Goal: Task Accomplishment & Management: Complete application form

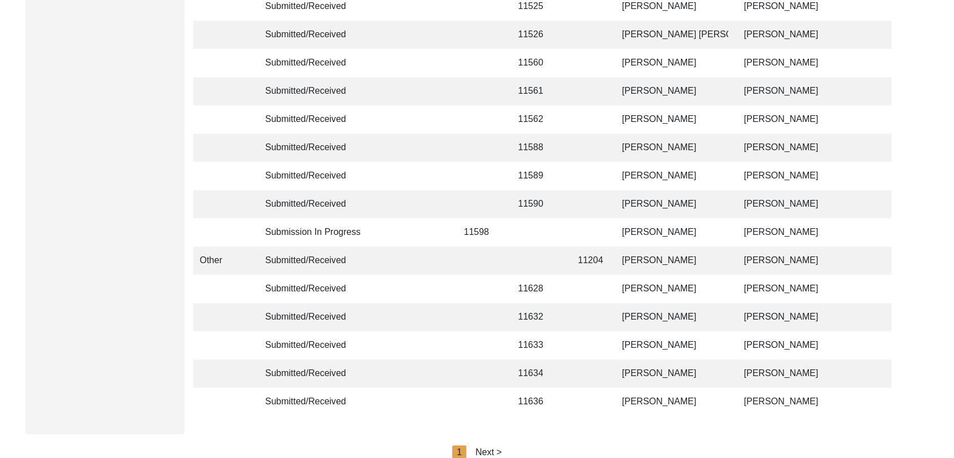
scroll to position [2690, 0]
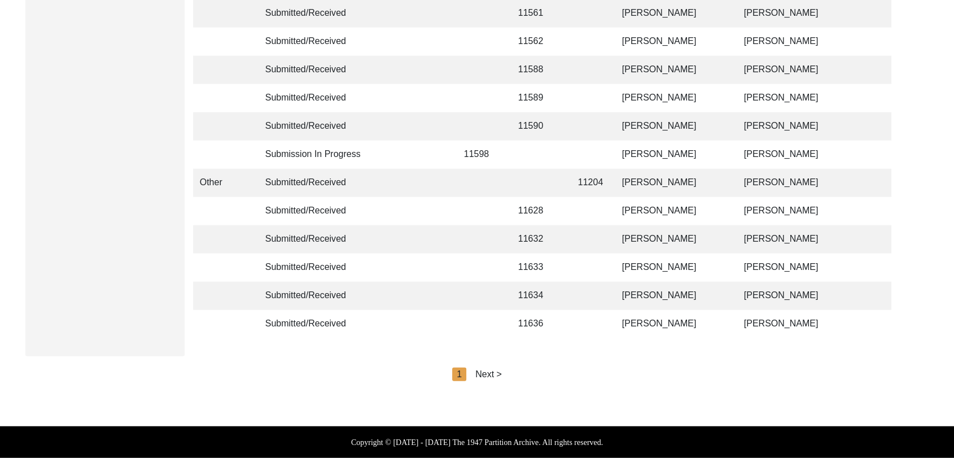
click at [493, 376] on div "Next >" at bounding box center [488, 375] width 27 height 14
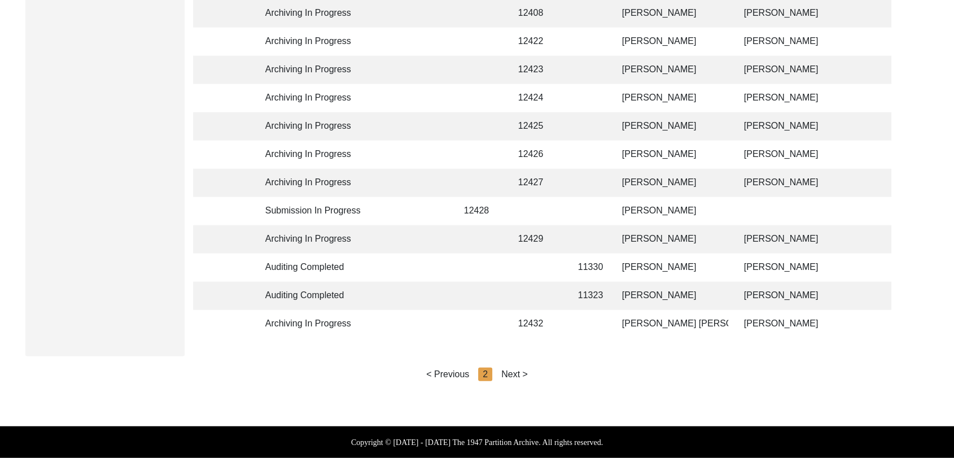
click at [517, 376] on div "Next >" at bounding box center [514, 375] width 27 height 14
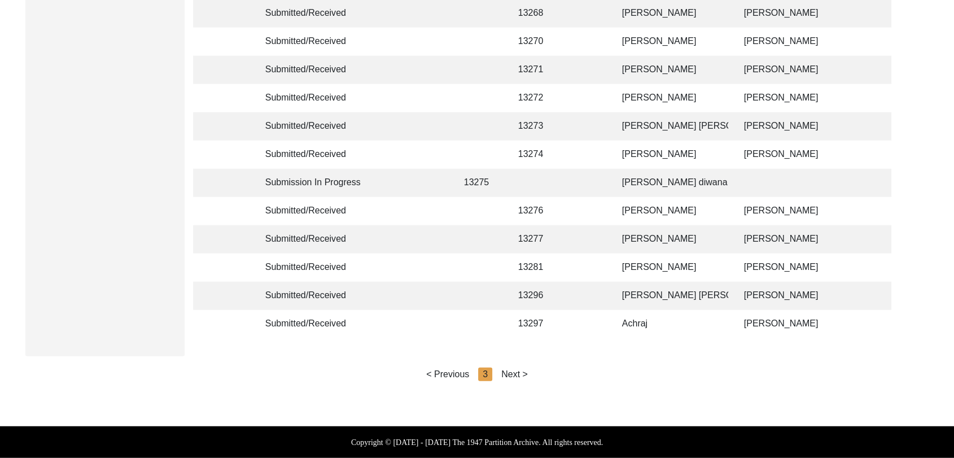
click at [512, 377] on div "Next >" at bounding box center [514, 375] width 27 height 14
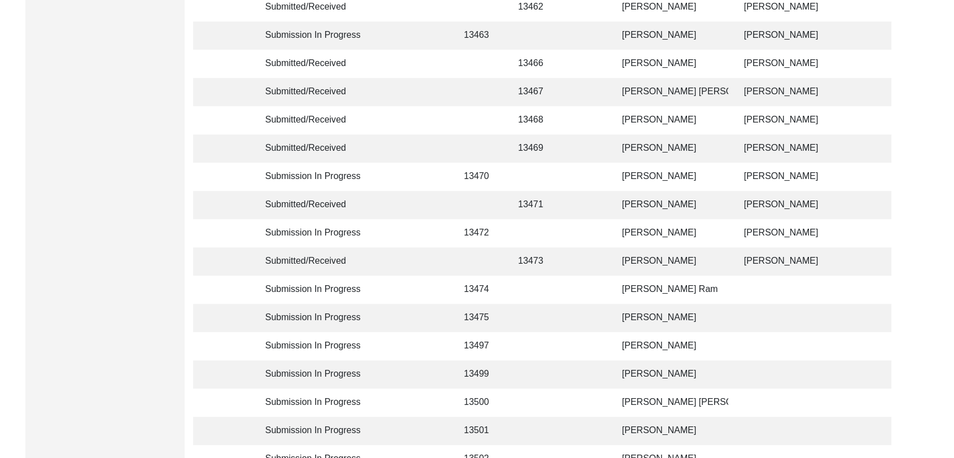
scroll to position [562, 0]
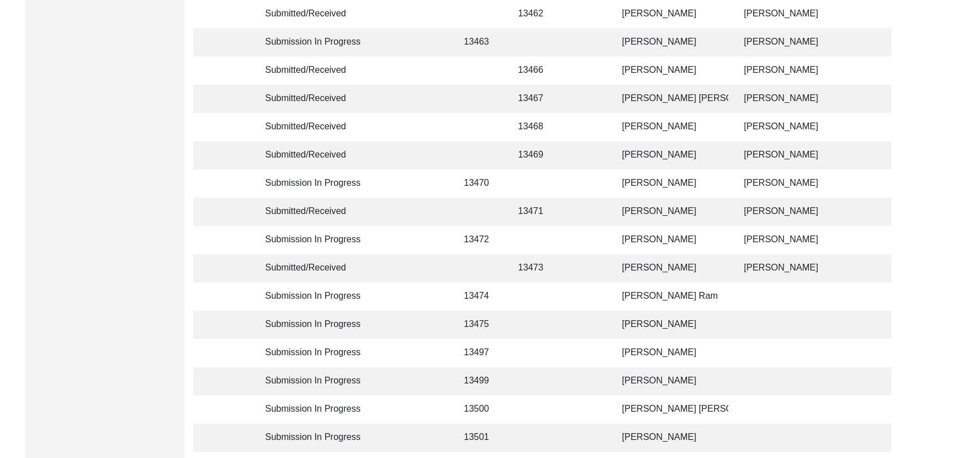
click at [644, 241] on td "[PERSON_NAME]" at bounding box center [672, 240] width 113 height 28
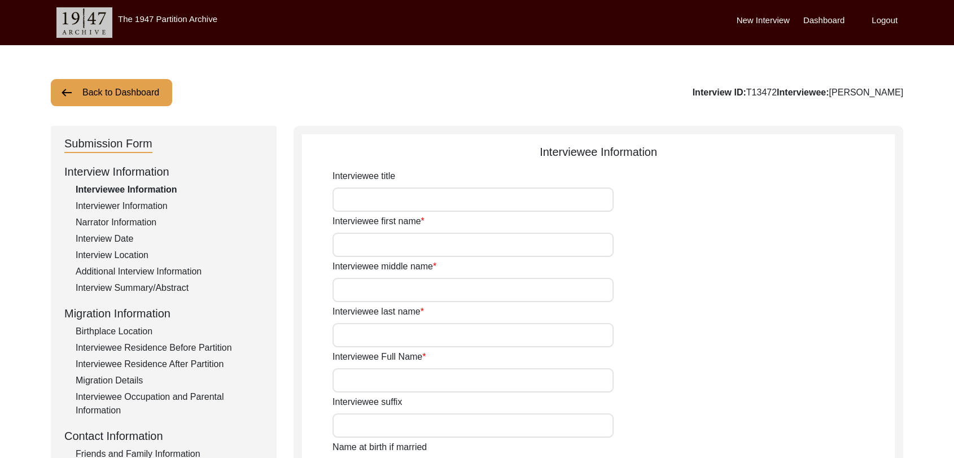
type input "[PERSON_NAME]"
click at [117, 289] on div "Interview Summary/Abstract" at bounding box center [169, 288] width 187 height 14
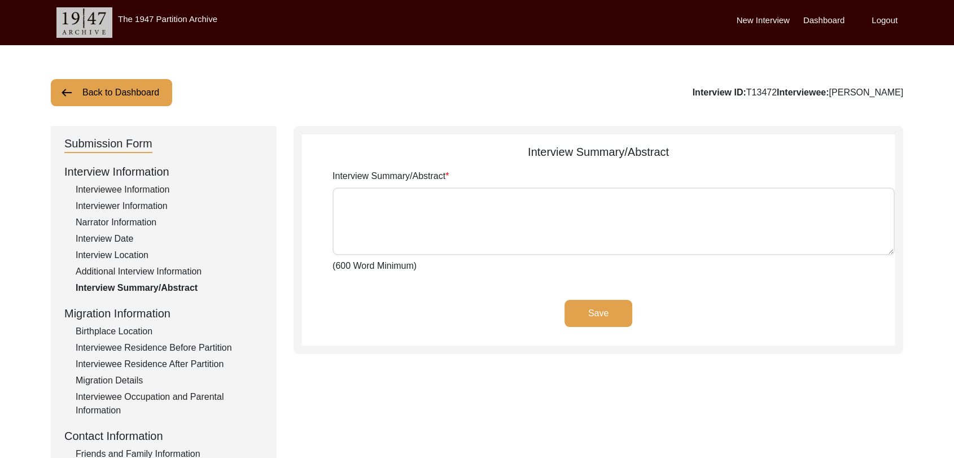
click at [400, 241] on textarea "Interview Summary/Abstract" at bounding box center [614, 221] width 562 height 68
paste textarea "lੇiੇ dੁsiੇa cੌa eਾ sed doeੰtੇ iੰuਾl eੇ dਿੱm aਿੰe aੋmਿੰveੁqਾ n਼ਿeਾ ulਿੰlਾ nੇ aਿੱ…"
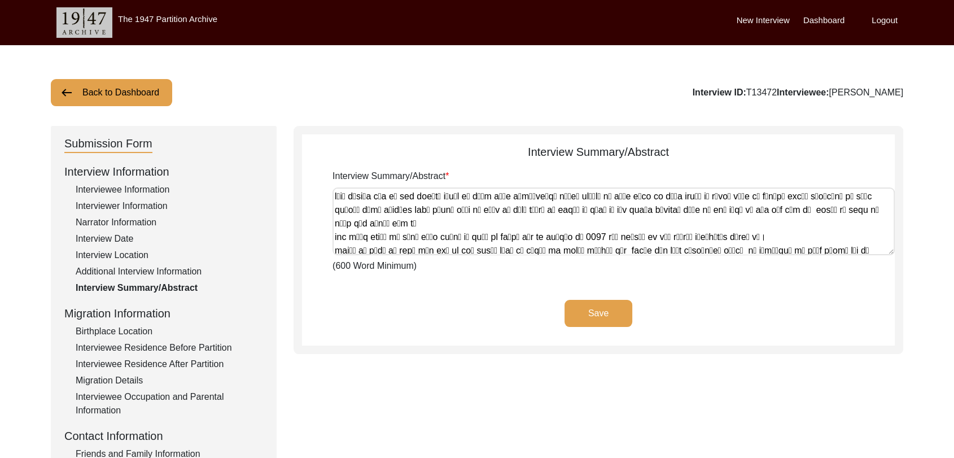
type textarea "lੇiੇ dੁsiੇa cੌa eਾ sed doeੰtੇ iੰuਾl eੇ dਿੱm aਿੰe aੋmਿੰveੁqਾ n਼ਿeਾ ulਿੰlਾ nੇ aਿੱ…"
click at [613, 307] on button "Save" at bounding box center [599, 313] width 68 height 27
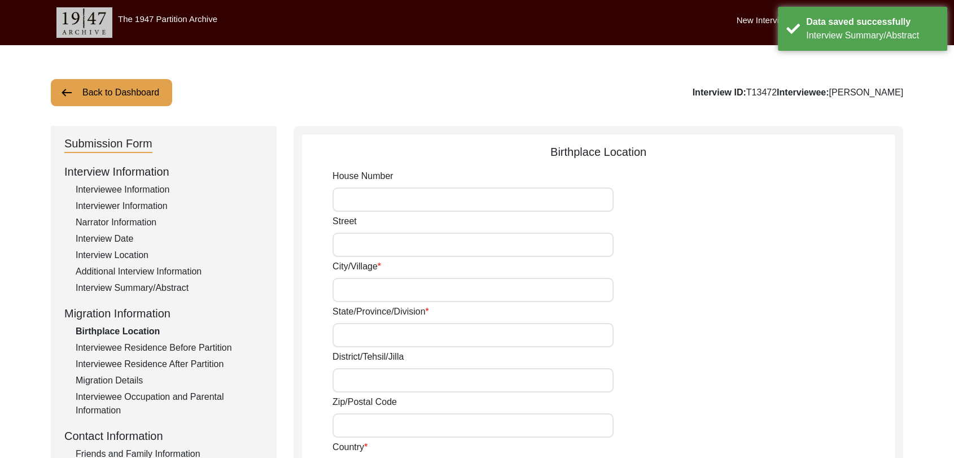
click at [385, 295] on input "City/Village" at bounding box center [473, 290] width 281 height 24
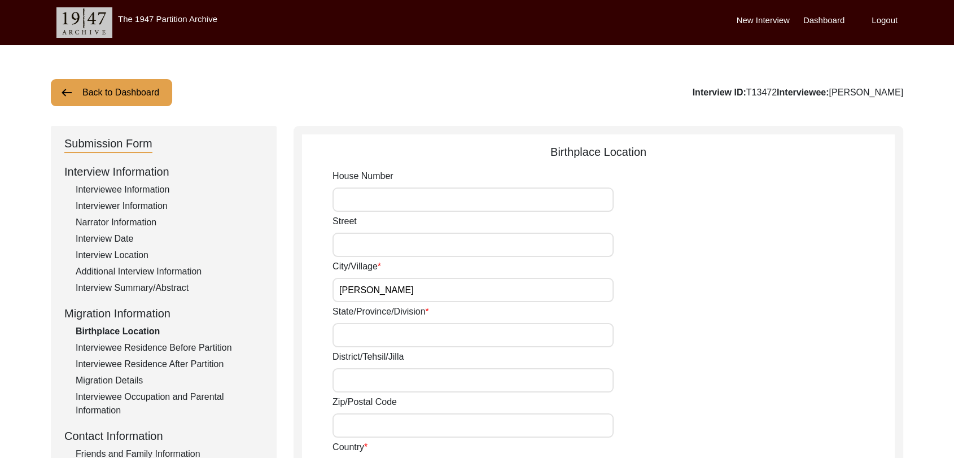
click at [360, 334] on input "State/Province/Division" at bounding box center [473, 335] width 281 height 24
click at [381, 295] on input "[PERSON_NAME]" at bounding box center [473, 290] width 281 height 24
type input "G"
click at [126, 186] on div "Interviewee Information" at bounding box center [169, 190] width 187 height 14
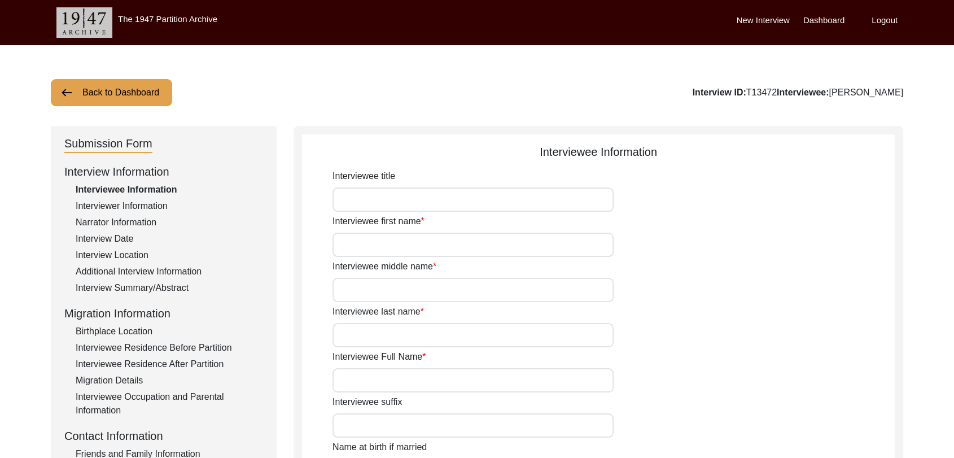
type input "[PERSON_NAME]"
click at [359, 253] on input "Interviewee first name" at bounding box center [473, 245] width 281 height 24
type input "[PERSON_NAME]"
click at [368, 291] on input "Interviewee middle name" at bounding box center [473, 290] width 281 height 24
type input "Kaur"
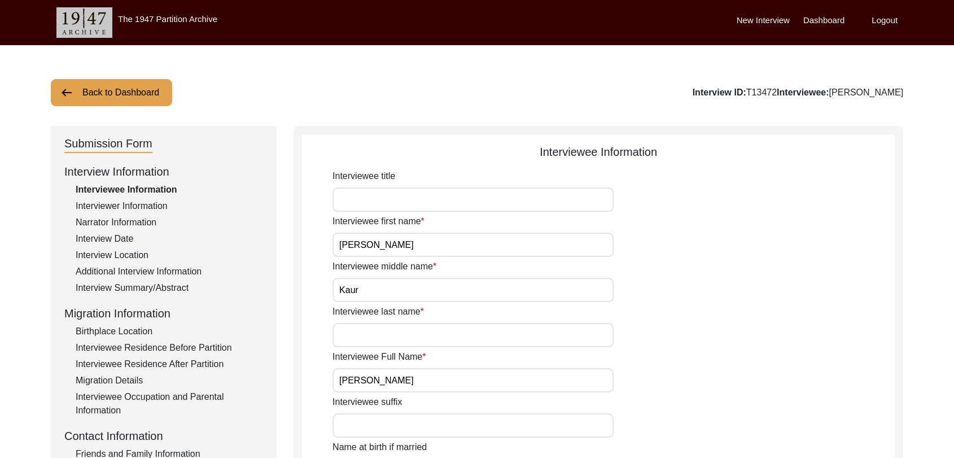
click at [368, 338] on input "Interviewee last name" at bounding box center [473, 335] width 281 height 24
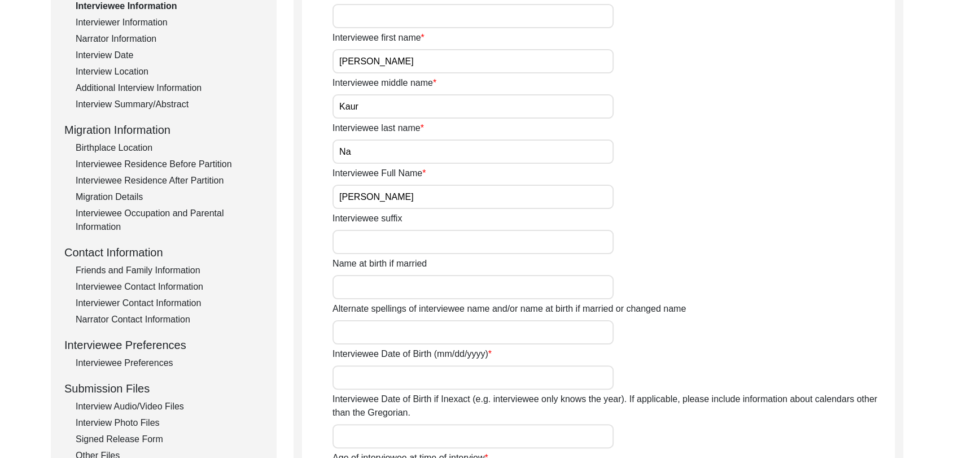
scroll to position [218, 0]
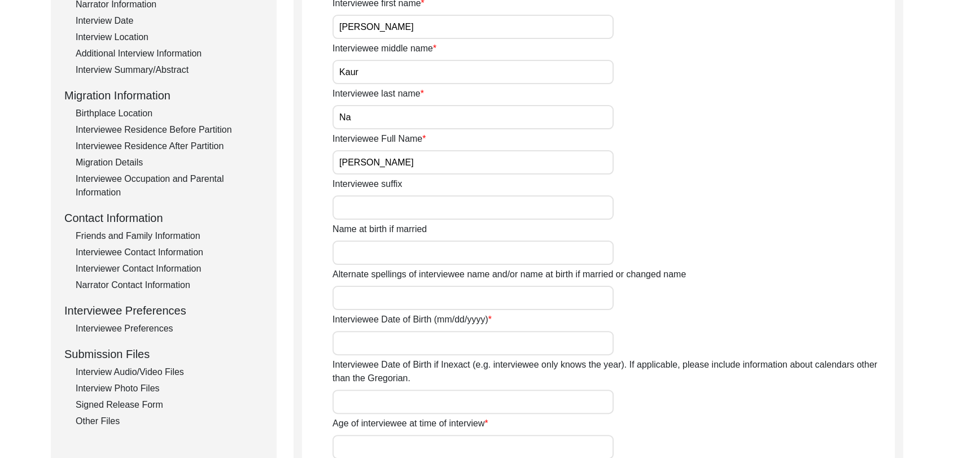
type input "Na"
click at [368, 350] on input "Interviewee Date of Birth (mm/dd/yyyy)" at bounding box center [473, 343] width 281 height 24
type input "1930 Approx"
click at [393, 395] on input "Interviewee Date of Birth if Inexact (e.g. interviewee only knows the year). If…" at bounding box center [473, 402] width 281 height 24
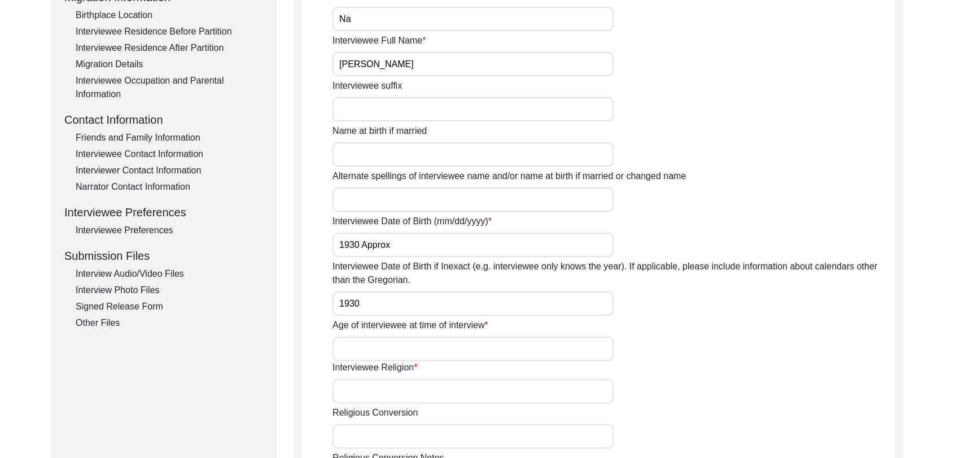
scroll to position [321, 0]
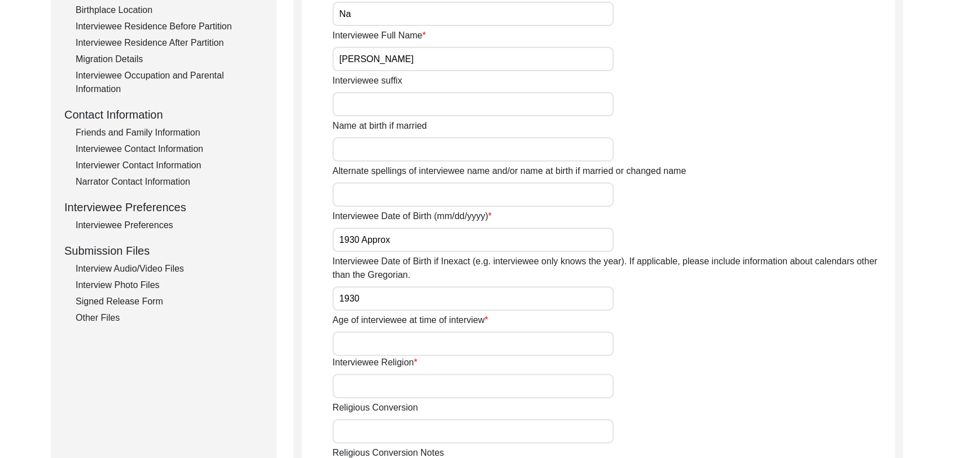
type input "1930"
click at [371, 347] on input "Age of interviewee at time of interview" at bounding box center [473, 343] width 281 height 24
type input "95 years approx"
click at [389, 395] on input "Interviewee Religion" at bounding box center [473, 386] width 281 height 24
type input "[DEMOGRAPHIC_DATA]"
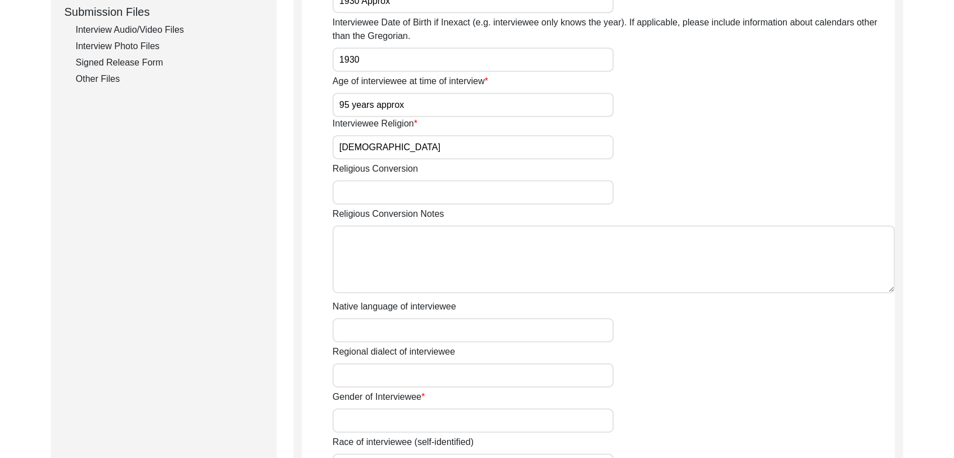
scroll to position [561, 0]
click at [382, 331] on input "Native language of interviewee" at bounding box center [473, 329] width 281 height 24
type input "Panjabi"
click at [366, 383] on input "Regional dialect of interviewee" at bounding box center [473, 375] width 281 height 24
type input "Panjabi"
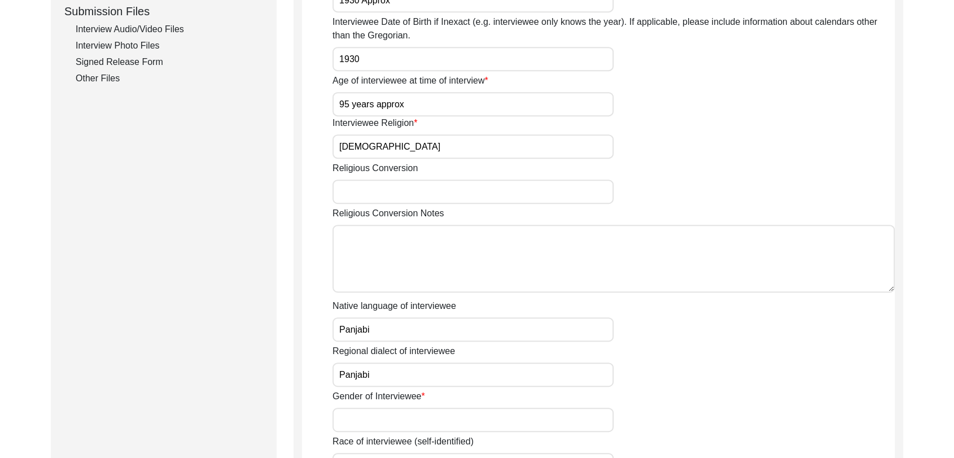
click at [374, 420] on input "Gender of Interviewee" at bounding box center [473, 420] width 281 height 24
type input "[DEMOGRAPHIC_DATA]"
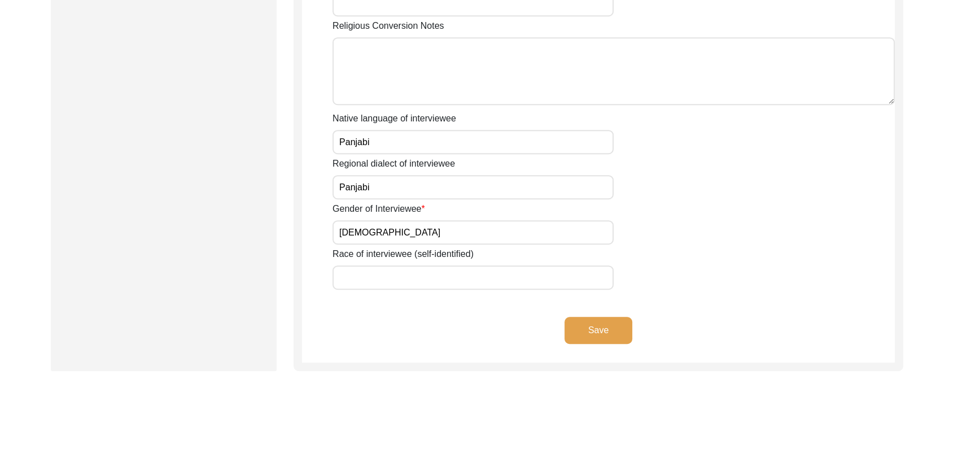
scroll to position [752, 0]
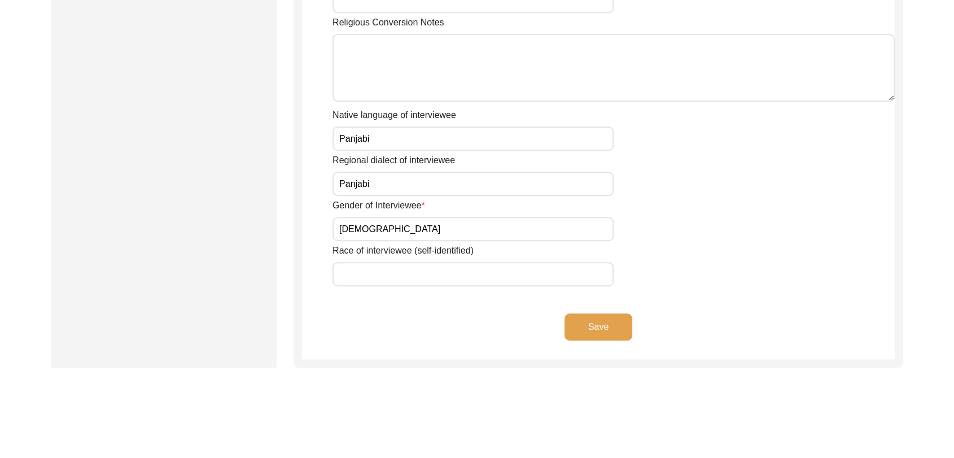
click at [610, 313] on button "Save" at bounding box center [599, 326] width 68 height 27
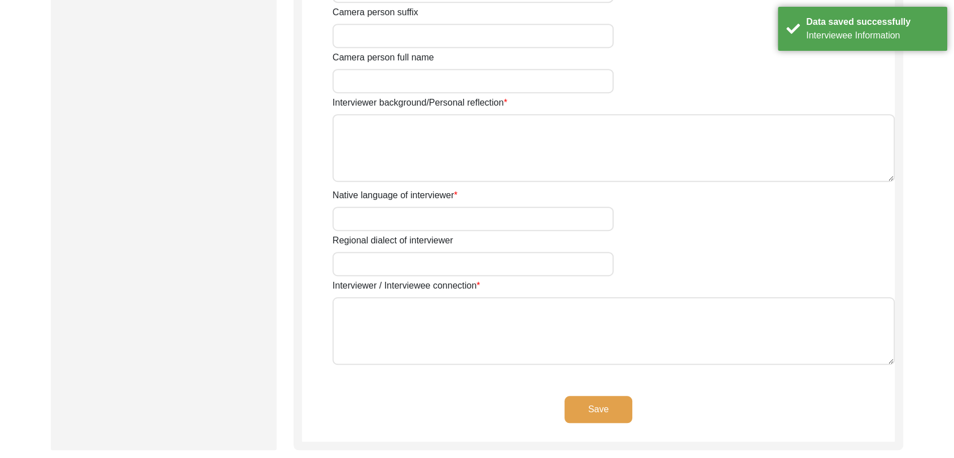
type input "[PERSON_NAME]"
type textarea "[PERSON_NAME] Son of [PERSON_NAME] living in [GEOGRAPHIC_DATA] village of [GEOG…"
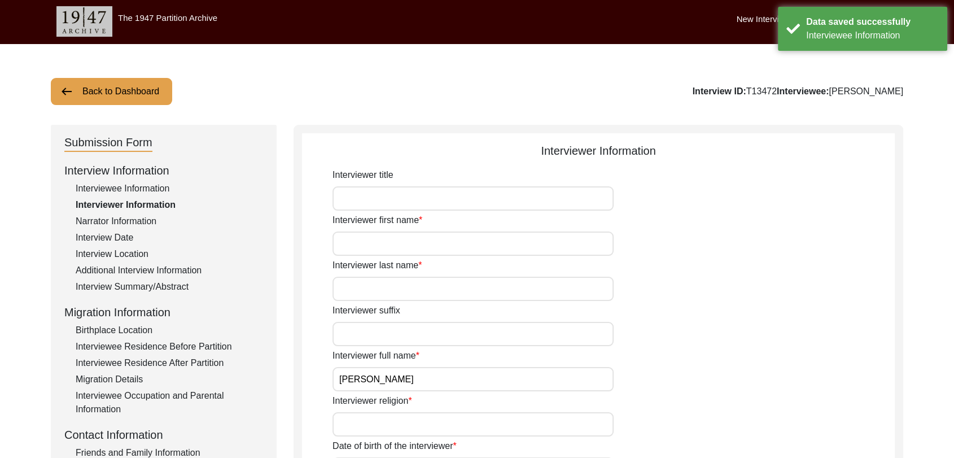
scroll to position [0, 0]
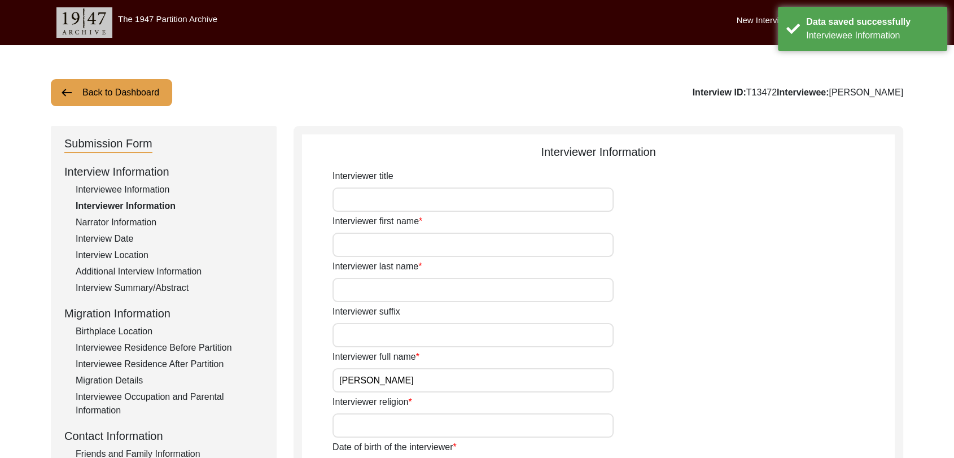
click at [366, 241] on input "Interviewer first name" at bounding box center [473, 245] width 281 height 24
type input "[PERSON_NAME]"
click at [372, 300] on input "Interviewer last name" at bounding box center [473, 290] width 281 height 24
type input "[PERSON_NAME]"
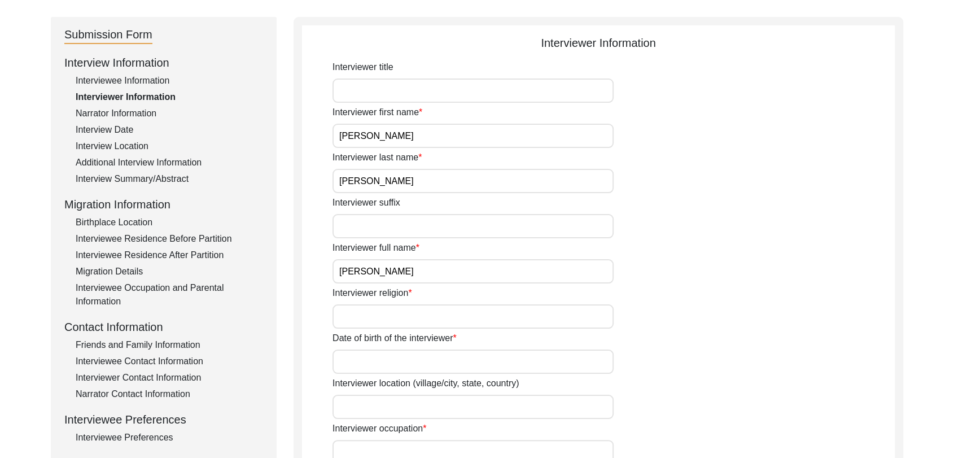
scroll to position [115, 0]
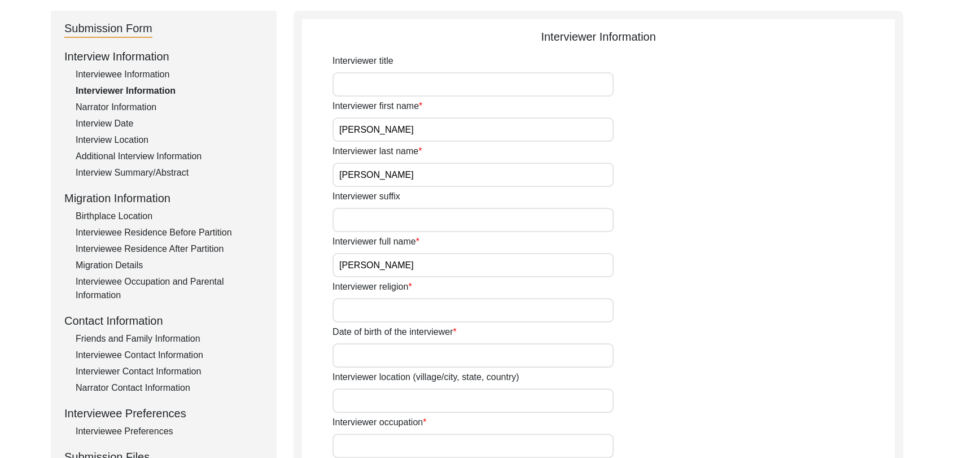
click at [355, 309] on input "Interviewer religion" at bounding box center [473, 310] width 281 height 24
type input "[DEMOGRAPHIC_DATA]"
click at [375, 361] on input "Date of birth of the interviewer" at bounding box center [473, 355] width 281 height 24
type input "[DATE]"
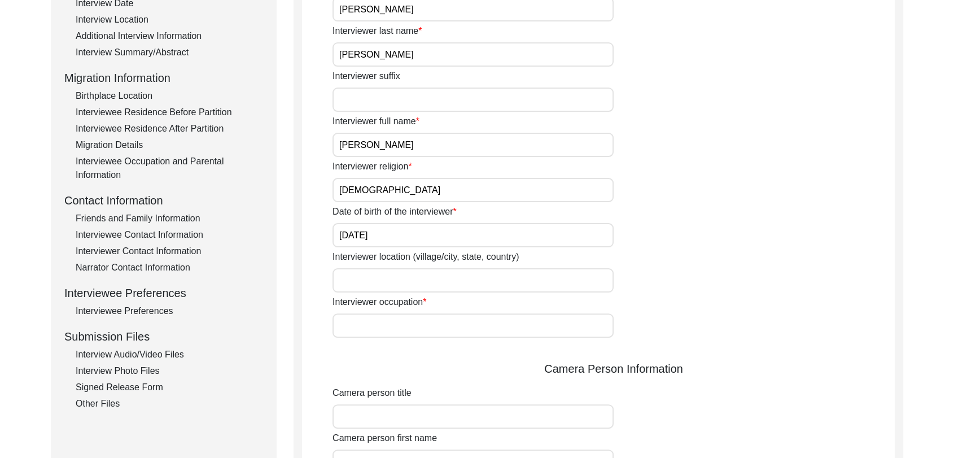
scroll to position [236, 0]
click at [368, 323] on input "Interviewer occupation" at bounding box center [473, 325] width 281 height 24
type input "Student"
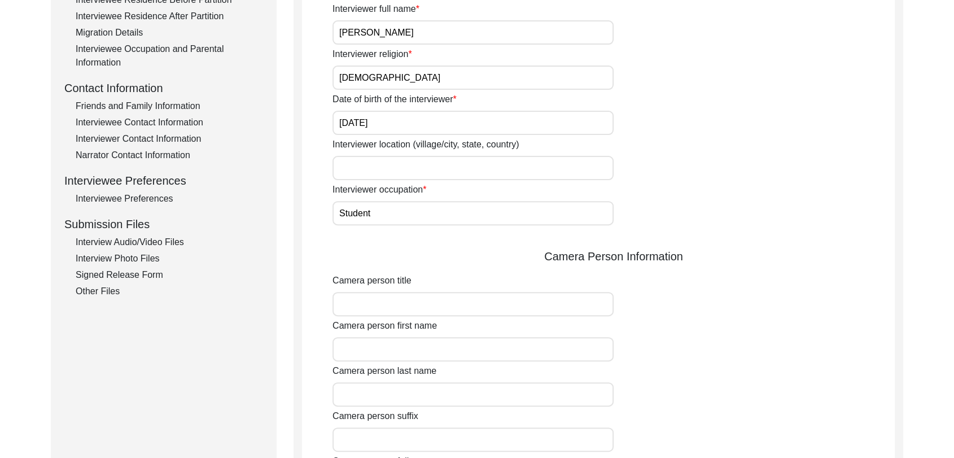
scroll to position [348, 0]
click at [381, 344] on input "Camera person first name" at bounding box center [473, 349] width 281 height 24
type input "[PERSON_NAME]"
click at [375, 401] on input "Camera person last name" at bounding box center [473, 394] width 281 height 24
type input "[PERSON_NAME]"
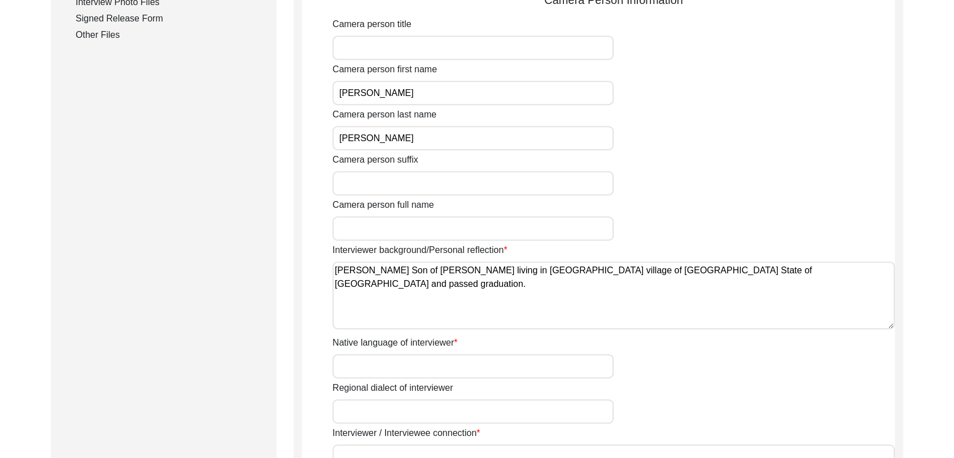
scroll to position [605, 0]
click at [364, 347] on label "Native language of interviewer" at bounding box center [395, 342] width 125 height 14
click at [364, 354] on input "Native language of interviewer" at bounding box center [473, 366] width 281 height 24
click at [366, 351] on div "Native language of interviewer" at bounding box center [614, 356] width 562 height 42
click at [374, 360] on input "Native language of interviewer" at bounding box center [473, 366] width 281 height 24
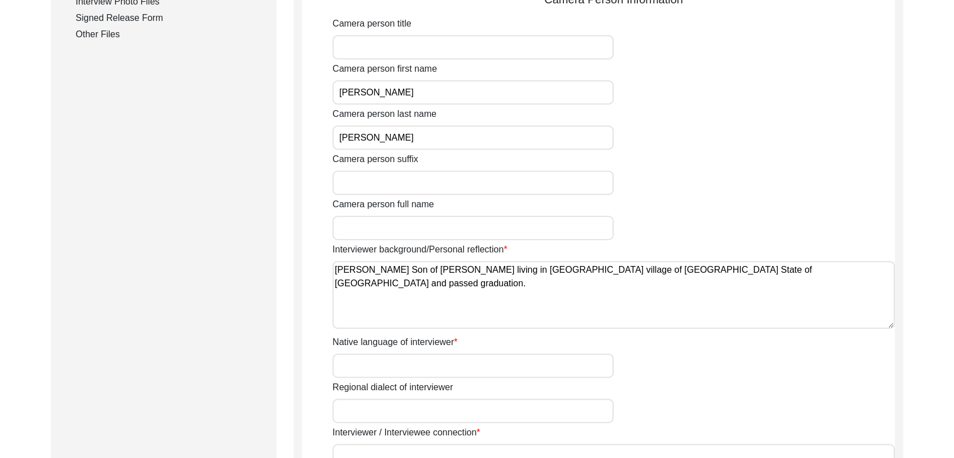
type input "Panjabi"
click at [386, 418] on input "Regional dialect of interviewer" at bounding box center [473, 411] width 281 height 24
type input "Panjabi"
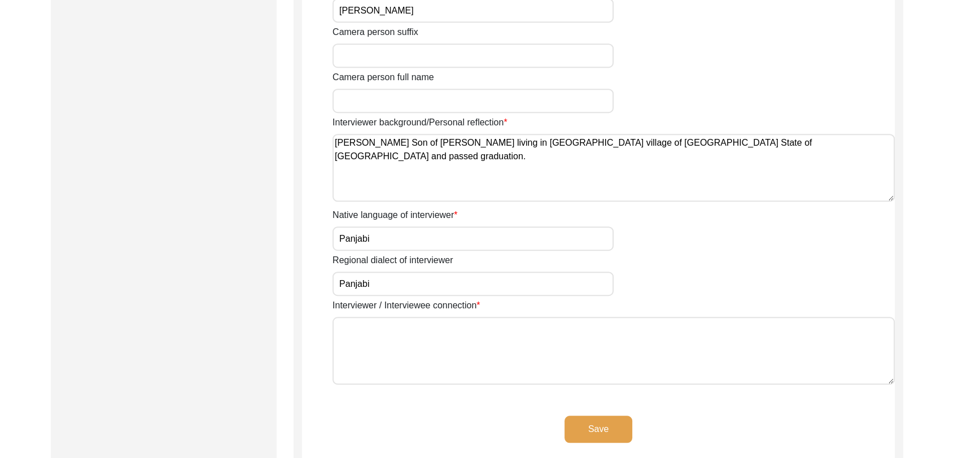
scroll to position [735, 0]
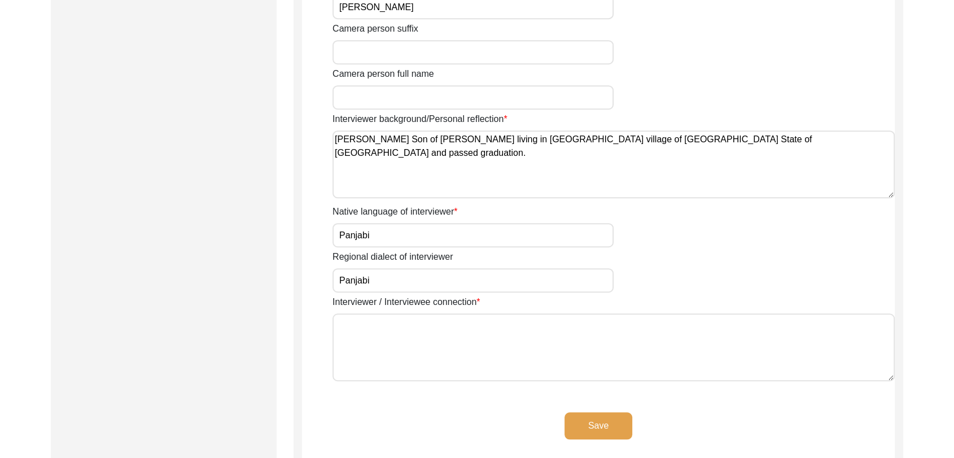
click at [402, 346] on textarea "Interviewer / Interviewee connection" at bounding box center [614, 347] width 562 height 68
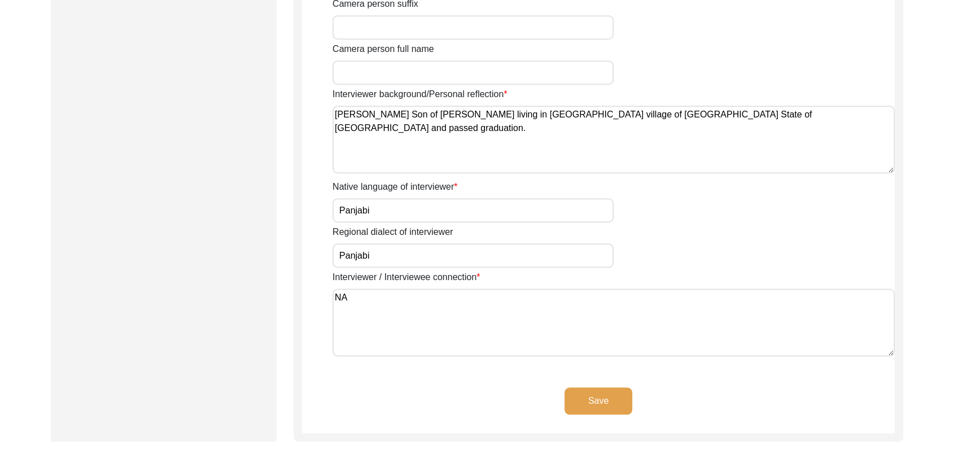
scroll to position [763, 0]
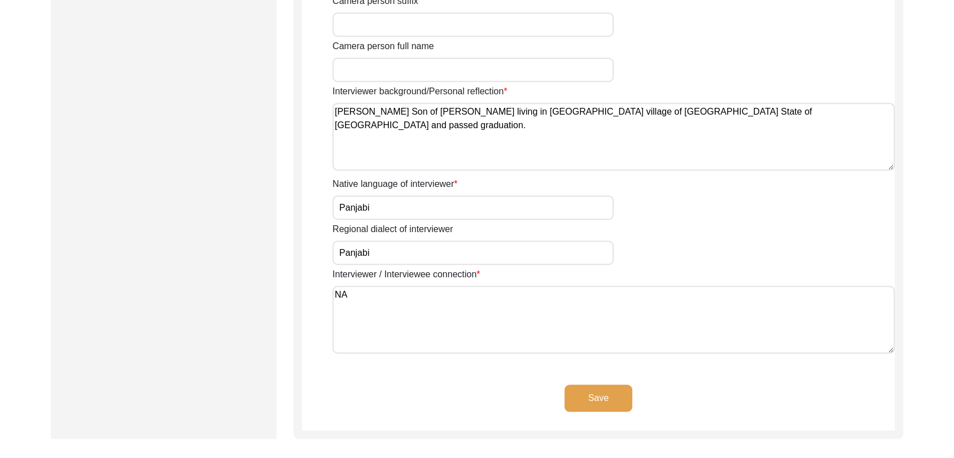
type textarea "NA"
click at [586, 394] on button "Save" at bounding box center [599, 398] width 68 height 27
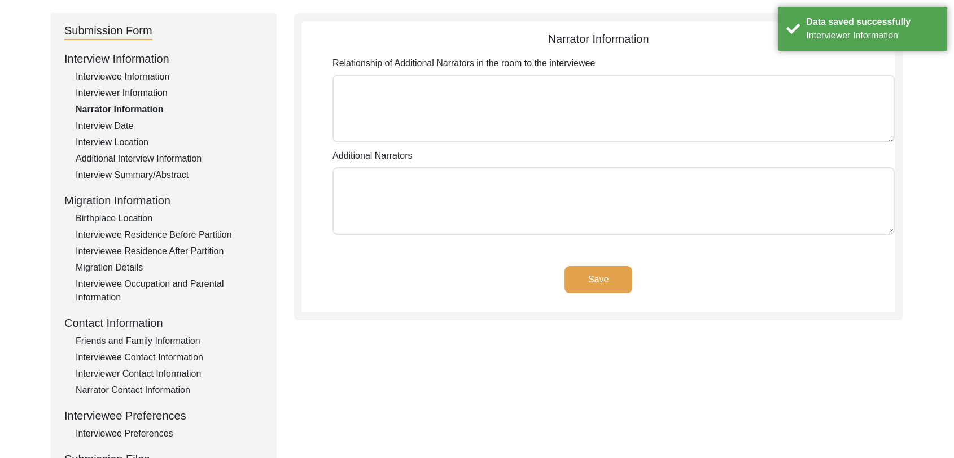
scroll to position [0, 0]
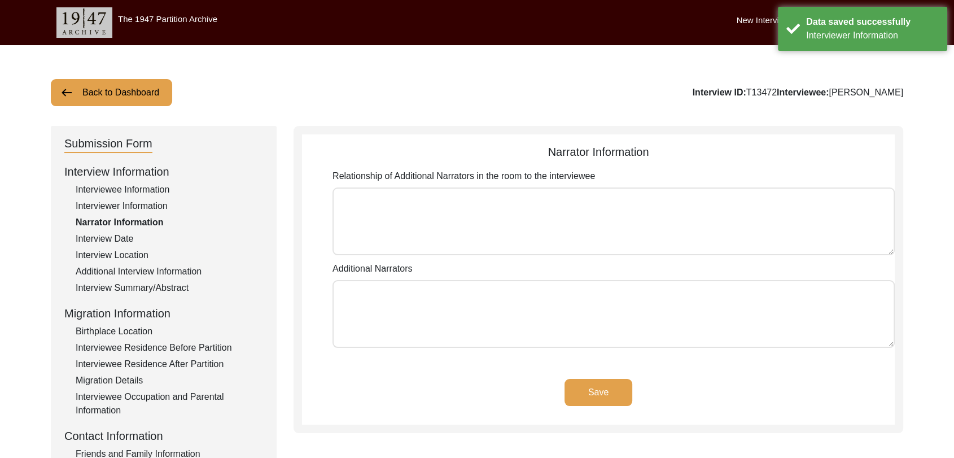
click at [597, 396] on button "Save" at bounding box center [599, 392] width 68 height 27
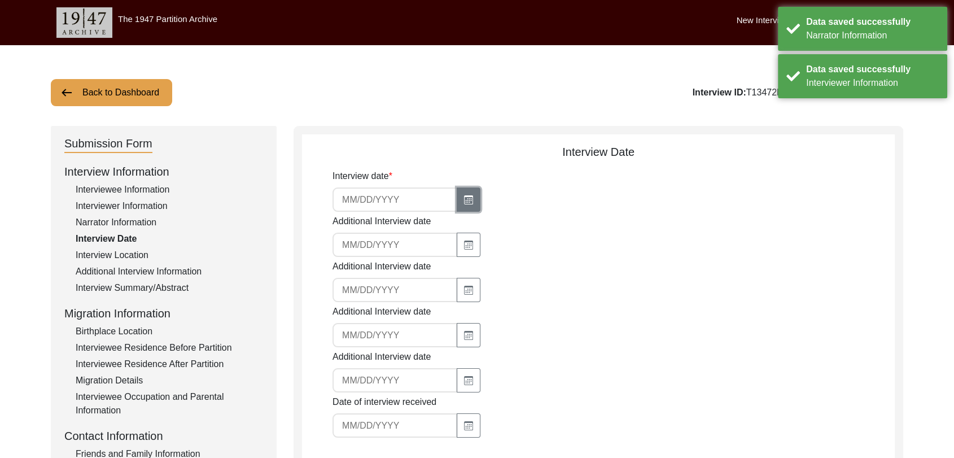
click at [464, 203] on icon "button" at bounding box center [468, 199] width 9 height 9
select select "9"
select select "2025"
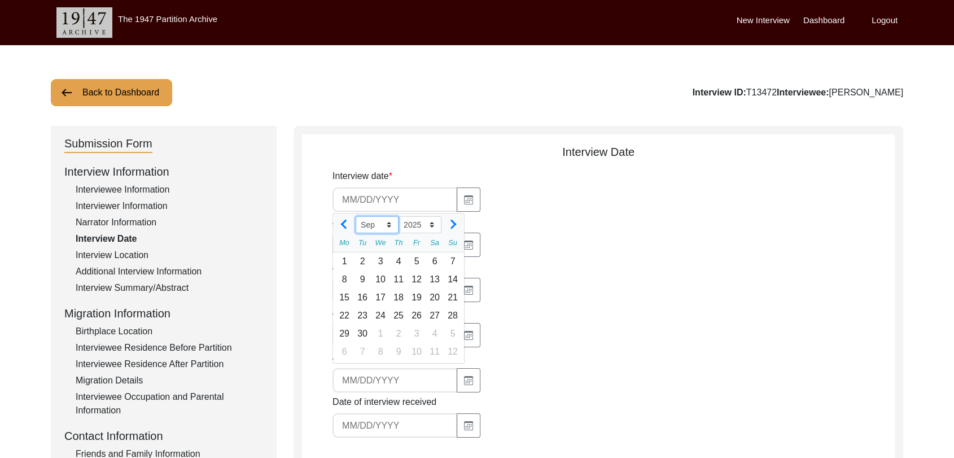
click at [387, 226] on select "Jan Feb Mar Apr May Jun [DATE] Aug Sep Oct Nov Dec" at bounding box center [377, 224] width 43 height 17
select select "8"
click at [356, 216] on select "Jan Feb Mar Apr May Jun [DATE] Aug Sep Oct Nov Dec" at bounding box center [377, 224] width 43 height 17
click at [338, 275] on div "4" at bounding box center [344, 279] width 18 height 18
type input "[DATE]"
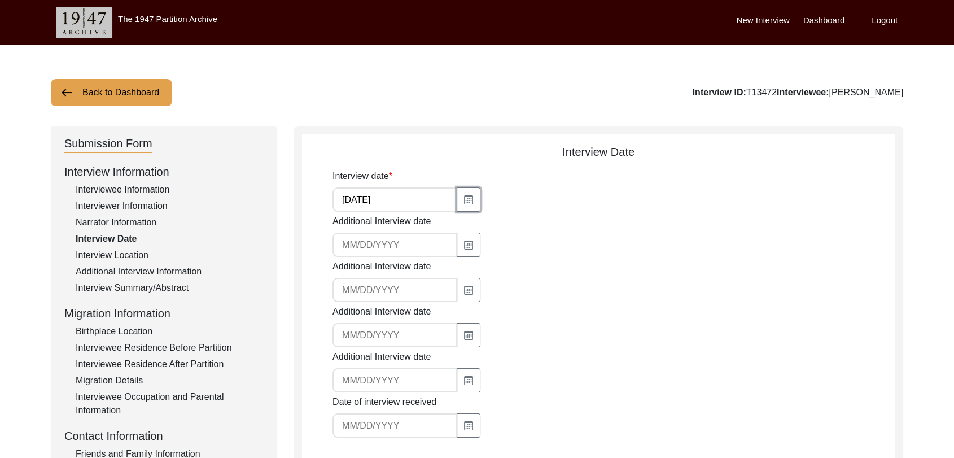
scroll to position [95, 0]
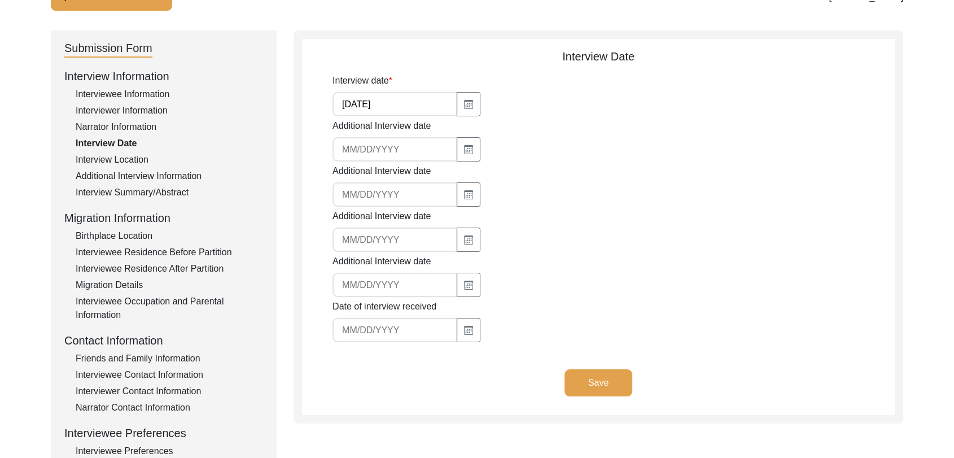
click at [610, 386] on button "Save" at bounding box center [599, 382] width 68 height 27
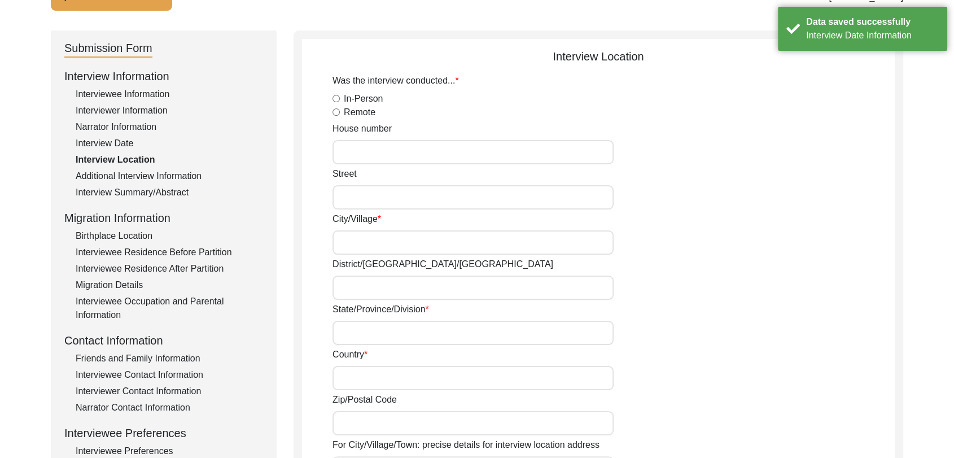
click at [337, 95] on input "In-Person" at bounding box center [336, 98] width 7 height 7
radio input "true"
click at [365, 250] on input "City/Village" at bounding box center [473, 242] width 281 height 24
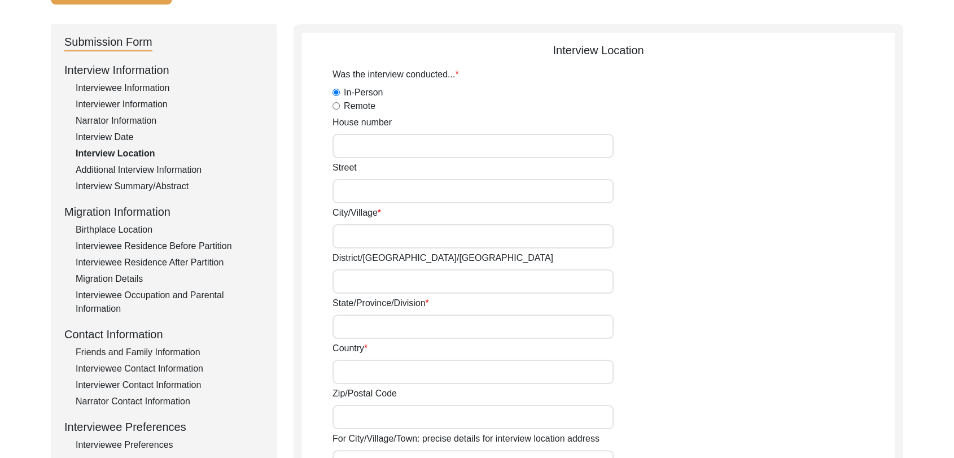
scroll to position [104, 0]
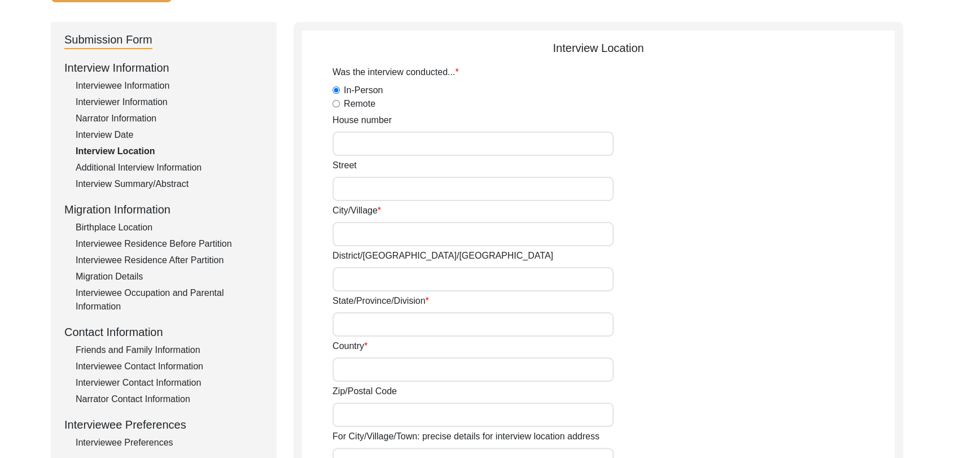
click at [351, 240] on input "City/Village" at bounding box center [473, 234] width 281 height 24
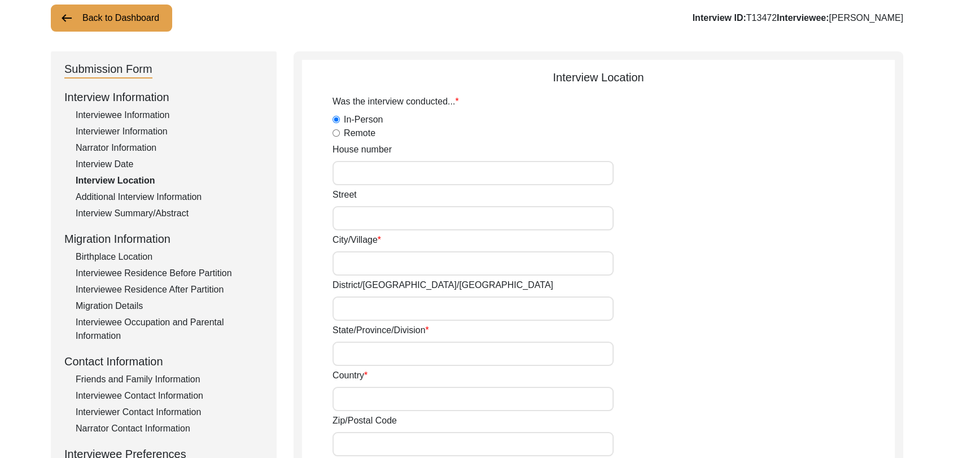
scroll to position [76, 0]
type input "[PERSON_NAME]"
click at [357, 322] on label "State/Province/Division" at bounding box center [381, 329] width 97 height 14
click at [357, 341] on input "State/Province/Division" at bounding box center [473, 353] width 281 height 24
click at [357, 295] on input "District/[GEOGRAPHIC_DATA]/[GEOGRAPHIC_DATA]" at bounding box center [473, 307] width 281 height 24
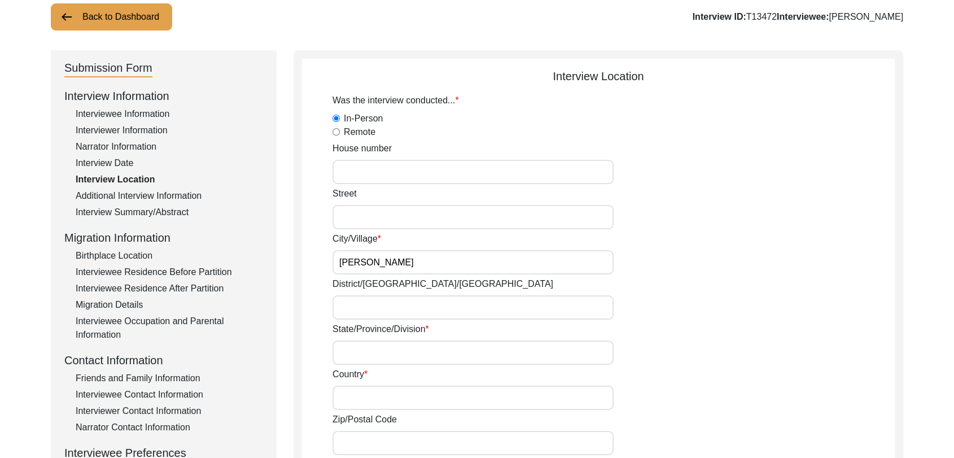
type input "Bathinda"
click at [361, 359] on input "State/Province/Division" at bounding box center [473, 353] width 281 height 24
type input "[GEOGRAPHIC_DATA]"
click at [366, 395] on input "Country" at bounding box center [473, 398] width 281 height 24
type input "[GEOGRAPHIC_DATA]"
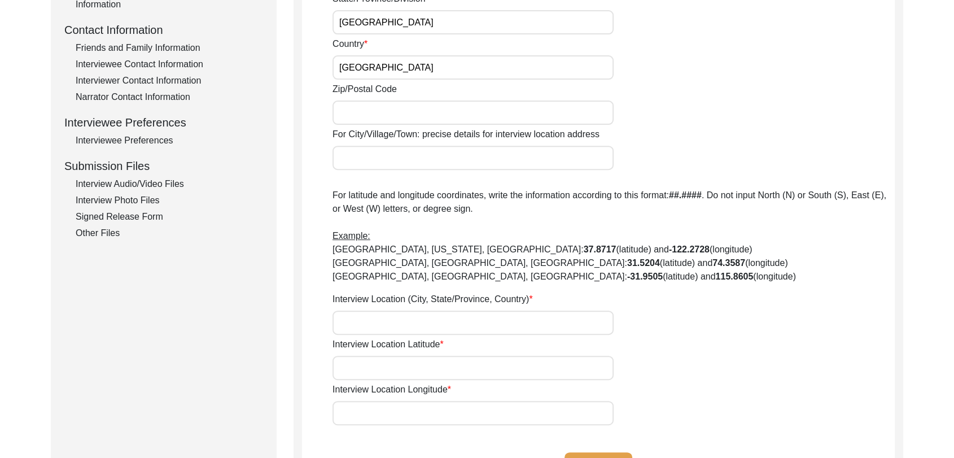
scroll to position [412, 0]
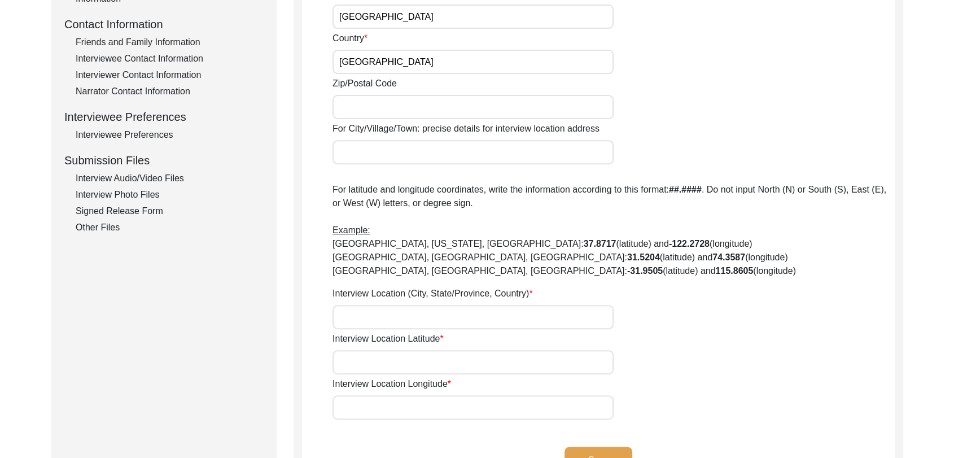
click at [360, 309] on input "Interview Location (City, State/Province, Country)" at bounding box center [473, 317] width 281 height 24
type input "[PERSON_NAME], [GEOGRAPHIC_DATA], [GEOGRAPHIC_DATA], [GEOGRAPHIC_DATA]"
click at [368, 360] on input "Interview Location Latitude" at bounding box center [473, 362] width 281 height 24
type input "000000"
click at [376, 411] on input "Interview Location Longitude" at bounding box center [473, 407] width 281 height 24
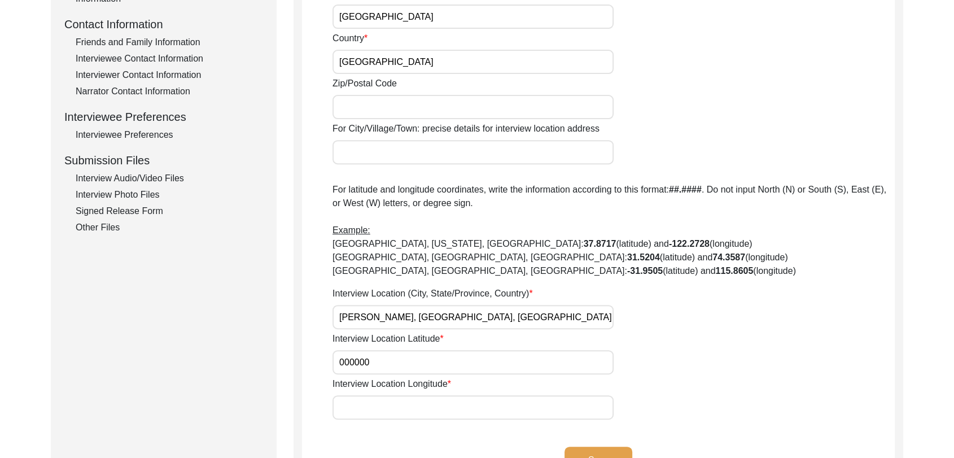
type input "000000"
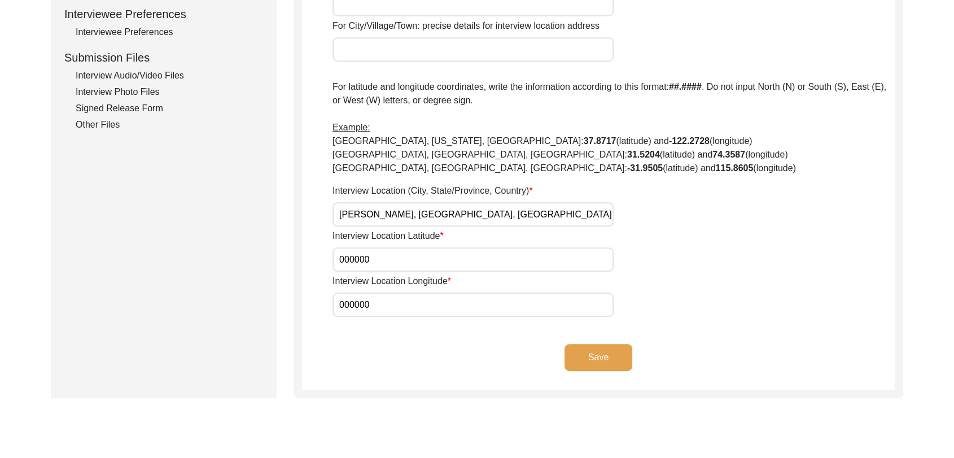
click at [604, 349] on button "Save" at bounding box center [599, 357] width 68 height 27
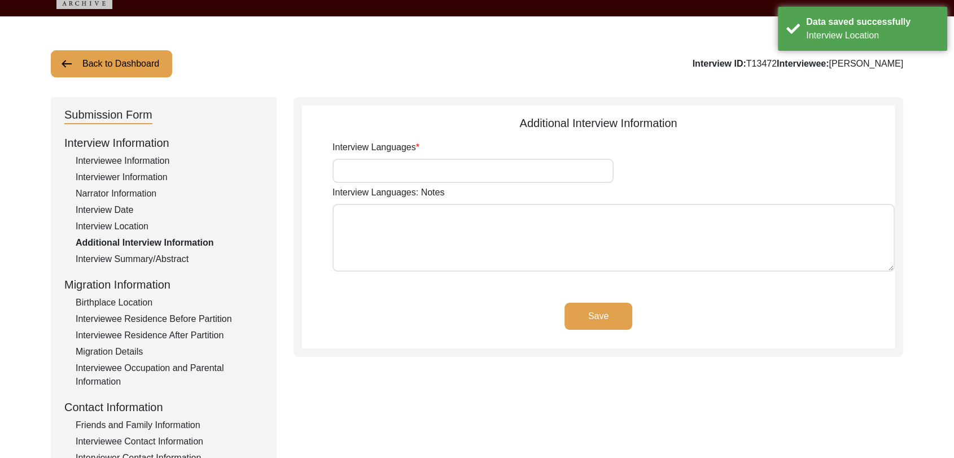
scroll to position [0, 0]
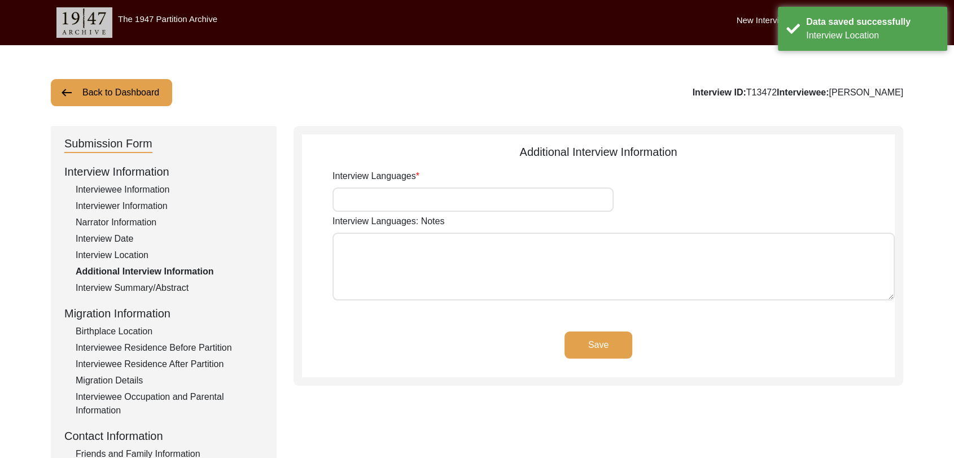
drag, startPoint x: 405, startPoint y: 203, endPoint x: 429, endPoint y: 237, distance: 41.0
click at [429, 237] on div "Interview Languages Interview Languages: Notes" at bounding box center [614, 236] width 562 height 135
type input "Panjabi"
click at [600, 338] on button "Save" at bounding box center [599, 344] width 68 height 27
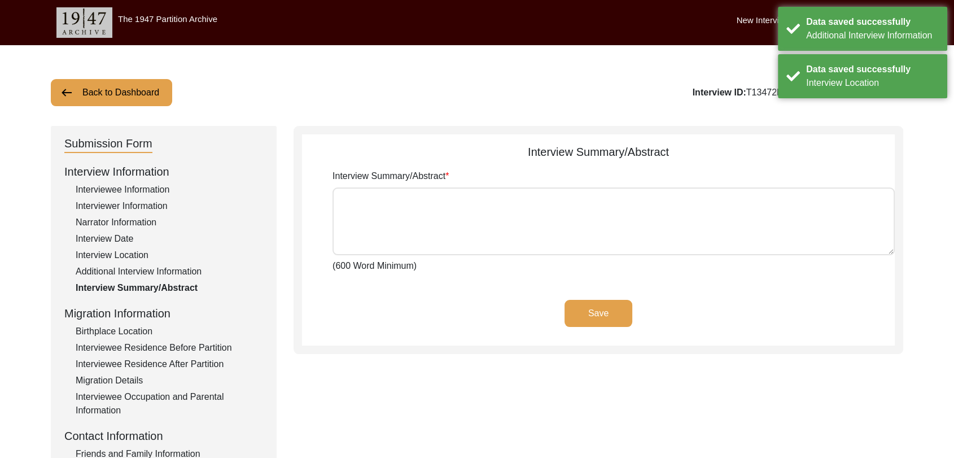
type textarea "lੇiੇ dੁsiੇa cੌa eਾ sed doeੰtੇ iੰuਾl eੇ dਿੱm aਿੰe aੋmਿੰveੁqਾ n਼ਿeਾ ulਿੰlਾ nੇ aਿੱ…"
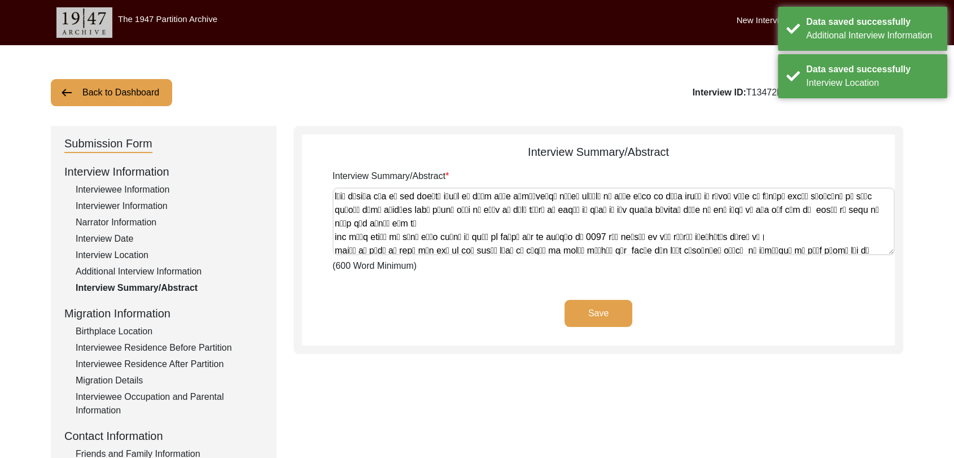
click at [375, 214] on textarea "Interview Summary/Abstract" at bounding box center [614, 221] width 562 height 68
click at [610, 313] on button "Save" at bounding box center [599, 313] width 68 height 27
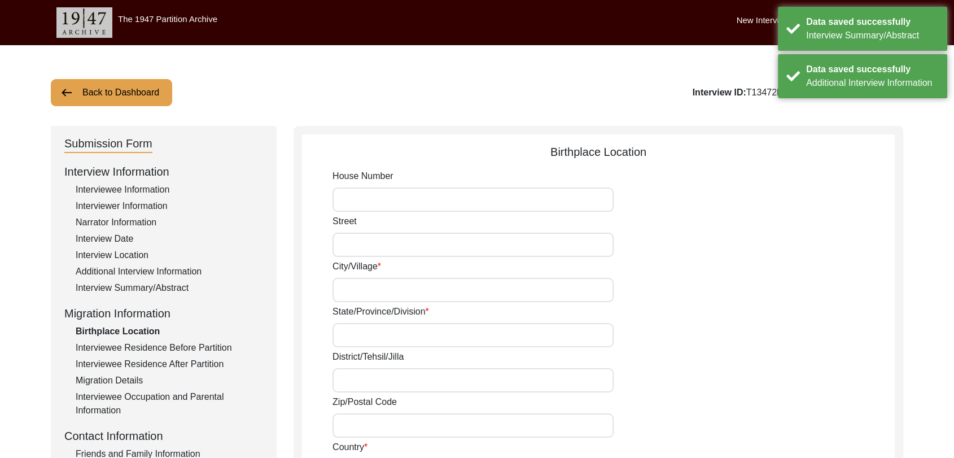
click at [365, 289] on input "City/Village" at bounding box center [473, 290] width 281 height 24
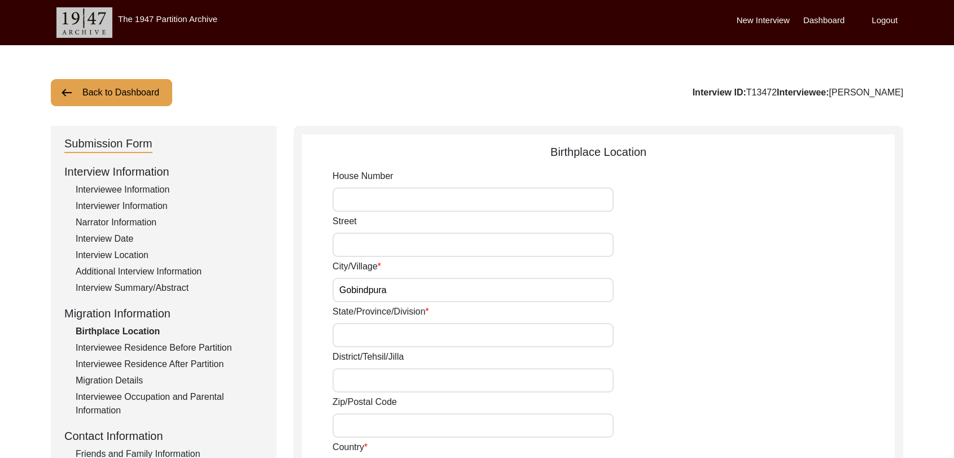
type input "Gobindpura"
click at [366, 331] on input "State/Province/Division" at bounding box center [473, 335] width 281 height 24
type input "[GEOGRAPHIC_DATA]"
click at [369, 381] on input "District/Tehsil/Jilla" at bounding box center [473, 380] width 281 height 24
type input "Bathinda"
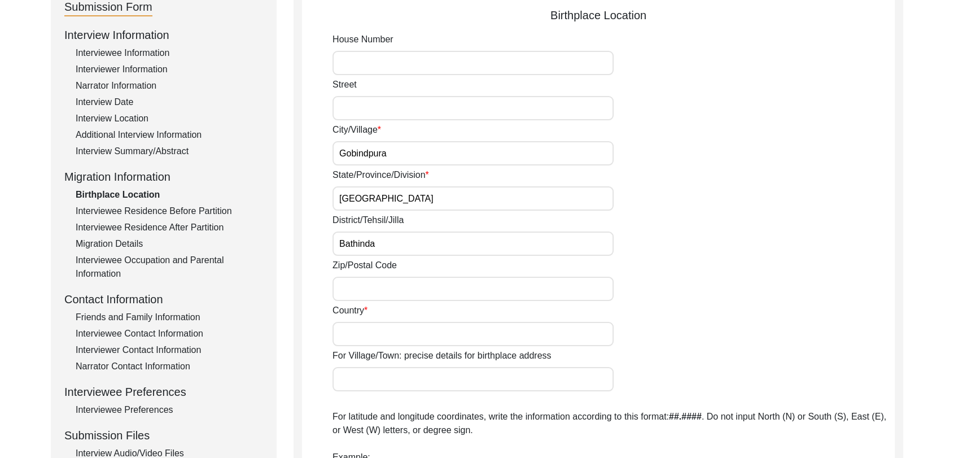
scroll to position [159, 0]
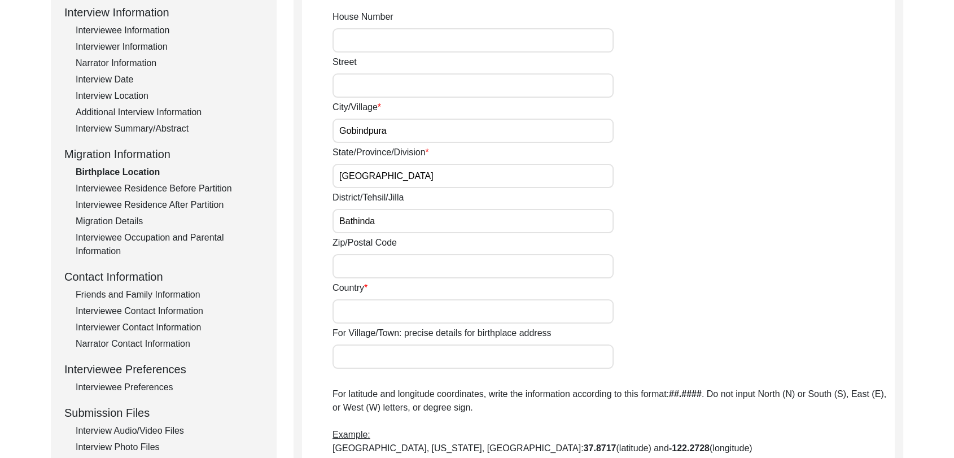
click at [356, 308] on input "Country" at bounding box center [473, 311] width 281 height 24
type input "[GEOGRAPHIC_DATA]"
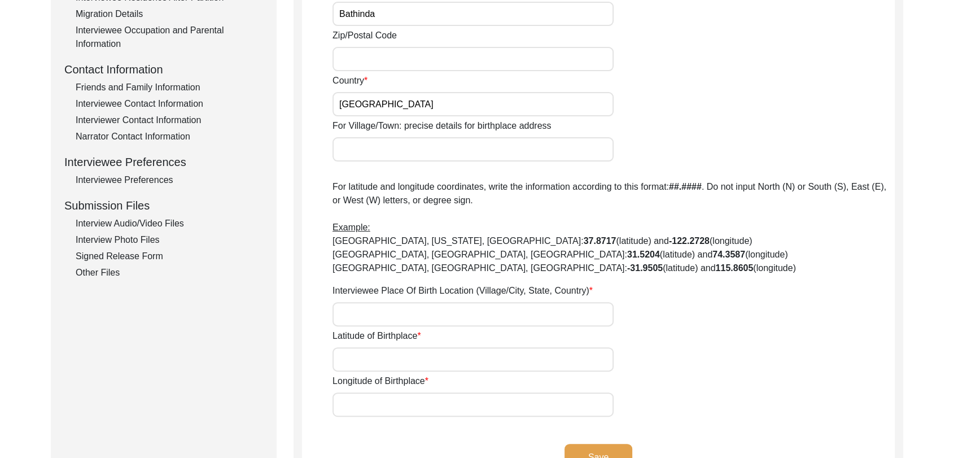
scroll to position [368, 0]
click at [356, 307] on input "Interviewee Place Of Birth Location (Village/City, State, Country)" at bounding box center [473, 313] width 281 height 24
type input "[GEOGRAPHIC_DATA], [GEOGRAPHIC_DATA], [GEOGRAPHIC_DATA], [GEOGRAPHIC_DATA]"
click at [369, 356] on input "Latitude of Birthplace" at bounding box center [473, 358] width 281 height 24
type input "000000"
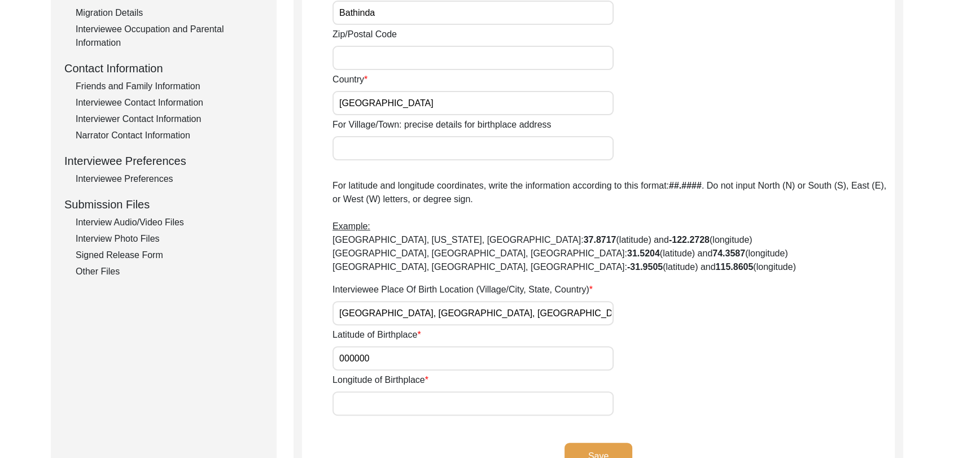
click at [361, 394] on input "Longitude of Birthplace" at bounding box center [473, 403] width 281 height 24
type input "000000"
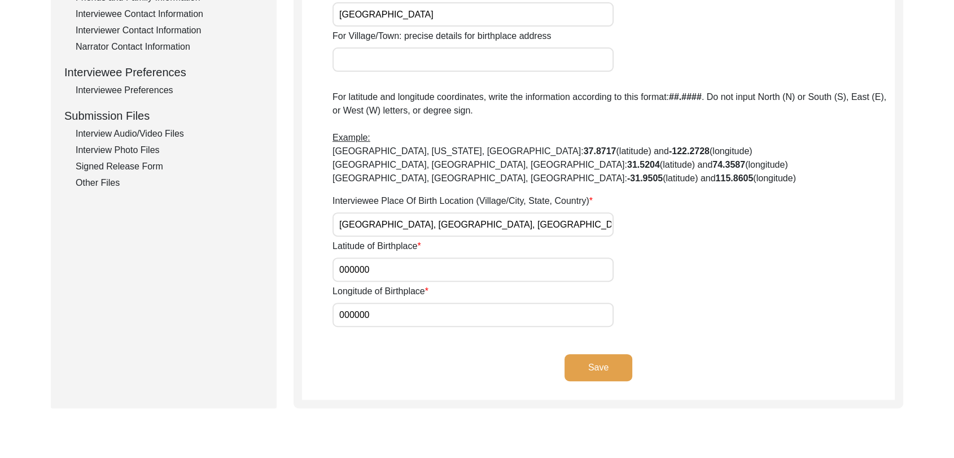
scroll to position [461, 0]
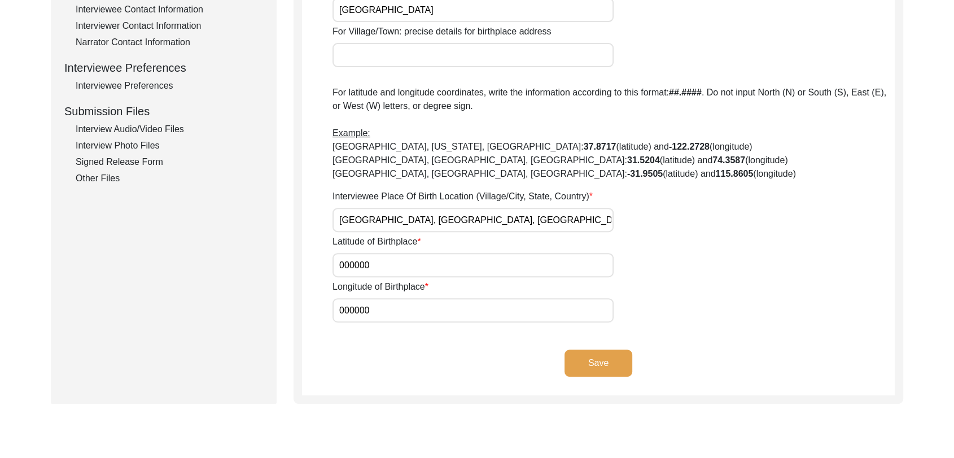
click at [585, 365] on button "Save" at bounding box center [599, 363] width 68 height 27
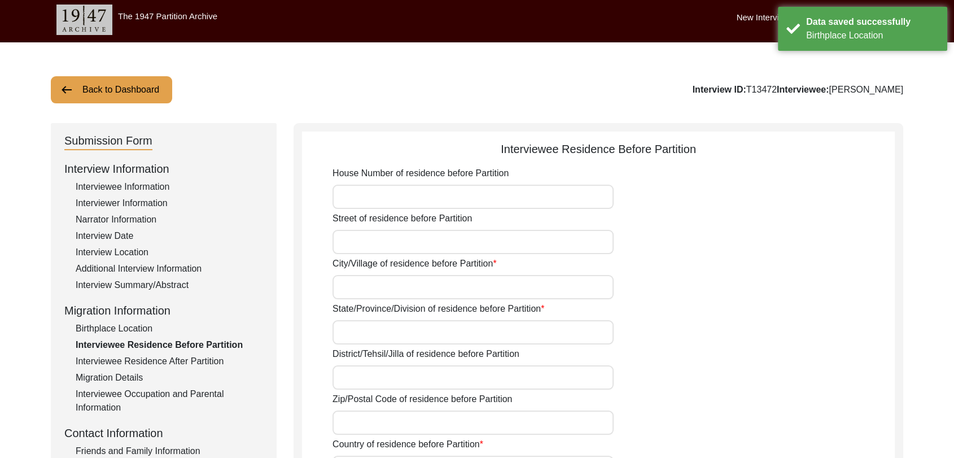
scroll to position [4, 0]
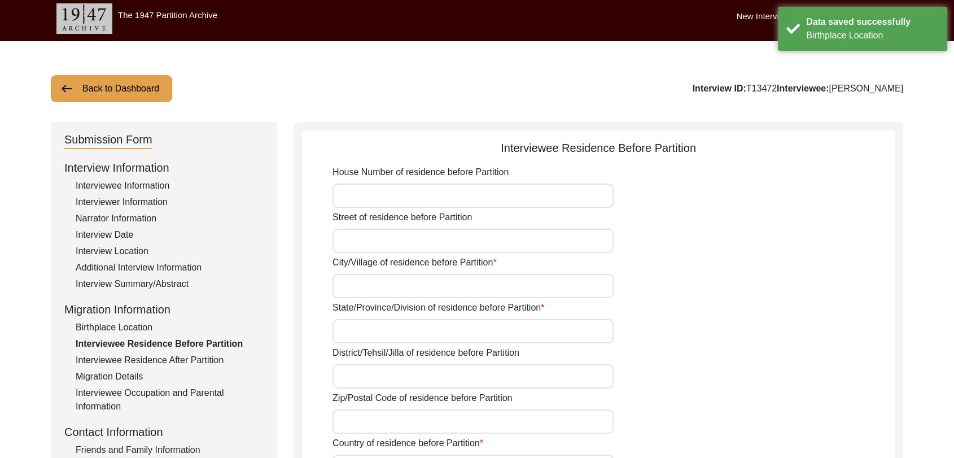
click at [363, 176] on label "House Number of residence before Partition" at bounding box center [421, 172] width 176 height 14
click at [363, 184] on input "House Number of residence before Partition" at bounding box center [473, 196] width 281 height 24
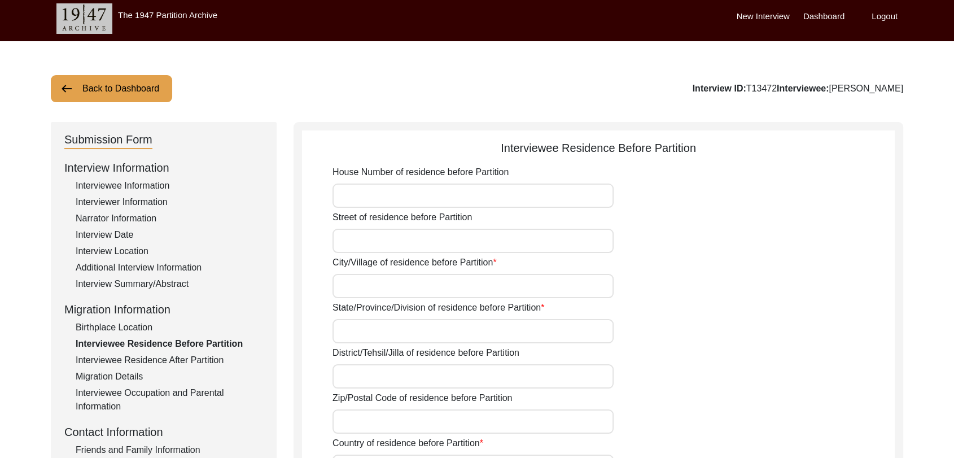
click at [354, 191] on input "House Number of residence before Partition" at bounding box center [473, 196] width 281 height 24
click at [351, 278] on input "City/Village of residence before Partition" at bounding box center [473, 286] width 281 height 24
click at [351, 278] on input "ਲ਼" at bounding box center [473, 286] width 281 height 24
type input "ਲ਼"
type input "Nathana"
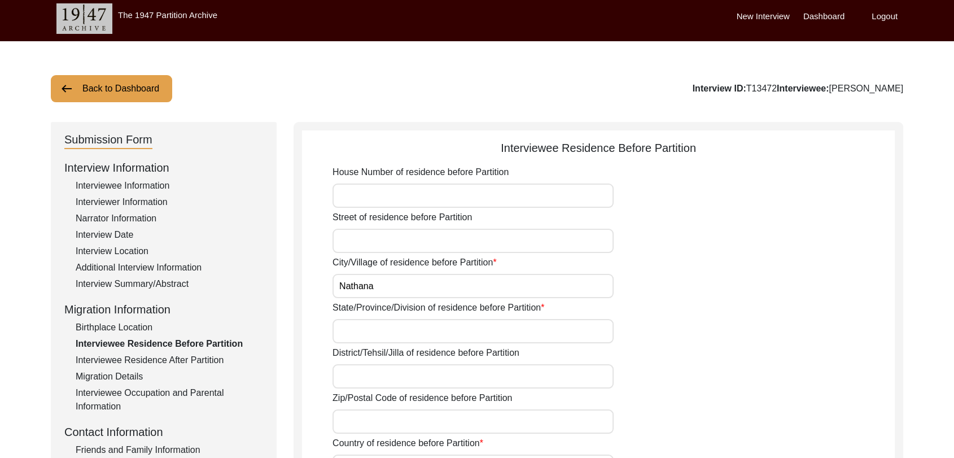
click at [355, 328] on input "State/Province/Division of residence before Partition" at bounding box center [473, 331] width 281 height 24
type input "[GEOGRAPHIC_DATA]"
click at [350, 378] on input "District/Tehsil/Jilla of residence before Partition" at bounding box center [473, 376] width 281 height 24
type input "Bathinda"
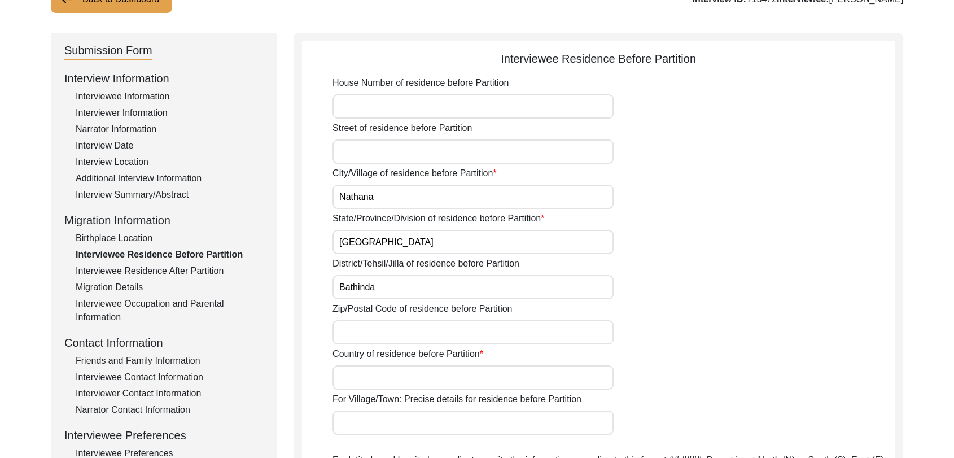
scroll to position [94, 0]
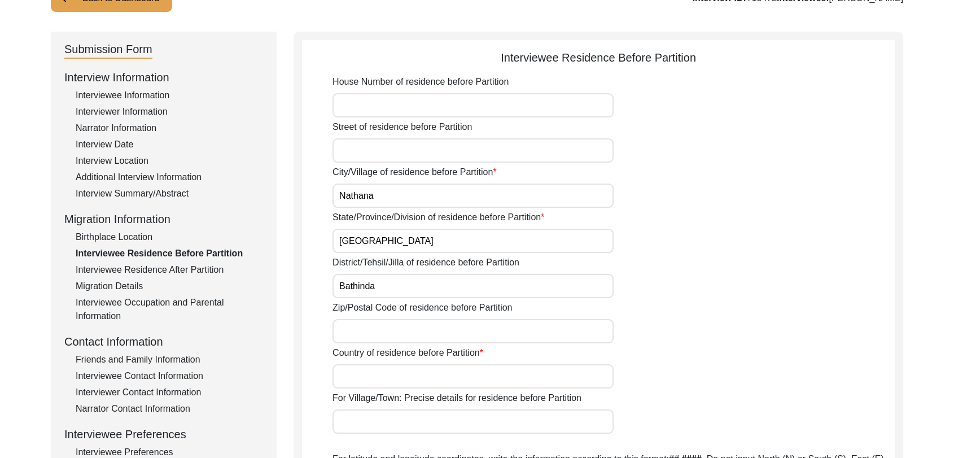
click at [370, 381] on input "Country of residence before Partition" at bounding box center [473, 376] width 281 height 24
type input "[GEOGRAPHIC_DATA]"
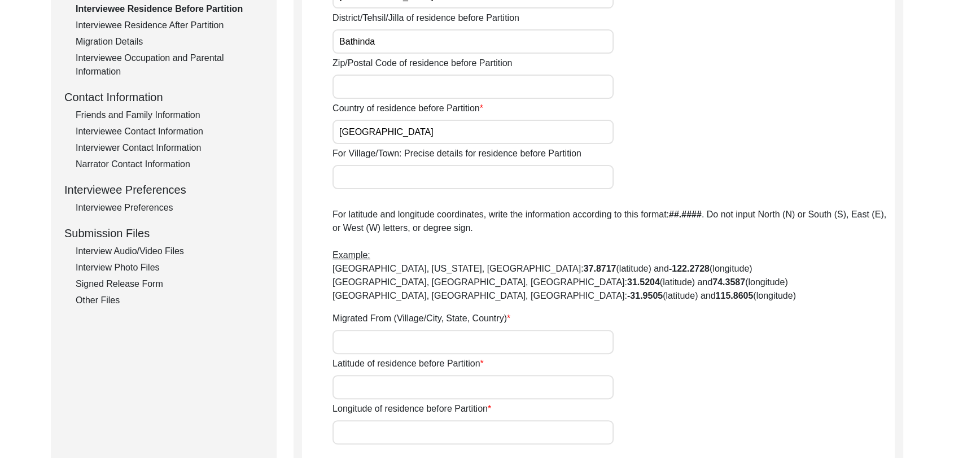
scroll to position [369, 0]
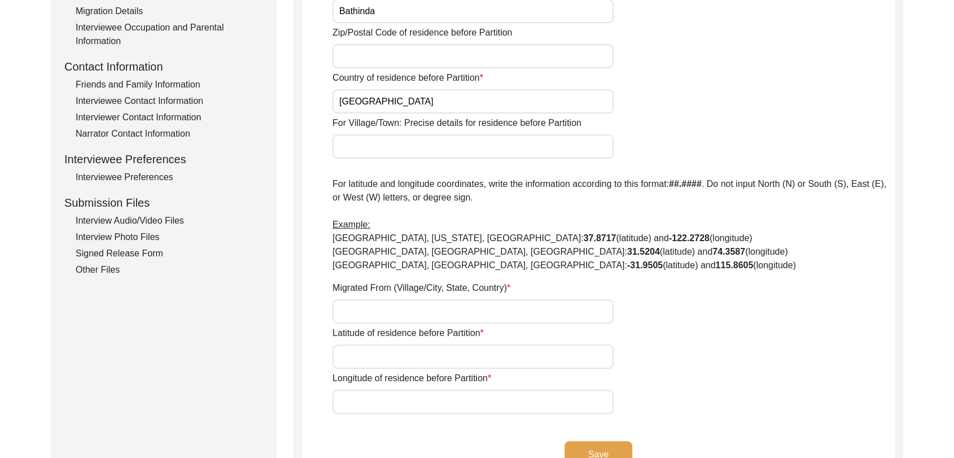
click at [380, 309] on input "Migrated From (Village/City, State, Country)" at bounding box center [473, 311] width 281 height 24
type input "NA"
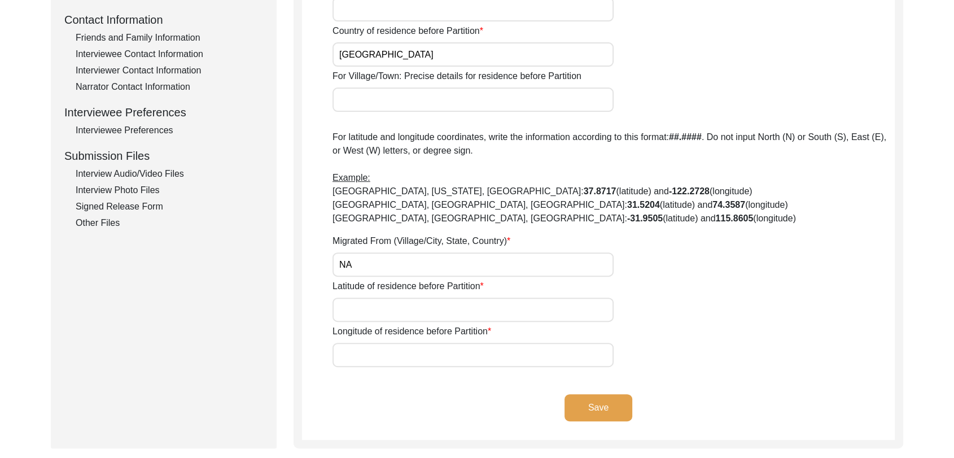
scroll to position [417, 0]
click at [387, 299] on input "Latitude of residence before Partition" at bounding box center [473, 309] width 281 height 24
type input "000000"
click at [365, 352] on input "Longitude of residence before Partition" at bounding box center [473, 354] width 281 height 24
type input "000000"
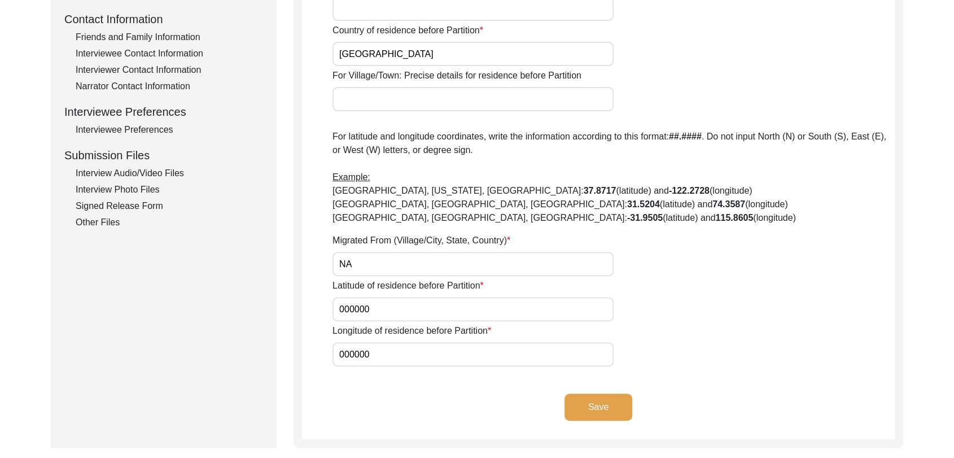
click at [612, 403] on button "Save" at bounding box center [599, 407] width 68 height 27
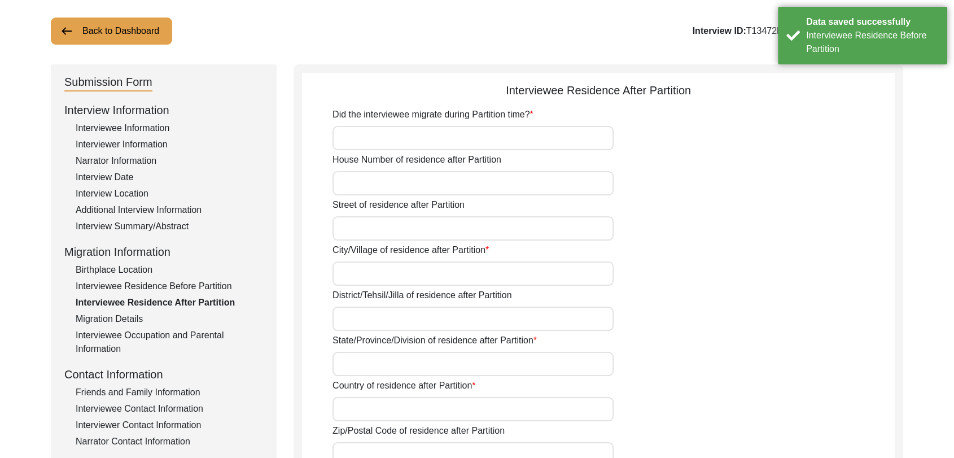
scroll to position [0, 0]
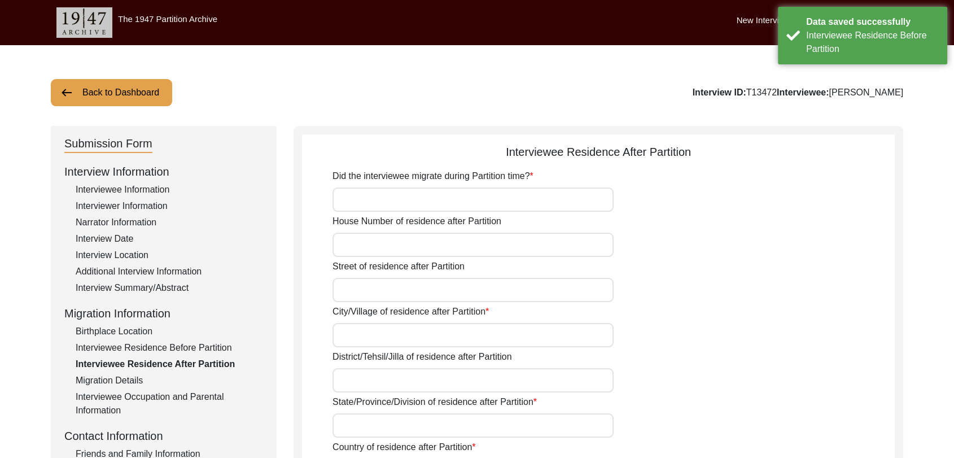
click at [384, 200] on input "Did the interviewee migrate during Partition time?" at bounding box center [473, 199] width 281 height 24
type input "No"
click at [355, 263] on label "Street of residence after Partition" at bounding box center [399, 267] width 132 height 14
click at [355, 278] on input "Street of residence after Partition" at bounding box center [473, 290] width 281 height 24
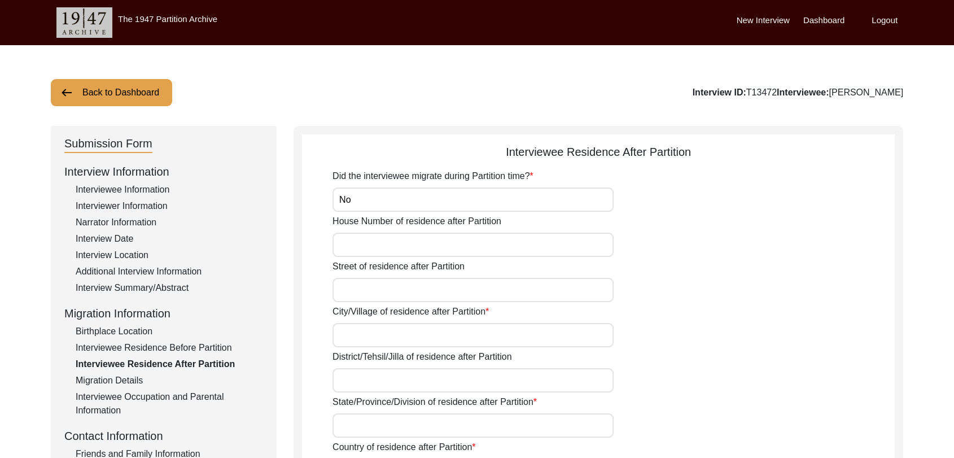
click at [356, 334] on input "City/Village of residence after Partition" at bounding box center [473, 335] width 281 height 24
click at [363, 380] on input "District/Tehsil/Jilla of residence after Partition" at bounding box center [473, 380] width 281 height 24
click at [365, 326] on input "City/Village of residence after Partition" at bounding box center [473, 335] width 281 height 24
type input "Nathana"
click at [362, 395] on label "State/Province/Division of residence after Partition" at bounding box center [435, 402] width 204 height 14
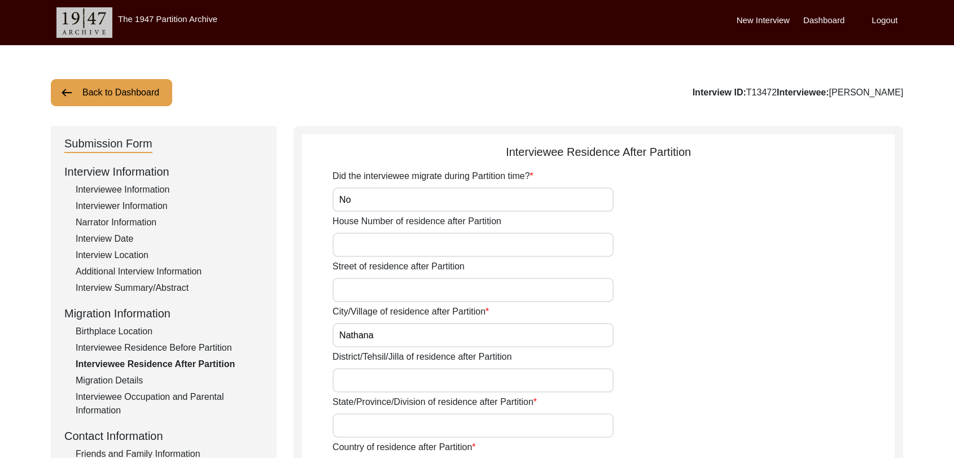
click at [362, 413] on input "State/Province/Division of residence after Partition" at bounding box center [473, 425] width 281 height 24
click at [361, 381] on input "District/Tehsil/Jilla of residence after Partition" at bounding box center [473, 380] width 281 height 24
type input "Bathinda"
click at [352, 422] on input "State/Province/Division of residence after Partition" at bounding box center [473, 425] width 281 height 24
type input "[GEOGRAPHIC_DATA]"
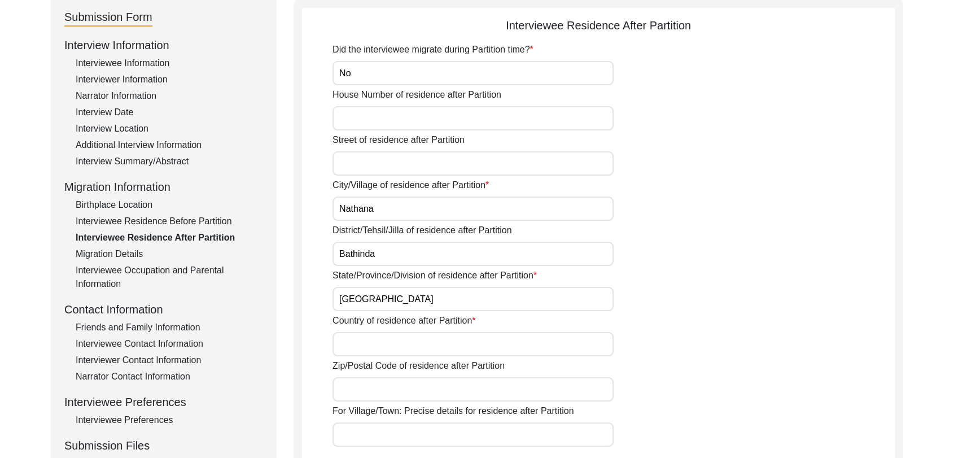
scroll to position [131, 0]
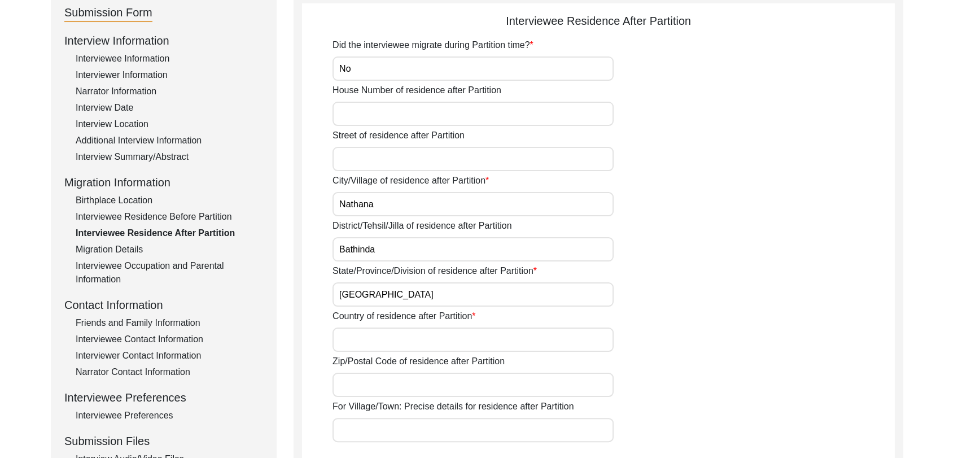
click at [372, 335] on input "Country of residence after Partition" at bounding box center [473, 340] width 281 height 24
type input "[GEOGRAPHIC_DATA]"
click at [377, 379] on input "Zip/Postal Code of residence after Partition" at bounding box center [473, 385] width 281 height 24
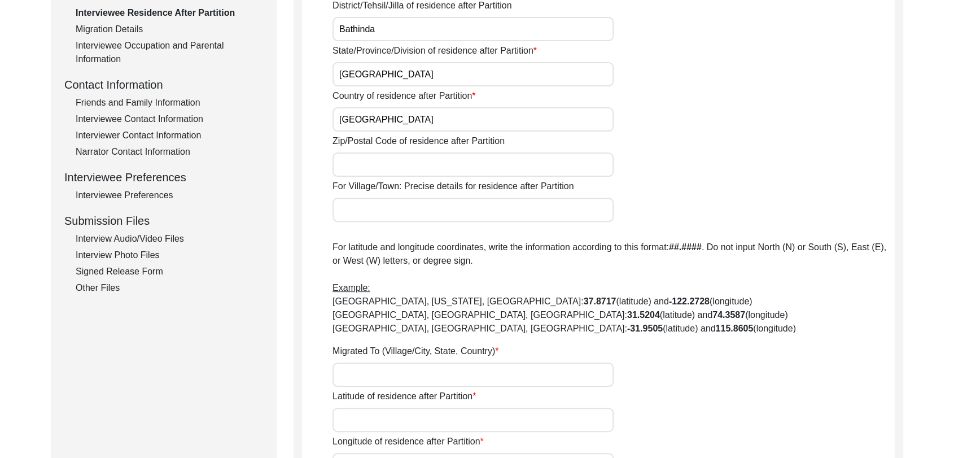
scroll to position [352, 0]
click at [353, 373] on input "Migrated To (Village/City, State, Country)" at bounding box center [473, 374] width 281 height 24
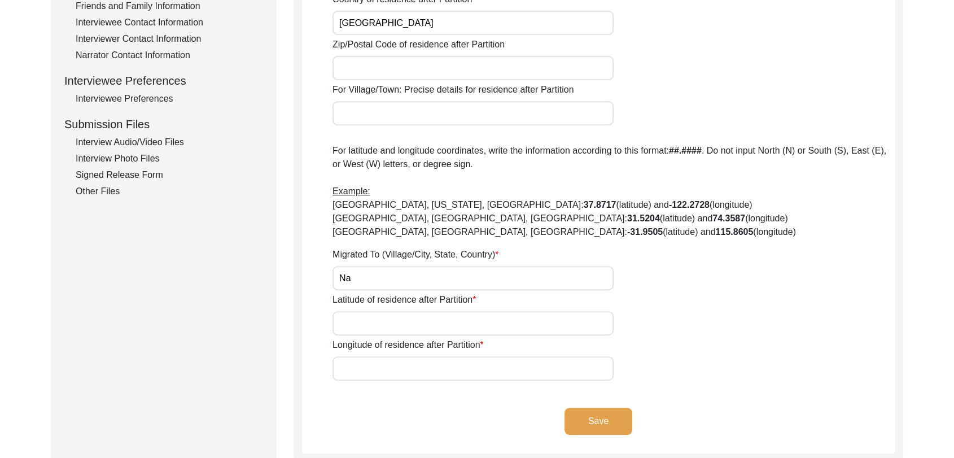
scroll to position [448, 0]
type input "Na"
click at [352, 331] on input "Latitude of residence after Partition" at bounding box center [473, 323] width 281 height 24
type input "0000000"
click at [375, 366] on input "Longitude of residence after Partition" at bounding box center [473, 368] width 281 height 24
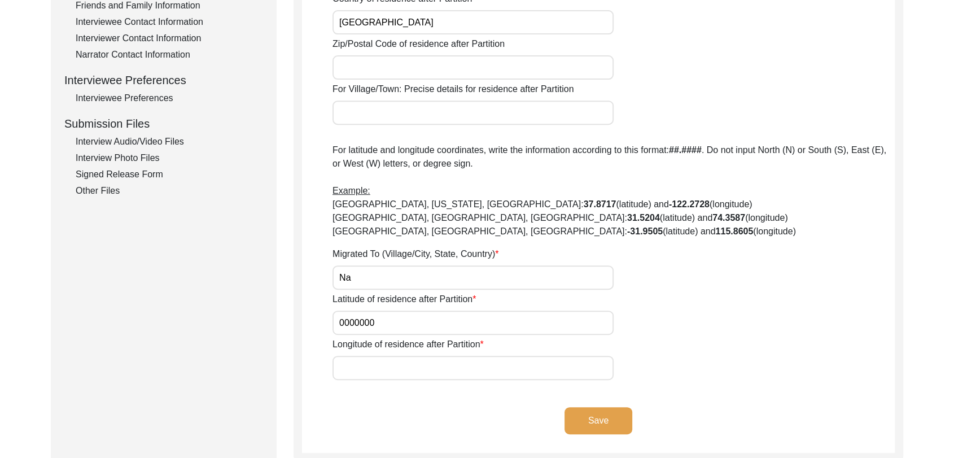
type input "0000000"
click at [604, 430] on button "Save" at bounding box center [599, 420] width 68 height 27
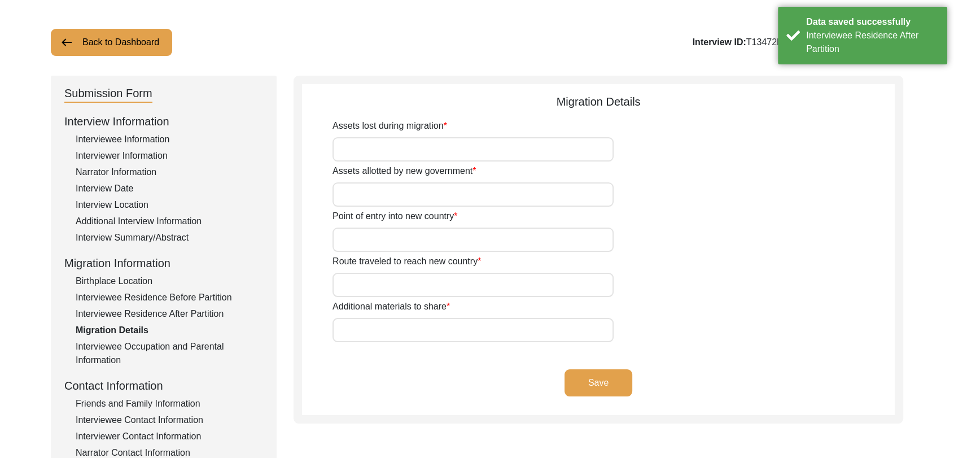
scroll to position [0, 0]
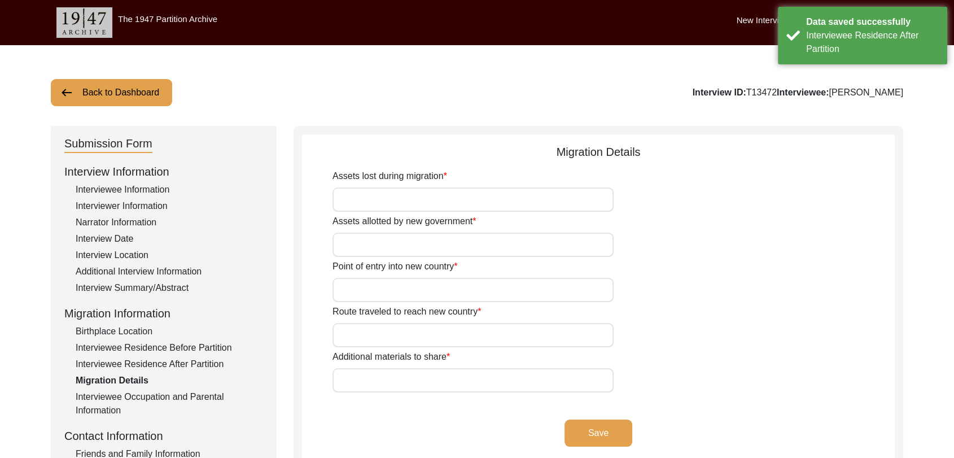
drag, startPoint x: 375, startPoint y: 190, endPoint x: 412, endPoint y: 235, distance: 57.8
click at [412, 235] on div "Assets lost during migration Assets allotted by new government Point of entry i…" at bounding box center [614, 280] width 562 height 223
type input "Na"
drag, startPoint x: 377, startPoint y: 241, endPoint x: 407, endPoint y: 290, distance: 58.0
click at [407, 290] on div "Assets lost during migration Na Assets allotted by new government Point of entr…" at bounding box center [614, 280] width 562 height 223
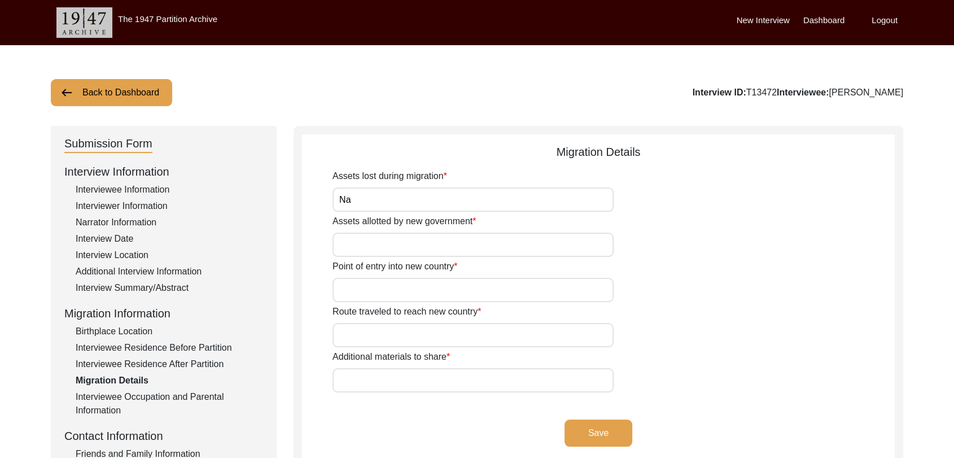
type input "Na"
click at [369, 295] on input "Point of entry into new country" at bounding box center [473, 290] width 281 height 24
type input "Na"
click at [364, 342] on input "Route traveled to reach new country" at bounding box center [473, 335] width 281 height 24
type input "NA"
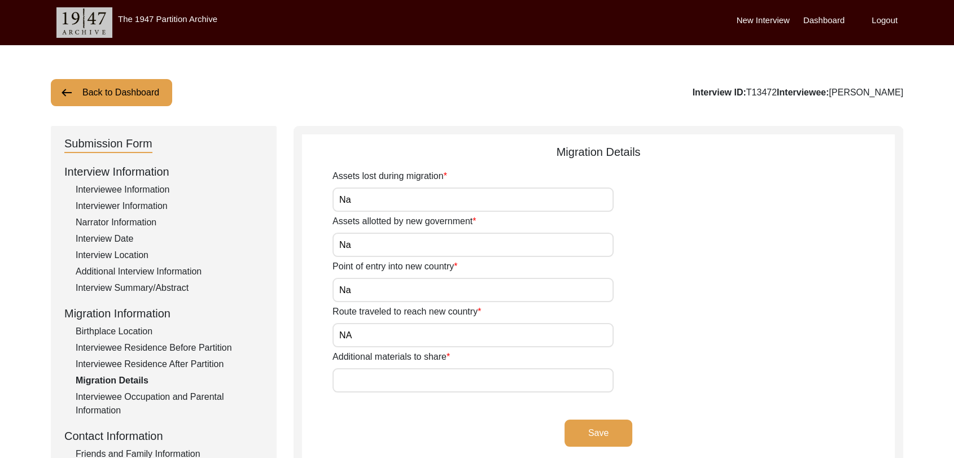
click at [360, 394] on app-migration-details "Migration Details Assets lost during migration Na Assets allotted by new govern…" at bounding box center [598, 304] width 593 height 322
click at [361, 385] on input "Additional materials to share" at bounding box center [473, 380] width 281 height 24
type input "Nothing"
click at [586, 432] on button "Save" at bounding box center [599, 433] width 68 height 27
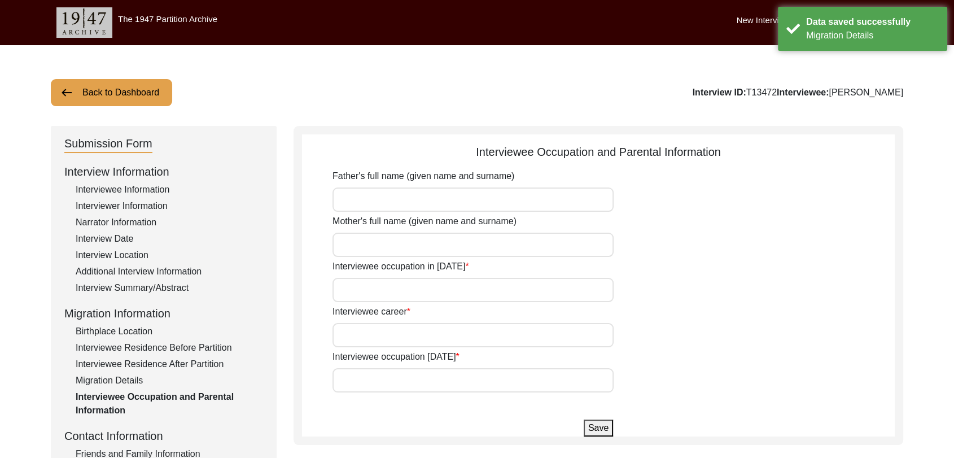
click at [346, 192] on input "Father's full name (given name and surname)" at bounding box center [473, 199] width 281 height 24
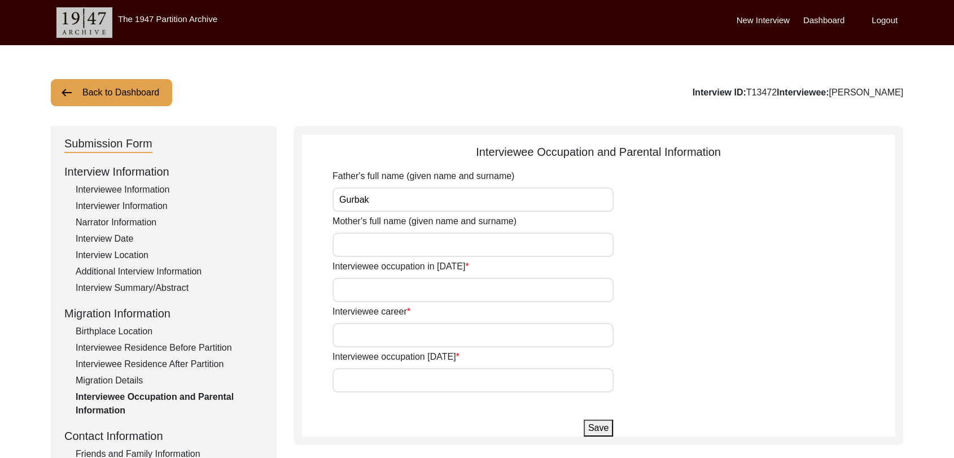
type input "[PERSON_NAME]"
click at [374, 245] on input "Mother's full name (given name and surname)" at bounding box center [473, 245] width 281 height 24
type input "[PERSON_NAME]"
click at [399, 293] on input "Interviewee occupation in [DATE]" at bounding box center [473, 290] width 281 height 24
click at [356, 294] on input "Interviewee occupation in [DATE]" at bounding box center [473, 290] width 281 height 24
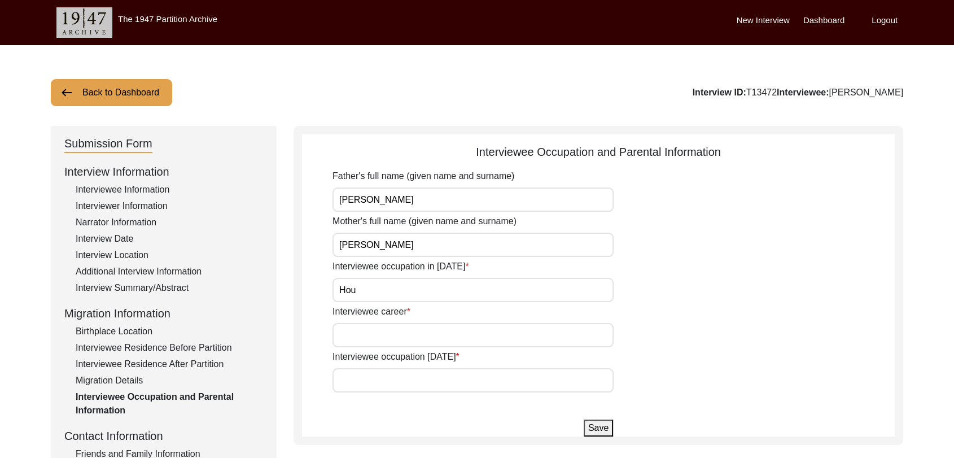
type input "House work"
click at [376, 334] on input "Interviewee career" at bounding box center [473, 335] width 281 height 24
type input "House Wife"
click at [356, 385] on input "Interviewee occupation [DATE]" at bounding box center [473, 380] width 281 height 24
type input "Nothing"
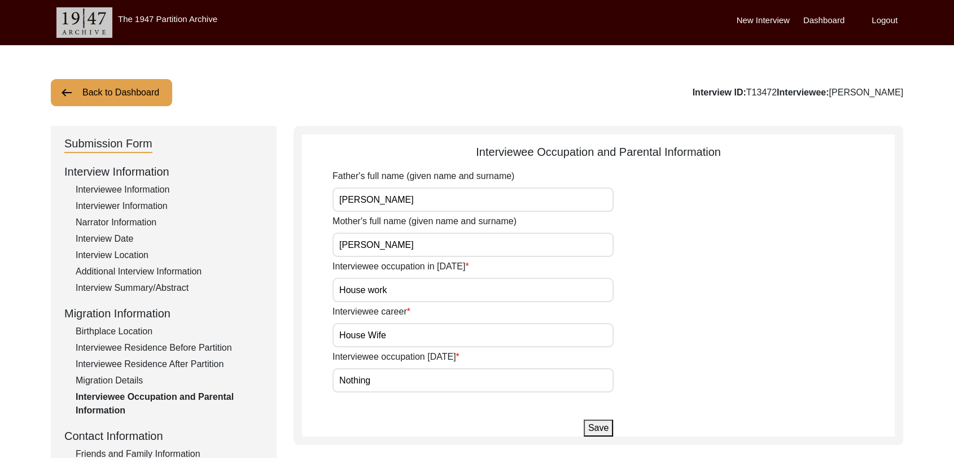
click at [600, 427] on button "Save" at bounding box center [598, 428] width 29 height 17
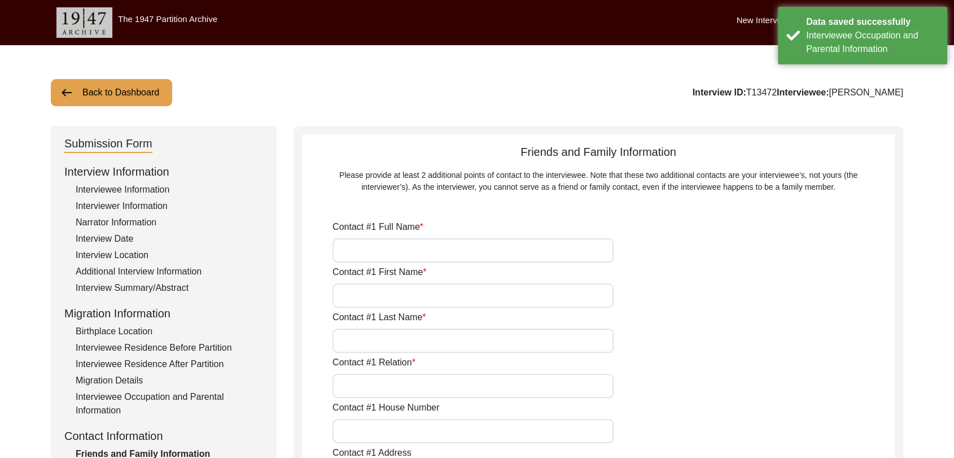
click at [368, 252] on input "Contact #1 Full Name" at bounding box center [473, 250] width 281 height 24
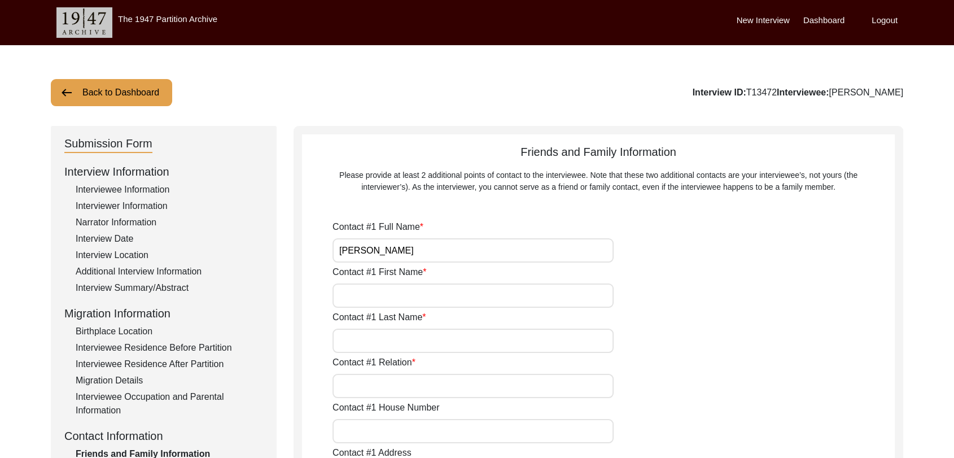
type input "[PERSON_NAME]"
click at [364, 296] on input "Contact #1 First Name" at bounding box center [473, 295] width 281 height 24
type input "[PERSON_NAME]"
click at [364, 348] on input "Contact #1 Last Name" at bounding box center [473, 341] width 281 height 24
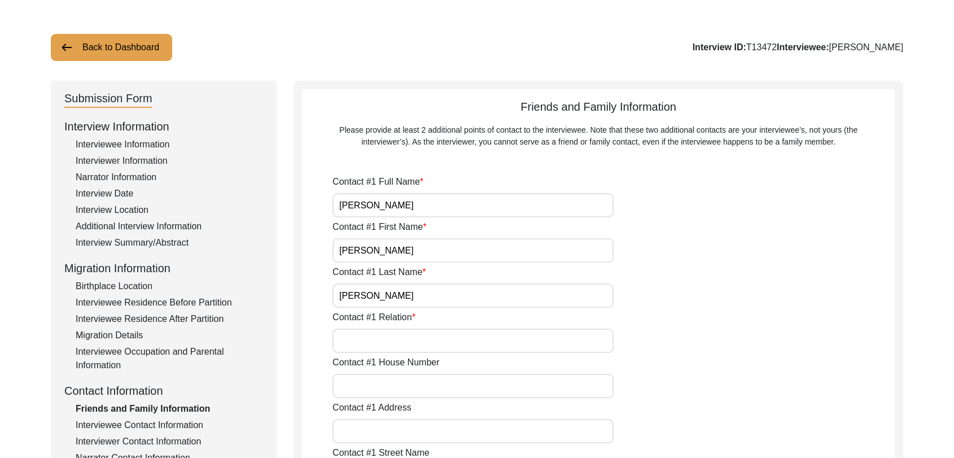
type input "[PERSON_NAME]"
click at [364, 341] on input "Contact #1 Relation" at bounding box center [473, 341] width 281 height 24
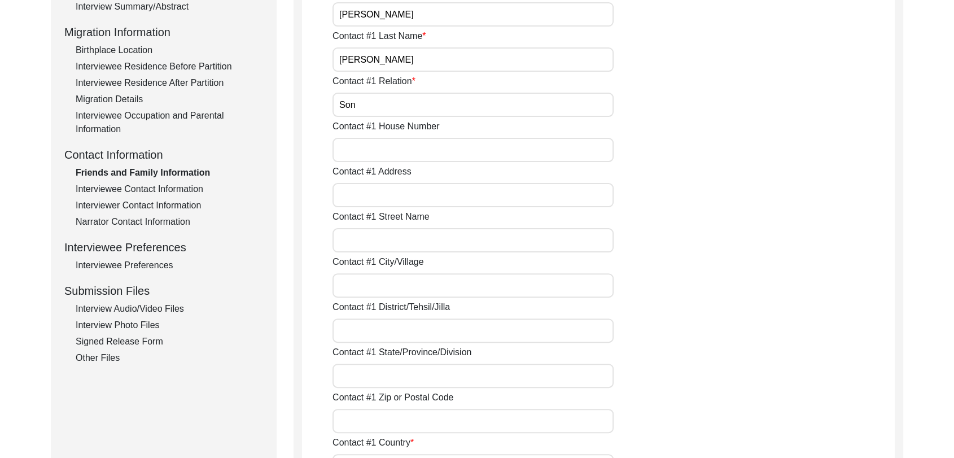
scroll to position [283, 0]
type input "Son"
click at [364, 291] on input "Contact #1 City/Village" at bounding box center [473, 284] width 281 height 24
click at [364, 324] on input "Contact #1 District/Tehsil/Jilla" at bounding box center [473, 329] width 281 height 24
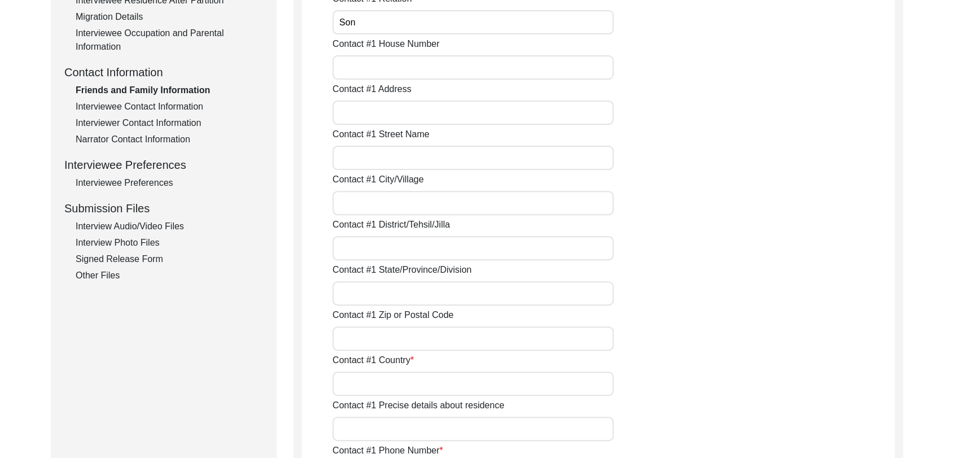
scroll to position [364, 0]
type input "B"
type input "Bathinda"
drag, startPoint x: 365, startPoint y: 220, endPoint x: 363, endPoint y: 204, distance: 16.1
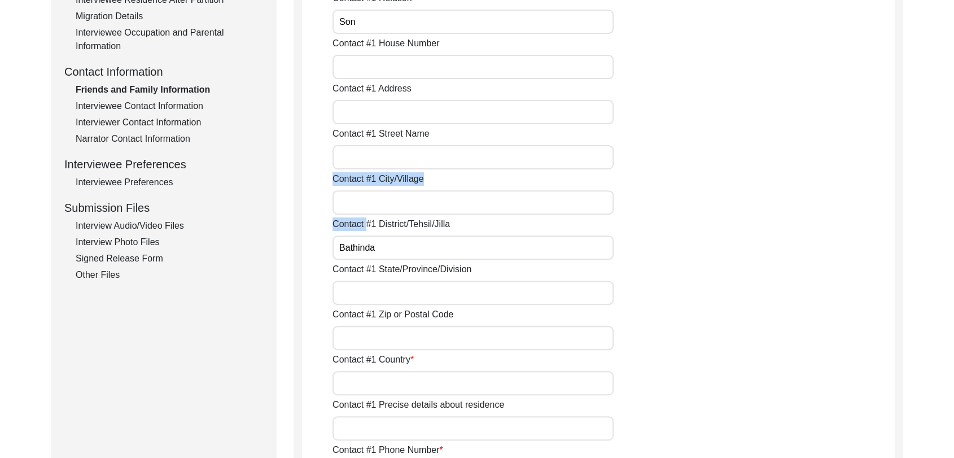
click at [363, 204] on input "Contact #1 City/Village" at bounding box center [473, 202] width 281 height 24
type input "[PERSON_NAME]"
click at [365, 304] on input "Contact #1 State/Province/Division" at bounding box center [473, 293] width 281 height 24
click at [360, 298] on input "Contact #1 State/Province/Division" at bounding box center [473, 293] width 281 height 24
type input "[GEOGRAPHIC_DATA]"
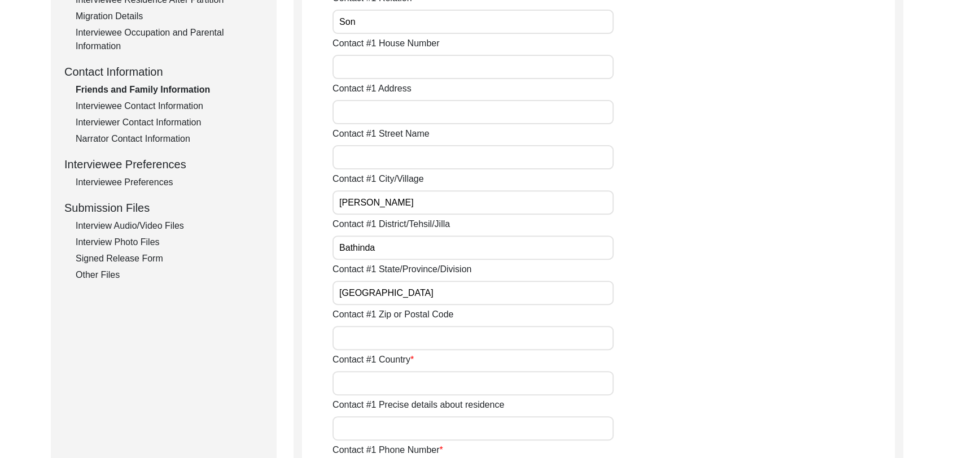
click at [382, 338] on input "Contact #1 Zip or Postal Code" at bounding box center [473, 338] width 281 height 24
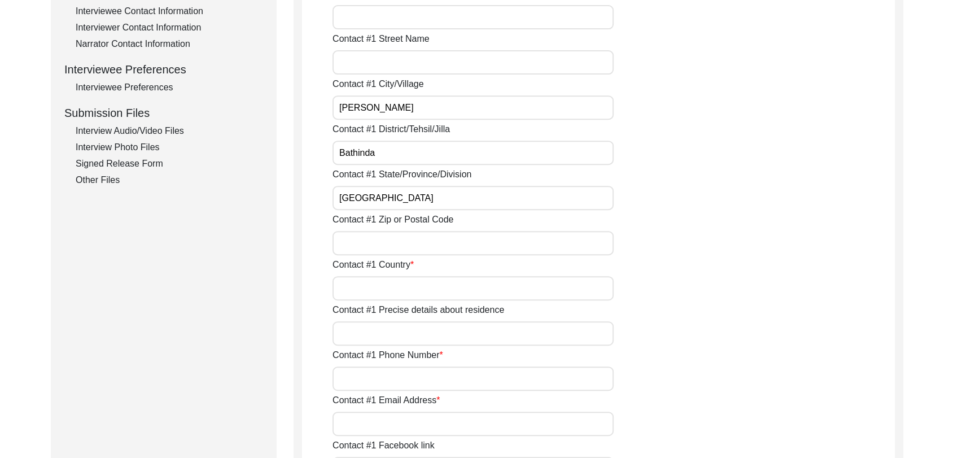
scroll to position [469, 0]
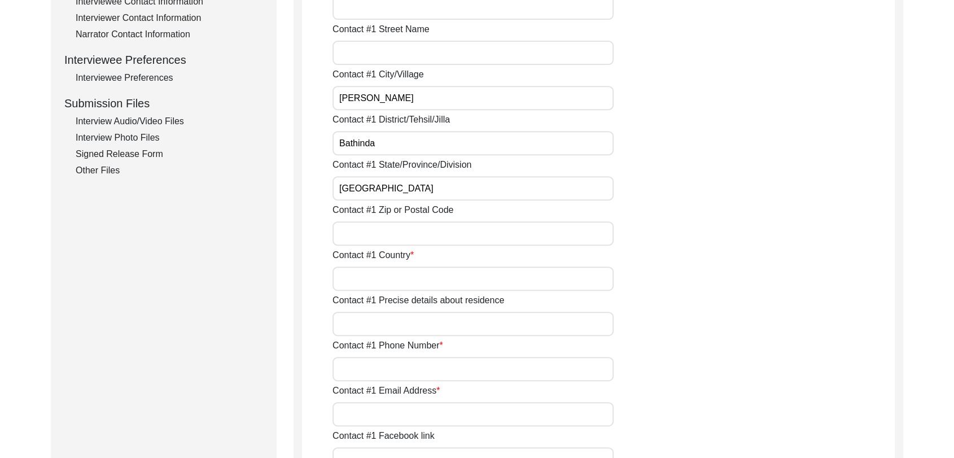
click at [363, 280] on input "Contact #1 Country" at bounding box center [473, 279] width 281 height 24
type input "[GEOGRAPHIC_DATA]"
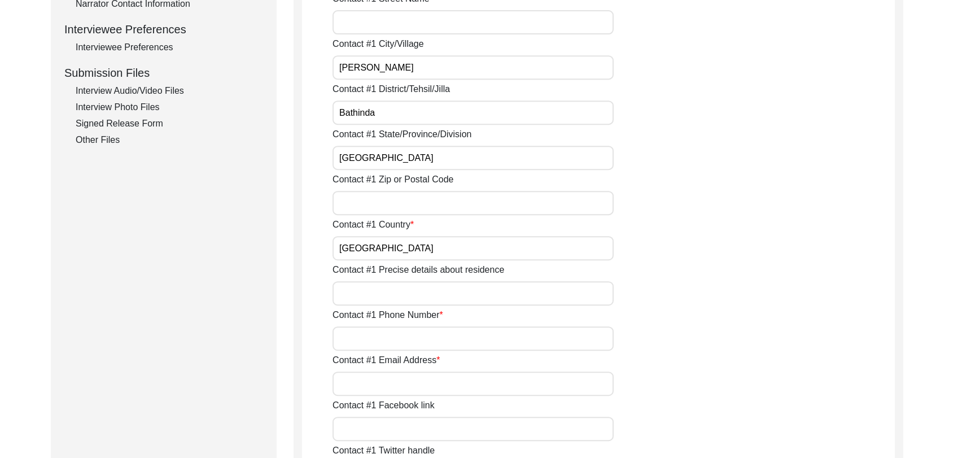
scroll to position [500, 0]
click at [381, 331] on input "Contact #1 Phone Number" at bounding box center [473, 338] width 281 height 24
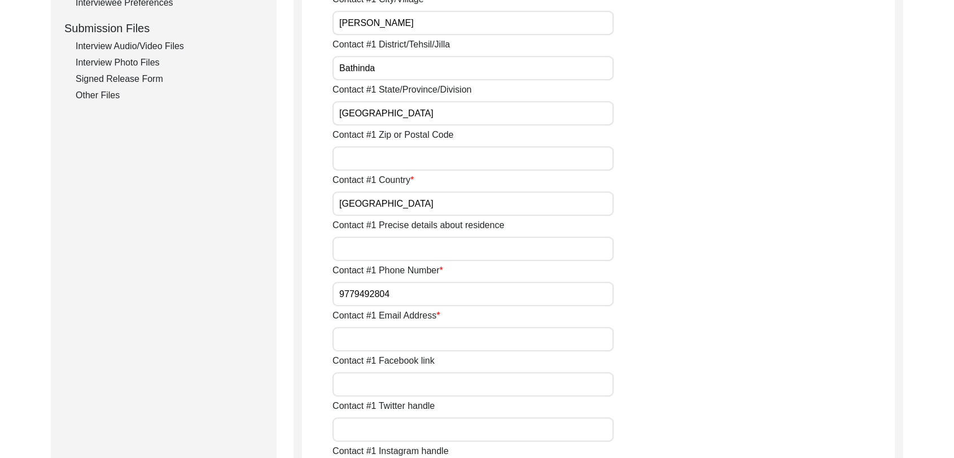
scroll to position [547, 0]
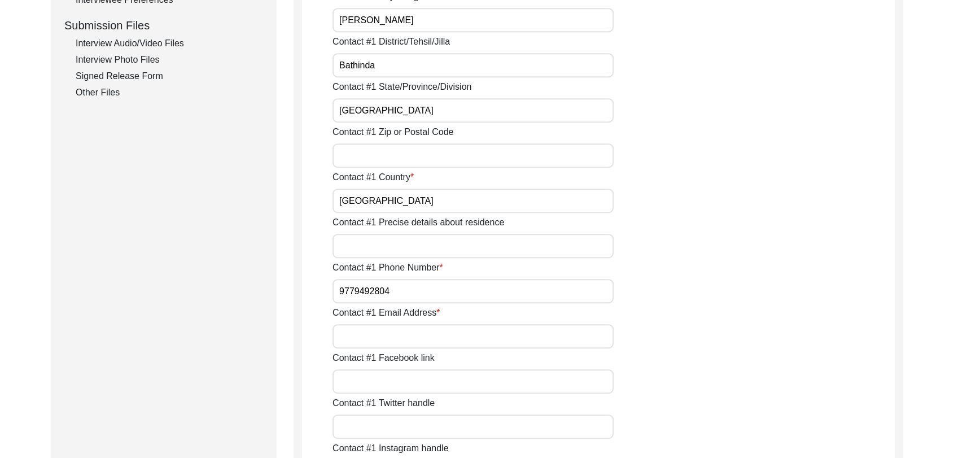
type input "9779492804"
click at [379, 331] on input "Contact #1 Email Address" at bounding box center [473, 336] width 281 height 24
type input "NA"
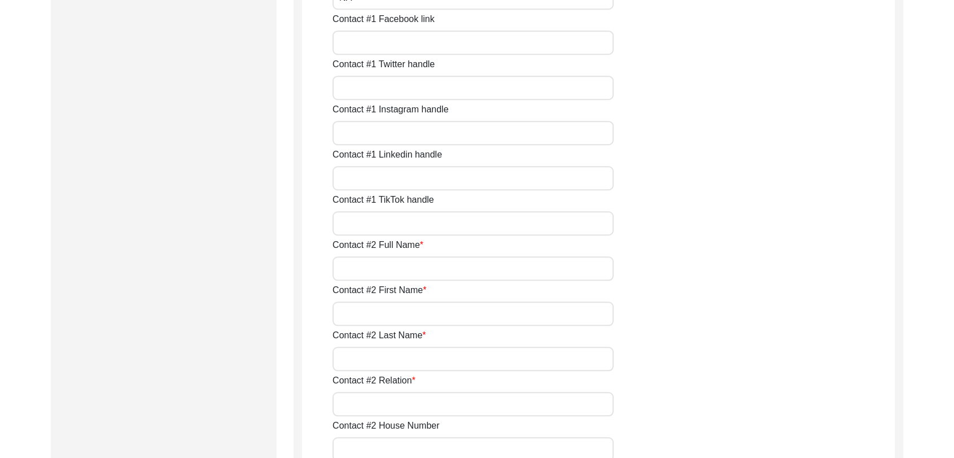
scroll to position [887, 0]
click at [383, 271] on input "Contact #2 Full Name" at bounding box center [473, 267] width 281 height 24
type input "NA"
click at [392, 308] on input "Contact #2 First Name" at bounding box center [473, 312] width 281 height 24
type input "NA"
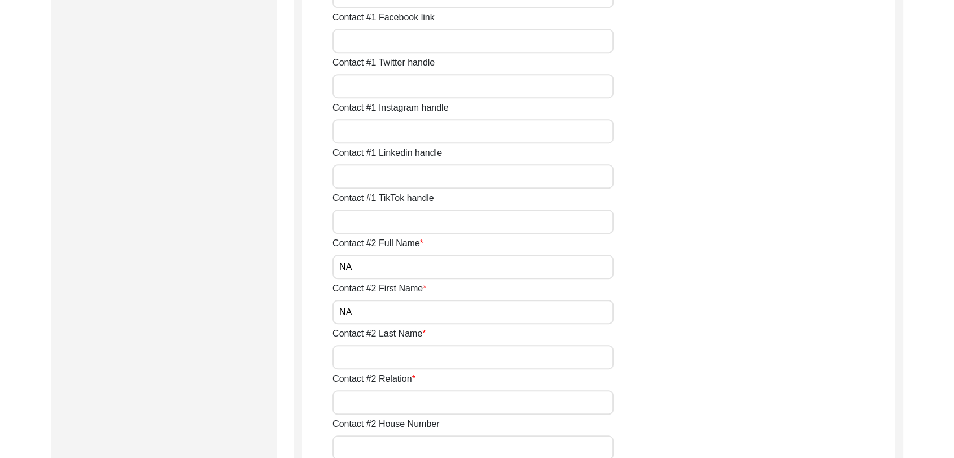
click at [394, 344] on div "Contact #2 Last Name" at bounding box center [614, 348] width 562 height 42
click at [394, 348] on input "Contact #2 Last Name" at bounding box center [473, 357] width 281 height 24
type input "NA"
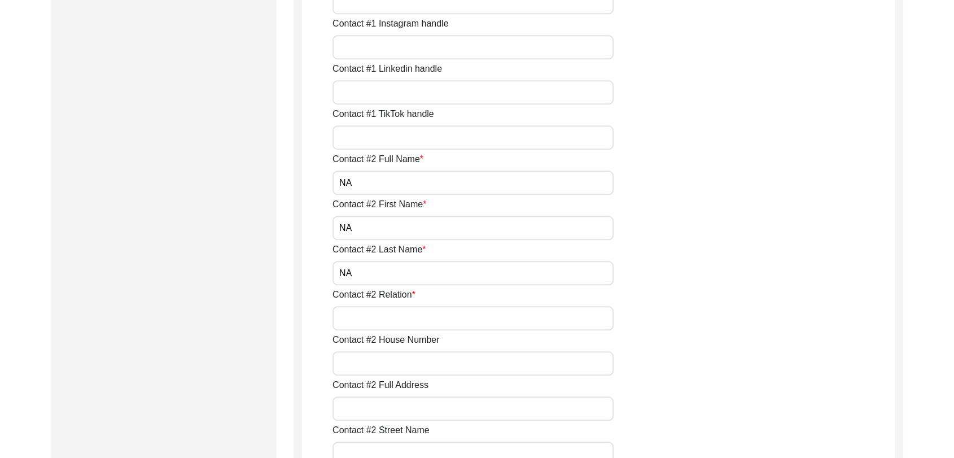
scroll to position [972, 0]
click at [374, 323] on input "Contact #2 Relation" at bounding box center [473, 317] width 281 height 24
type input "Na"
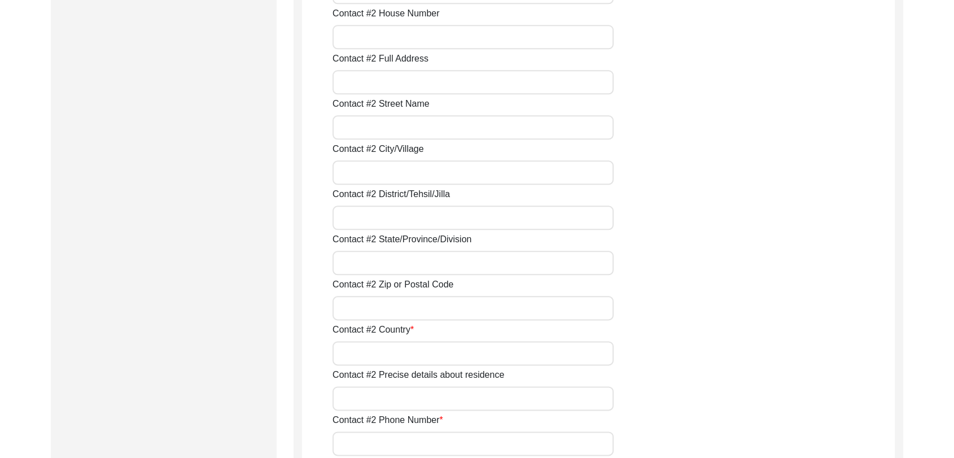
scroll to position [1334, 0]
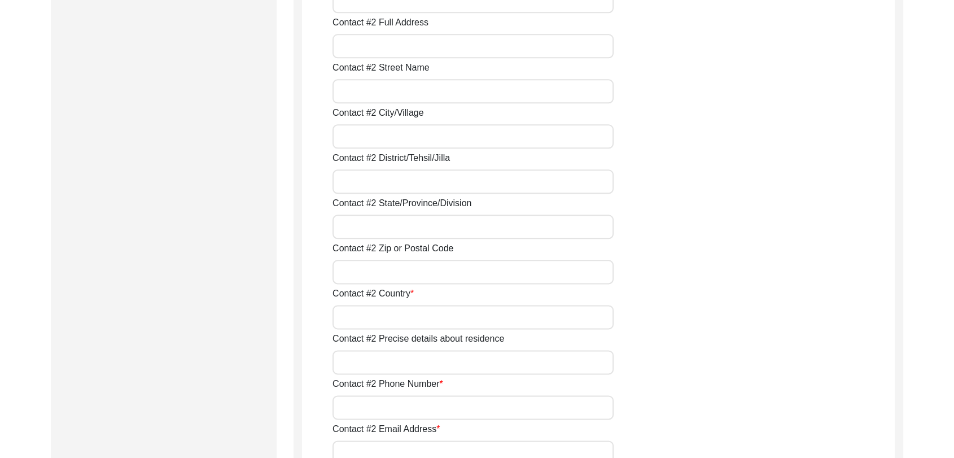
click at [378, 326] on input "Contact #2 Country" at bounding box center [473, 317] width 281 height 24
type input "NA"
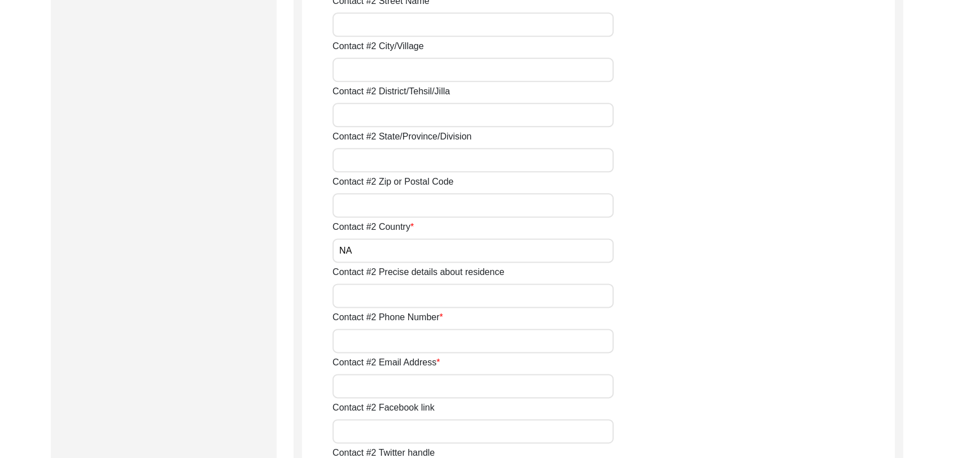
scroll to position [1415, 0]
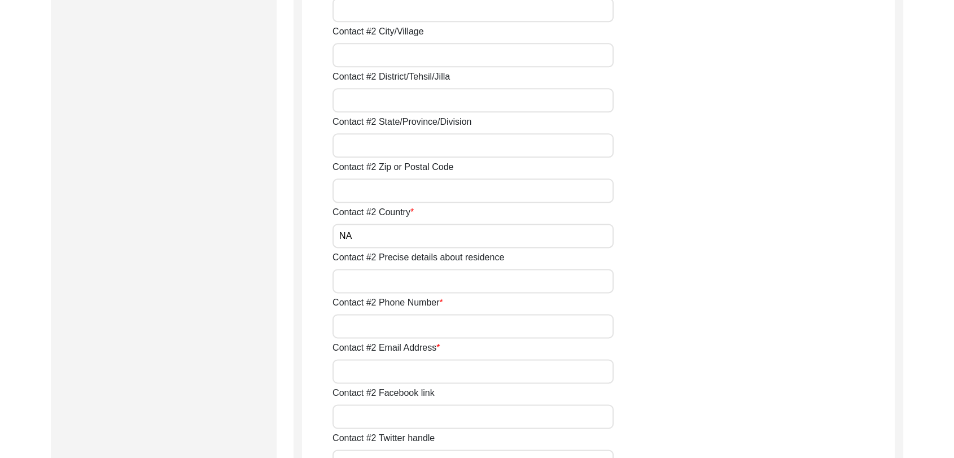
click at [370, 324] on input "Contact #2 Phone Number" at bounding box center [473, 326] width 281 height 24
type input "NA"
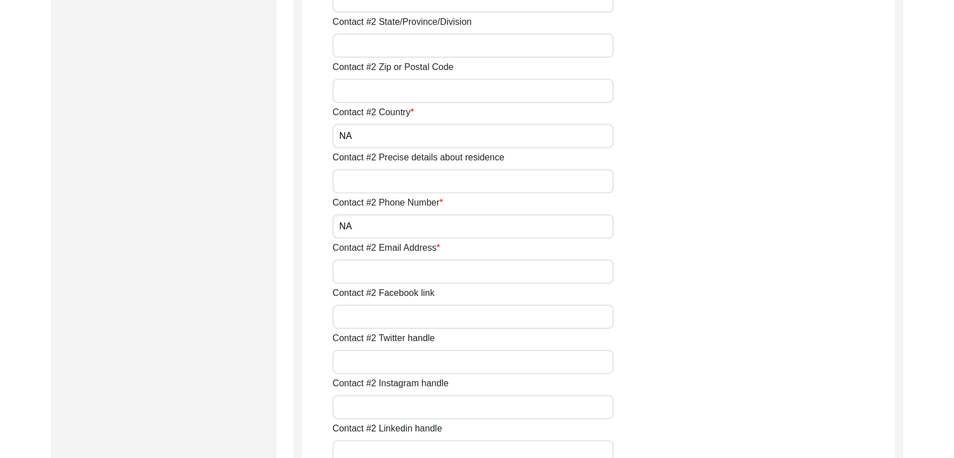
scroll to position [1516, 0]
click at [370, 275] on input "Contact #2 Email Address" at bounding box center [473, 271] width 281 height 24
type input "NA"
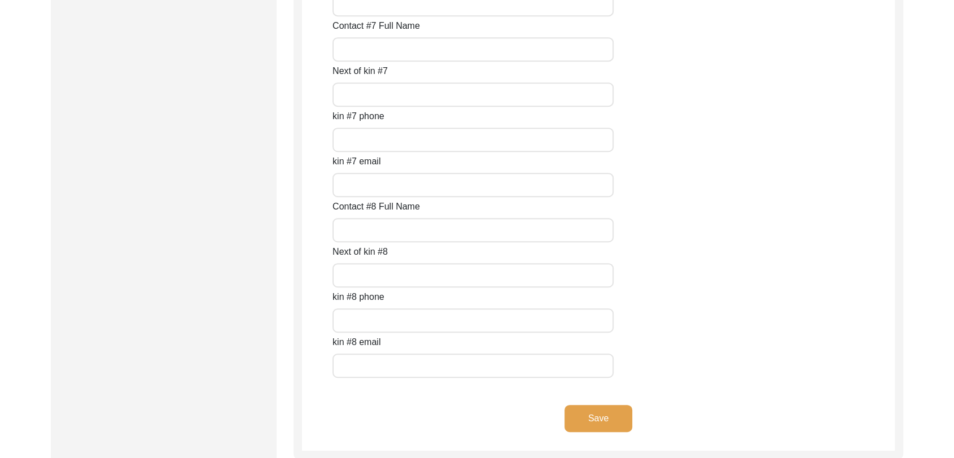
scroll to position [5061, 0]
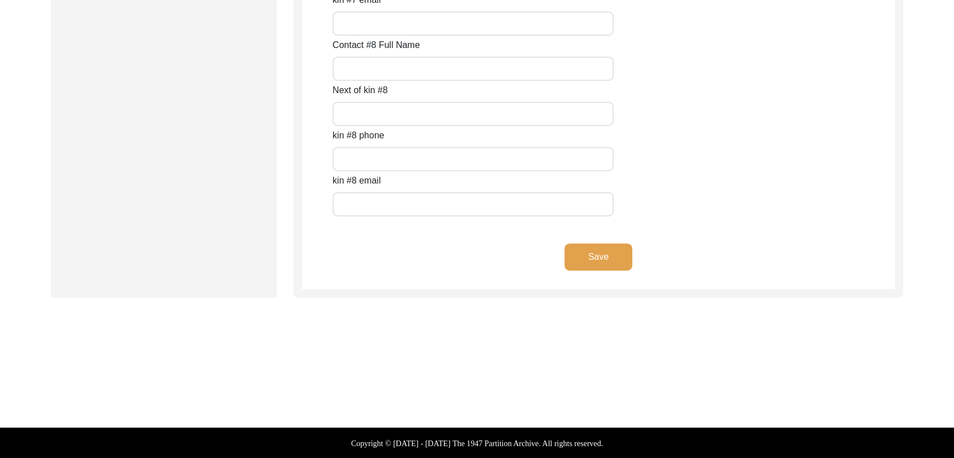
click at [599, 260] on button "Save" at bounding box center [599, 256] width 68 height 27
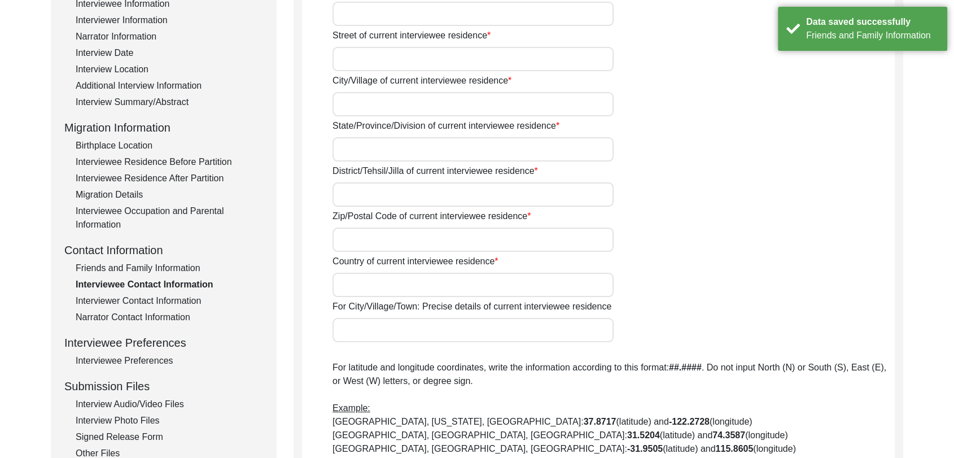
scroll to position [0, 0]
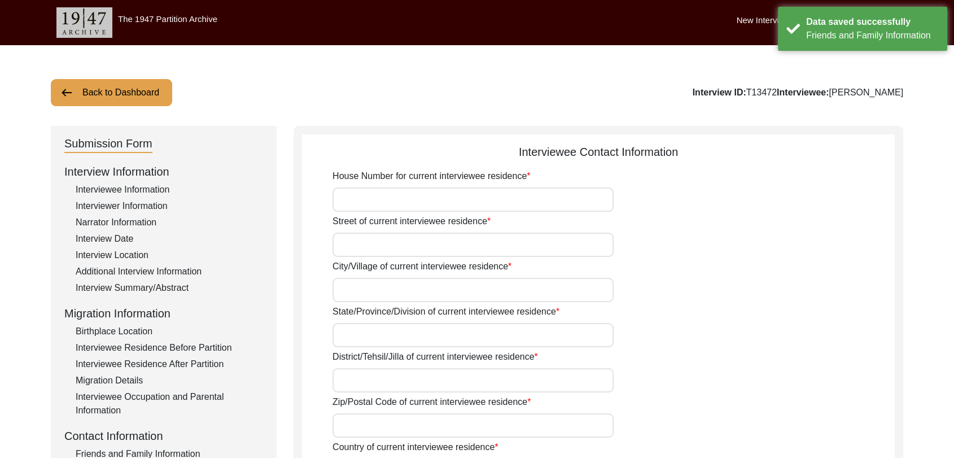
click at [390, 199] on input "House Number for current interviewee residence" at bounding box center [473, 199] width 281 height 24
type input "Na"
click at [375, 255] on input "Street of current interviewee residence" at bounding box center [473, 245] width 281 height 24
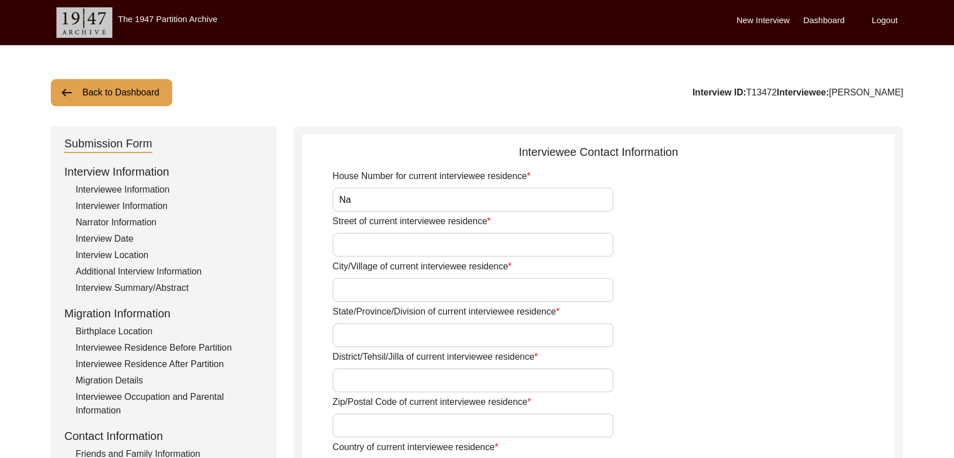
type input "Na"
click at [385, 293] on input "City/Village of current interviewee residence" at bounding box center [473, 290] width 281 height 24
type input "[PERSON_NAME]"
click at [362, 330] on input "State/Province/Division of current interviewee residence" at bounding box center [473, 335] width 281 height 24
type input "[GEOGRAPHIC_DATA]"
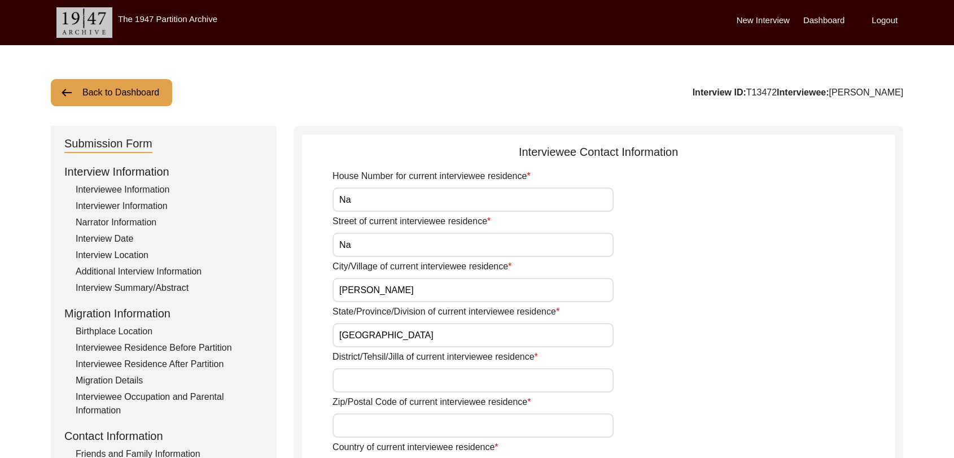
click at [359, 378] on input "District/Tehsil/Jilla of current interviewee residence" at bounding box center [473, 380] width 281 height 24
type input "Bathinda"
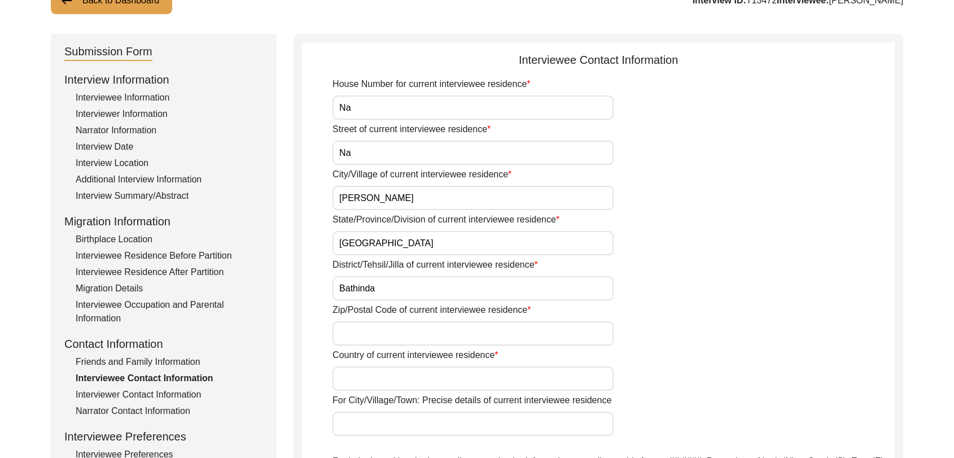
scroll to position [93, 0]
click at [370, 332] on input "Zip/Postal Code of current interviewee residence" at bounding box center [473, 332] width 281 height 24
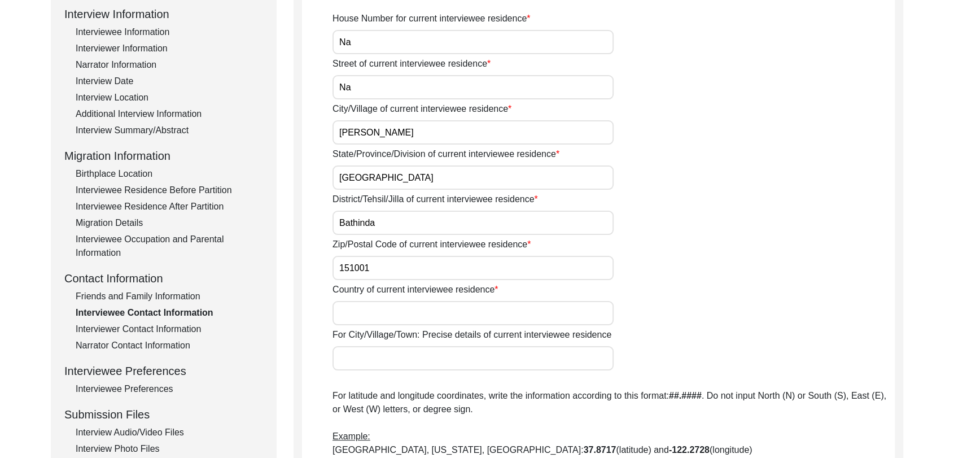
scroll to position [158, 0]
type input "151001"
click at [365, 318] on input "Country of current interviewee residence" at bounding box center [473, 312] width 281 height 24
type input "[GEOGRAPHIC_DATA]"
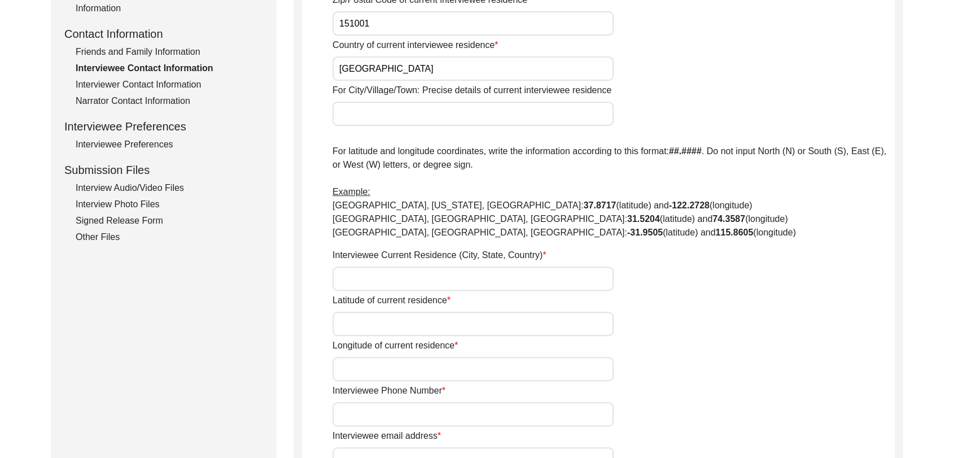
scroll to position [403, 0]
click at [370, 276] on input "Interviewee Current Residence (City, State, Country)" at bounding box center [473, 277] width 281 height 24
type input "[PERSON_NAME], [GEOGRAPHIC_DATA], [GEOGRAPHIC_DATA], [GEOGRAPHIC_DATA]"
click at [378, 326] on input "Latitude of current residence" at bounding box center [473, 323] width 281 height 24
type input "000000"
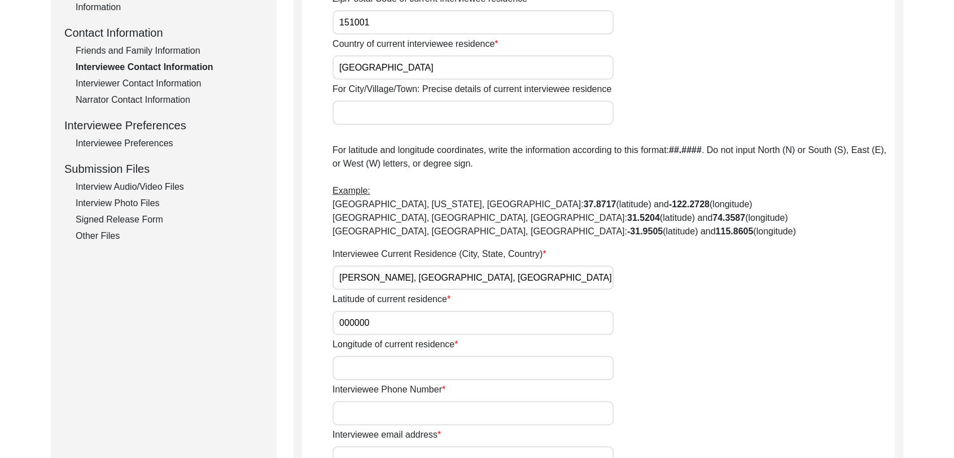
click at [366, 365] on input "Longitude of current residence" at bounding box center [473, 368] width 281 height 24
type input "000000"
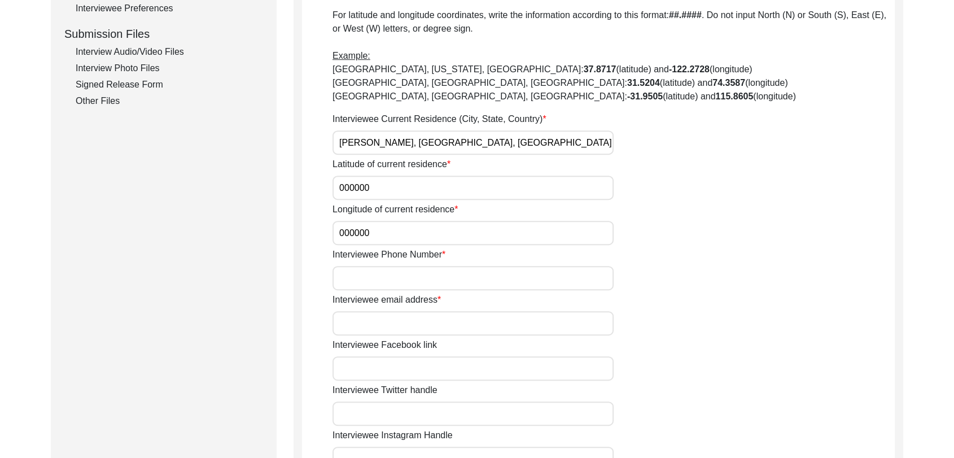
scroll to position [542, 0]
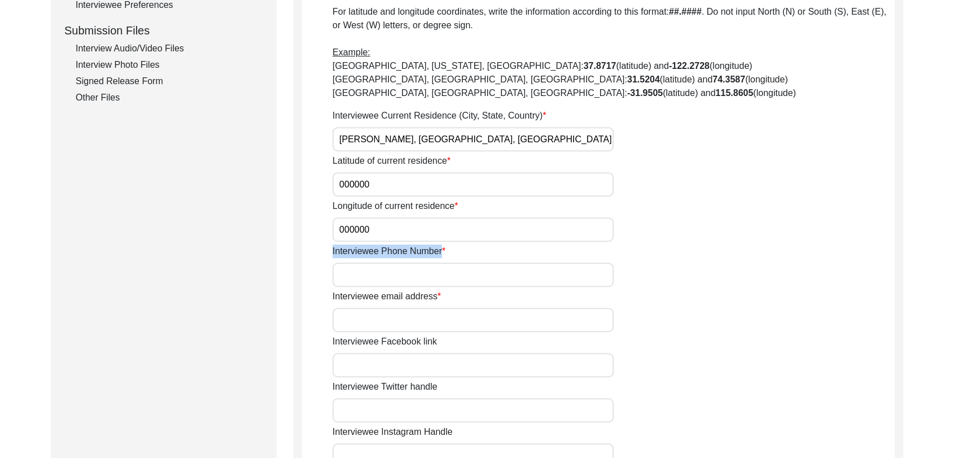
drag, startPoint x: 381, startPoint y: 261, endPoint x: 379, endPoint y: 271, distance: 10.3
click at [379, 271] on div "Interviewee Phone Number" at bounding box center [614, 266] width 562 height 42
click at [379, 271] on input "Interviewee Phone Number" at bounding box center [473, 275] width 281 height 24
type input "000000"
click at [387, 317] on input "Interviewee email address" at bounding box center [473, 320] width 281 height 24
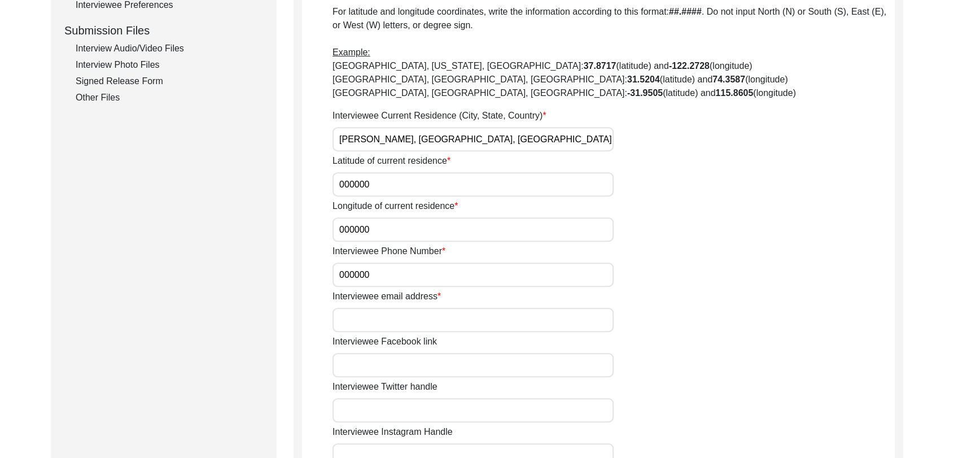
type input "NA"
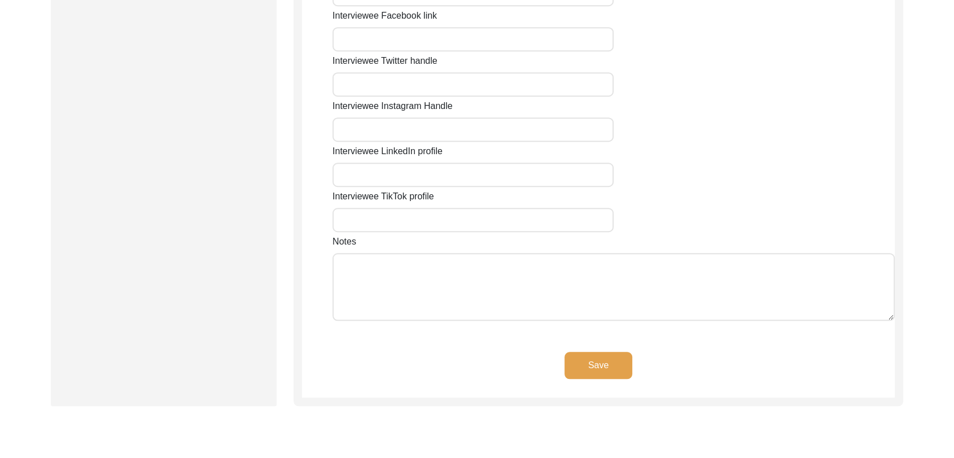
scroll to position [868, 0]
click at [571, 358] on button "Save" at bounding box center [599, 364] width 68 height 27
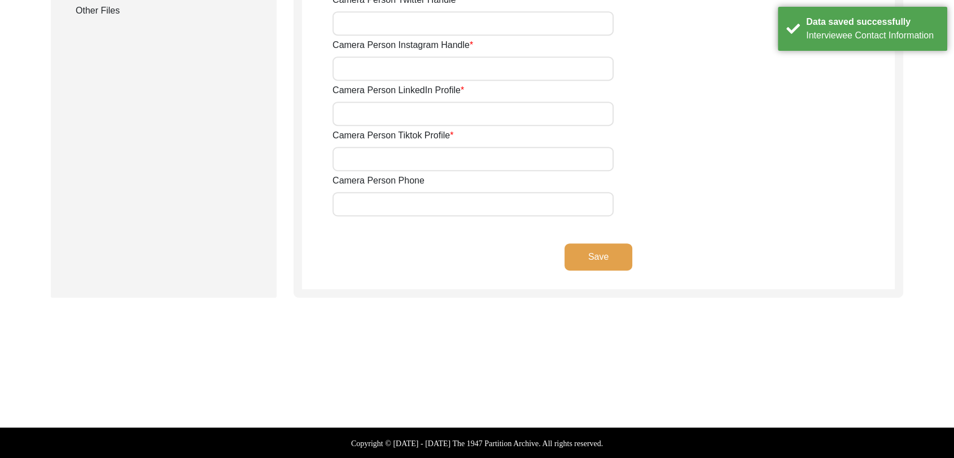
scroll to position [0, 0]
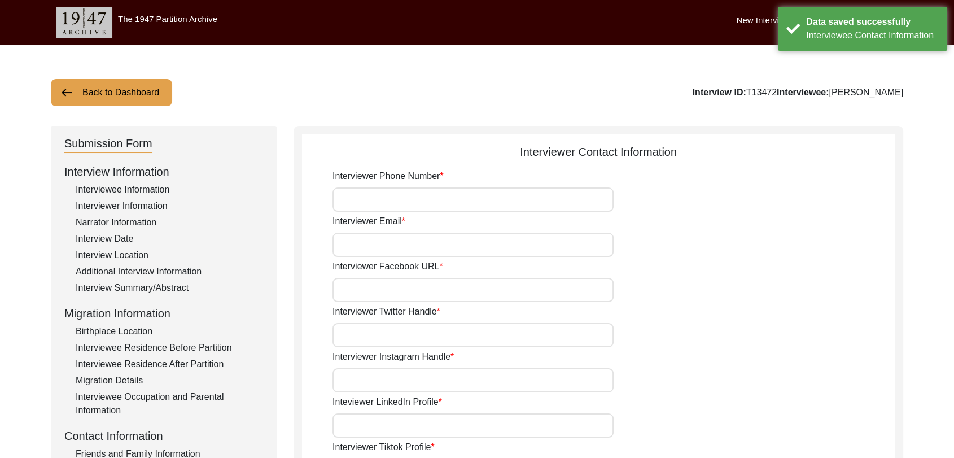
click at [425, 210] on input "Interviewer Phone Number" at bounding box center [473, 199] width 281 height 24
type input "9780788027"
click at [403, 247] on input "Interviewer Email" at bounding box center [473, 245] width 281 height 24
type input "[PERSON_NAME][EMAIL_ADDRESS][PERSON_NAME][DOMAIN_NAME]"
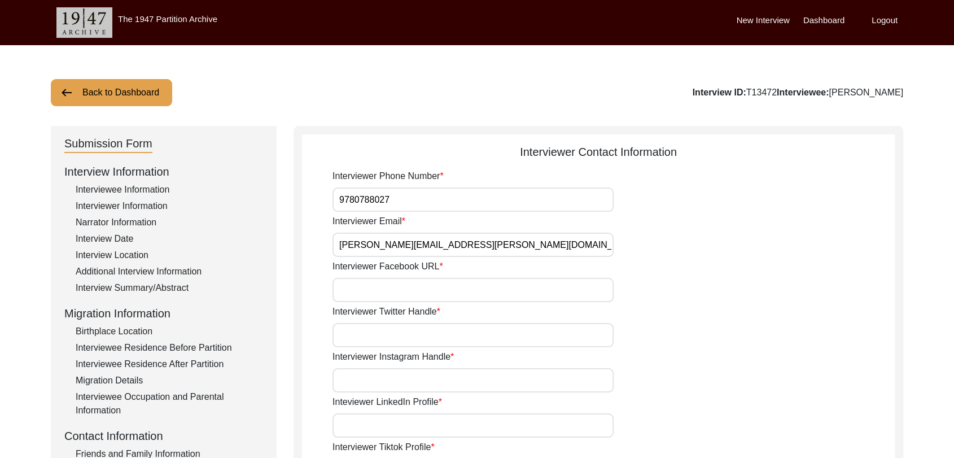
click at [399, 300] on input "Interviewer Facebook URL" at bounding box center [473, 290] width 281 height 24
type input "NA"
click at [385, 338] on input "Interviewer Twitter Handle" at bounding box center [473, 335] width 281 height 24
type input "NA"
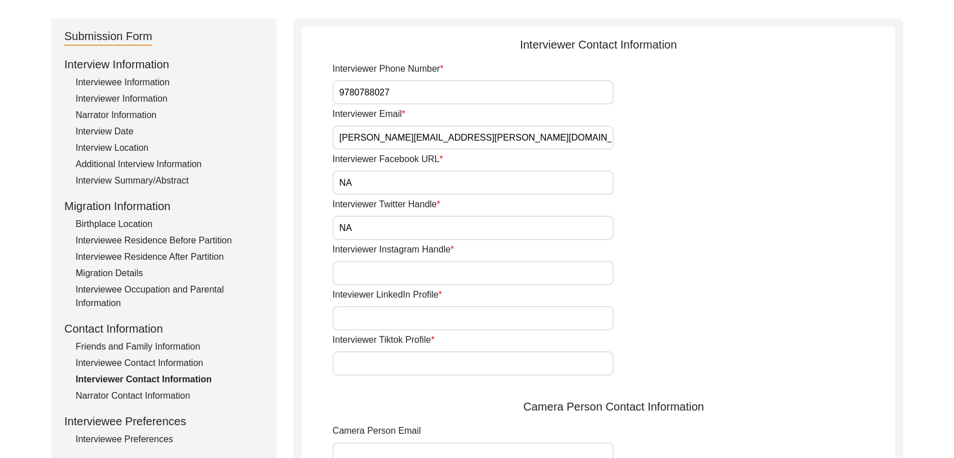
scroll to position [130, 0]
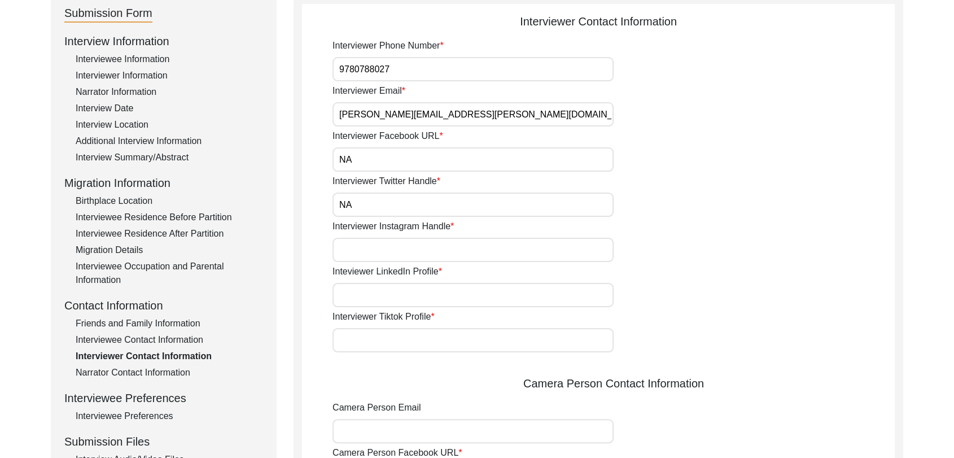
click at [368, 247] on input "Interviewer Instagram Handle" at bounding box center [473, 250] width 281 height 24
type input "NA"
click at [389, 286] on input "Inteviewer LinkedIn Profile" at bounding box center [473, 295] width 281 height 24
type input "NA"
click at [396, 330] on input "Interviewer Tiktok Profile" at bounding box center [473, 340] width 281 height 24
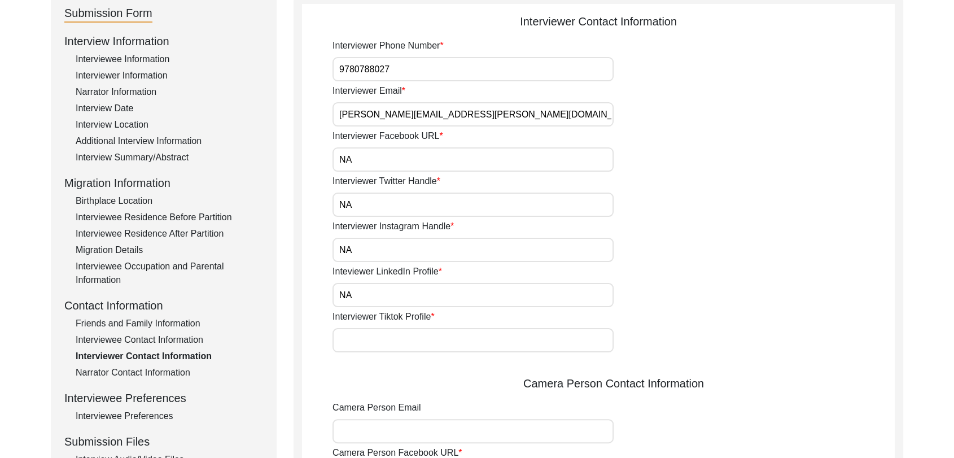
type input "NA"
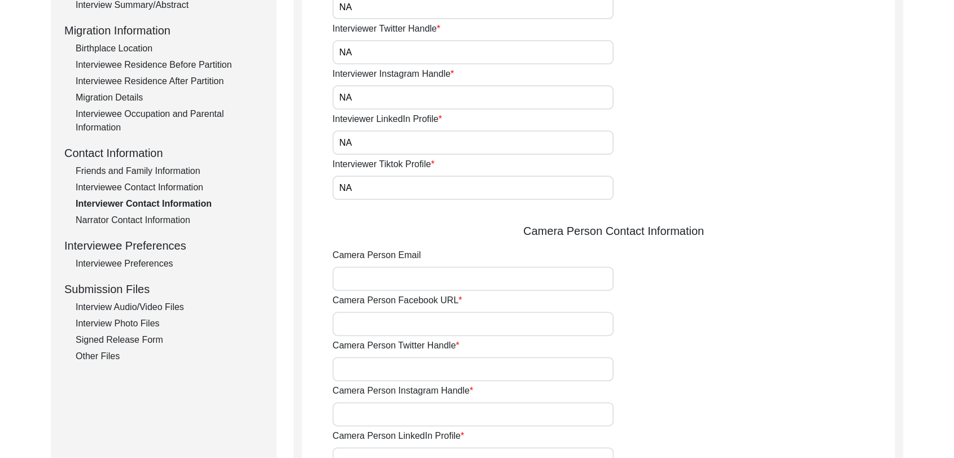
scroll to position [283, 0]
click at [370, 281] on input "Camera Person Email" at bounding box center [473, 278] width 281 height 24
type input "[PERSON_NAME][EMAIL_ADDRESS][PERSON_NAME][DOMAIN_NAME]"
click at [391, 322] on input "Camera Person Facebook URL" at bounding box center [473, 323] width 281 height 24
type input "NA"
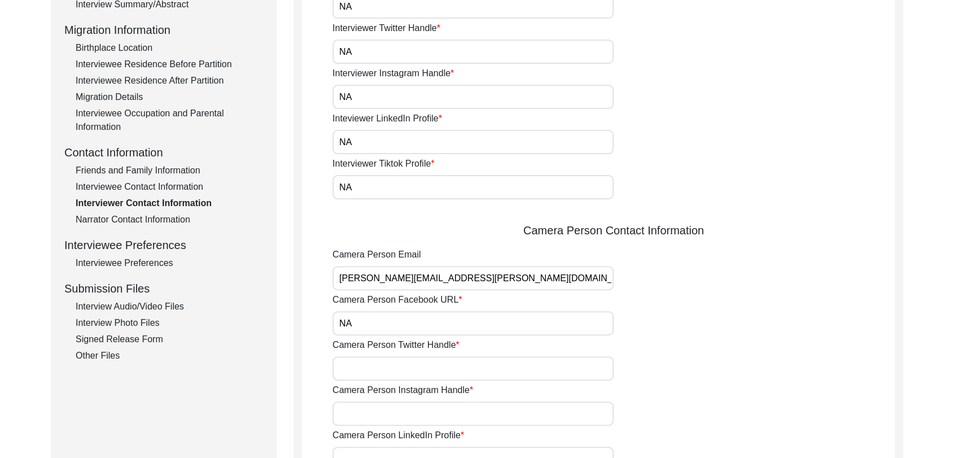
click at [399, 361] on input "Camera Person Twitter Handle" at bounding box center [473, 368] width 281 height 24
type input "NA"
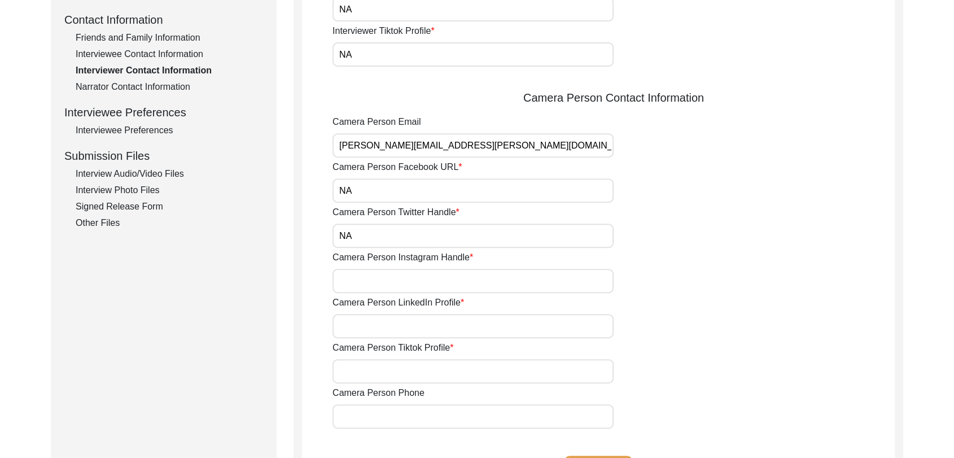
scroll to position [425, 0]
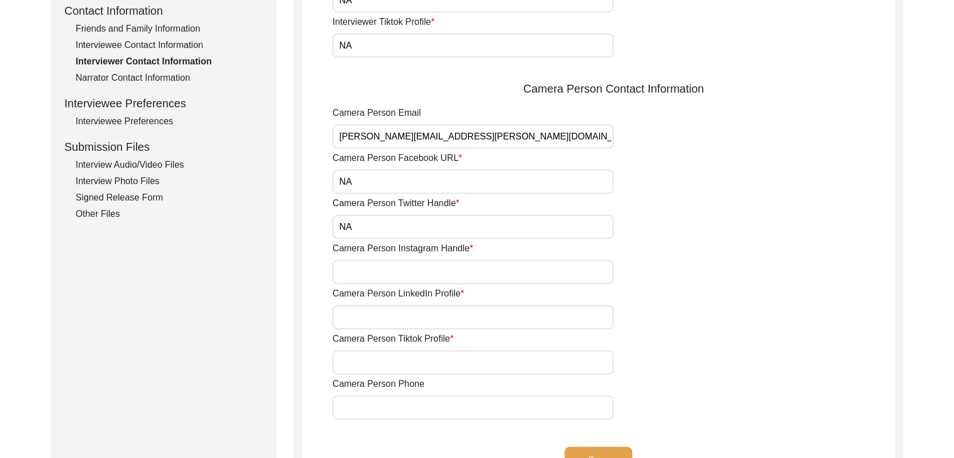
click at [379, 272] on input "Camera Person Instagram Handle" at bounding box center [473, 272] width 281 height 24
type input "NA"
click at [393, 321] on input "Camera Person LinkedIn Profile" at bounding box center [473, 317] width 281 height 24
type input "NA"
click at [395, 363] on input "Camera Person Tiktok Profile" at bounding box center [473, 362] width 281 height 24
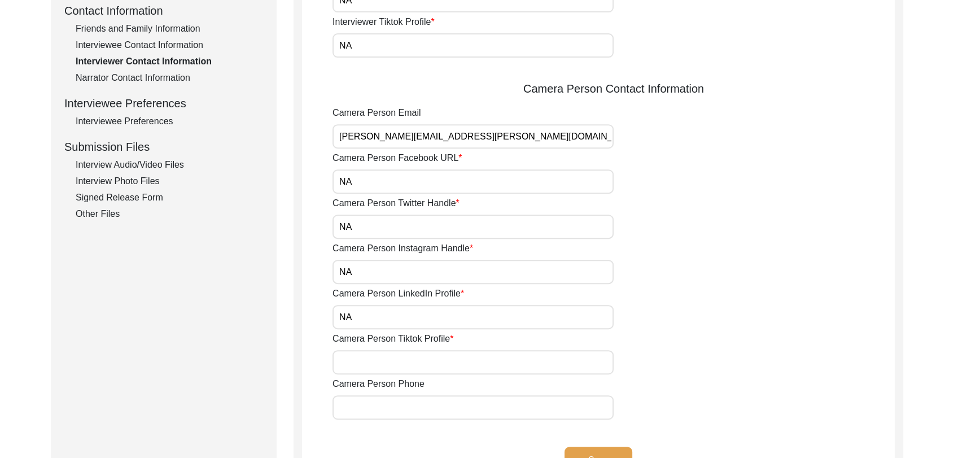
type input "NA"
click at [401, 409] on input "Camera Person Phone" at bounding box center [473, 407] width 281 height 24
type input "9780788027"
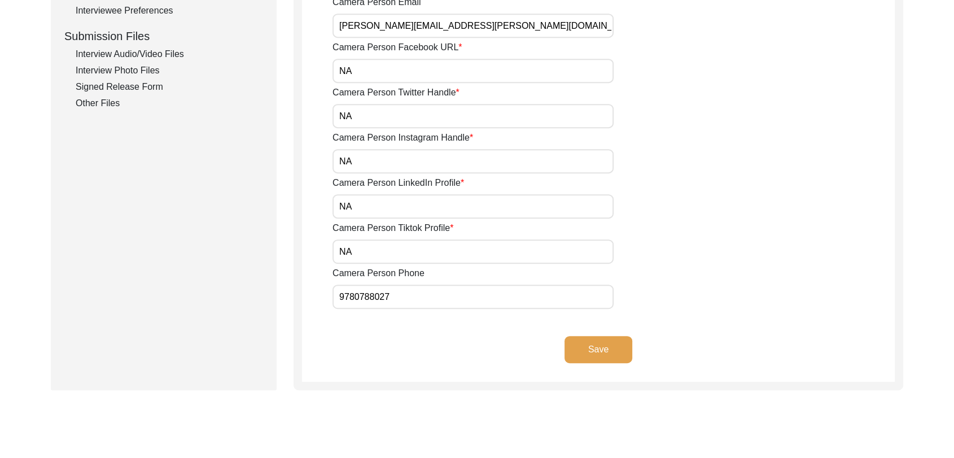
click at [612, 349] on button "Save" at bounding box center [599, 349] width 68 height 27
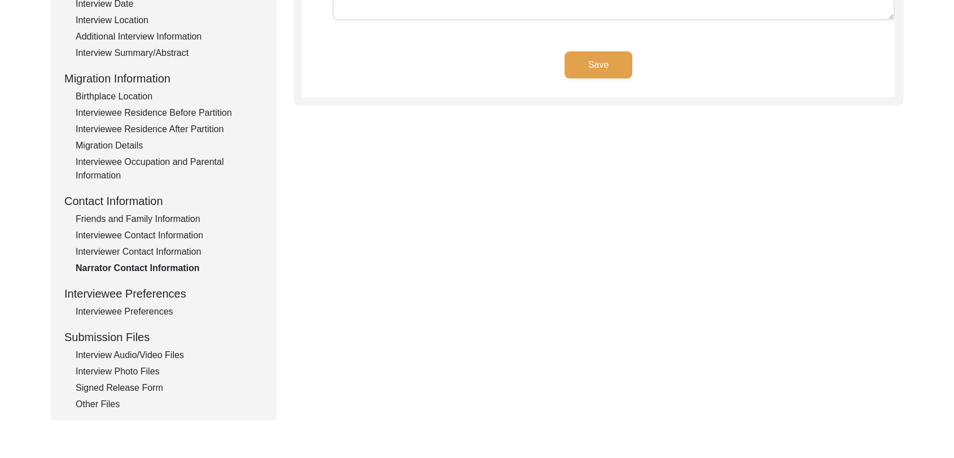
scroll to position [243, 0]
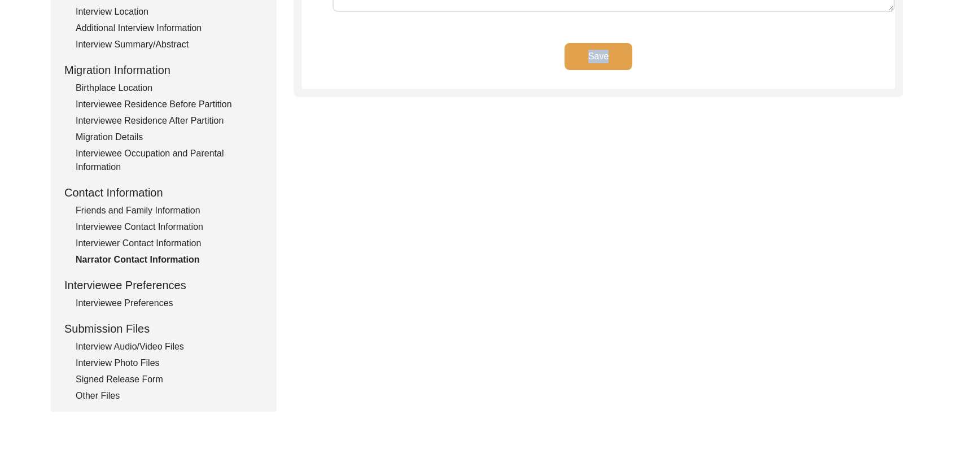
drag, startPoint x: 586, startPoint y: 76, endPoint x: 588, endPoint y: 57, distance: 19.4
click at [588, 57] on div "Save" at bounding box center [598, 66] width 593 height 46
click at [588, 57] on button "Save" at bounding box center [599, 56] width 68 height 27
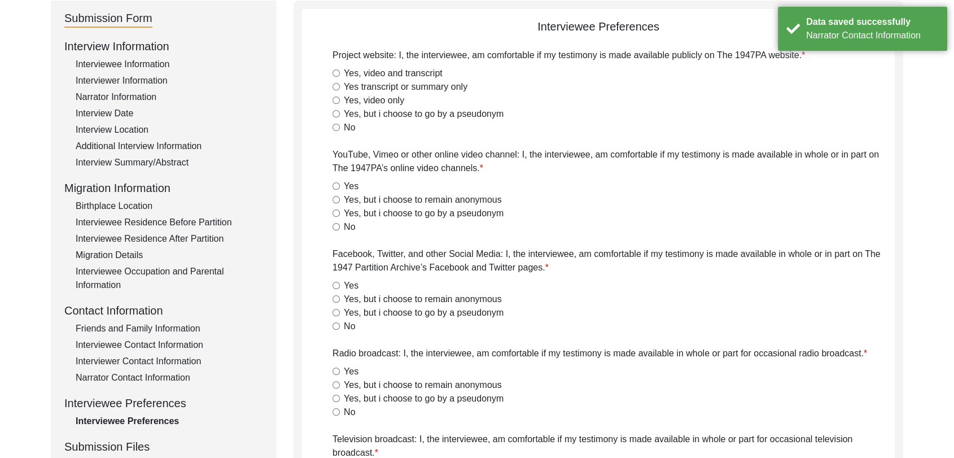
scroll to position [123, 0]
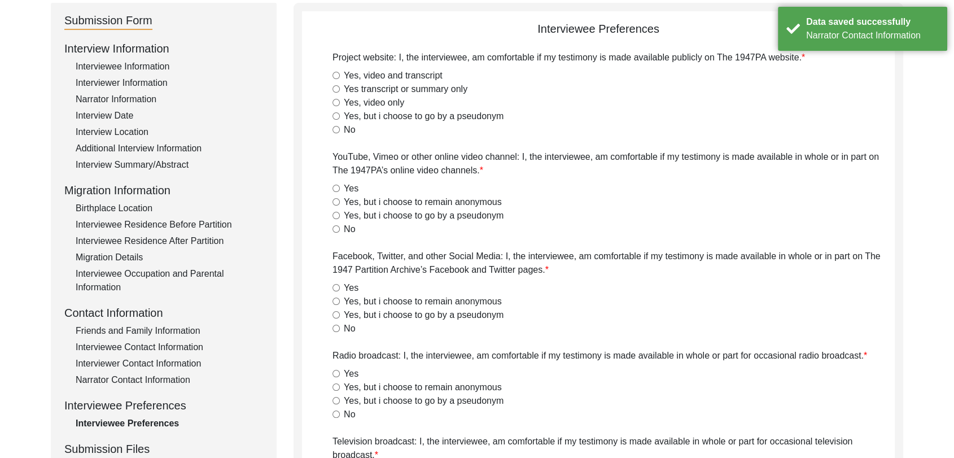
click at [337, 73] on input "Yes, video and transcript" at bounding box center [336, 75] width 7 height 7
radio input "true"
click at [337, 187] on input "Yes" at bounding box center [336, 188] width 7 height 7
radio input "true"
click at [335, 284] on input "Yes" at bounding box center [336, 287] width 7 height 7
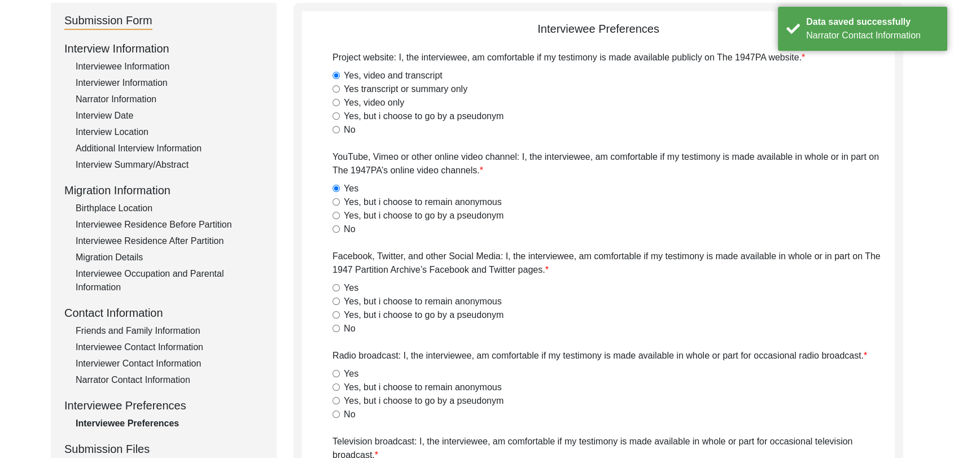
radio input "true"
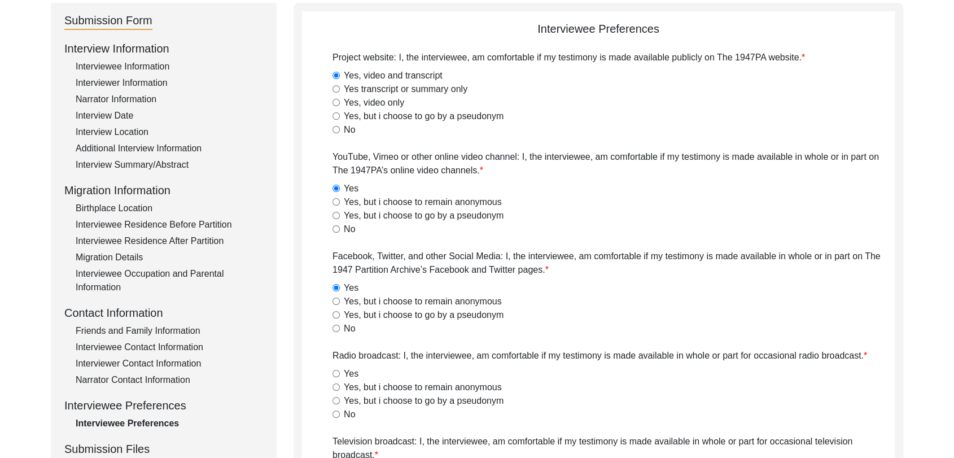
click at [335, 373] on input "Yes" at bounding box center [336, 373] width 7 height 7
radio input "true"
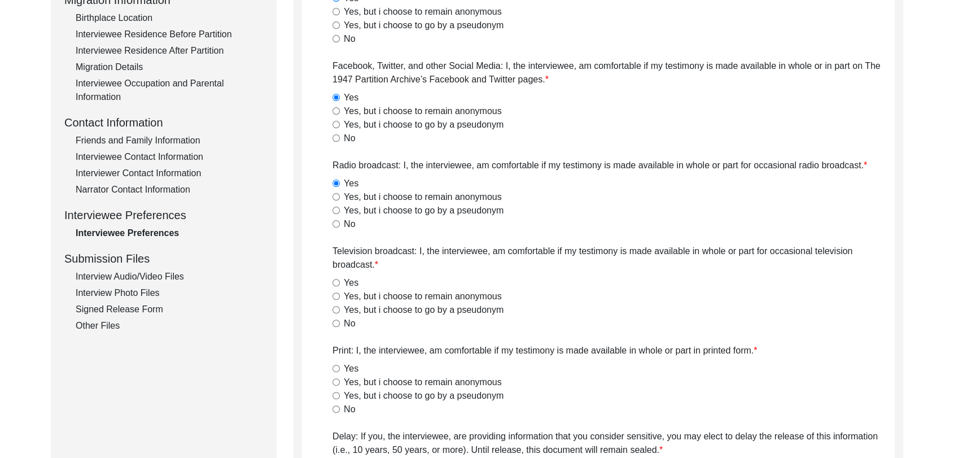
scroll to position [314, 0]
click at [335, 280] on input "Yes" at bounding box center [336, 281] width 7 height 7
radio input "true"
click at [335, 368] on input "Yes" at bounding box center [336, 367] width 7 height 7
radio input "true"
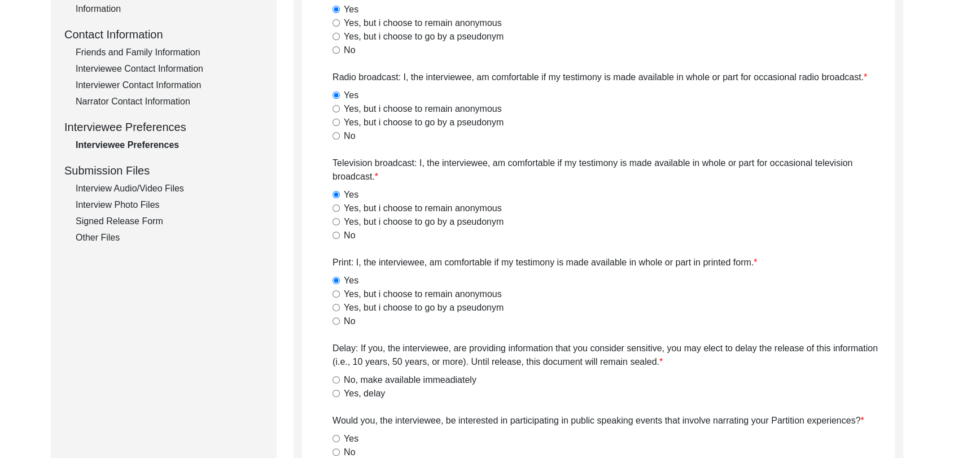
scroll to position [402, 0]
click at [335, 381] on input "No, make available immeadiately" at bounding box center [336, 379] width 7 height 7
radio input "true"
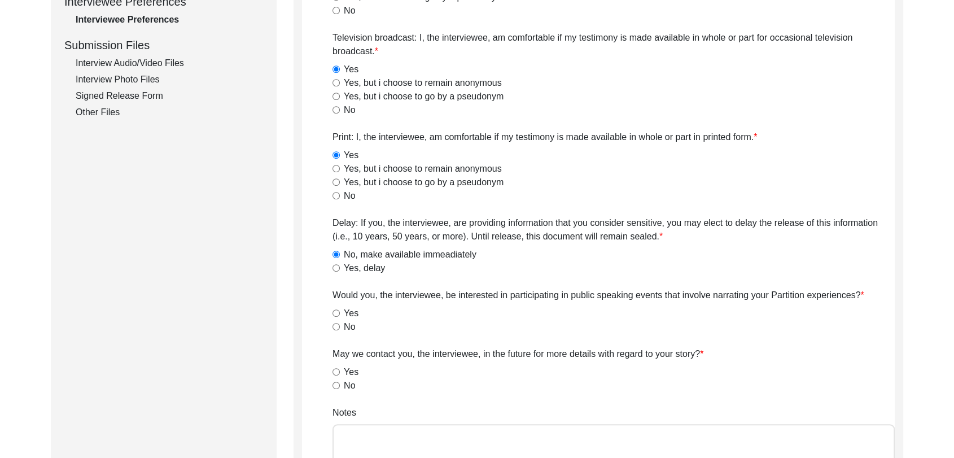
scroll to position [527, 0]
click at [335, 312] on input "Yes" at bounding box center [336, 312] width 7 height 7
radio input "true"
click at [336, 374] on div "Yes" at bounding box center [614, 372] width 562 height 14
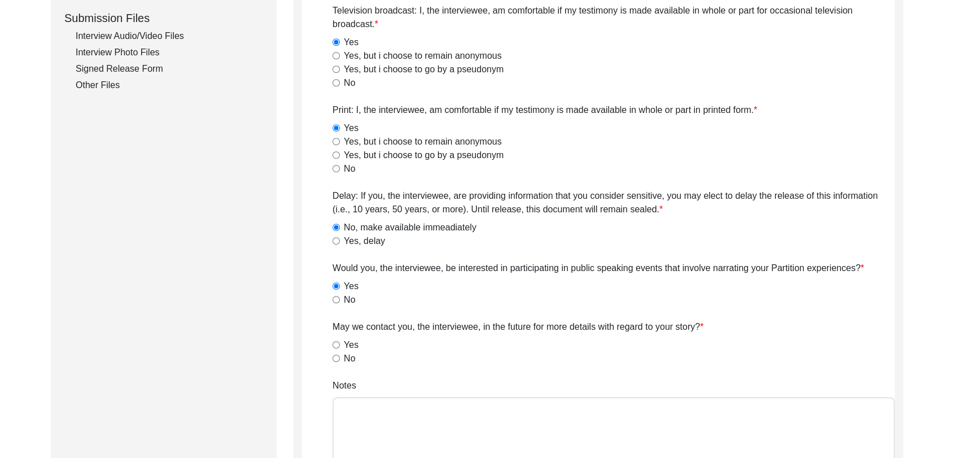
scroll to position [555, 0]
click at [334, 340] on input "Yes" at bounding box center [336, 343] width 7 height 7
radio input "true"
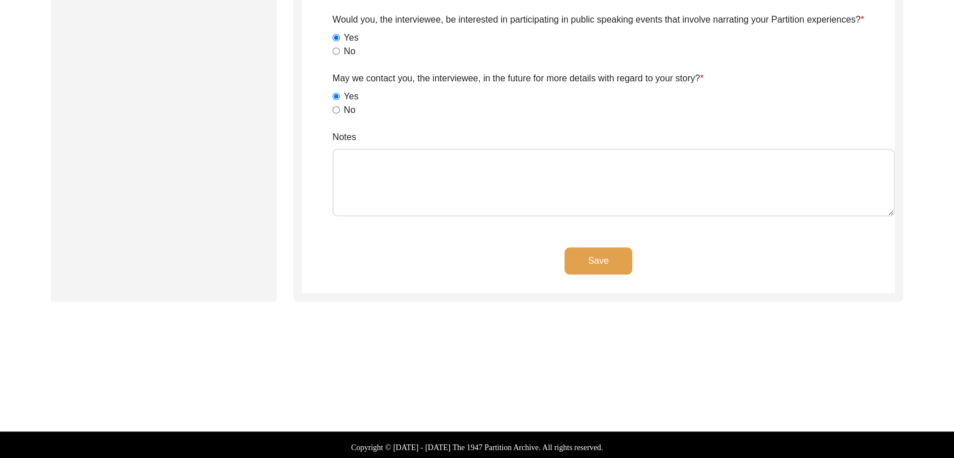
scroll to position [807, 0]
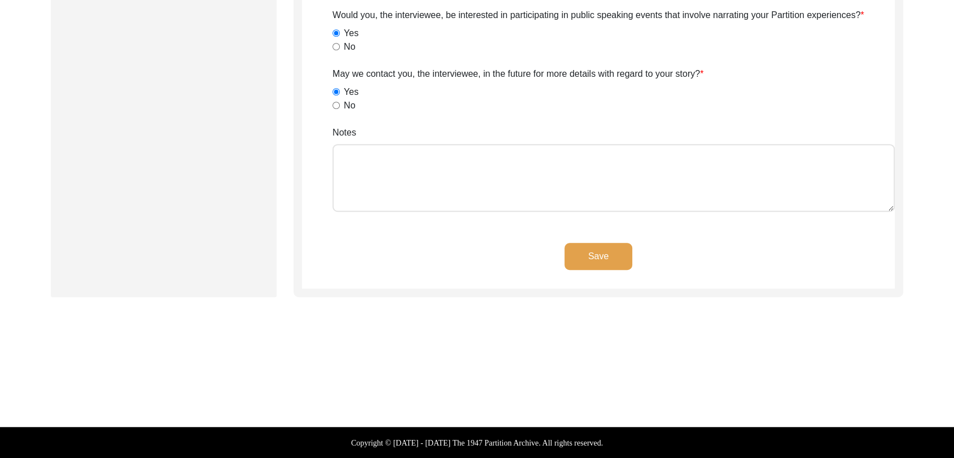
click at [600, 250] on button "Save" at bounding box center [599, 256] width 68 height 27
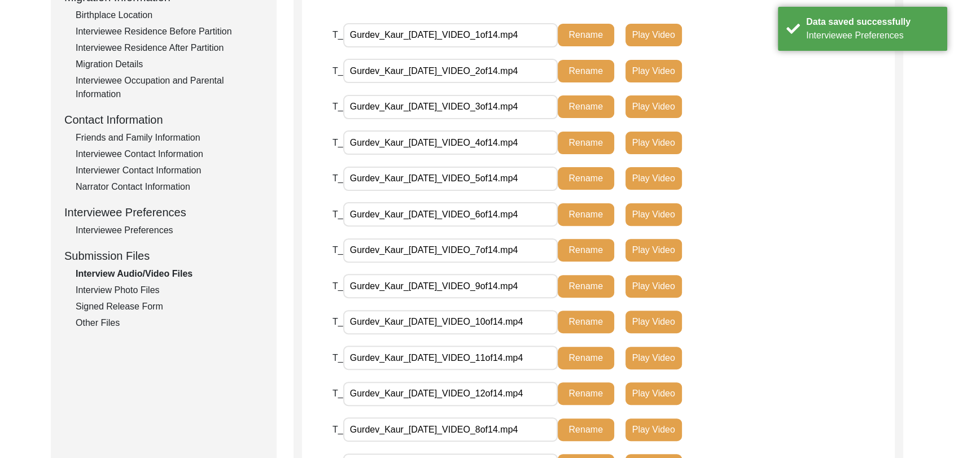
scroll to position [343, 0]
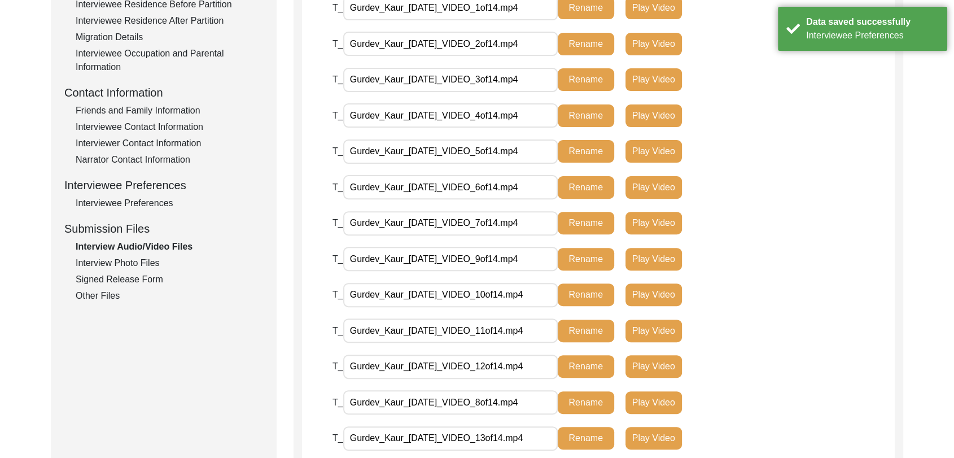
click at [138, 263] on div "Interview Photo Files" at bounding box center [169, 263] width 187 height 14
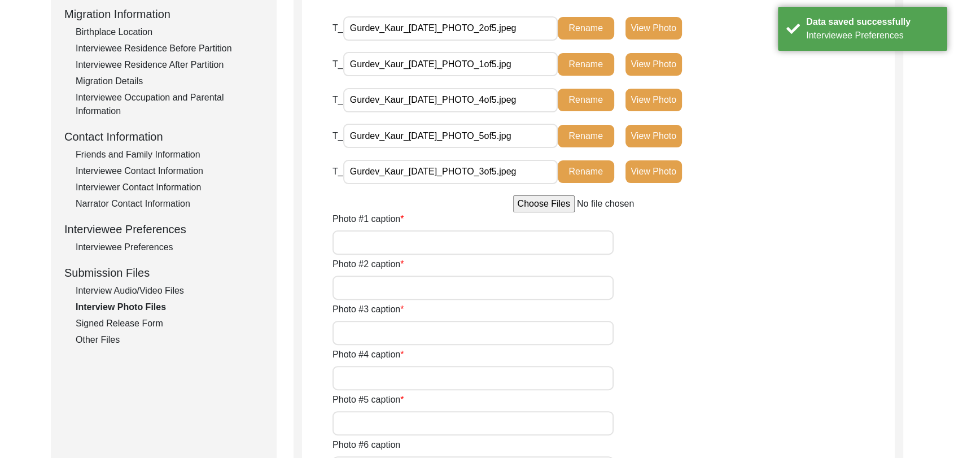
scroll to position [299, 0]
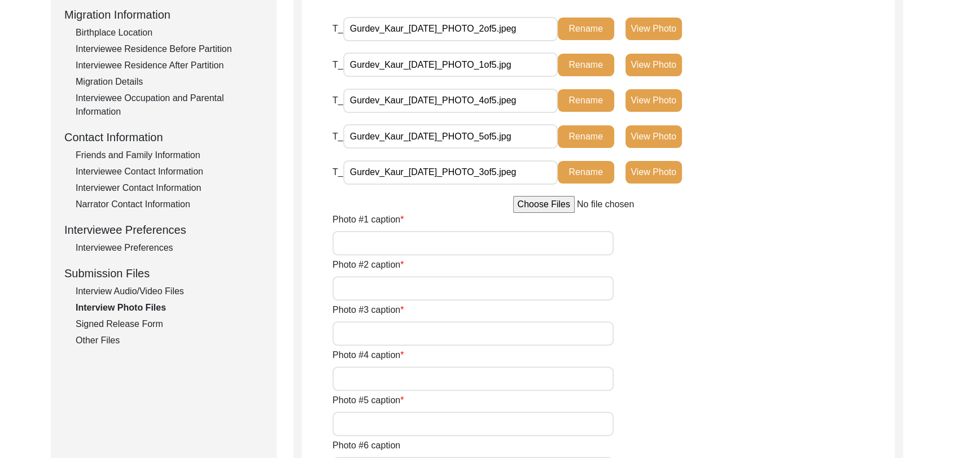
click at [450, 235] on input "Photo #1 caption" at bounding box center [473, 243] width 281 height 24
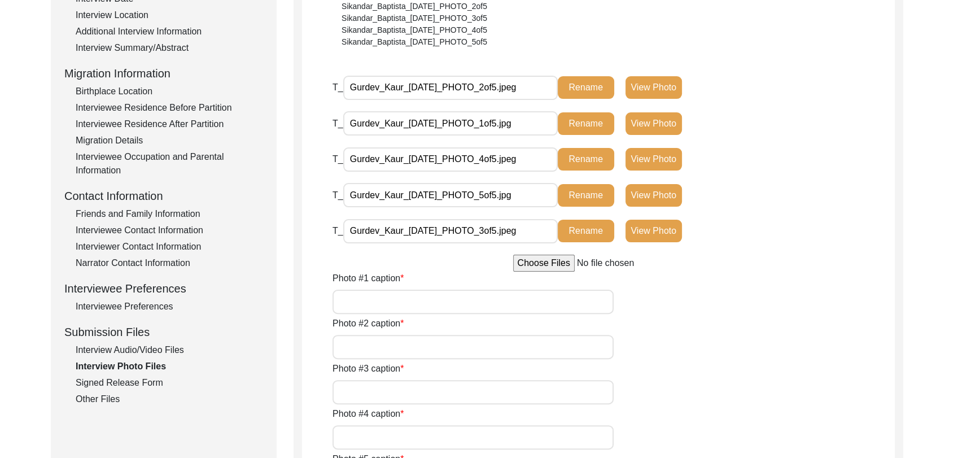
scroll to position [237, 0]
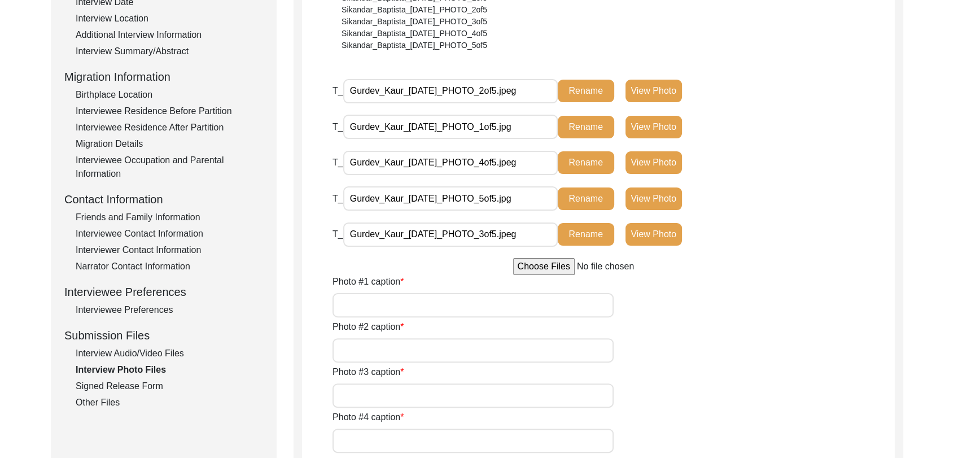
click at [627, 126] on button "View Photo" at bounding box center [654, 127] width 56 height 23
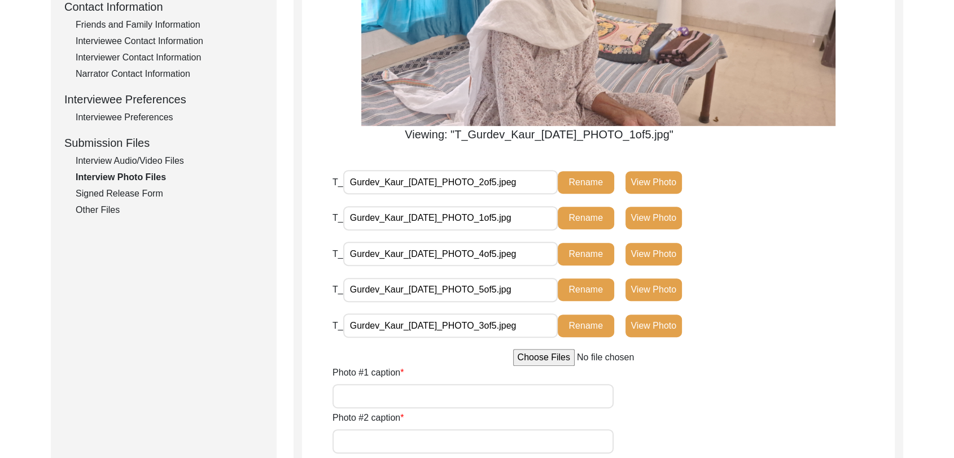
scroll to position [433, 0]
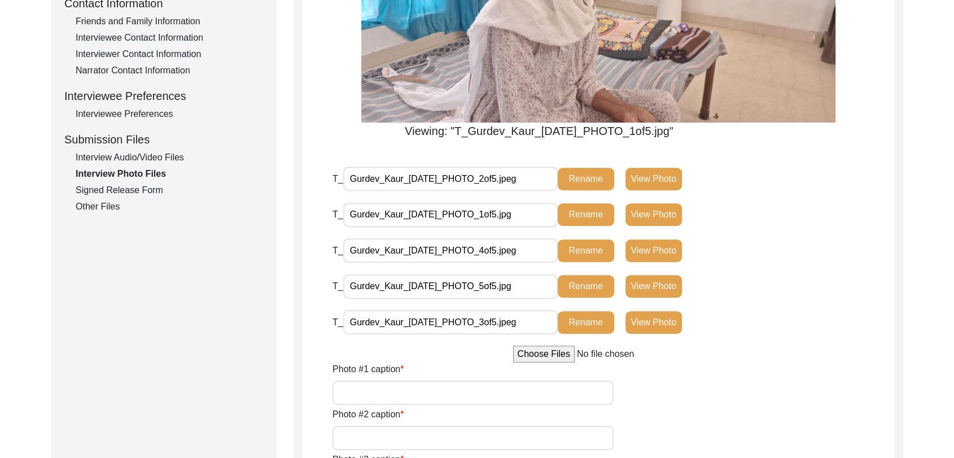
click at [651, 174] on button "View Photo" at bounding box center [654, 179] width 56 height 23
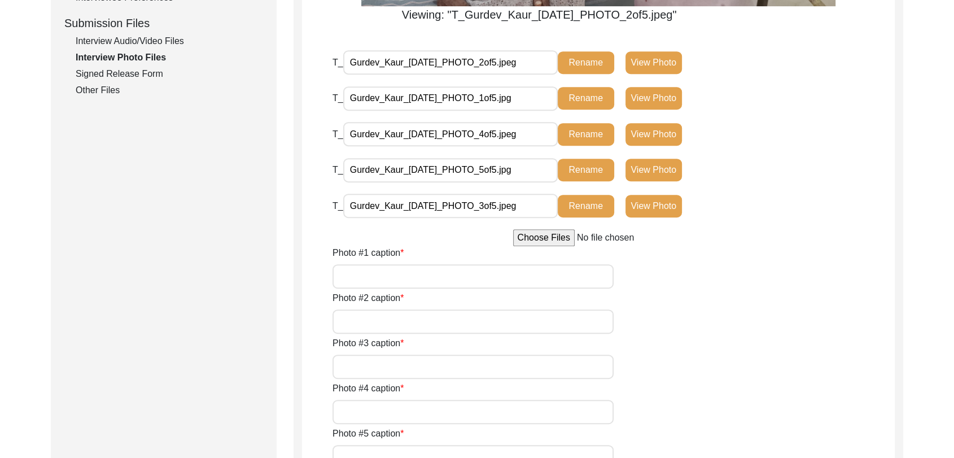
scroll to position [549, 0]
click at [648, 202] on button "View Photo" at bounding box center [654, 205] width 56 height 23
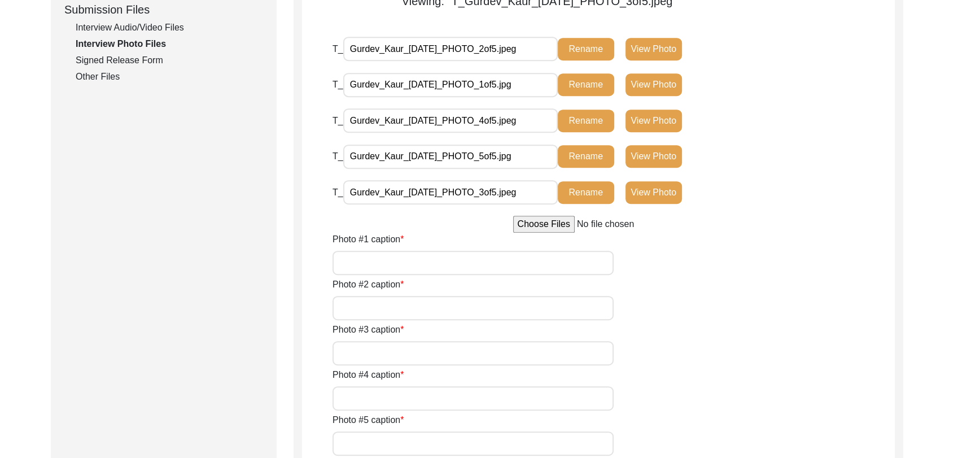
scroll to position [568, 0]
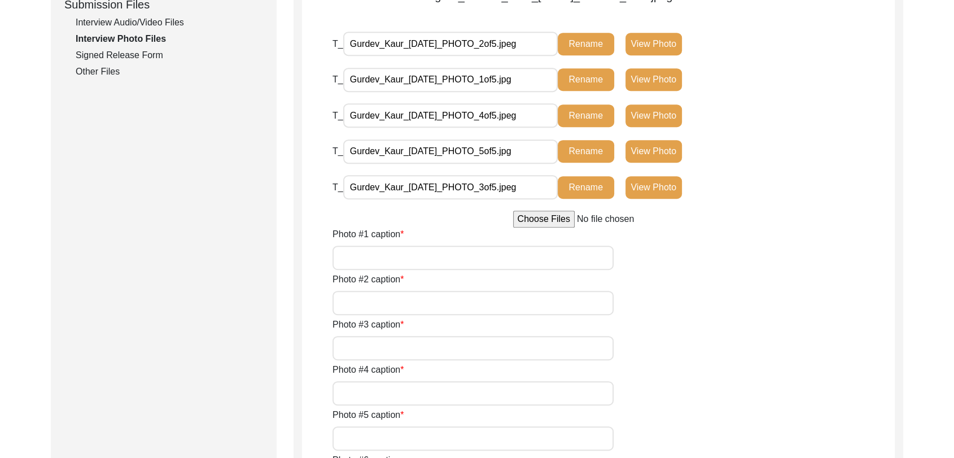
click at [646, 118] on button "View Photo" at bounding box center [654, 115] width 56 height 23
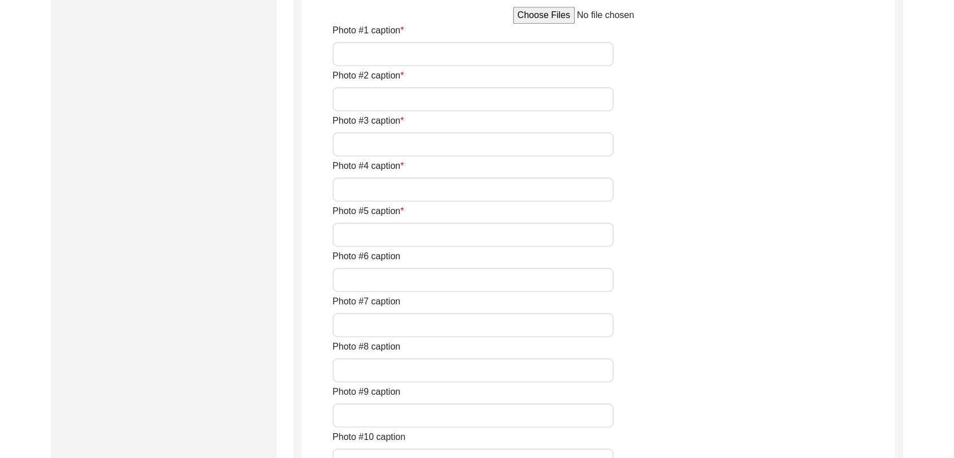
scroll to position [675, 0]
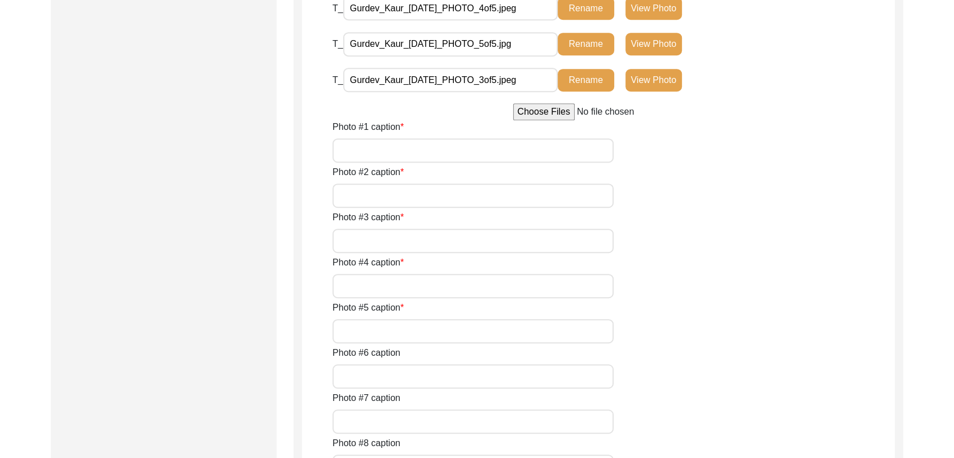
click at [651, 44] on button "View Photo" at bounding box center [654, 44] width 56 height 23
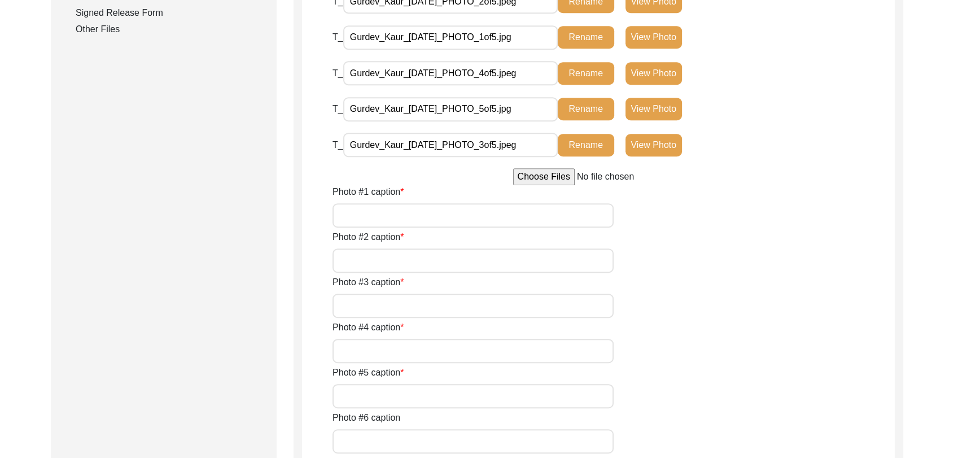
scroll to position [613, 0]
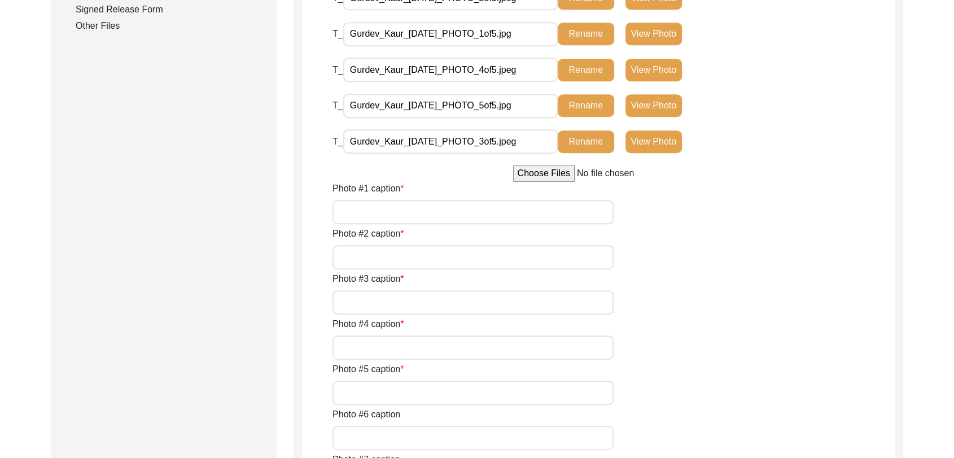
click at [435, 215] on input "Photo #1 caption" at bounding box center [473, 212] width 281 height 24
type input "A close pic of Interviewee"
click at [425, 253] on input "Photo #2 caption" at bounding box center [473, 257] width 281 height 24
type input "pic of interviewee with his friend"
click at [438, 313] on input "Photo #3 caption" at bounding box center [473, 302] width 281 height 24
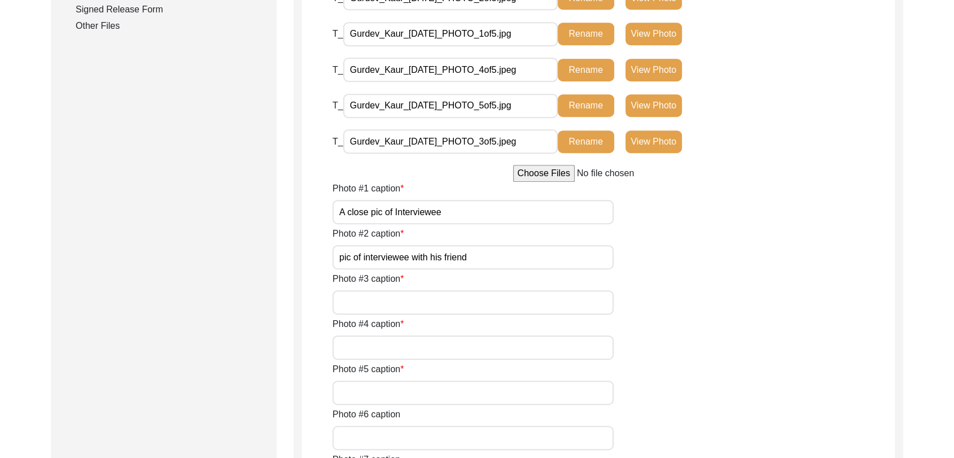
click at [482, 261] on input "pic of interviewee with his friend" at bounding box center [473, 257] width 281 height 24
click at [384, 298] on input "Photo #3 caption" at bounding box center [473, 302] width 281 height 24
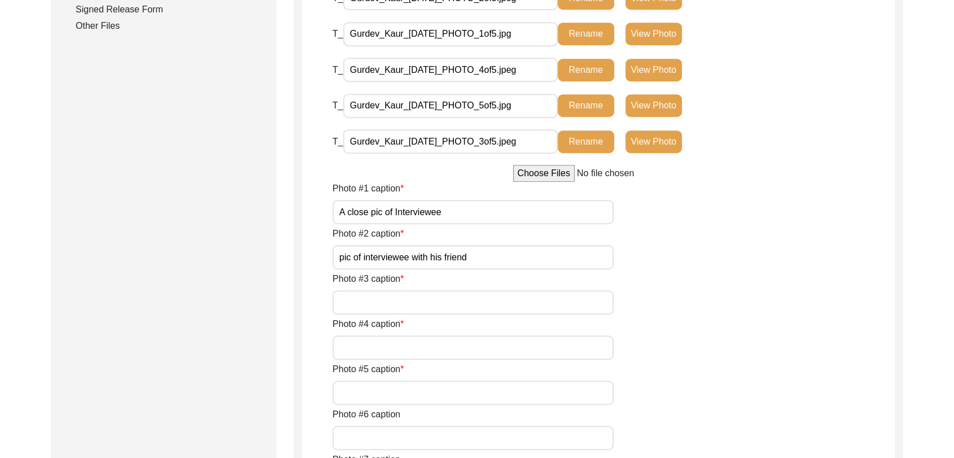
paste input "pic of interviewee with his friend"
type input "pic of interviewee with his friend"
click at [375, 357] on input "Photo #4 caption" at bounding box center [473, 347] width 281 height 24
type input "a pic of interviewee"
click at [379, 403] on input "Photo #5 caption" at bounding box center [473, 393] width 281 height 24
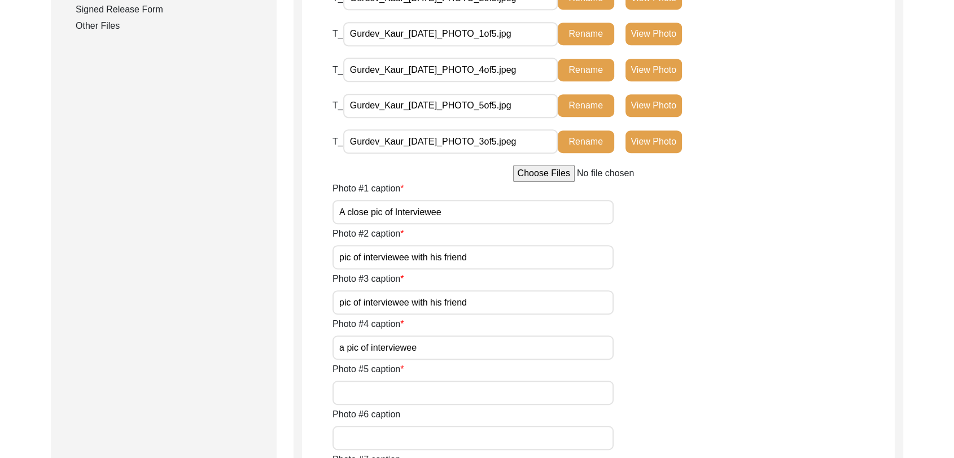
type input "A pic of interviewee"
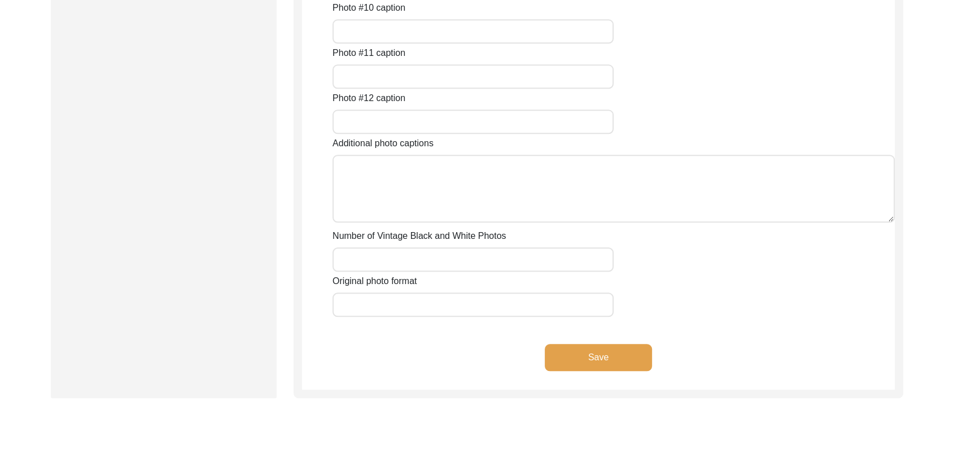
click at [581, 358] on button "Save" at bounding box center [598, 357] width 107 height 27
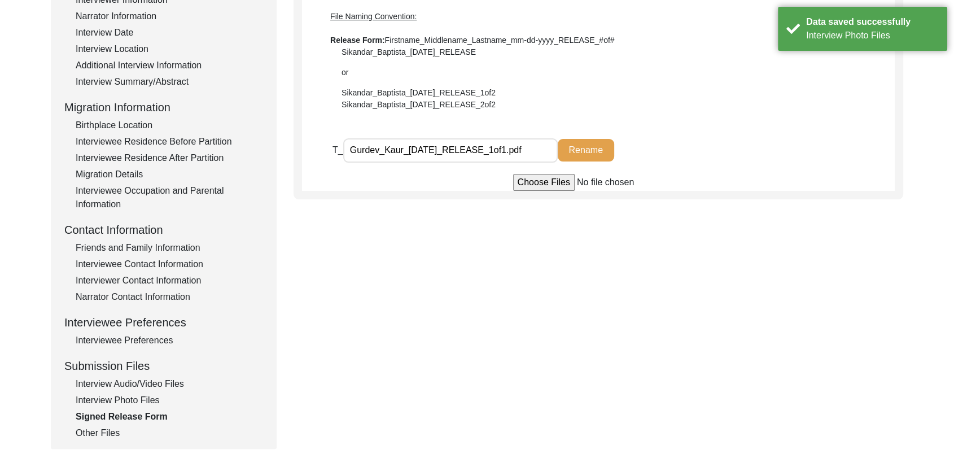
scroll to position [204, 0]
click at [112, 435] on div "Other Files" at bounding box center [169, 435] width 187 height 14
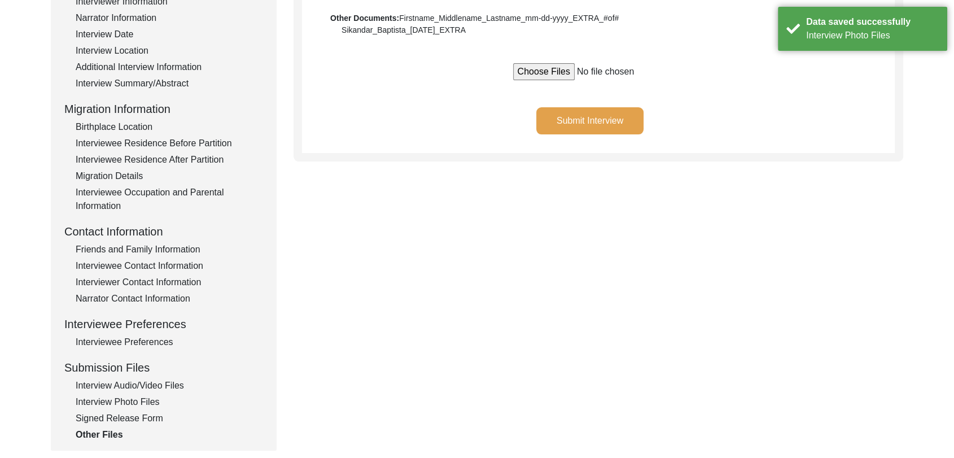
scroll to position [0, 0]
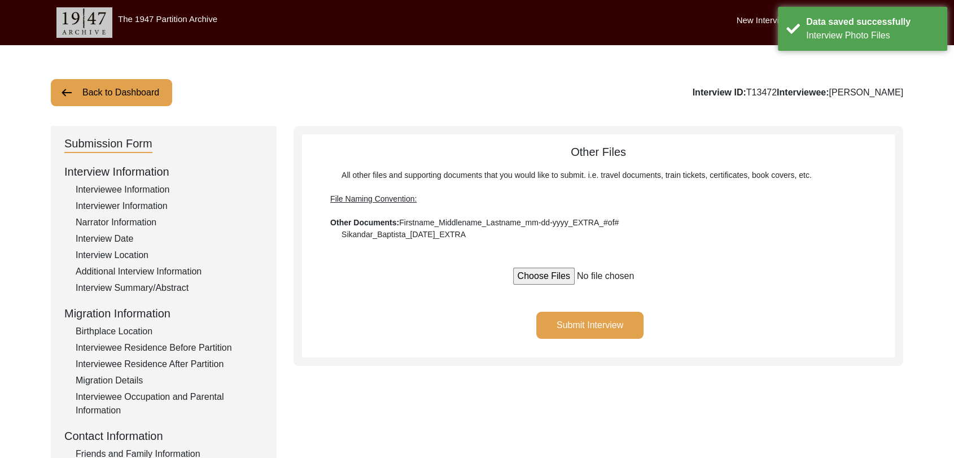
click at [574, 325] on button "Submit Interview" at bounding box center [589, 325] width 107 height 27
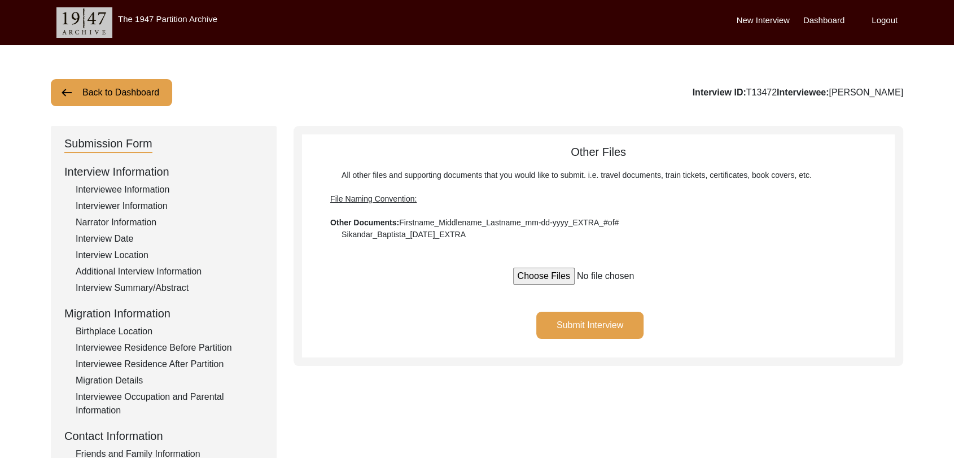
click at [833, 20] on label "Dashboard" at bounding box center [824, 20] width 41 height 13
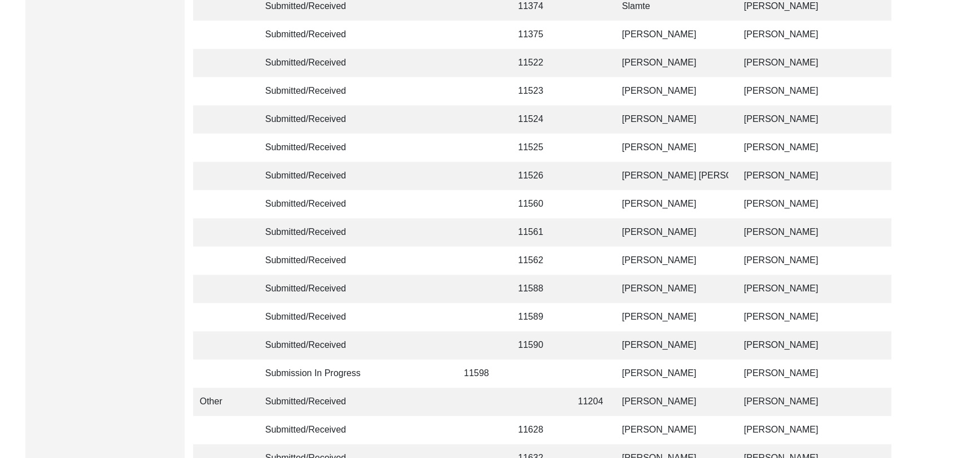
scroll to position [2690, 0]
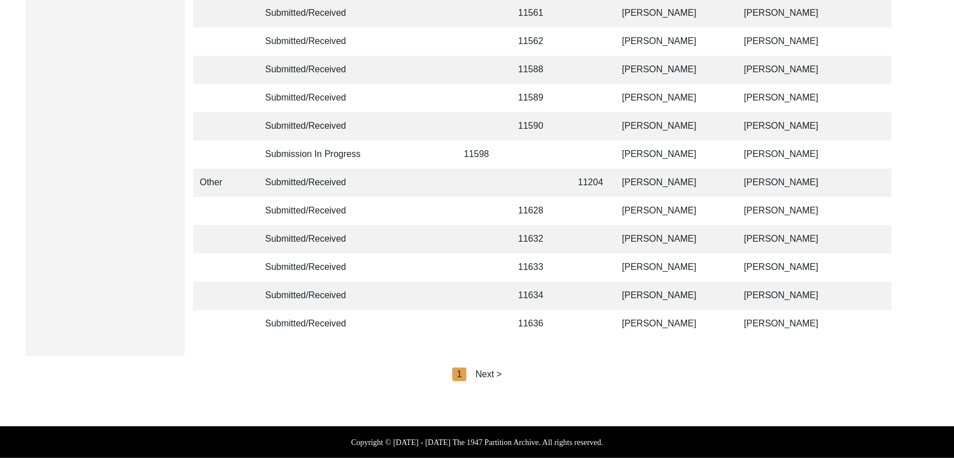
click at [488, 376] on div "Next >" at bounding box center [488, 375] width 27 height 14
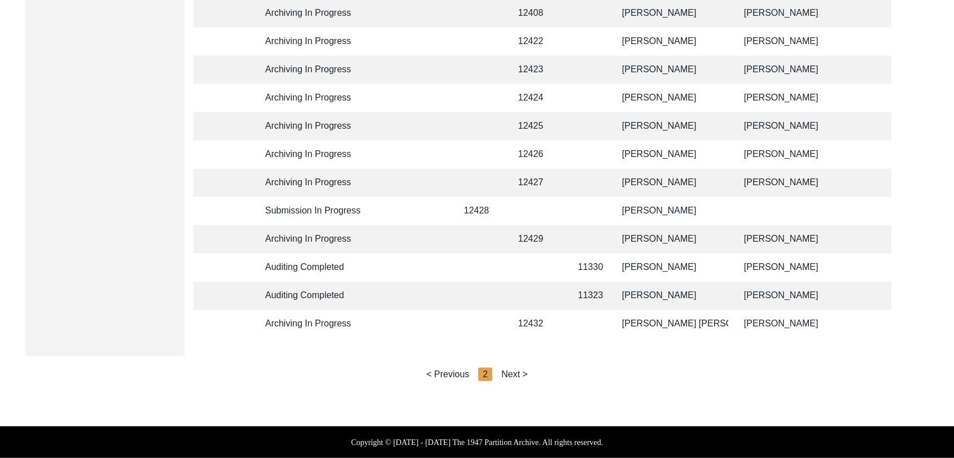
click at [510, 373] on div "Next >" at bounding box center [514, 375] width 27 height 14
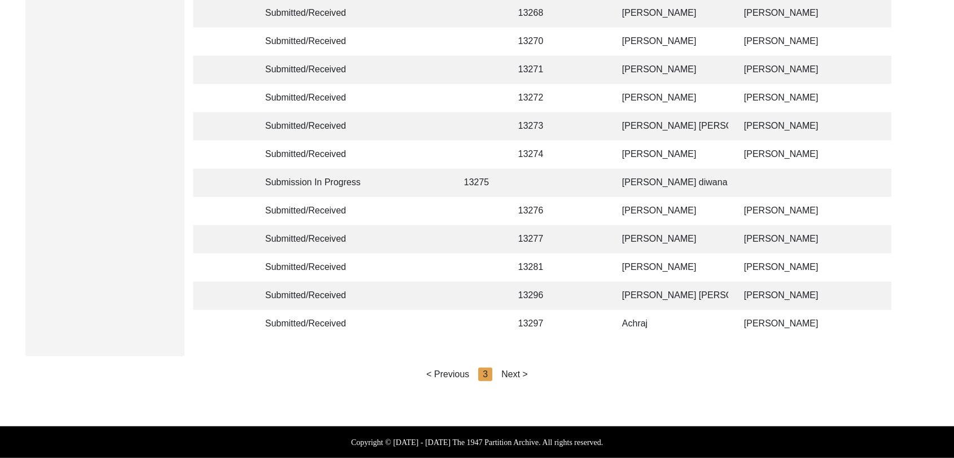
click at [516, 376] on div "Next >" at bounding box center [514, 375] width 27 height 14
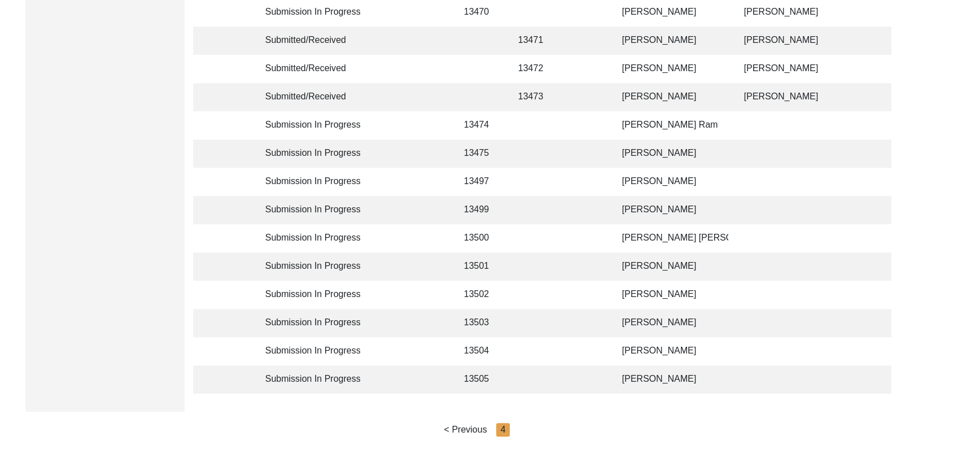
scroll to position [728, 0]
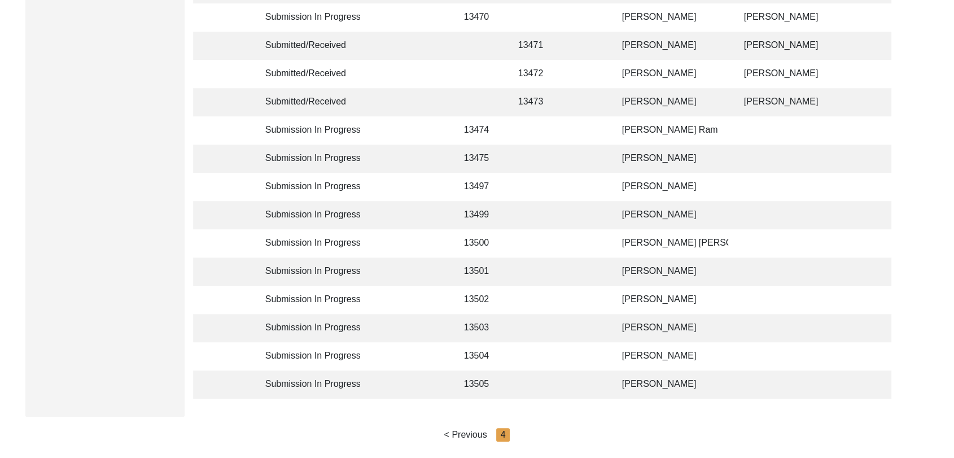
click at [640, 187] on td "[PERSON_NAME]" at bounding box center [672, 187] width 113 height 28
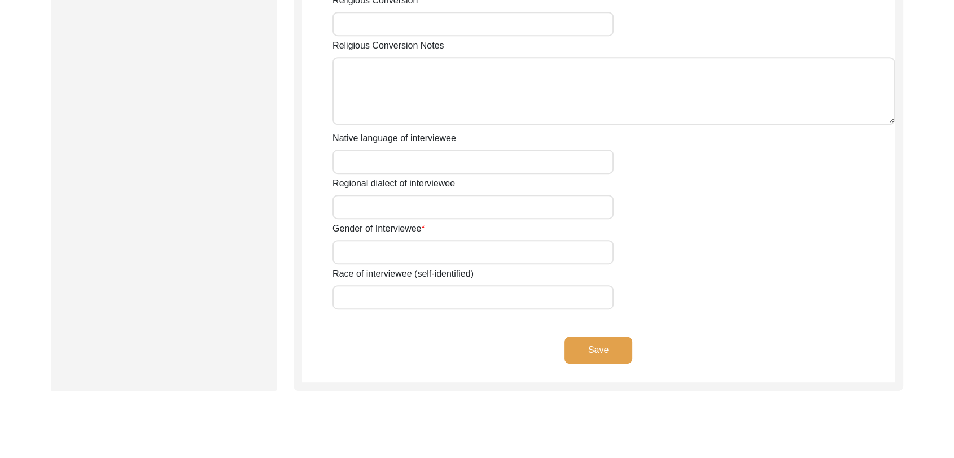
type input "[PERSON_NAME]"
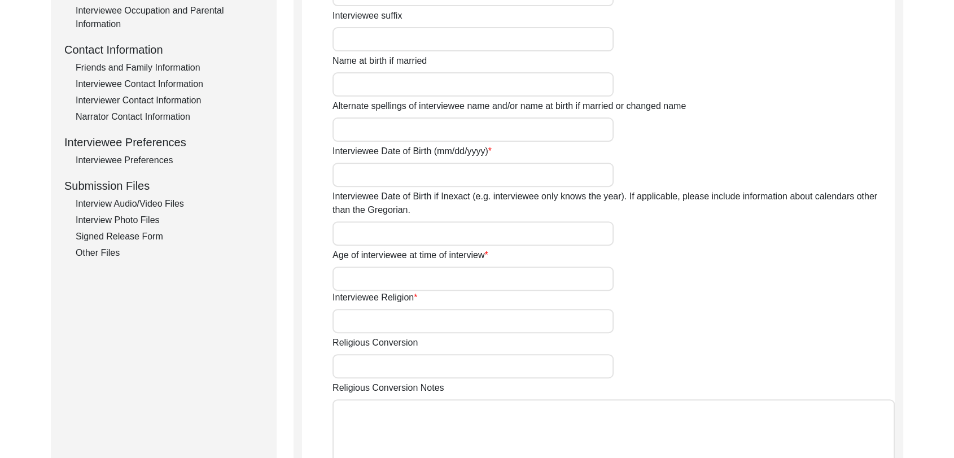
scroll to position [367, 0]
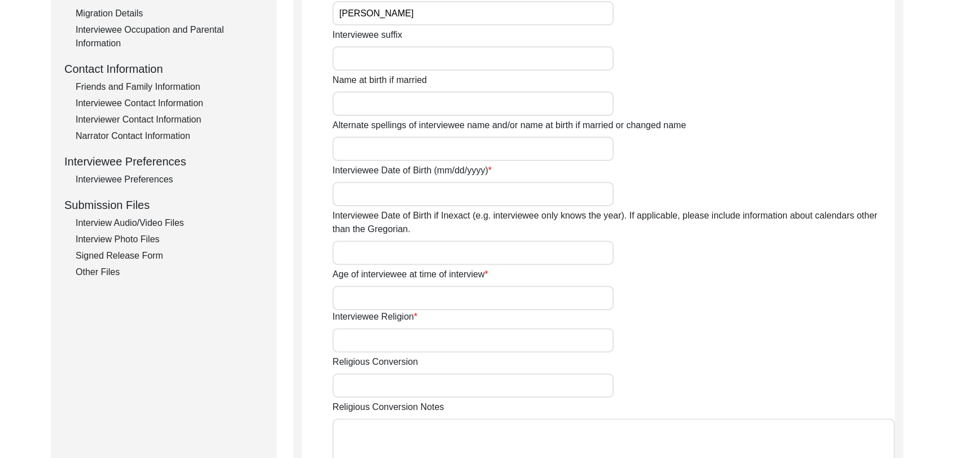
click at [152, 222] on div "Interview Audio/Video Files" at bounding box center [169, 223] width 187 height 14
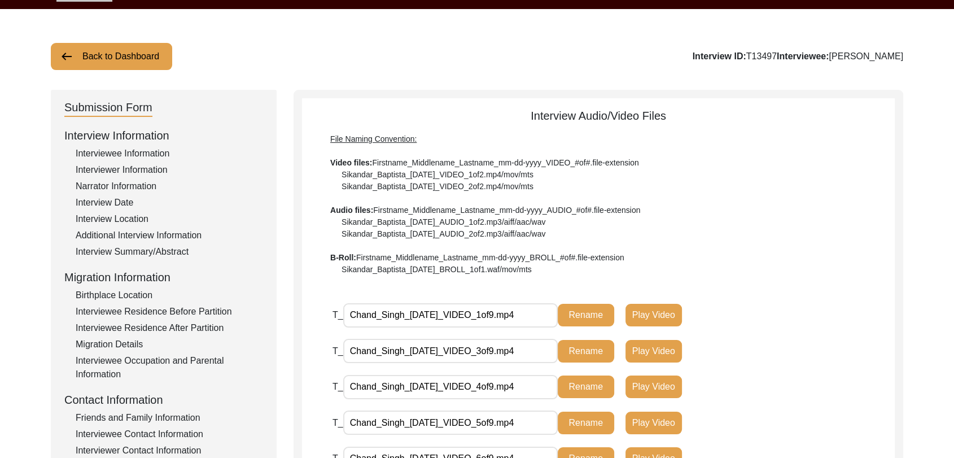
scroll to position [36, 0]
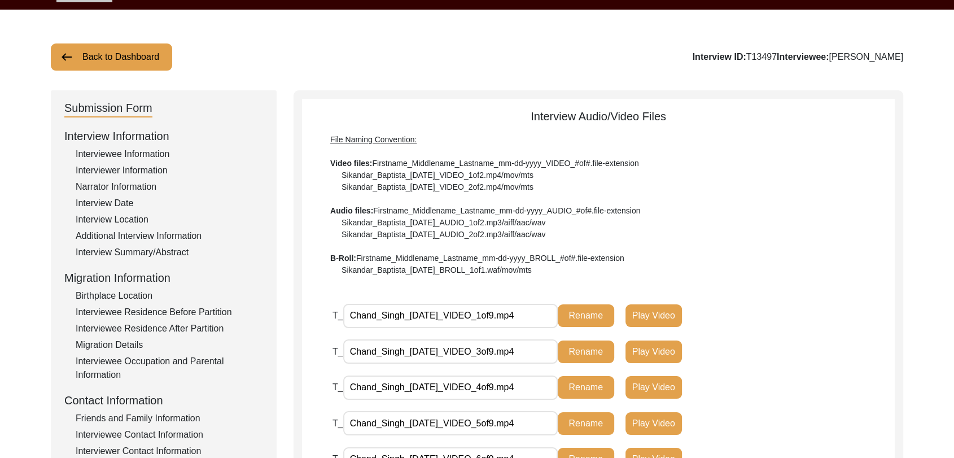
click at [176, 252] on div "Interview Summary/Abstract" at bounding box center [169, 253] width 187 height 14
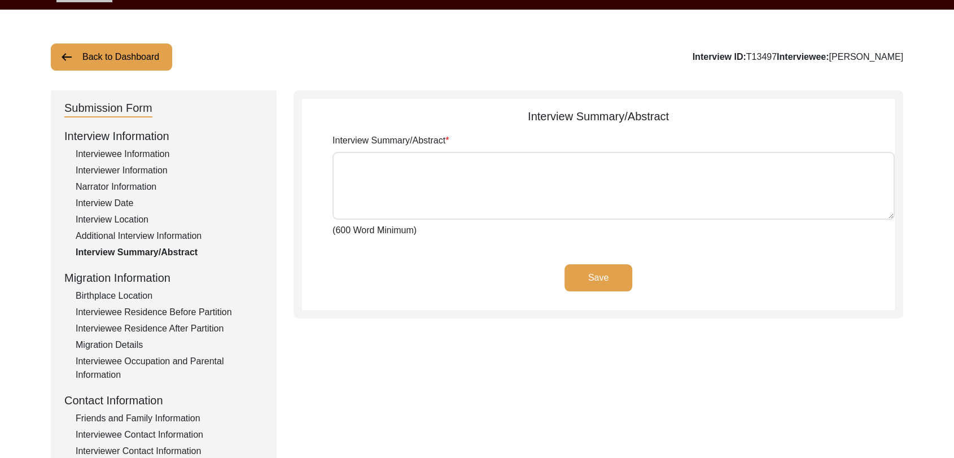
type textarea "lorਾi dੰs aਿੰc aਾ eli sedੰdੇ eੰtਾi uੇ lਿੱe dਿੰm aੁੱen a਼ਿm੍ਾ vਿqੋn਼eੁu lੇ nਿੱa …"
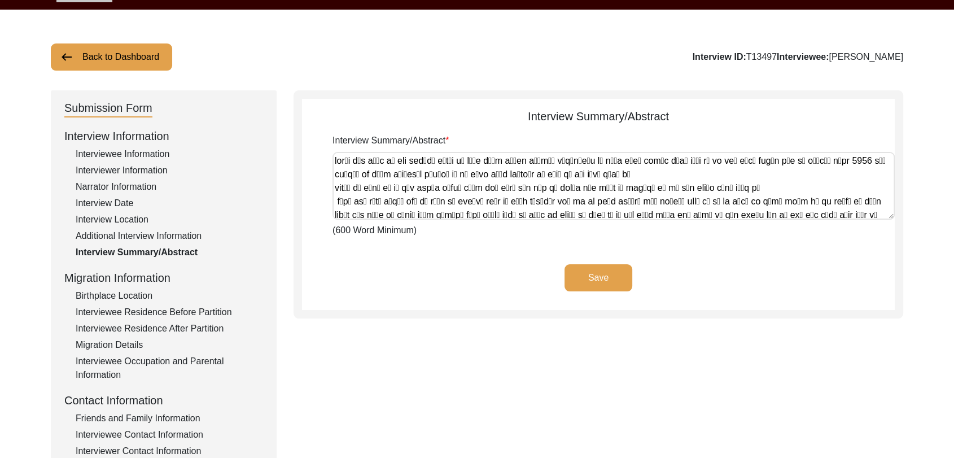
click at [348, 207] on textarea "Interview Summary/Abstract" at bounding box center [614, 186] width 562 height 68
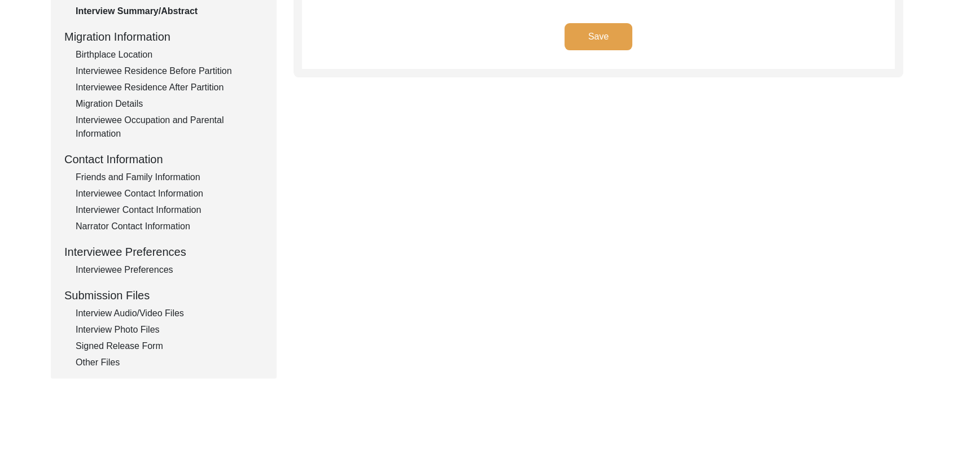
scroll to position [359, 0]
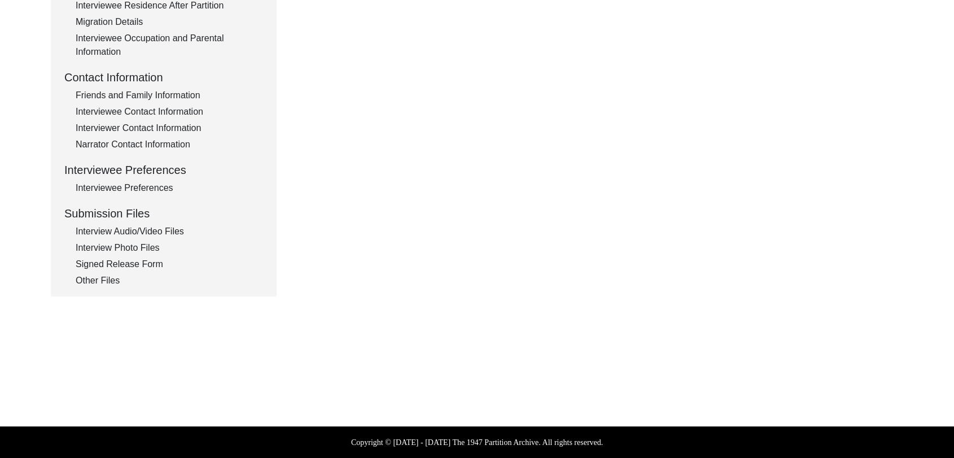
click at [152, 265] on div "Signed Release Form" at bounding box center [169, 265] width 187 height 14
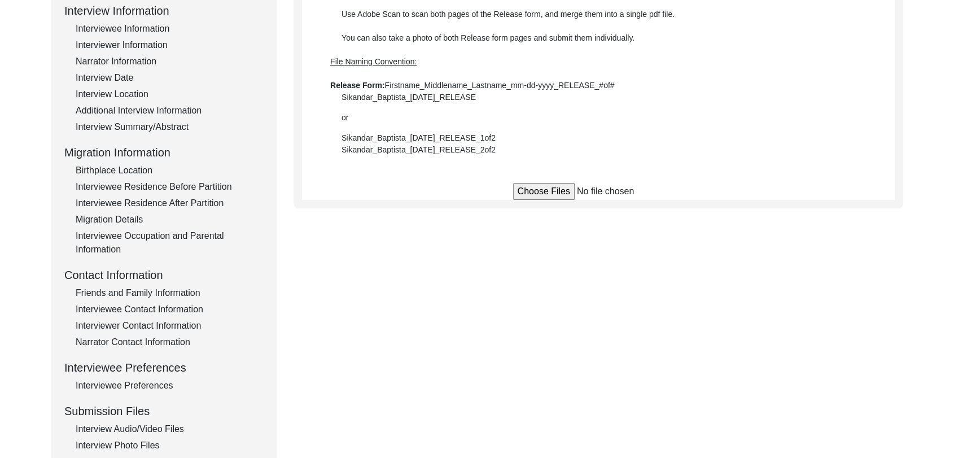
scroll to position [160, 0]
click at [541, 191] on input "file" at bounding box center [598, 192] width 171 height 17
type input "C:\fakepath\Chand_Singh_[DATE]_RELEASE_1of1.pdf"
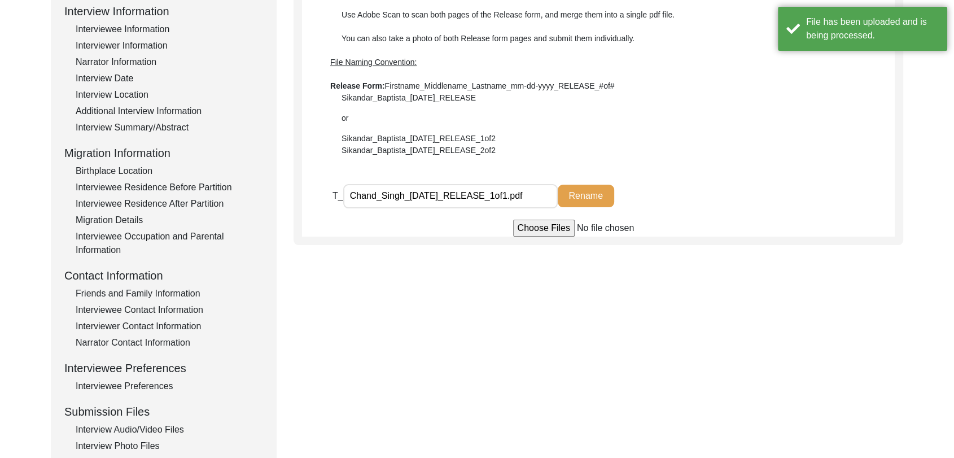
scroll to position [0, 0]
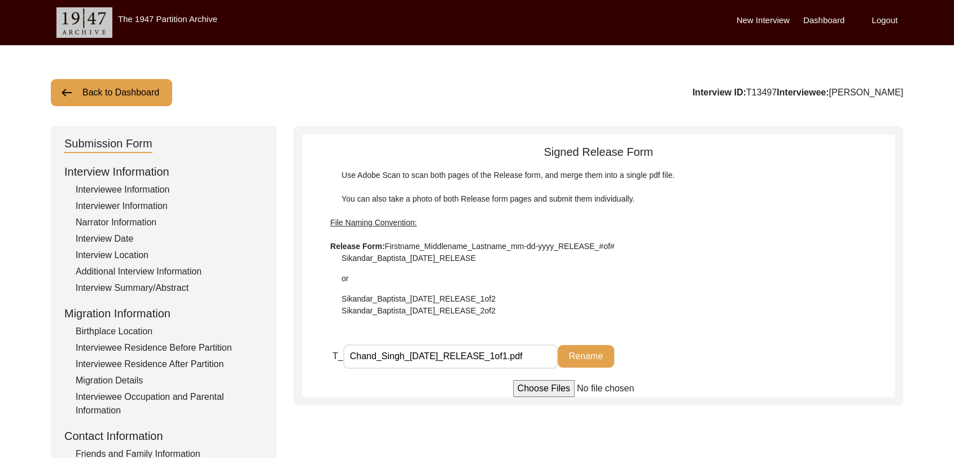
click at [163, 193] on div "Interviewee Information" at bounding box center [169, 190] width 187 height 14
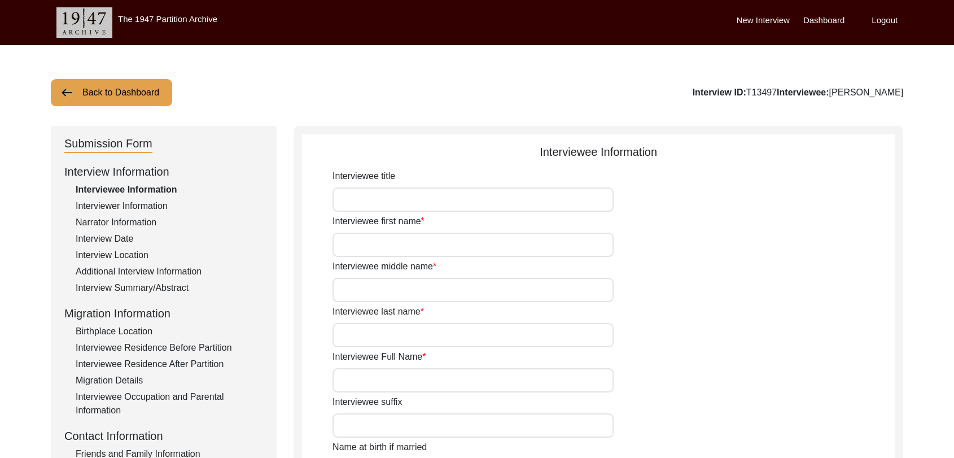
type input "[PERSON_NAME]"
click at [358, 245] on input "Interviewee first name" at bounding box center [473, 245] width 281 height 24
type input "Chand"
click at [362, 299] on input "Interviewee middle name" at bounding box center [473, 290] width 281 height 24
type input "[PERSON_NAME]"
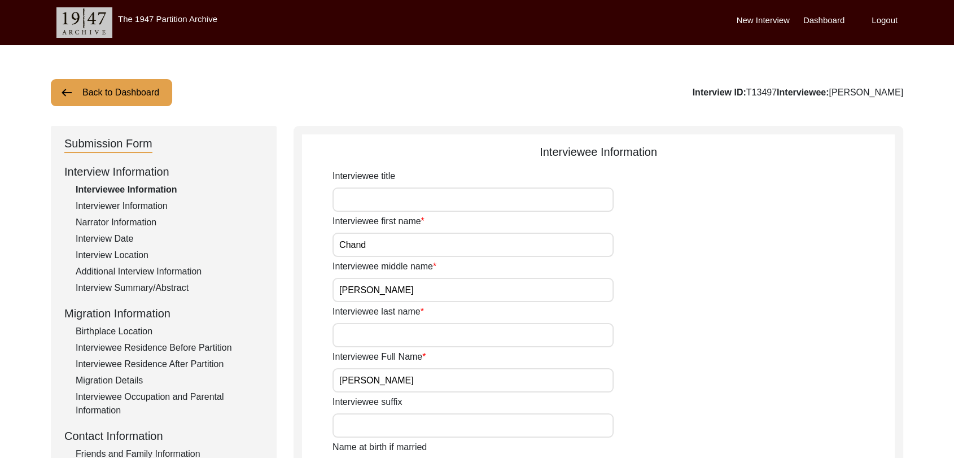
click at [359, 322] on div "Interviewee last name" at bounding box center [614, 326] width 562 height 42
click at [359, 324] on input "Interviewee last name" at bounding box center [473, 335] width 281 height 24
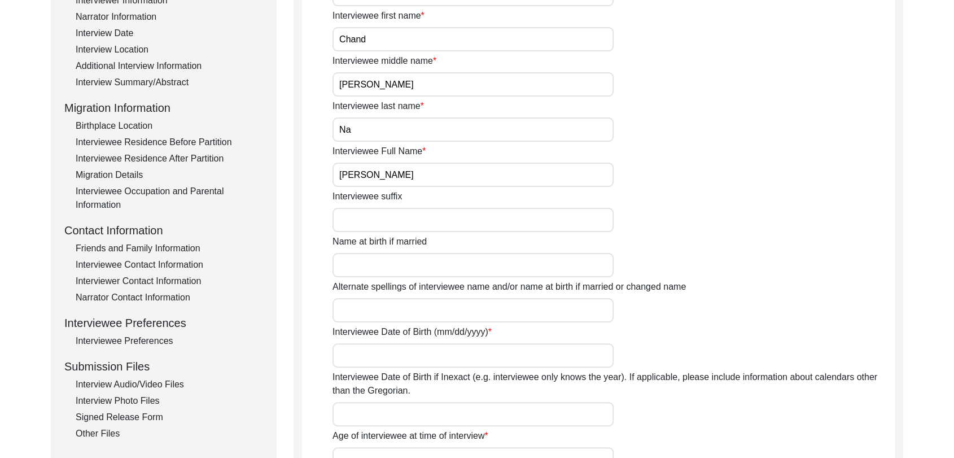
scroll to position [210, 0]
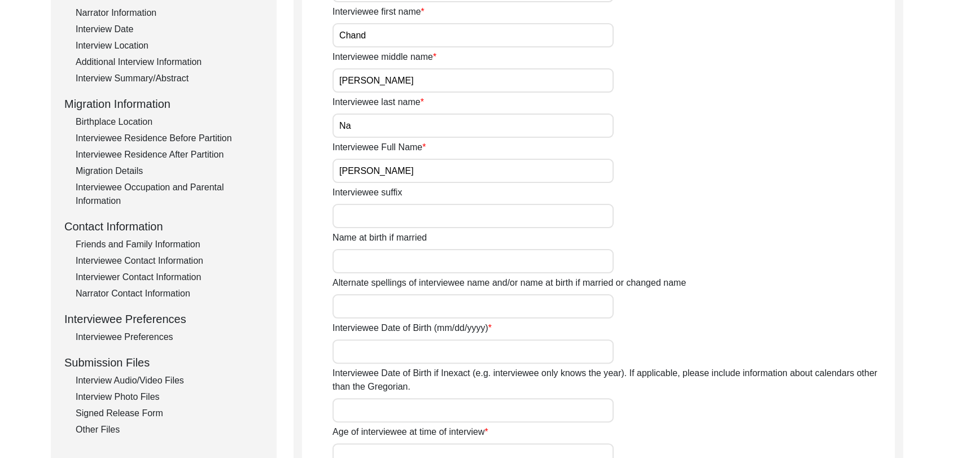
type input "Na"
click at [371, 348] on input "Interviewee Date of Birth (mm/dd/yyyy)" at bounding box center [473, 351] width 281 height 24
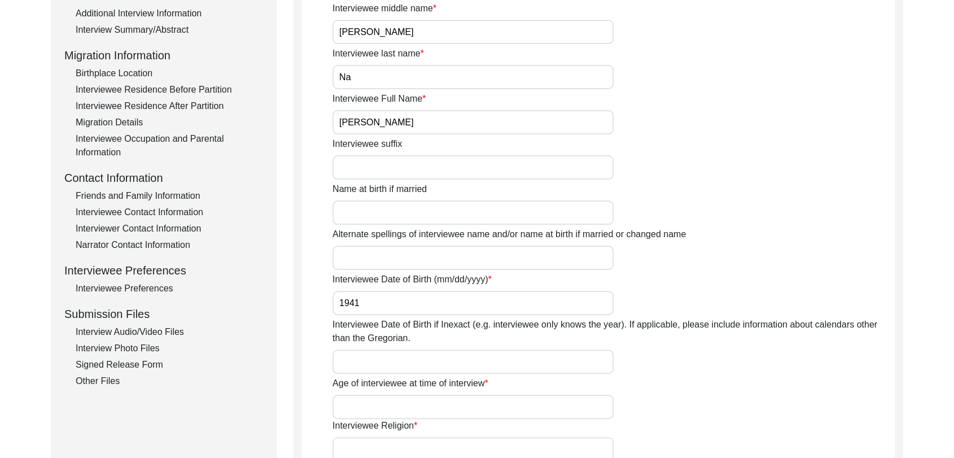
scroll to position [267, 0]
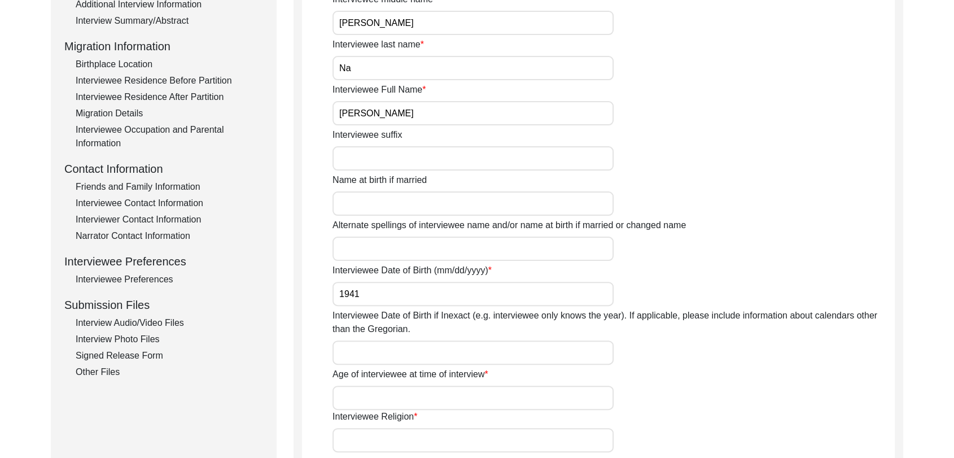
type input "1941"
click at [365, 357] on input "Interviewee Date of Birth if Inexact (e.g. interviewee only knows the year). If…" at bounding box center [473, 353] width 281 height 24
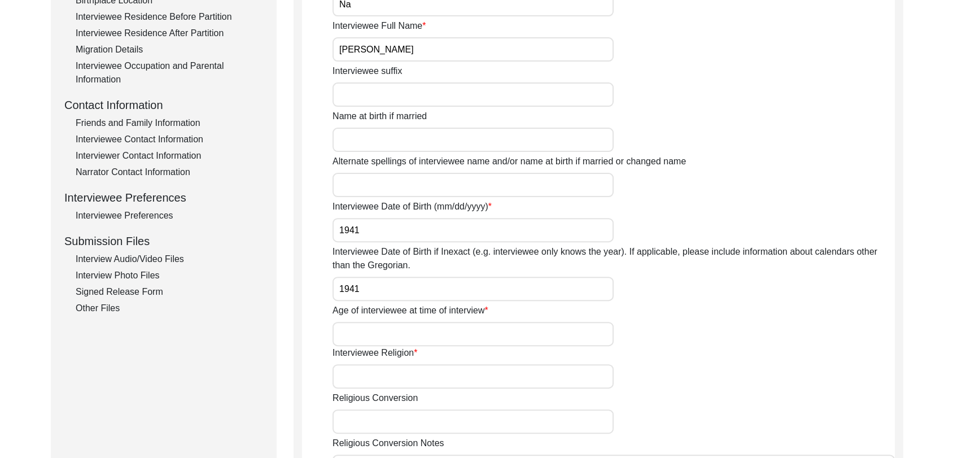
scroll to position [334, 0]
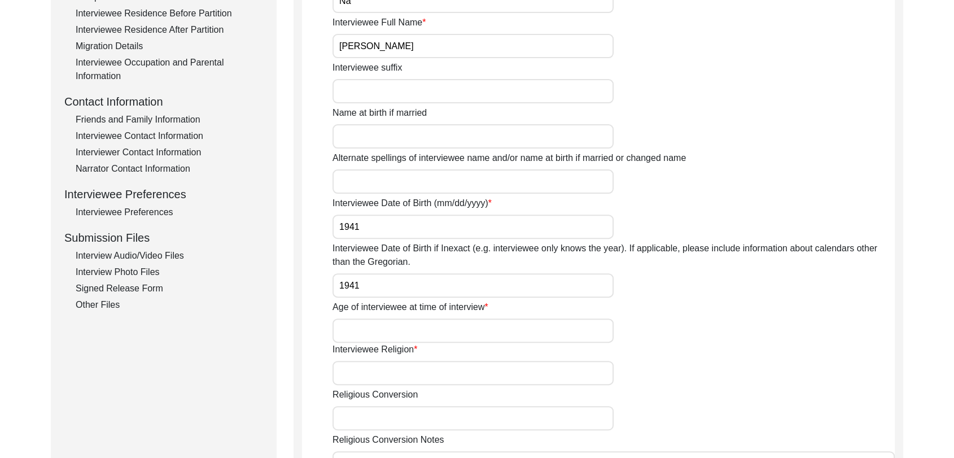
type input "1941"
click at [354, 326] on input "Age of interviewee at time of interview" at bounding box center [473, 330] width 281 height 24
type input "84 years Approx"
click at [384, 381] on input "Interviewee Religion" at bounding box center [473, 373] width 281 height 24
click at [361, 379] on input "Interviewee Religion" at bounding box center [473, 373] width 281 height 24
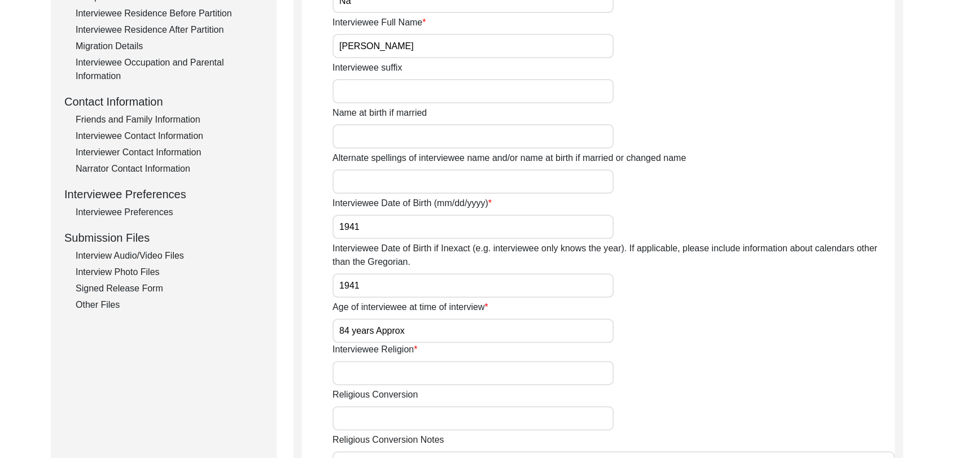
type input "[DEMOGRAPHIC_DATA]"
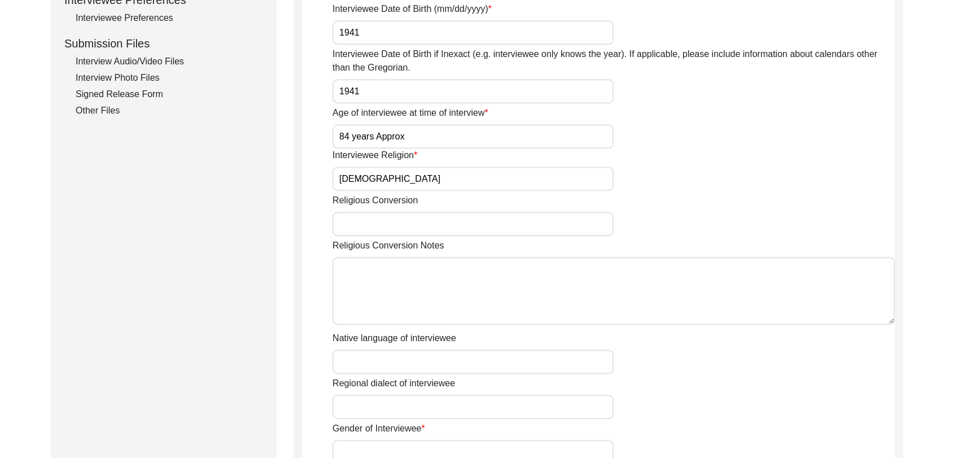
scroll to position [544, 0]
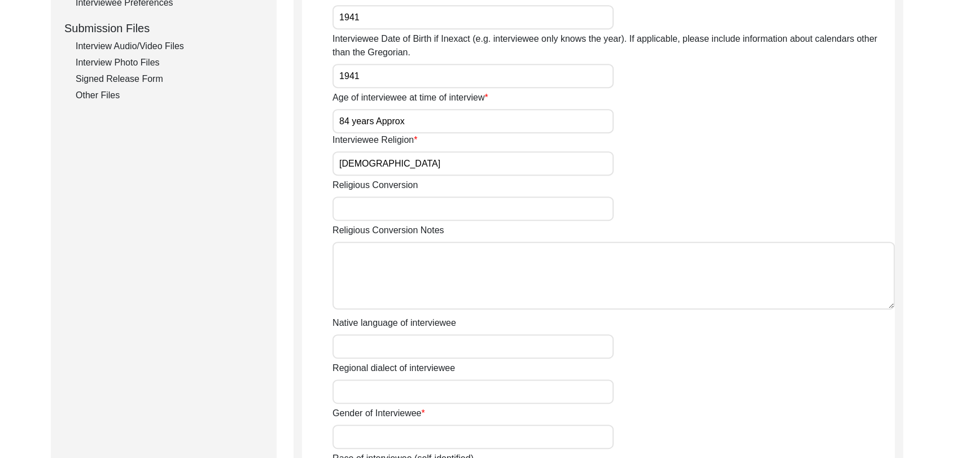
click at [377, 355] on input "Native language of interviewee" at bounding box center [473, 346] width 281 height 24
type input "Panjabi"
click at [380, 389] on input "Regional dialect of interviewee" at bounding box center [473, 391] width 281 height 24
type input "Panjabi"
click at [378, 430] on input "Gender of Interviewee" at bounding box center [473, 437] width 281 height 24
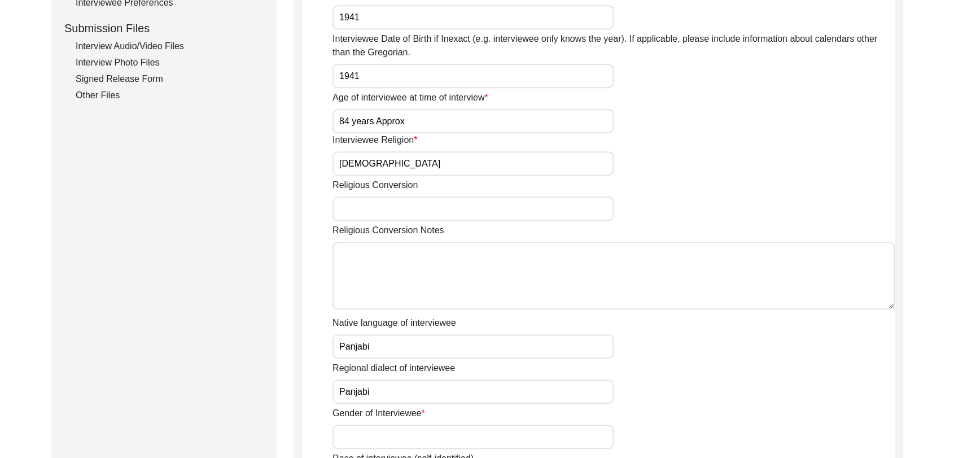
type input "[DEMOGRAPHIC_DATA]"
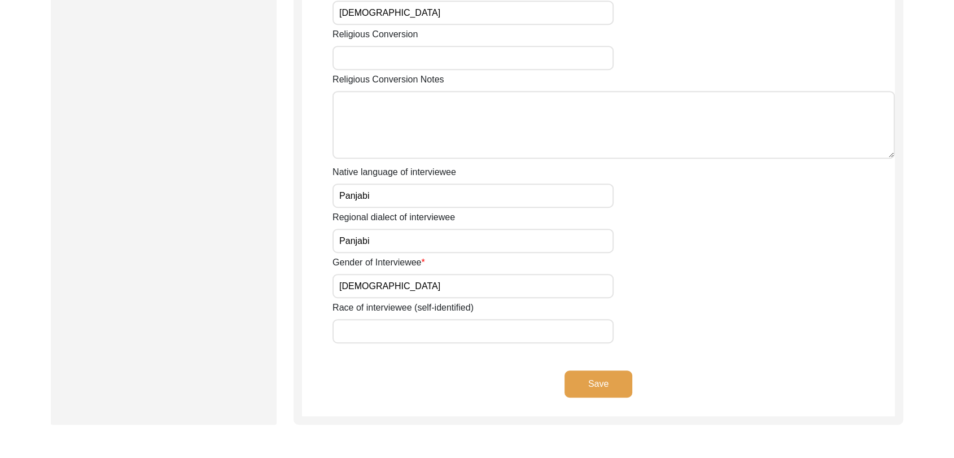
scroll to position [701, 0]
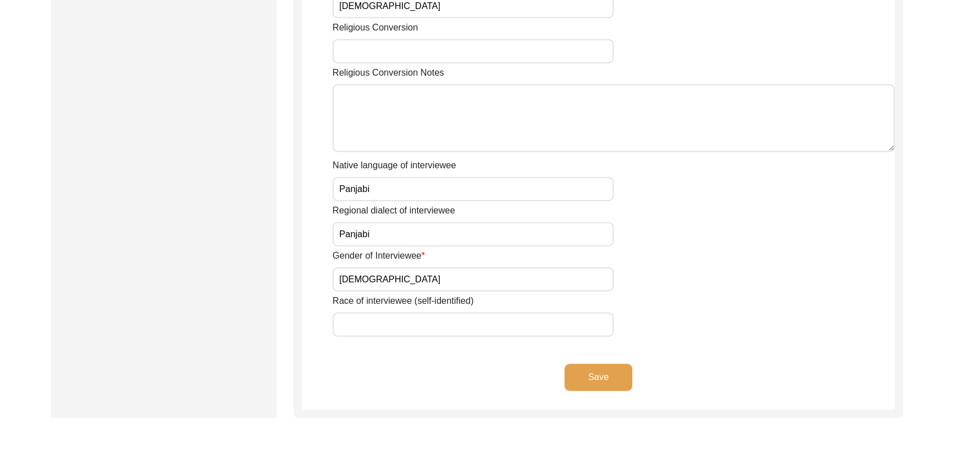
click at [372, 313] on input "Race of interviewee (self-identified)" at bounding box center [473, 324] width 281 height 24
click at [593, 373] on button "Save" at bounding box center [599, 377] width 68 height 27
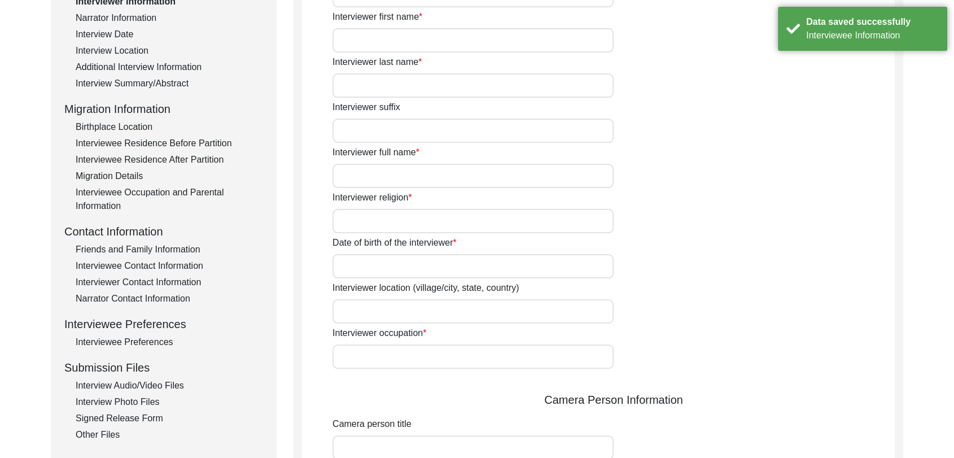
scroll to position [0, 0]
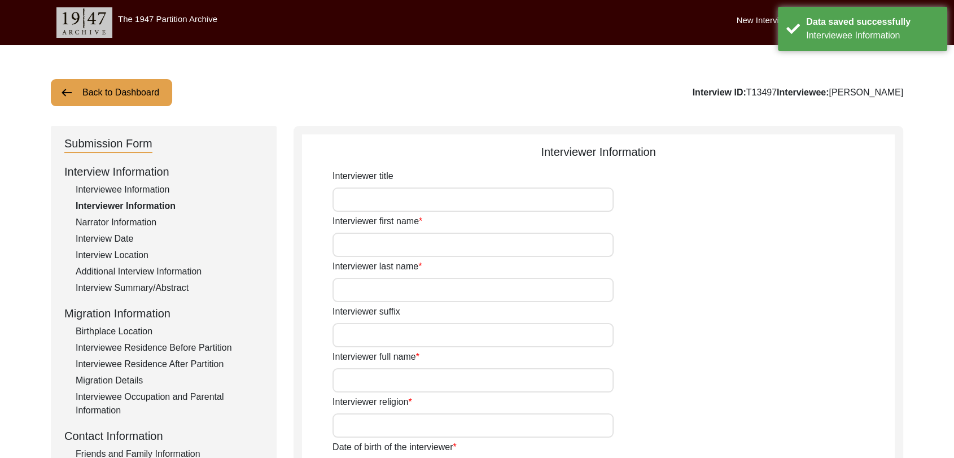
click at [378, 239] on input "Interviewer first name" at bounding box center [473, 245] width 281 height 24
type input "[PERSON_NAME]"
click at [396, 283] on input "Interviewer last name" at bounding box center [473, 290] width 281 height 24
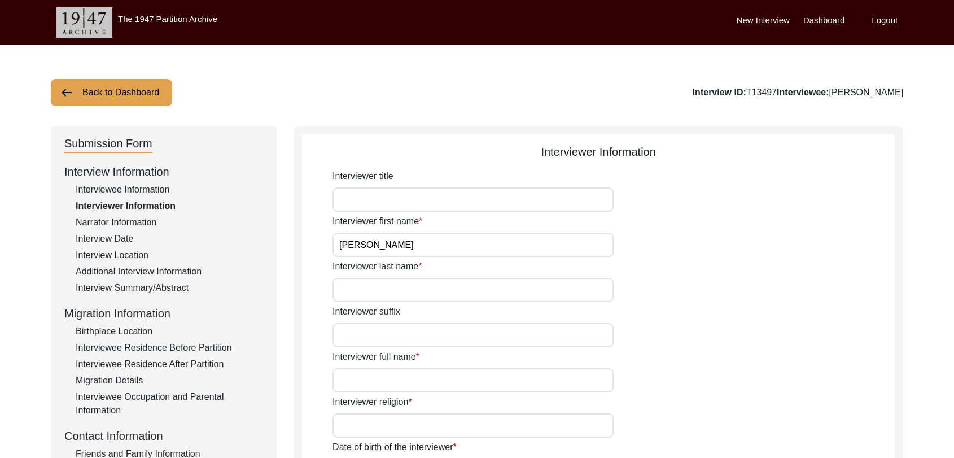
type input "[PERSON_NAME]"
click at [388, 328] on input "Interviewer suffix" at bounding box center [473, 335] width 281 height 24
click at [374, 373] on input "Interviewer full name" at bounding box center [473, 380] width 281 height 24
type input "[PERSON_NAME]"
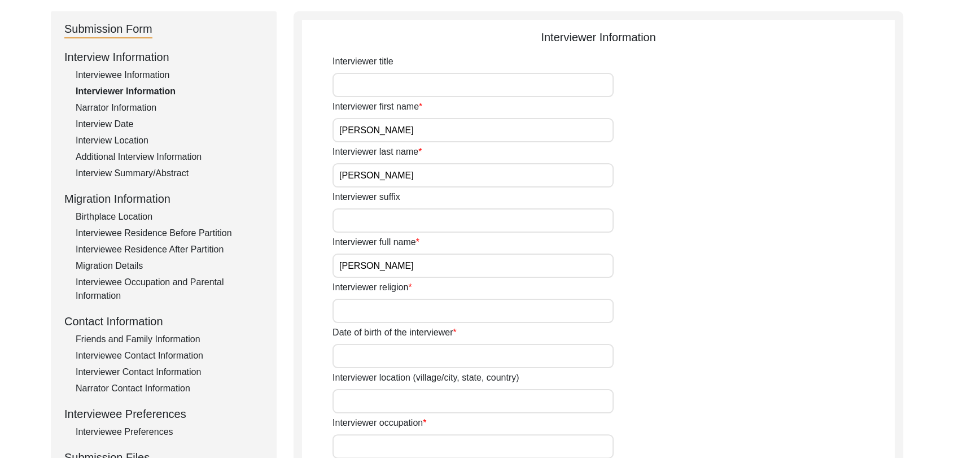
scroll to position [117, 0]
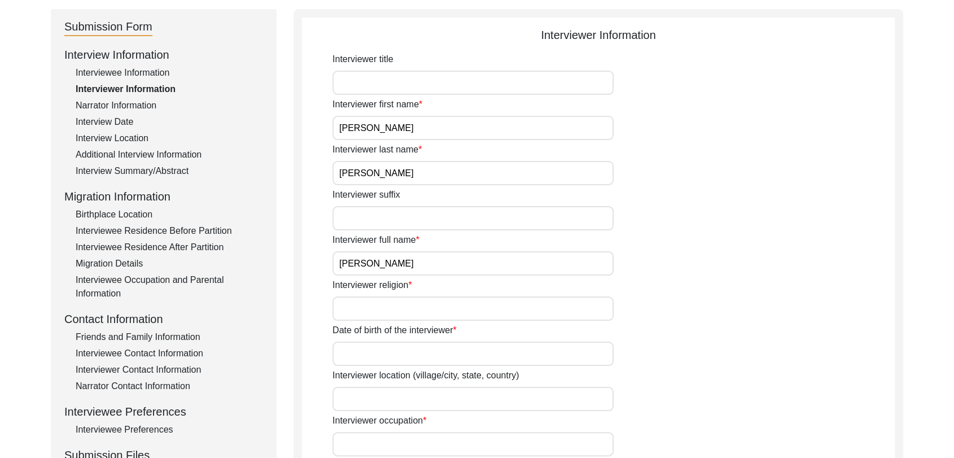
click at [351, 313] on input "Interviewer religion" at bounding box center [473, 308] width 281 height 24
type input "[DEMOGRAPHIC_DATA]"
click at [370, 354] on input "Date of birth of the interviewer" at bounding box center [473, 354] width 281 height 24
type input "[DATE]"
click at [381, 407] on input "Interviewer location (village/city, state, country)" at bounding box center [473, 399] width 281 height 24
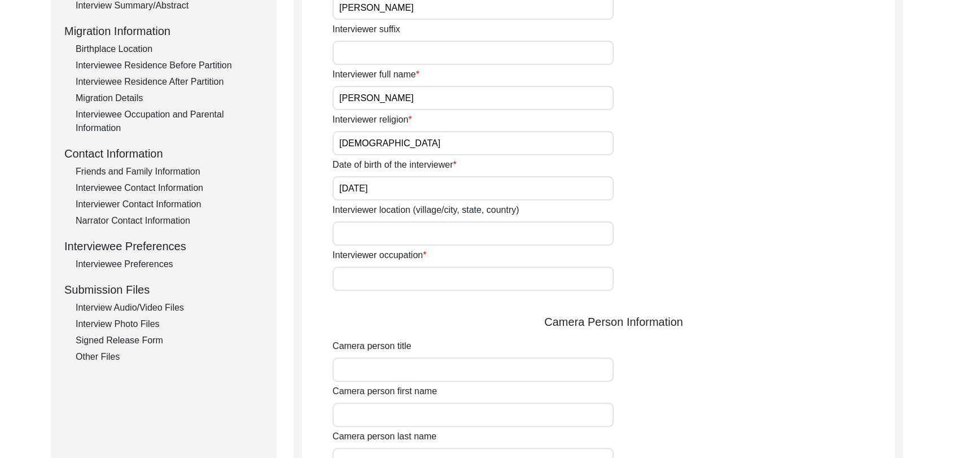
scroll to position [294, 0]
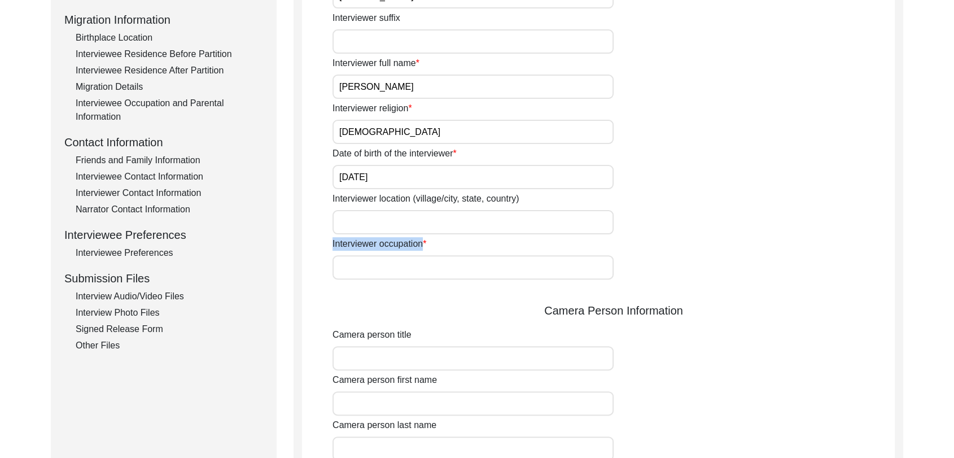
drag, startPoint x: 368, startPoint y: 250, endPoint x: 369, endPoint y: 263, distance: 13.6
click at [369, 263] on div "Interviewer occupation" at bounding box center [614, 258] width 562 height 42
click at [369, 263] on input "Interviewer occupation" at bounding box center [473, 267] width 281 height 24
type input "Student"
click at [398, 337] on label "Camera person title" at bounding box center [372, 335] width 79 height 14
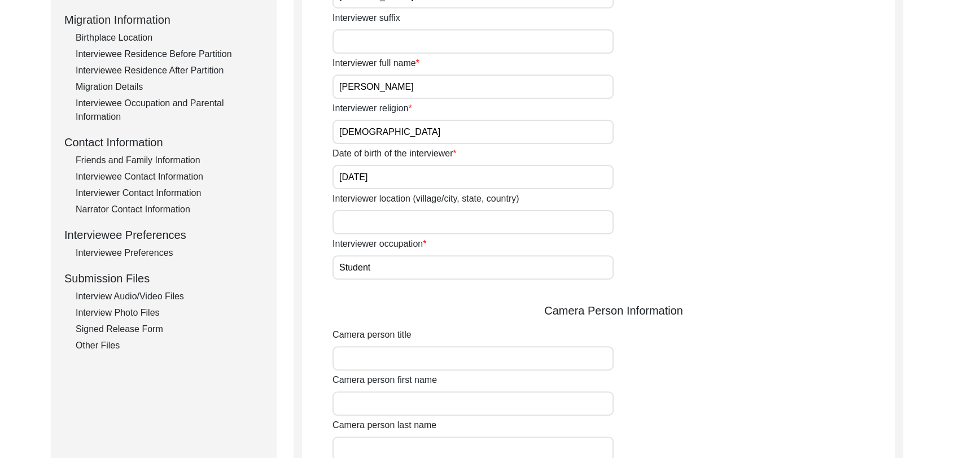
click at [398, 346] on input "Camera person title" at bounding box center [473, 358] width 281 height 24
click at [392, 356] on input "Camera person title" at bounding box center [473, 358] width 281 height 24
click at [377, 360] on input "Camera person title" at bounding box center [473, 358] width 281 height 24
click at [381, 413] on input "Camera person first name" at bounding box center [473, 403] width 281 height 24
type input "[PERSON_NAME]"
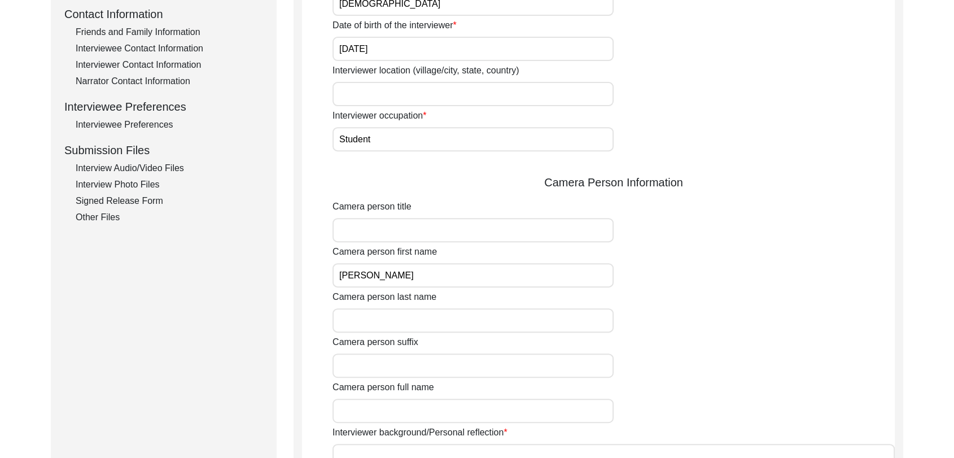
scroll to position [423, 0]
click at [357, 307] on input "Camera person last name" at bounding box center [473, 319] width 281 height 24
type input "[PERSON_NAME]"
click at [394, 360] on input "Camera person suffix" at bounding box center [473, 364] width 281 height 24
click at [390, 407] on input "Camera person full name" at bounding box center [473, 410] width 281 height 24
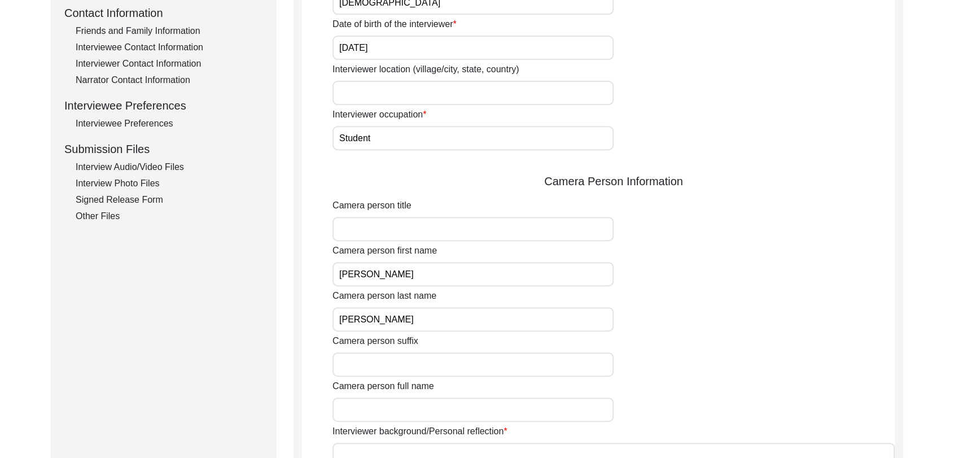
type input "[PERSON_NAME]"
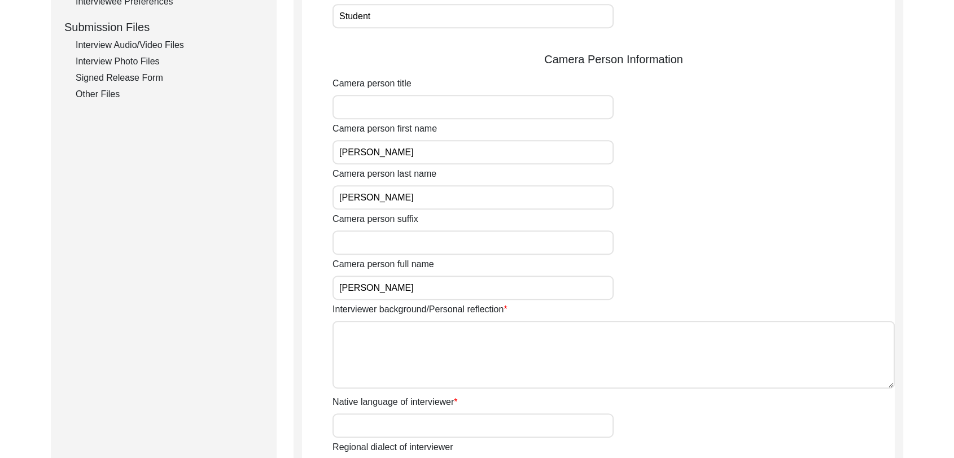
scroll to position [550, 0]
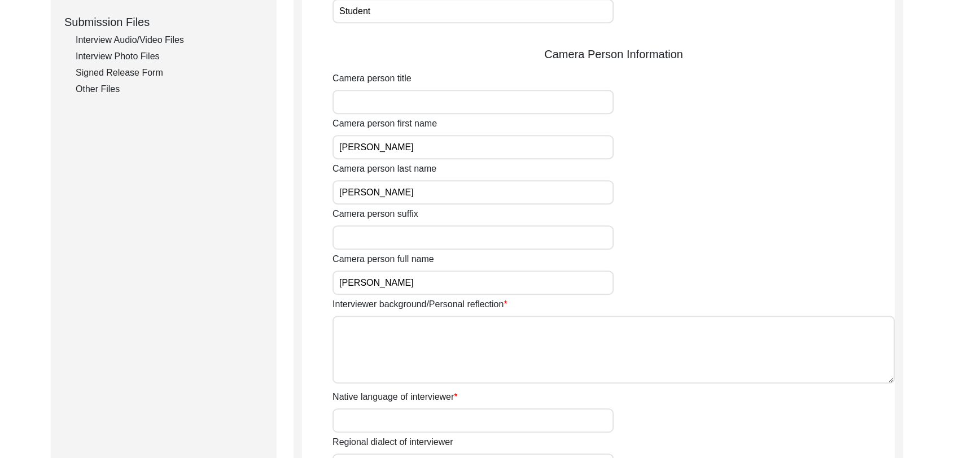
click at [432, 346] on textarea "Interviewer background/Personal reflection" at bounding box center [614, 350] width 562 height 68
paste textarea "[PERSON_NAME] Son of [PERSON_NAME] living in [GEOGRAPHIC_DATA] village of [GEOG…"
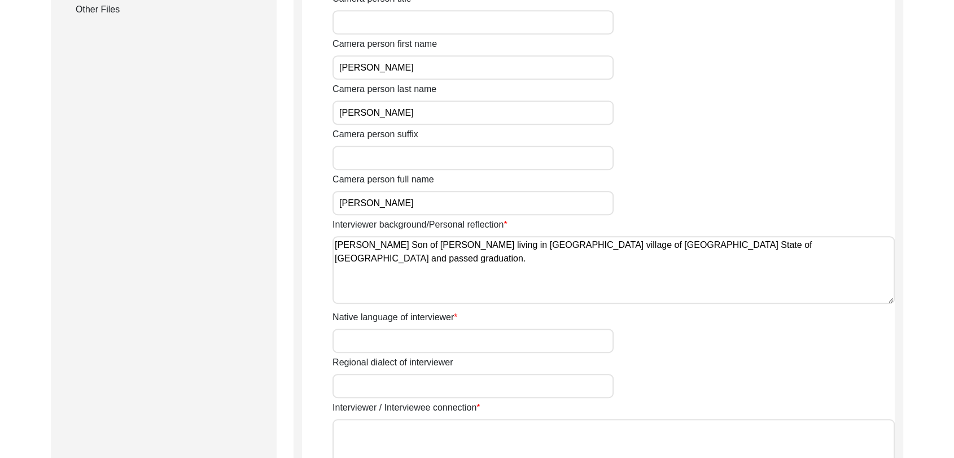
scroll to position [630, 0]
type textarea "[PERSON_NAME] Son of [PERSON_NAME] living in [GEOGRAPHIC_DATA] village of [GEOG…"
click at [404, 331] on input "Native language of interviewer" at bounding box center [473, 340] width 281 height 24
type input "Panjabi"
click at [387, 390] on input "Regional dialect of interviewer" at bounding box center [473, 385] width 281 height 24
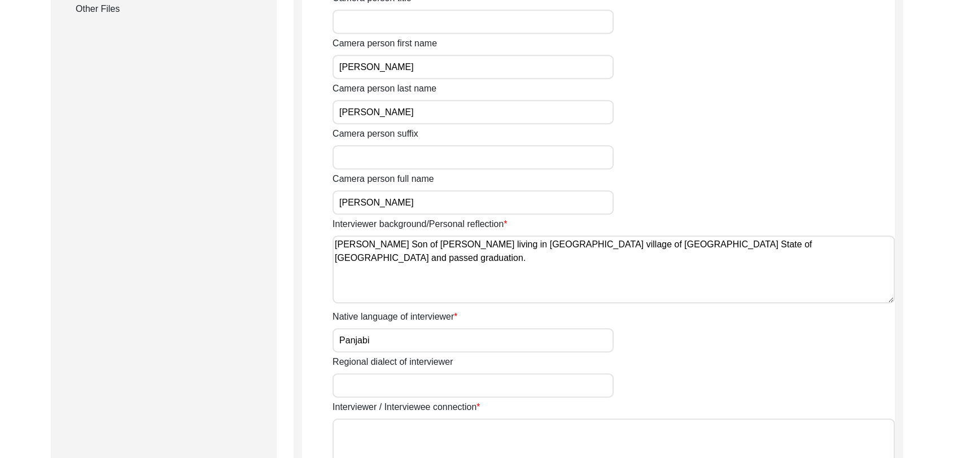
type input "Panjabi"
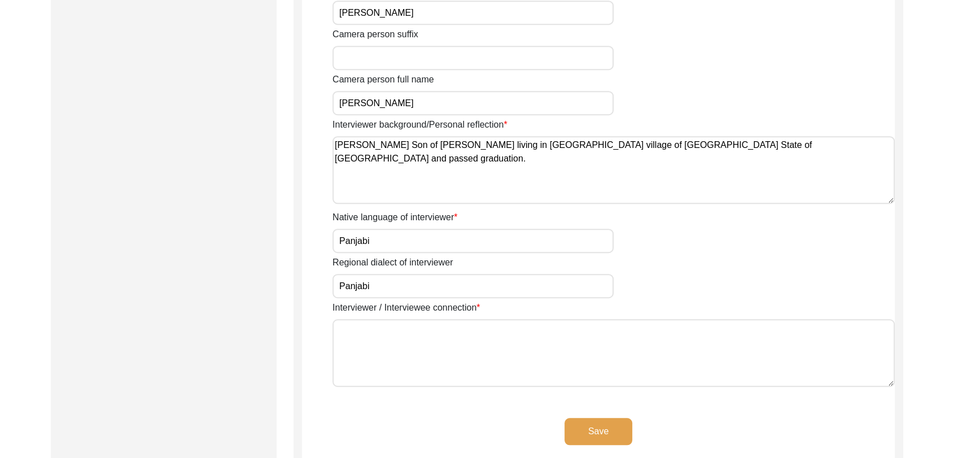
scroll to position [731, 0]
click at [392, 356] on textarea "Interviewer / Interviewee connection" at bounding box center [614, 352] width 562 height 68
click at [474, 359] on textarea "Interviewer / Interviewee connection" at bounding box center [614, 352] width 562 height 68
type textarea "NA"
click at [615, 435] on button "Save" at bounding box center [599, 430] width 68 height 27
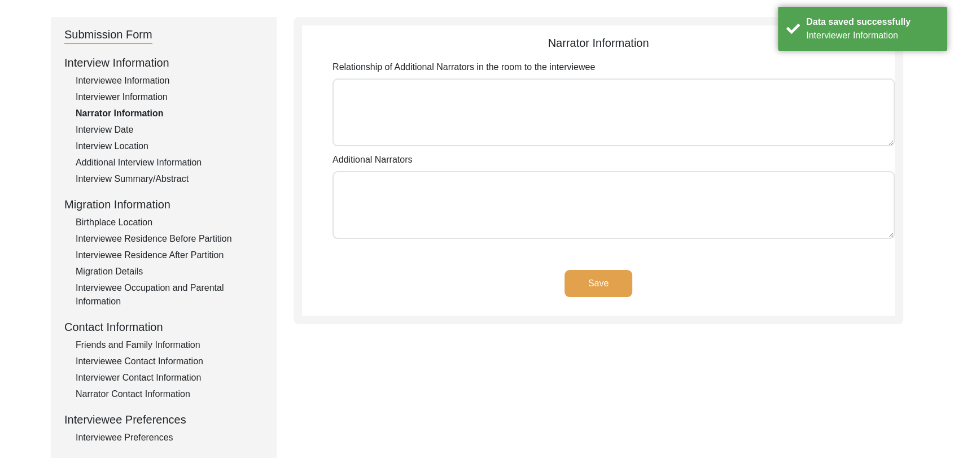
scroll to position [104, 0]
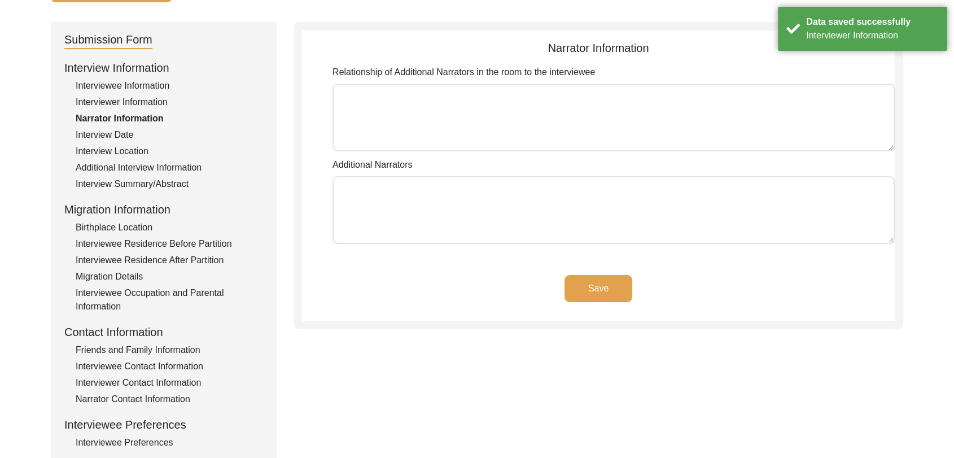
click at [604, 286] on button "Save" at bounding box center [599, 288] width 68 height 27
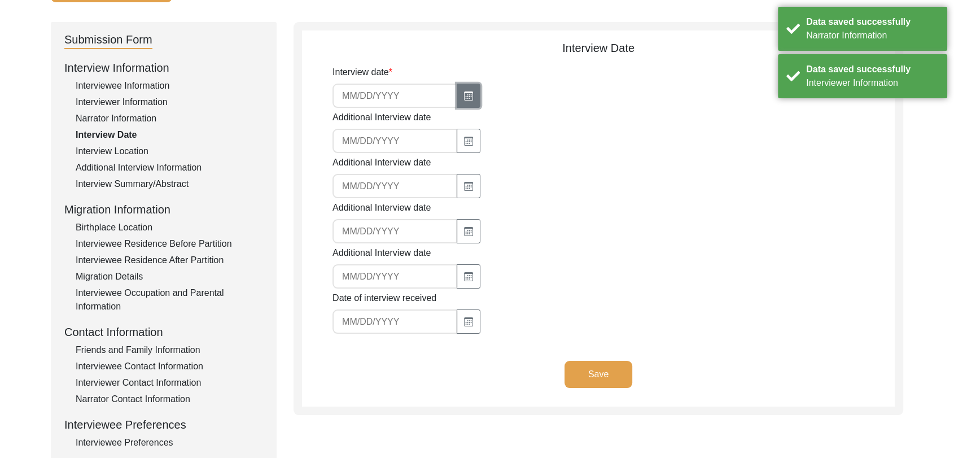
click at [460, 100] on button "button" at bounding box center [469, 96] width 24 height 24
select select "9"
select select "2025"
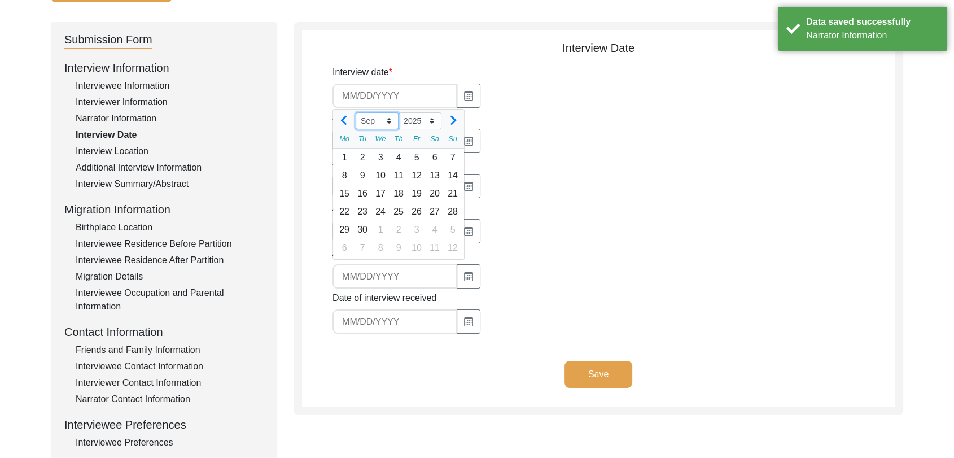
click at [389, 119] on select "Jan Feb Mar Apr May Jun [DATE] Aug Sep Oct Nov Dec" at bounding box center [377, 120] width 43 height 17
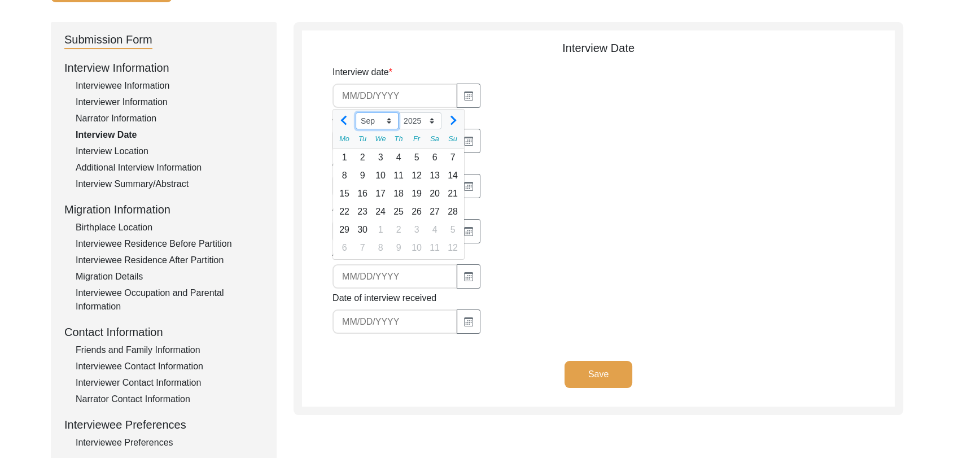
select select "8"
click at [356, 112] on select "Jan Feb Mar Apr May Jun [DATE] Aug Sep Oct Nov Dec" at bounding box center [377, 120] width 43 height 17
click at [418, 178] on div "8" at bounding box center [417, 176] width 18 height 18
type input "[DATE]"
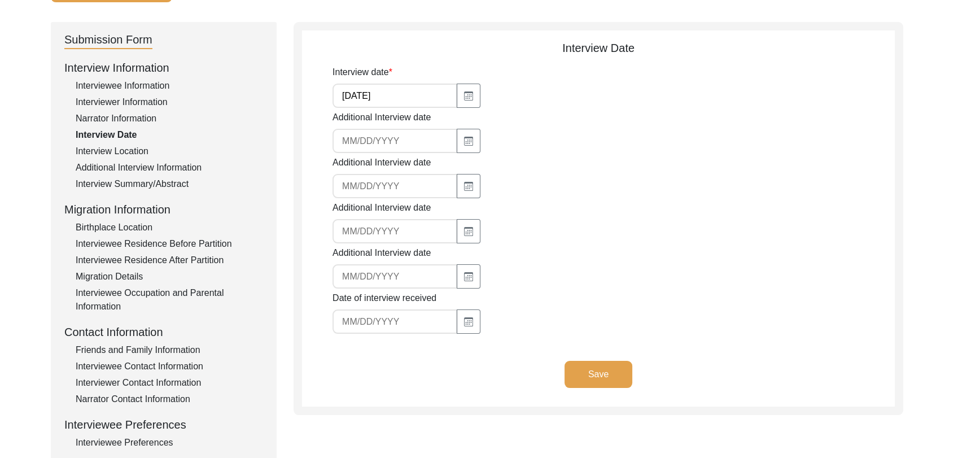
click at [601, 376] on button "Save" at bounding box center [599, 374] width 68 height 27
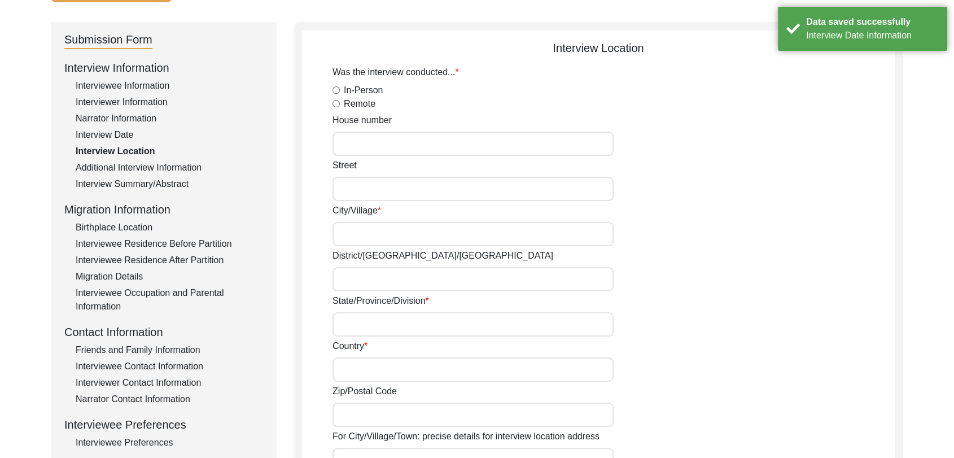
click at [337, 86] on input "In-Person" at bounding box center [336, 89] width 7 height 7
radio input "true"
click at [361, 228] on input "City/Village" at bounding box center [473, 234] width 281 height 24
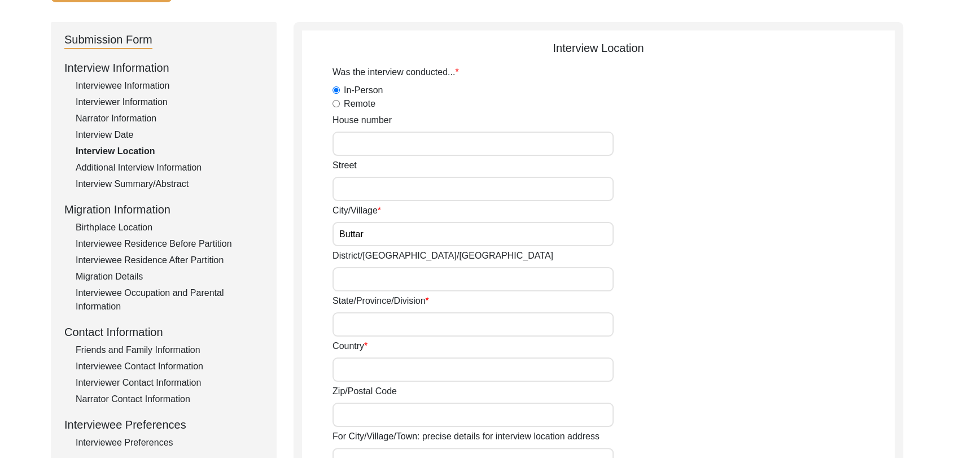
type input "Buttar"
click at [363, 277] on input "District/[GEOGRAPHIC_DATA]/[GEOGRAPHIC_DATA]" at bounding box center [473, 279] width 281 height 24
type input "Moga"
click at [361, 328] on input "State/Province/Division" at bounding box center [473, 324] width 281 height 24
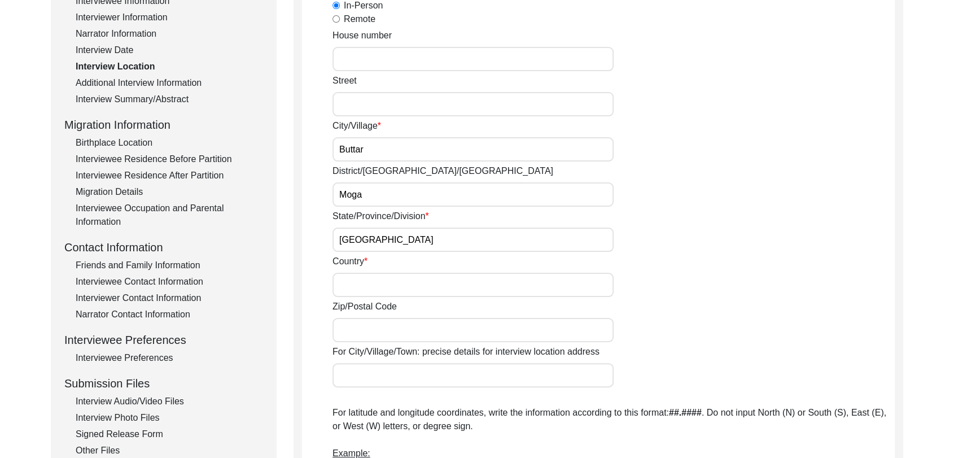
scroll to position [190, 0]
type input "[GEOGRAPHIC_DATA]"
click at [355, 276] on input "Country" at bounding box center [473, 283] width 281 height 24
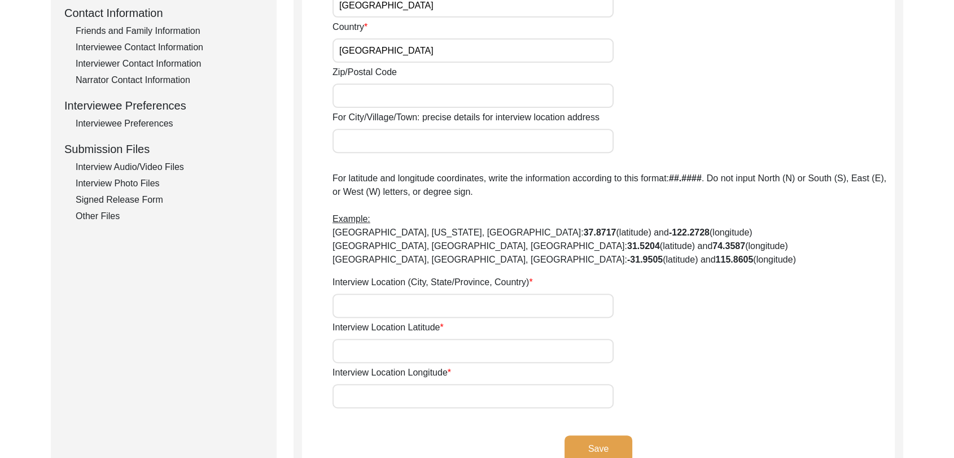
scroll to position [424, 0]
type input "[GEOGRAPHIC_DATA]"
click at [356, 306] on input "Interview Location (City, State/Province, Country)" at bounding box center [473, 305] width 281 height 24
type input "M"
type input "Buttar, [GEOGRAPHIC_DATA], [GEOGRAPHIC_DATA], [GEOGRAPHIC_DATA]"
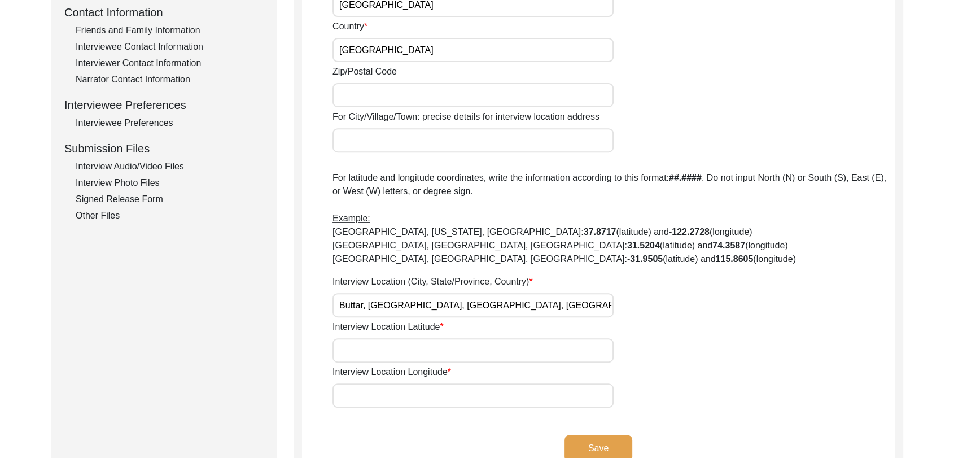
click at [398, 348] on input "Interview Location Latitude" at bounding box center [473, 350] width 281 height 24
type input "000000"
click at [366, 401] on input "Interview Location Longitude" at bounding box center [473, 395] width 281 height 24
type input "000000"
click at [605, 439] on button "Save" at bounding box center [599, 448] width 68 height 27
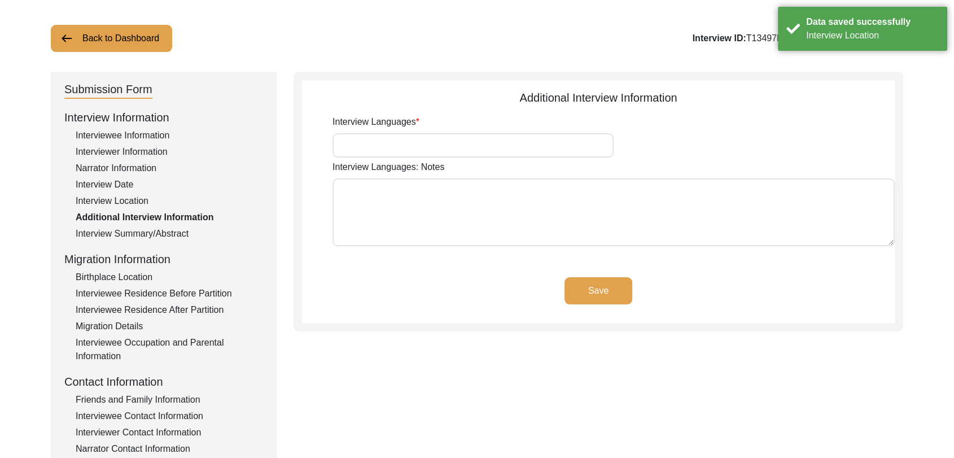
scroll to position [0, 0]
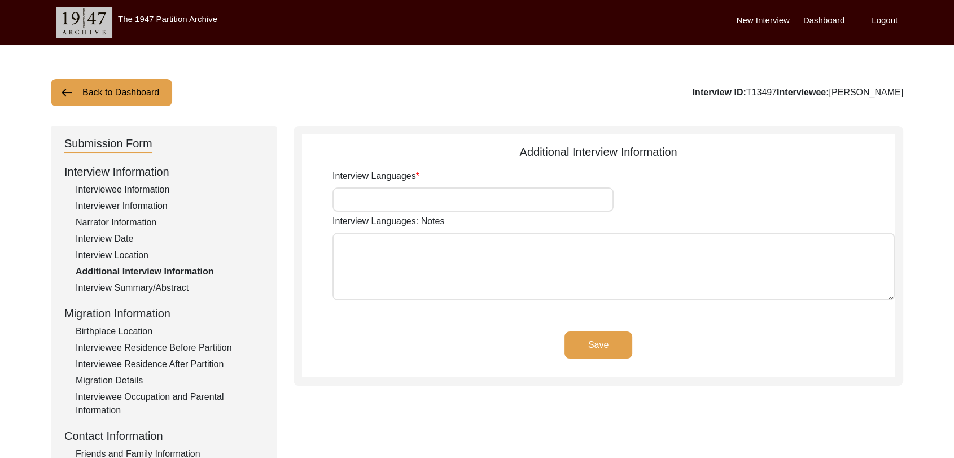
click at [395, 203] on input "Interview Languages" at bounding box center [473, 199] width 281 height 24
type input "Panjabi"
click at [609, 348] on button "Save" at bounding box center [599, 344] width 68 height 27
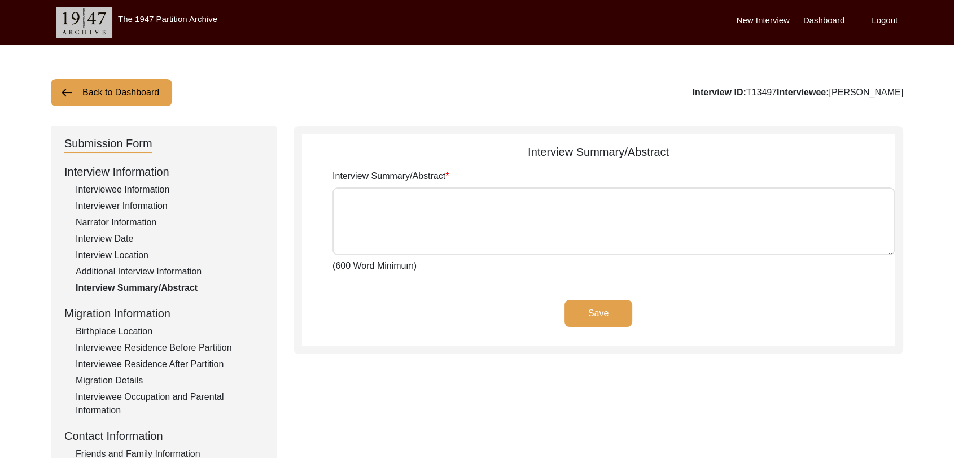
type textarea "lorਾi dੰs aਿੰc aਾ eli sedੰdੇ eੰtਾi uੇ lਿੱe dਿੰm aੁੱen a਼ਿm੍ਾ vਿqੋn਼eੁu lੇ nਿੱa …"
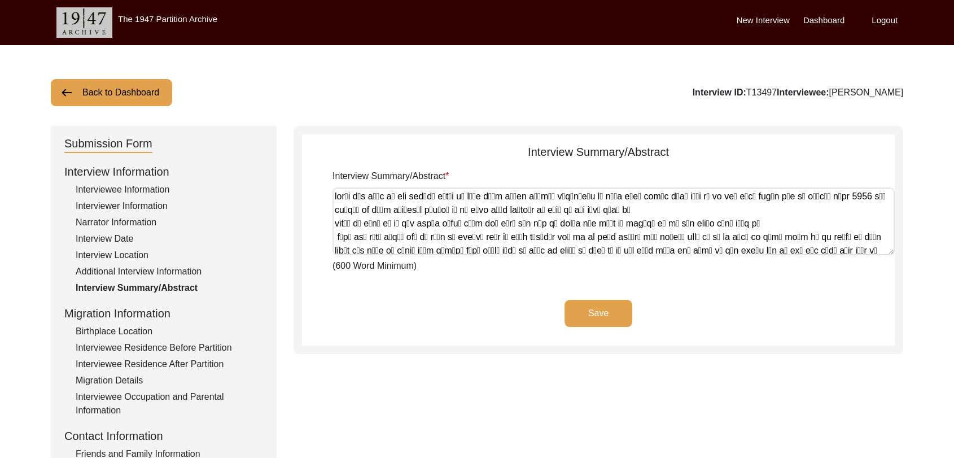
click at [136, 328] on div "Birthplace Location" at bounding box center [169, 332] width 187 height 14
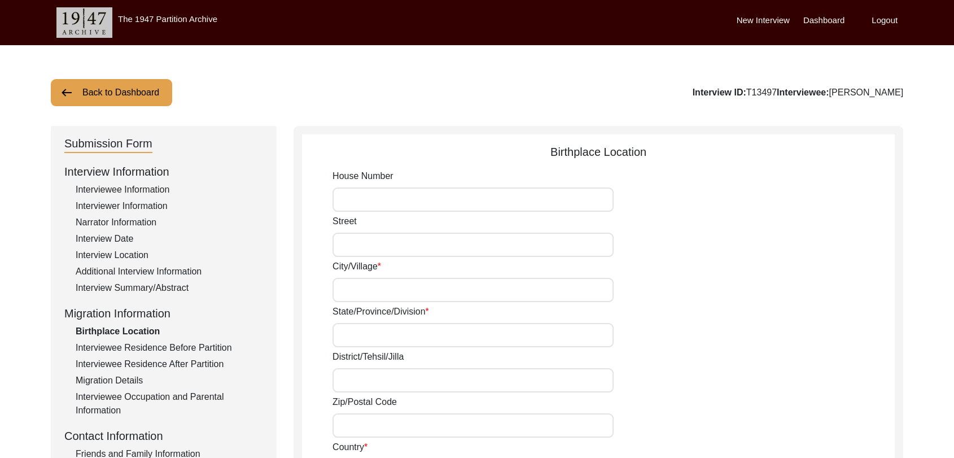
click at [356, 290] on input "City/Village" at bounding box center [473, 290] width 281 height 24
type input "Buttar"
click at [355, 342] on input "State/Province/Division" at bounding box center [473, 335] width 281 height 24
type input "[GEOGRAPHIC_DATA]"
click at [363, 373] on input "District/Tehsil/Jilla" at bounding box center [473, 380] width 281 height 24
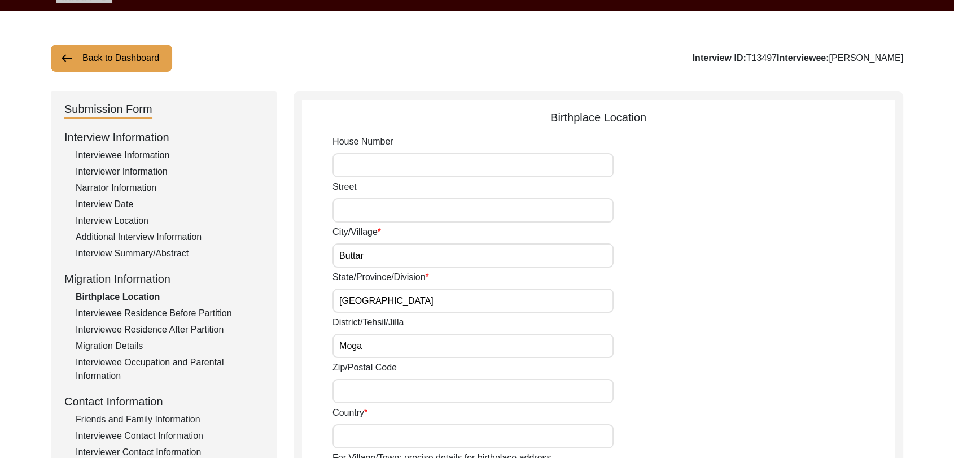
scroll to position [39, 0]
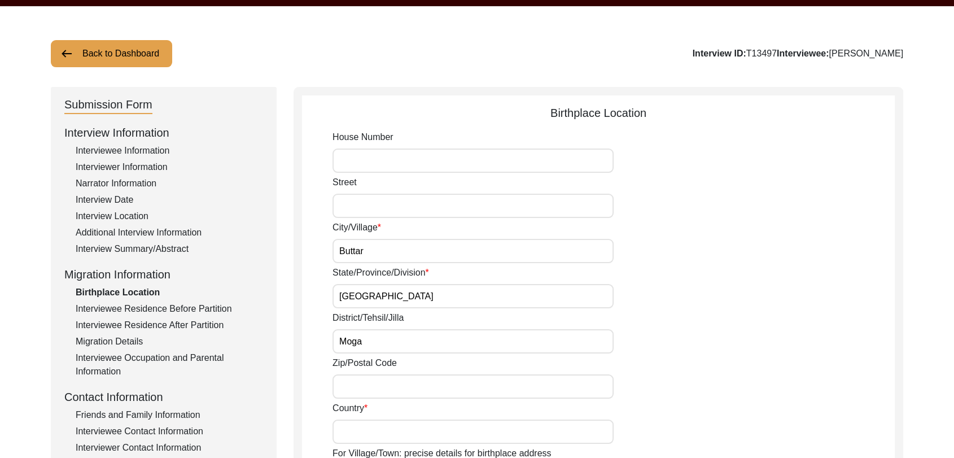
type input "Moga"
click at [366, 426] on input "Country" at bounding box center [473, 432] width 281 height 24
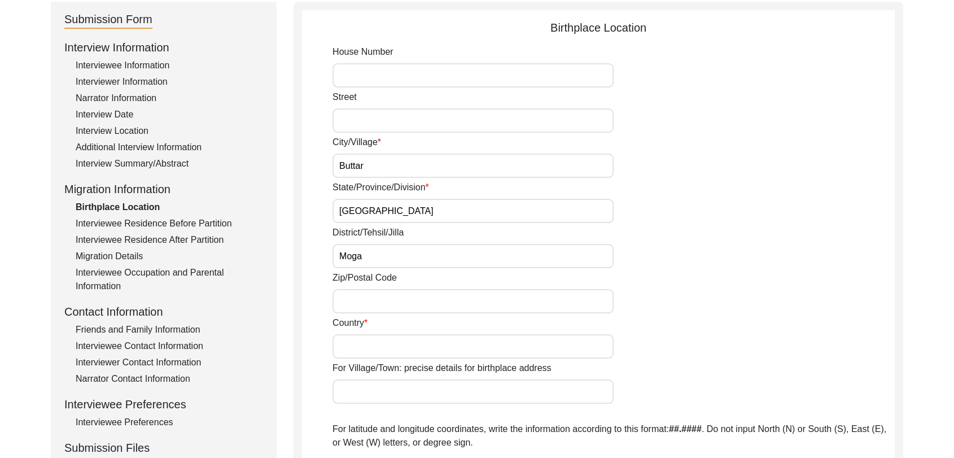
scroll to position [126, 0]
type input "india"
click at [350, 302] on input "Zip/Postal Code" at bounding box center [473, 299] width 281 height 24
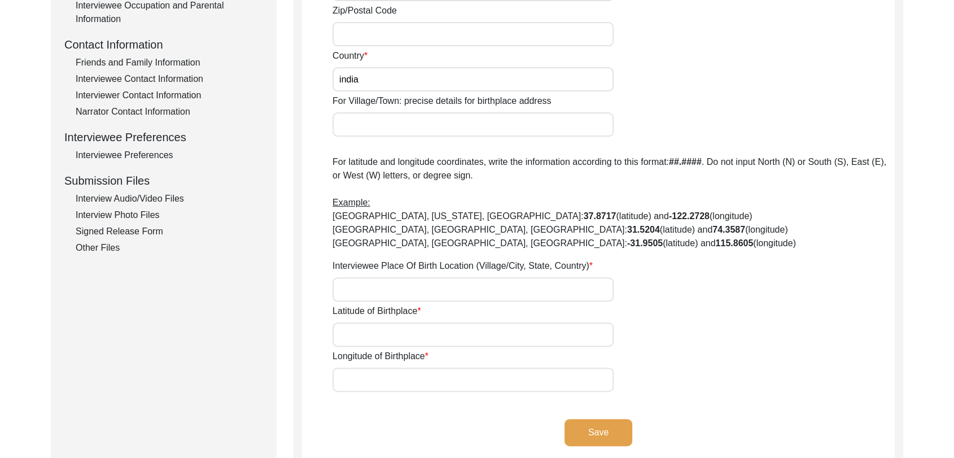
scroll to position [394, 0]
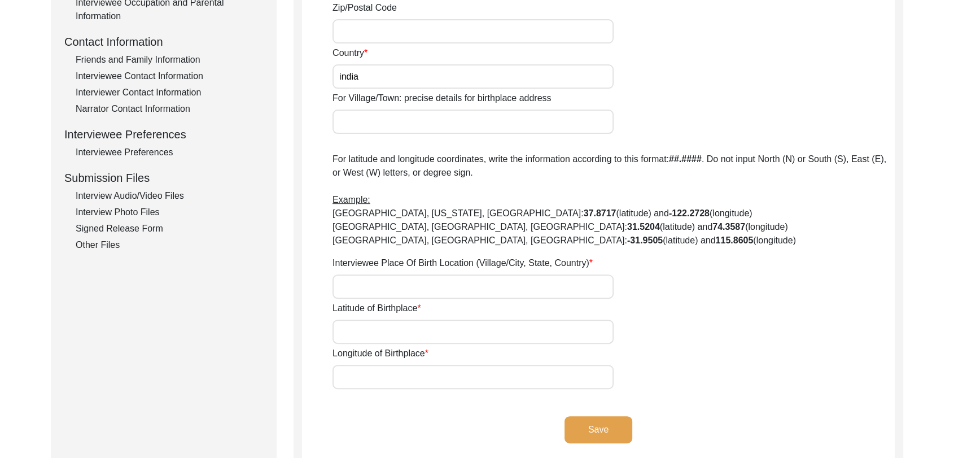
click at [352, 281] on input "Interviewee Place Of Birth Location (Village/City, State, Country)" at bounding box center [473, 286] width 281 height 24
type input "1"
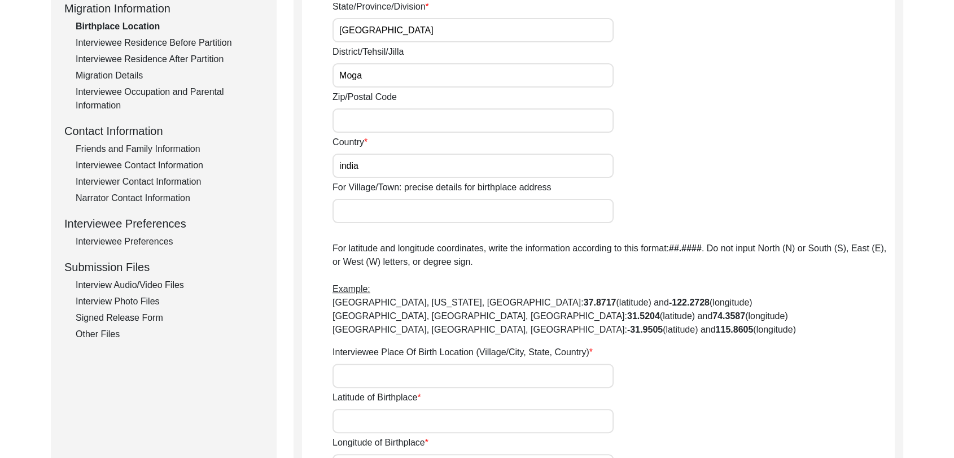
scroll to position [301, 0]
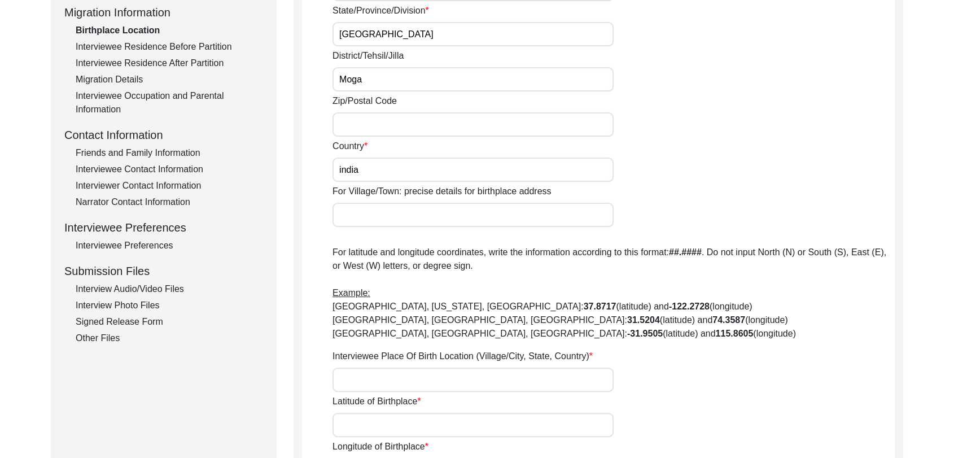
click at [355, 112] on input "Zip/Postal Code" at bounding box center [473, 124] width 281 height 24
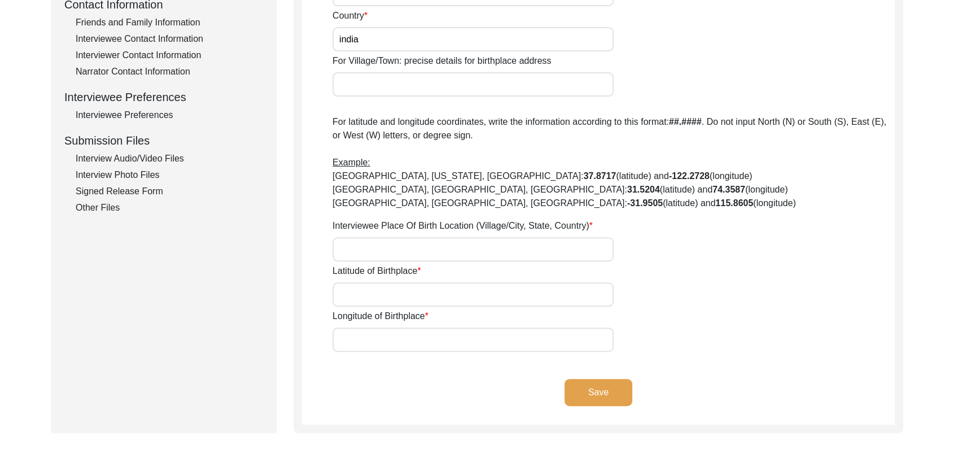
scroll to position [442, 0]
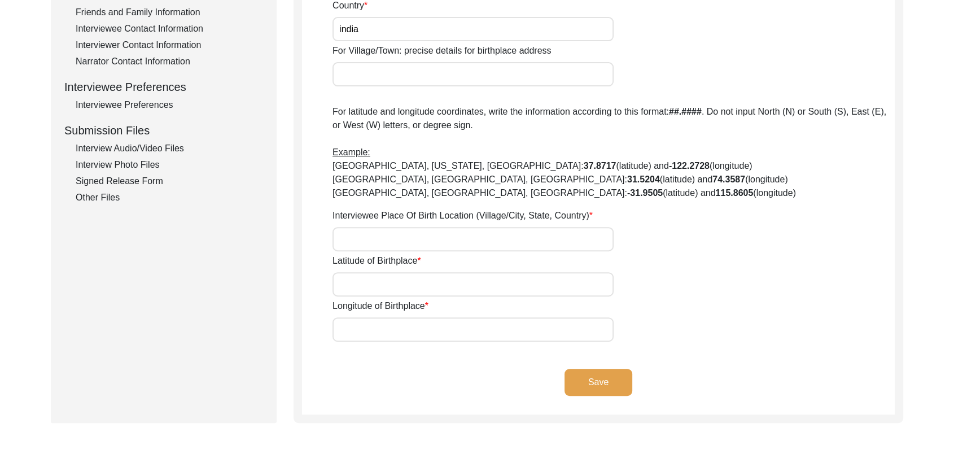
type input "142040"
click at [352, 237] on input "Interviewee Place Of Birth Location (Village/City, State, Country)" at bounding box center [473, 239] width 281 height 24
type input "Buttar, [GEOGRAPHIC_DATA], [GEOGRAPHIC_DATA], [GEOGRAPHIC_DATA]"
click at [356, 284] on input "Latitude of Birthplace" at bounding box center [473, 284] width 281 height 24
type input "000000"
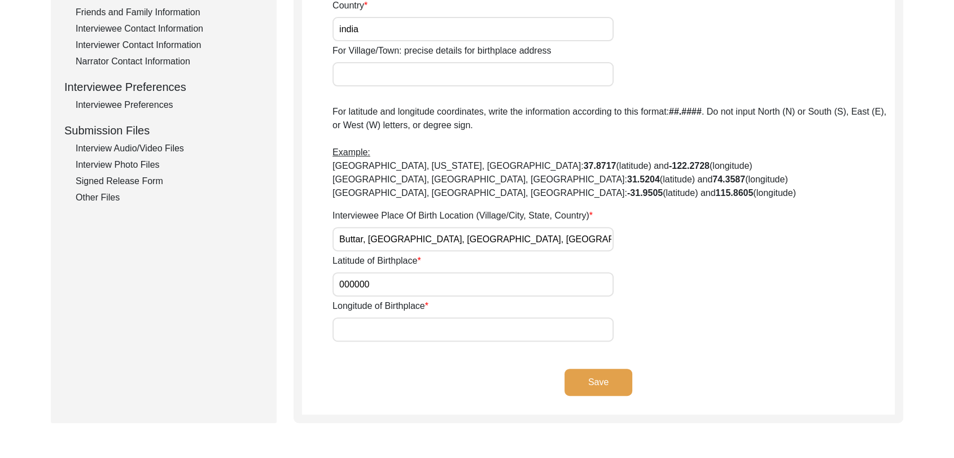
click at [391, 328] on input "Longitude of Birthplace" at bounding box center [473, 329] width 281 height 24
type input "000000"
click at [592, 383] on button "Save" at bounding box center [599, 382] width 68 height 27
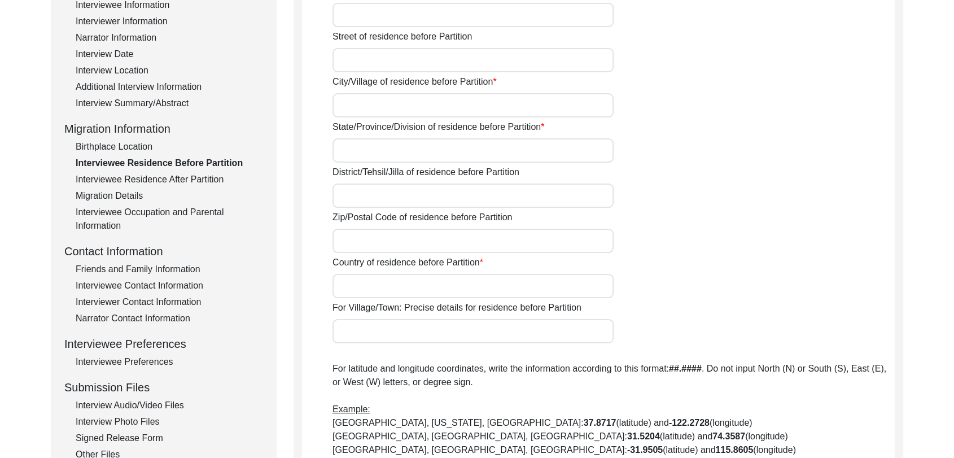
scroll to position [0, 0]
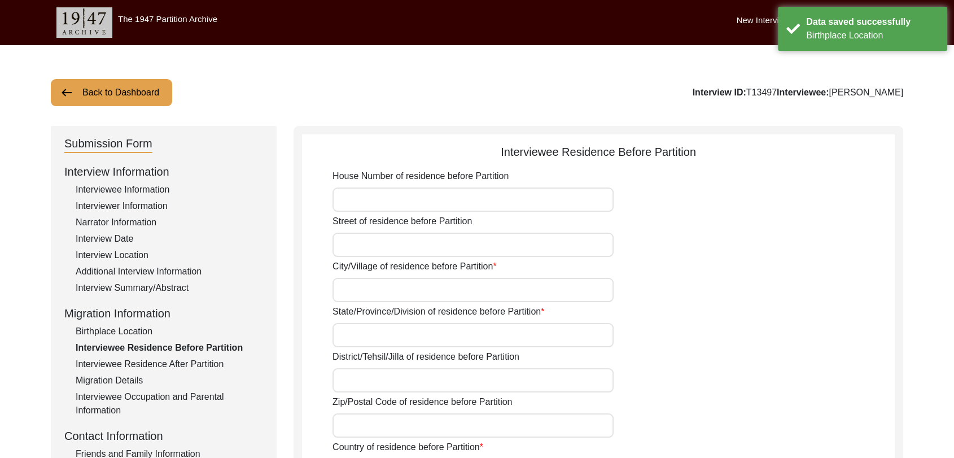
click at [379, 199] on input "House Number of residence before Partition" at bounding box center [473, 199] width 281 height 24
click at [350, 296] on input "City/Village of residence before Partition" at bounding box center [473, 290] width 281 height 24
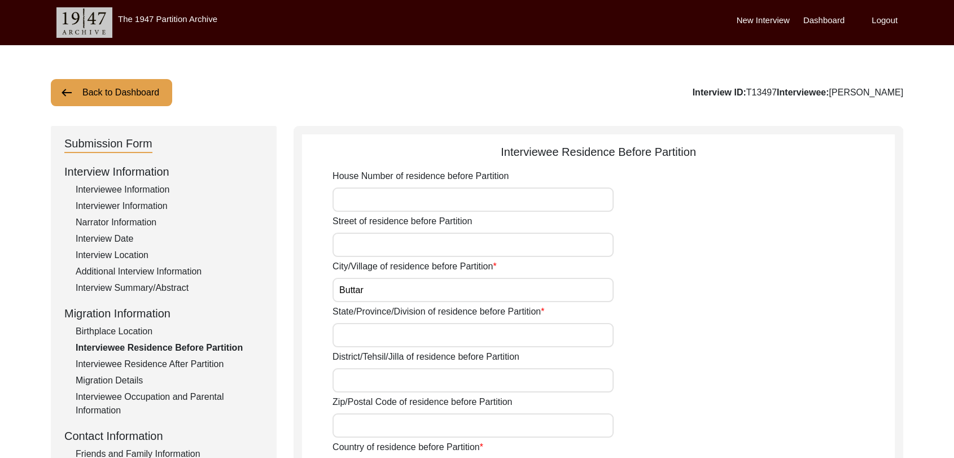
type input "Buttar"
click at [351, 335] on input "State/Province/Division of residence before Partition" at bounding box center [473, 335] width 281 height 24
type input "[GEOGRAPHIC_DATA]"
click at [365, 375] on input "District/Tehsil/Jilla of residence before Partition" at bounding box center [473, 380] width 281 height 24
type input "B"
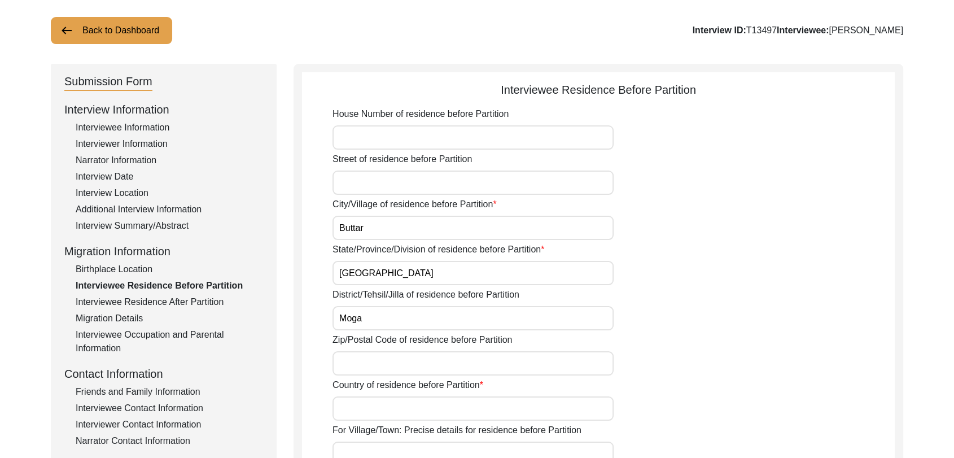
scroll to position [63, 0]
type input "Moga"
click at [361, 403] on input "Country of residence before Partition" at bounding box center [473, 408] width 281 height 24
type input "[GEOGRAPHIC_DATA]"
click at [382, 368] on input "Zip/Postal Code of residence before Partition" at bounding box center [473, 363] width 281 height 24
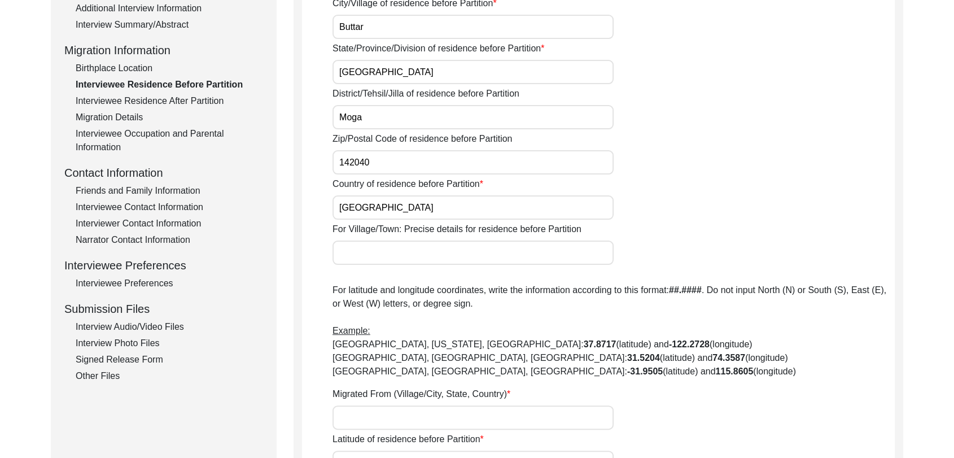
scroll to position [311, 0]
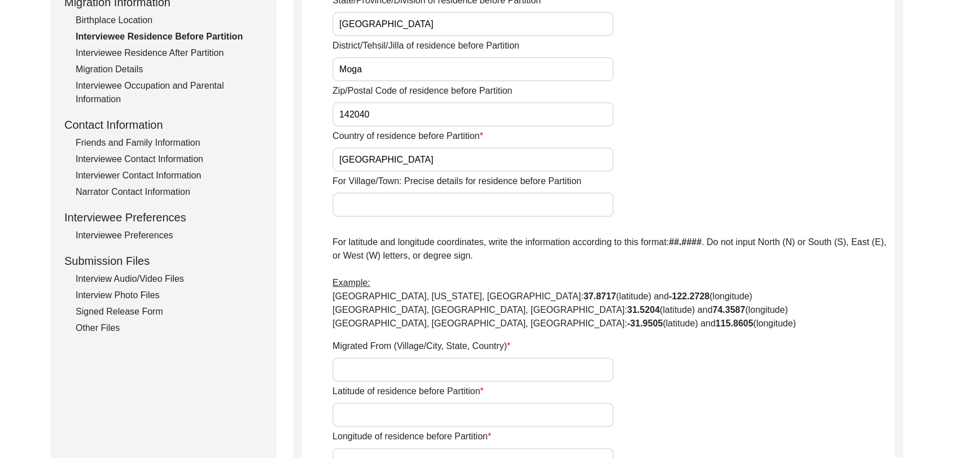
type input "142040"
click at [360, 365] on input "Migrated From (Village/City, State, Country)" at bounding box center [473, 369] width 281 height 24
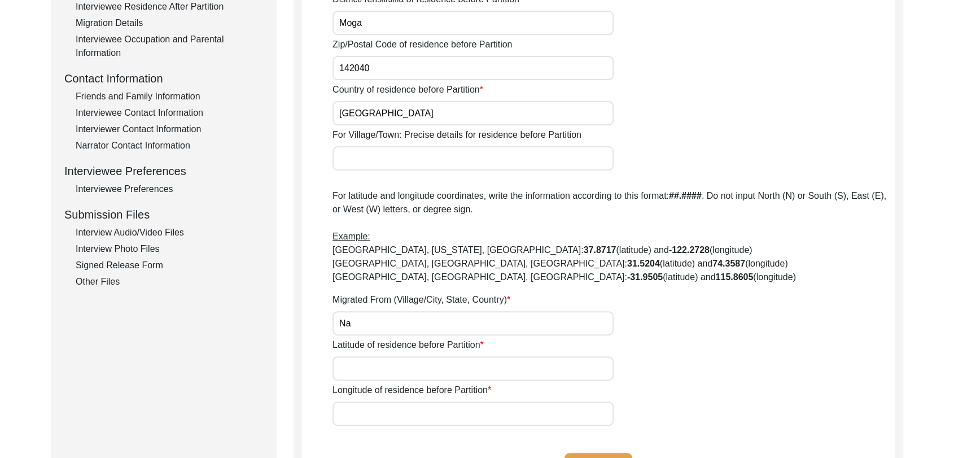
scroll to position [358, 0]
type input "Na"
click at [360, 376] on input "Latitude of residence before Partition" at bounding box center [473, 368] width 281 height 24
type input "000000"
click at [379, 412] on input "Longitude of residence before Partition" at bounding box center [473, 413] width 281 height 24
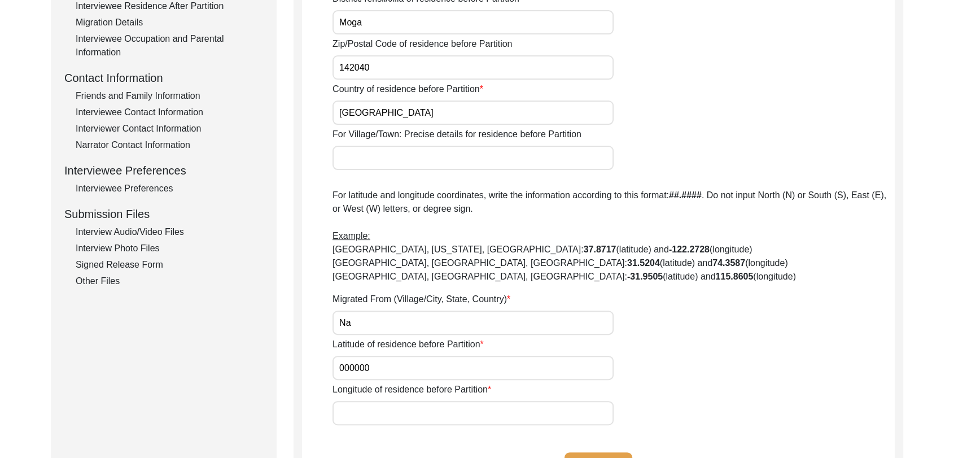
type input "000000"
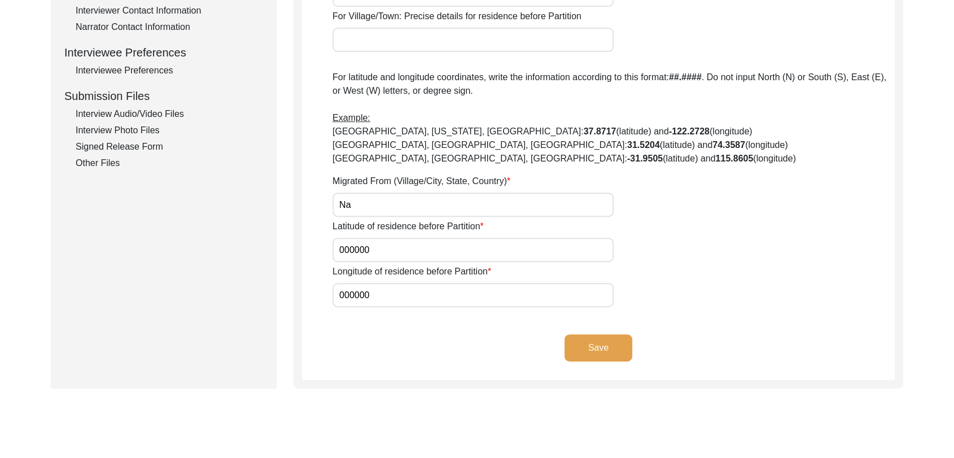
scroll to position [489, 0]
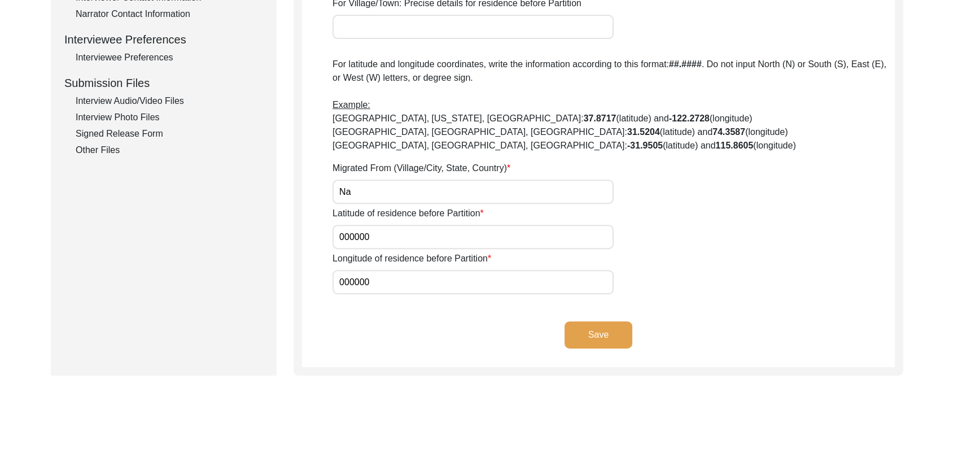
click at [584, 335] on button "Save" at bounding box center [599, 334] width 68 height 27
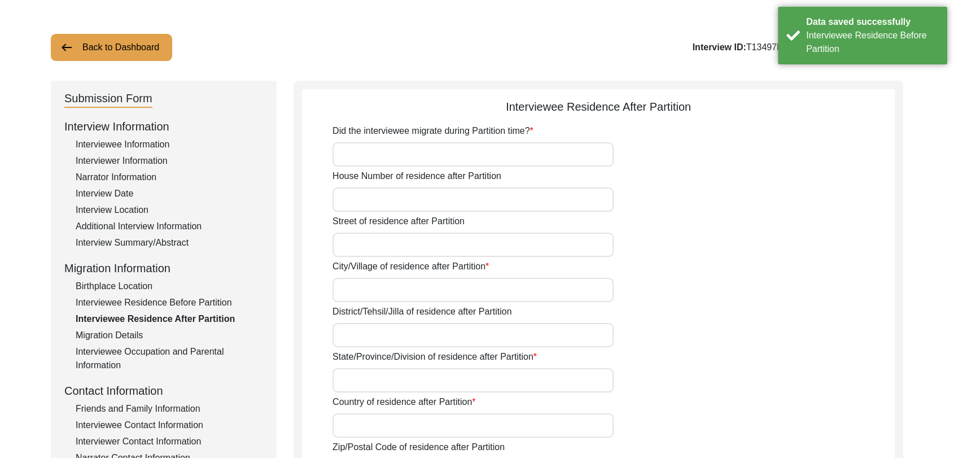
scroll to position [0, 0]
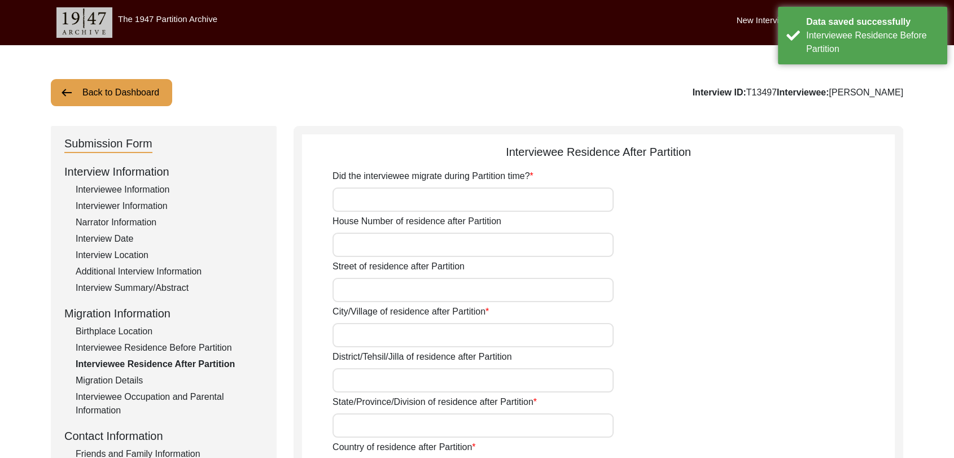
click at [352, 198] on input "Did the interviewee migrate during Partition time?" at bounding box center [473, 199] width 281 height 24
type input "No"
click at [369, 288] on input "Street of residence after Partition" at bounding box center [473, 290] width 281 height 24
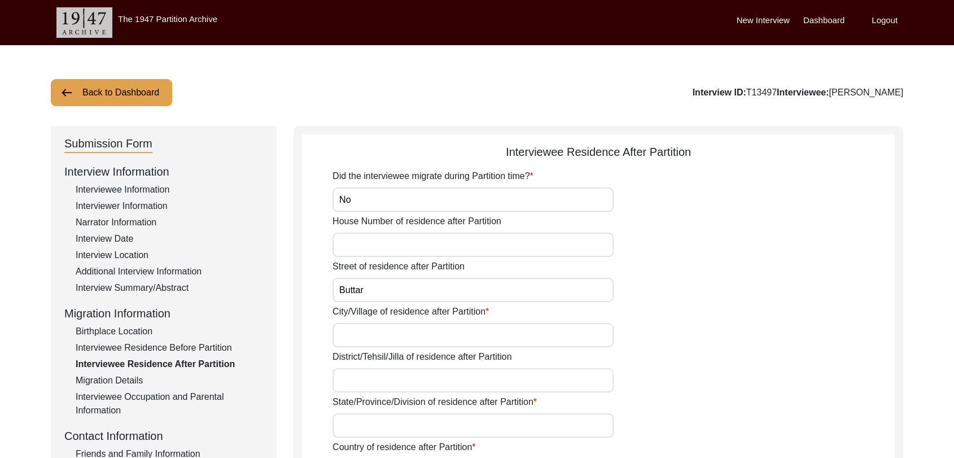
type input "Buttar"
click at [358, 341] on input "City/Village of residence after Partition" at bounding box center [473, 335] width 281 height 24
type input "M"
click at [387, 293] on input "Buttar" at bounding box center [473, 290] width 281 height 24
type input "B"
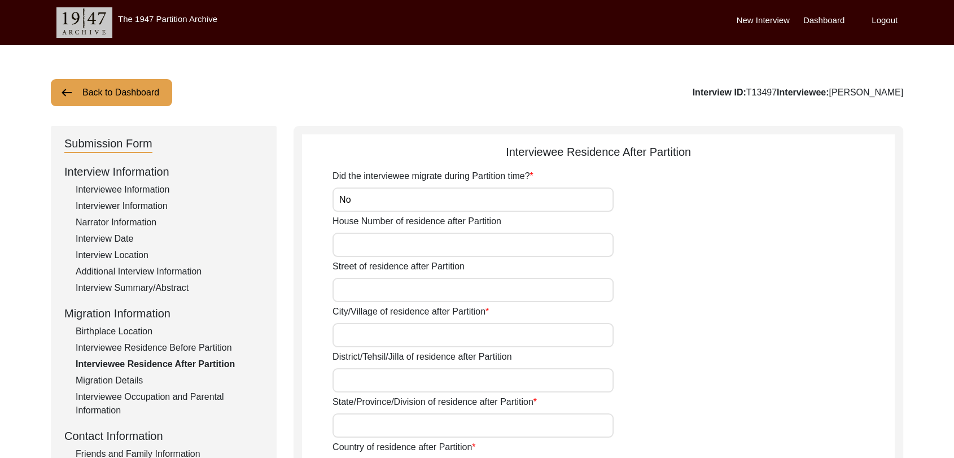
click at [368, 339] on input "City/Village of residence after Partition" at bounding box center [473, 335] width 281 height 24
click at [359, 385] on input "District/Tehsil/Jilla of residence after Partition" at bounding box center [473, 380] width 281 height 24
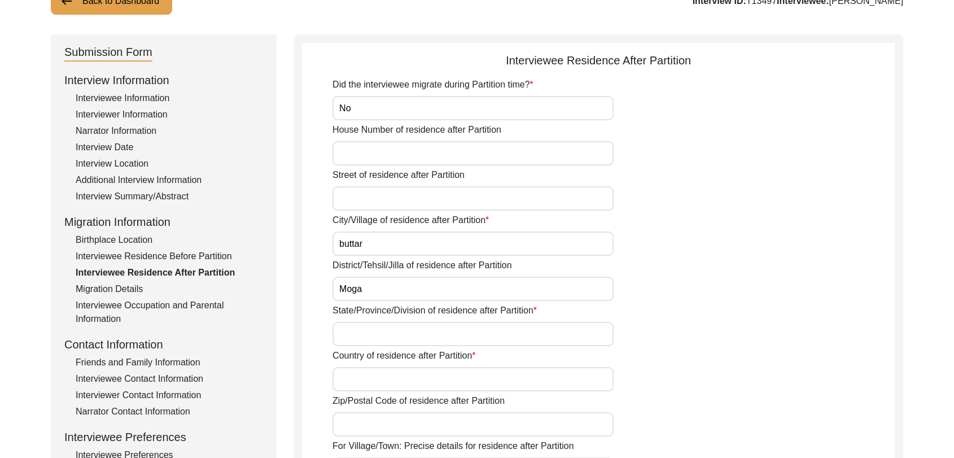
scroll to position [92, 0]
click at [350, 334] on input "State/Province/Division of residence after Partition" at bounding box center [473, 333] width 281 height 24
click at [352, 379] on input "Country of residence after Partition" at bounding box center [473, 378] width 281 height 24
click at [365, 424] on input "Zip/Postal Code of residence after Partition" at bounding box center [473, 424] width 281 height 24
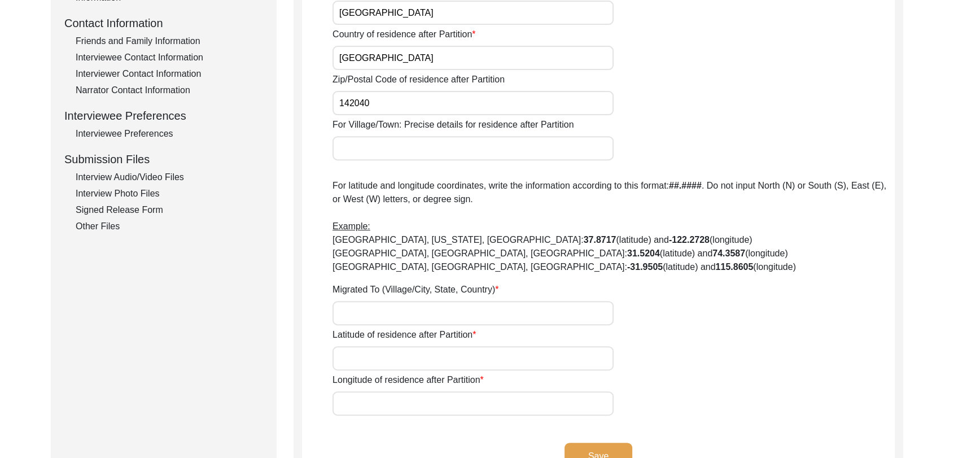
scroll to position [414, 0]
click at [363, 313] on input "Migrated To (Village/City, State, Country)" at bounding box center [473, 312] width 281 height 24
click at [344, 356] on input "Latitude of residence after Partition" at bounding box center [473, 357] width 281 height 24
click at [354, 399] on input "Longitude of residence after Partition" at bounding box center [473, 402] width 281 height 24
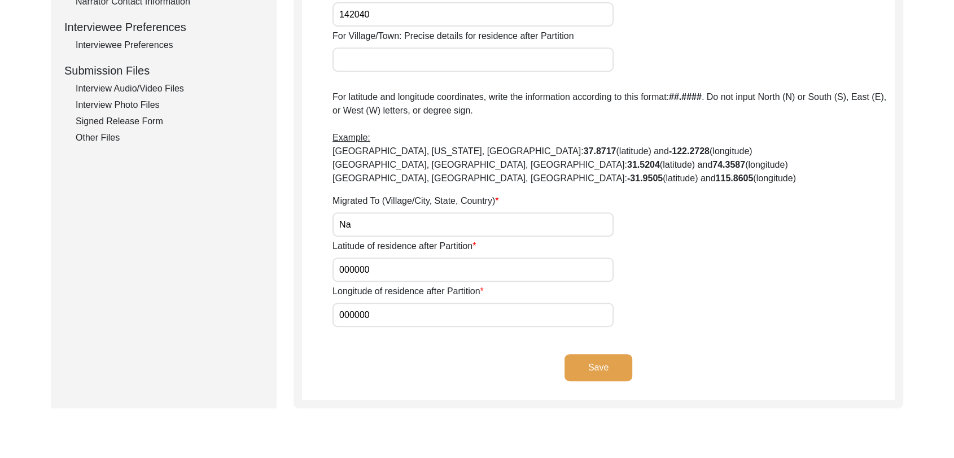
click at [590, 364] on button "Save" at bounding box center [599, 367] width 68 height 27
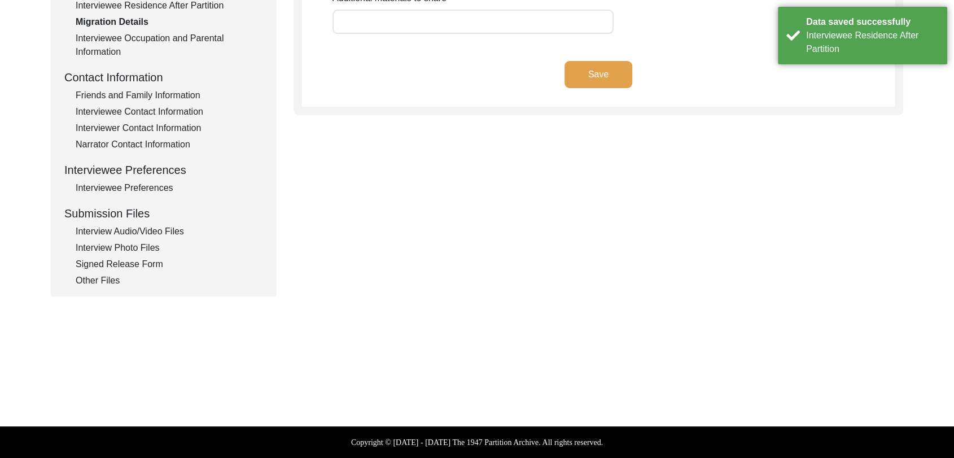
scroll to position [0, 0]
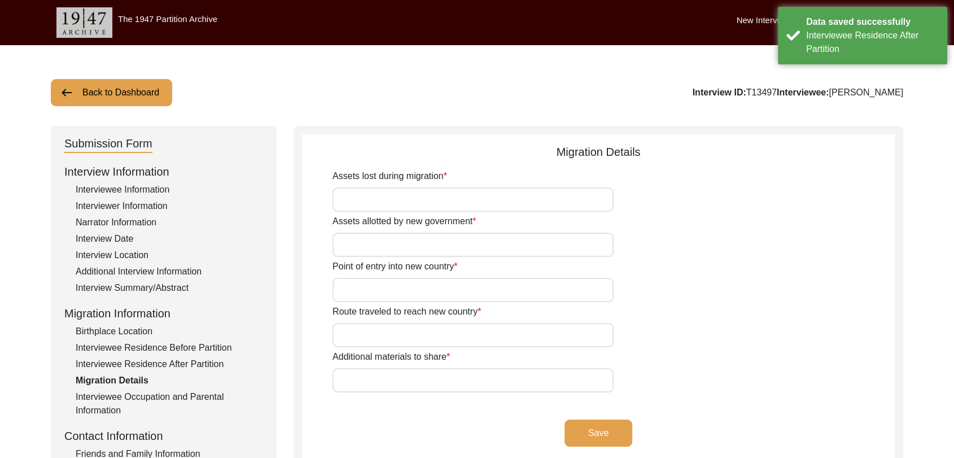
click at [383, 199] on input "Assets lost during migration" at bounding box center [473, 199] width 281 height 24
click at [361, 233] on input "Assets allotted by new government" at bounding box center [473, 245] width 281 height 24
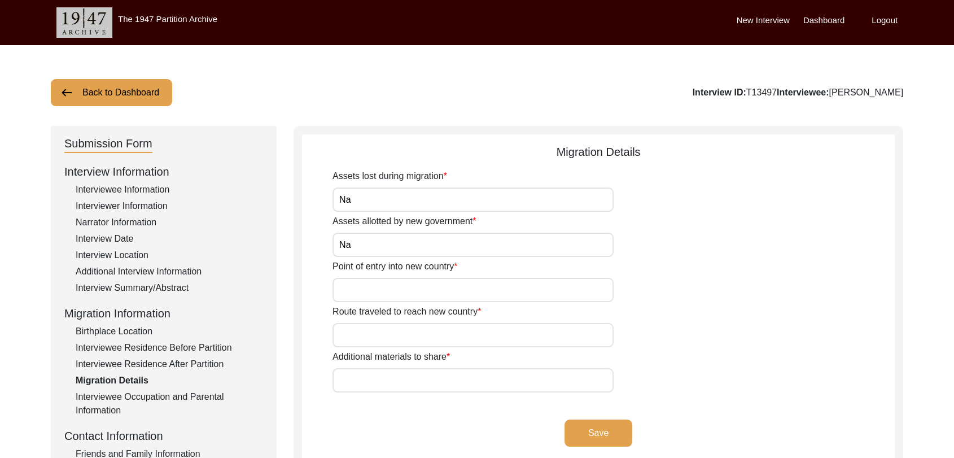
click at [382, 295] on input "Point of entry into new country" at bounding box center [473, 290] width 281 height 24
click at [357, 331] on input "Route traveled to reach new country" at bounding box center [473, 335] width 281 height 24
click at [366, 383] on input "Additional materials to share" at bounding box center [473, 380] width 281 height 24
click at [578, 433] on button "Save" at bounding box center [599, 433] width 68 height 27
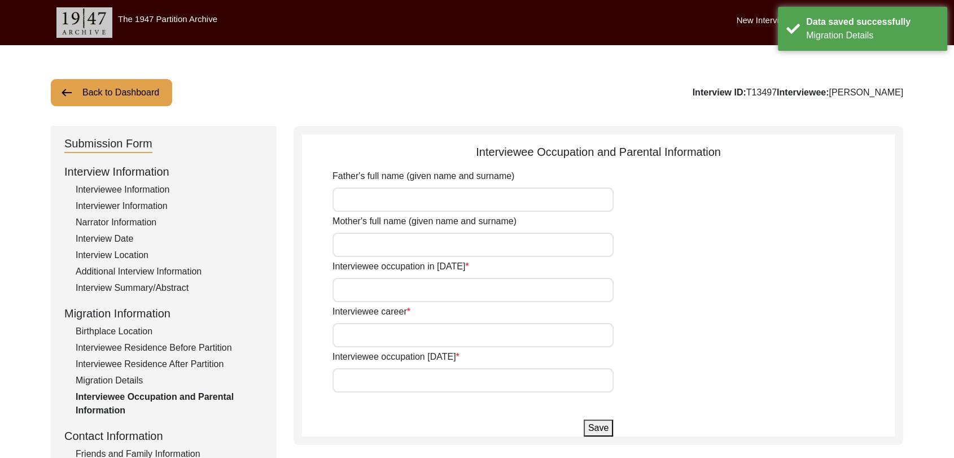
click at [352, 189] on input "Father's full name (given name and surname)" at bounding box center [473, 199] width 281 height 24
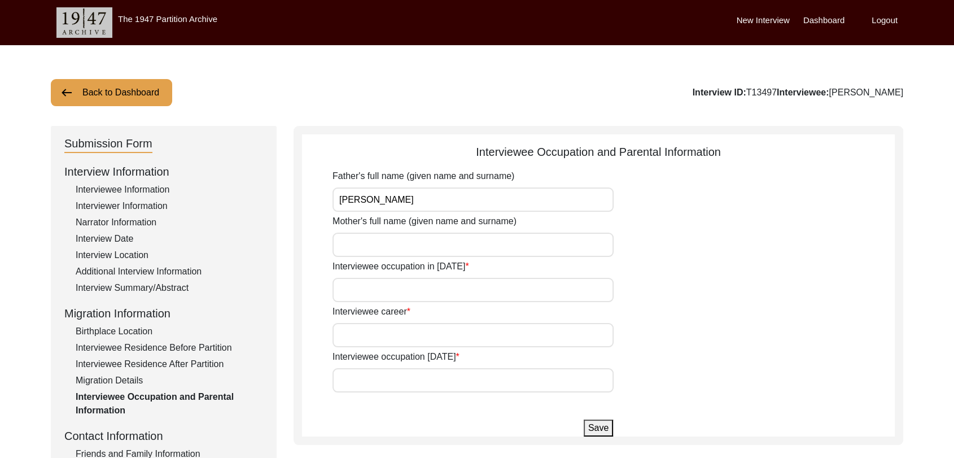
click at [359, 254] on input "Mother's full name (given name and surname)" at bounding box center [473, 245] width 281 height 24
drag, startPoint x: 363, startPoint y: 303, endPoint x: 362, endPoint y: 288, distance: 15.3
click at [362, 288] on div "Father's full name (given name and surname) [PERSON_NAME] Mother's full name (g…" at bounding box center [614, 280] width 562 height 223
click at [362, 288] on input "Interviewee occupation in [DATE]" at bounding box center [473, 290] width 281 height 24
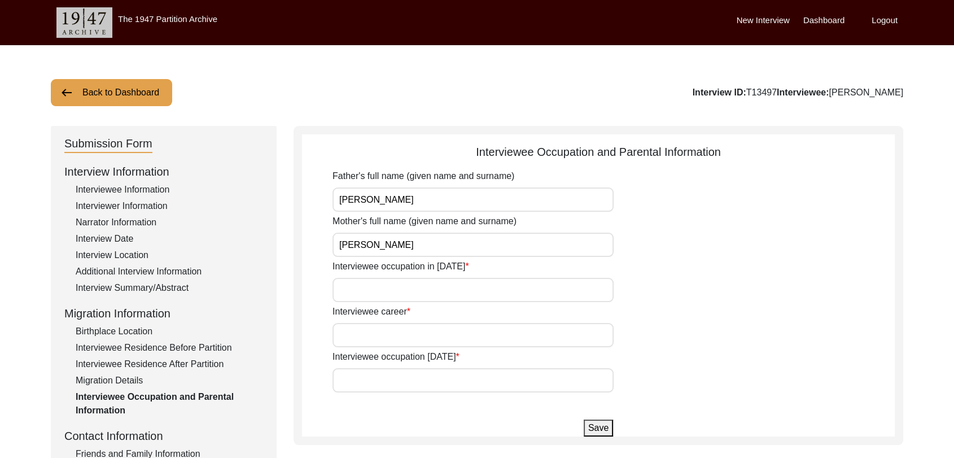
drag, startPoint x: 363, startPoint y: 338, endPoint x: 357, endPoint y: 262, distance: 76.4
click at [357, 262] on div "Father's full name (given name and surname) [PERSON_NAME] Mother's full name (g…" at bounding box center [614, 280] width 562 height 223
click at [357, 275] on div "Interviewee occupation in [DATE]" at bounding box center [614, 281] width 562 height 42
click at [356, 286] on input "Interviewee occupation in [DATE]" at bounding box center [473, 290] width 281 height 24
click at [400, 331] on input "Interviewee career" at bounding box center [473, 335] width 281 height 24
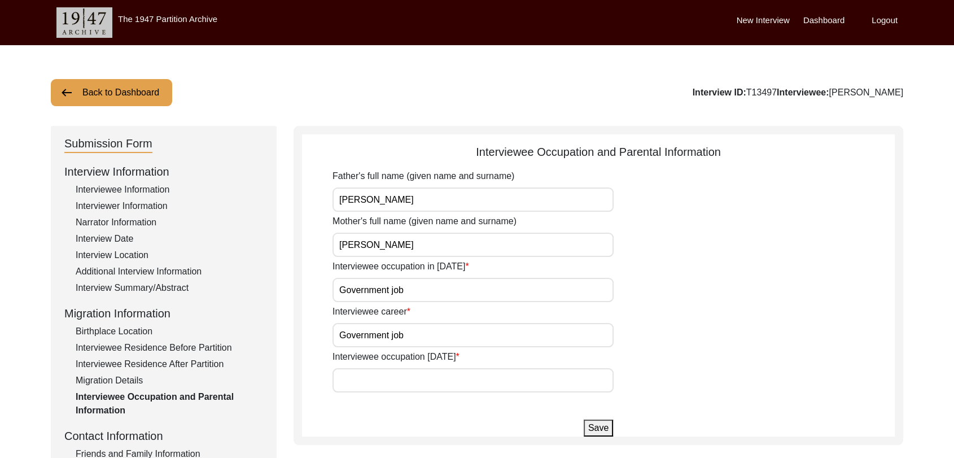
click at [372, 378] on input "Interviewee occupation [DATE]" at bounding box center [473, 380] width 281 height 24
click at [601, 426] on button "Save" at bounding box center [598, 428] width 29 height 17
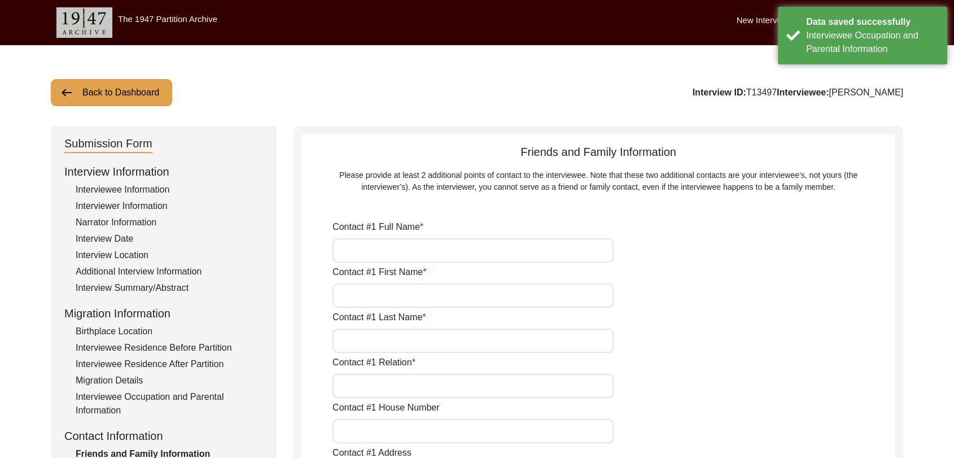
click at [361, 250] on input "Contact #1 Full Name" at bounding box center [473, 250] width 281 height 24
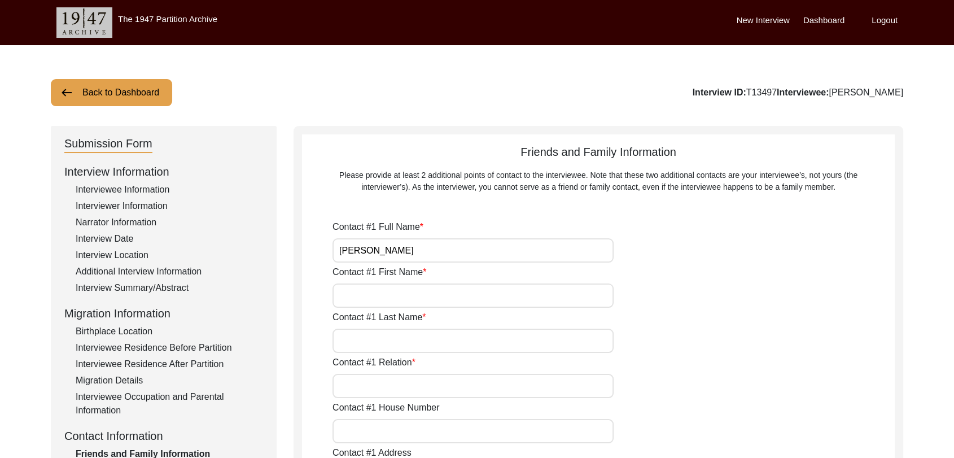
click at [387, 296] on input "Contact #1 First Name" at bounding box center [473, 295] width 281 height 24
click at [364, 351] on input "Contact #1 Last Name" at bounding box center [473, 341] width 281 height 24
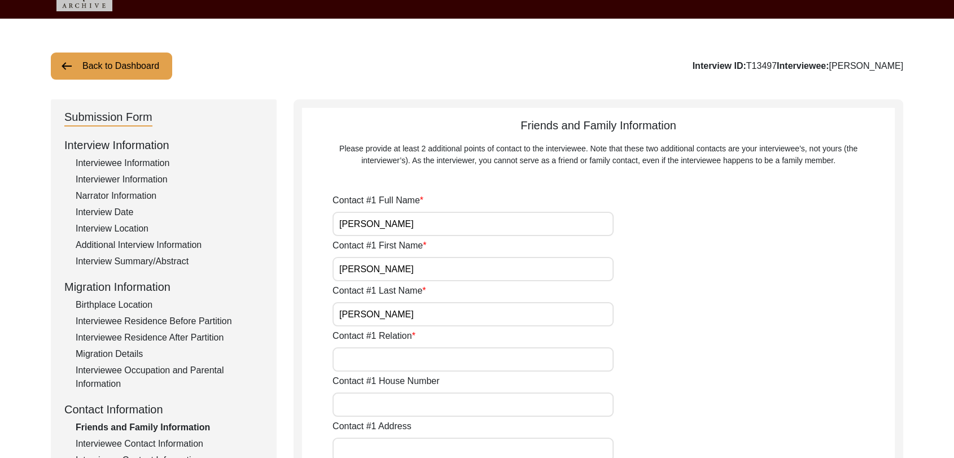
scroll to position [32, 0]
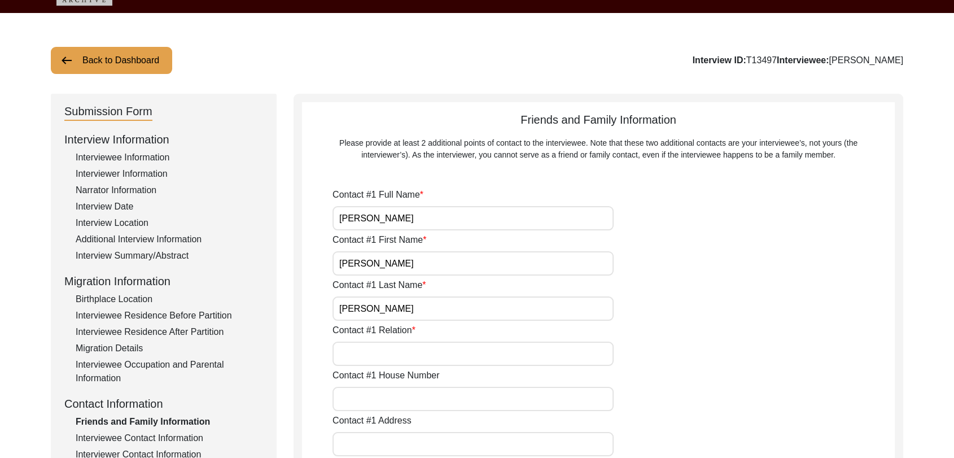
click at [363, 349] on input "Contact #1 Relation" at bounding box center [473, 354] width 281 height 24
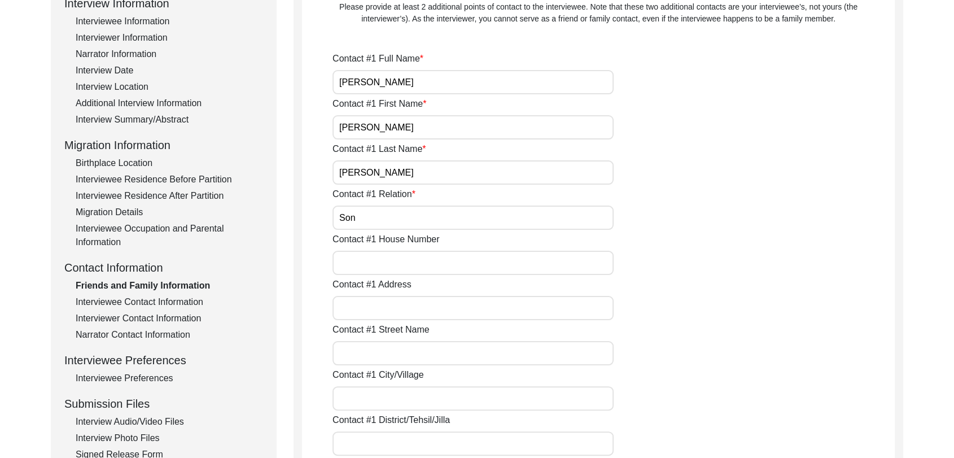
scroll to position [198, 0]
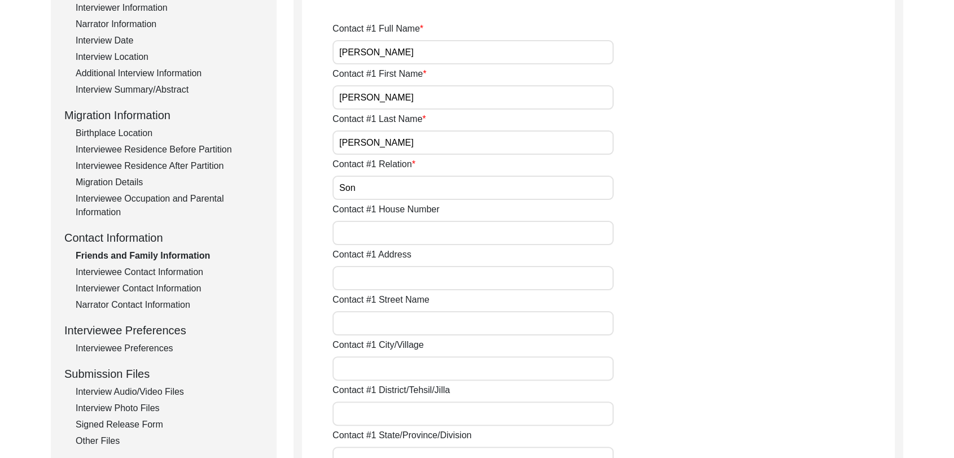
click at [365, 370] on input "Contact #1 City/Village" at bounding box center [473, 368] width 281 height 24
click at [366, 409] on input "Contact #1 District/Tehsil/Jilla" at bounding box center [473, 414] width 281 height 24
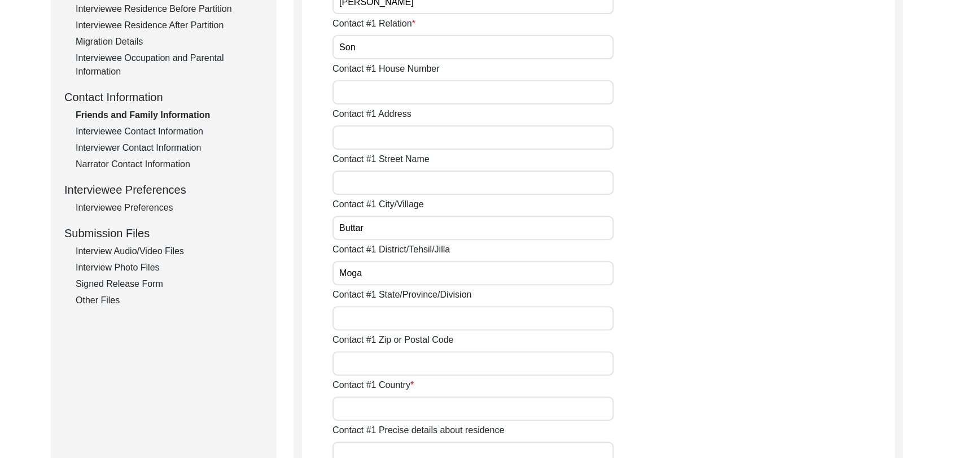
scroll to position [344, 0]
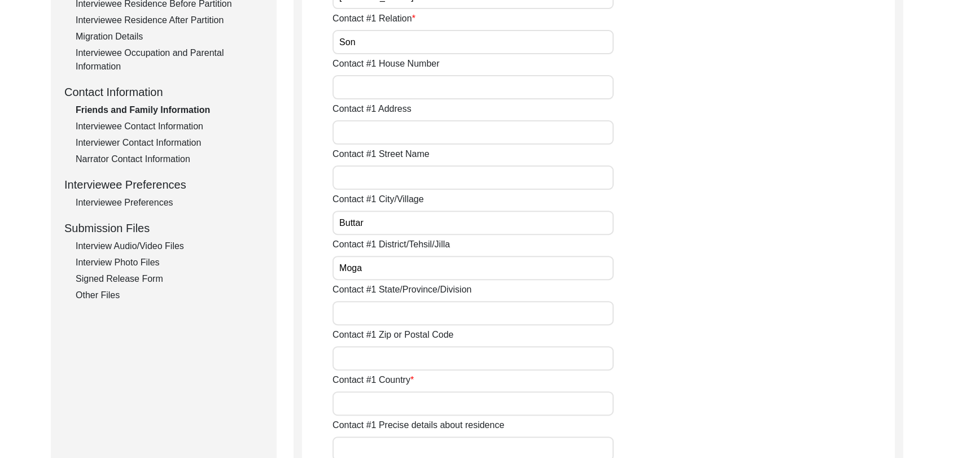
click at [357, 310] on input "Contact #1 State/Province/Division" at bounding box center [473, 313] width 281 height 24
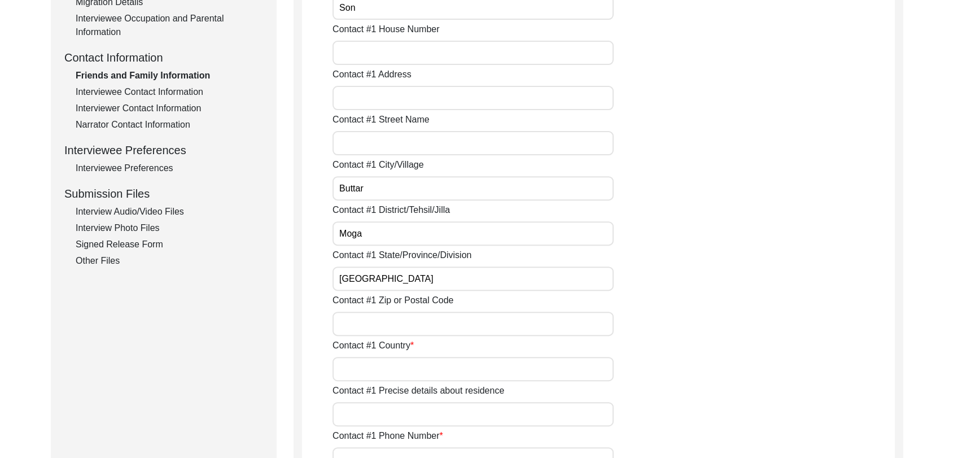
scroll to position [383, 0]
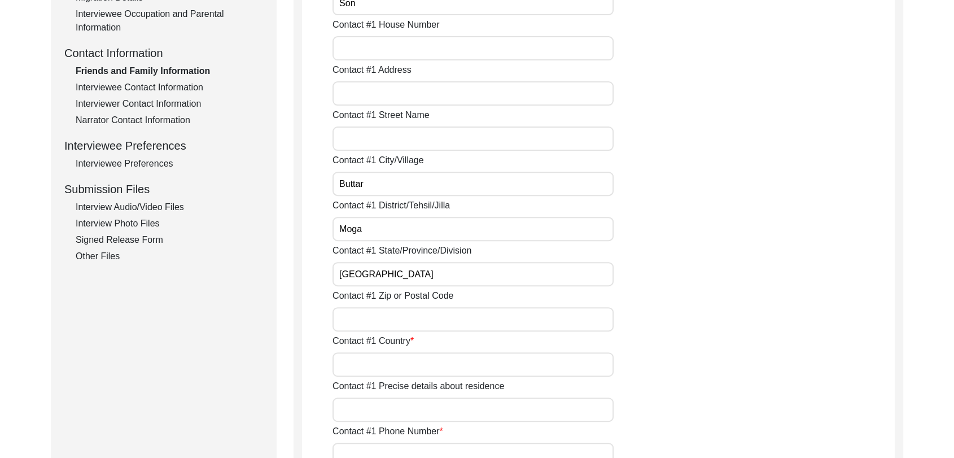
click at [360, 376] on input "Contact #1 Country" at bounding box center [473, 364] width 281 height 24
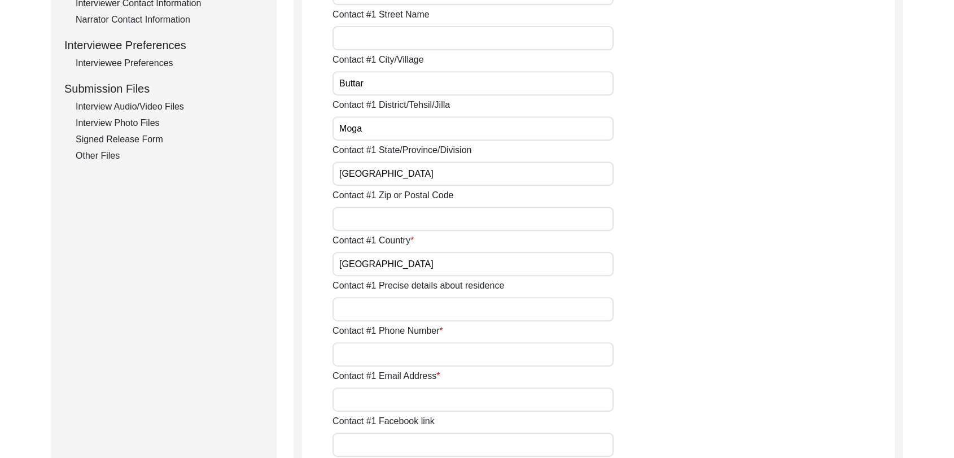
scroll to position [483, 0]
click at [370, 354] on input "Contact #1 Phone Number" at bounding box center [473, 354] width 281 height 24
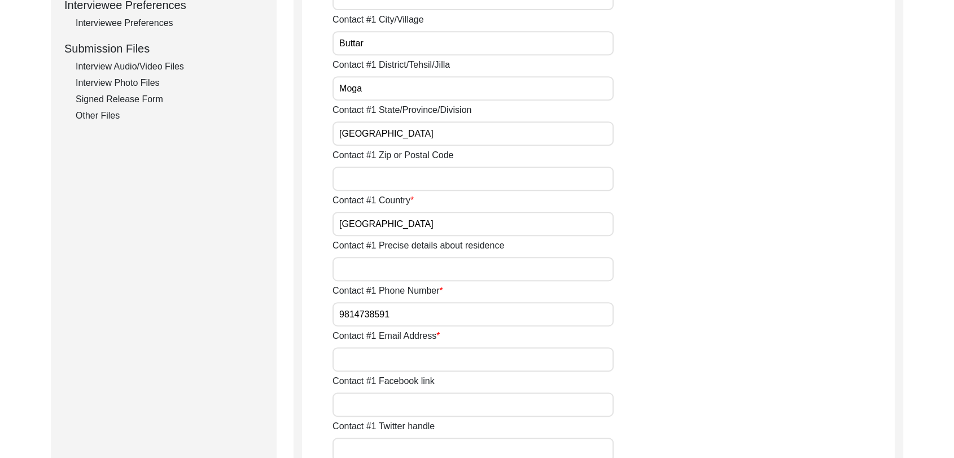
click at [370, 355] on input "Contact #1 Email Address" at bounding box center [473, 359] width 281 height 24
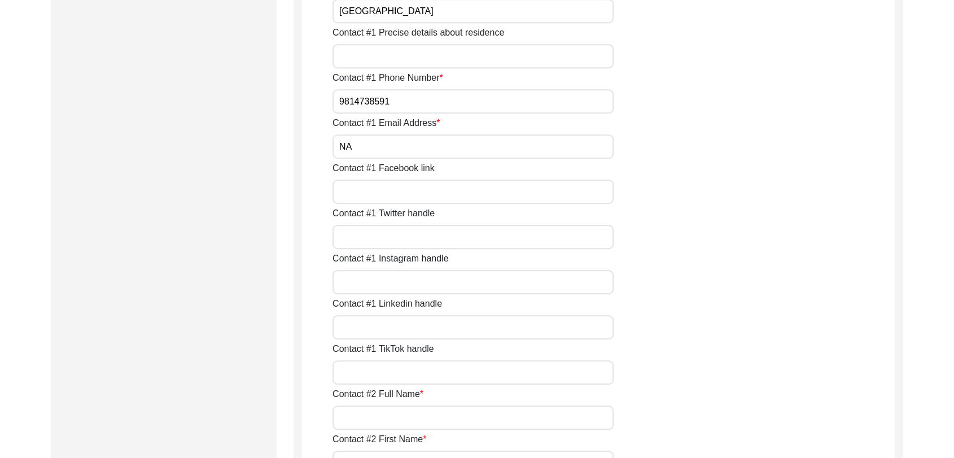
scroll to position [765, 0]
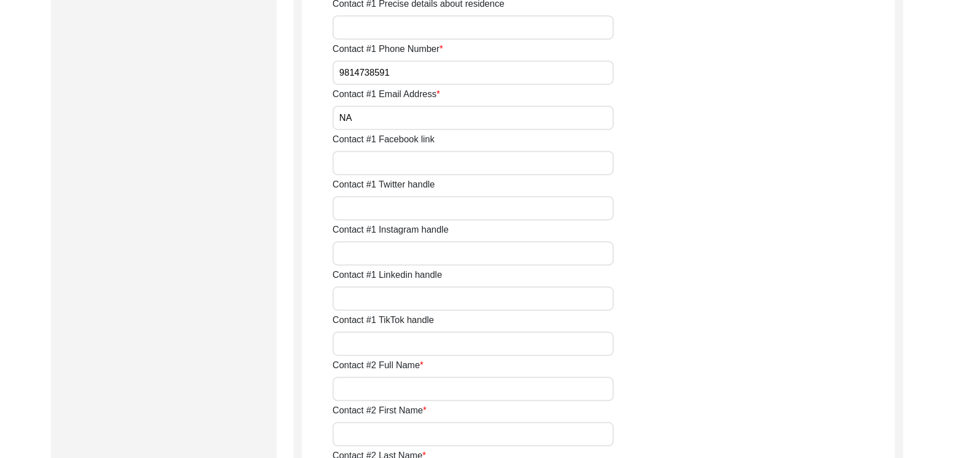
click at [373, 389] on input "Contact #2 Full Name" at bounding box center [473, 389] width 281 height 24
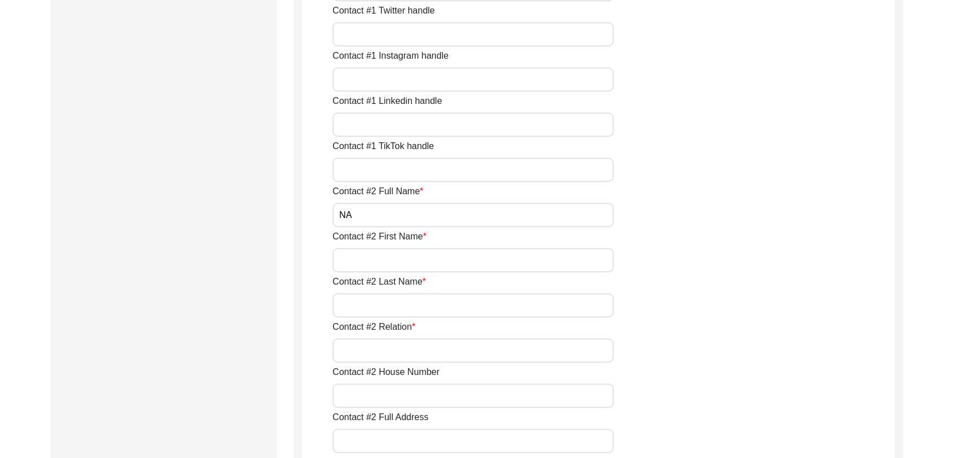
scroll to position [940, 0]
click at [368, 254] on input "Contact #2 First Name" at bounding box center [473, 259] width 281 height 24
click at [381, 306] on input "Contact #2 Last Name" at bounding box center [473, 305] width 281 height 24
click at [369, 354] on input "Contact #2 Relation" at bounding box center [473, 350] width 281 height 24
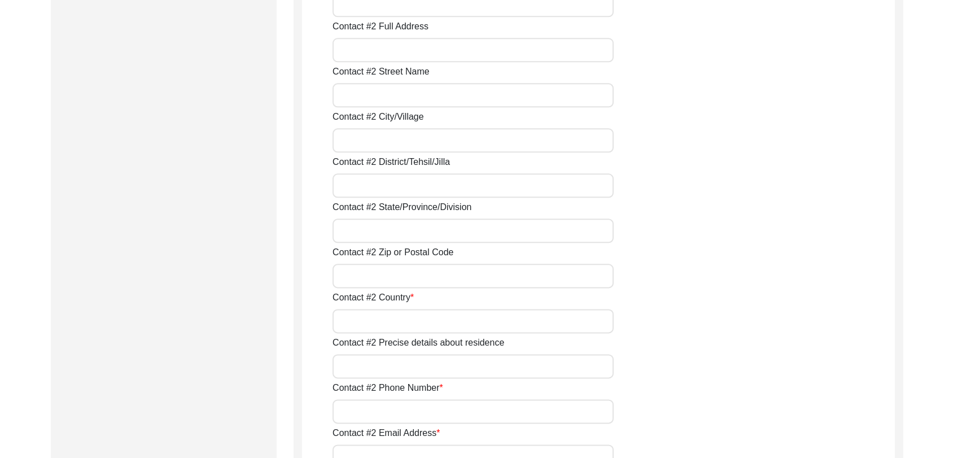
scroll to position [1332, 0]
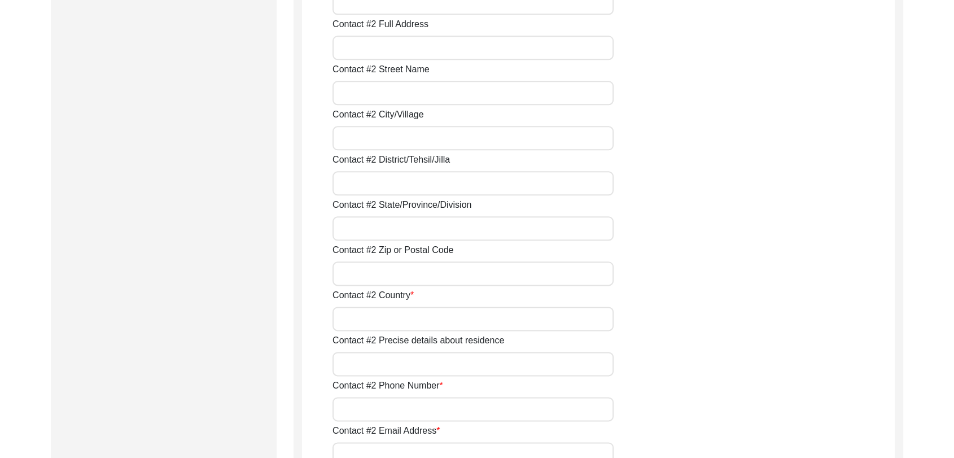
click at [371, 314] on input "Contact #2 Country" at bounding box center [473, 319] width 281 height 24
click at [369, 409] on input "Contact #2 Phone Number" at bounding box center [473, 409] width 281 height 24
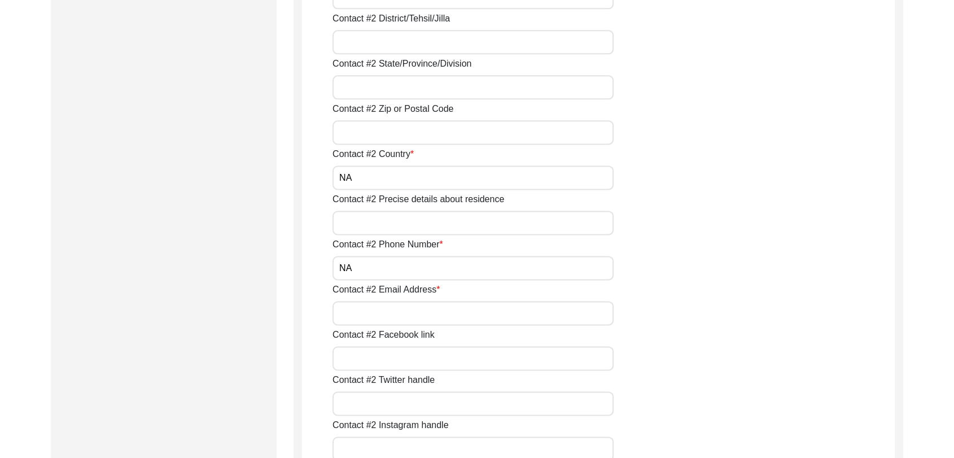
scroll to position [1513, 0]
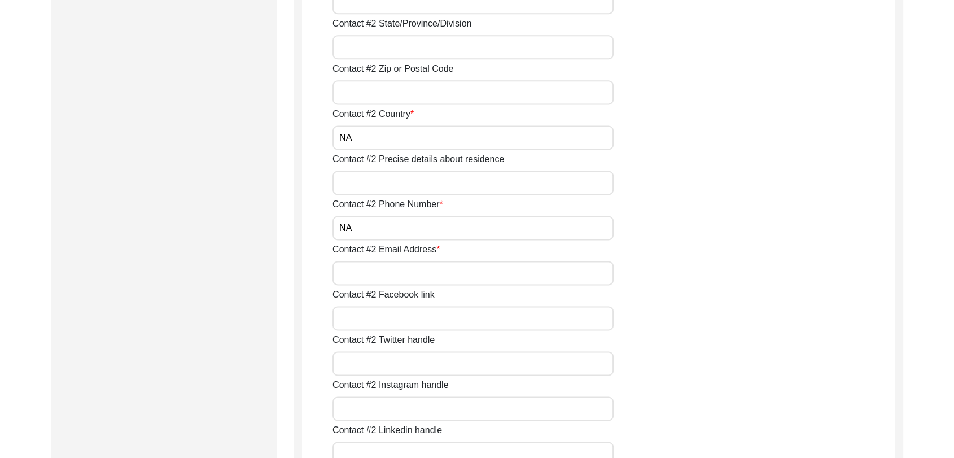
click at [364, 274] on input "Contact #2 Email Address" at bounding box center [473, 273] width 281 height 24
click at [394, 313] on input "Contact #2 Facebook link" at bounding box center [473, 318] width 281 height 24
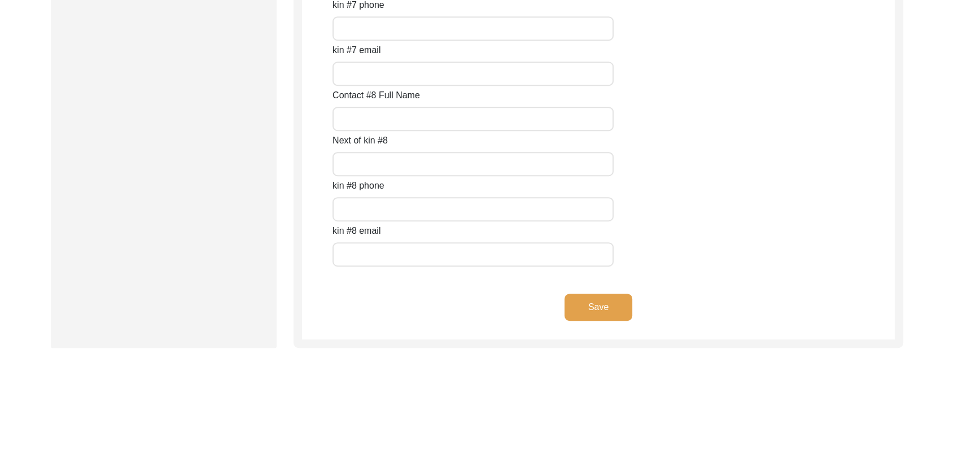
scroll to position [5061, 0]
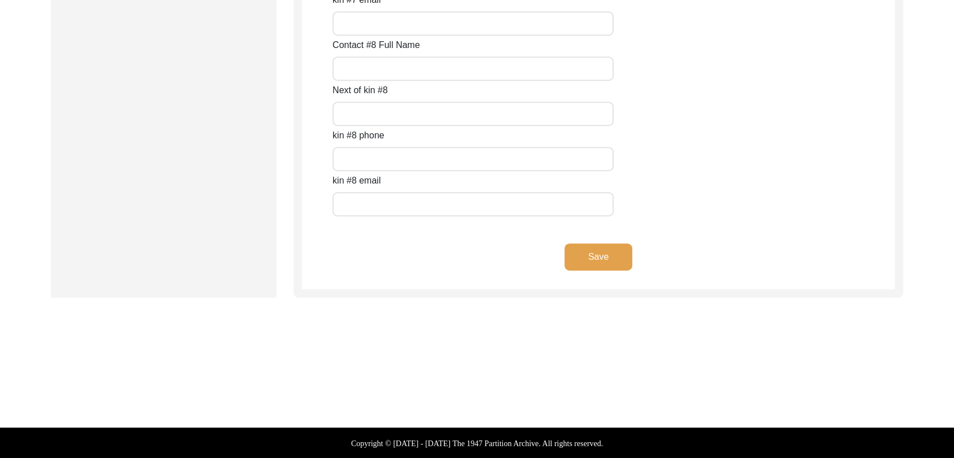
click at [595, 257] on button "Save" at bounding box center [599, 256] width 68 height 27
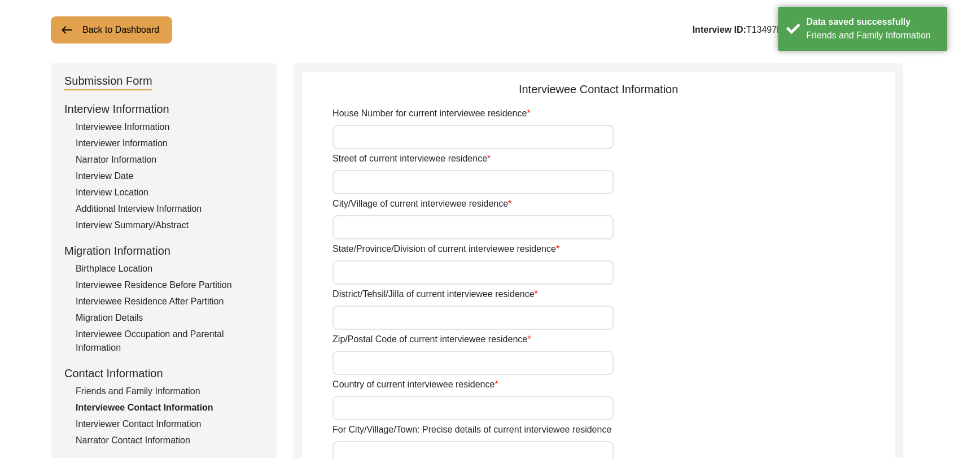
scroll to position [0, 0]
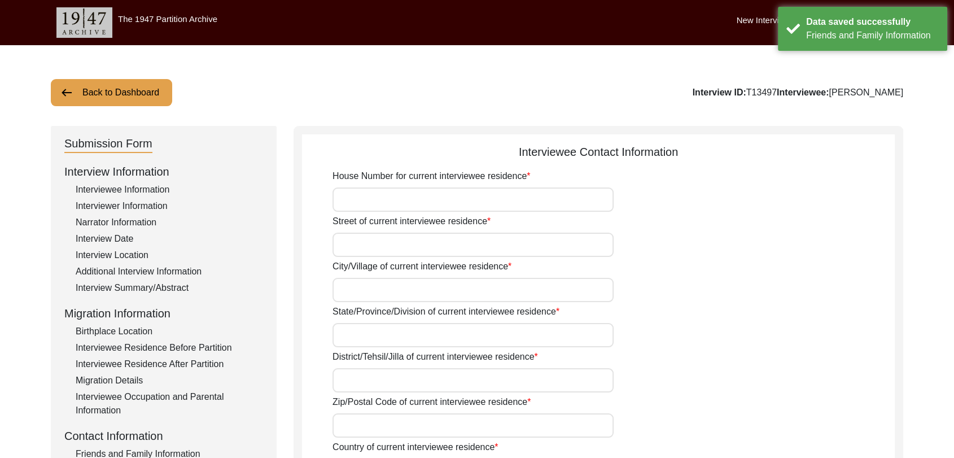
click at [374, 200] on input "House Number for current interviewee residence" at bounding box center [473, 199] width 281 height 24
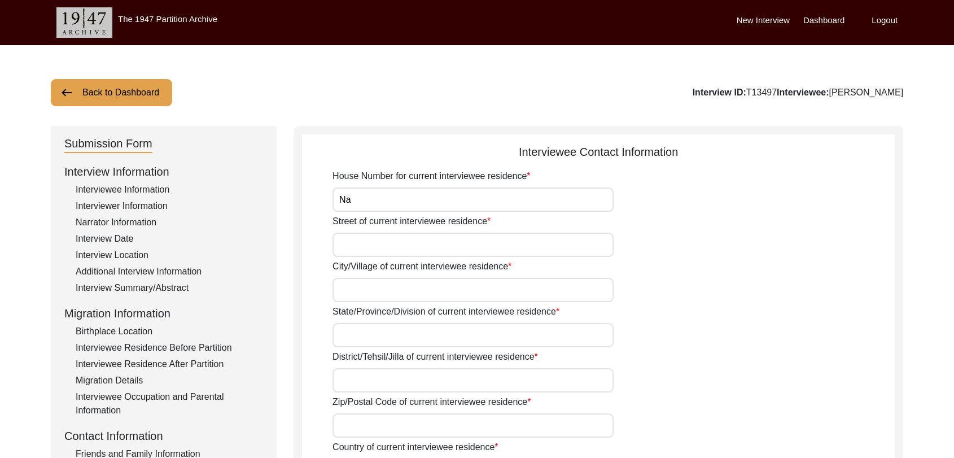
click at [379, 246] on input "Street of current interviewee residence" at bounding box center [473, 245] width 281 height 24
click at [366, 295] on input "City/Village of current interviewee residence" at bounding box center [473, 290] width 281 height 24
click at [347, 291] on input "City/Village of current interviewee residence" at bounding box center [473, 290] width 281 height 24
click at [373, 290] on input "City/Village of current interviewee residence" at bounding box center [473, 290] width 281 height 24
click at [373, 338] on input "State/Province/Division of current interviewee residence" at bounding box center [473, 335] width 281 height 24
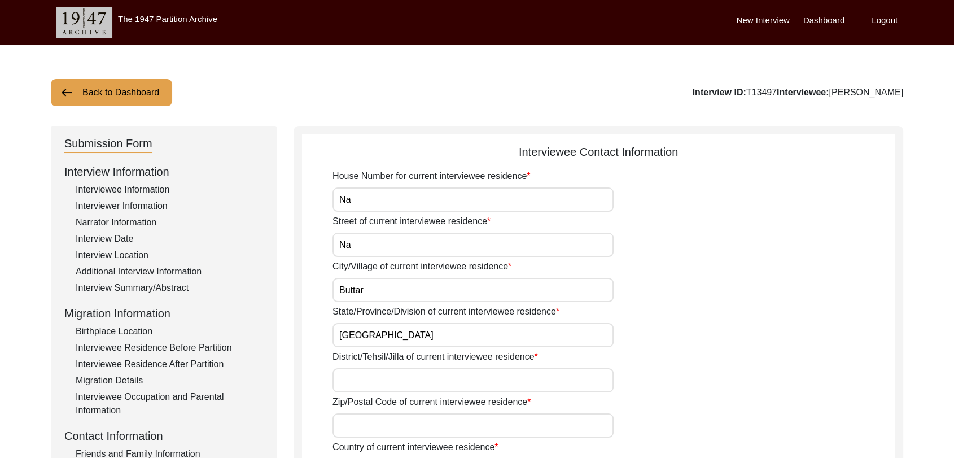
click at [372, 378] on input "District/Tehsil/Jilla of current interviewee residence" at bounding box center [473, 380] width 281 height 24
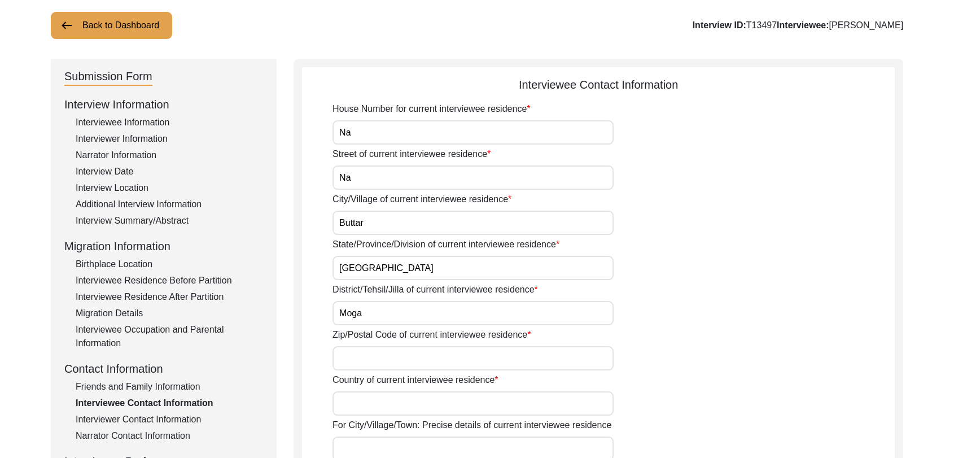
scroll to position [68, 0]
click at [357, 356] on input "Zip/Postal Code of current interviewee residence" at bounding box center [473, 358] width 281 height 24
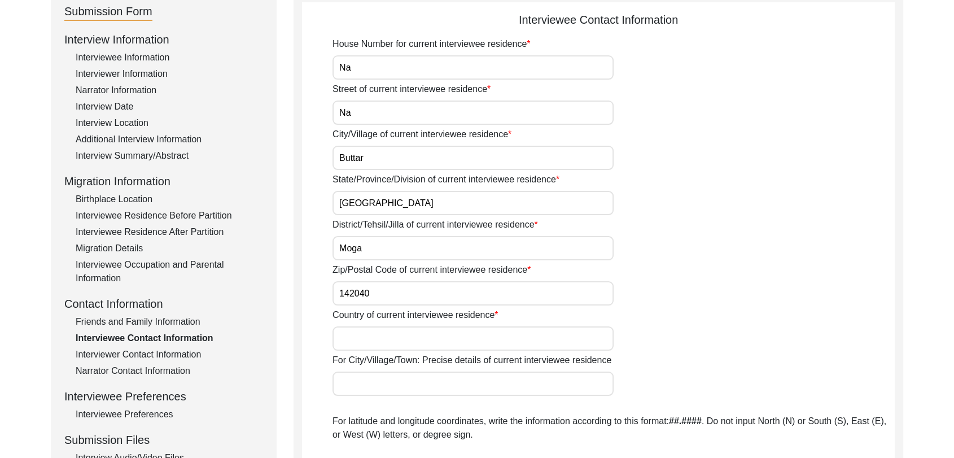
scroll to position [133, 0]
click at [365, 344] on input "Country of current interviewee residence" at bounding box center [473, 338] width 281 height 24
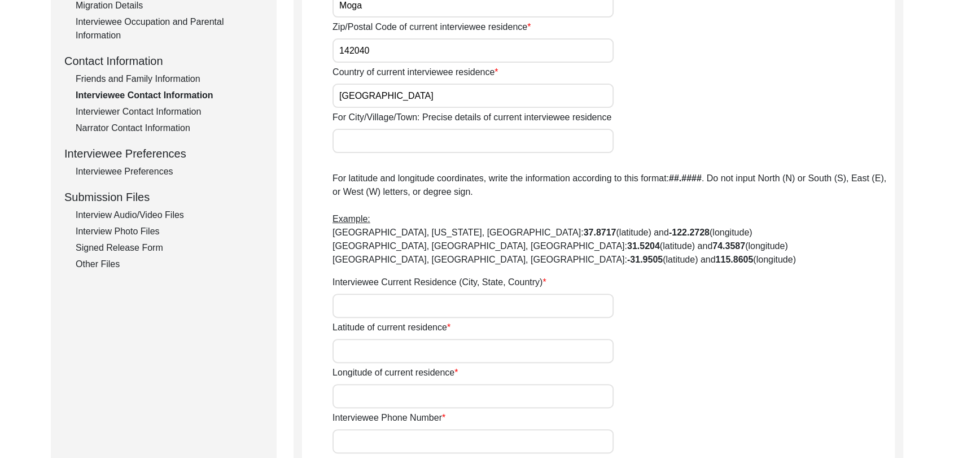
scroll to position [378, 0]
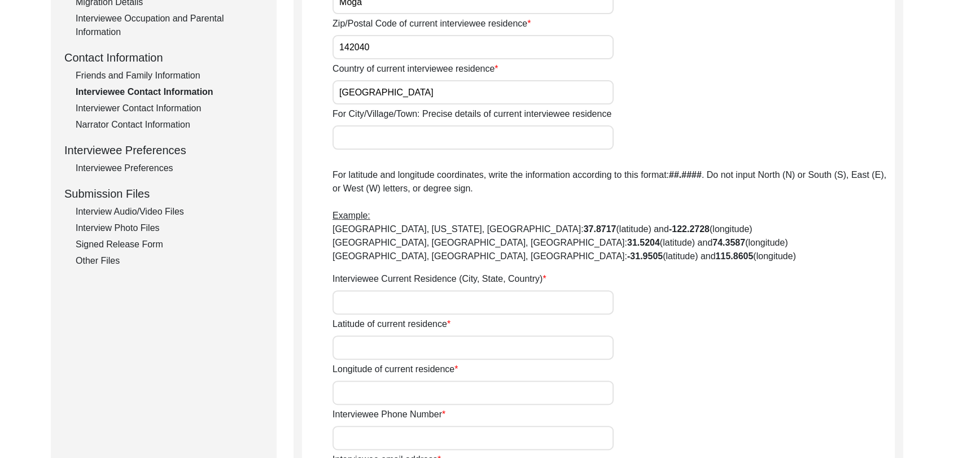
click at [358, 304] on input "Interviewee Current Residence (City, State, Country)" at bounding box center [473, 302] width 281 height 24
click at [366, 346] on input "Latitude of current residence" at bounding box center [473, 347] width 281 height 24
click at [364, 388] on input "Longitude of current residence" at bounding box center [473, 393] width 281 height 24
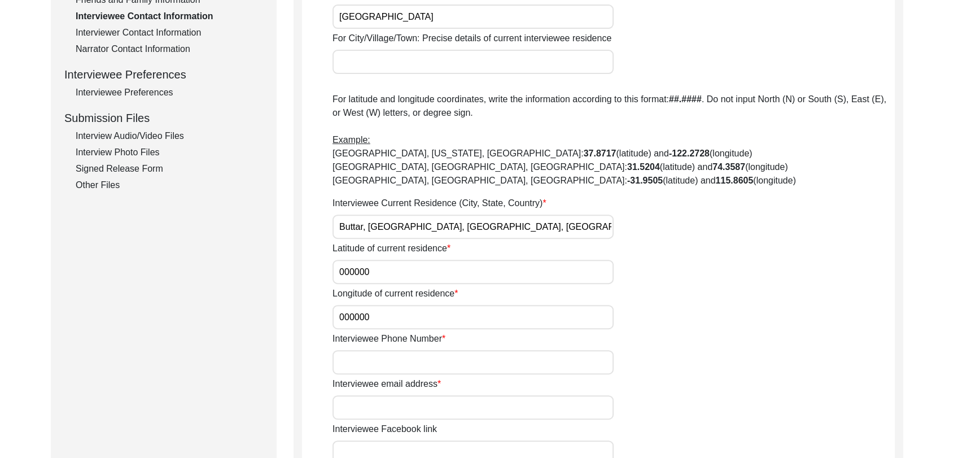
scroll to position [455, 0]
click at [384, 360] on input "Interviewee Phone Number" at bounding box center [473, 362] width 281 height 24
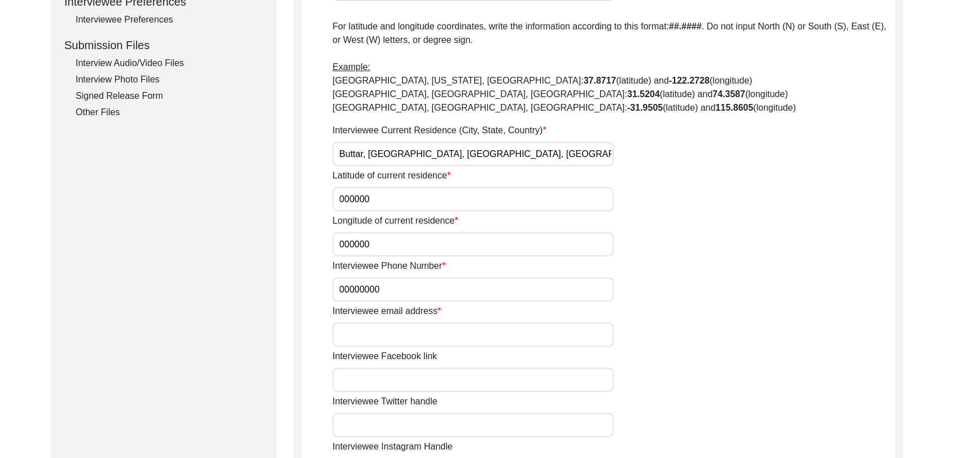
scroll to position [527, 0]
click at [391, 341] on input "Interviewee email address" at bounding box center [473, 334] width 281 height 24
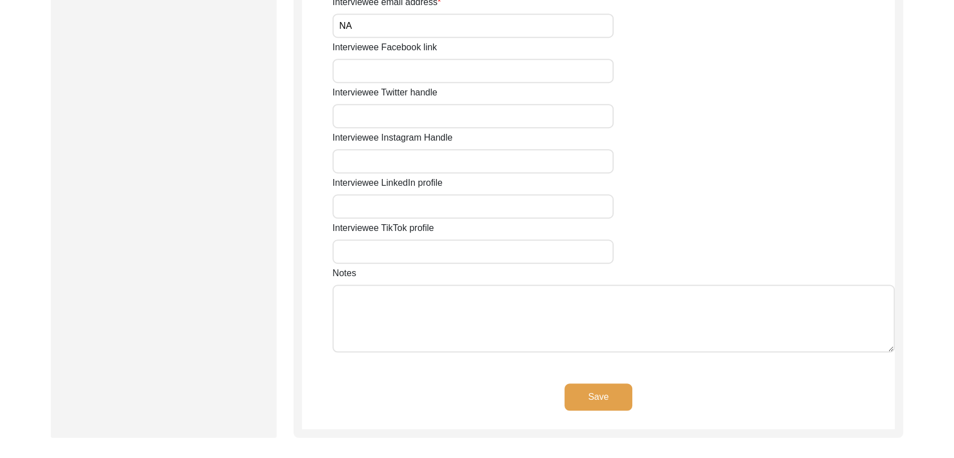
scroll to position [858, 0]
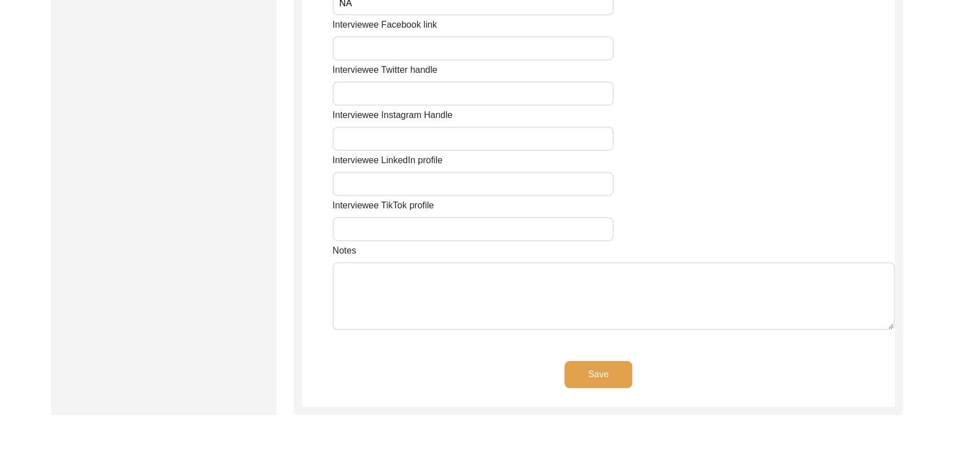
click at [598, 382] on button "Save" at bounding box center [599, 374] width 68 height 27
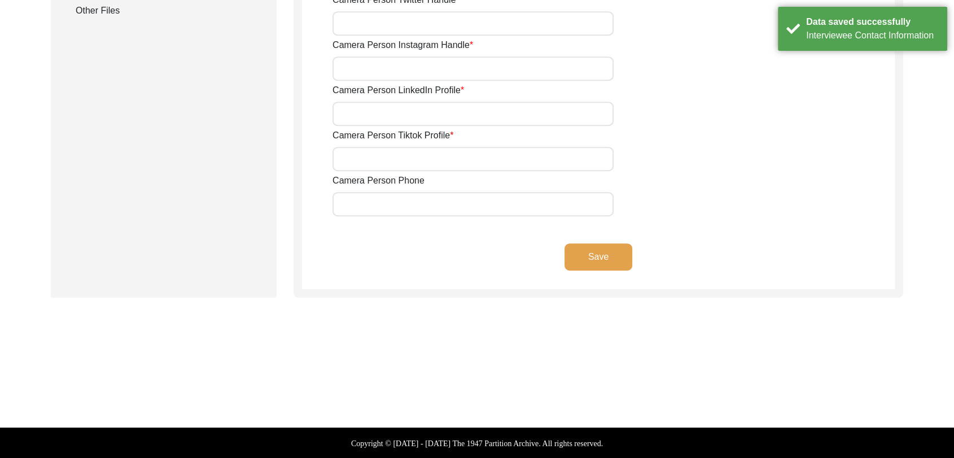
scroll to position [0, 0]
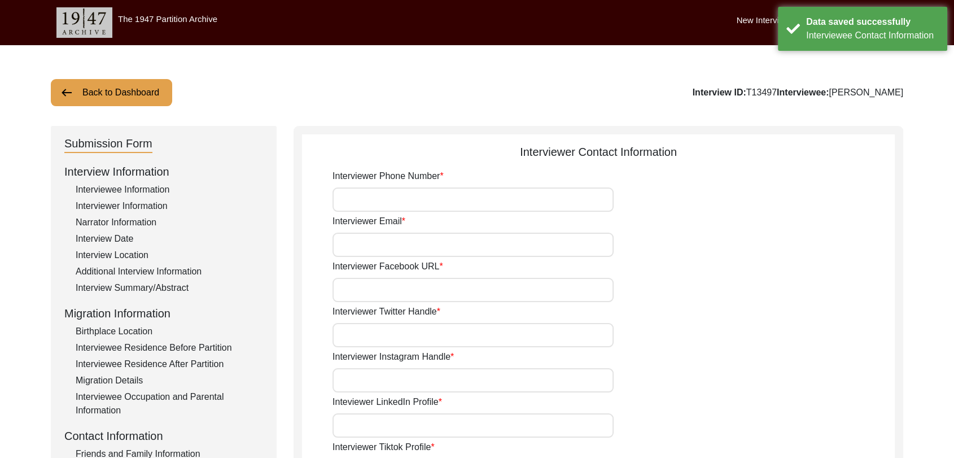
drag, startPoint x: 403, startPoint y: 202, endPoint x: 427, endPoint y: 225, distance: 33.6
click at [398, 241] on input "Interviewer Email" at bounding box center [473, 245] width 281 height 24
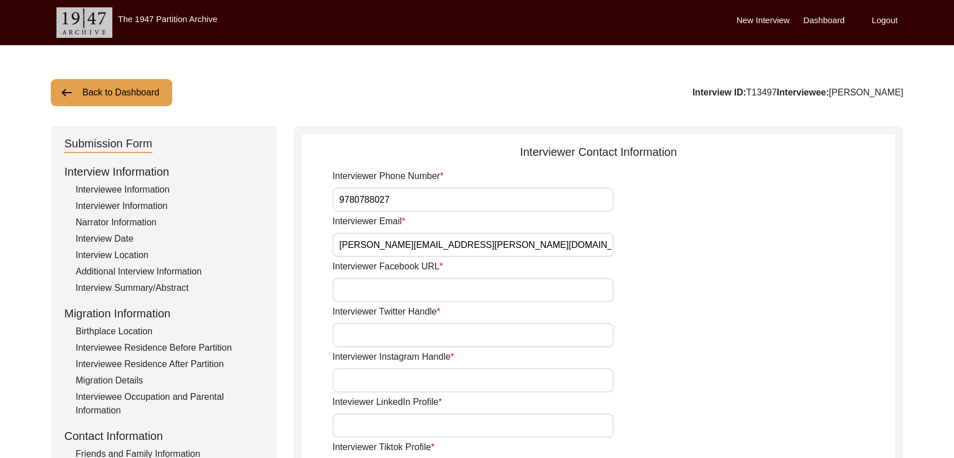
click at [387, 291] on input "Interviewer Facebook URL" at bounding box center [473, 290] width 281 height 24
click at [389, 325] on input "Interviewer Twitter Handle" at bounding box center [473, 335] width 281 height 24
click at [400, 379] on input "Interviewer Instagram Handle" at bounding box center [473, 380] width 281 height 24
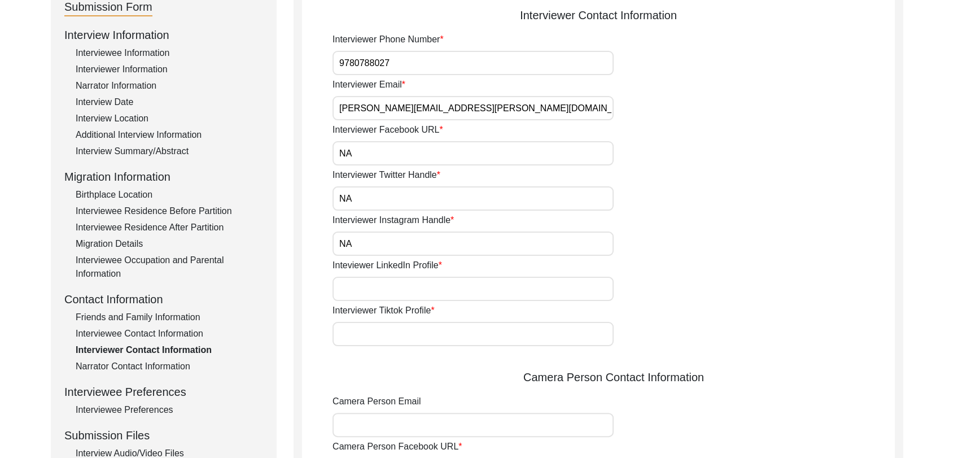
scroll to position [138, 0]
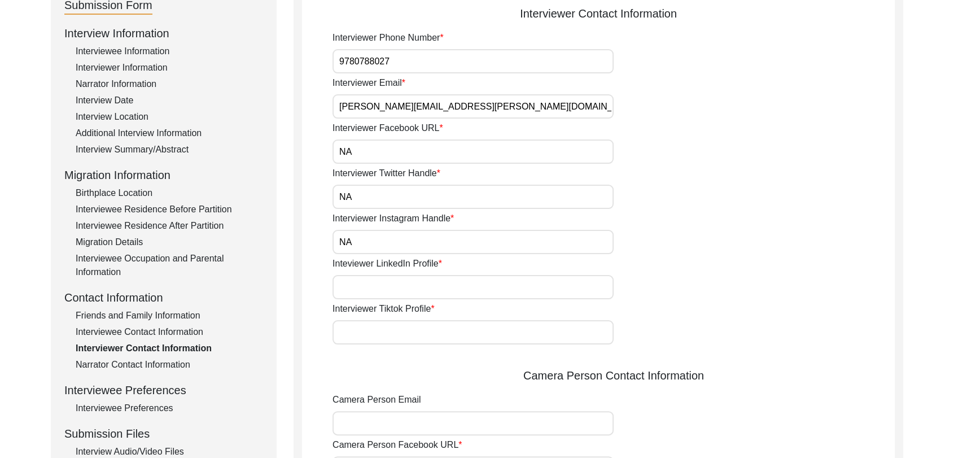
click at [369, 286] on input "Inteviewer LinkedIn Profile" at bounding box center [473, 287] width 281 height 24
drag, startPoint x: 398, startPoint y: 329, endPoint x: 416, endPoint y: 363, distance: 38.9
click at [416, 363] on div "Interviewer Phone Number [PHONE_NUMBER] Interviewer Email [PERSON_NAME][EMAIL_A…" at bounding box center [614, 368] width 562 height 675
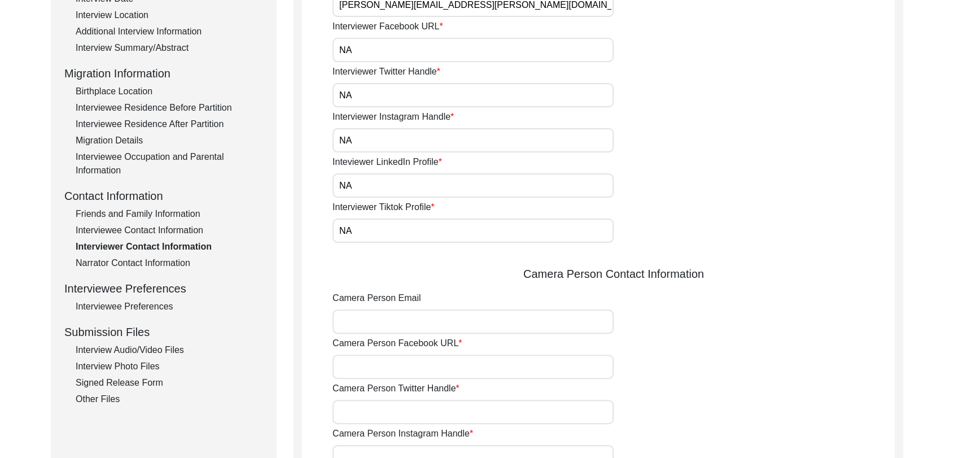
scroll to position [245, 0]
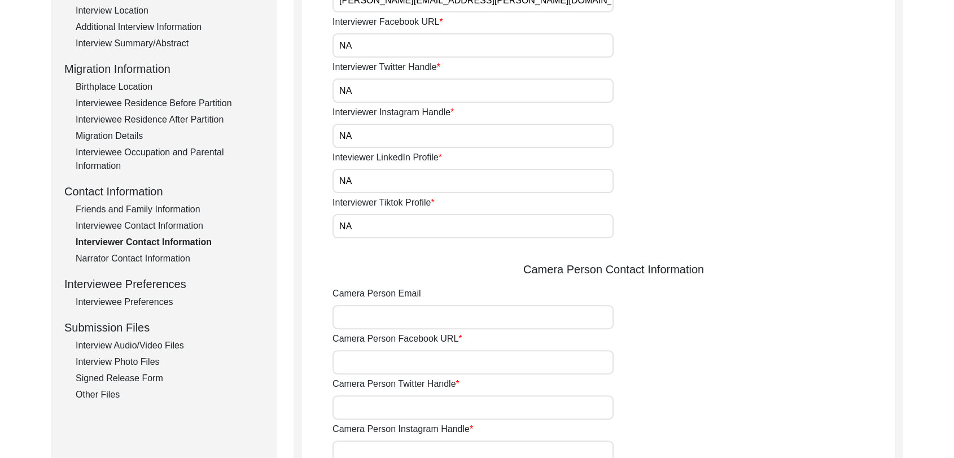
click at [365, 311] on input "Camera Person Email" at bounding box center [473, 317] width 281 height 24
click at [377, 367] on input "Camera Person Facebook URL" at bounding box center [473, 362] width 281 height 24
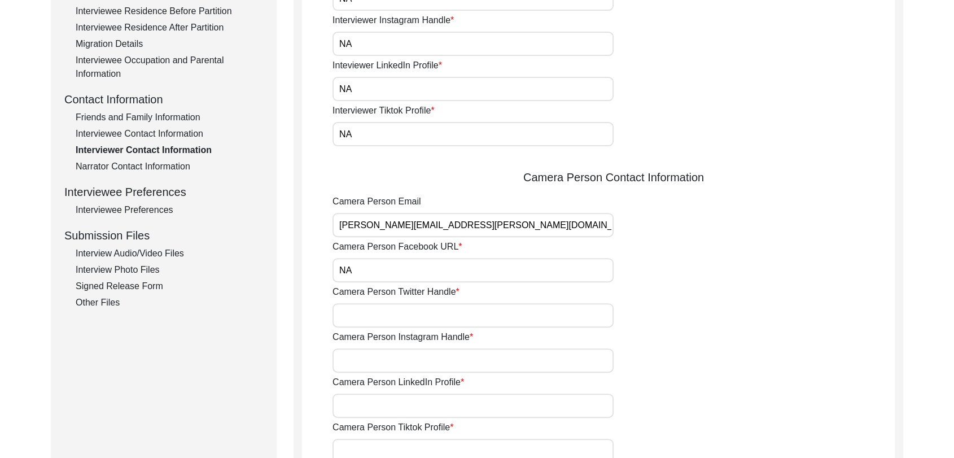
scroll to position [338, 0]
click at [361, 312] on input "Camera Person Twitter Handle" at bounding box center [473, 314] width 281 height 24
click at [393, 358] on input "Camera Person Instagram Handle" at bounding box center [473, 359] width 281 height 24
click at [393, 408] on input "Camera Person LinkedIn Profile" at bounding box center [473, 404] width 281 height 24
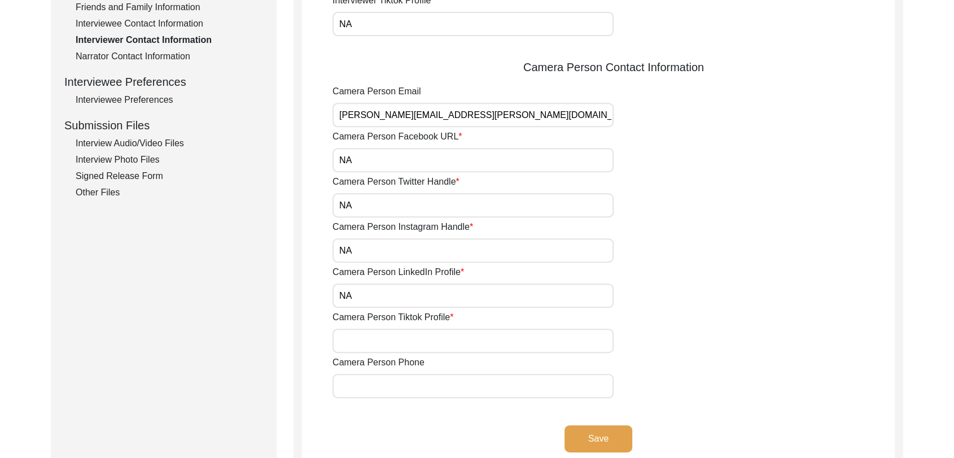
scroll to position [447, 0]
click at [362, 342] on input "Camera Person Tiktok Profile" at bounding box center [473, 340] width 281 height 24
drag, startPoint x: 379, startPoint y: 383, endPoint x: 417, endPoint y: 413, distance: 47.8
click at [417, 413] on app-interviewer-contact-information "Interviewer Contact Information Interviewer Phone Number [PHONE_NUMBER] Intervi…" at bounding box center [598, 83] width 593 height 774
click at [593, 435] on button "Save" at bounding box center [599, 438] width 68 height 27
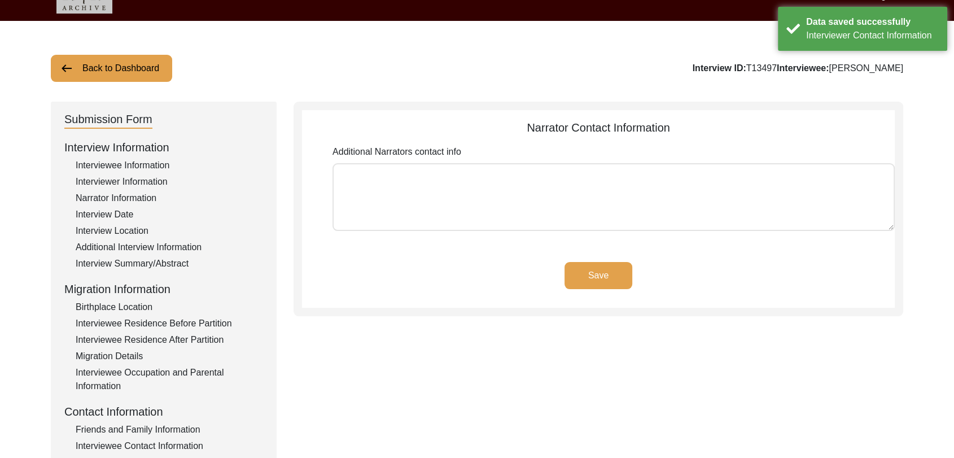
scroll to position [0, 0]
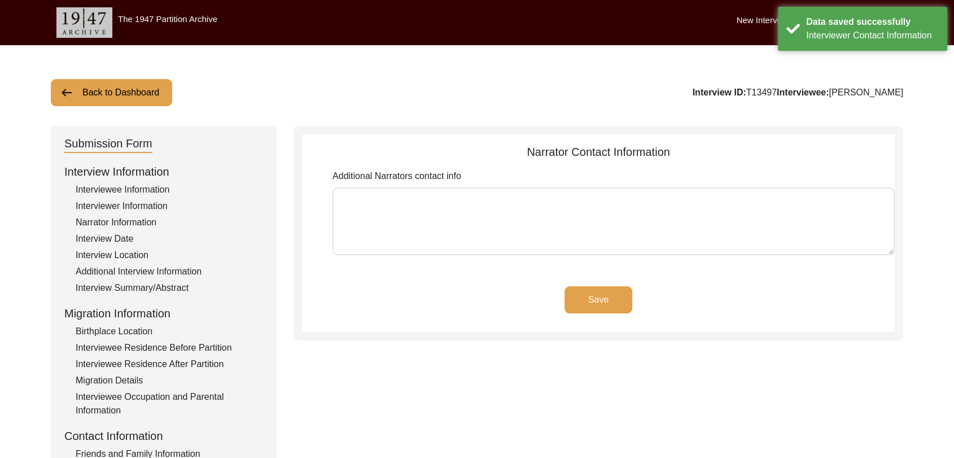
click at [597, 293] on button "Save" at bounding box center [599, 299] width 68 height 27
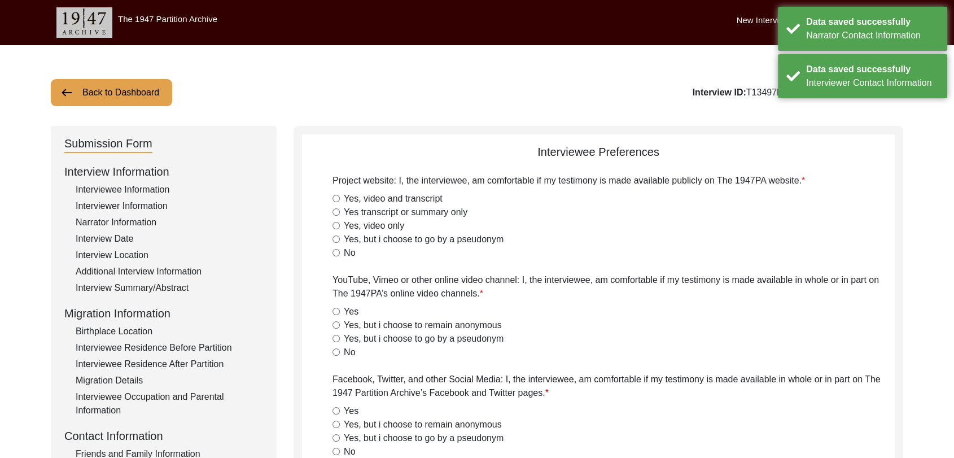
click at [334, 202] on div "Yes, video and transcript" at bounding box center [614, 199] width 562 height 14
click at [335, 197] on input "Yes, video and transcript" at bounding box center [336, 198] width 7 height 7
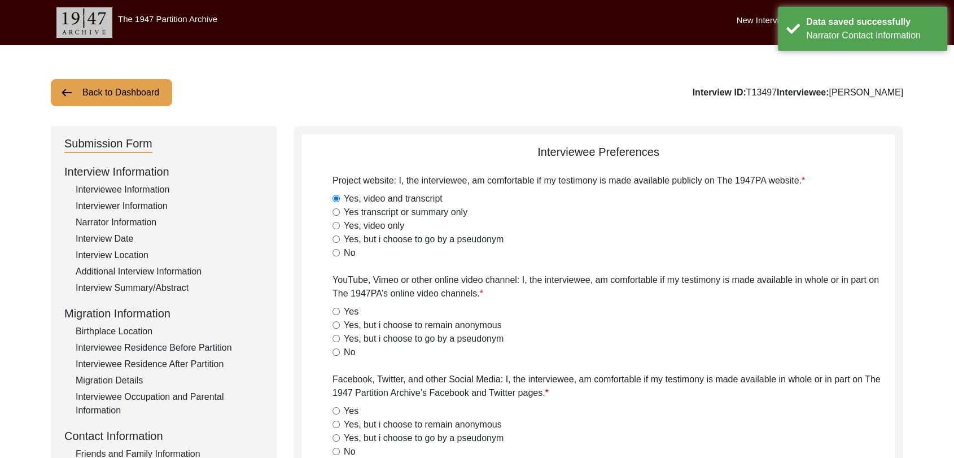
click at [334, 311] on input "Yes" at bounding box center [336, 311] width 7 height 7
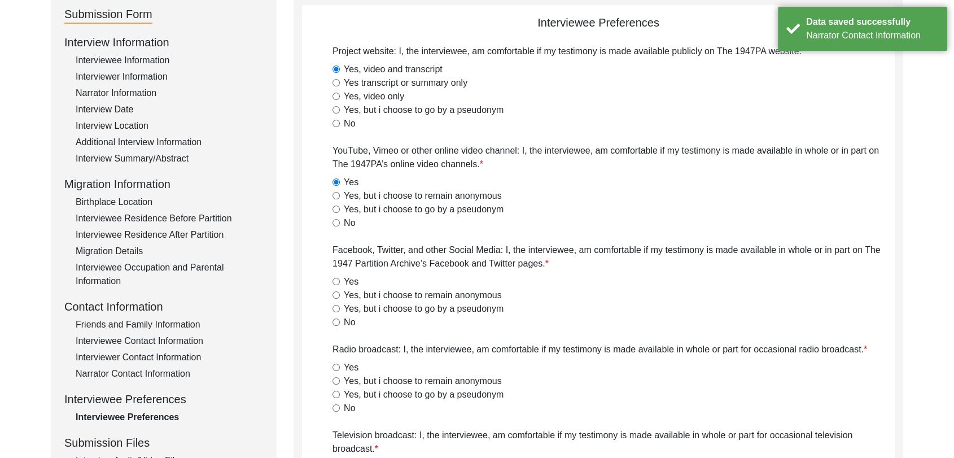
scroll to position [160, 0]
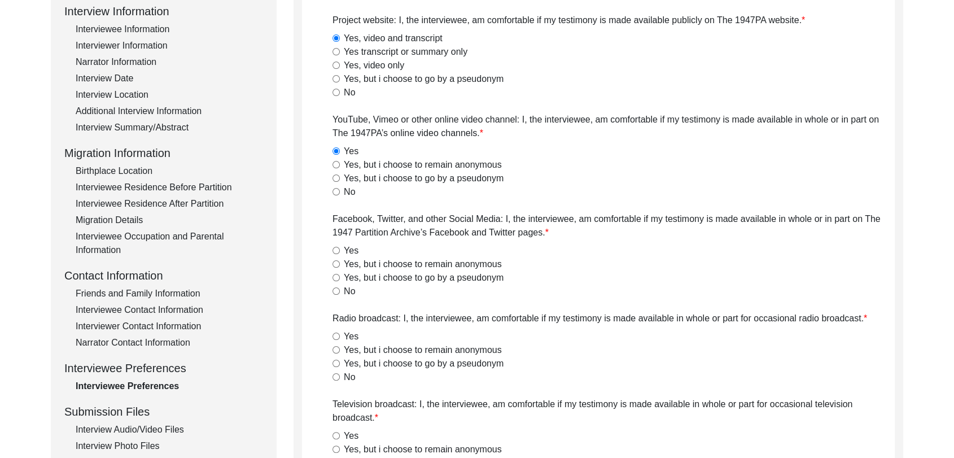
click at [335, 247] on input "Yes" at bounding box center [336, 250] width 7 height 7
click at [337, 333] on input "Yes" at bounding box center [336, 336] width 7 height 7
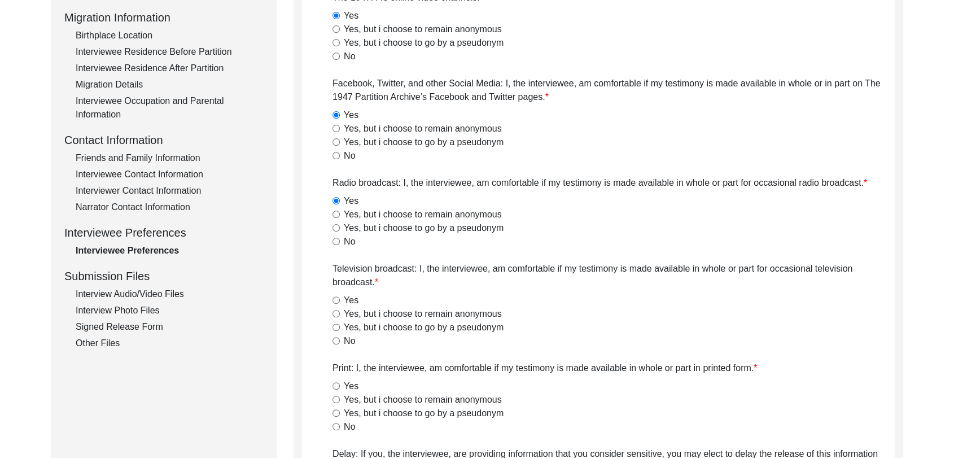
scroll to position [300, 0]
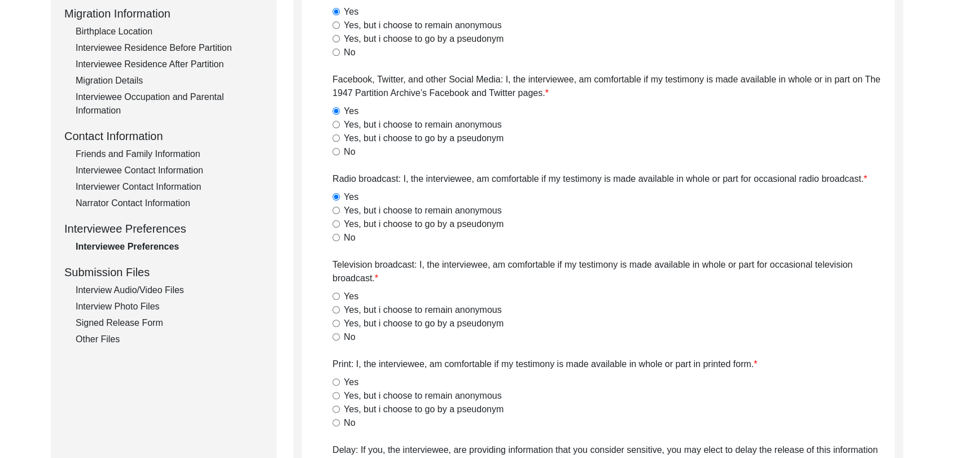
click at [336, 295] on input "Yes" at bounding box center [336, 296] width 7 height 7
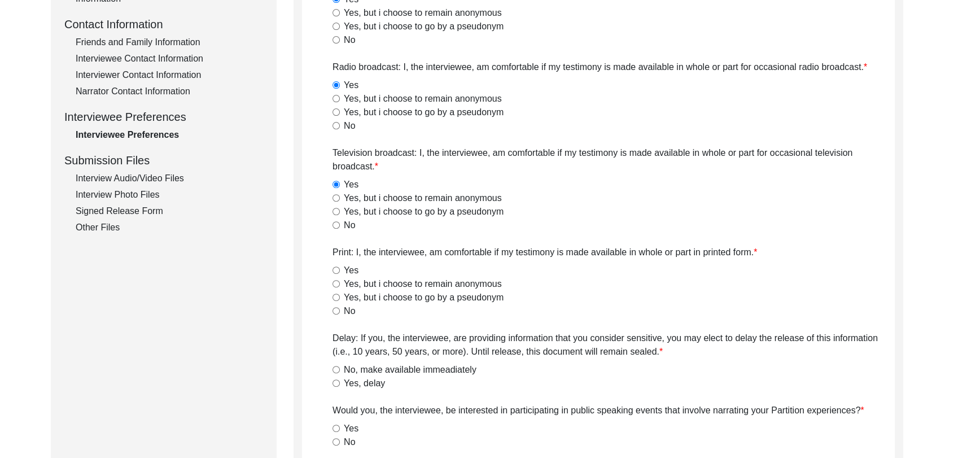
scroll to position [425, 0]
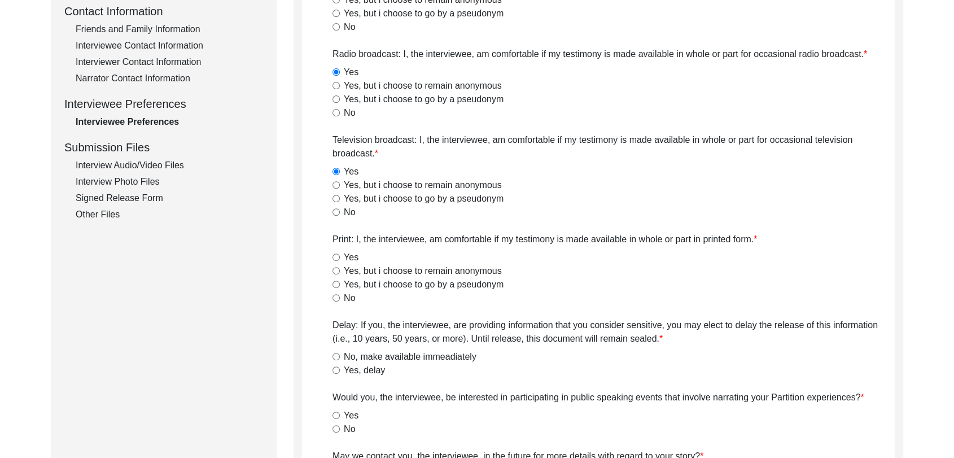
click at [335, 258] on input "Yes" at bounding box center [336, 257] width 7 height 7
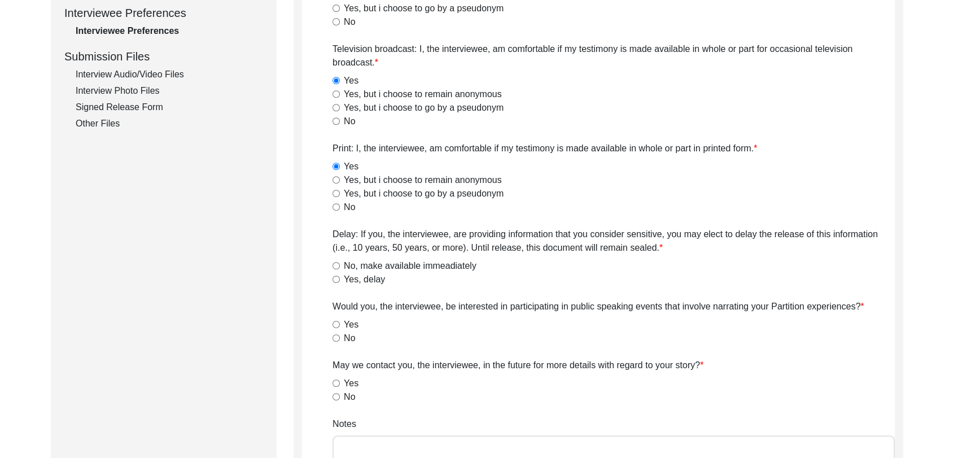
scroll to position [520, 0]
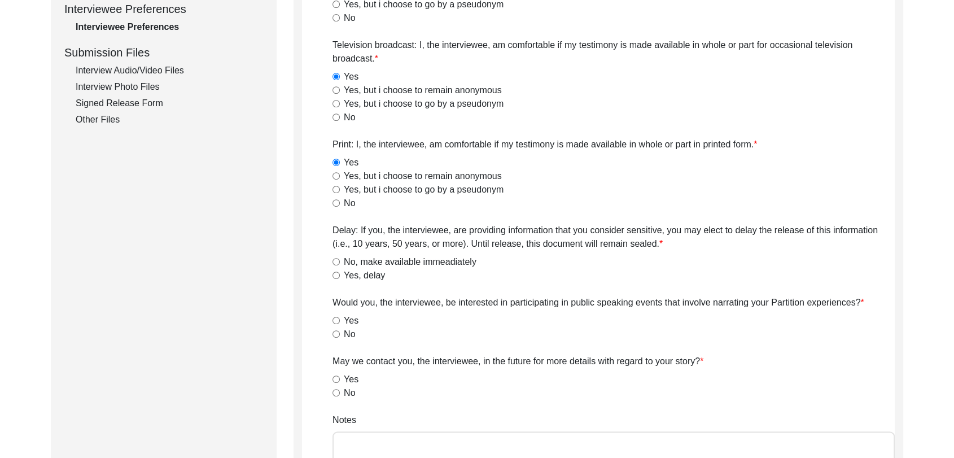
click at [335, 258] on input "No, make available immeadiately" at bounding box center [336, 261] width 7 height 7
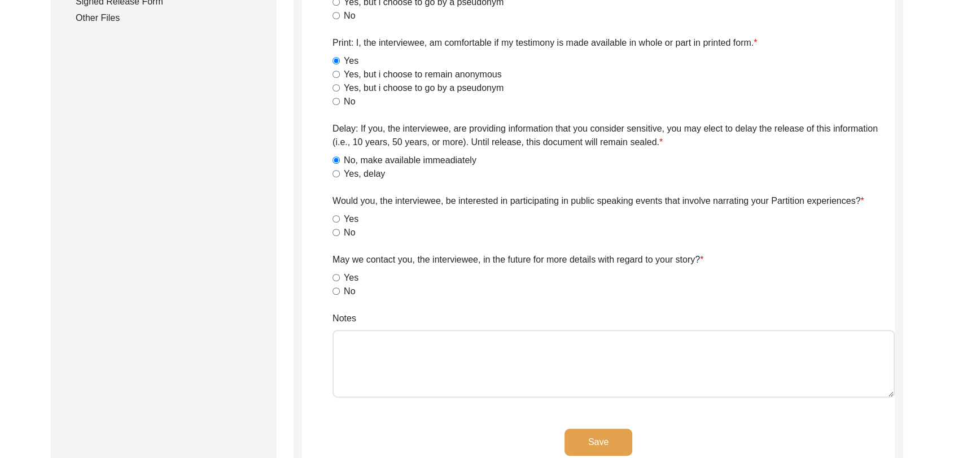
scroll to position [626, 0]
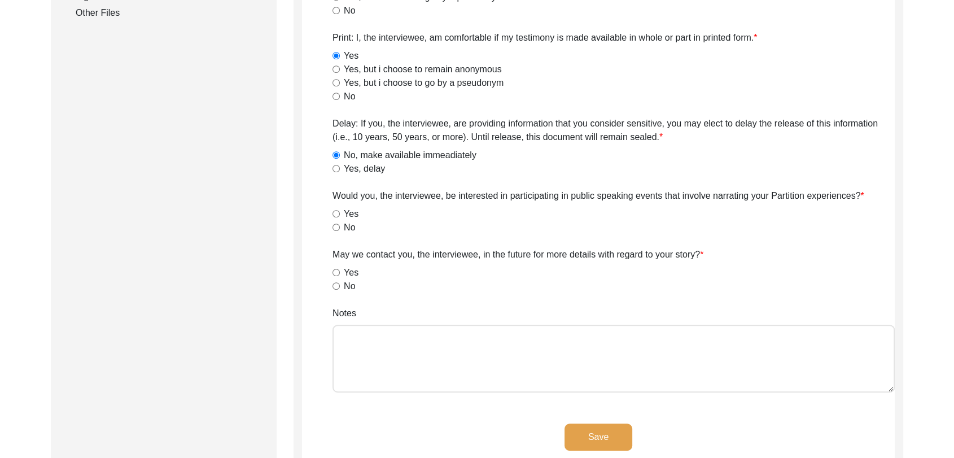
click at [337, 212] on input "Yes" at bounding box center [336, 213] width 7 height 7
click at [335, 272] on input "Yes" at bounding box center [336, 272] width 7 height 7
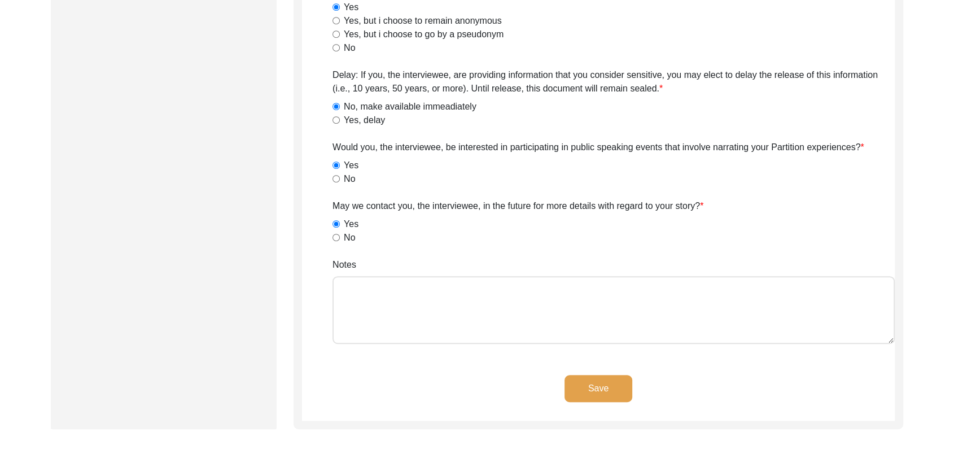
scroll to position [688, 0]
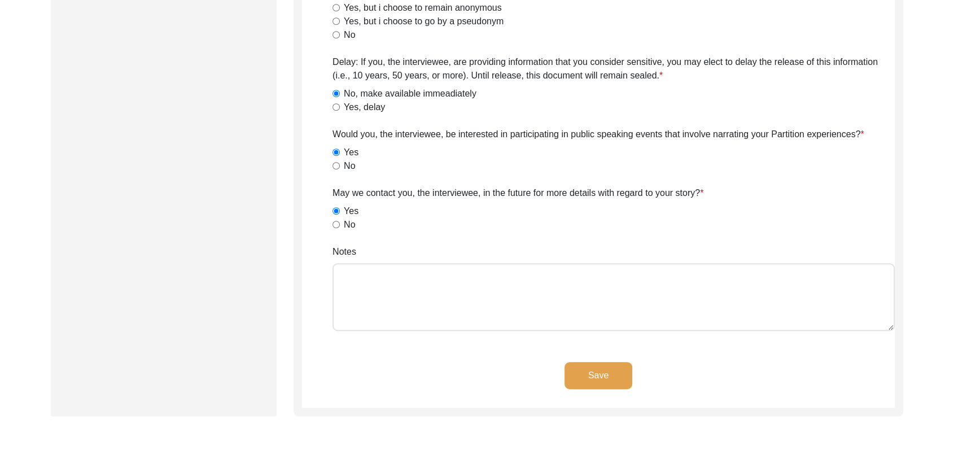
click at [598, 376] on button "Save" at bounding box center [599, 375] width 68 height 27
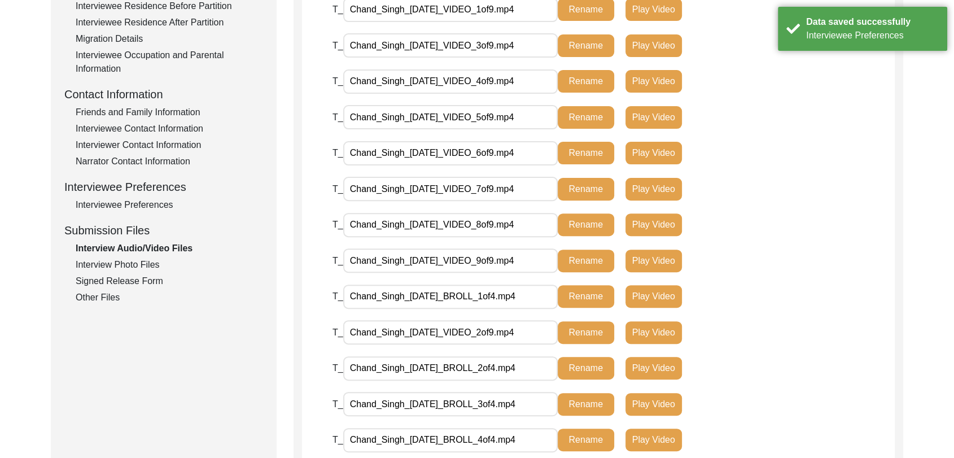
scroll to position [341, 0]
click at [141, 259] on div "Interview Photo Files" at bounding box center [169, 266] width 187 height 14
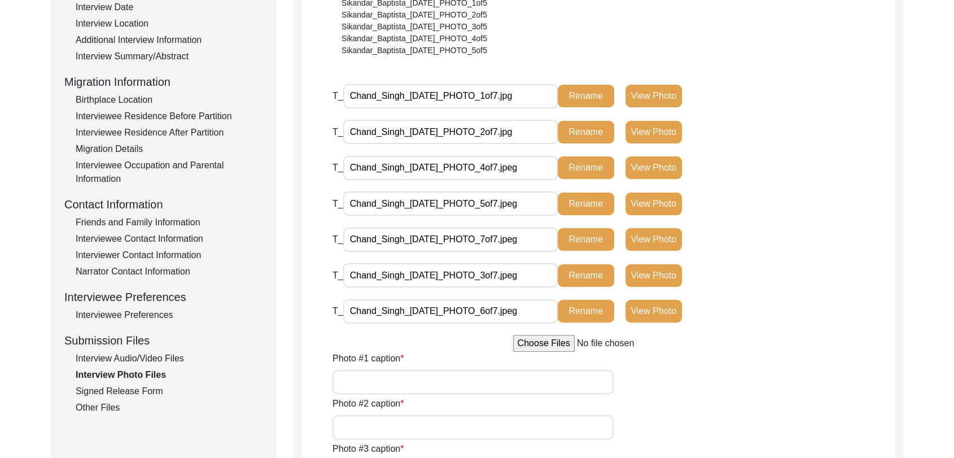
scroll to position [231, 0]
click at [650, 91] on button "View Photo" at bounding box center [654, 96] width 56 height 23
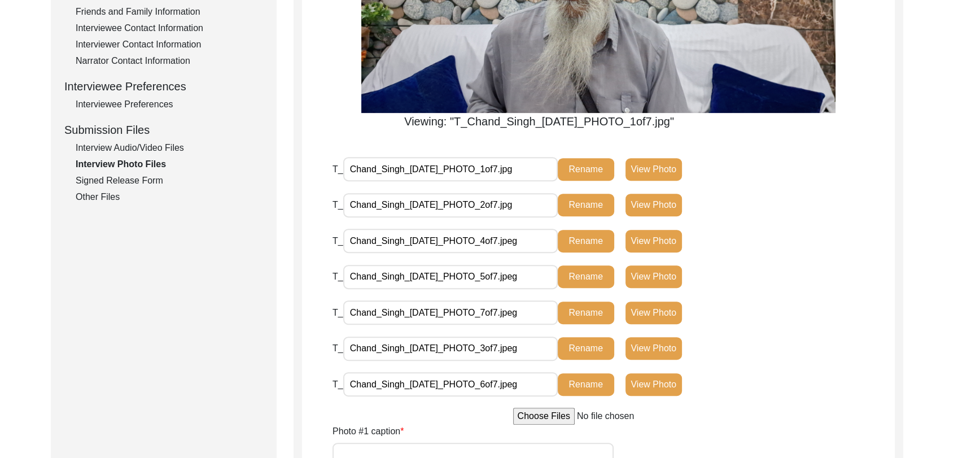
scroll to position [446, 0]
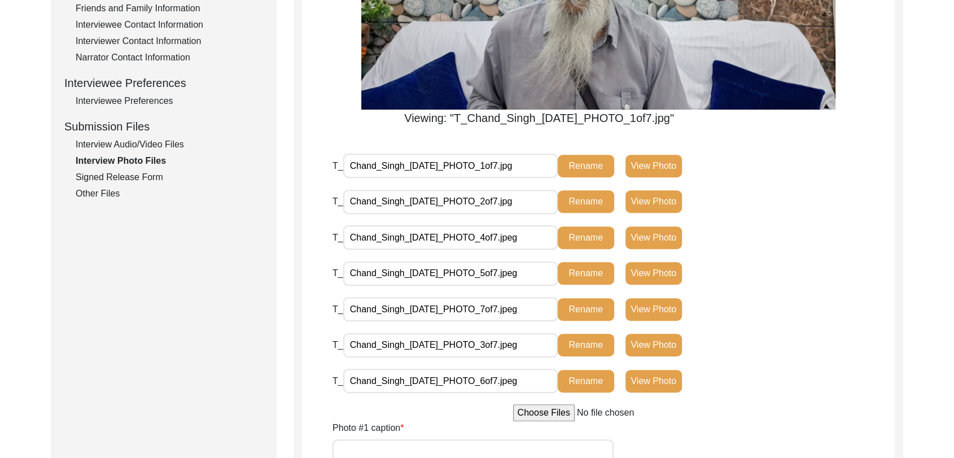
click at [654, 200] on button "View Photo" at bounding box center [654, 201] width 56 height 23
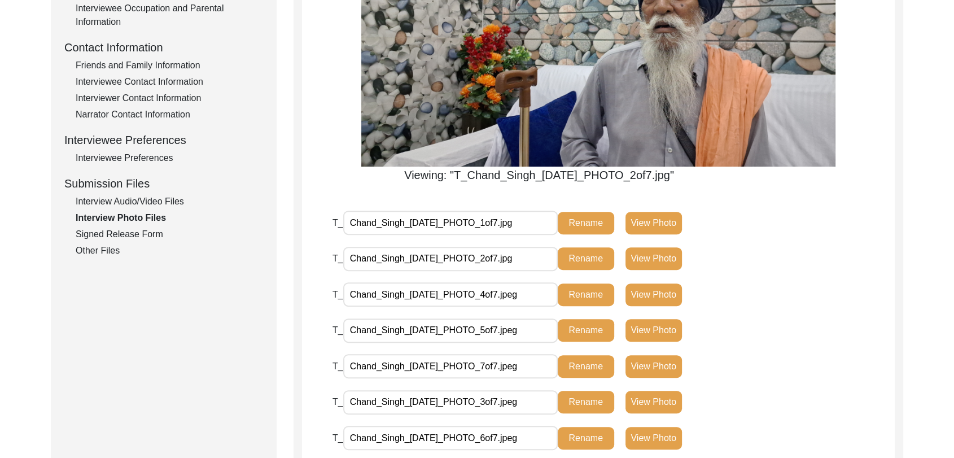
scroll to position [392, 0]
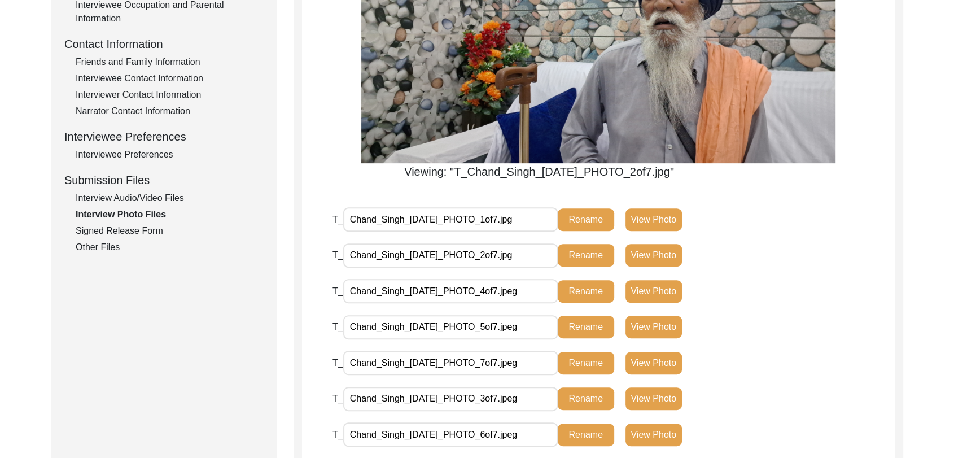
click at [652, 289] on button "View Photo" at bounding box center [654, 291] width 56 height 23
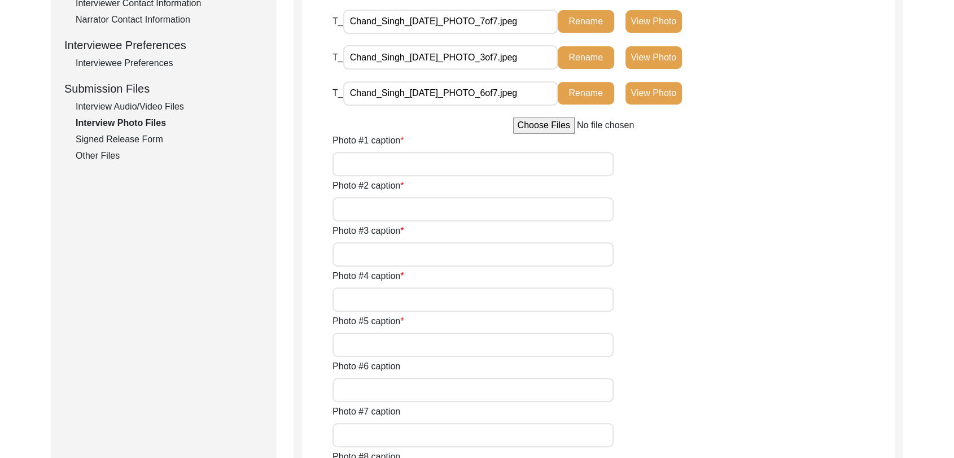
scroll to position [491, 0]
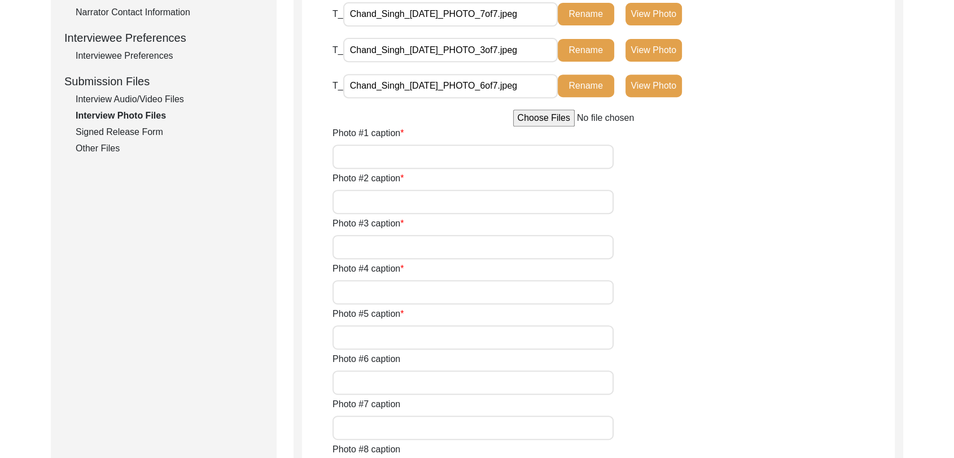
click at [660, 62] on button "View Photo" at bounding box center [654, 50] width 56 height 23
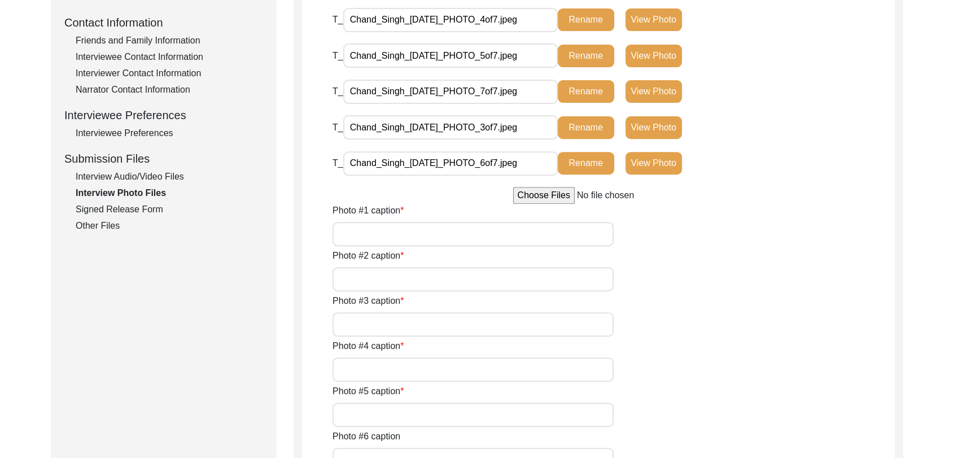
scroll to position [416, 0]
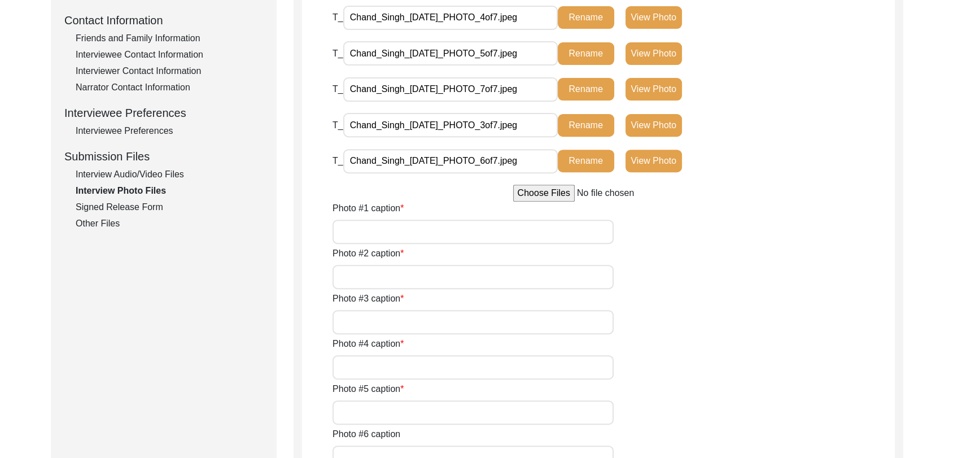
click at [643, 65] on button "View Photo" at bounding box center [654, 53] width 56 height 23
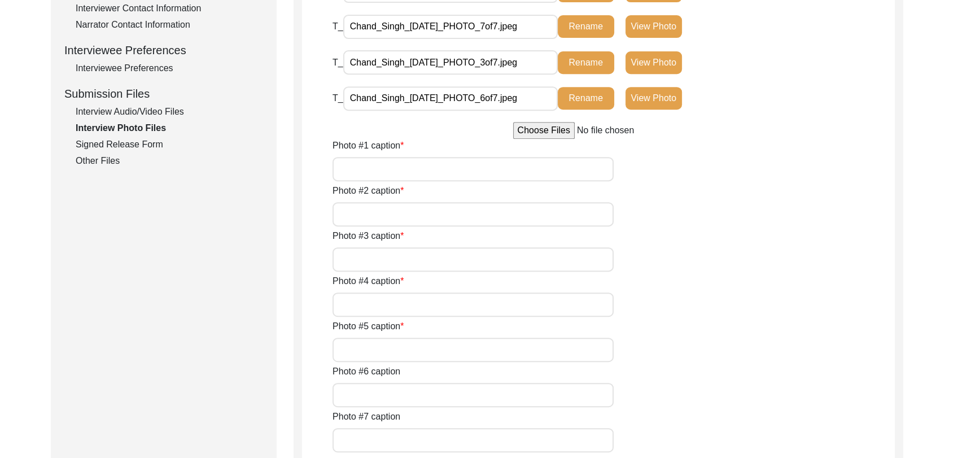
scroll to position [489, 0]
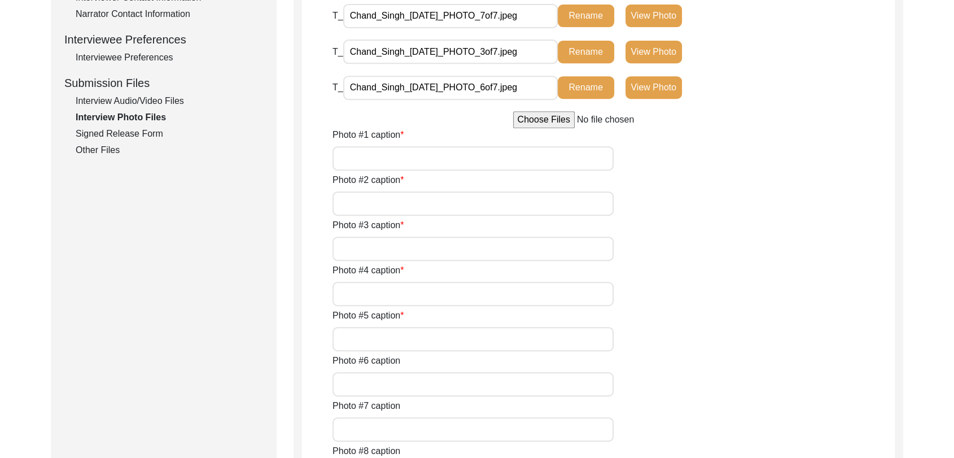
click at [646, 99] on button "View Photo" at bounding box center [654, 87] width 56 height 23
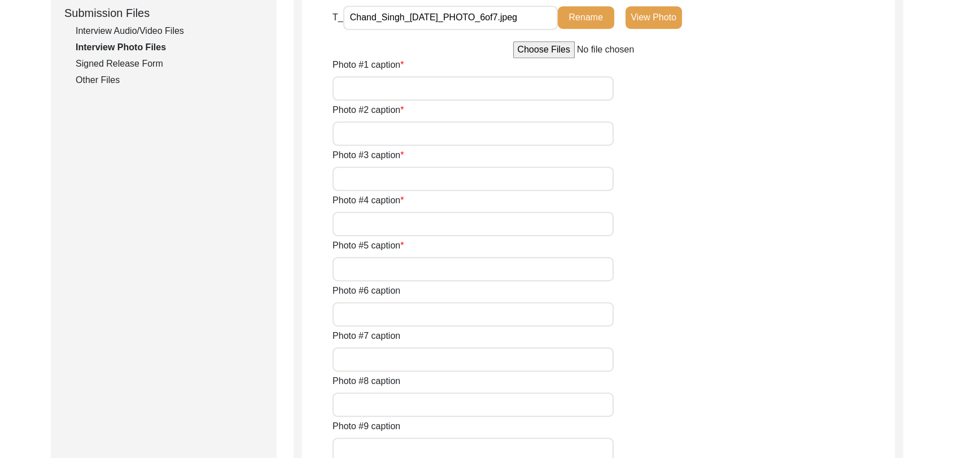
scroll to position [560, 0]
click at [426, 100] on input "Photo #1 caption" at bounding box center [473, 88] width 281 height 24
click at [429, 145] on input "Photo #2 caption" at bounding box center [473, 133] width 281 height 24
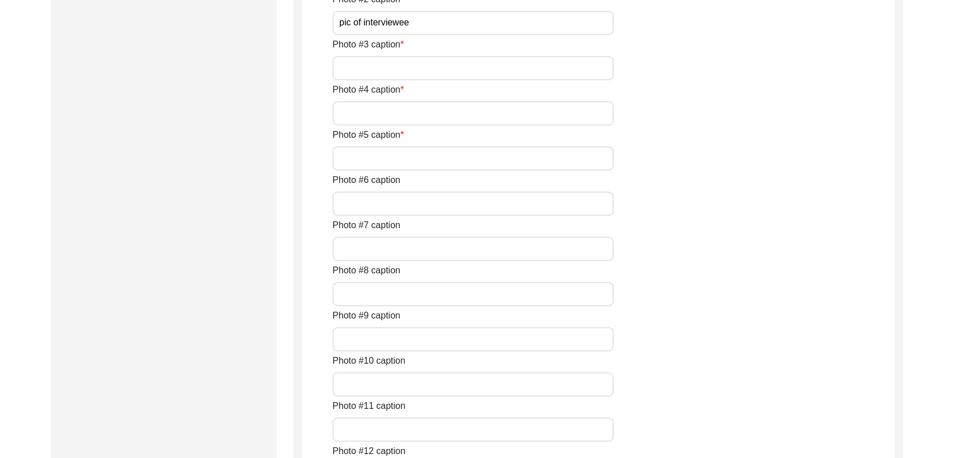
scroll to position [670, 0]
click at [387, 80] on input "Photo #3 caption" at bounding box center [473, 67] width 281 height 24
click at [399, 125] on input "Photo #4 caption" at bounding box center [473, 113] width 281 height 24
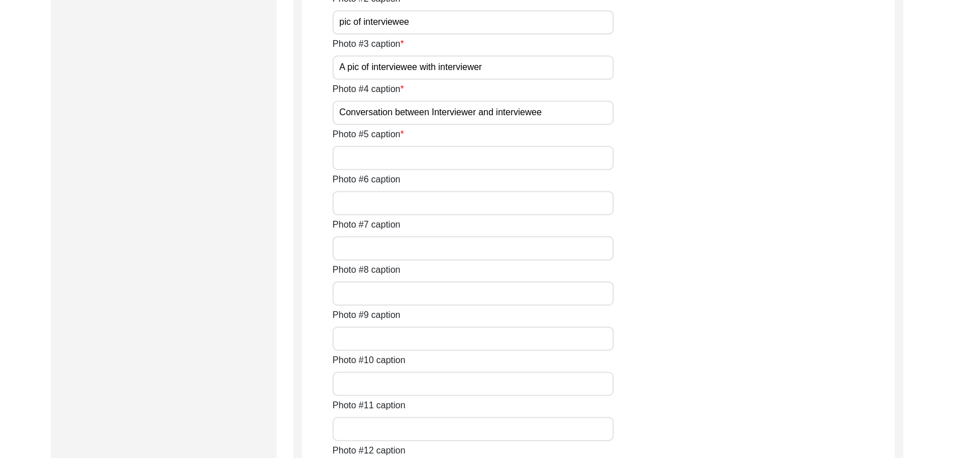
click at [388, 170] on input "Photo #5 caption" at bounding box center [473, 158] width 281 height 24
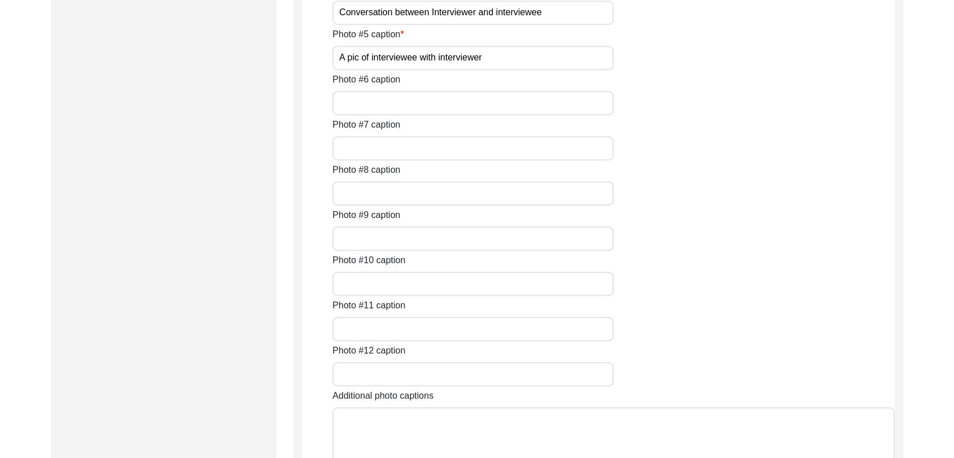
scroll to position [773, 0]
click at [409, 113] on input "Photo #6 caption" at bounding box center [473, 101] width 281 height 24
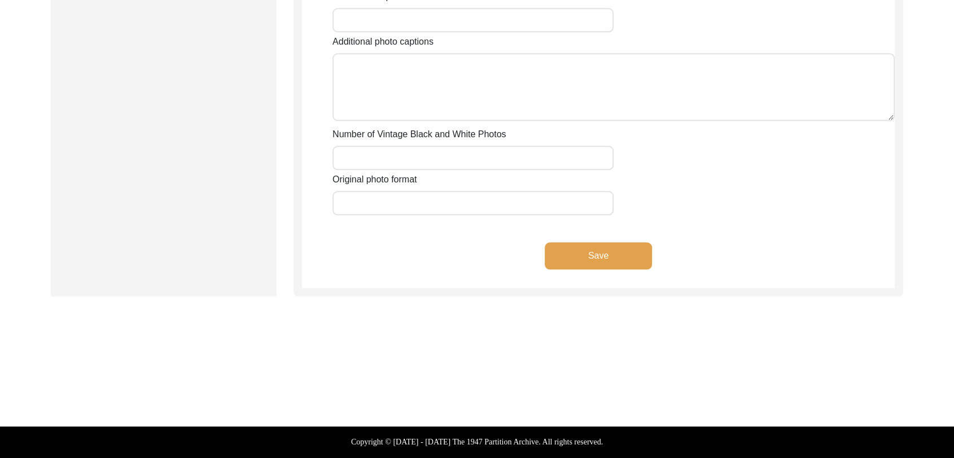
scroll to position [1294, 0]
click at [595, 269] on button "Save" at bounding box center [598, 255] width 107 height 27
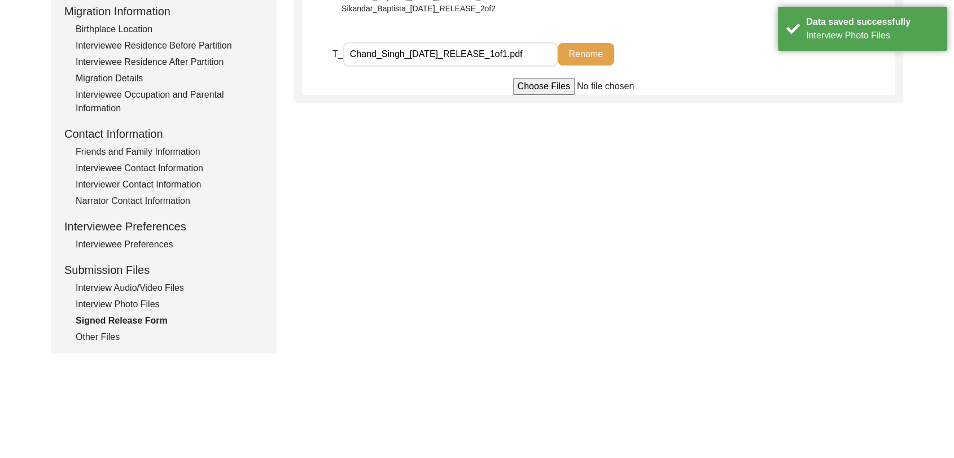
scroll to position [315, 0]
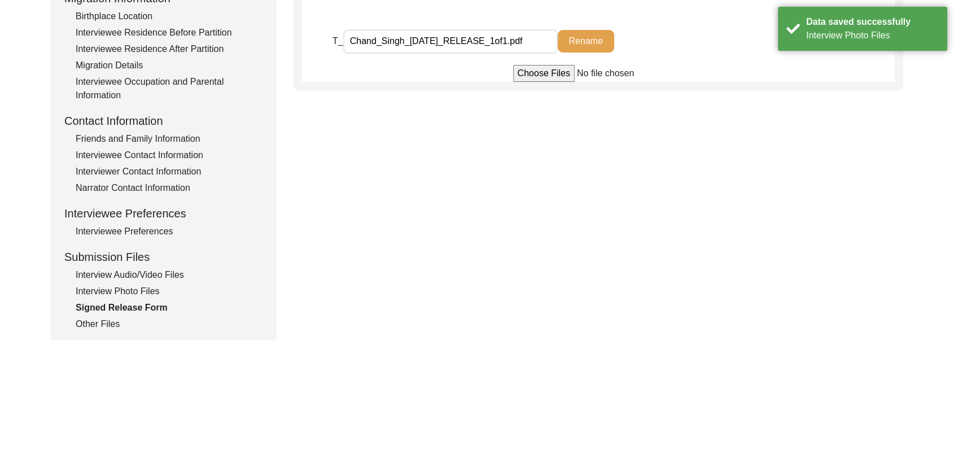
click at [107, 323] on div "Other Files" at bounding box center [169, 324] width 187 height 14
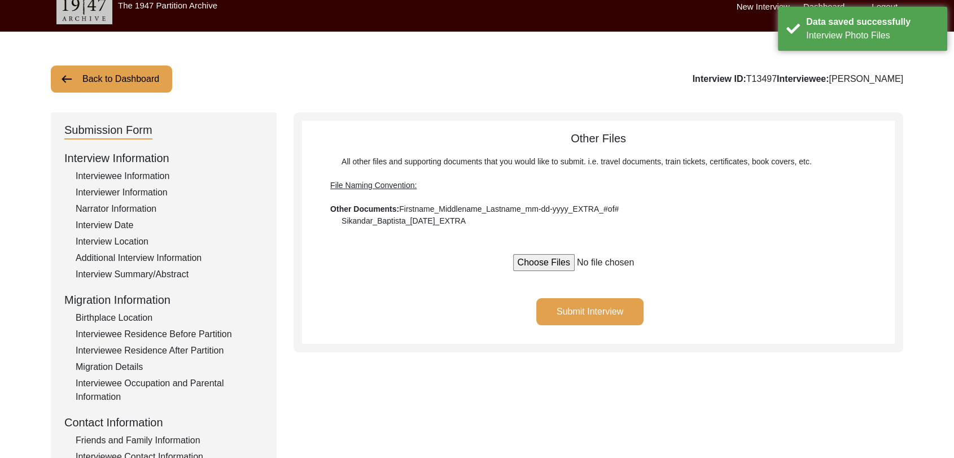
scroll to position [0, 0]
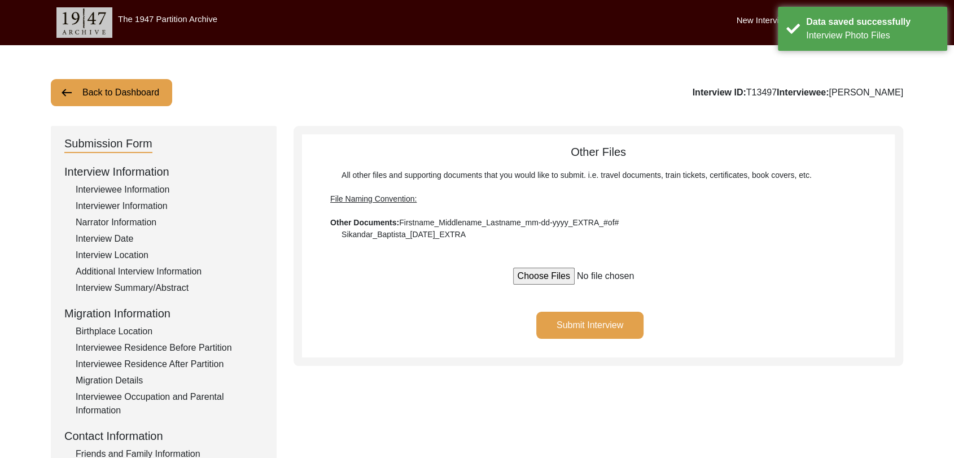
click at [601, 322] on button "Submit Interview" at bounding box center [589, 325] width 107 height 27
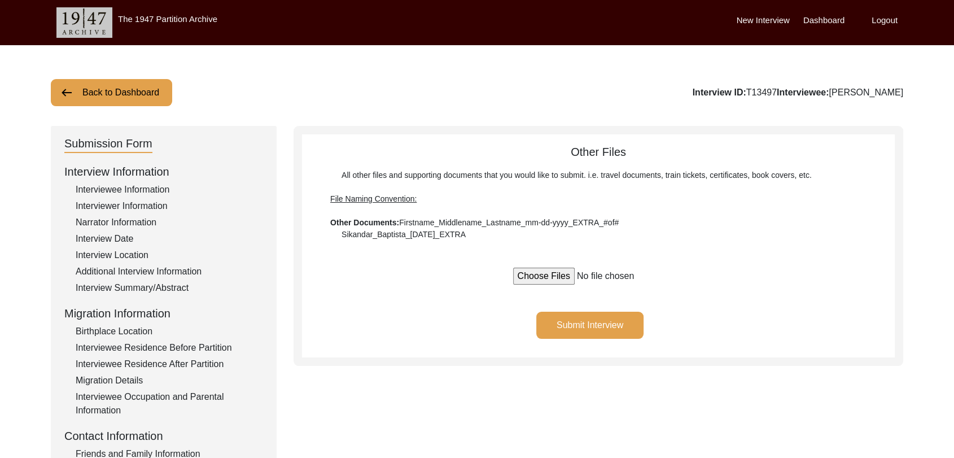
click at [818, 18] on label "Dashboard" at bounding box center [824, 20] width 41 height 13
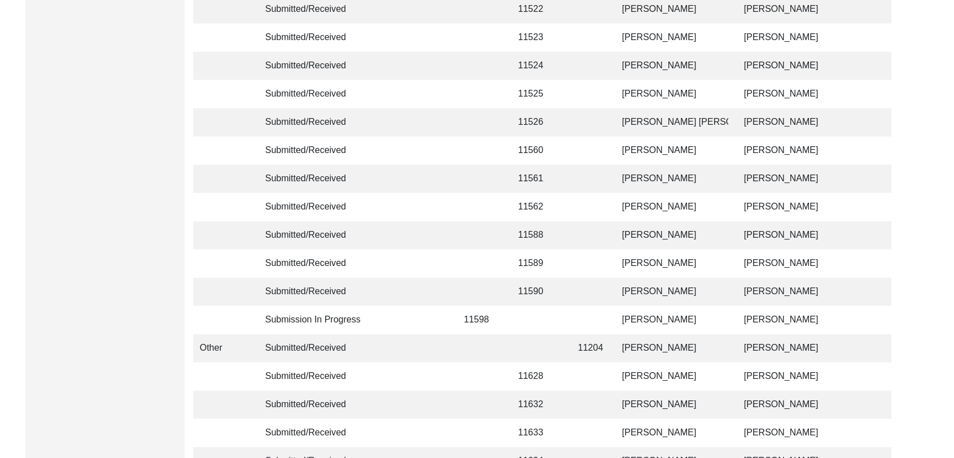
scroll to position [2690, 0]
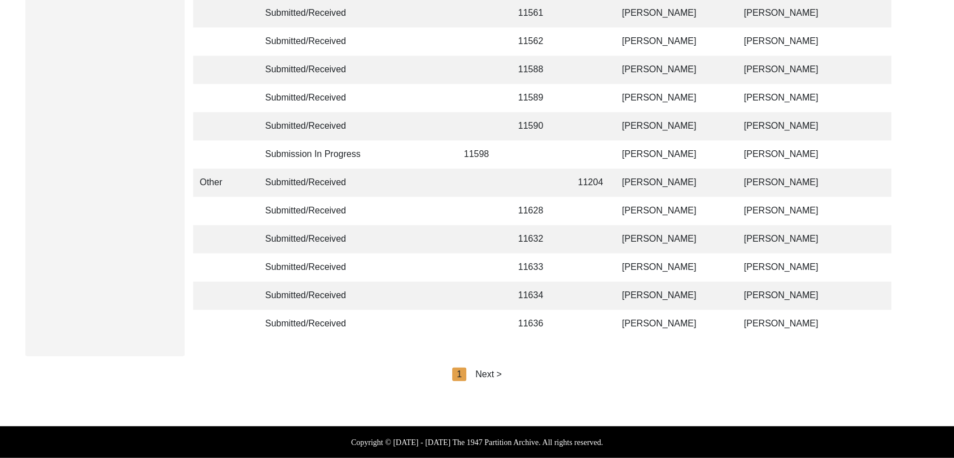
click at [492, 368] on div "Next >" at bounding box center [488, 375] width 27 height 14
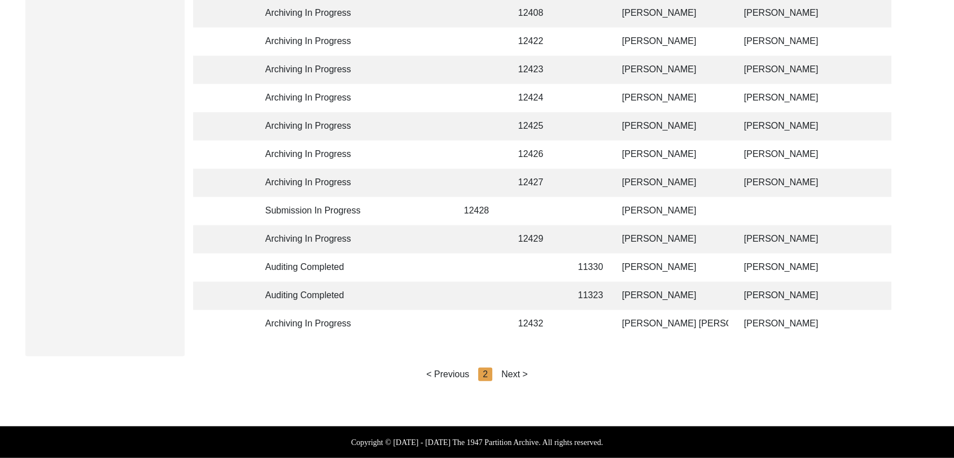
click at [513, 374] on div "Next >" at bounding box center [514, 375] width 27 height 14
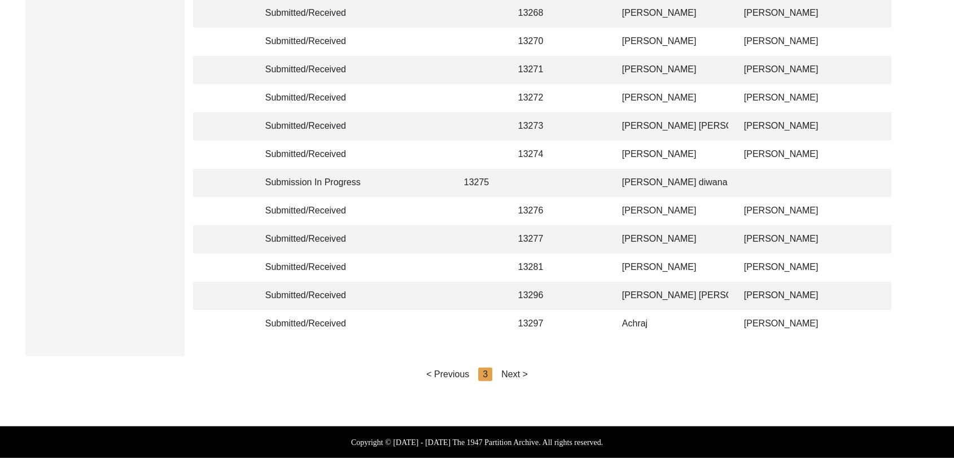
click at [513, 374] on div "Next >" at bounding box center [514, 375] width 27 height 14
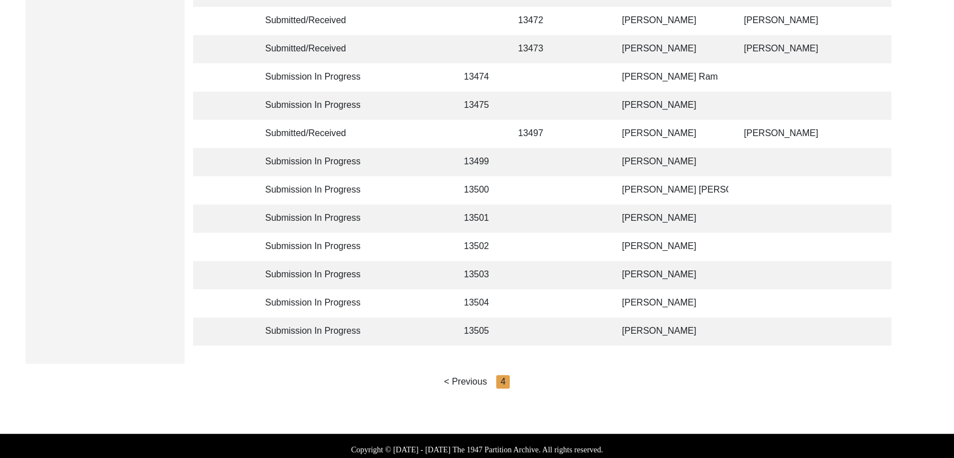
scroll to position [781, 0]
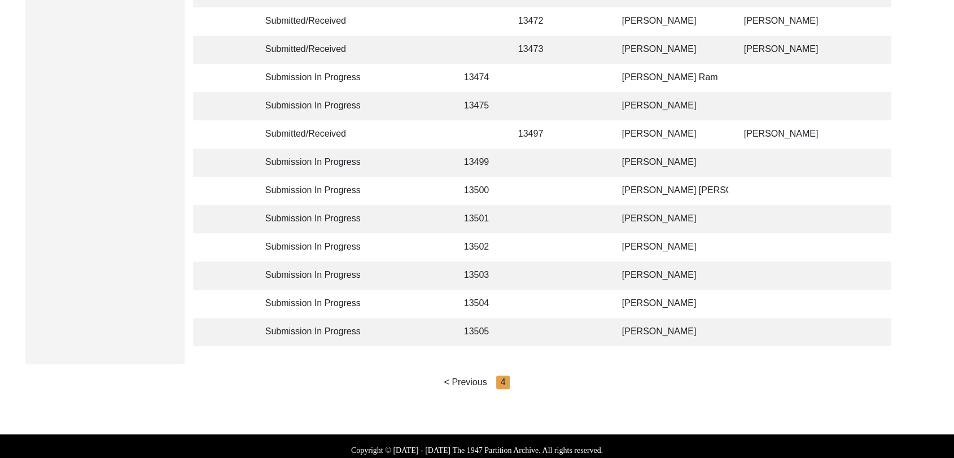
click at [644, 105] on td "[PERSON_NAME]" at bounding box center [672, 106] width 113 height 28
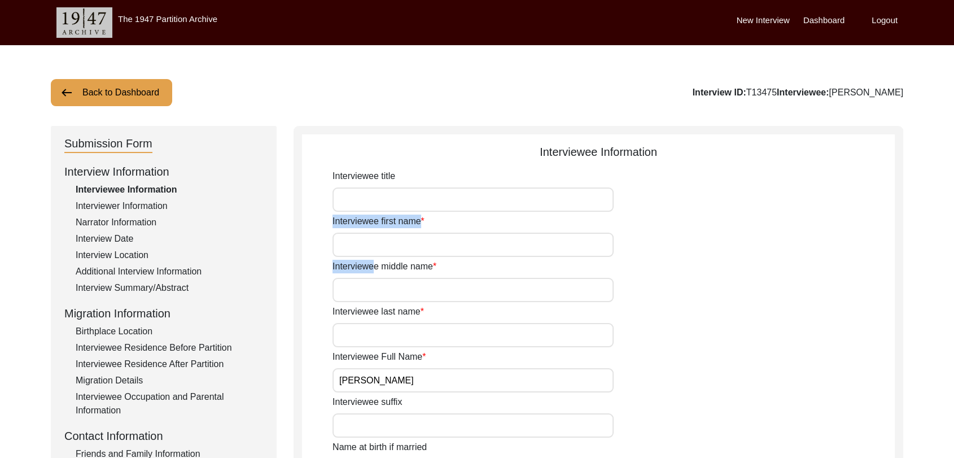
drag, startPoint x: 371, startPoint y: 260, endPoint x: 366, endPoint y: 249, distance: 11.6
click at [366, 249] on input "Interviewee first name" at bounding box center [473, 245] width 281 height 24
click at [356, 285] on input "Interviewee middle name" at bounding box center [473, 290] width 281 height 24
click at [358, 339] on input "Interviewee last name" at bounding box center [473, 335] width 281 height 24
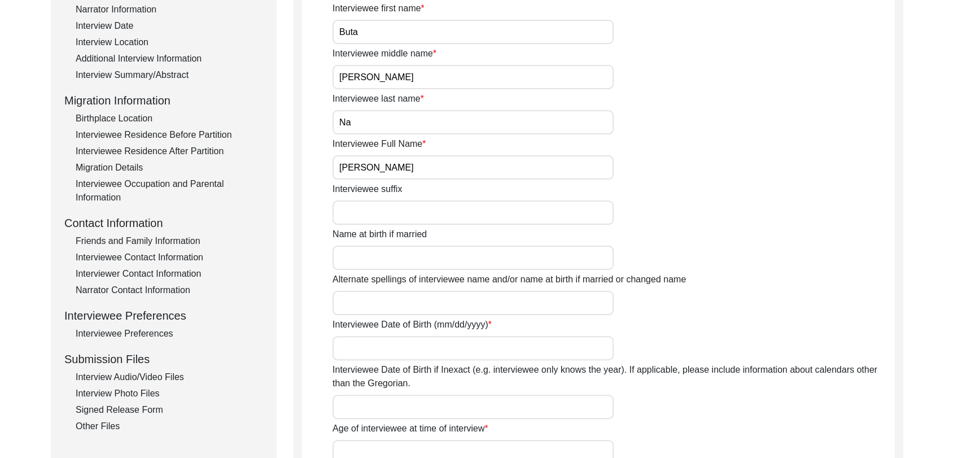
scroll to position [217, 0]
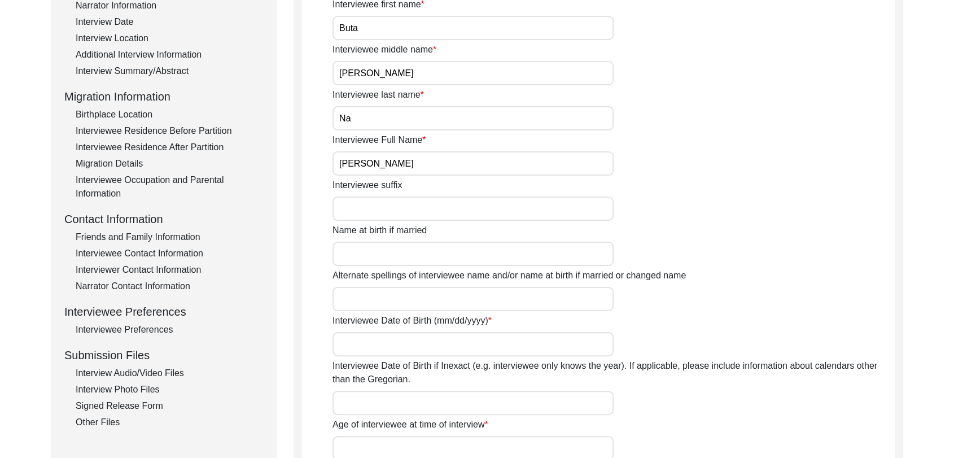
click at [369, 341] on input "Interviewee Date of Birth (mm/dd/yyyy)" at bounding box center [473, 344] width 281 height 24
click at [370, 348] on input "Interviewee Date of Birth (mm/dd/yyyy)" at bounding box center [473, 344] width 281 height 24
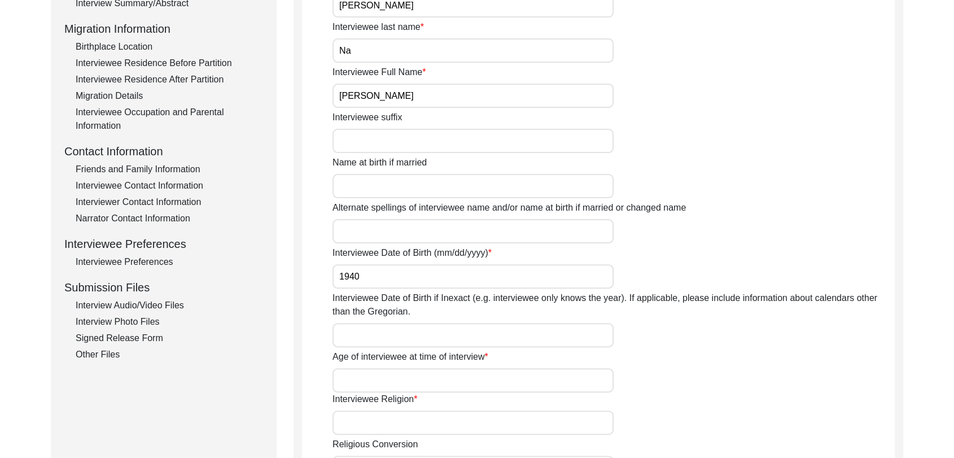
click at [370, 335] on input "Interviewee Date of Birth if Inexact (e.g. interviewee only knows the year). If…" at bounding box center [473, 335] width 281 height 24
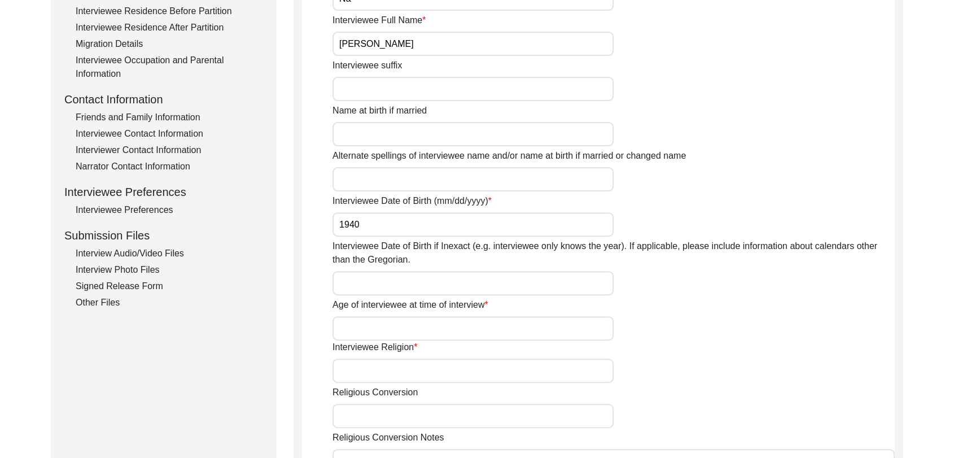
scroll to position [339, 0]
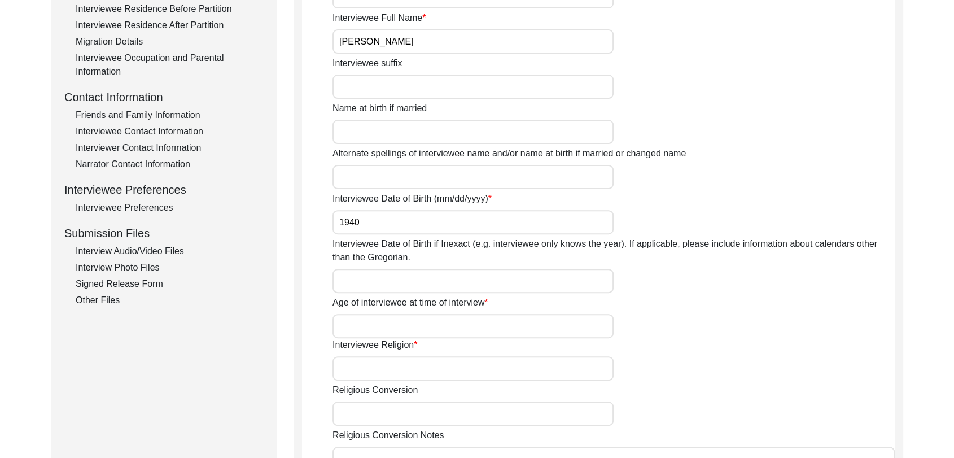
click at [350, 279] on input "Interviewee Date of Birth if Inexact (e.g. interviewee only knows the year). If…" at bounding box center [473, 281] width 281 height 24
click at [348, 325] on input "Age of interviewee at time of interview" at bounding box center [473, 326] width 281 height 24
click at [366, 372] on input "Interviewee Religion" at bounding box center [473, 368] width 281 height 24
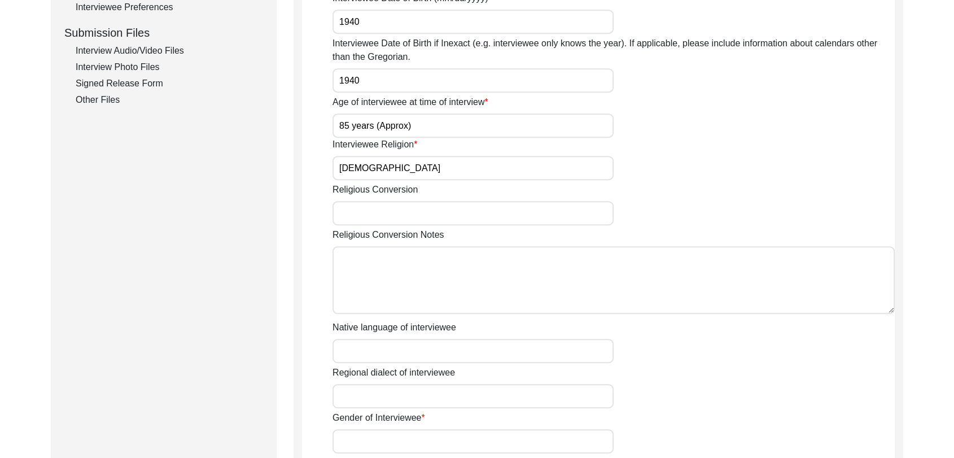
scroll to position [543, 0]
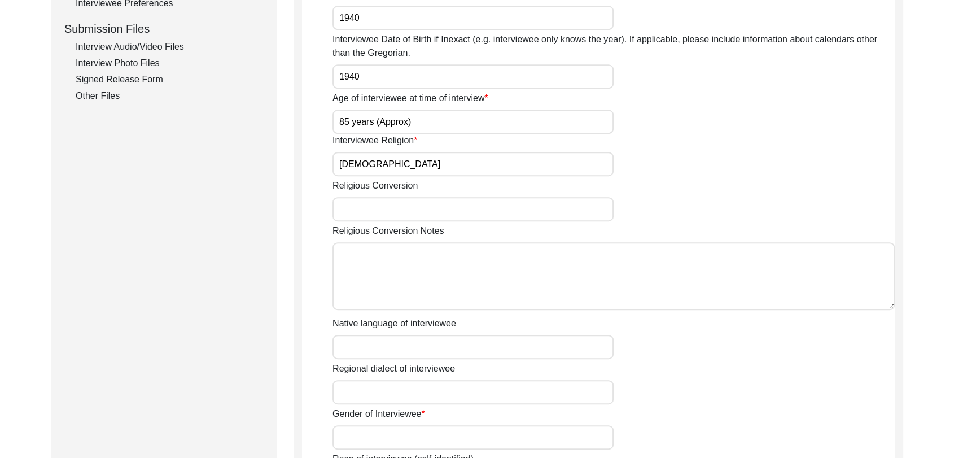
click at [367, 340] on input "Native language of interviewee" at bounding box center [473, 347] width 281 height 24
click at [382, 390] on input "Regional dialect of interviewee" at bounding box center [473, 392] width 281 height 24
click at [364, 435] on input "Gender of Interviewee" at bounding box center [473, 437] width 281 height 24
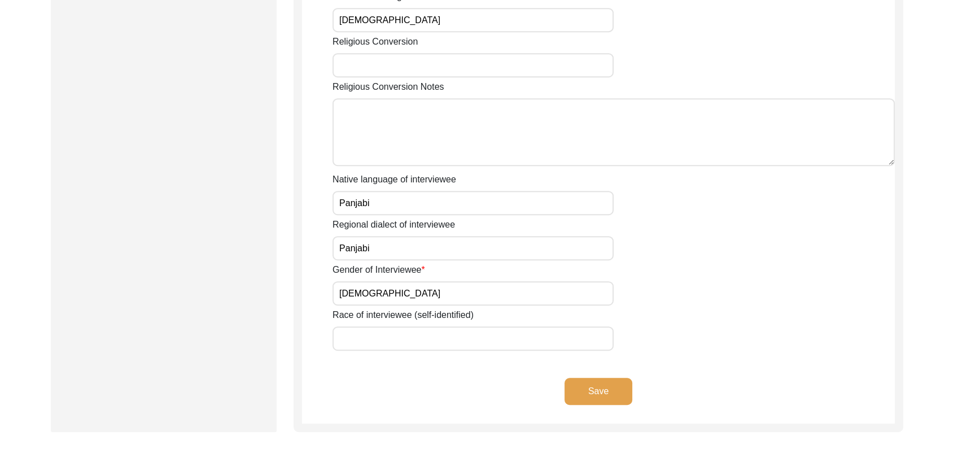
scroll to position [691, 0]
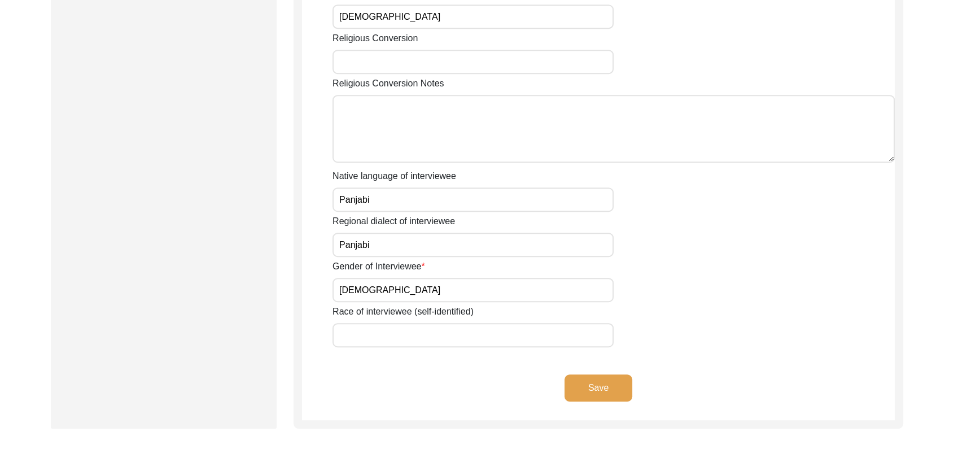
click at [592, 390] on button "Save" at bounding box center [599, 387] width 68 height 27
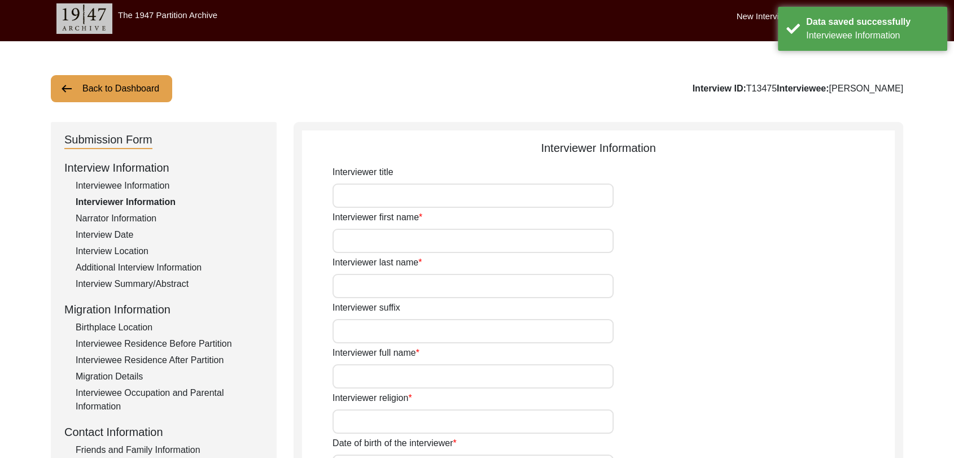
scroll to position [0, 0]
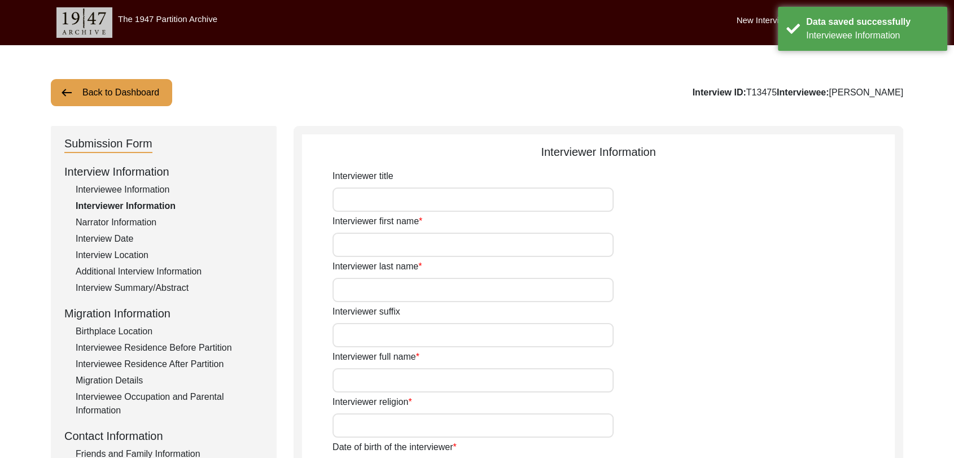
click at [373, 242] on input "Interviewer first name" at bounding box center [473, 245] width 281 height 24
click at [393, 292] on input "Interviewer last name" at bounding box center [473, 290] width 281 height 24
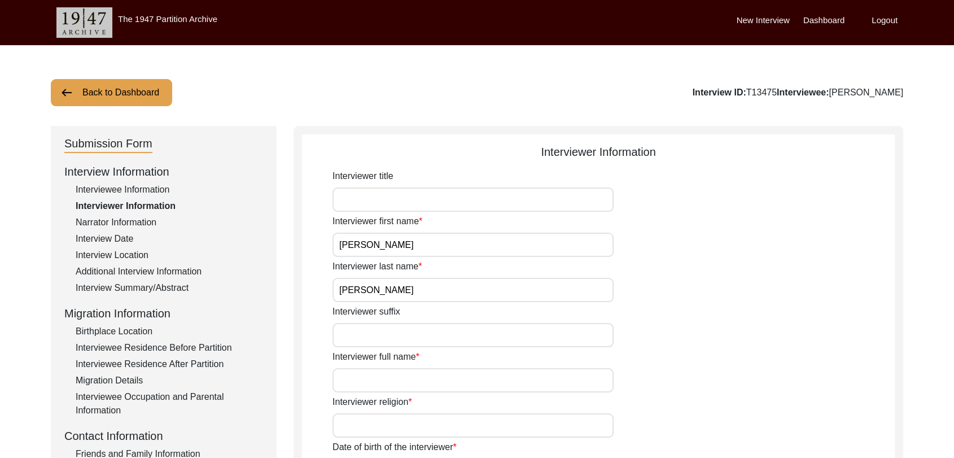
click at [374, 338] on input "Interviewer suffix" at bounding box center [473, 335] width 281 height 24
click at [376, 376] on input "Interviewer full name" at bounding box center [473, 380] width 281 height 24
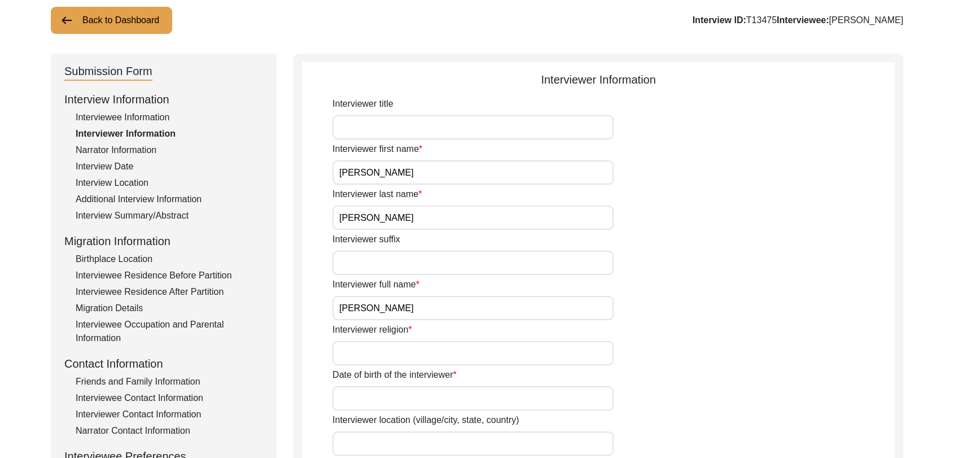
scroll to position [72, 0]
click at [396, 349] on input "Interviewer religion" at bounding box center [473, 353] width 281 height 24
click at [373, 400] on input "Date of birth of the interviewer" at bounding box center [473, 398] width 281 height 24
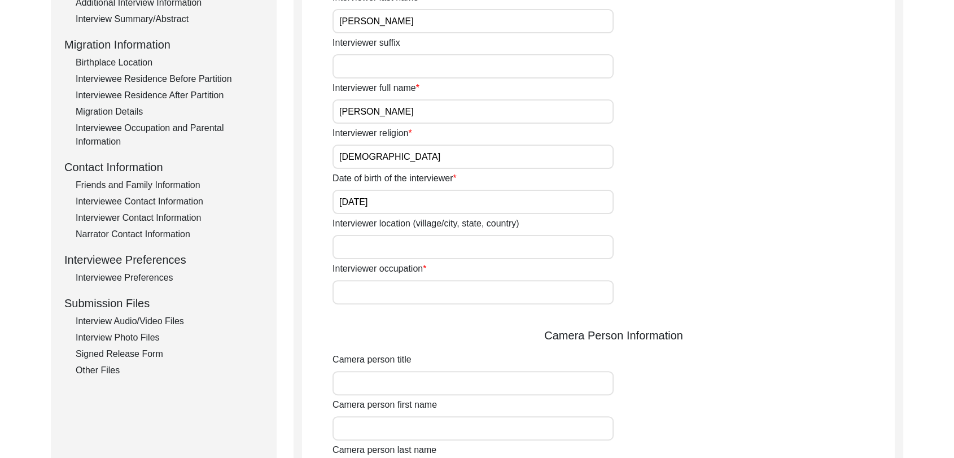
scroll to position [275, 0]
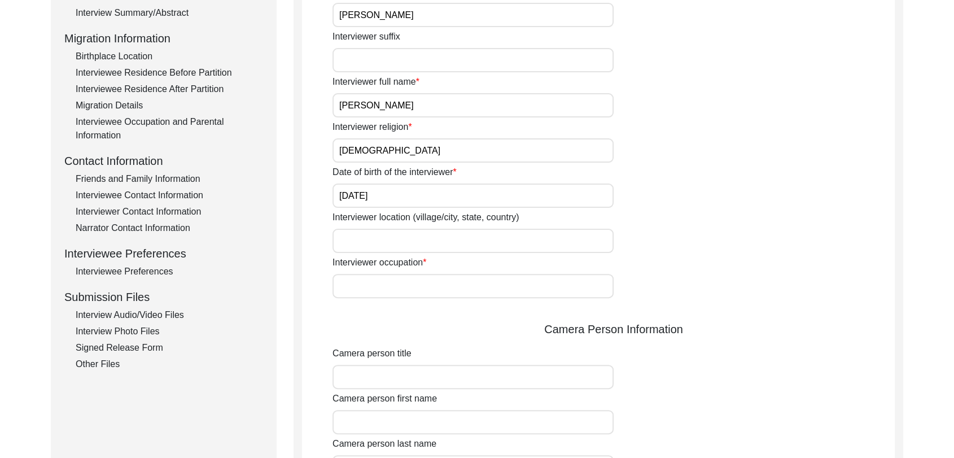
drag, startPoint x: 370, startPoint y: 290, endPoint x: 409, endPoint y: 317, distance: 47.5
click at [409, 317] on div "Interviewer title Interviewer first name [PERSON_NAME] Interviewer last name [P…" at bounding box center [614, 369] width 562 height 951
click at [375, 376] on input "Camera person title" at bounding box center [473, 377] width 281 height 24
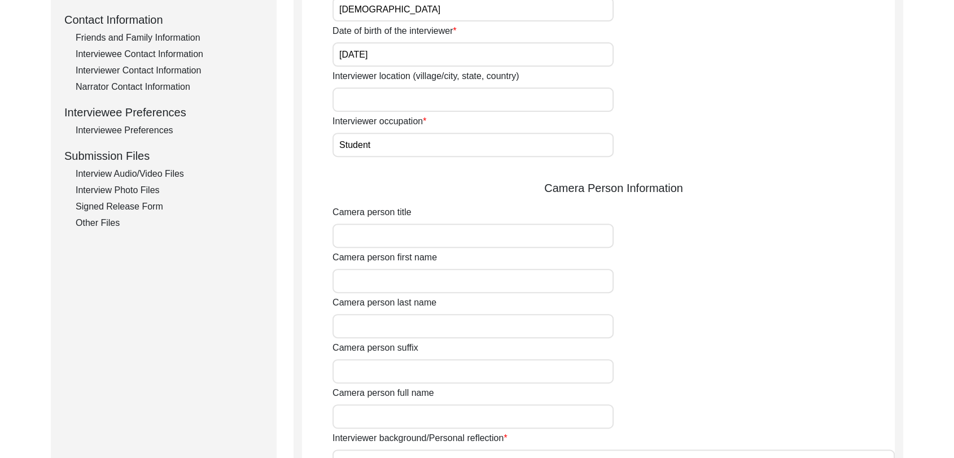
scroll to position [418, 0]
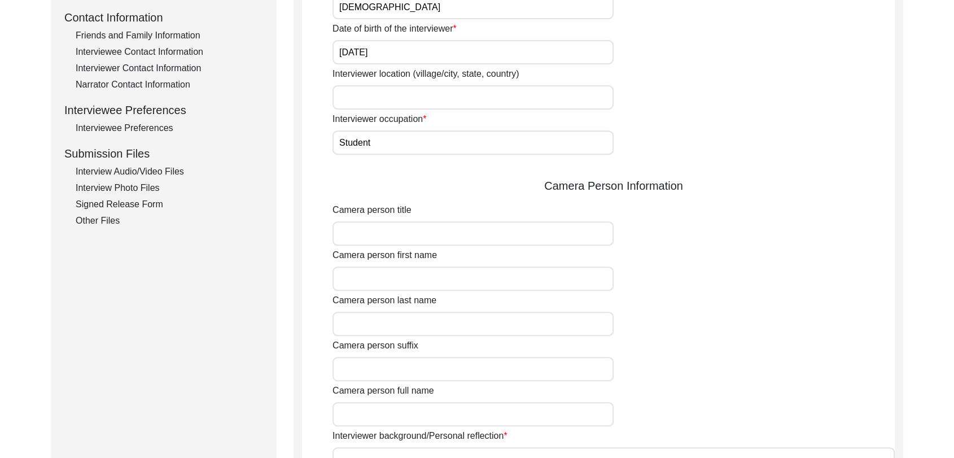
click at [363, 277] on input "Camera person first name" at bounding box center [473, 279] width 281 height 24
click at [379, 334] on input "Camera person last name" at bounding box center [473, 324] width 281 height 24
click at [380, 366] on input "Camera person suffix" at bounding box center [473, 369] width 281 height 24
click at [407, 411] on input "Camera person full name" at bounding box center [473, 414] width 281 height 24
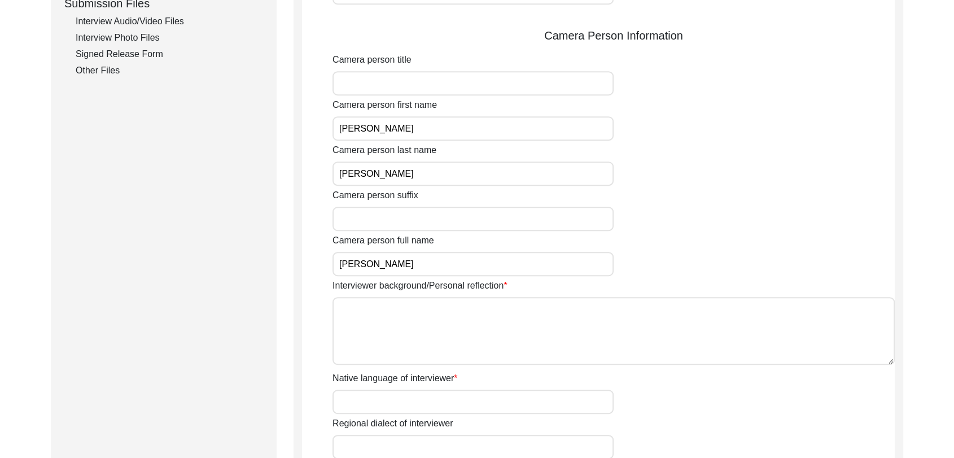
scroll to position [571, 0]
click at [363, 313] on textarea "Interviewer background/Personal reflection" at bounding box center [614, 329] width 562 height 68
click at [432, 344] on textarea "Interviewer background/Personal reflection" at bounding box center [614, 329] width 562 height 68
click at [400, 324] on textarea "Interviewer background/Personal reflection" at bounding box center [614, 329] width 562 height 68
paste textarea "[PERSON_NAME] Son of [PERSON_NAME] living in [GEOGRAPHIC_DATA] village of [GEOG…"
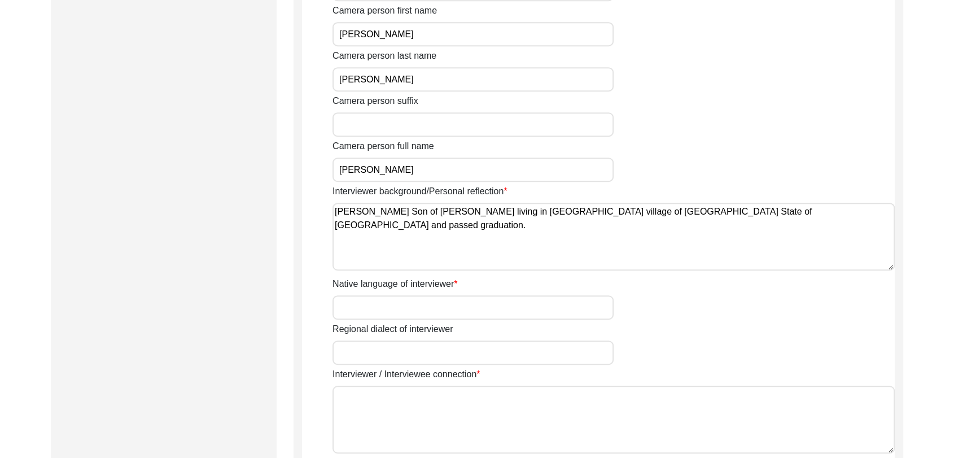
scroll to position [667, 0]
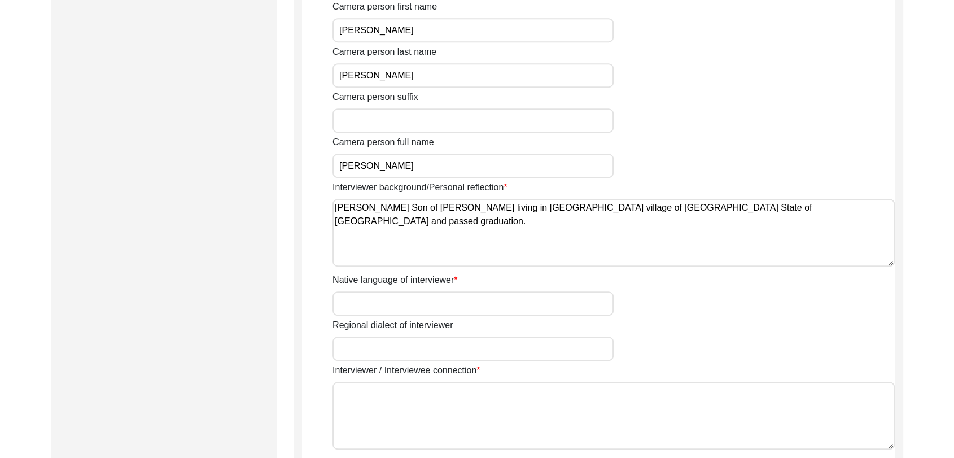
click at [373, 309] on input "Native language of interviewer" at bounding box center [473, 303] width 281 height 24
click at [390, 347] on input "Regional dialect of interviewer" at bounding box center [473, 349] width 281 height 24
click at [400, 399] on textarea "Interviewer / Interviewee connection" at bounding box center [614, 416] width 562 height 68
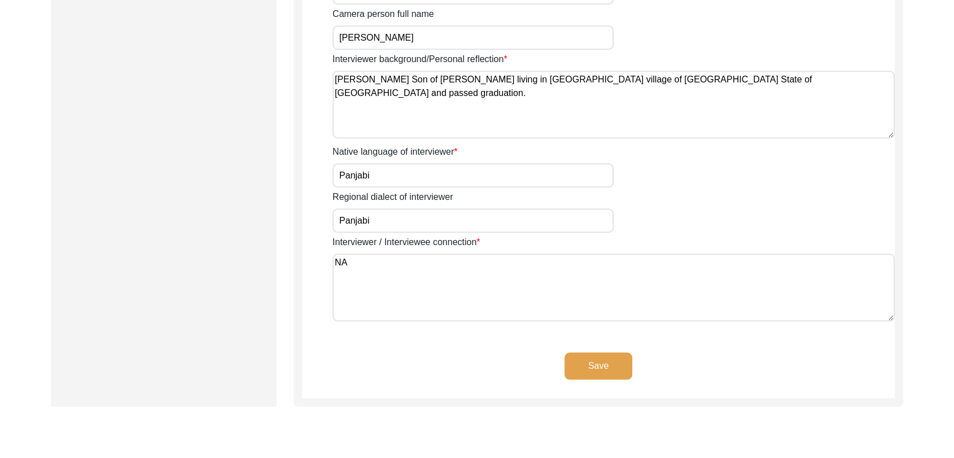
scroll to position [796, 0]
click at [604, 368] on button "Save" at bounding box center [599, 365] width 68 height 27
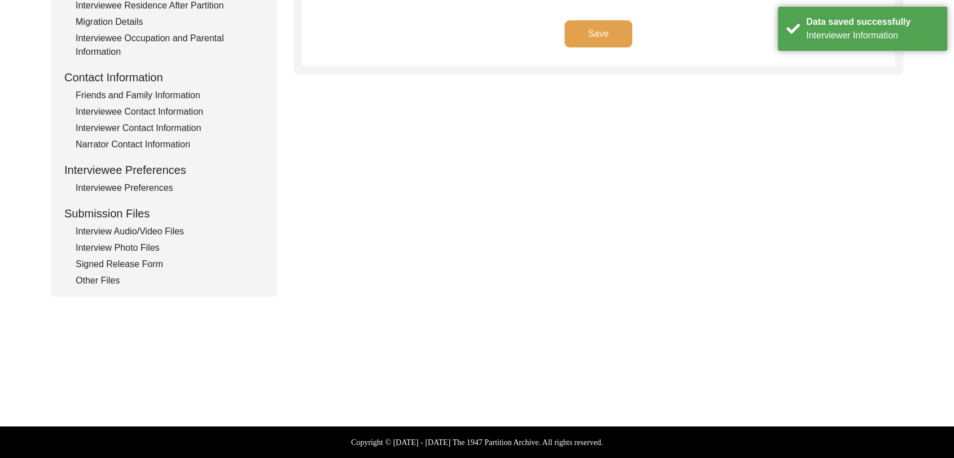
scroll to position [0, 0]
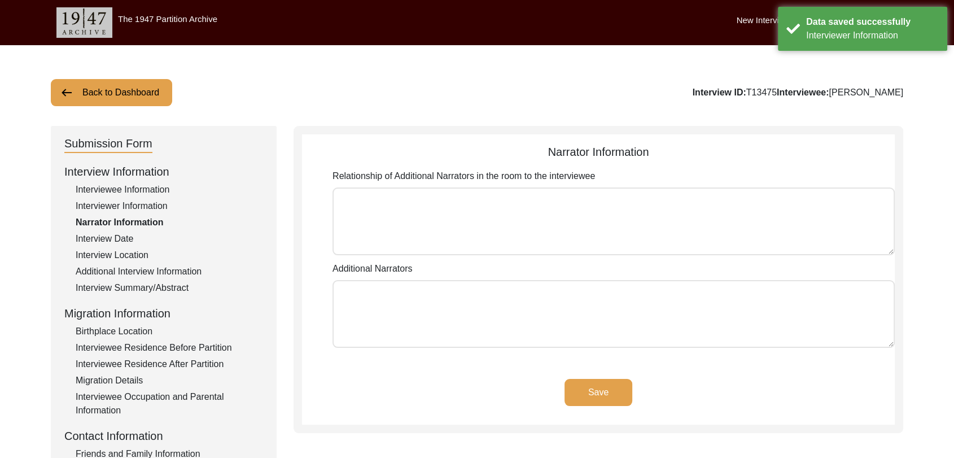
click at [601, 394] on button "Save" at bounding box center [599, 392] width 68 height 27
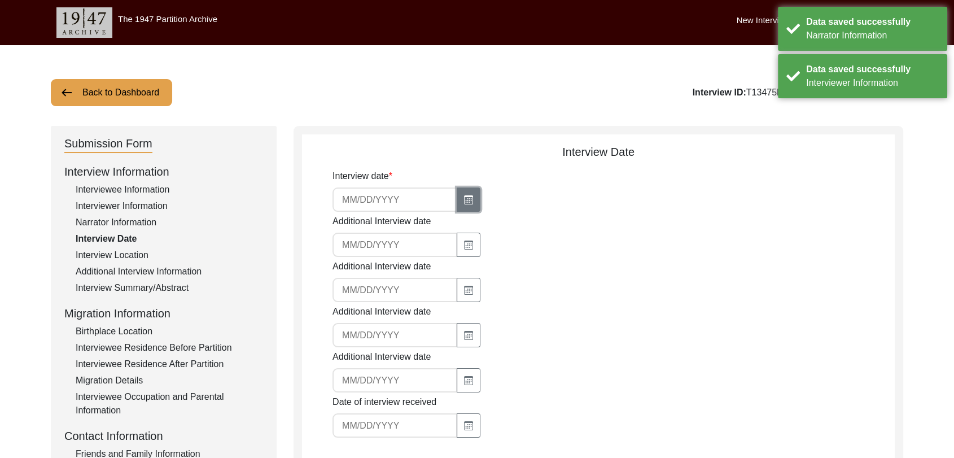
click at [464, 195] on icon "button" at bounding box center [468, 199] width 9 height 9
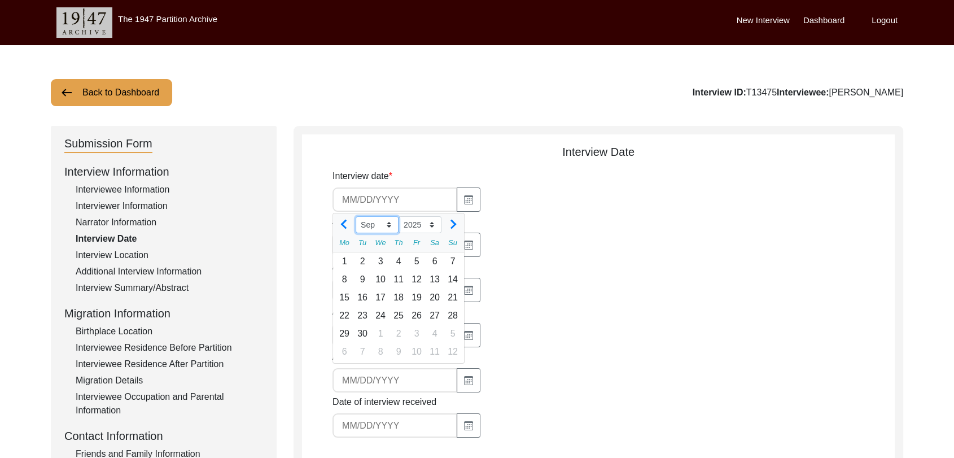
click at [390, 222] on select "Jan Feb Mar Apr May Jun [DATE] Aug Sep Oct Nov Dec" at bounding box center [377, 224] width 43 height 17
click at [356, 216] on select "Jan Feb Mar Apr May Jun [DATE] Aug Sep Oct Nov Dec" at bounding box center [377, 224] width 43 height 17
click at [346, 299] on div "11" at bounding box center [344, 298] width 18 height 18
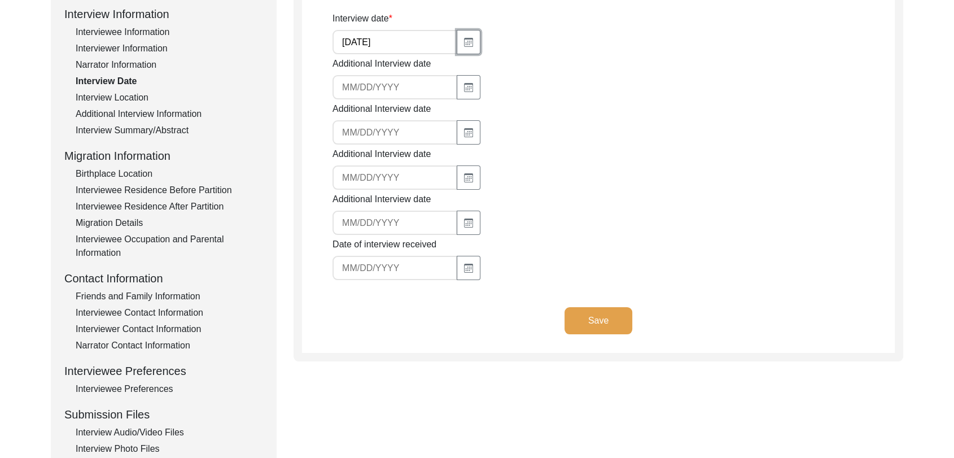
scroll to position [160, 0]
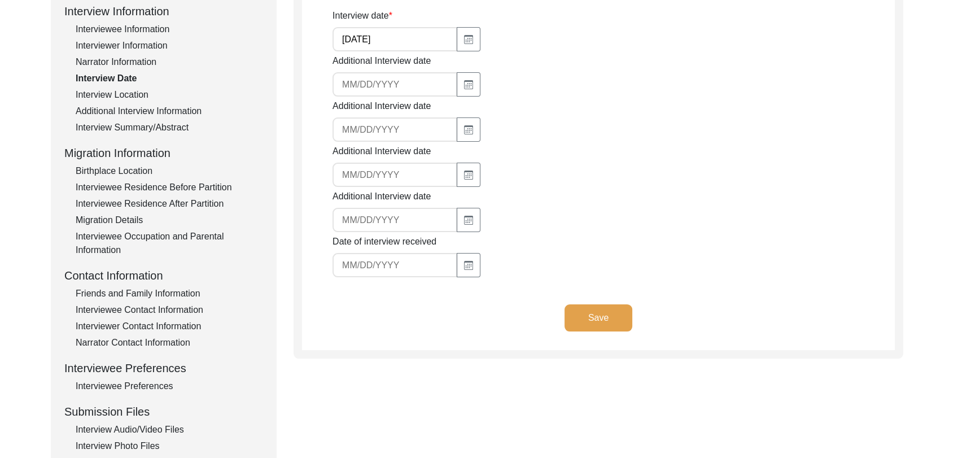
click at [592, 323] on button "Save" at bounding box center [599, 317] width 68 height 27
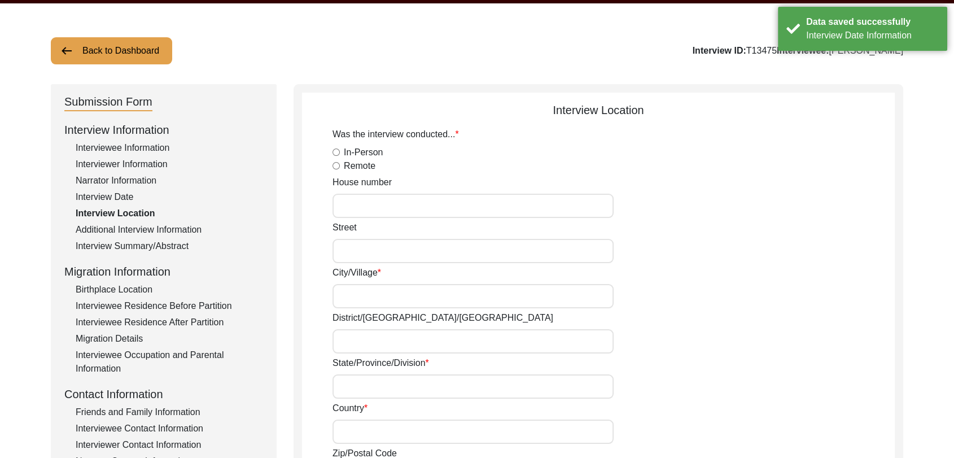
scroll to position [0, 0]
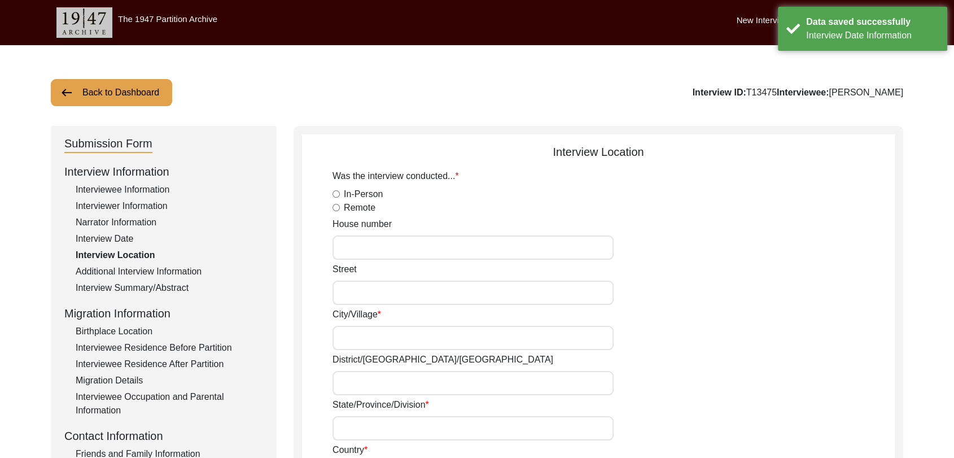
click at [351, 193] on label "In-Person" at bounding box center [363, 194] width 39 height 14
click at [340, 193] on input "In-Person" at bounding box center [336, 193] width 7 height 7
click at [356, 340] on input "City/Village" at bounding box center [473, 338] width 281 height 24
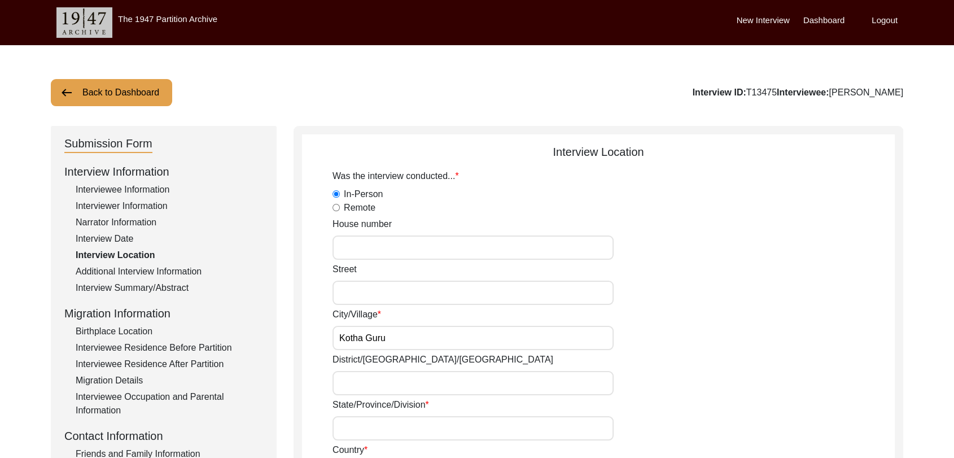
click at [353, 381] on input "District/[GEOGRAPHIC_DATA]/[GEOGRAPHIC_DATA]" at bounding box center [473, 383] width 281 height 24
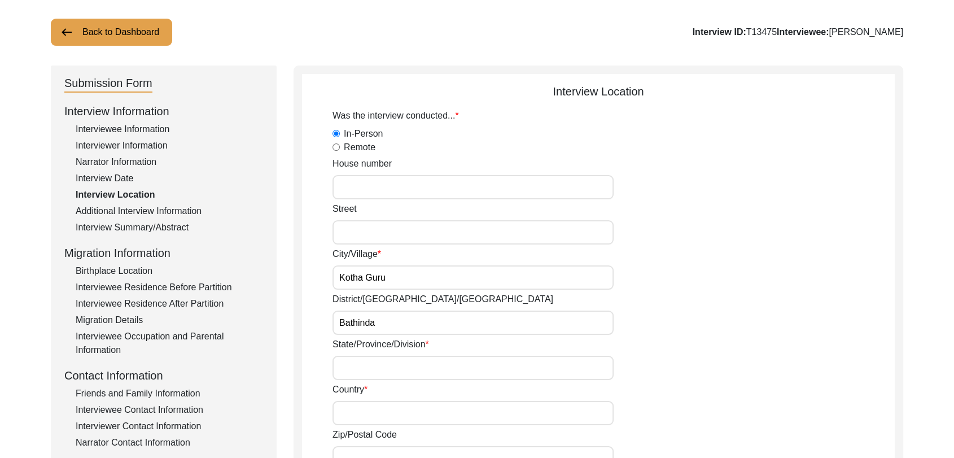
click at [352, 367] on input "State/Province/Division" at bounding box center [473, 368] width 281 height 24
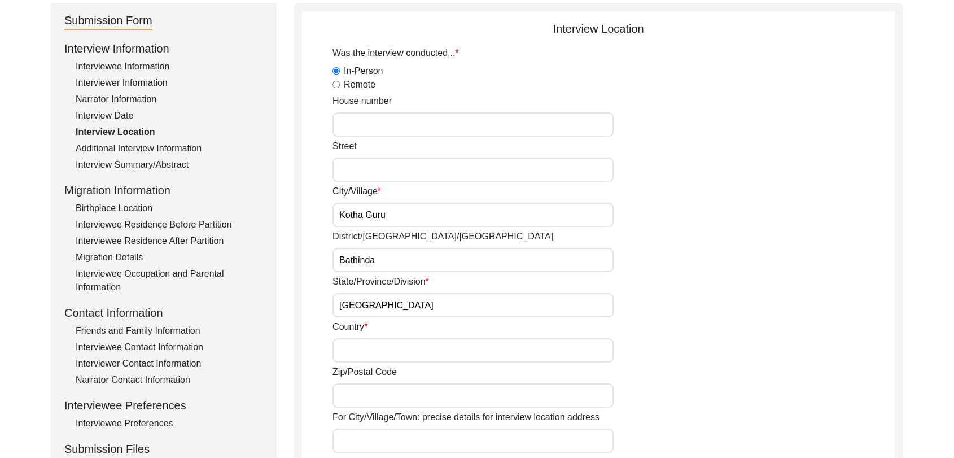
scroll to position [125, 0]
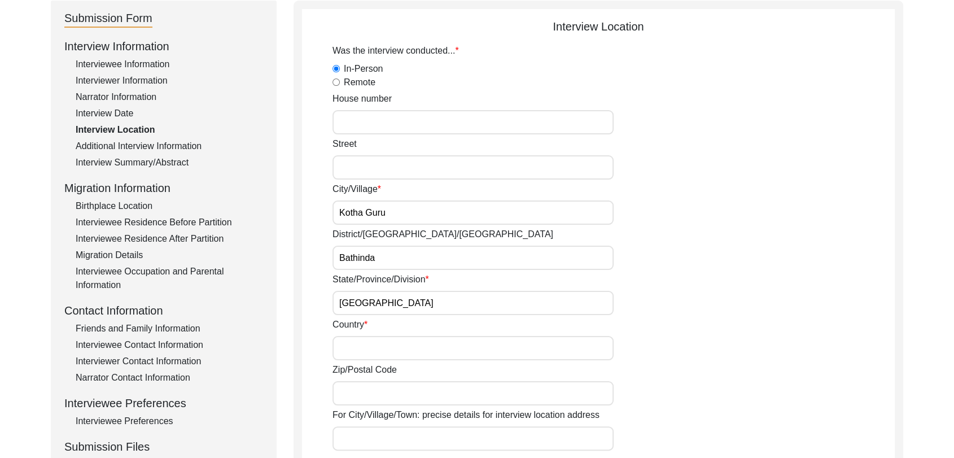
click at [351, 344] on input "Country" at bounding box center [473, 348] width 281 height 24
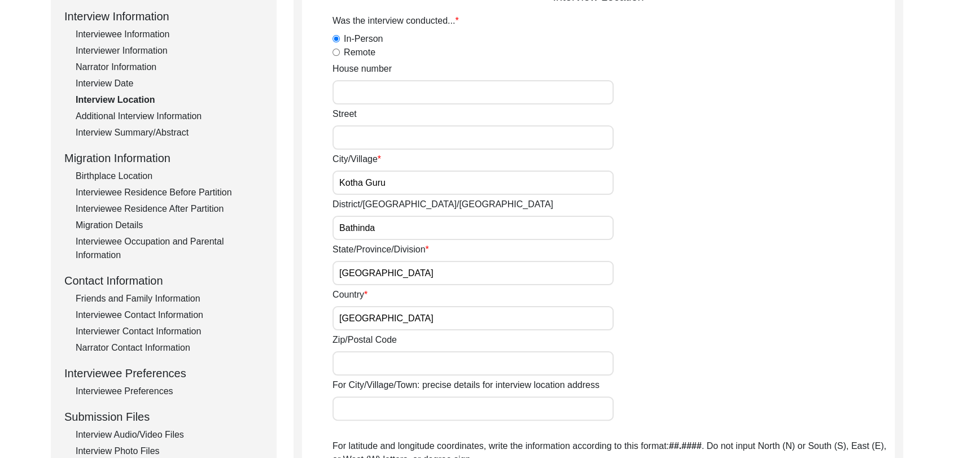
click at [354, 362] on input "Zip/Postal Code" at bounding box center [473, 363] width 281 height 24
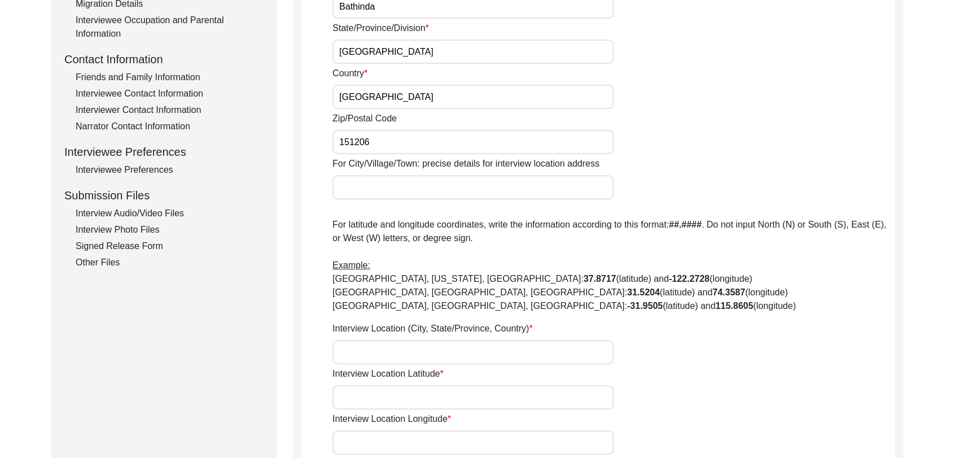
scroll to position [378, 0]
click at [355, 353] on input "Interview Location (City, State/Province, Country)" at bounding box center [473, 351] width 281 height 24
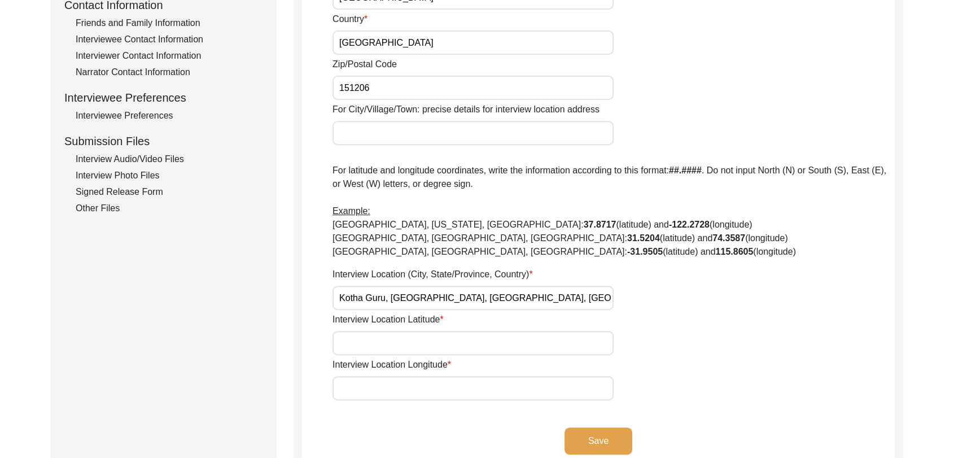
click at [372, 346] on input "Interview Location Latitude" at bounding box center [473, 343] width 281 height 24
click at [365, 382] on input "Interview Location Longitude" at bounding box center [473, 388] width 281 height 24
click at [599, 438] on button "Save" at bounding box center [599, 440] width 68 height 27
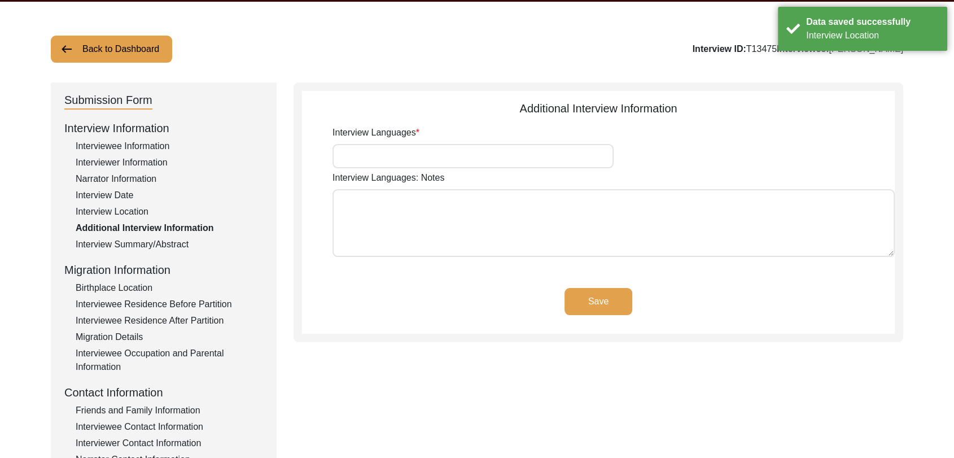
scroll to position [37, 0]
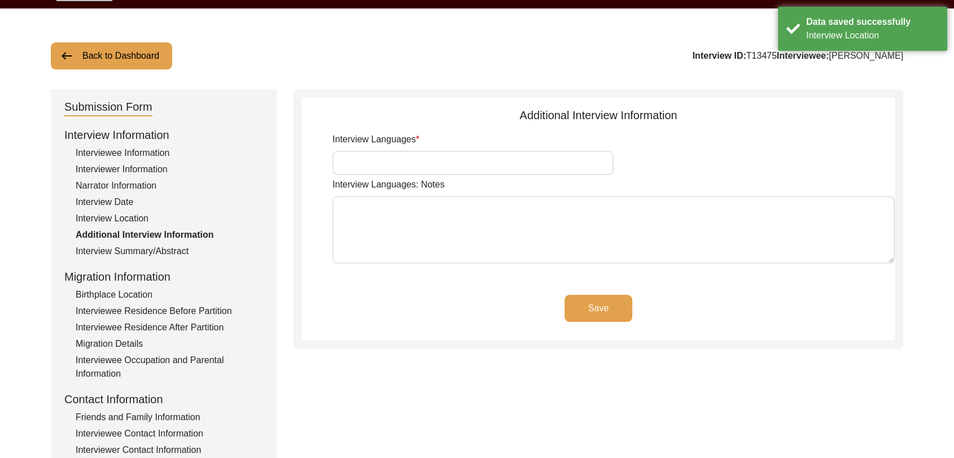
click at [381, 158] on input "Interview Languages" at bounding box center [473, 163] width 281 height 24
click at [596, 315] on button "Save" at bounding box center [599, 308] width 68 height 27
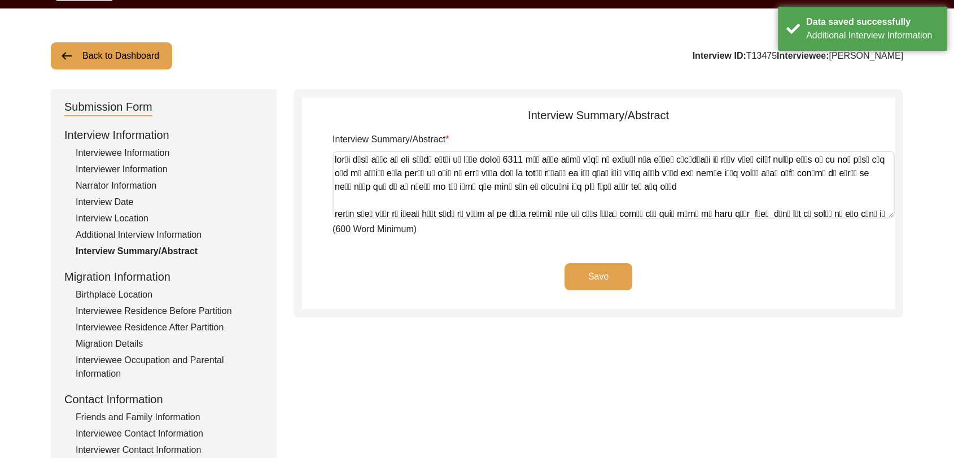
click at [603, 274] on button "Save" at bounding box center [599, 276] width 68 height 27
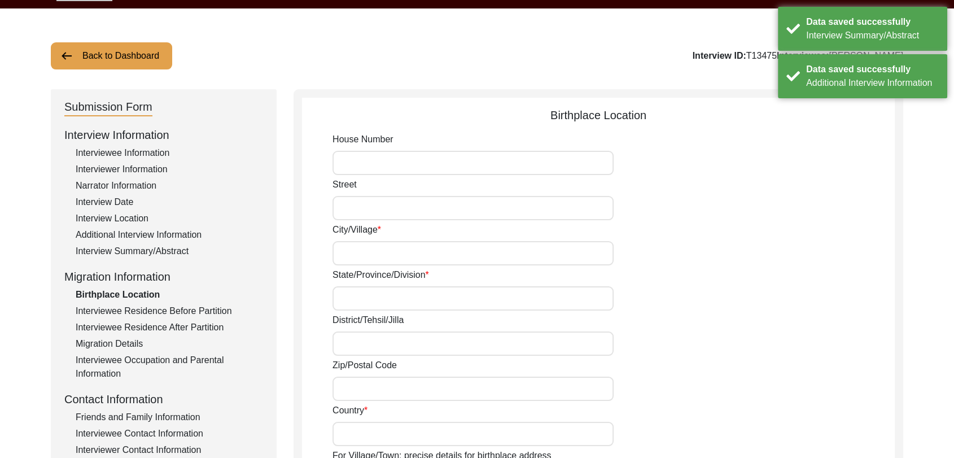
click at [390, 248] on input "City/Village" at bounding box center [473, 253] width 281 height 24
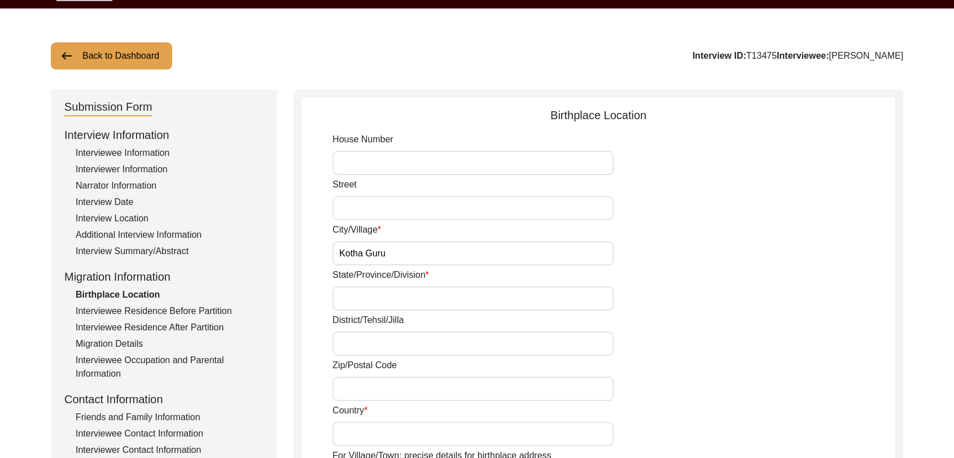
click at [367, 309] on input "State/Province/Division" at bounding box center [473, 298] width 281 height 24
click at [366, 340] on input "District/Tehsil/Jilla" at bounding box center [473, 343] width 281 height 24
click at [389, 394] on input "Zip/Postal Code" at bounding box center [473, 389] width 281 height 24
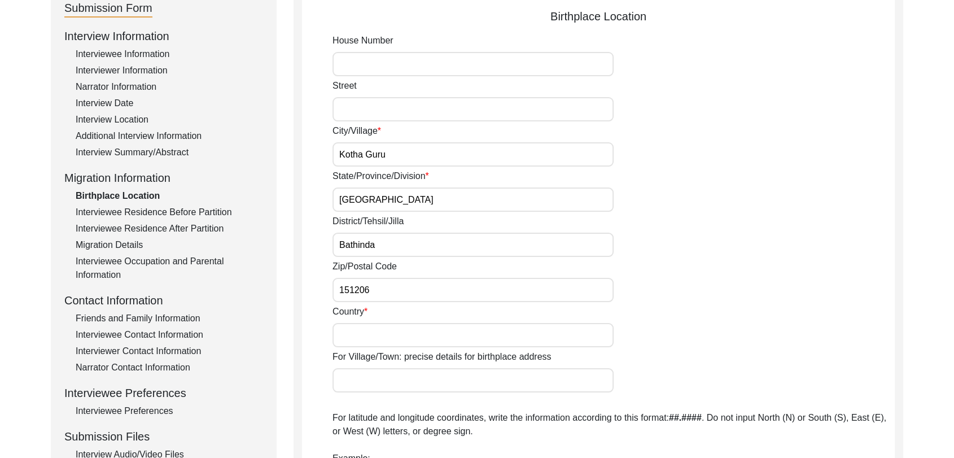
scroll to position [139, 0]
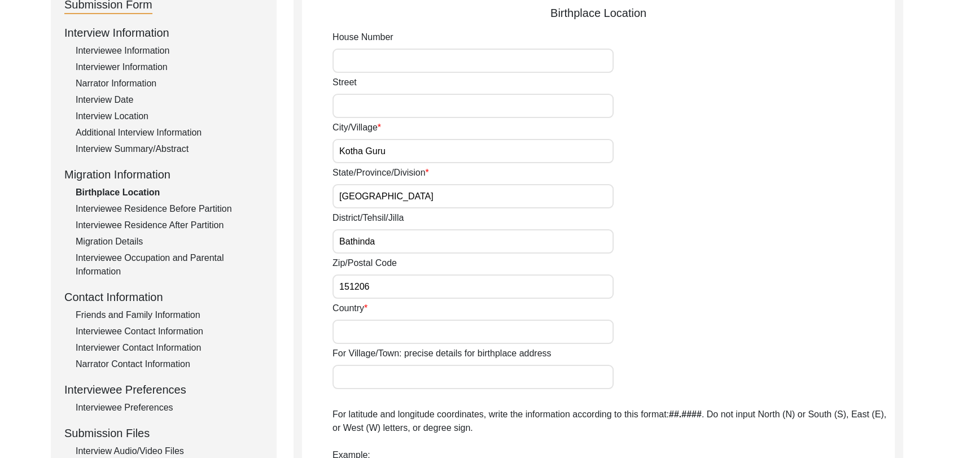
click at [365, 322] on input "Country" at bounding box center [473, 332] width 281 height 24
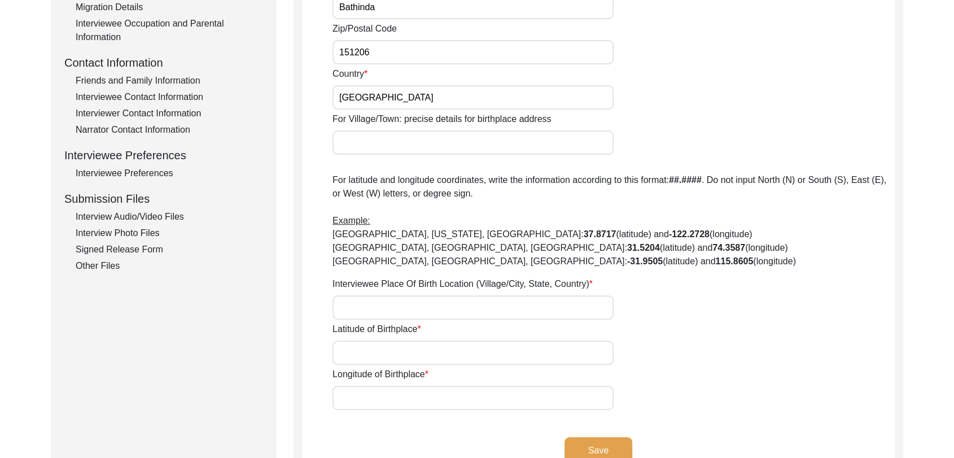
scroll to position [374, 0]
click at [373, 308] on input "Interviewee Place Of Birth Location (Village/City, State, Country)" at bounding box center [473, 307] width 281 height 24
click at [363, 349] on input "Latitude of Birthplace" at bounding box center [473, 352] width 281 height 24
click at [367, 405] on input "Longitude of Birthplace" at bounding box center [473, 397] width 281 height 24
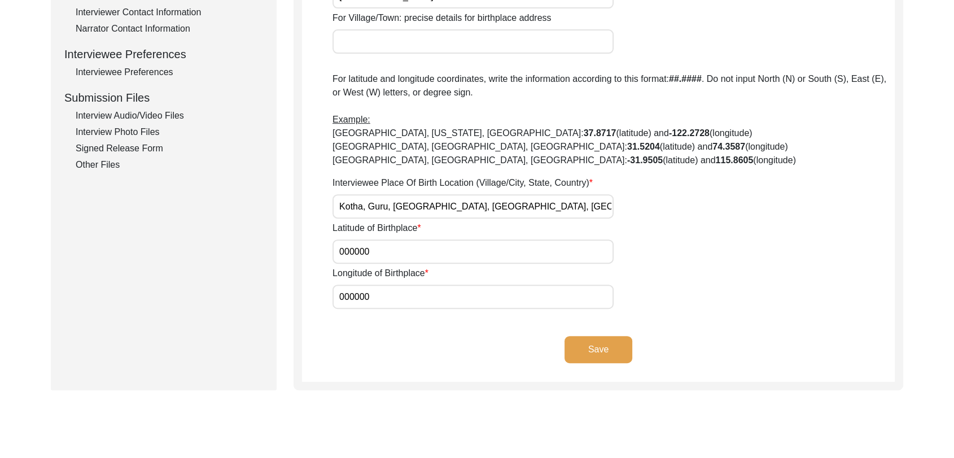
scroll to position [475, 0]
click at [584, 352] on button "Save" at bounding box center [599, 348] width 68 height 27
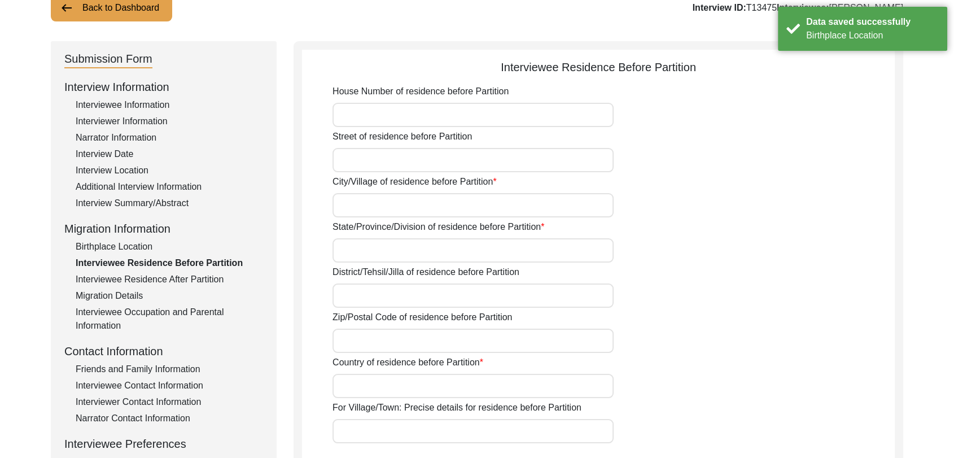
scroll to position [0, 0]
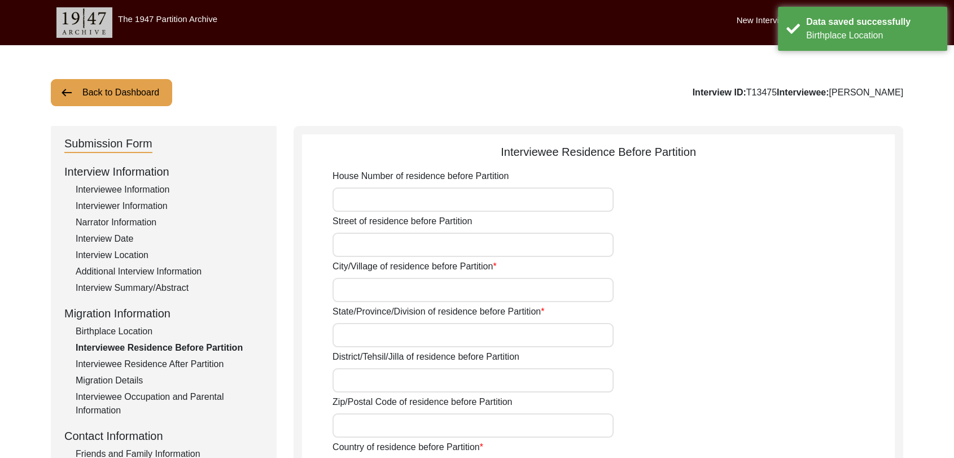
click at [361, 196] on input "House Number of residence before Partition" at bounding box center [473, 199] width 281 height 24
click at [357, 239] on input "Street of residence before Partition" at bounding box center [473, 245] width 281 height 24
click at [355, 286] on input "City/Village of residence before Partition" at bounding box center [473, 290] width 281 height 24
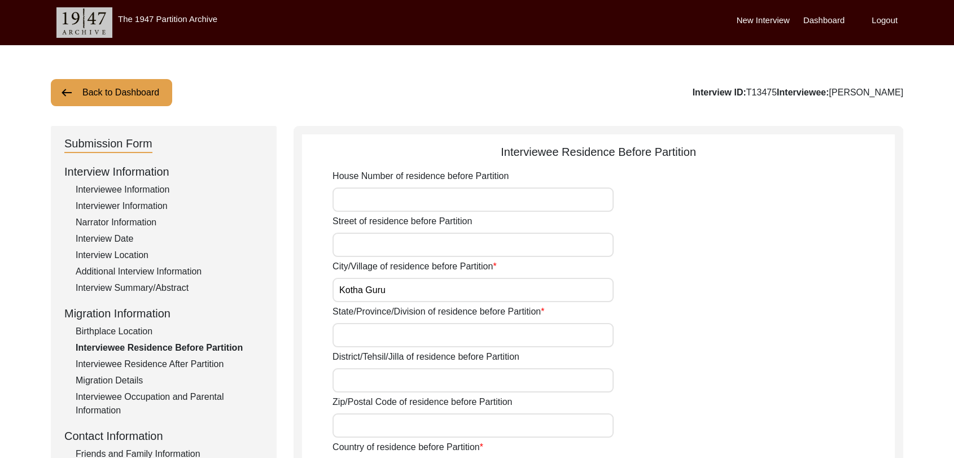
click at [359, 336] on input "State/Province/Division of residence before Partition" at bounding box center [473, 335] width 281 height 24
click at [360, 374] on input "District/Tehsil/Jilla of residence before Partition" at bounding box center [473, 380] width 281 height 24
click at [363, 442] on label "Country of residence before Partition" at bounding box center [408, 447] width 151 height 14
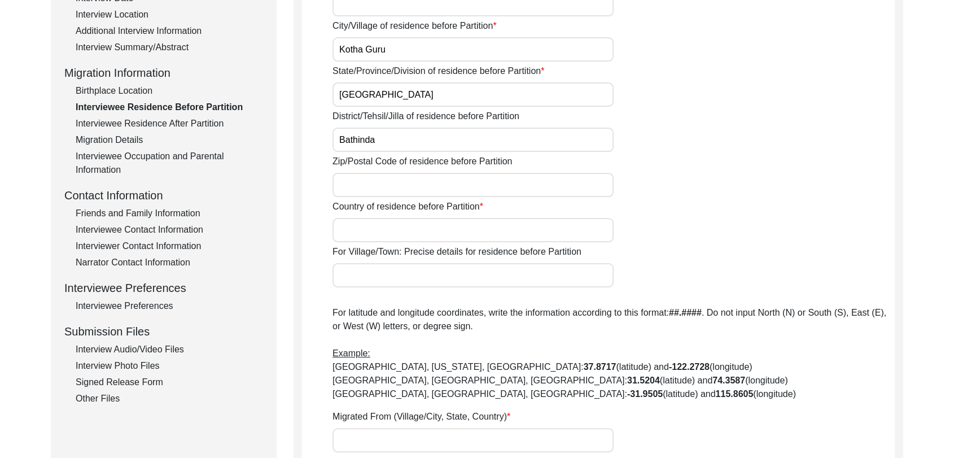
click at [368, 430] on input "Migrated From (Village/City, State, Country)" at bounding box center [473, 440] width 281 height 24
click at [364, 186] on input "Zip/Postal Code of residence before Partition" at bounding box center [473, 185] width 281 height 24
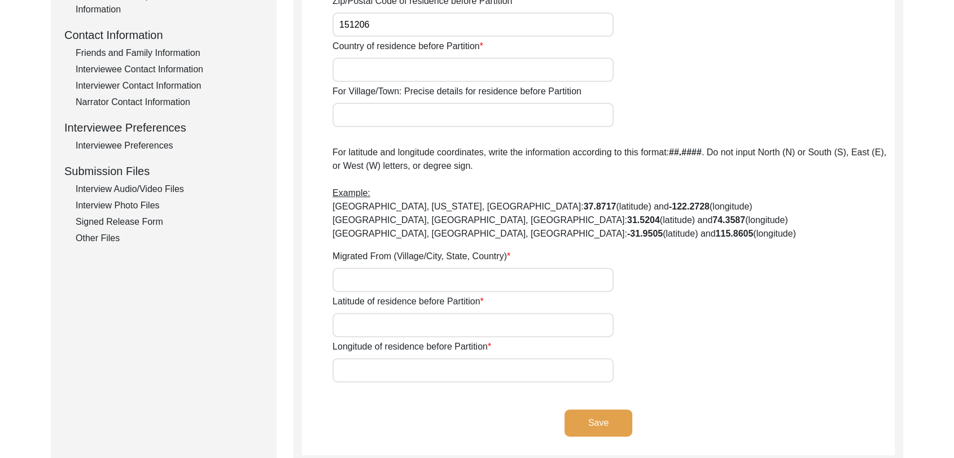
scroll to position [407, 0]
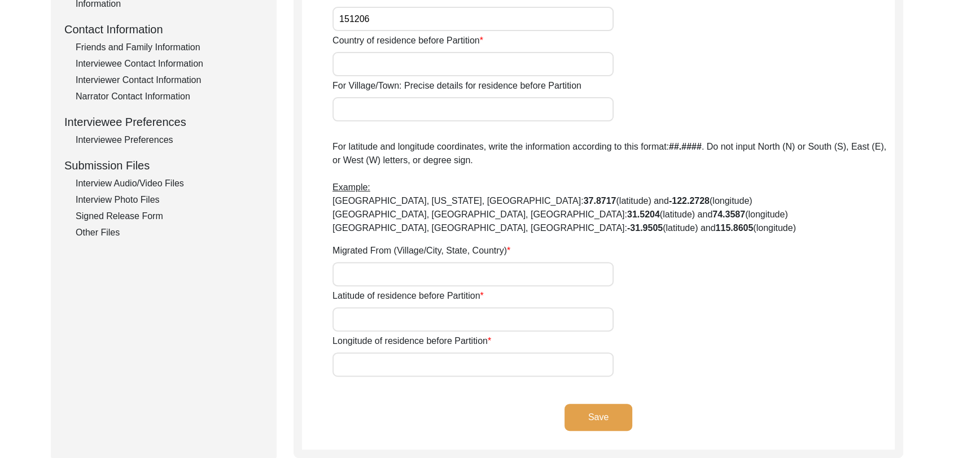
click at [361, 285] on input "Migrated From (Village/City, State, Country)" at bounding box center [473, 274] width 281 height 24
click at [361, 316] on input "Latitude of residence before Partition" at bounding box center [473, 319] width 281 height 24
click at [361, 363] on input "Longitude of residence before Partition" at bounding box center [473, 364] width 281 height 24
click at [582, 408] on button "Save" at bounding box center [599, 417] width 68 height 27
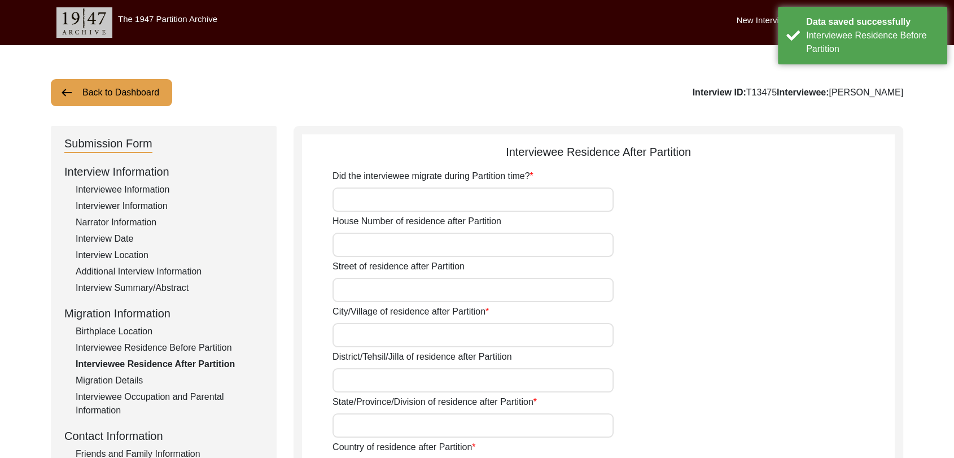
scroll to position [0, 0]
click at [350, 195] on input "Did the interviewee migrate during Partition time?" at bounding box center [473, 199] width 281 height 24
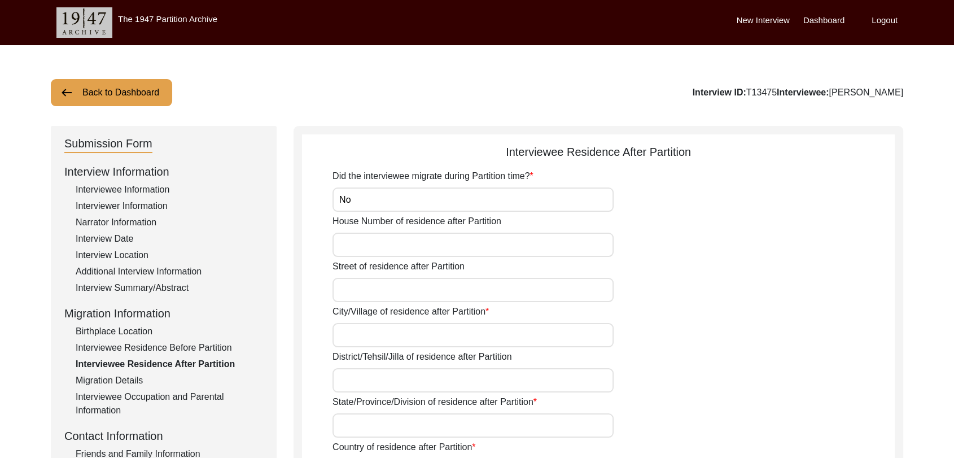
click at [348, 247] on input "House Number of residence after Partition" at bounding box center [473, 245] width 281 height 24
click at [364, 291] on input "Street of residence after Partition" at bounding box center [473, 290] width 281 height 24
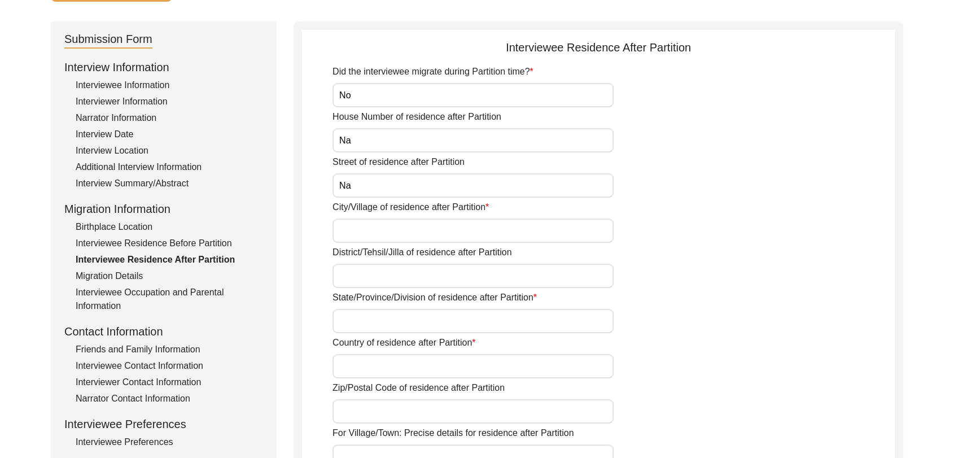
scroll to position [117, 0]
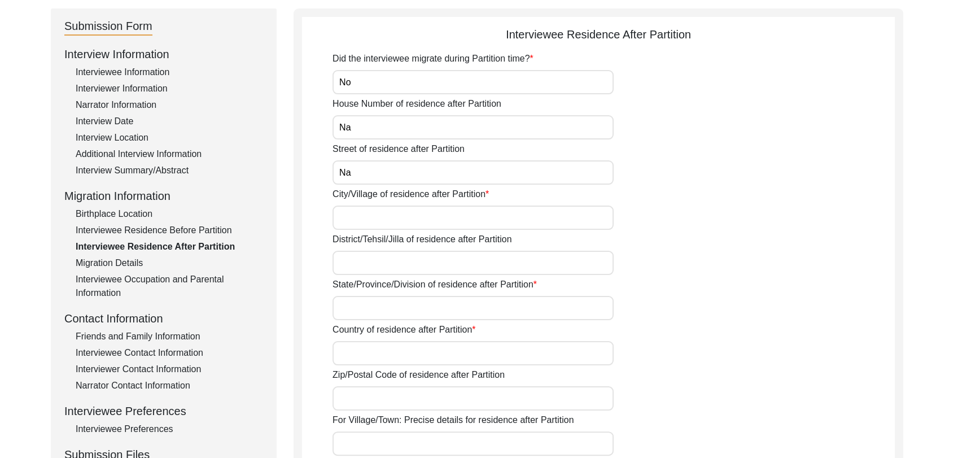
click at [359, 228] on input "City/Village of residence after Partition" at bounding box center [473, 218] width 281 height 24
click at [364, 265] on input "District/Tehsil/Jilla of residence after Partition" at bounding box center [473, 263] width 281 height 24
click at [371, 307] on input "State/Province/Division of residence after Partition" at bounding box center [473, 308] width 281 height 24
click at [364, 362] on input "Country of residence after Partition" at bounding box center [473, 353] width 281 height 24
click at [374, 407] on input "Zip/Postal Code of residence after Partition" at bounding box center [473, 398] width 281 height 24
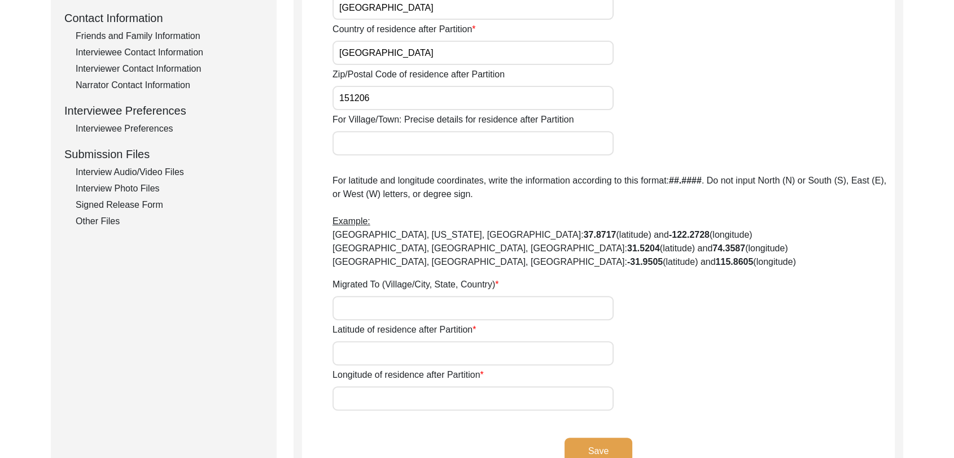
scroll to position [418, 0]
click at [354, 308] on input "Migrated To (Village/City, State, Country)" at bounding box center [473, 307] width 281 height 24
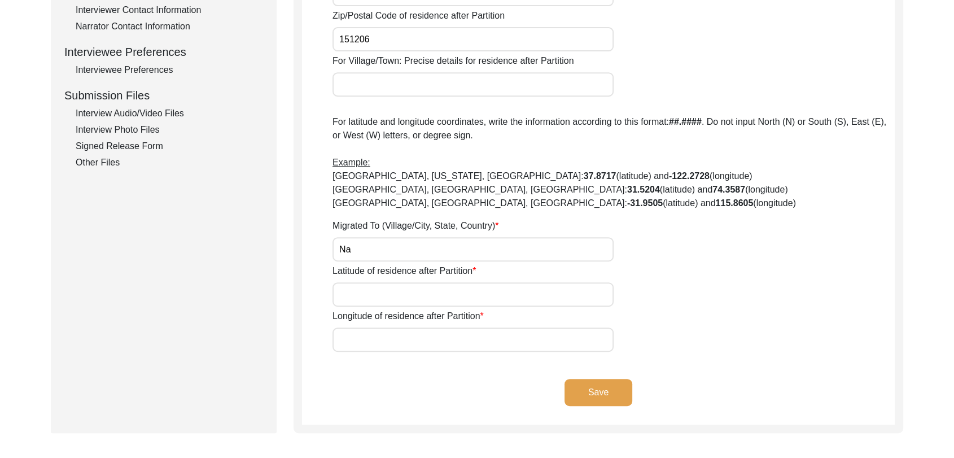
scroll to position [477, 0]
click at [357, 299] on input "Latitude of residence after Partition" at bounding box center [473, 294] width 281 height 24
drag, startPoint x: 387, startPoint y: 332, endPoint x: 425, endPoint y: 260, distance: 81.6
click at [425, 260] on div "Did the interviewee migrate during Partition time? No House Number of residence…" at bounding box center [614, 21] width 562 height 659
click at [599, 383] on button "Save" at bounding box center [599, 391] width 68 height 27
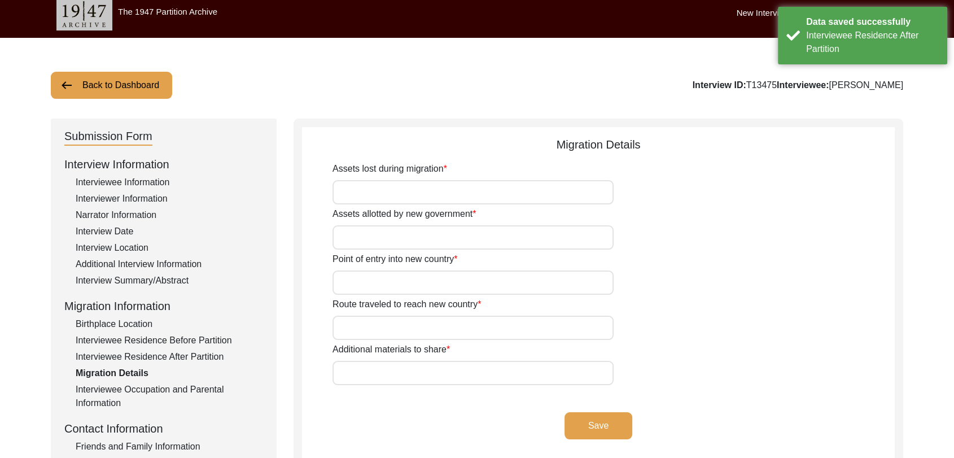
scroll to position [7, 0]
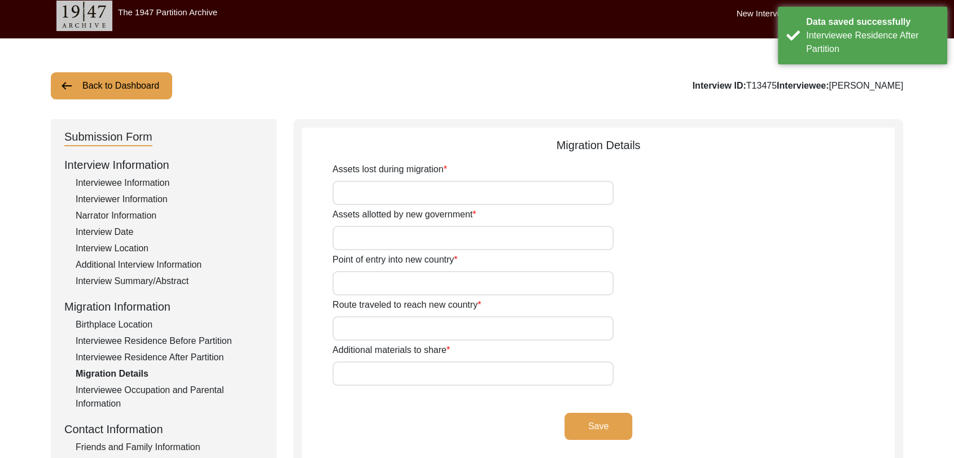
click at [361, 185] on input "Assets lost during migration" at bounding box center [473, 193] width 281 height 24
click at [381, 246] on input "Assets allotted by new government" at bounding box center [473, 238] width 281 height 24
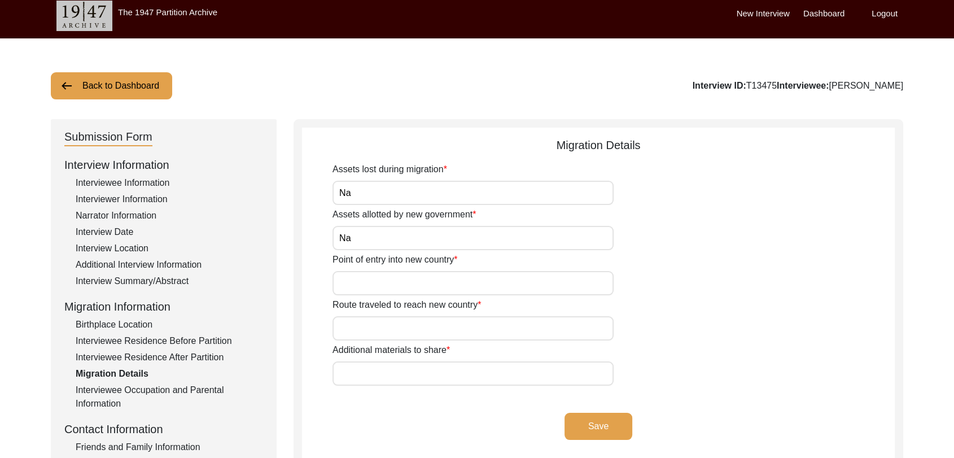
click at [404, 288] on input "Point of entry into new country" at bounding box center [473, 283] width 281 height 24
click at [382, 332] on input "Route traveled to reach new country" at bounding box center [473, 328] width 281 height 24
click at [363, 376] on input "Additional materials to share" at bounding box center [473, 373] width 281 height 24
click at [592, 426] on button "Save" at bounding box center [599, 426] width 68 height 27
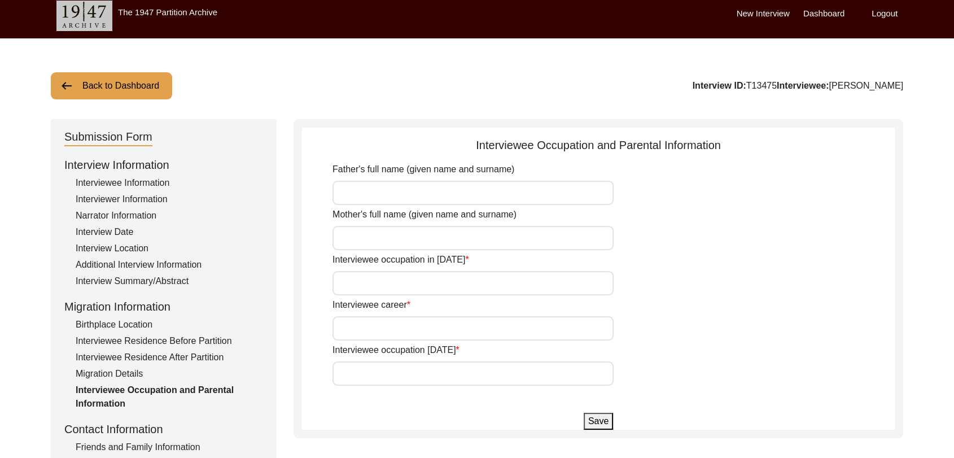
click at [360, 194] on input "Father's full name (given name and surname)" at bounding box center [473, 193] width 281 height 24
click at [365, 194] on input "Father's full name (given name and surname)" at bounding box center [473, 193] width 281 height 24
click at [366, 230] on input "Mother's full name (given name and surname)" at bounding box center [473, 238] width 281 height 24
click at [361, 290] on input "Interviewee occupation in [DATE]" at bounding box center [473, 283] width 281 height 24
click at [388, 332] on input "Interviewee career" at bounding box center [473, 328] width 281 height 24
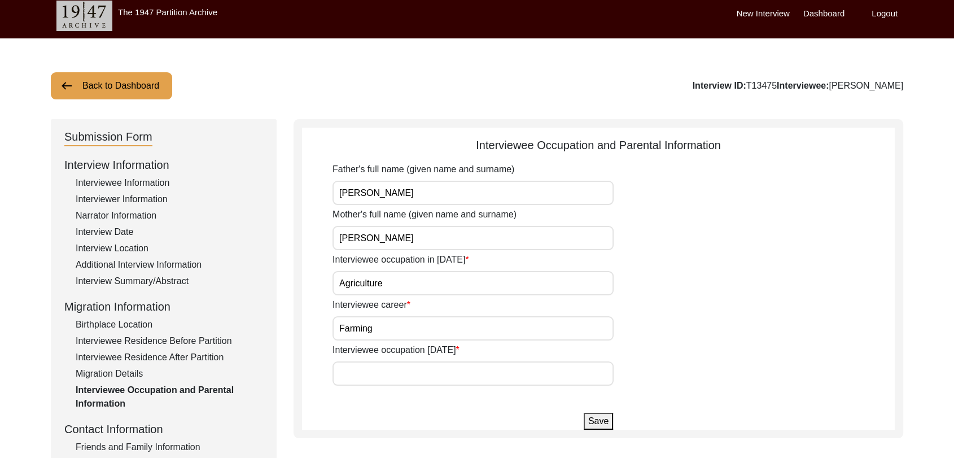
click at [371, 382] on input "Interviewee occupation [DATE]" at bounding box center [473, 373] width 281 height 24
click at [596, 416] on button "Save" at bounding box center [598, 421] width 29 height 17
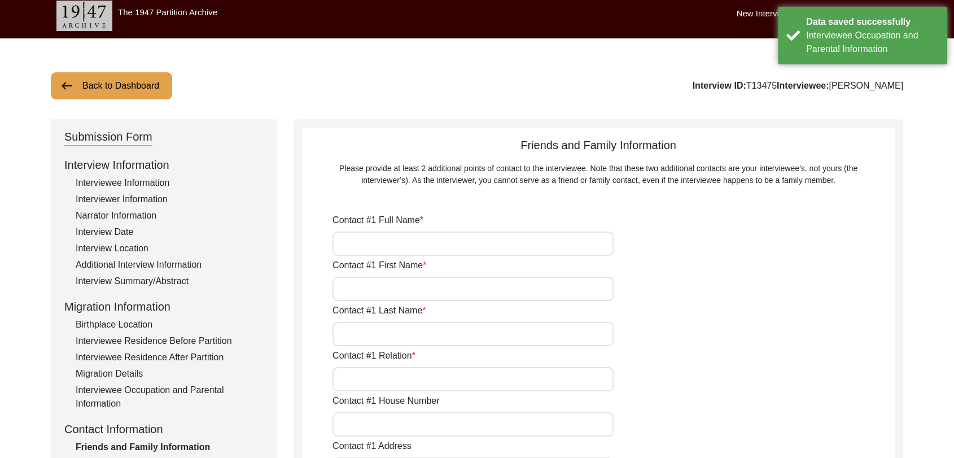
click at [376, 245] on input "Contact #1 Full Name" at bounding box center [473, 244] width 281 height 24
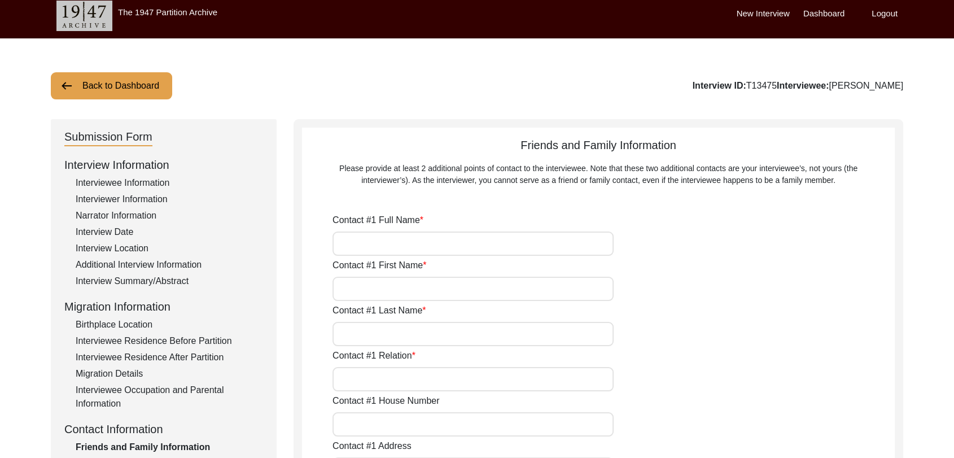
click at [368, 245] on input "Contact #1 Full Name" at bounding box center [473, 244] width 281 height 24
click at [359, 284] on input "Contact #1 First Name" at bounding box center [473, 289] width 281 height 24
click at [365, 331] on input "Contact #1 Last Name" at bounding box center [473, 334] width 281 height 24
click at [361, 382] on input "Contact #1 Relation" at bounding box center [473, 379] width 281 height 24
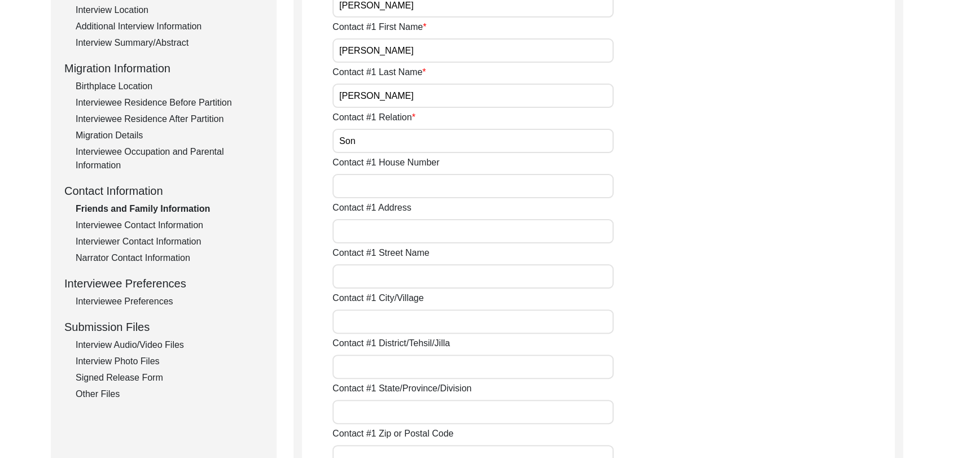
scroll to position [202, 0]
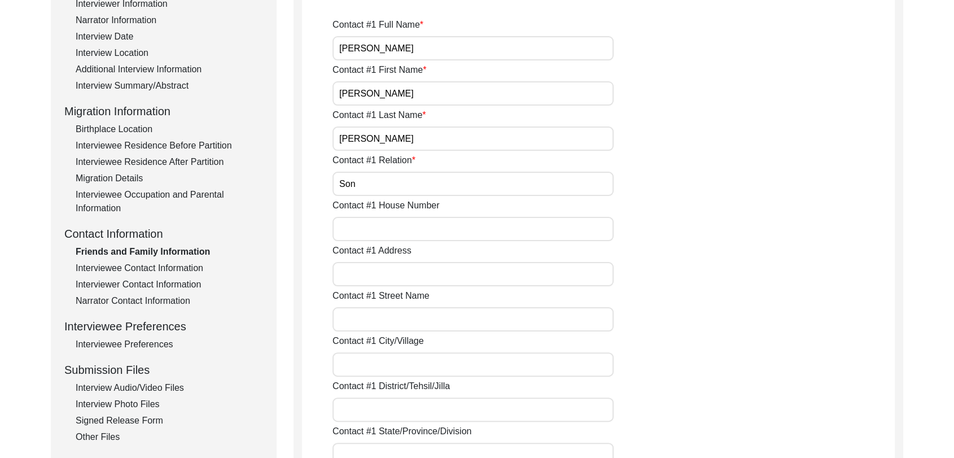
click at [374, 367] on input "Contact #1 City/Village" at bounding box center [473, 364] width 281 height 24
click at [371, 407] on input "Contact #1 District/Tehsil/Jilla" at bounding box center [473, 410] width 281 height 24
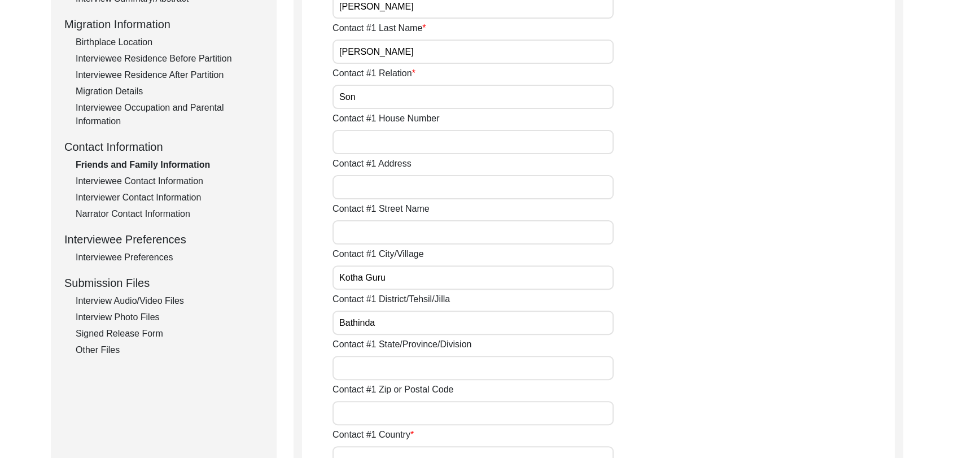
scroll to position [290, 0]
click at [366, 372] on input "Contact #1 State/Province/Division" at bounding box center [473, 367] width 281 height 24
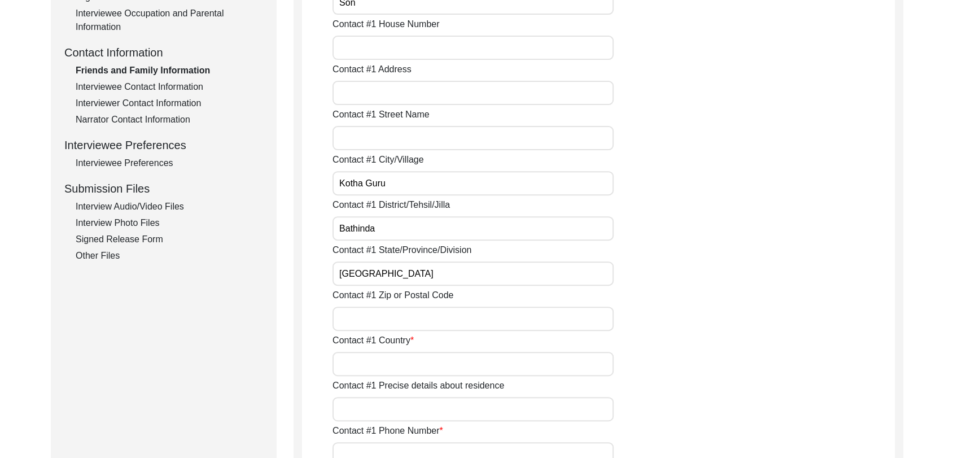
scroll to position [388, 0]
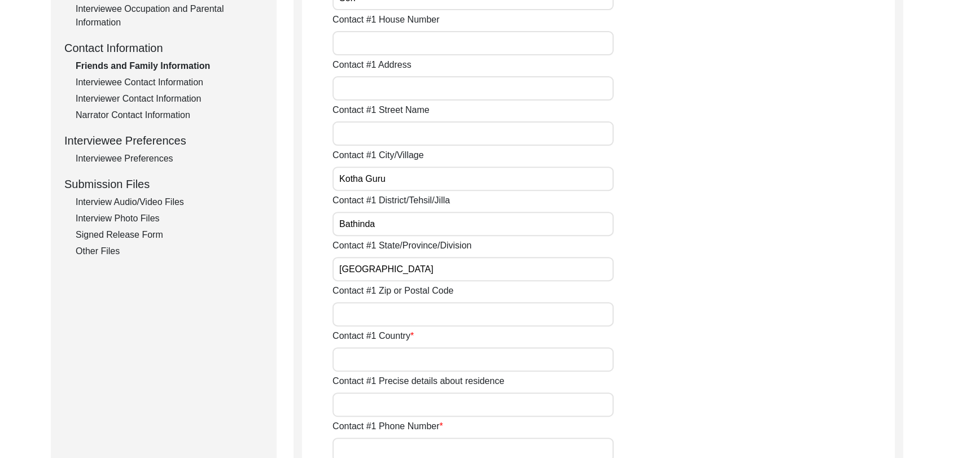
click at [363, 360] on input "Contact #1 Country" at bounding box center [473, 359] width 281 height 24
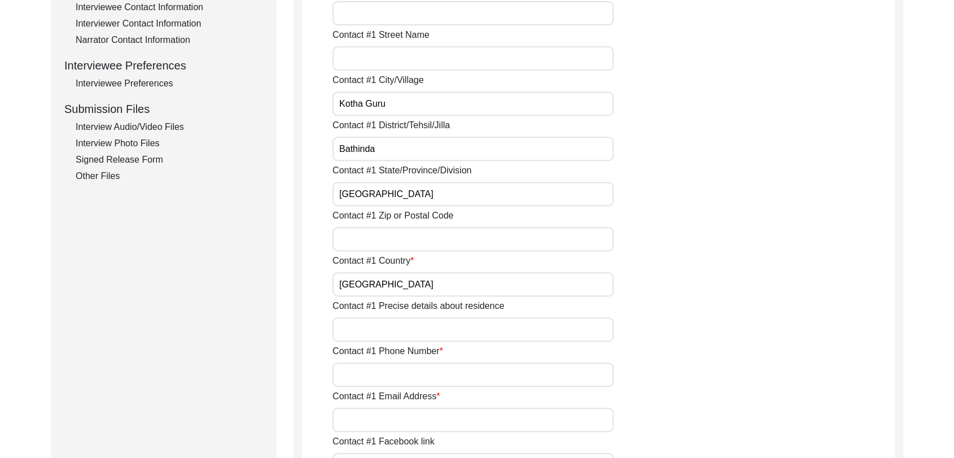
scroll to position [481, 0]
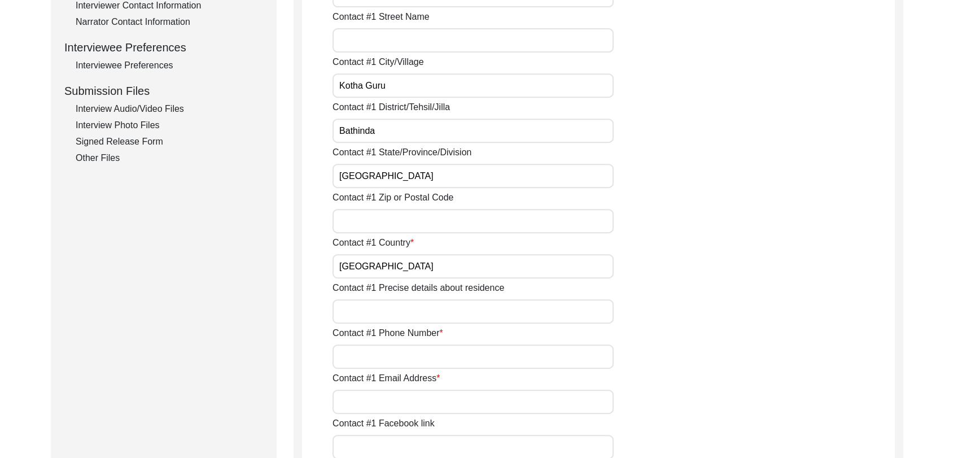
click at [363, 357] on input "Contact #1 Phone Number" at bounding box center [473, 356] width 281 height 24
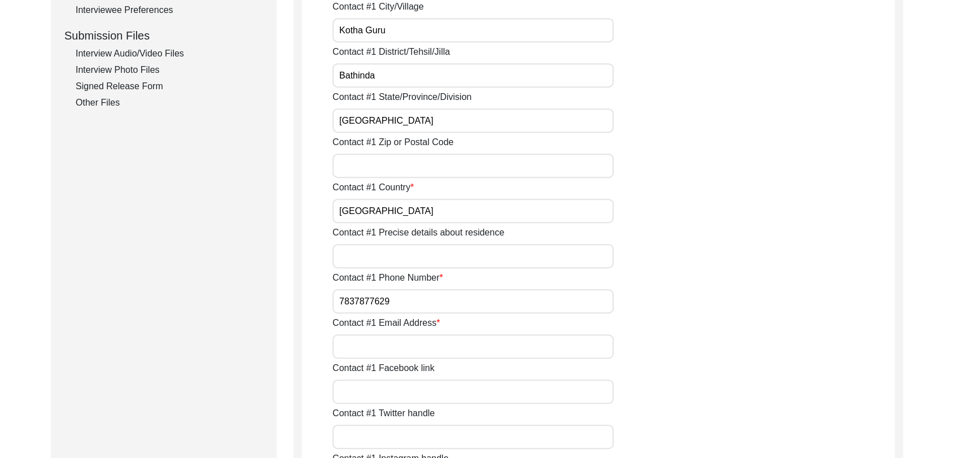
click at [363, 344] on input "Contact #1 Email Address" at bounding box center [473, 346] width 281 height 24
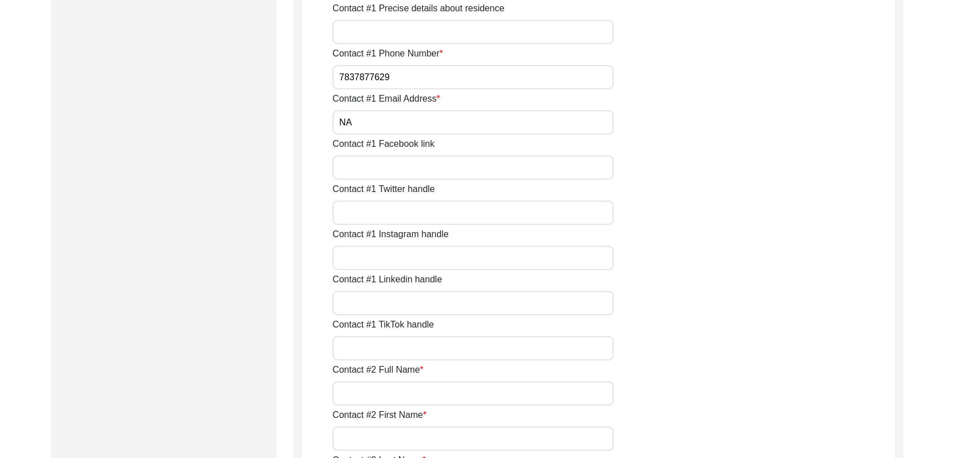
scroll to position [765, 0]
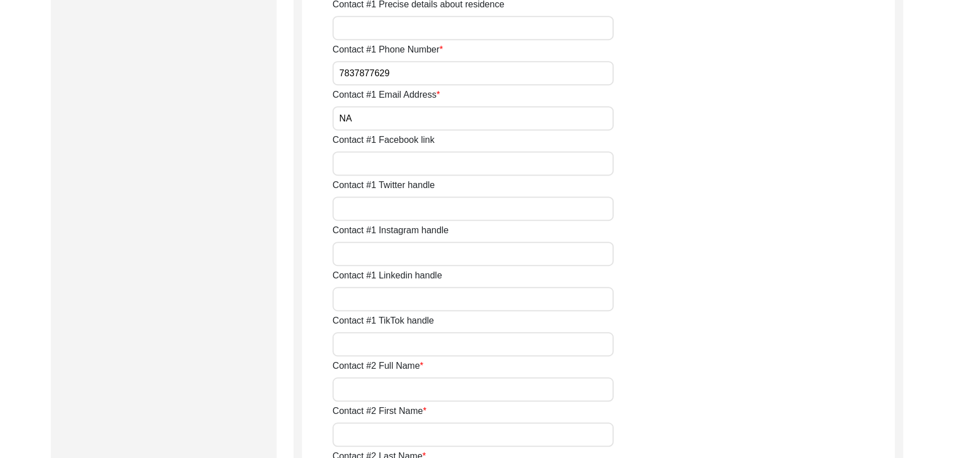
click at [370, 396] on input "Contact #2 Full Name" at bounding box center [473, 389] width 281 height 24
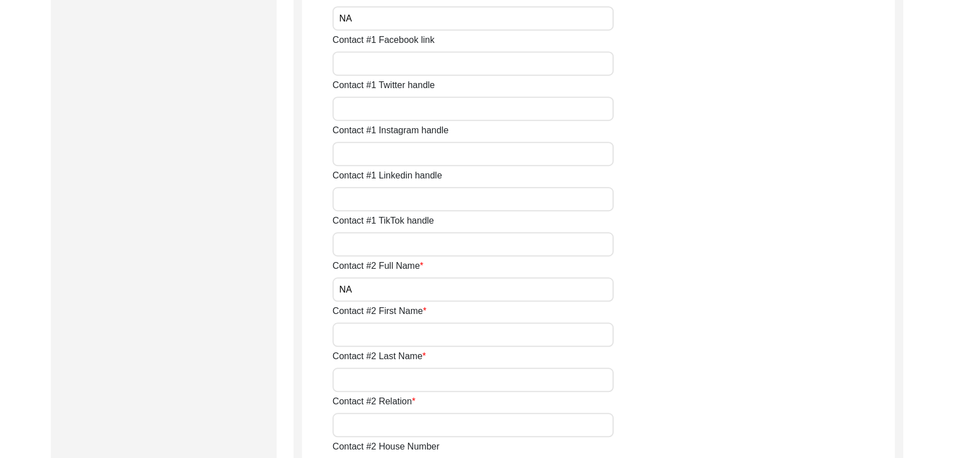
scroll to position [865, 0]
click at [374, 343] on input "Contact #2 First Name" at bounding box center [473, 334] width 281 height 24
click at [370, 387] on input "Contact #2 Last Name" at bounding box center [473, 379] width 281 height 24
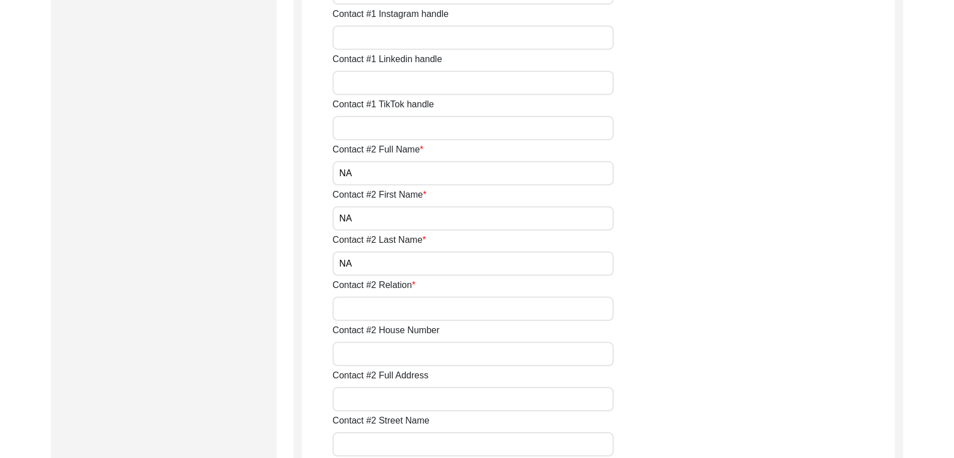
scroll to position [981, 0]
click at [384, 304] on input "Contact #2 Relation" at bounding box center [473, 308] width 281 height 24
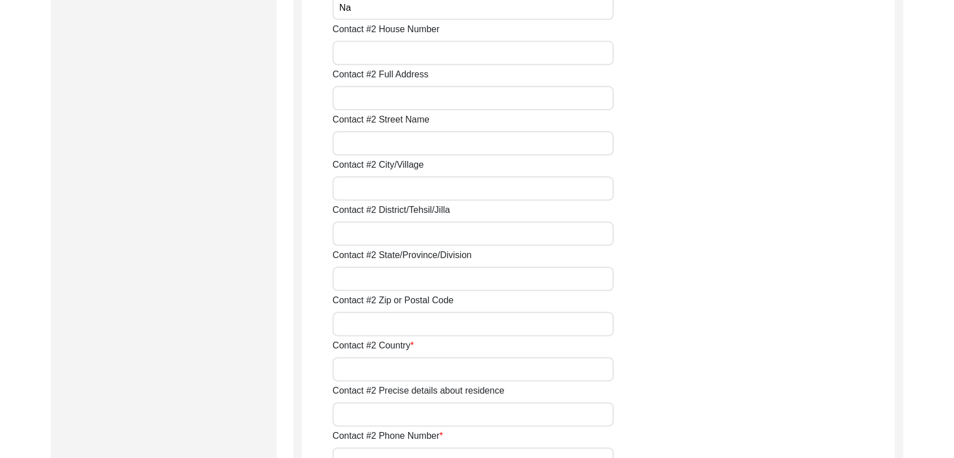
scroll to position [1283, 0]
click at [379, 365] on input "Contact #2 Country" at bounding box center [473, 368] width 281 height 24
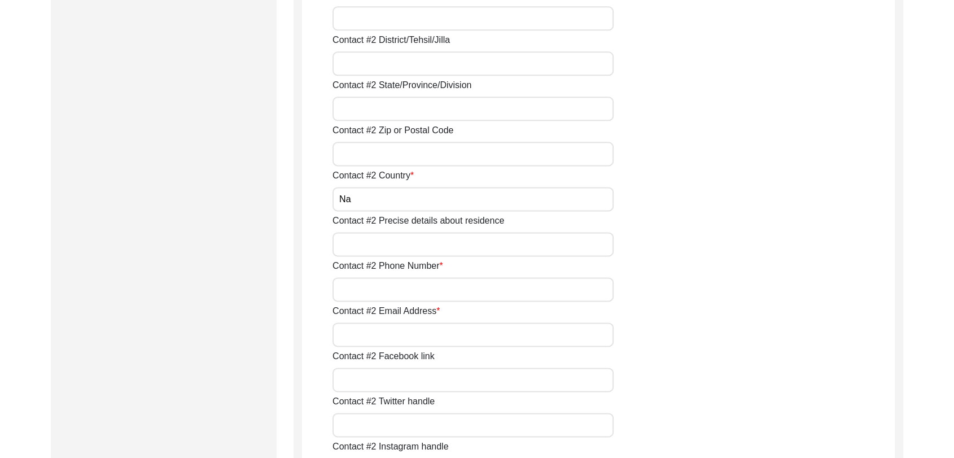
scroll to position [1454, 0]
click at [379, 295] on input "Contact #2 Phone Number" at bounding box center [473, 288] width 281 height 24
click at [386, 339] on input "Contact #2 Email Address" at bounding box center [473, 333] width 281 height 24
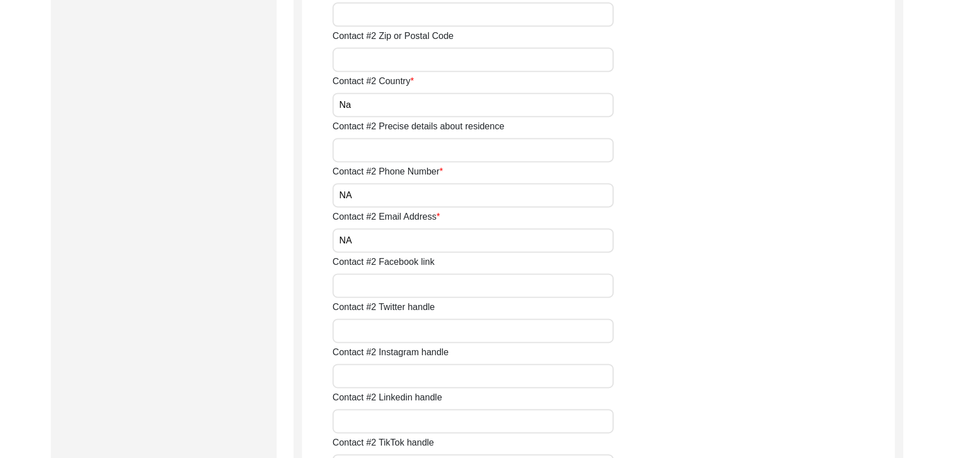
scroll to position [1546, 0]
click at [361, 276] on input "Contact #2 Facebook link" at bounding box center [473, 286] width 281 height 24
click at [374, 331] on input "Contact #2 Twitter handle" at bounding box center [473, 331] width 281 height 24
click at [363, 295] on input "Contact #2 Facebook link" at bounding box center [473, 286] width 281 height 24
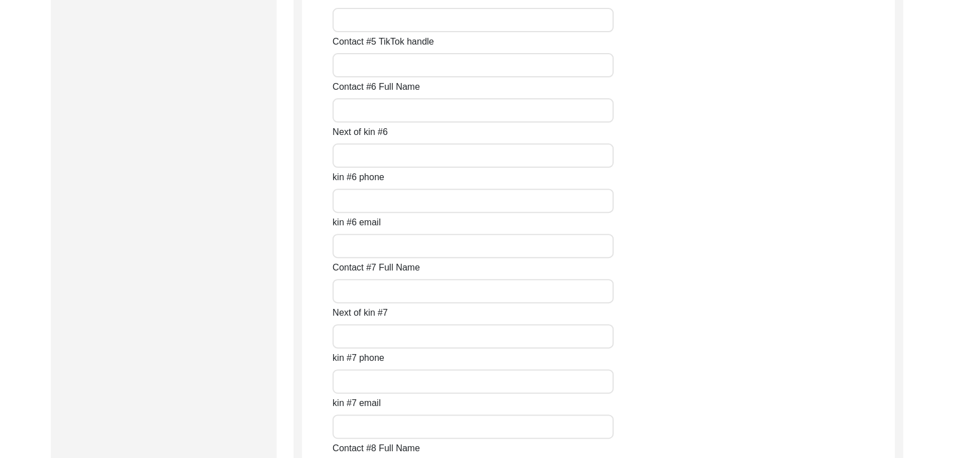
scroll to position [5061, 0]
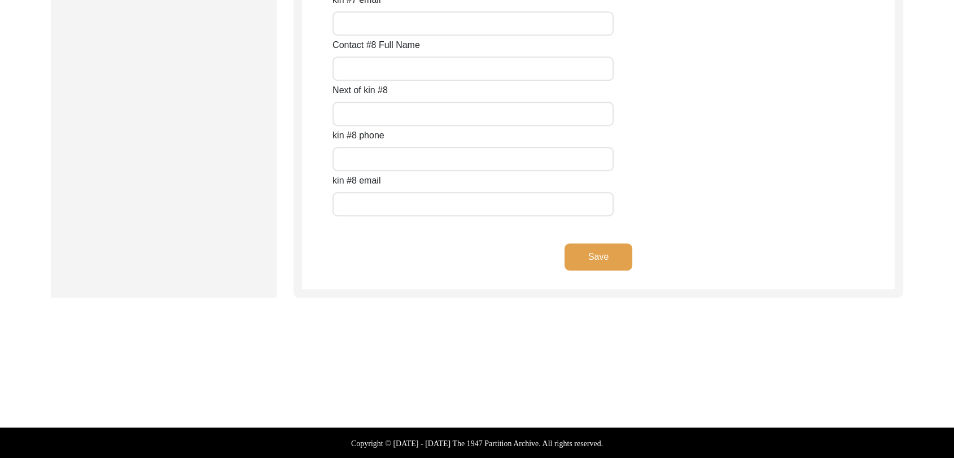
click at [605, 250] on button "Save" at bounding box center [599, 256] width 68 height 27
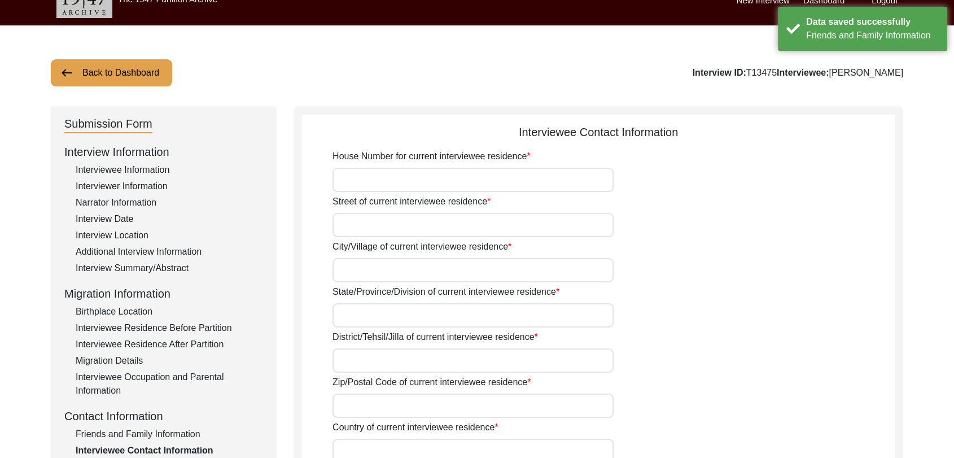
scroll to position [19, 0]
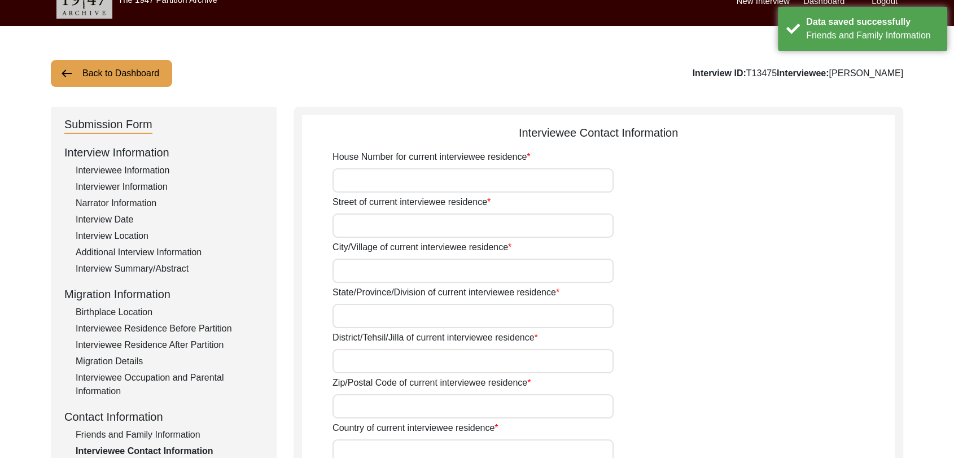
click at [387, 180] on input "House Number for current interviewee residence" at bounding box center [473, 180] width 281 height 24
click at [376, 225] on input "Street of current interviewee residence" at bounding box center [473, 225] width 281 height 24
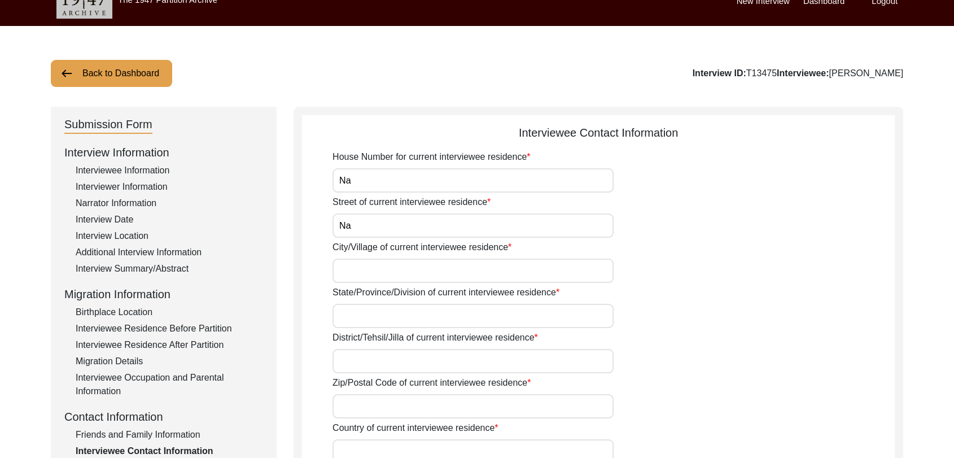
click at [372, 268] on input "City/Village of current interviewee residence" at bounding box center [473, 271] width 281 height 24
click at [366, 276] on input "City/Village of current interviewee residence" at bounding box center [473, 271] width 281 height 24
click at [359, 316] on input "State/Province/Division of current interviewee residence" at bounding box center [473, 316] width 281 height 24
click at [356, 357] on input "District/Tehsil/Jilla of current interviewee residence" at bounding box center [473, 361] width 281 height 24
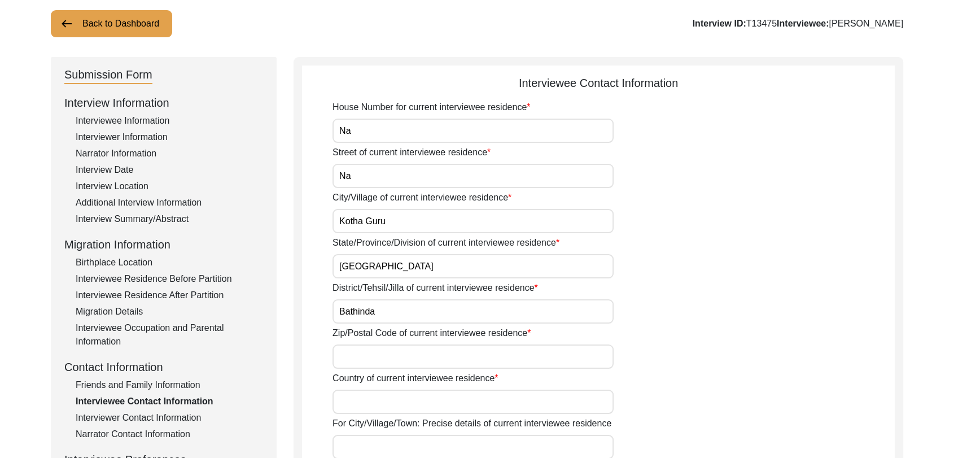
scroll to position [69, 0]
click at [356, 357] on input "Zip/Postal Code of current interviewee residence" at bounding box center [473, 356] width 281 height 24
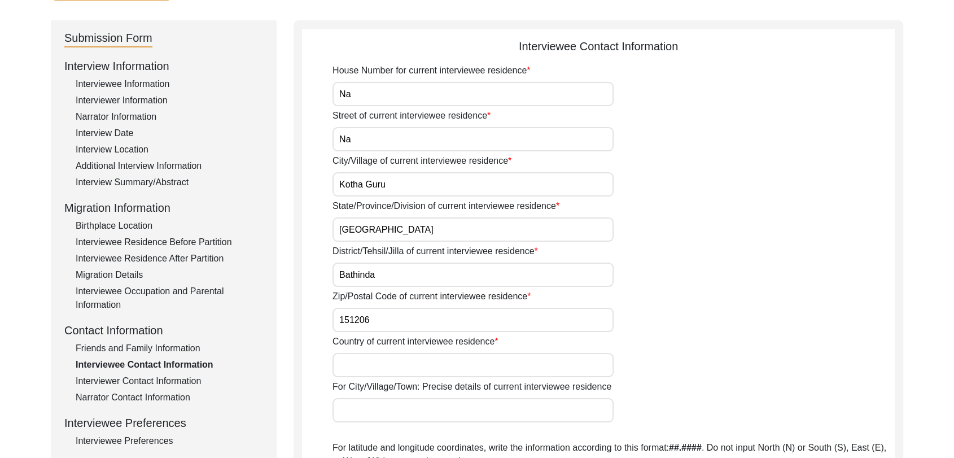
scroll to position [115, 0]
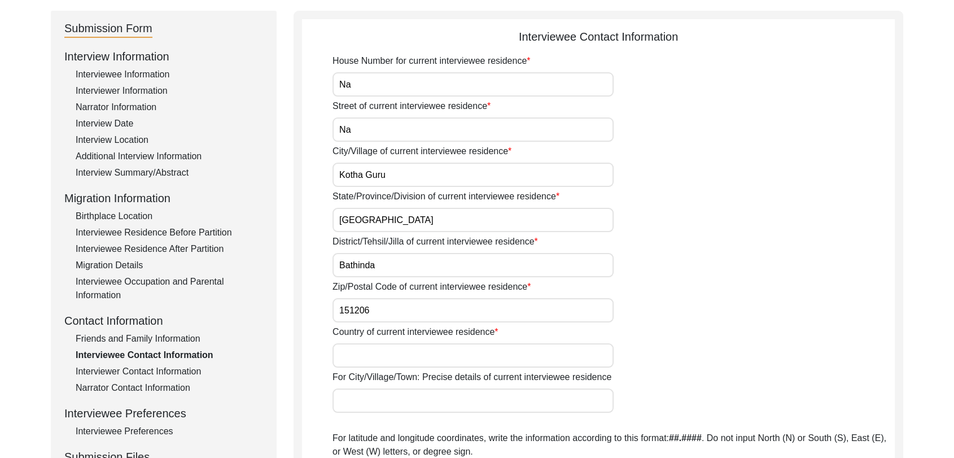
click at [355, 360] on input "Country of current interviewee residence" at bounding box center [473, 355] width 281 height 24
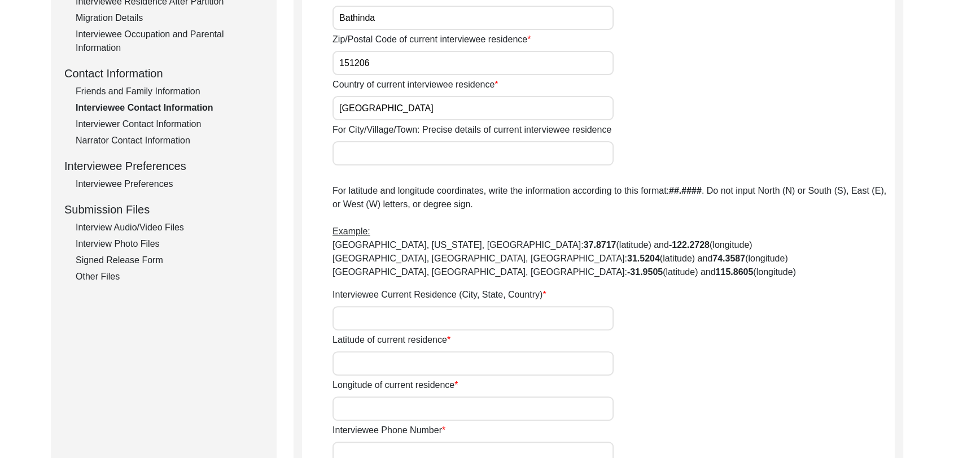
scroll to position [366, 0]
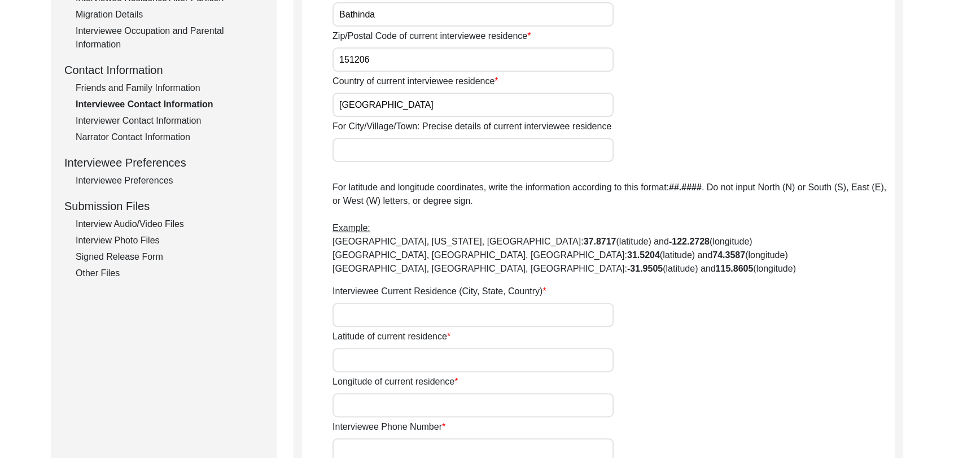
click at [360, 306] on input "Interviewee Current Residence (City, State, Country)" at bounding box center [473, 315] width 281 height 24
click at [360, 339] on label "Latitude of current residence" at bounding box center [392, 337] width 118 height 14
click at [360, 348] on input "Latitude of current residence" at bounding box center [473, 360] width 281 height 24
click at [347, 307] on input "Interviewee Current Residence (City, State, Country)" at bounding box center [473, 315] width 281 height 24
click at [348, 364] on input "Latitude of current residence" at bounding box center [473, 360] width 281 height 24
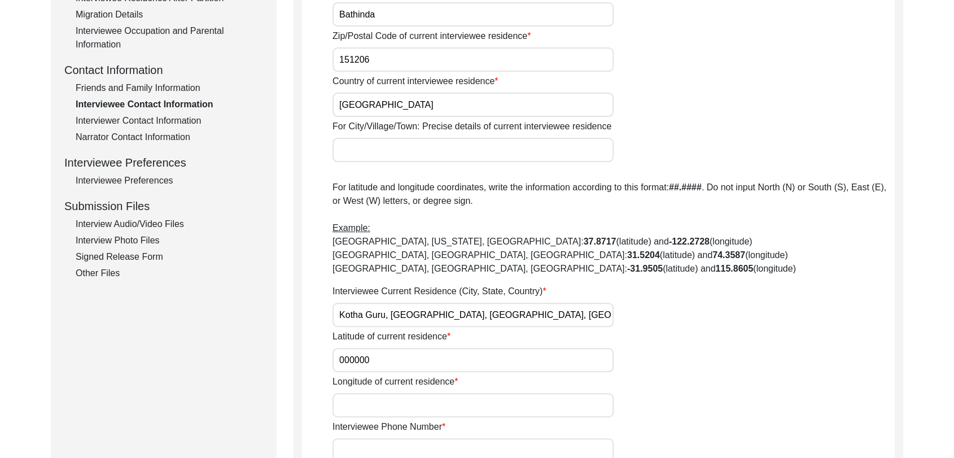
click at [360, 400] on input "Longitude of current residence" at bounding box center [473, 405] width 281 height 24
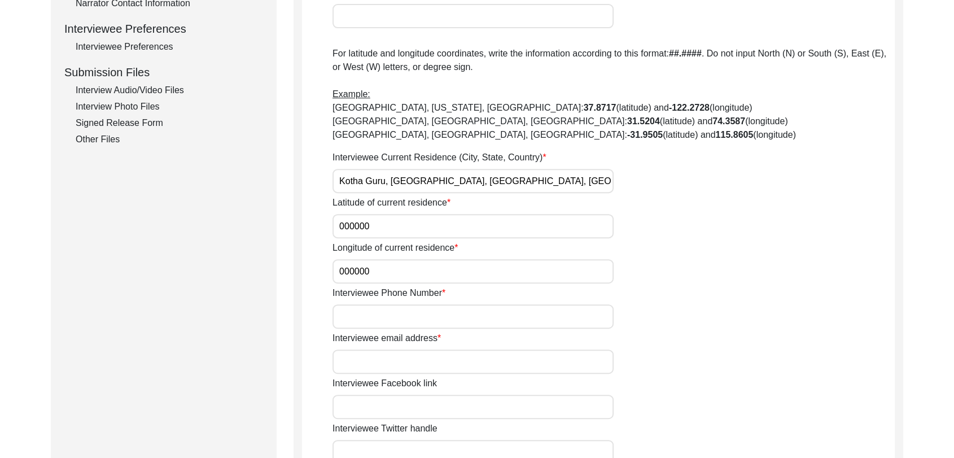
scroll to position [503, 0]
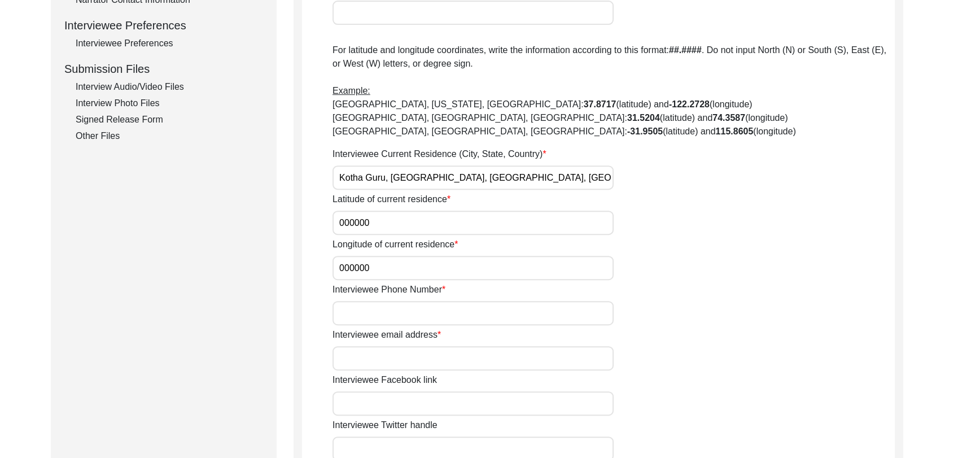
click at [372, 316] on input "Interviewee Phone Number" at bounding box center [473, 313] width 281 height 24
click at [373, 357] on input "Interviewee email address" at bounding box center [473, 358] width 281 height 24
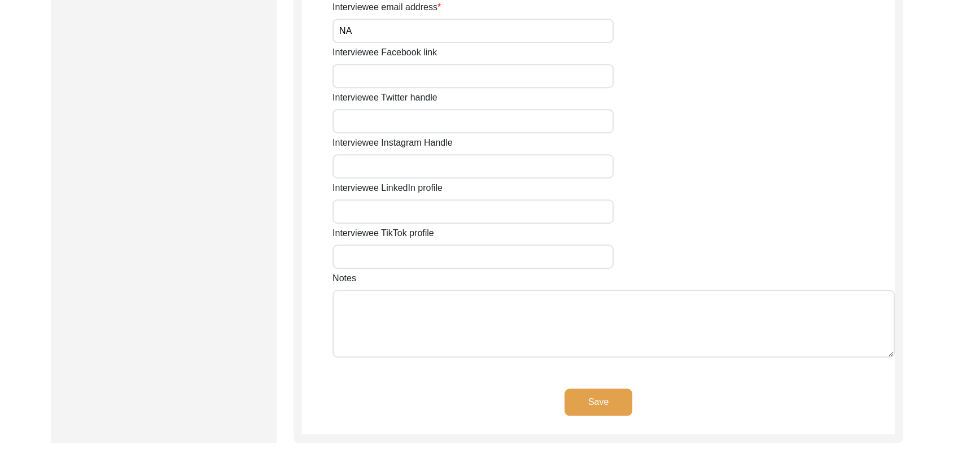
scroll to position [831, 0]
click at [577, 390] on button "Save" at bounding box center [599, 401] width 68 height 27
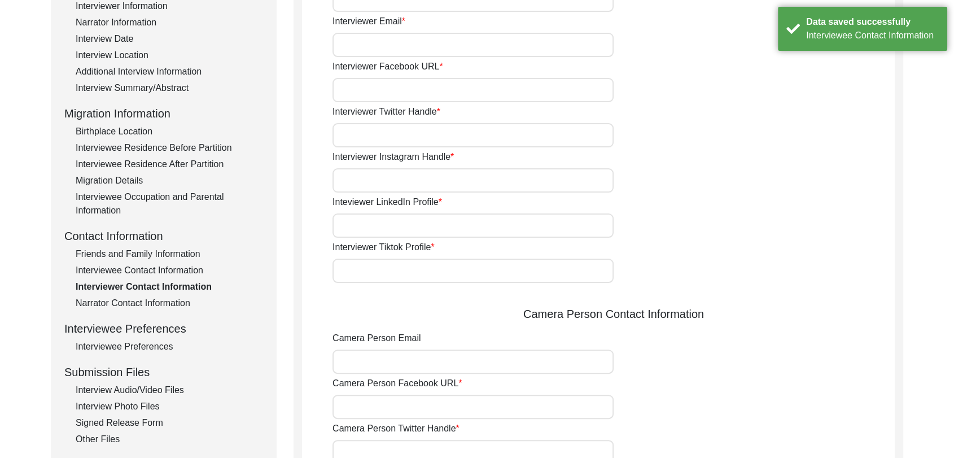
scroll to position [0, 0]
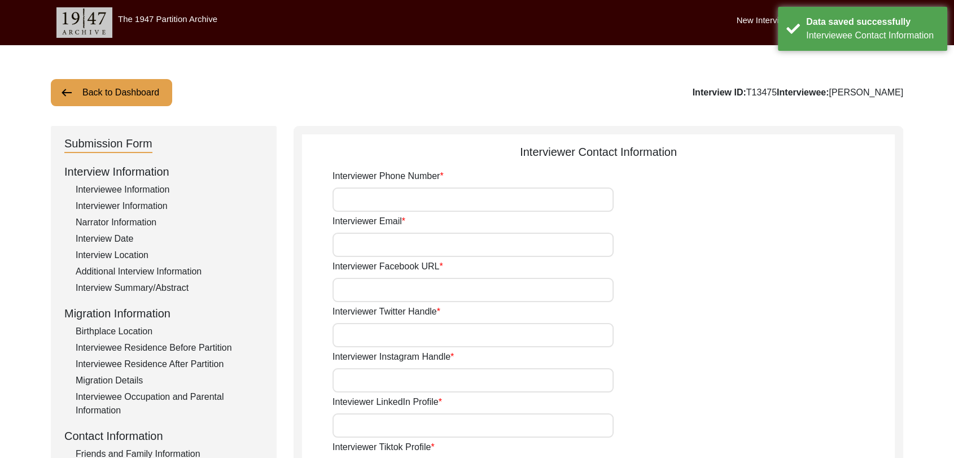
click at [375, 202] on input "Interviewer Phone Number" at bounding box center [473, 199] width 281 height 24
click at [378, 246] on input "Interviewer Email" at bounding box center [473, 245] width 281 height 24
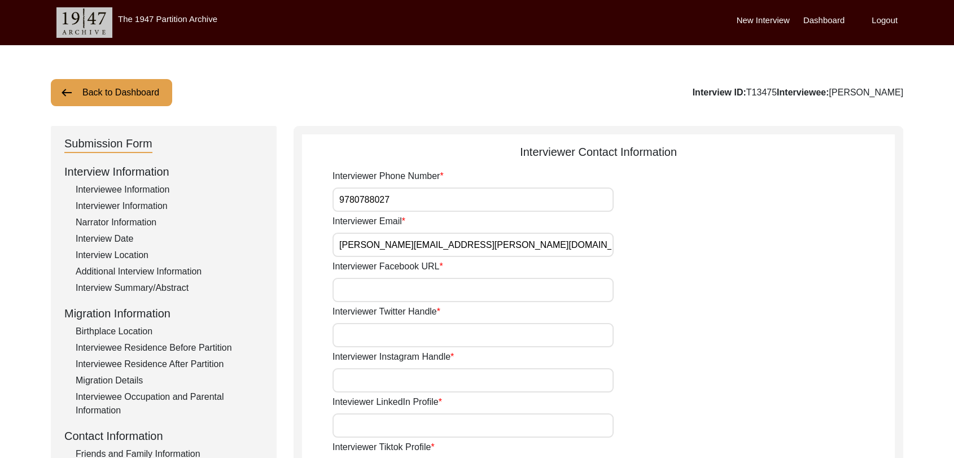
click at [381, 292] on input "Interviewer Facebook URL" at bounding box center [473, 290] width 281 height 24
click at [381, 340] on input "Interviewer Twitter Handle" at bounding box center [473, 335] width 281 height 24
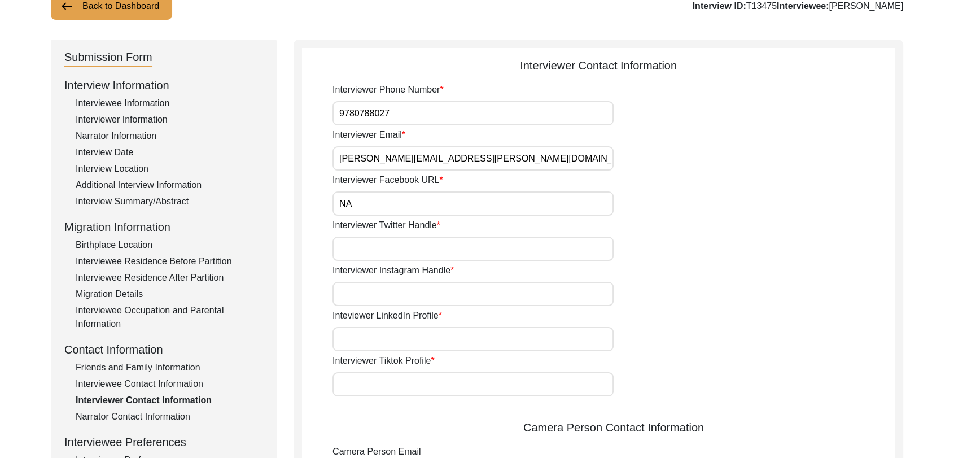
scroll to position [88, 0]
click at [365, 253] on input "Interviewer Twitter Handle" at bounding box center [473, 247] width 281 height 24
click at [370, 297] on input "Interviewer Instagram Handle" at bounding box center [473, 293] width 281 height 24
click at [372, 340] on input "Inteviewer LinkedIn Profile" at bounding box center [473, 338] width 281 height 24
click at [368, 385] on input "Interviewer Tiktok Profile" at bounding box center [473, 383] width 281 height 24
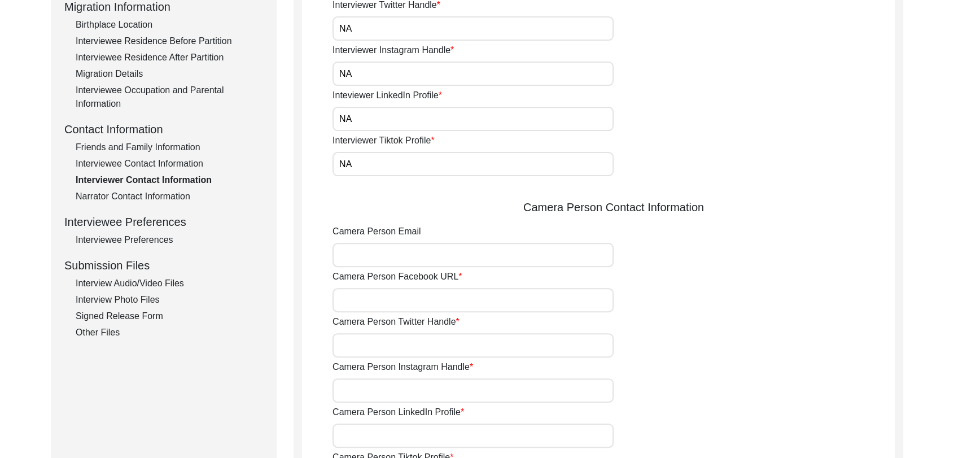
scroll to position [309, 0]
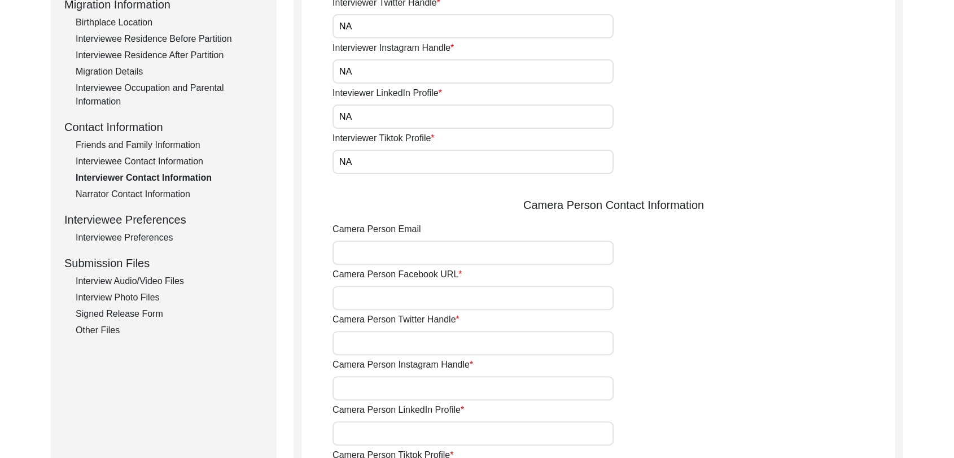
drag, startPoint x: 368, startPoint y: 251, endPoint x: 443, endPoint y: 284, distance: 81.9
click at [443, 284] on div "Interviewer Phone Number [PHONE_NUMBER] Interviewer Email [PERSON_NAME][EMAIL_A…" at bounding box center [614, 198] width 562 height 675
click at [411, 298] on input "Camera Person Facebook URL" at bounding box center [473, 298] width 281 height 24
click at [384, 348] on input "Camera Person Twitter Handle" at bounding box center [473, 343] width 281 height 24
click at [382, 389] on input "Camera Person Instagram Handle" at bounding box center [473, 388] width 281 height 24
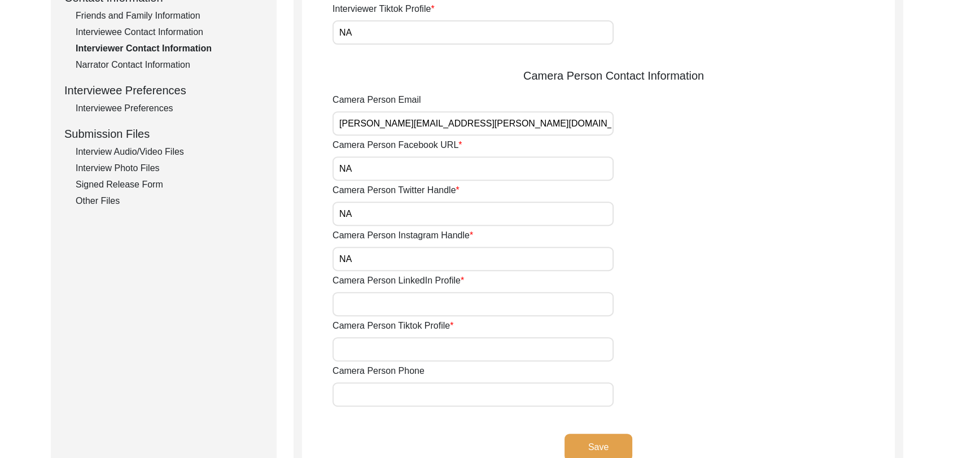
scroll to position [439, 0]
click at [366, 301] on input "Camera Person LinkedIn Profile" at bounding box center [473, 303] width 281 height 24
click at [376, 349] on input "Camera Person Tiktok Profile" at bounding box center [473, 348] width 281 height 24
click at [374, 394] on input "Camera Person Phone" at bounding box center [473, 393] width 281 height 24
click at [599, 435] on button "Save" at bounding box center [599, 446] width 68 height 27
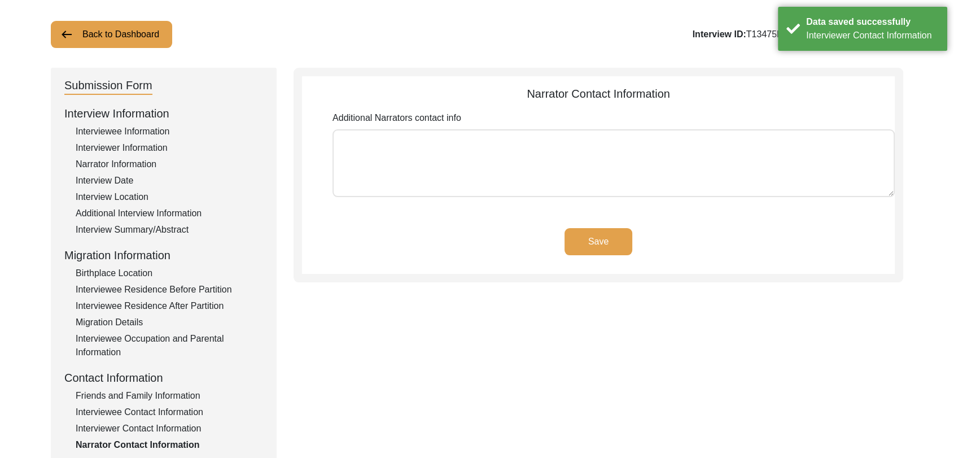
scroll to position [0, 0]
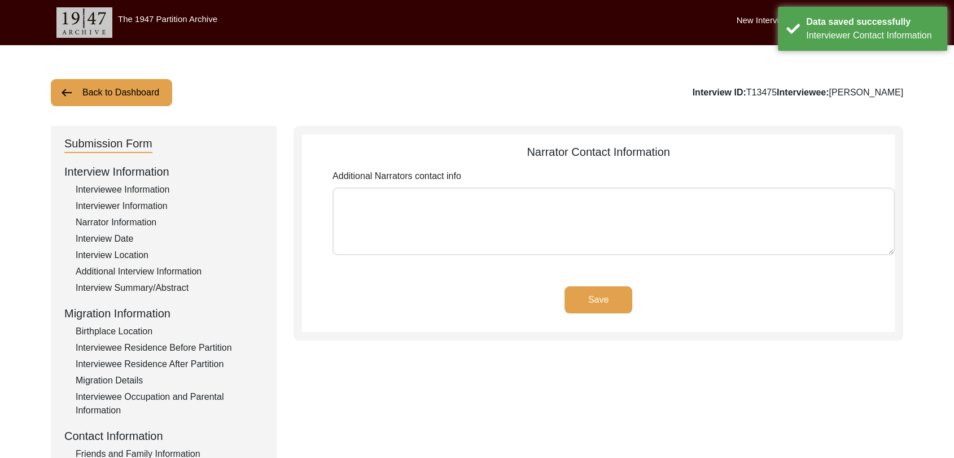
click at [599, 299] on button "Save" at bounding box center [599, 299] width 68 height 27
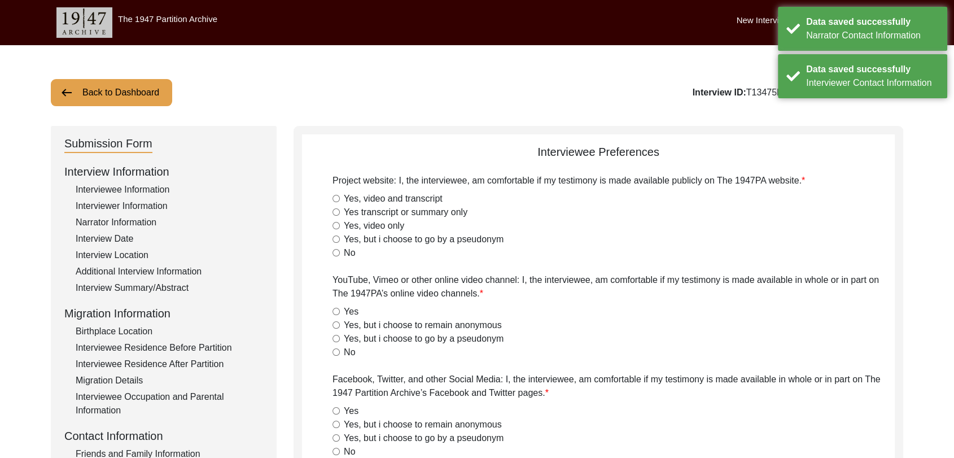
click at [338, 198] on input "Yes, video and transcript" at bounding box center [336, 198] width 7 height 7
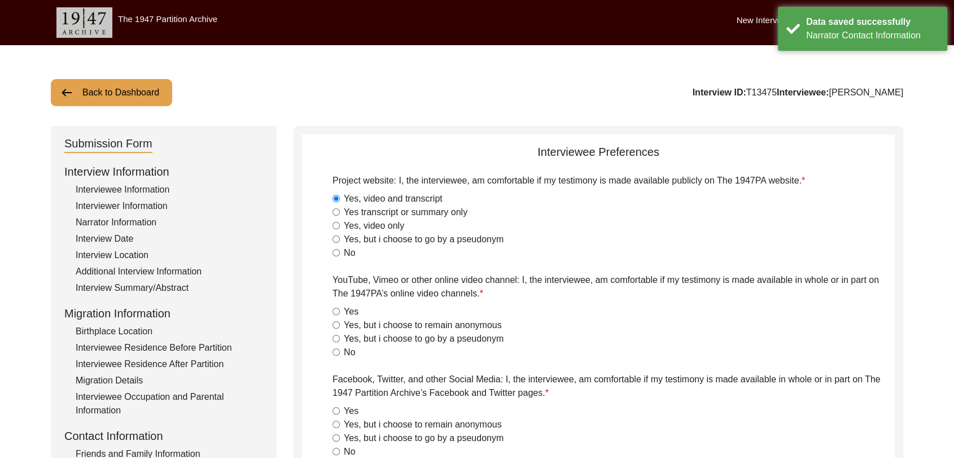
click at [339, 308] on div "Yes" at bounding box center [614, 312] width 562 height 14
click at [336, 315] on div "Yes" at bounding box center [614, 312] width 562 height 14
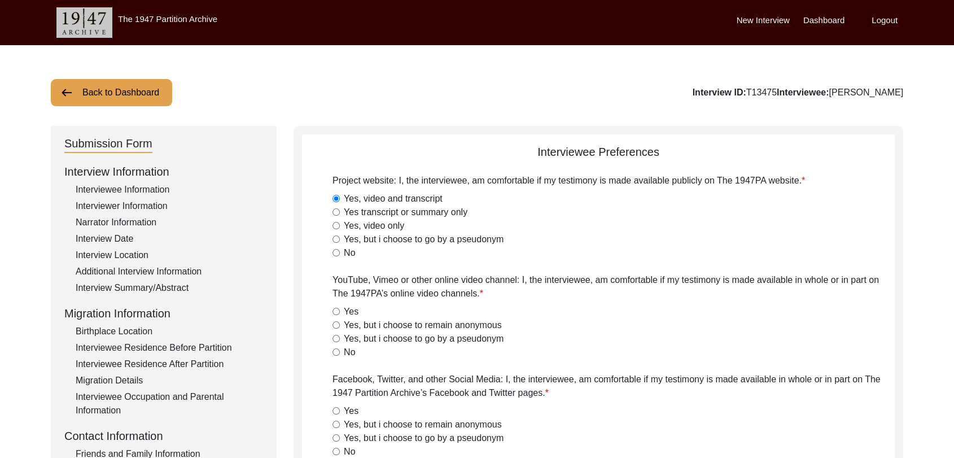
click at [334, 308] on input "Yes" at bounding box center [336, 311] width 7 height 7
click at [335, 408] on input "Yes" at bounding box center [336, 410] width 7 height 7
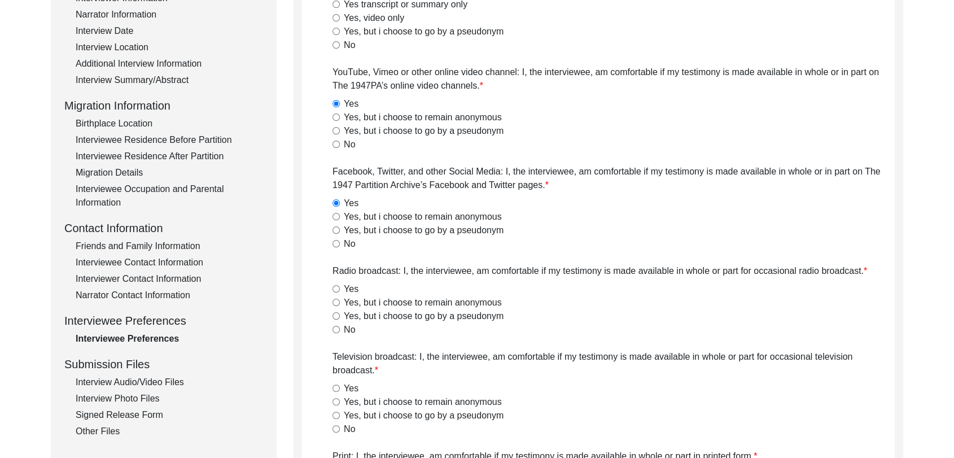
scroll to position [210, 0]
click at [334, 285] on input "Yes" at bounding box center [336, 286] width 7 height 7
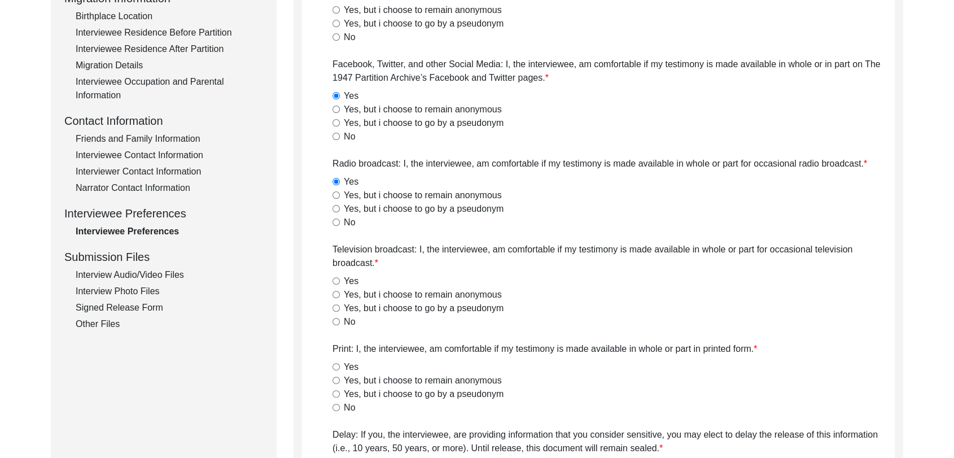
scroll to position [316, 0]
click at [335, 281] on input "Yes" at bounding box center [336, 280] width 7 height 7
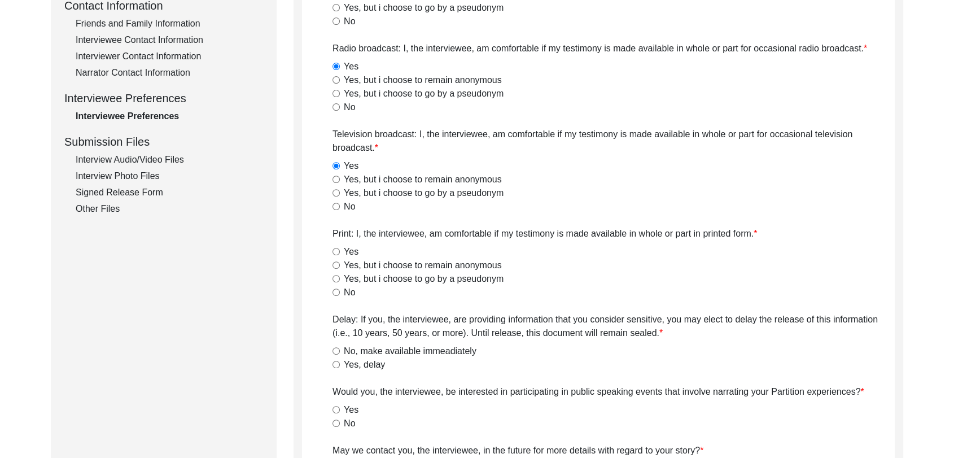
scroll to position [431, 0]
click at [335, 250] on input "Yes" at bounding box center [336, 250] width 7 height 7
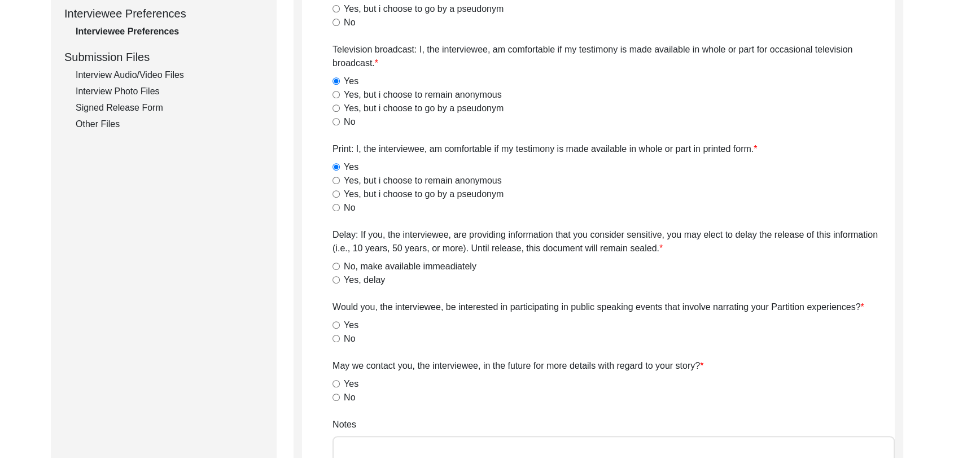
scroll to position [519, 0]
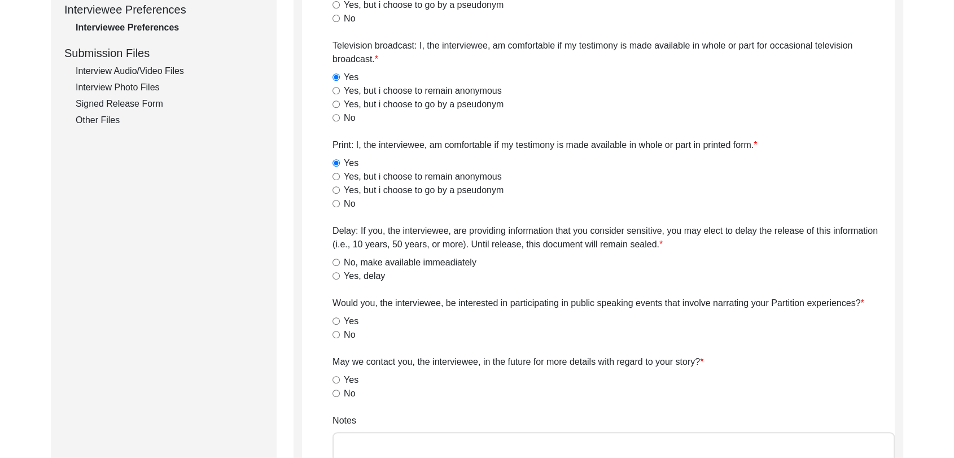
click at [335, 260] on input "No, make available immeadiately" at bounding box center [336, 262] width 7 height 7
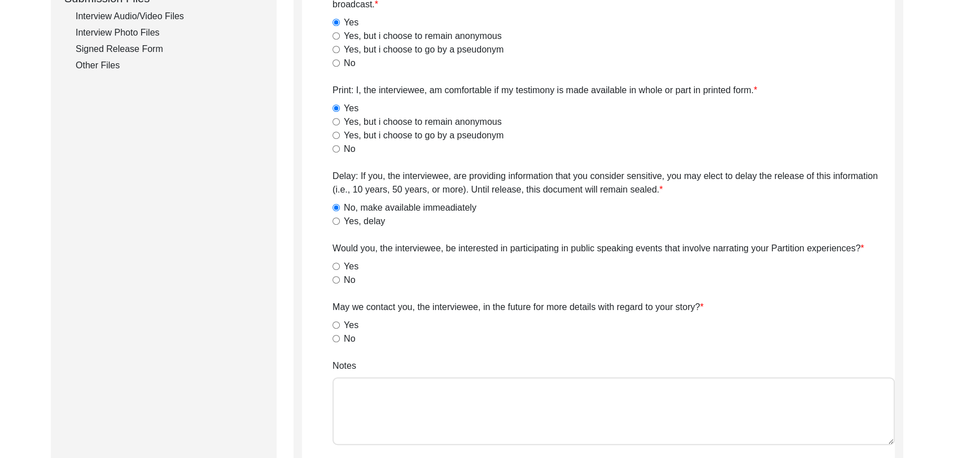
scroll to position [594, 0]
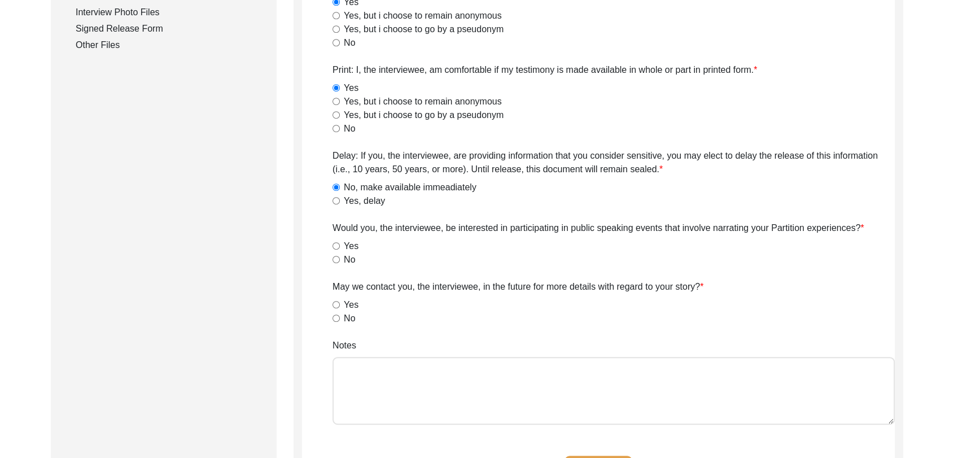
click at [334, 248] on input "Yes" at bounding box center [336, 245] width 7 height 7
click at [340, 301] on div "Yes" at bounding box center [614, 305] width 562 height 14
click at [336, 302] on input "Yes" at bounding box center [336, 304] width 7 height 7
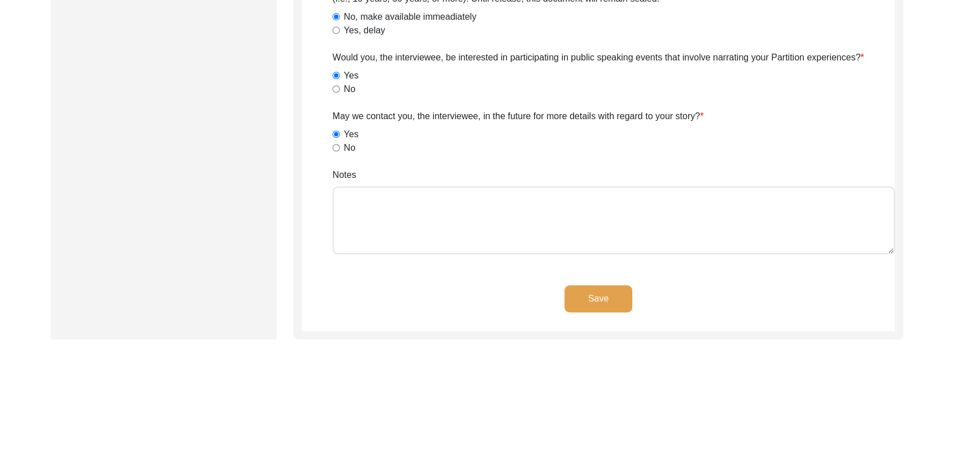
scroll to position [768, 0]
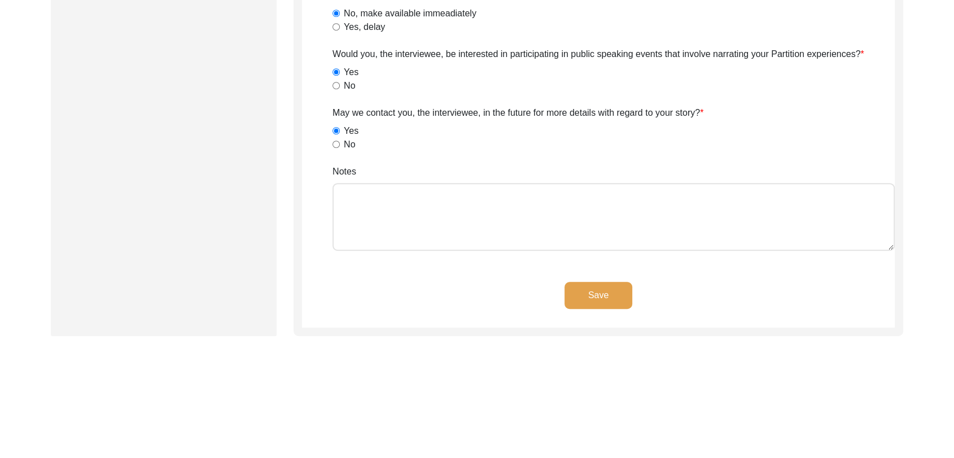
click at [608, 292] on button "Save" at bounding box center [599, 295] width 68 height 27
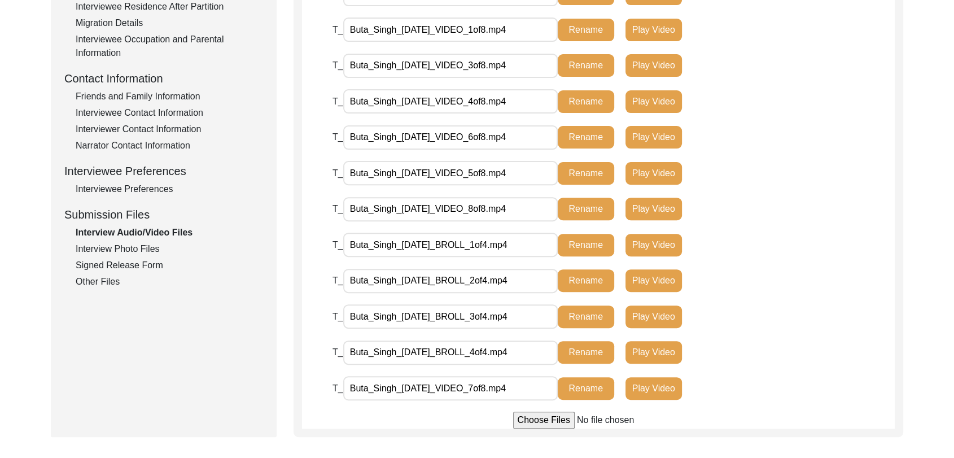
scroll to position [363, 0]
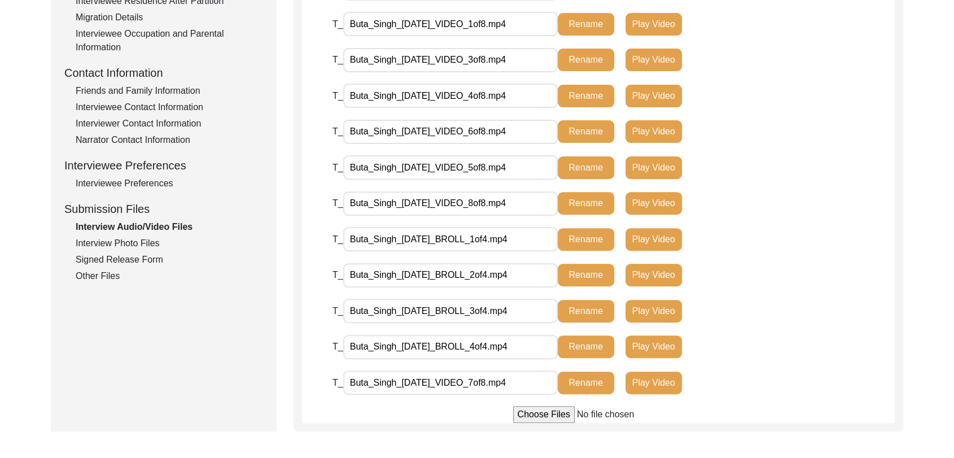
click at [142, 246] on div "Interview Photo Files" at bounding box center [169, 244] width 187 height 14
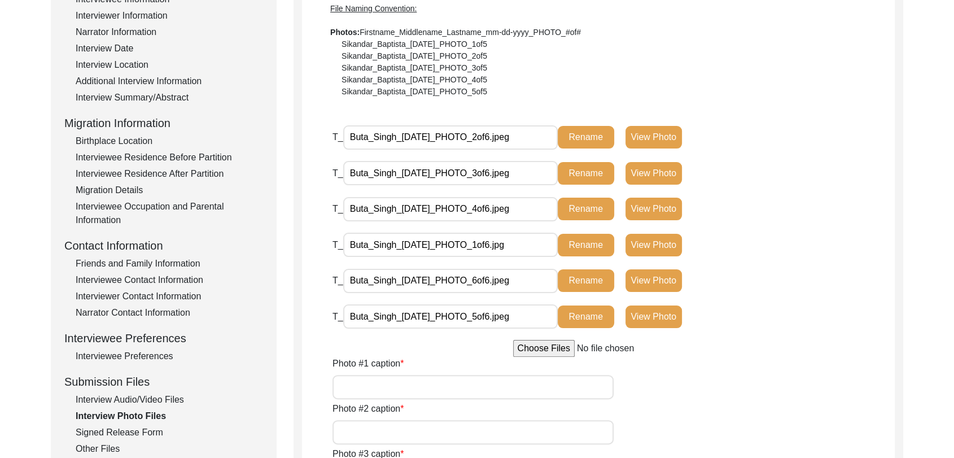
scroll to position [190, 0]
click at [656, 245] on button "View Photo" at bounding box center [654, 245] width 56 height 23
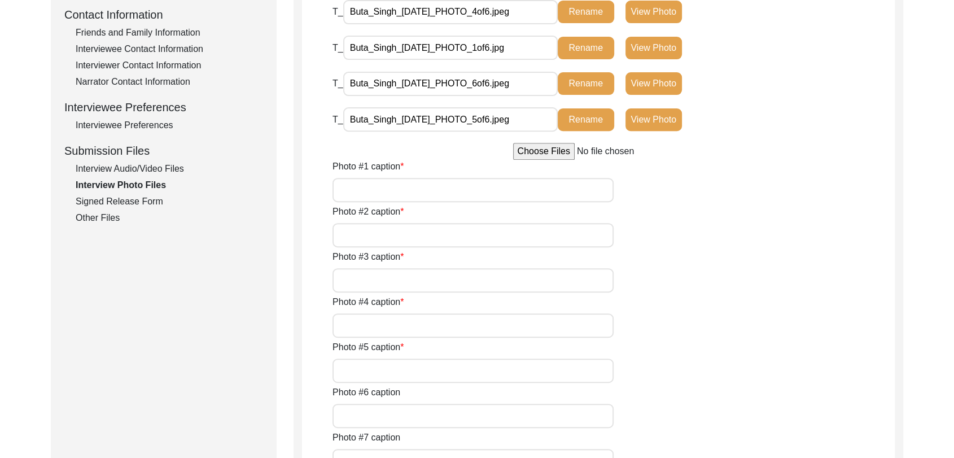
scroll to position [423, 0]
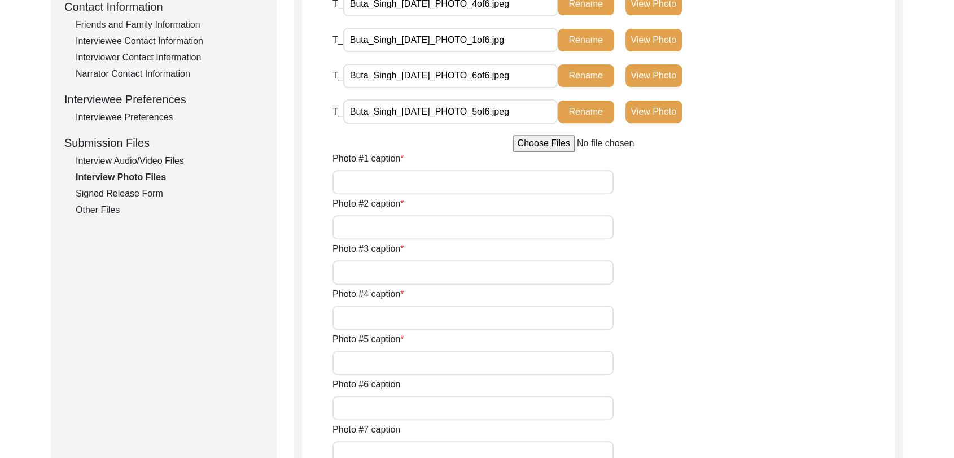
scroll to position [430, 0]
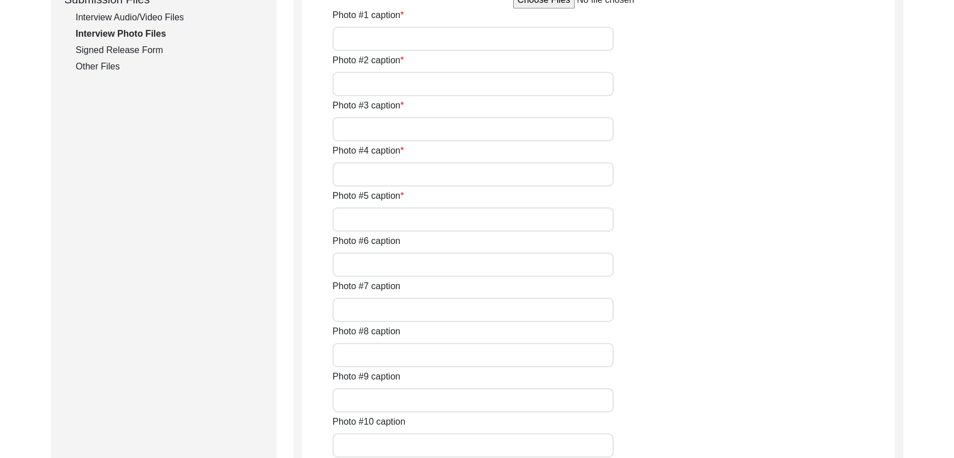
scroll to position [574, 0]
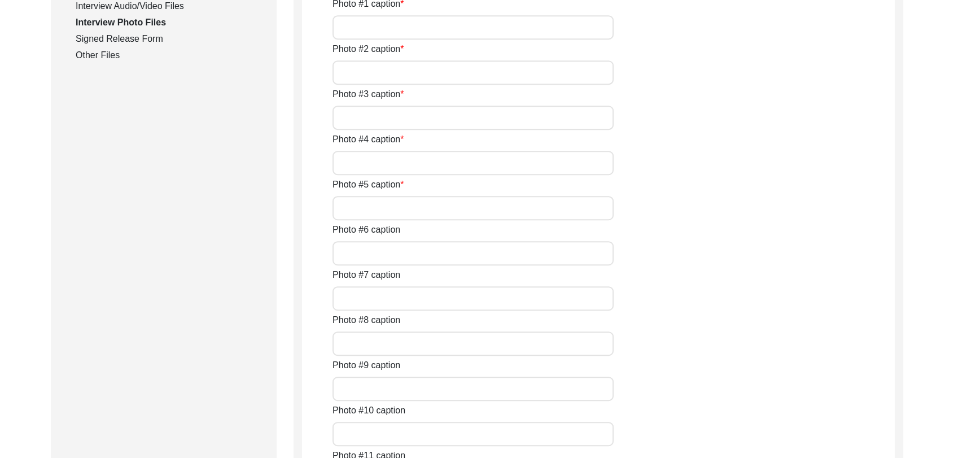
scroll to position [586, 0]
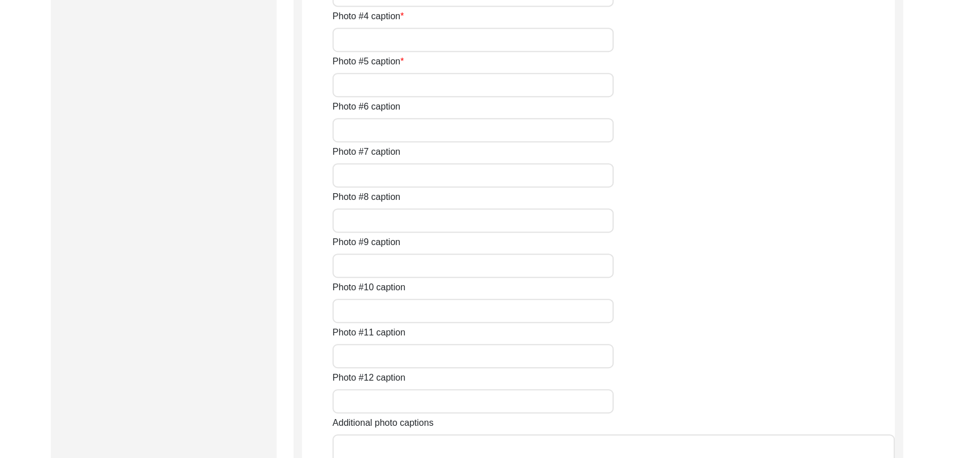
scroll to position [732, 0]
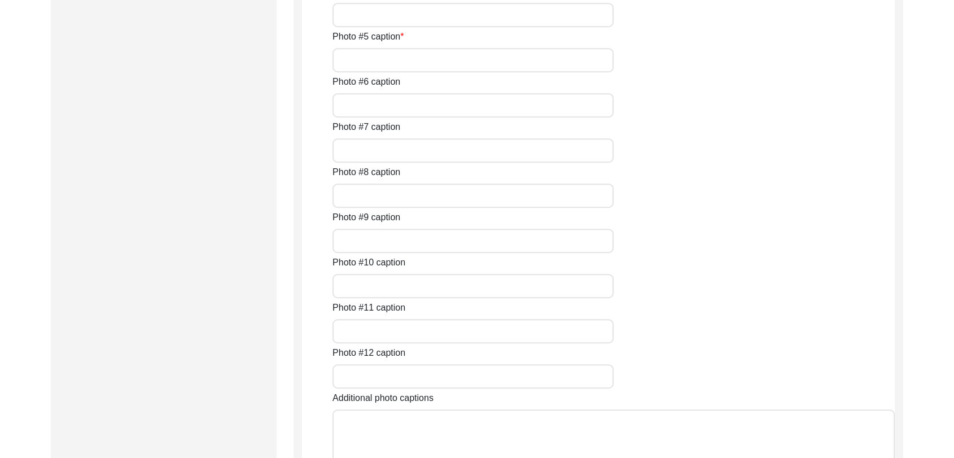
click at [370, 27] on input "Photo #4 caption" at bounding box center [473, 15] width 281 height 24
click at [403, 72] on input "Photo #5 caption" at bounding box center [473, 60] width 281 height 24
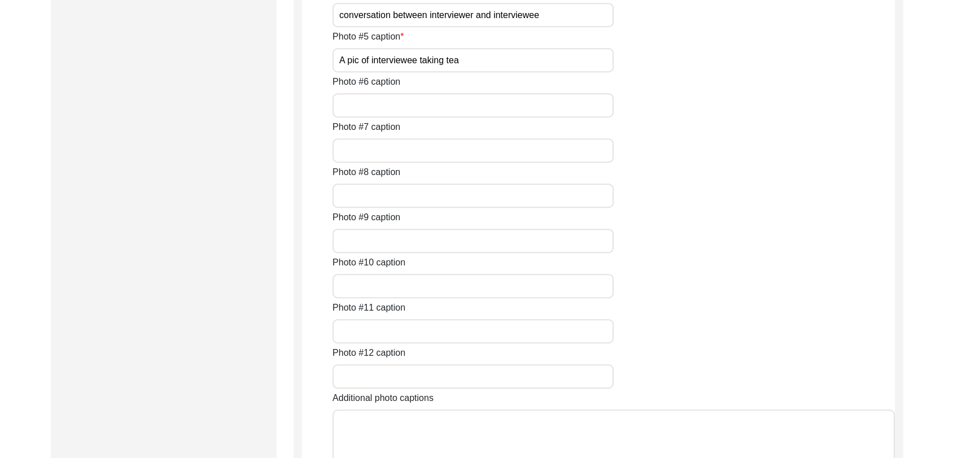
click at [402, 117] on input "Photo #6 caption" at bounding box center [473, 105] width 281 height 24
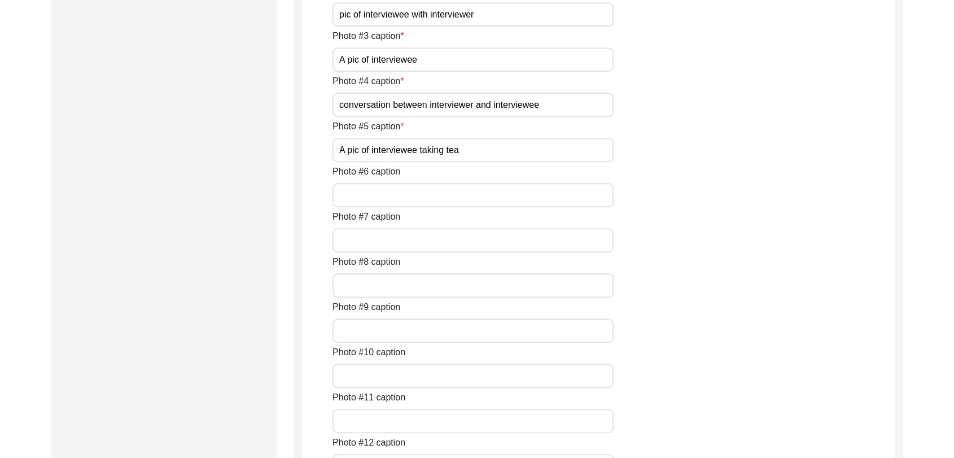
scroll to position [642, 0]
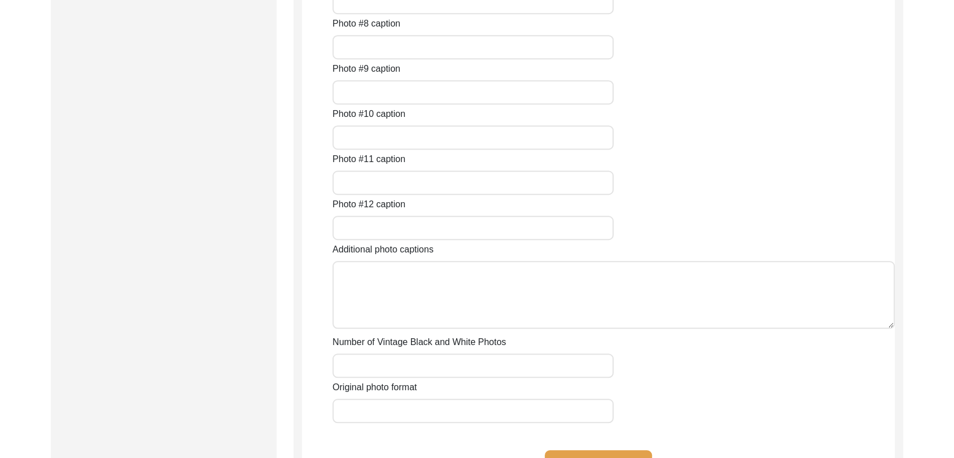
scroll to position [877, 0]
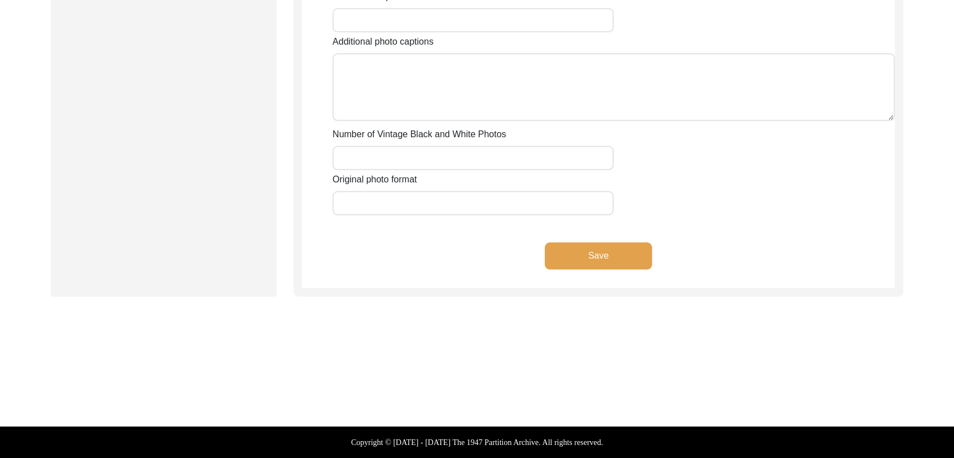
scroll to position [1258, 0]
click at [587, 269] on button "Save" at bounding box center [598, 255] width 107 height 27
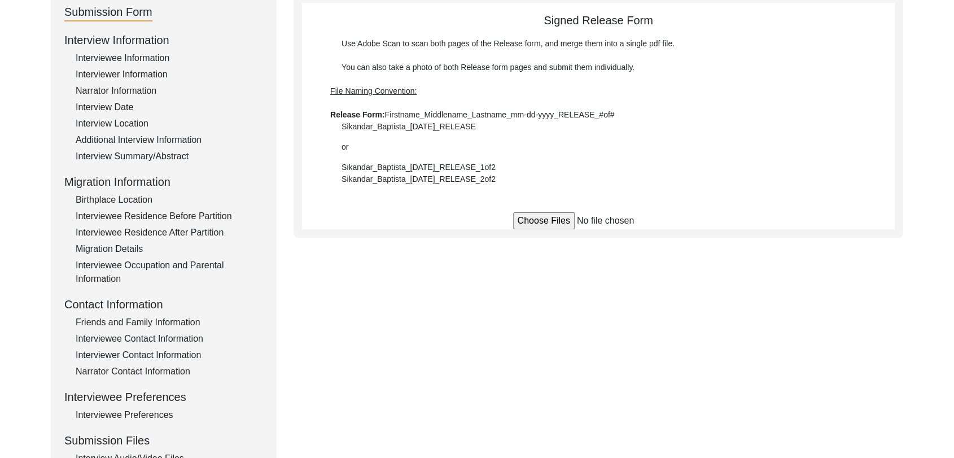
scroll to position [132, 0]
click at [555, 217] on input "file" at bounding box center [598, 220] width 171 height 17
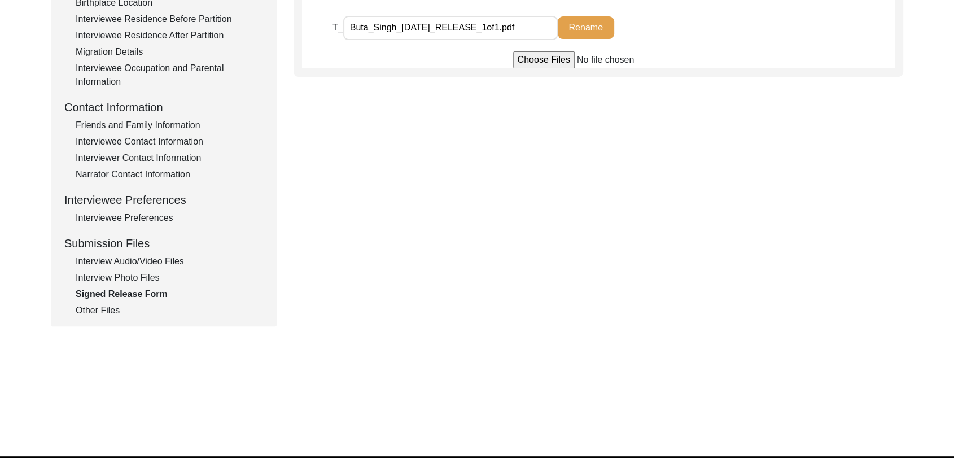
scroll to position [359, 0]
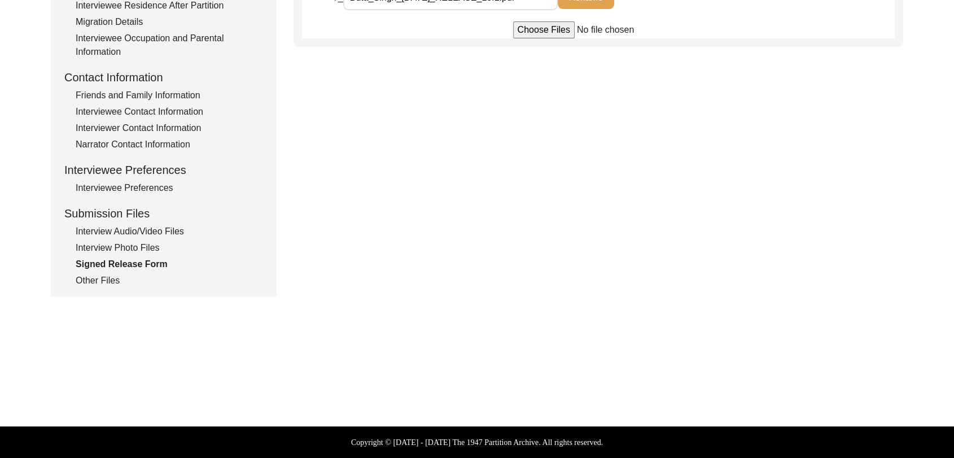
click at [108, 280] on div "Other Files" at bounding box center [169, 281] width 187 height 14
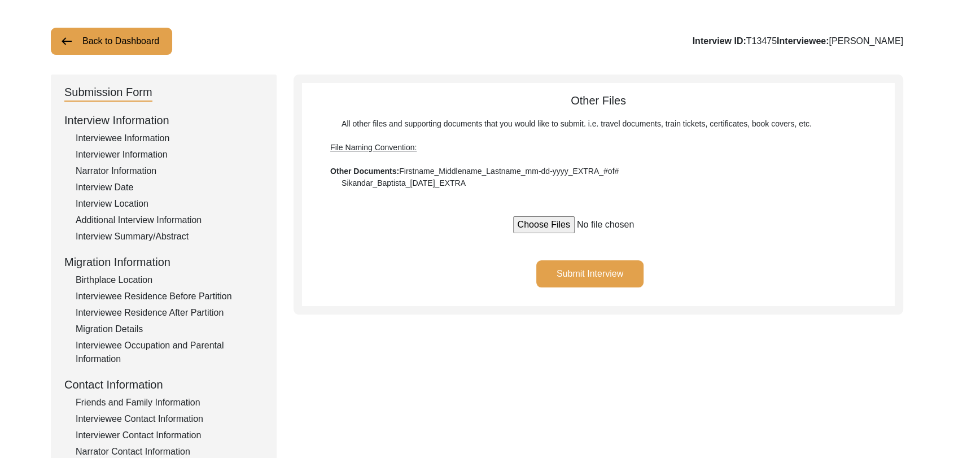
scroll to position [50, 0]
click at [574, 270] on button "Submit Interview" at bounding box center [589, 274] width 107 height 27
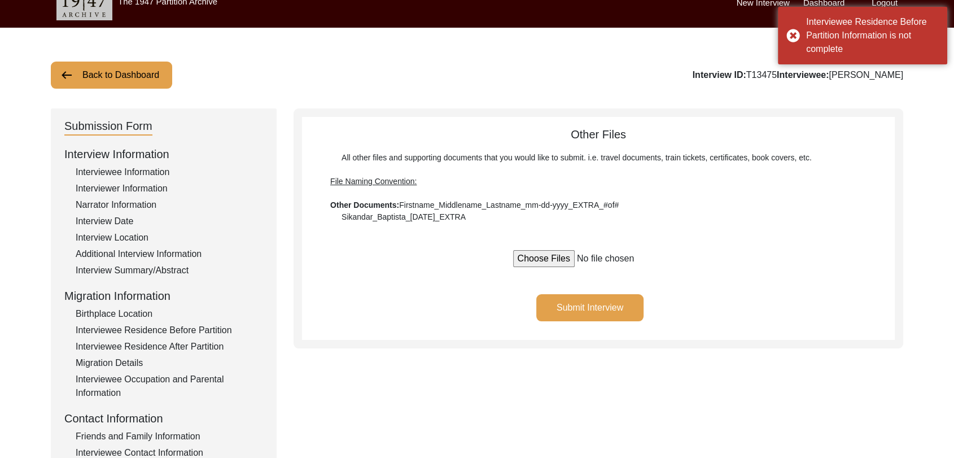
scroll to position [10, 0]
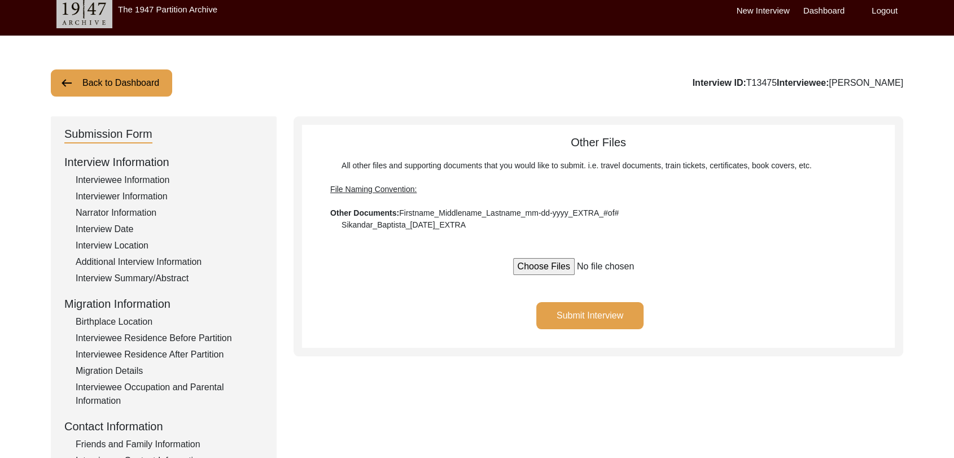
click at [151, 342] on div "Interviewee Residence Before Partition" at bounding box center [169, 338] width 187 height 14
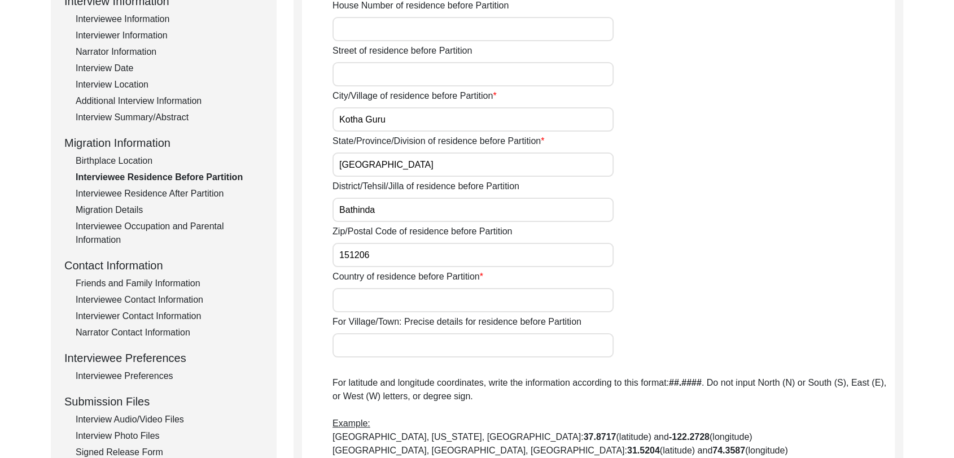
scroll to position [171, 0]
click at [389, 300] on input "Country of residence before Partition" at bounding box center [473, 299] width 281 height 24
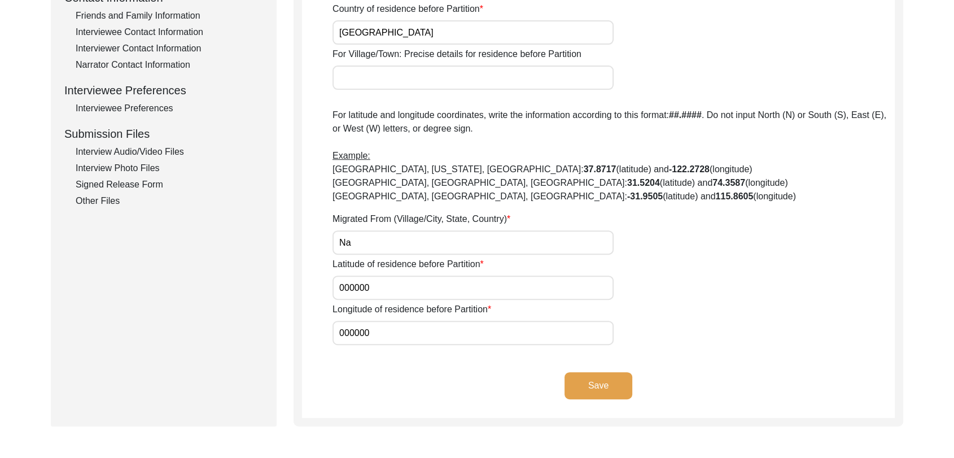
scroll to position [465, 0]
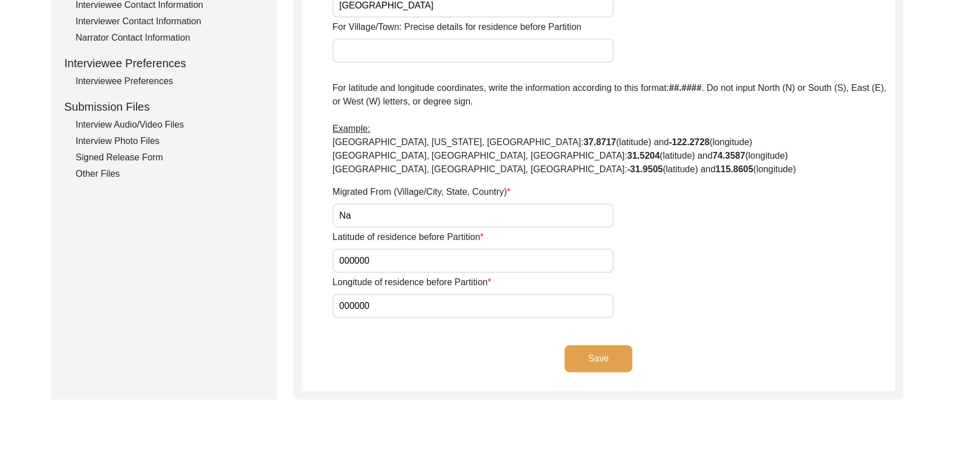
click at [601, 353] on button "Save" at bounding box center [599, 358] width 68 height 27
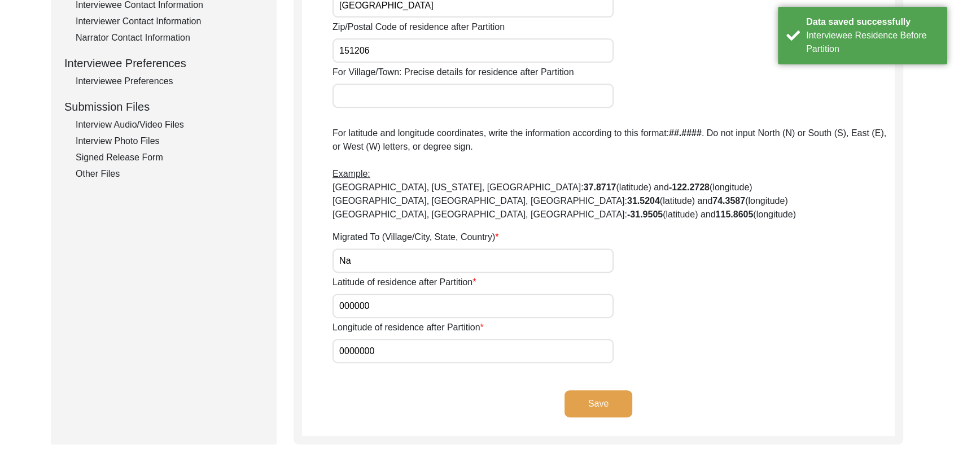
click at [110, 170] on div "Other Files" at bounding box center [169, 174] width 187 height 14
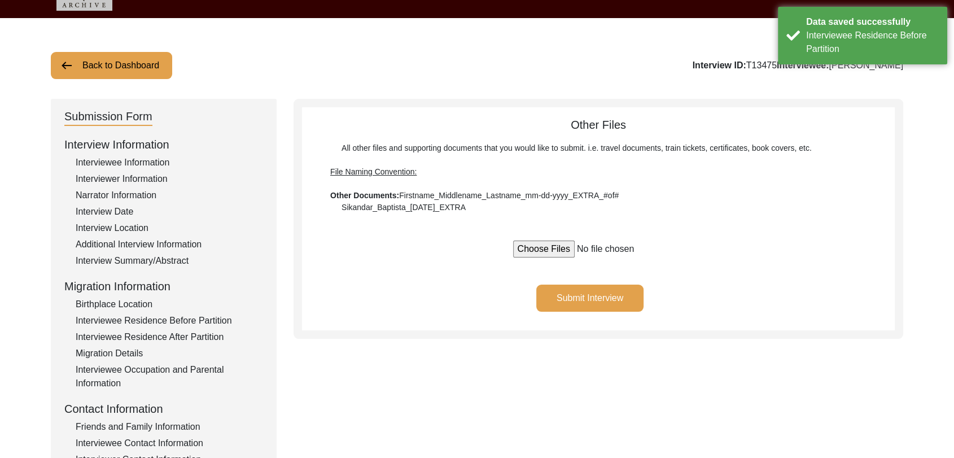
scroll to position [27, 0]
click at [577, 294] on button "Submit Interview" at bounding box center [589, 298] width 107 height 27
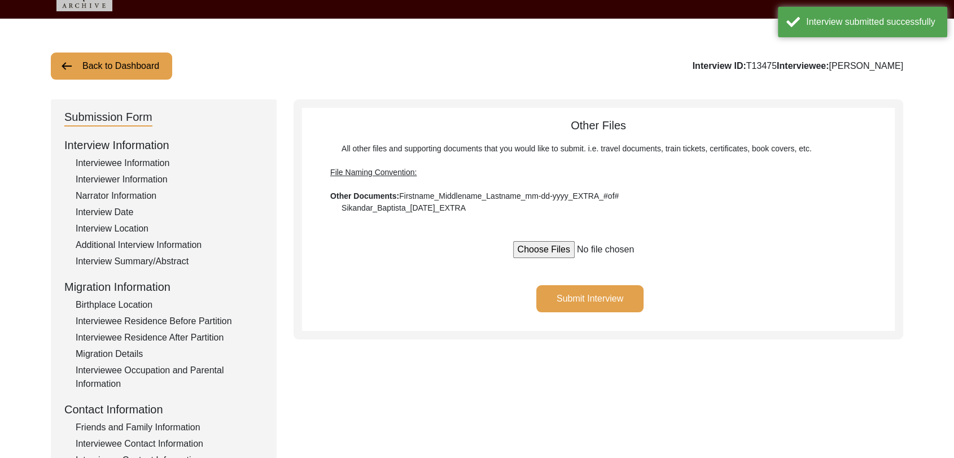
scroll to position [0, 0]
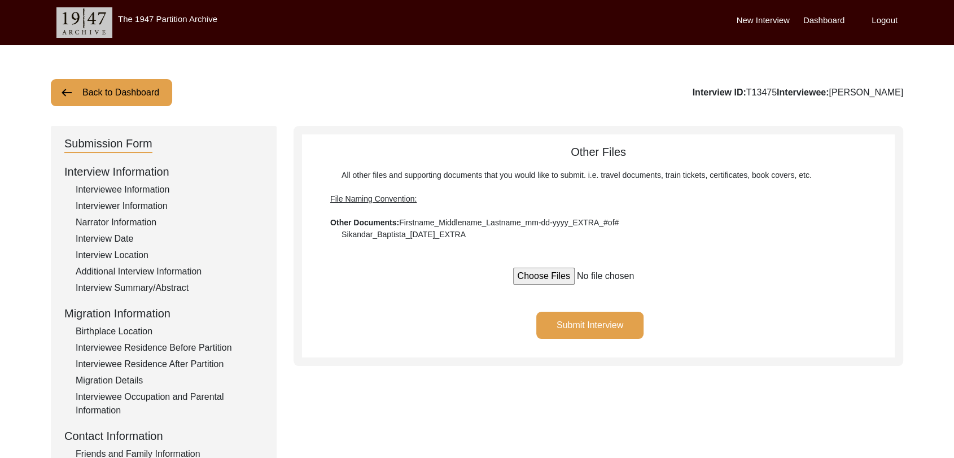
click at [822, 14] on label "Dashboard" at bounding box center [824, 20] width 41 height 13
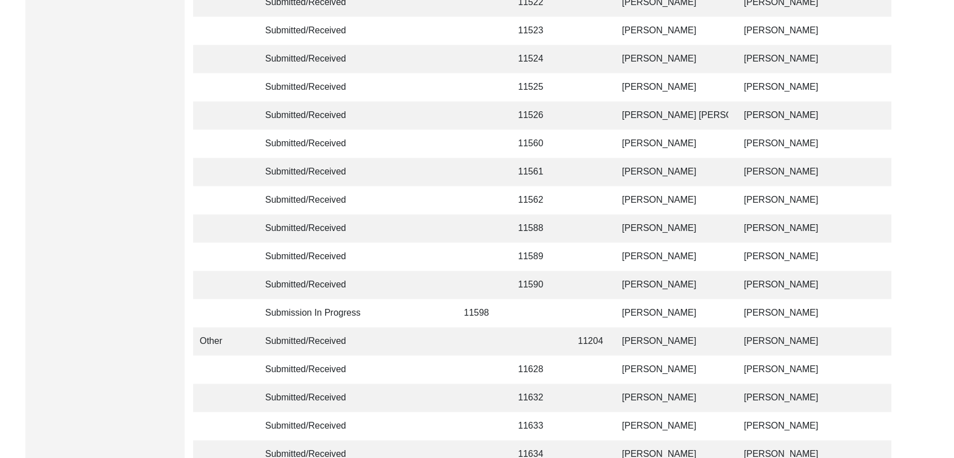
scroll to position [2690, 0]
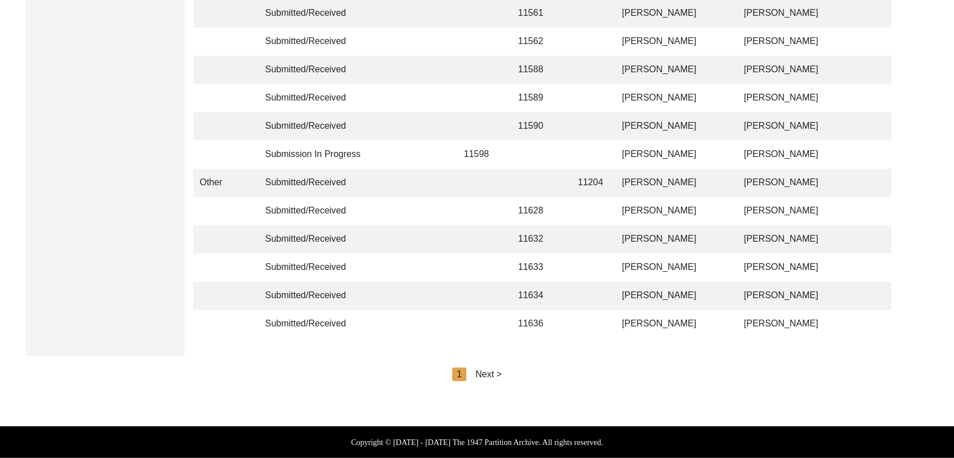
click at [491, 372] on div "Next >" at bounding box center [488, 375] width 27 height 14
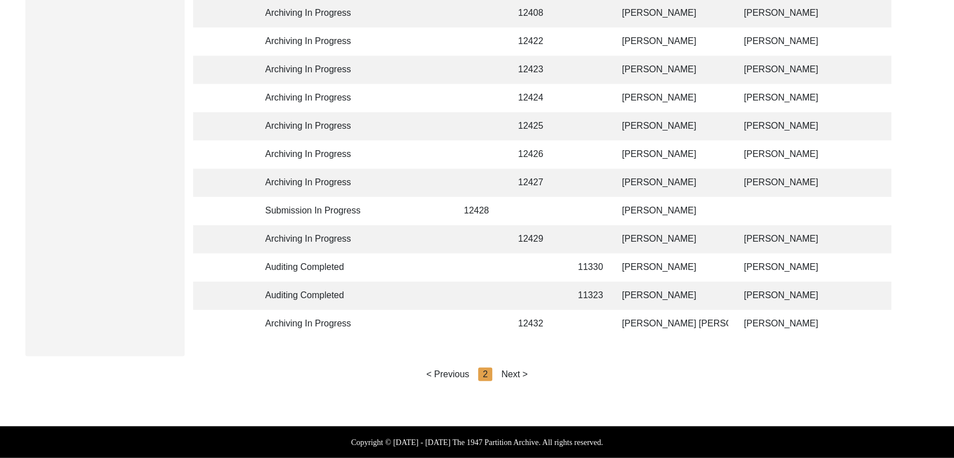
click at [517, 370] on div "Next >" at bounding box center [514, 375] width 27 height 14
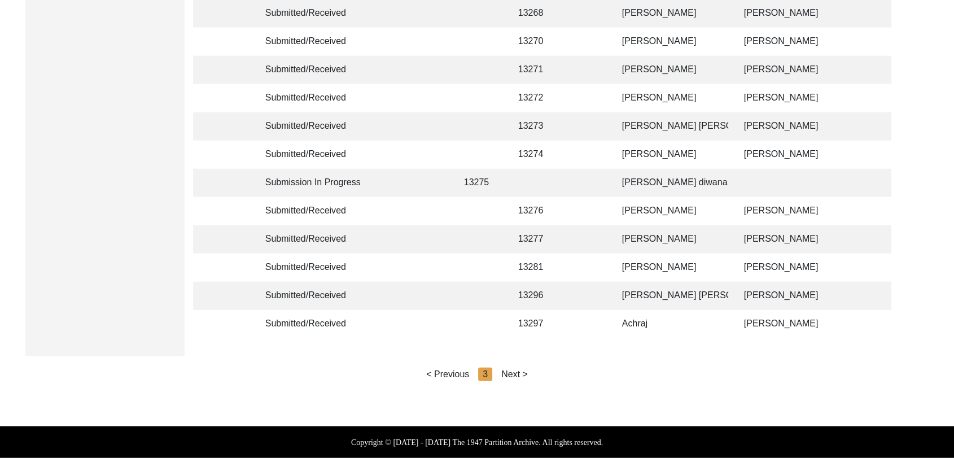
click at [520, 376] on div "Next >" at bounding box center [514, 375] width 27 height 14
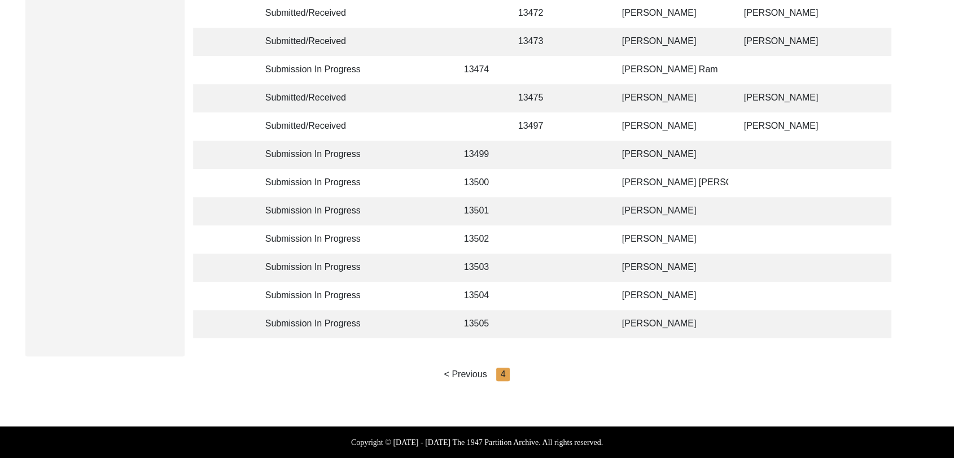
click at [654, 230] on td "[PERSON_NAME]" at bounding box center [672, 239] width 113 height 28
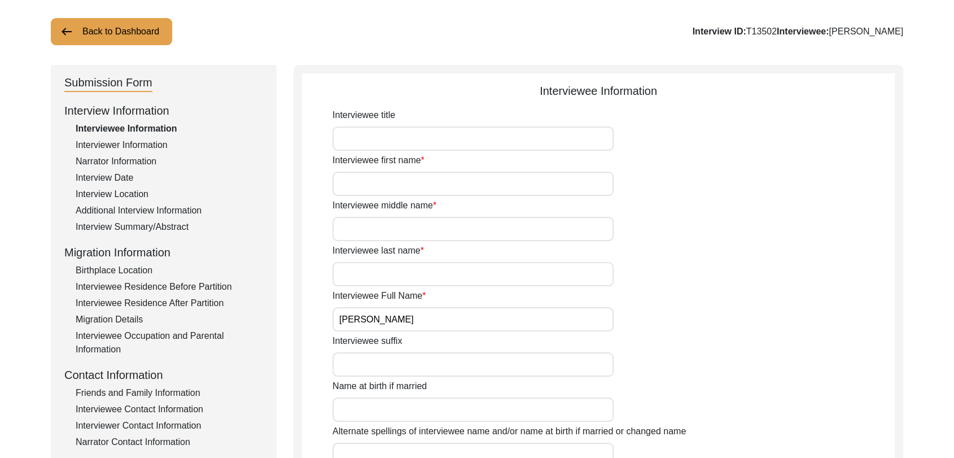
scroll to position [59, 0]
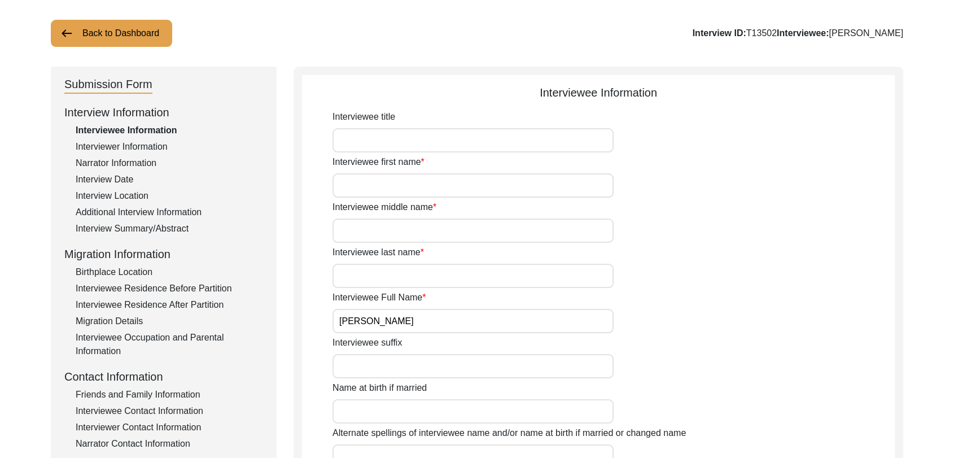
click at [348, 185] on input "Interviewee first name" at bounding box center [473, 185] width 281 height 24
click at [847, 205] on div "Interviewee middle name" at bounding box center [614, 221] width 562 height 42
click at [375, 191] on input "Interviewee first name" at bounding box center [473, 185] width 281 height 24
click at [362, 180] on input "Interviewee first name" at bounding box center [473, 185] width 281 height 24
click at [362, 239] on input "Interviewee middle name" at bounding box center [473, 231] width 281 height 24
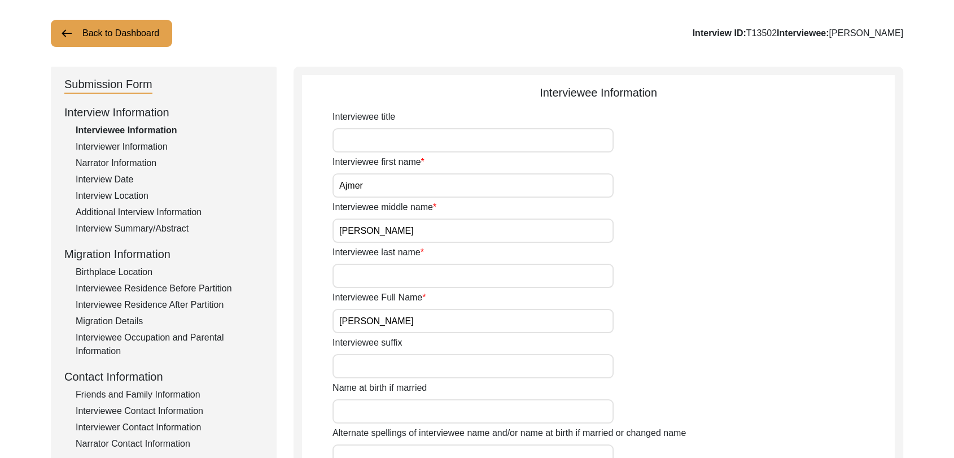
click at [362, 276] on input "Interviewee last name" at bounding box center [473, 276] width 281 height 24
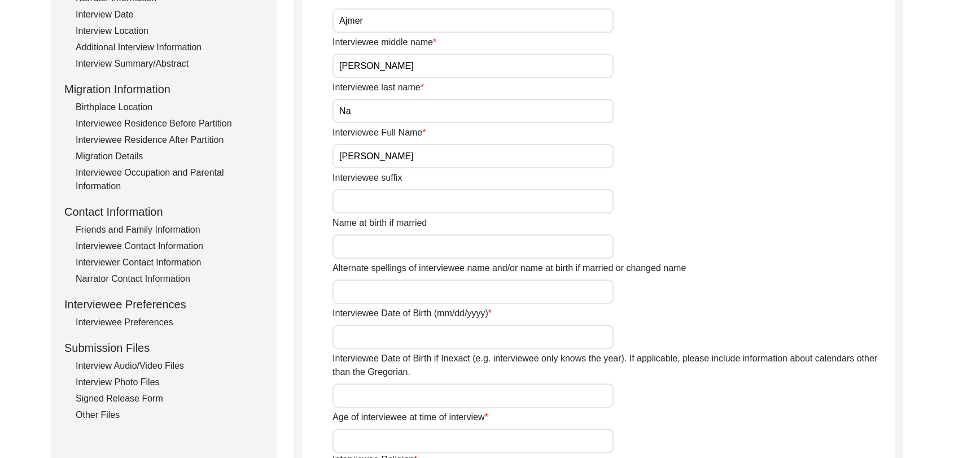
scroll to position [229, 0]
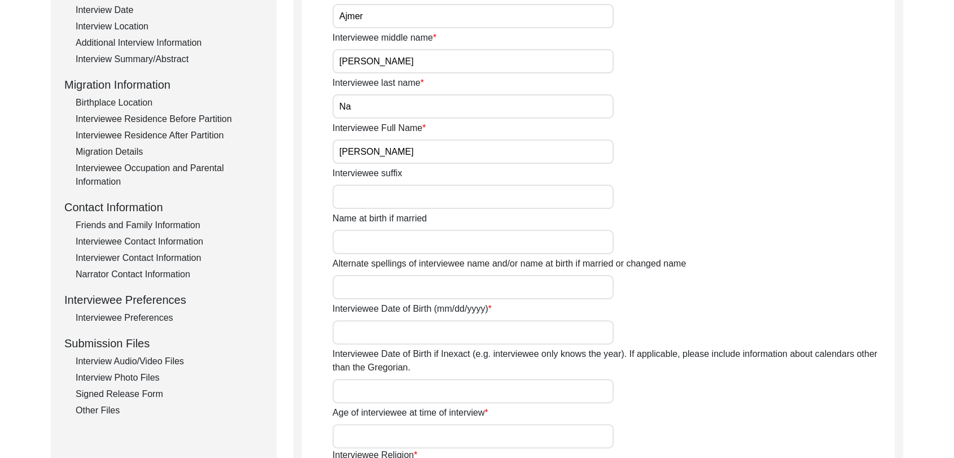
click at [362, 327] on input "Interviewee Date of Birth (mm/dd/yyyy)" at bounding box center [473, 332] width 281 height 24
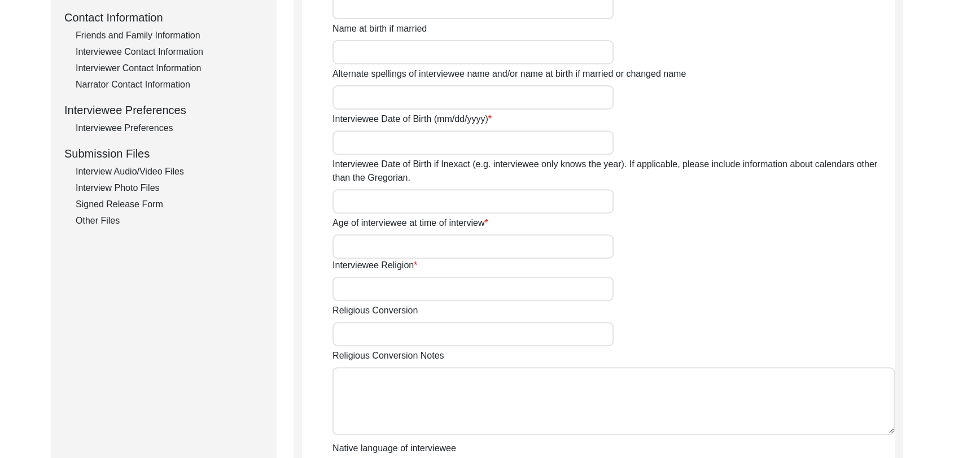
scroll to position [426, 0]
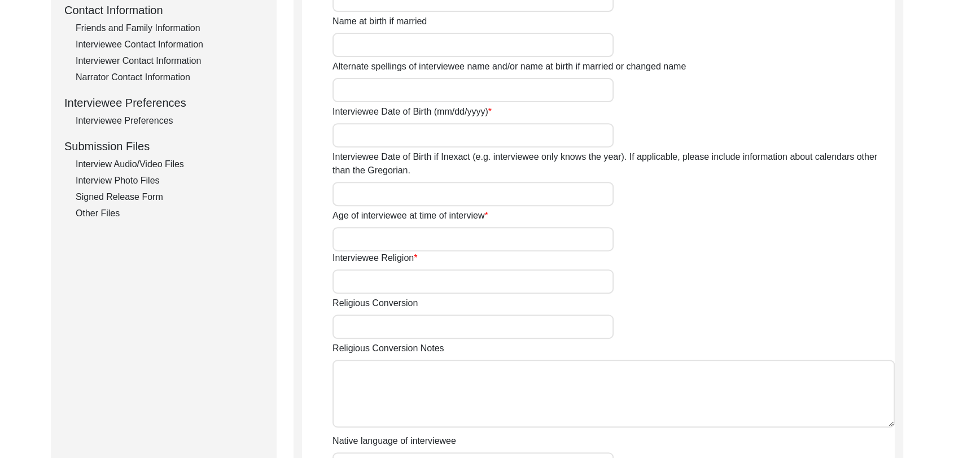
click at [366, 283] on input "Interviewee Religion" at bounding box center [473, 281] width 281 height 24
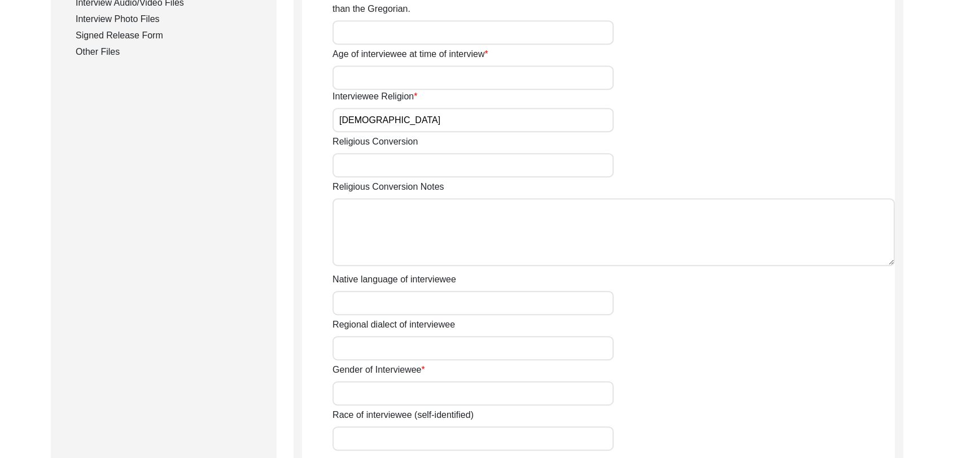
scroll to position [592, 0]
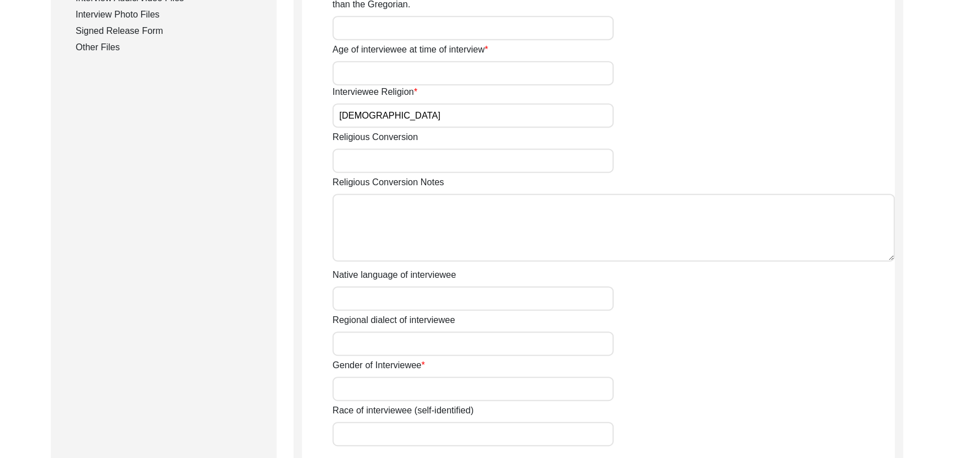
click at [358, 288] on input "Native language of interviewee" at bounding box center [473, 298] width 281 height 24
click at [371, 349] on input "Regional dialect of interviewee" at bounding box center [473, 343] width 281 height 24
click at [390, 390] on input "Gender of Interviewee" at bounding box center [473, 389] width 281 height 24
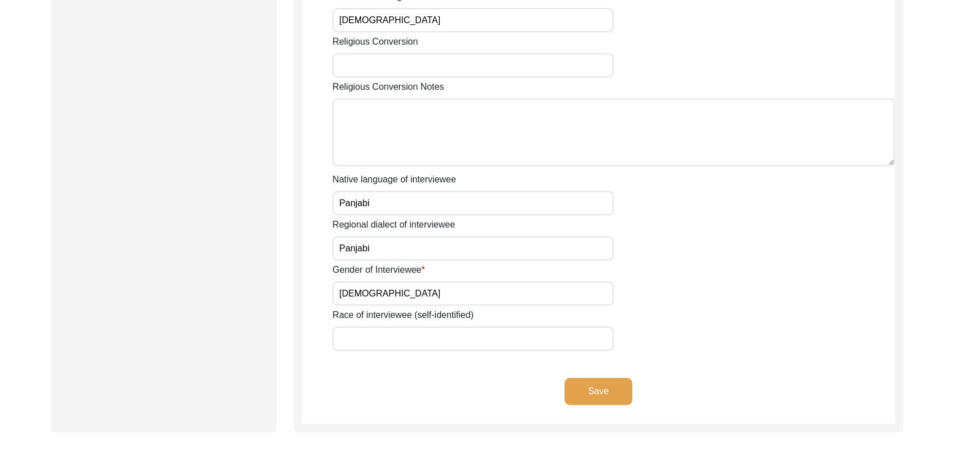
scroll to position [688, 0]
click at [600, 392] on button "Save" at bounding box center [599, 390] width 68 height 27
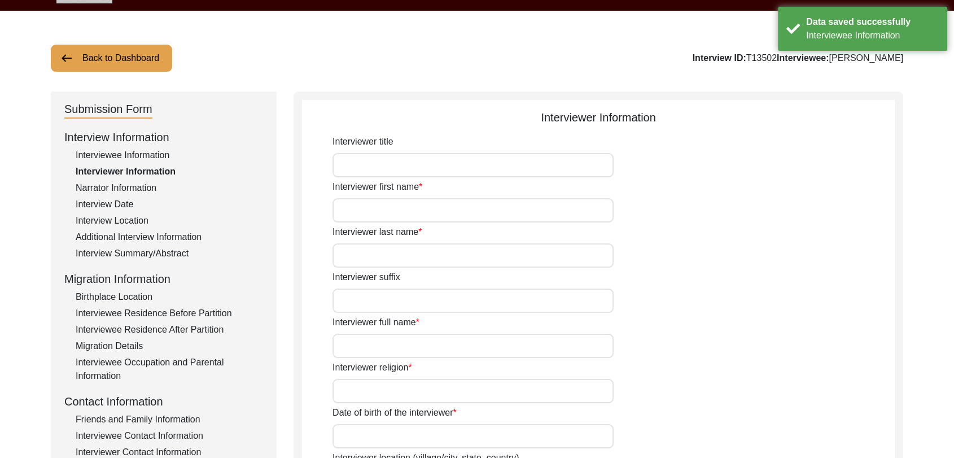
scroll to position [31, 0]
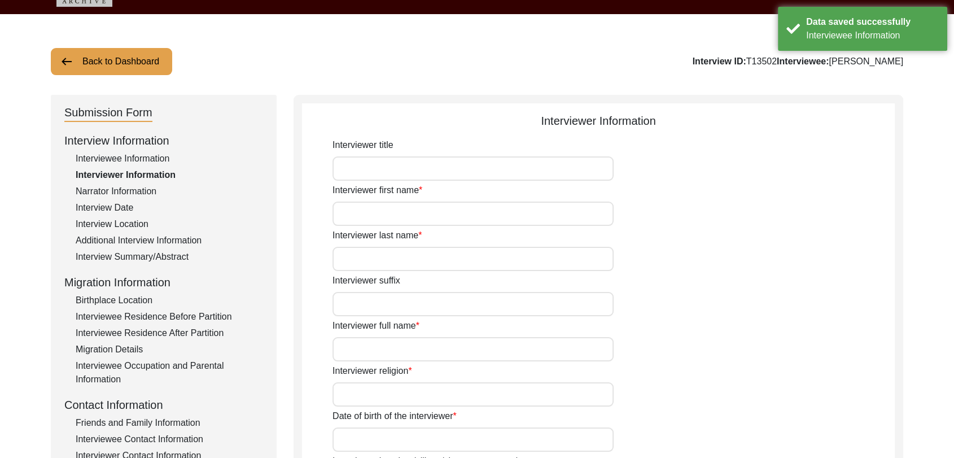
click at [375, 211] on input "Interviewer first name" at bounding box center [473, 214] width 281 height 24
click at [370, 263] on input "Interviewer last name" at bounding box center [473, 259] width 281 height 24
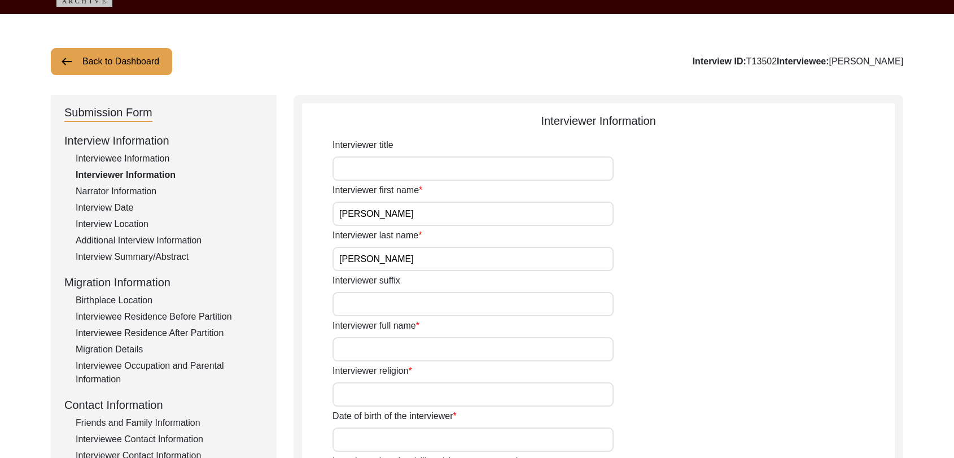
click at [364, 308] on input "Interviewer suffix" at bounding box center [473, 304] width 281 height 24
click at [380, 349] on input "Interviewer full name" at bounding box center [473, 349] width 281 height 24
click at [395, 390] on input "Interviewer religion" at bounding box center [473, 394] width 281 height 24
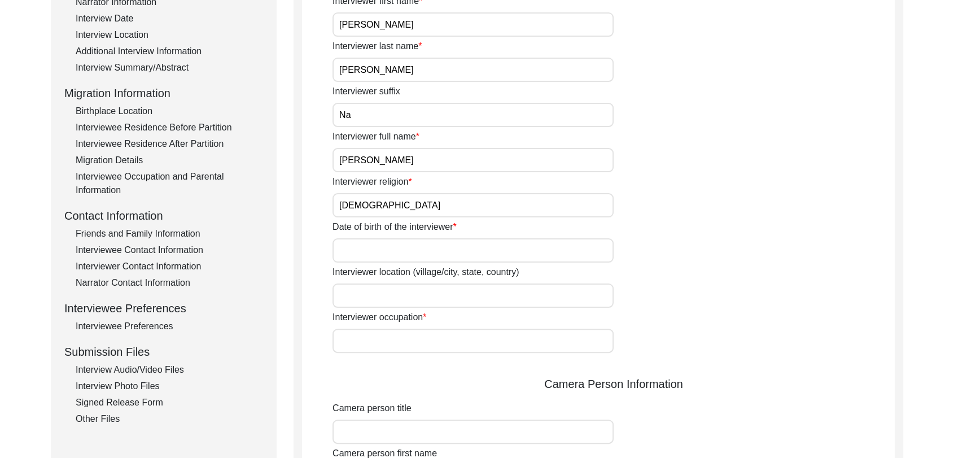
scroll to position [223, 0]
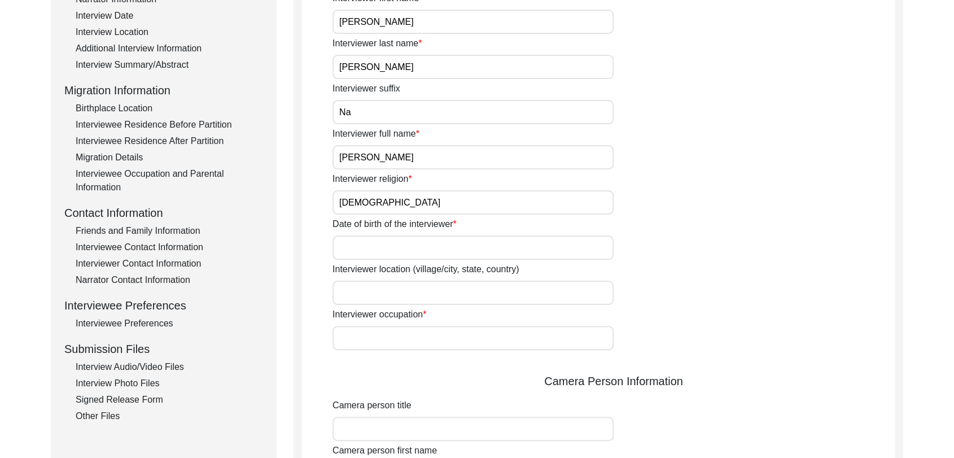
click at [372, 243] on input "Date of birth of the interviewer" at bounding box center [473, 247] width 281 height 24
click at [372, 293] on input "Interviewer location (village/city, state, country)" at bounding box center [473, 293] width 281 height 24
click at [379, 343] on input "Interviewer occupation" at bounding box center [473, 338] width 281 height 24
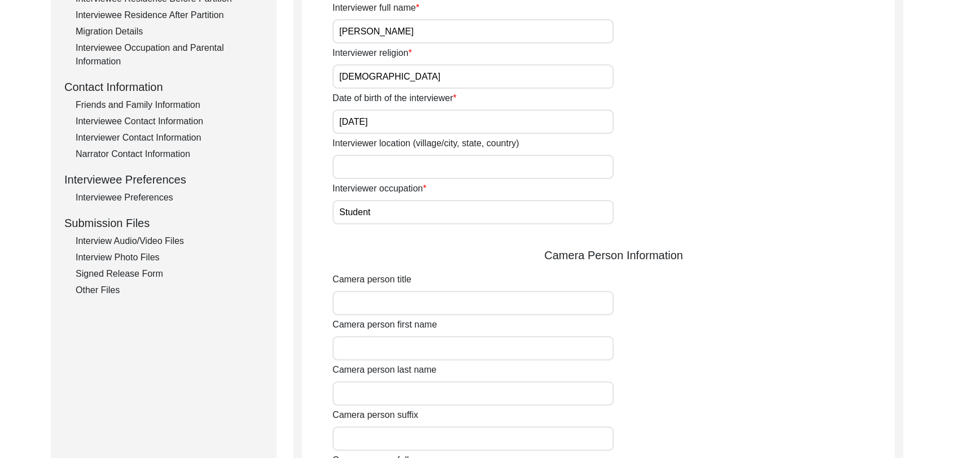
scroll to position [353, 0]
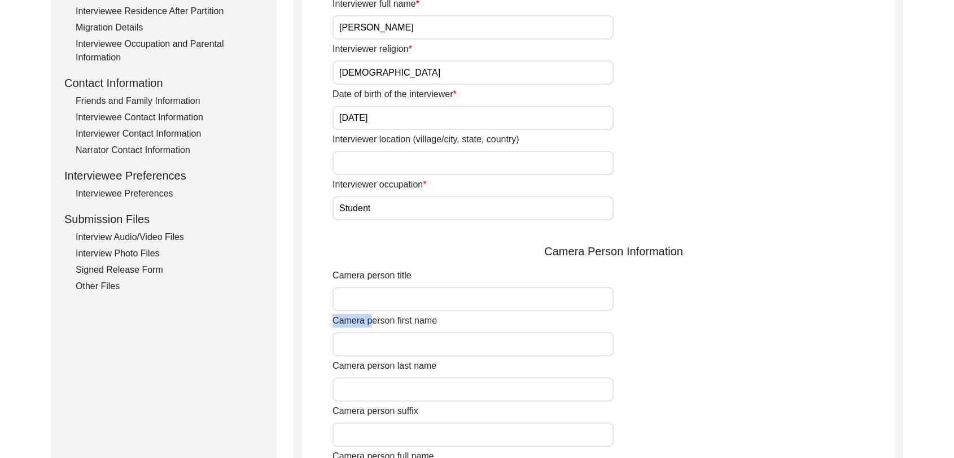
drag, startPoint x: 371, startPoint y: 326, endPoint x: 375, endPoint y: 344, distance: 18.5
click at [375, 344] on div "Camera person first name" at bounding box center [614, 335] width 562 height 42
click at [375, 344] on input "Camera person first name" at bounding box center [473, 344] width 281 height 24
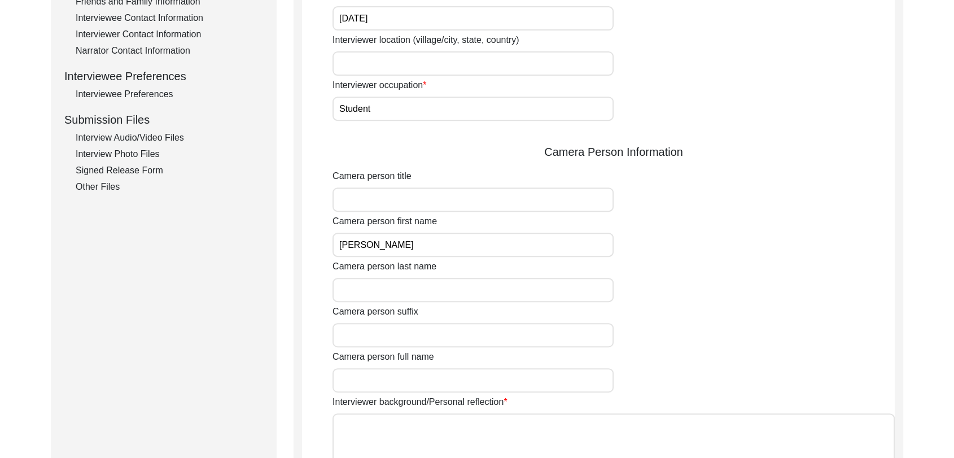
scroll to position [453, 0]
click at [368, 285] on input "Camera person last name" at bounding box center [473, 289] width 281 height 24
click at [391, 332] on input "Camera person suffix" at bounding box center [473, 334] width 281 height 24
click at [403, 376] on input "Camera person full name" at bounding box center [473, 379] width 281 height 24
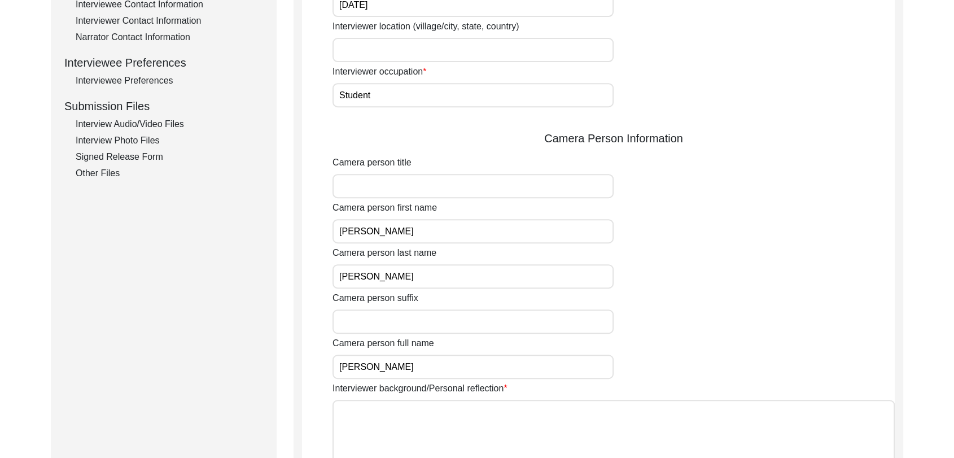
scroll to position [469, 0]
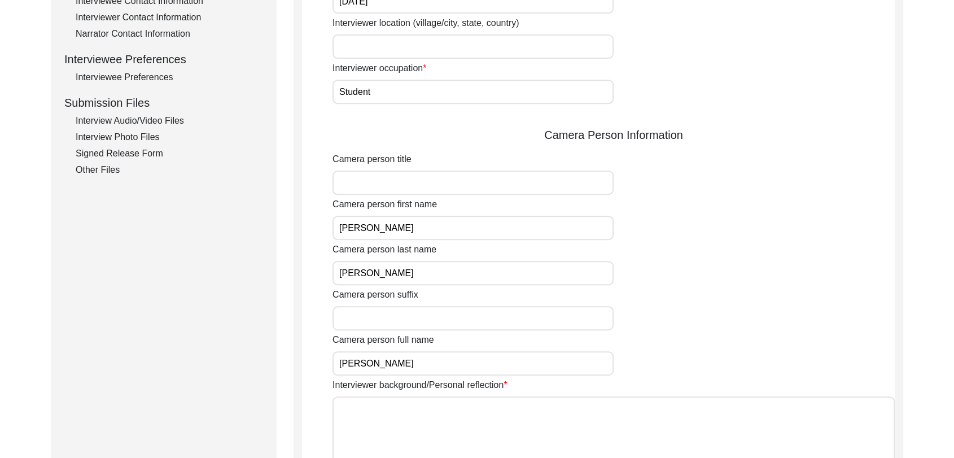
drag, startPoint x: 407, startPoint y: 407, endPoint x: 645, endPoint y: 487, distance: 250.9
click at [645, 457] on html "The 1947 Partition Archive New Interview Dashboard Logout Back to Dashboard Int…" at bounding box center [477, 212] width 954 height 1363
click at [390, 401] on textarea "Interviewer background/Personal reflection" at bounding box center [614, 430] width 562 height 68
paste textarea "[PERSON_NAME] Son of [PERSON_NAME] living in [GEOGRAPHIC_DATA] village of [GEOG…"
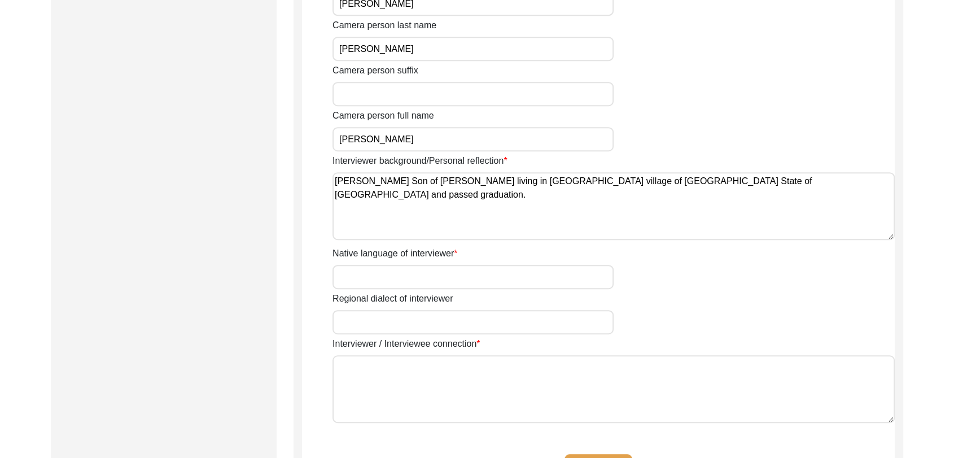
scroll to position [714, 0]
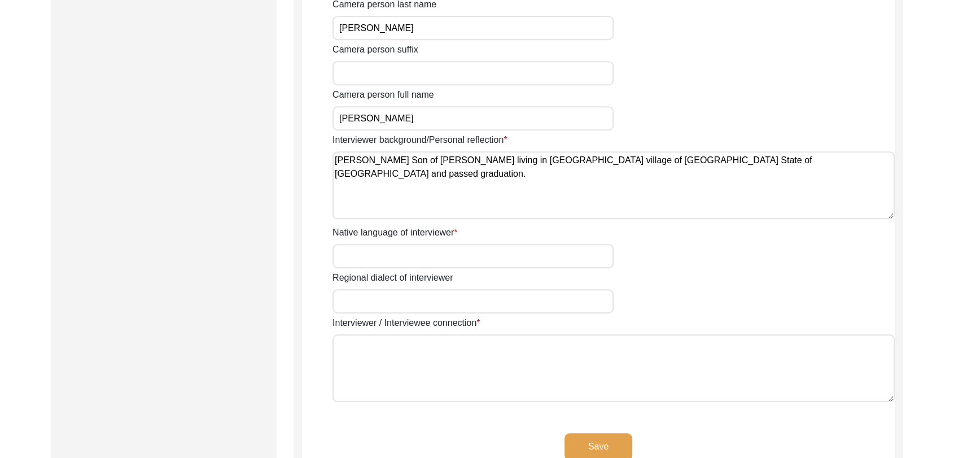
click at [376, 252] on input "Native language of interviewer" at bounding box center [473, 256] width 281 height 24
click at [389, 291] on input "Regional dialect of interviewer" at bounding box center [473, 301] width 281 height 24
click at [402, 354] on textarea "Interviewer / Interviewee connection" at bounding box center [614, 368] width 562 height 68
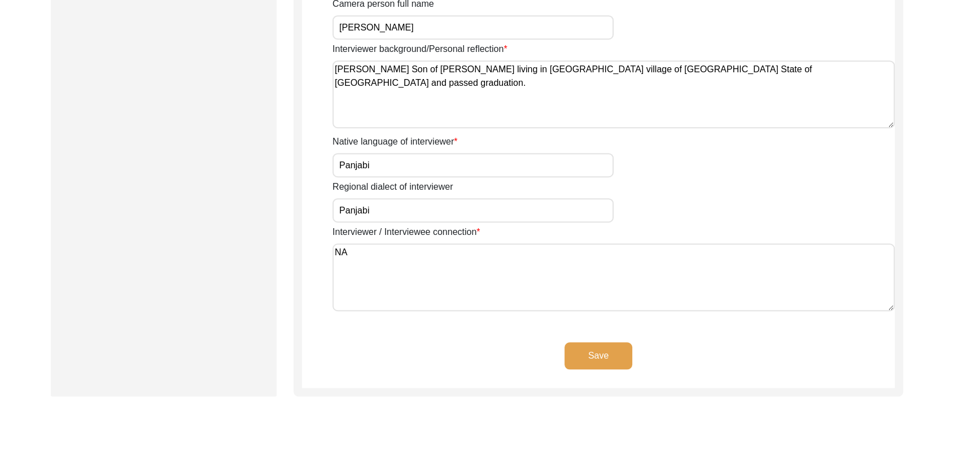
scroll to position [822, 0]
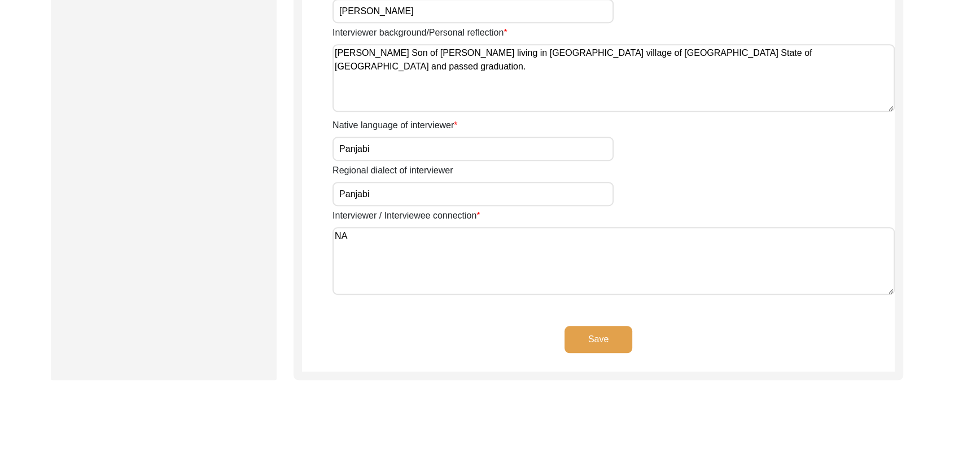
click at [601, 348] on button "Save" at bounding box center [599, 339] width 68 height 27
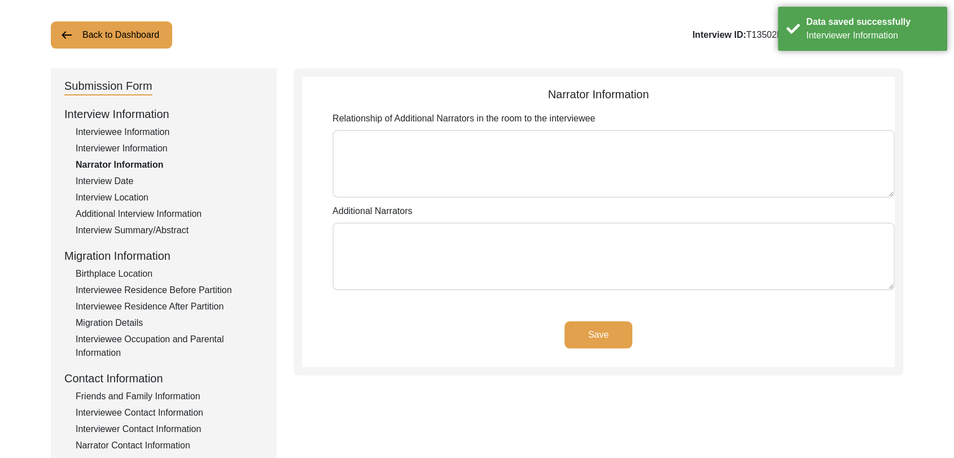
scroll to position [0, 0]
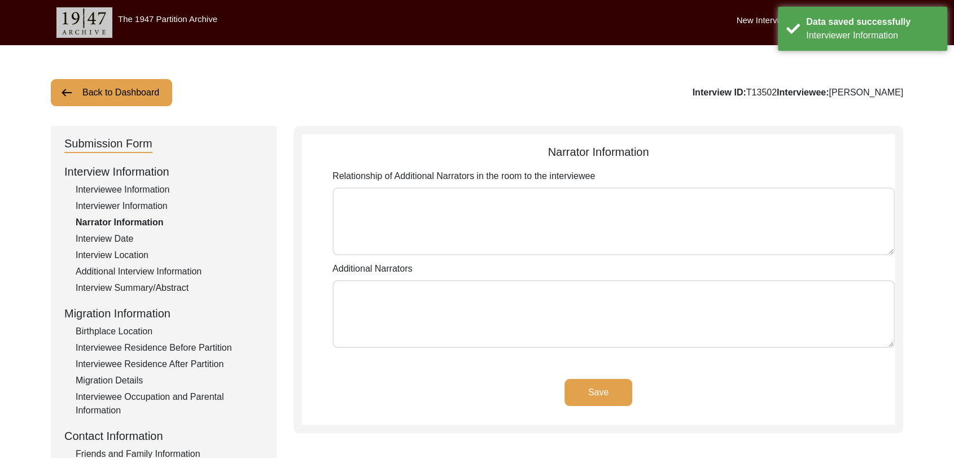
click at [584, 383] on button "Save" at bounding box center [599, 392] width 68 height 27
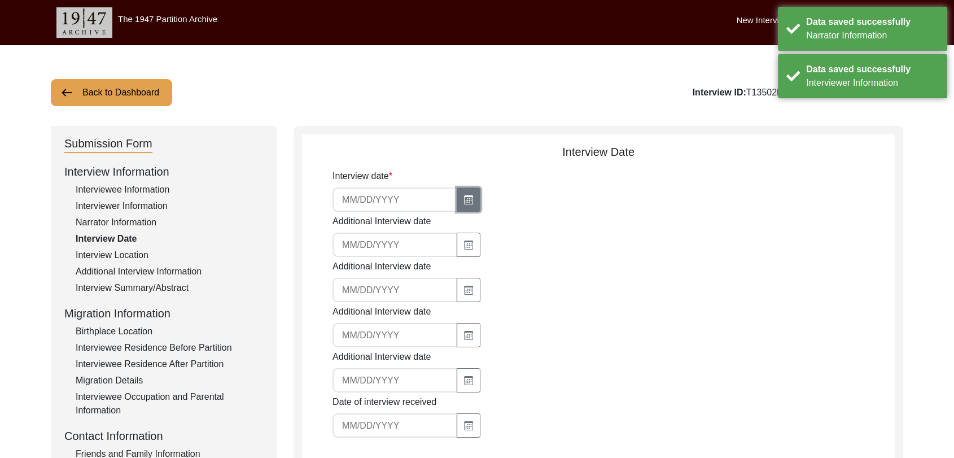
click at [468, 200] on icon "button" at bounding box center [469, 200] width 6 height 5
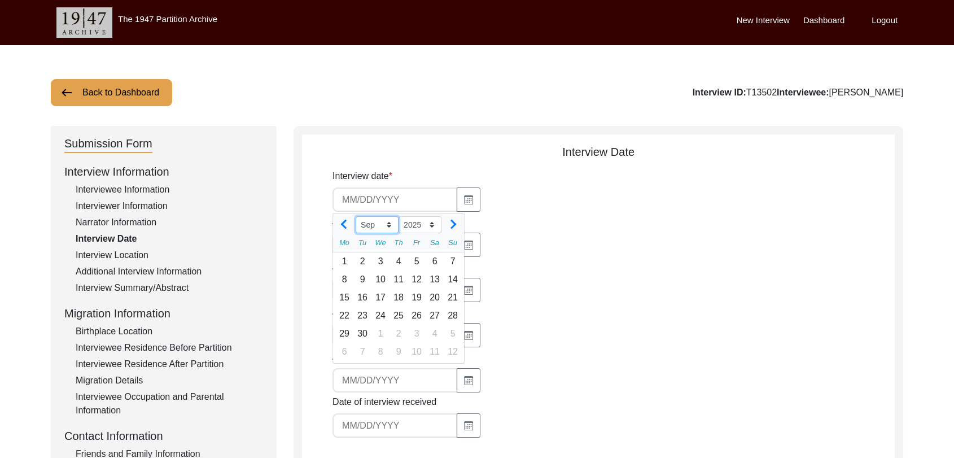
click at [387, 222] on select "Jan Feb Mar Apr May Jun [DATE] Aug Sep Oct Nov Dec" at bounding box center [377, 224] width 43 height 17
click at [356, 216] on select "Jan Feb Mar Apr May Jun [DATE] Aug Sep Oct Nov Dec" at bounding box center [377, 224] width 43 height 17
click at [383, 296] on div "13" at bounding box center [381, 298] width 18 height 18
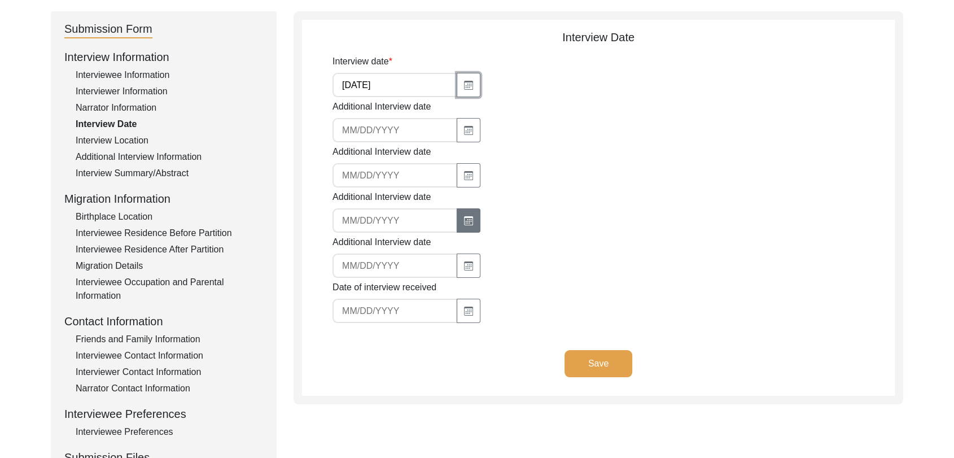
scroll to position [117, 0]
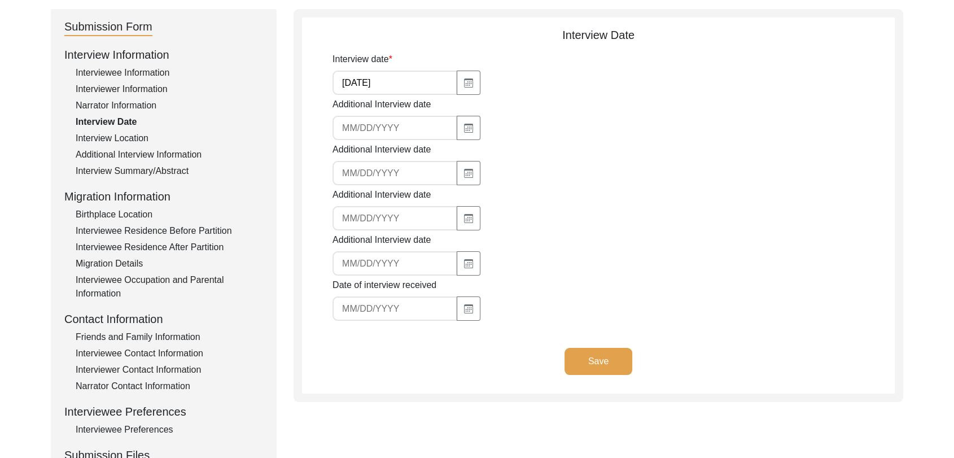
click at [607, 362] on button "Save" at bounding box center [599, 361] width 68 height 27
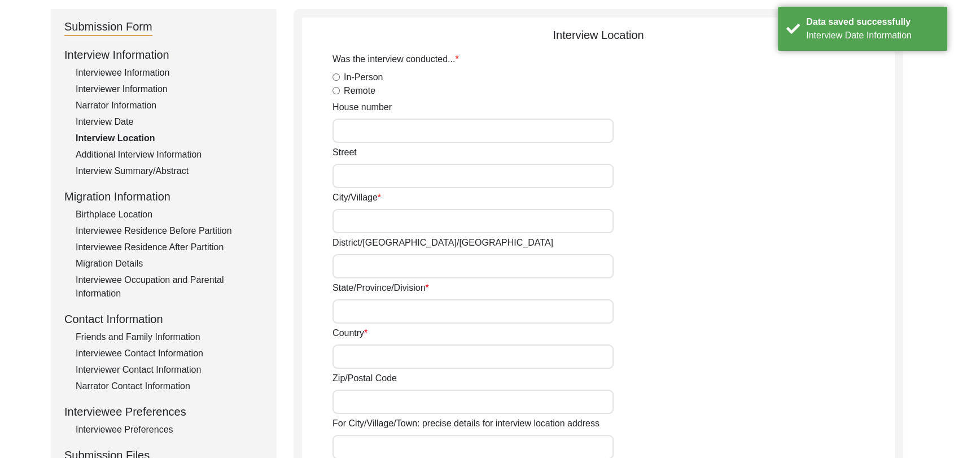
click at [344, 75] on label "In-Person" at bounding box center [363, 78] width 39 height 14
click at [340, 75] on input "In-Person" at bounding box center [336, 76] width 7 height 7
click at [356, 217] on input "City/Village" at bounding box center [473, 221] width 281 height 24
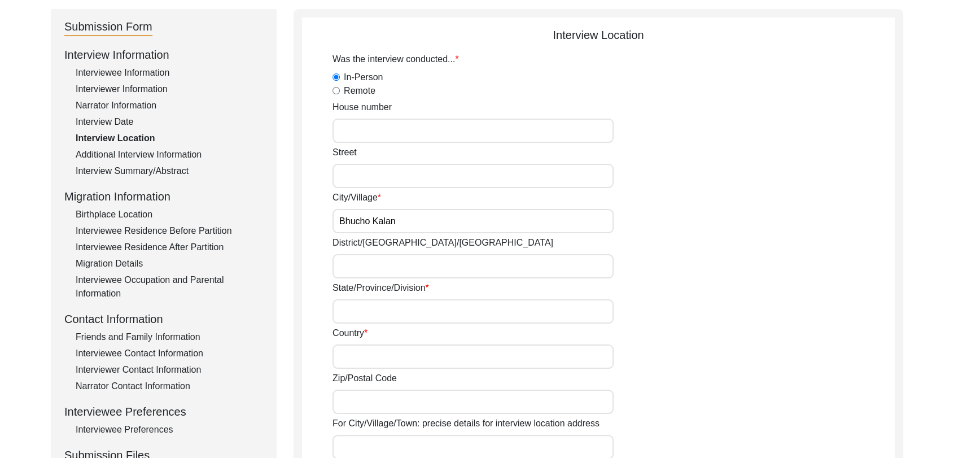
click at [357, 261] on input "District/[GEOGRAPHIC_DATA]/[GEOGRAPHIC_DATA]" at bounding box center [473, 266] width 281 height 24
click at [354, 312] on input "State/Province/Division" at bounding box center [473, 311] width 281 height 24
click at [359, 352] on input "Country" at bounding box center [473, 356] width 281 height 24
click at [376, 417] on label "For City/Village/Town: precise details for interview location address" at bounding box center [466, 424] width 267 height 14
click at [376, 435] on input "For City/Village/Town: precise details for interview location address" at bounding box center [473, 447] width 281 height 24
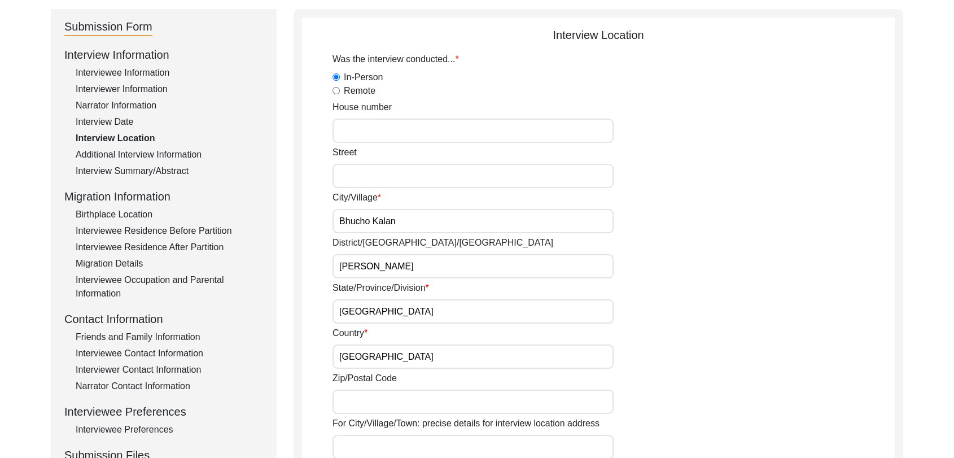
scroll to position [117, 0]
click at [370, 404] on input "Zip/Postal Code" at bounding box center [473, 401] width 281 height 24
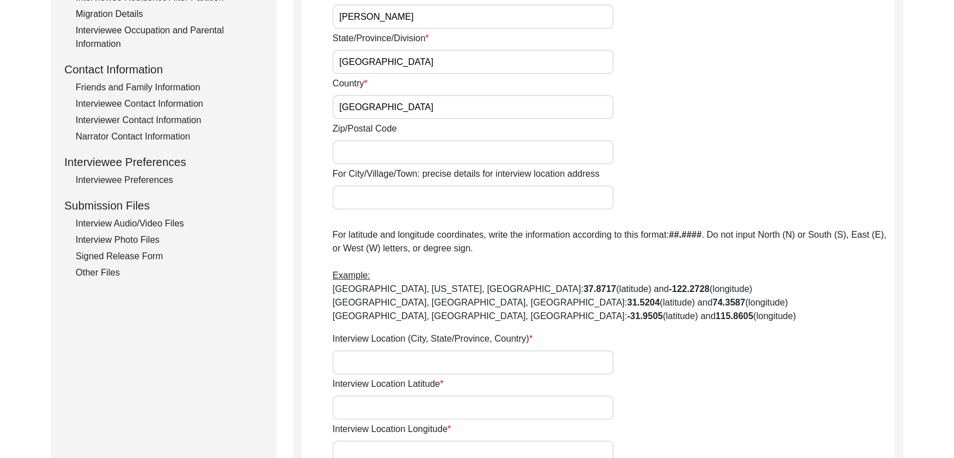
scroll to position [370, 0]
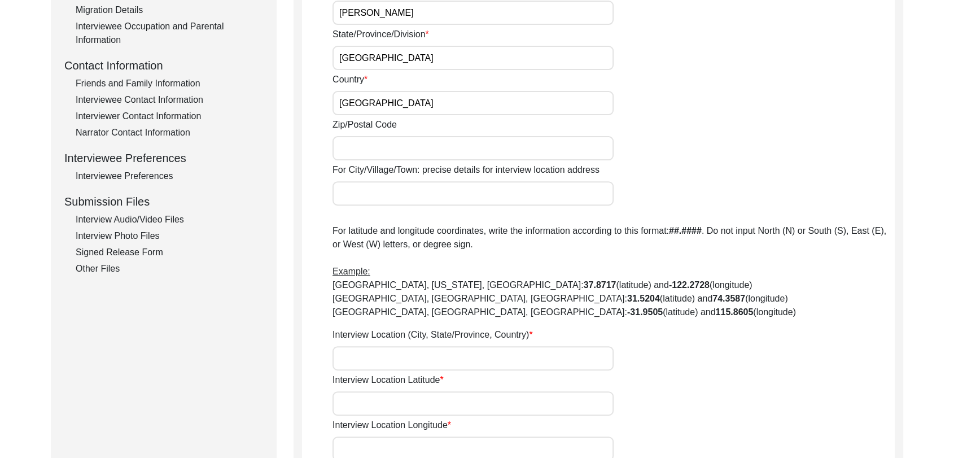
click at [356, 351] on input "Interview Location (City, State/Province, Country)" at bounding box center [473, 358] width 281 height 24
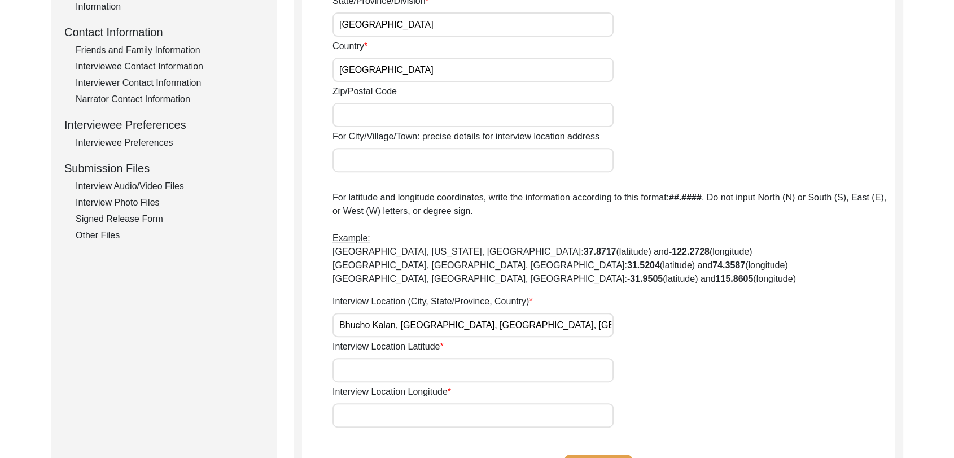
scroll to position [410, 0]
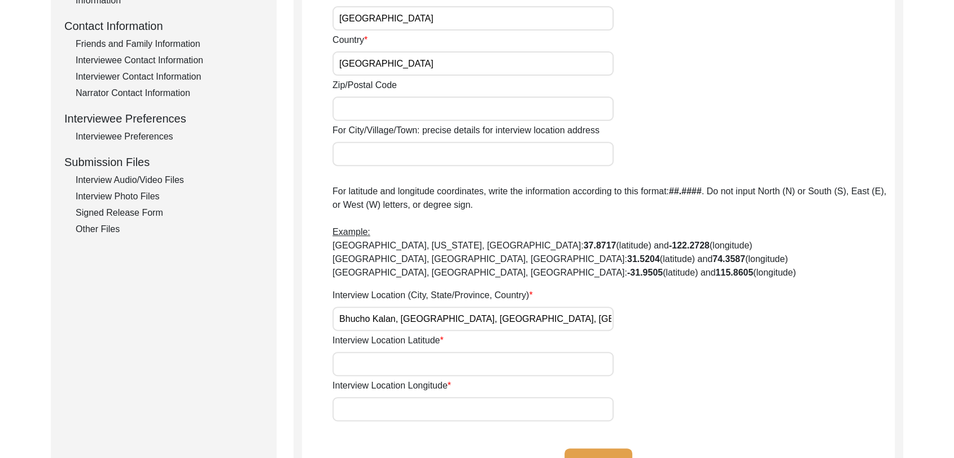
click at [356, 369] on input "Interview Location Latitude" at bounding box center [473, 364] width 281 height 24
click at [349, 363] on input "Interview Location Latitude" at bounding box center [473, 364] width 281 height 24
click at [349, 364] on input "Interview Location Latitude" at bounding box center [473, 364] width 281 height 24
click at [365, 361] on input "Interview Location Latitude" at bounding box center [473, 364] width 281 height 24
click at [352, 403] on input "Interview Location Longitude" at bounding box center [473, 409] width 281 height 24
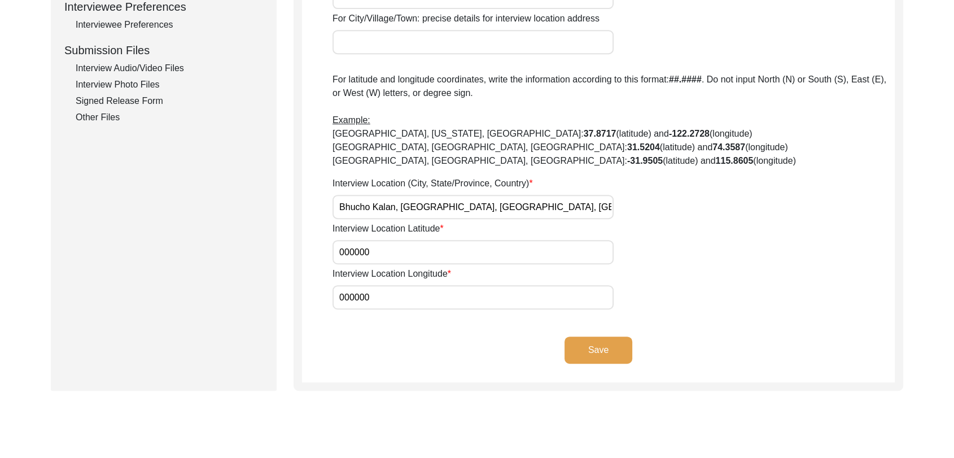
scroll to position [530, 0]
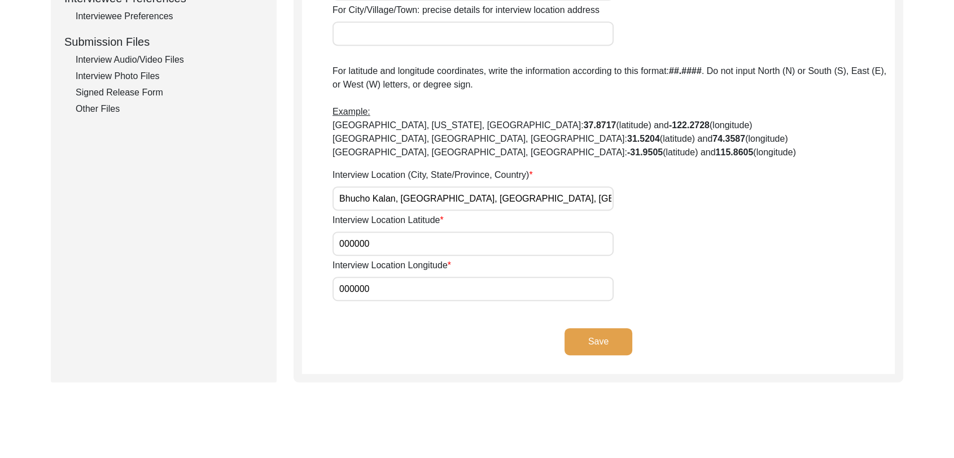
click at [590, 341] on button "Save" at bounding box center [599, 341] width 68 height 27
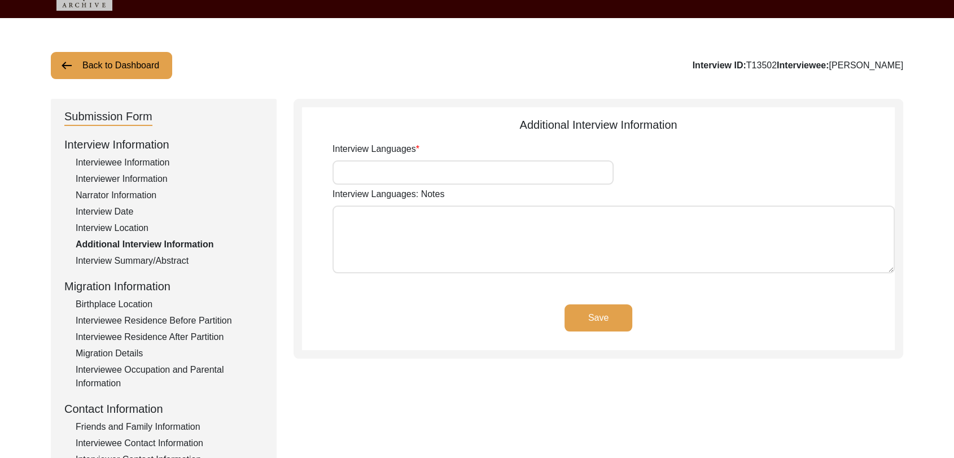
scroll to position [0, 0]
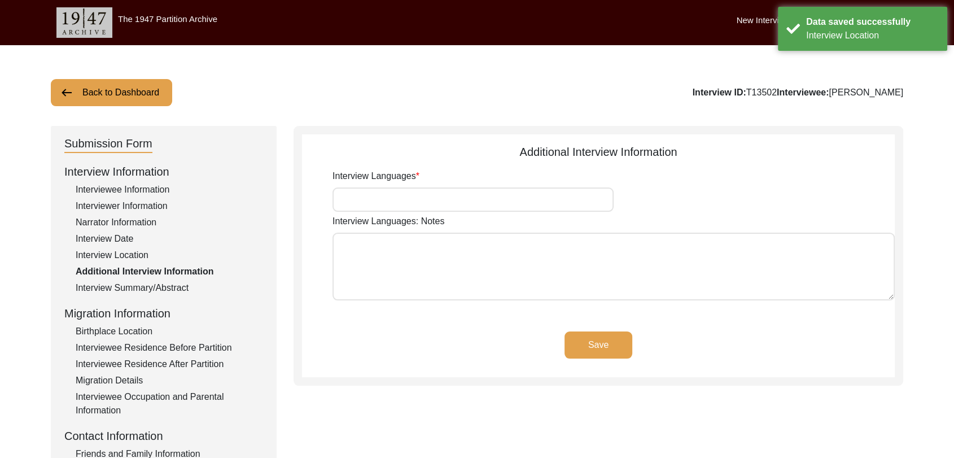
click at [369, 196] on input "Interview Languages" at bounding box center [473, 199] width 281 height 24
click at [601, 346] on button "Save" at bounding box center [599, 344] width 68 height 27
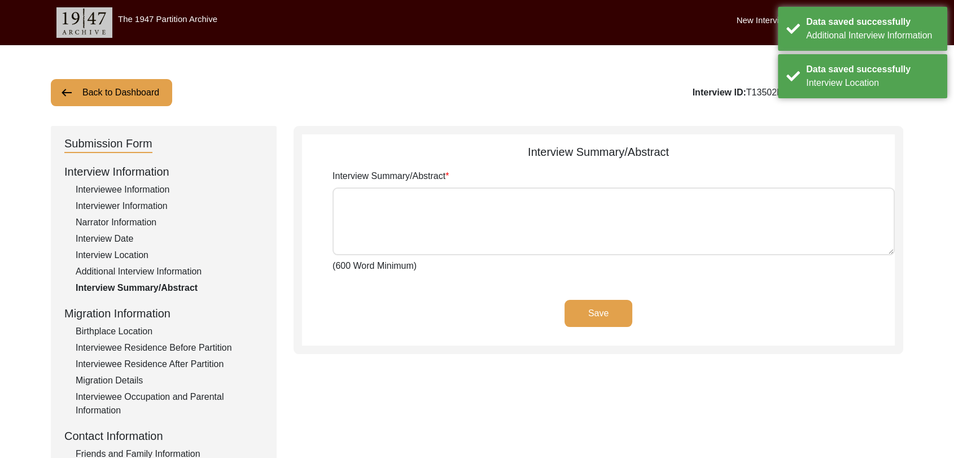
click at [369, 199] on textarea "Interview Summary/Abstract" at bounding box center [614, 221] width 562 height 68
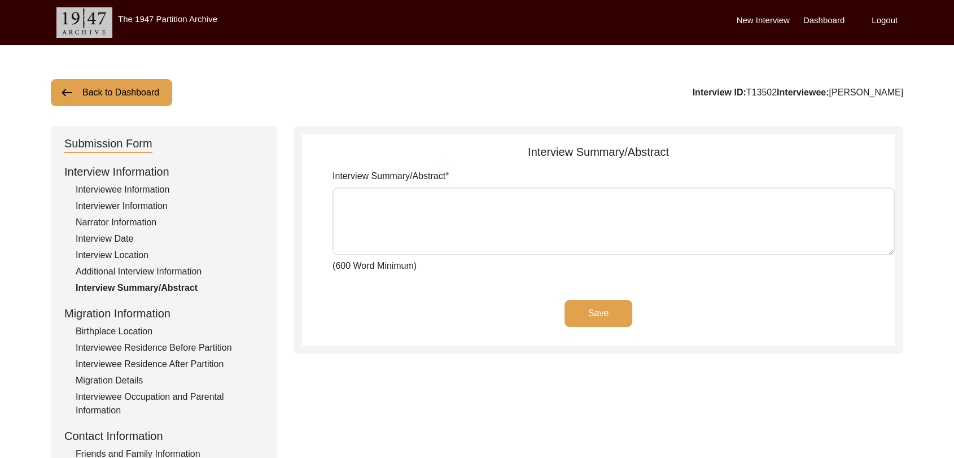
click at [381, 204] on textarea "Interview Summary/Abstract" at bounding box center [614, 221] width 562 height 68
paste textarea "lorਾi dolੇs aਿੰc aਾ eli sedੰdੇ eੰtਾi uੇ lਿੱe dਿੰm aੁੱeੋ adਾ m਼ਿvਾ qਿnੋe਼uੁl nੇ …"
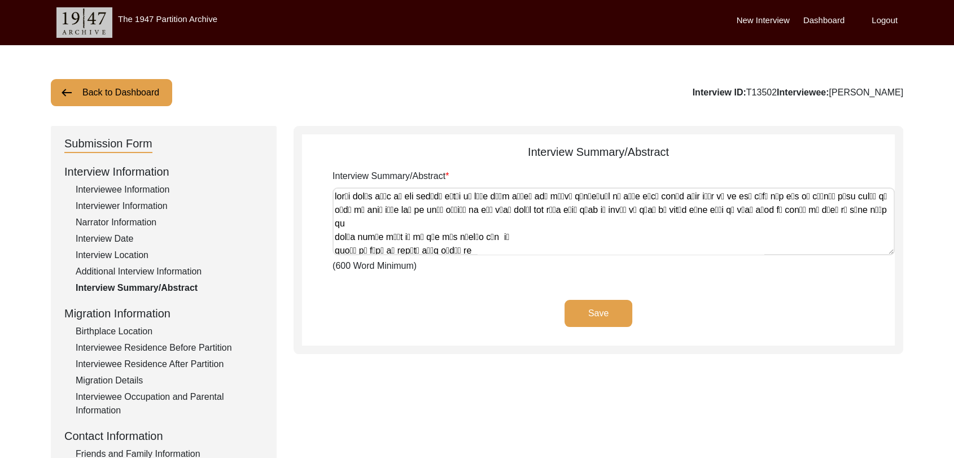
scroll to position [1166, 0]
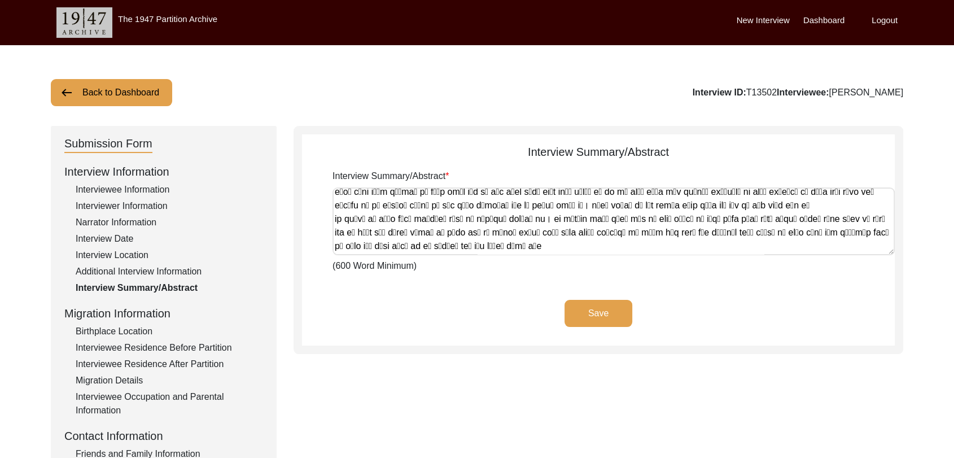
click at [587, 308] on button "Save" at bounding box center [599, 313] width 68 height 27
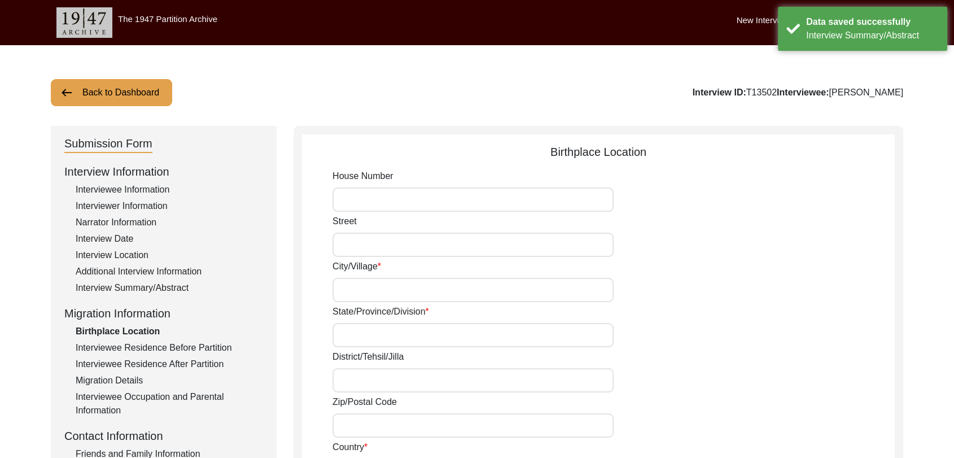
click at [399, 285] on input "City/Village" at bounding box center [473, 290] width 281 height 24
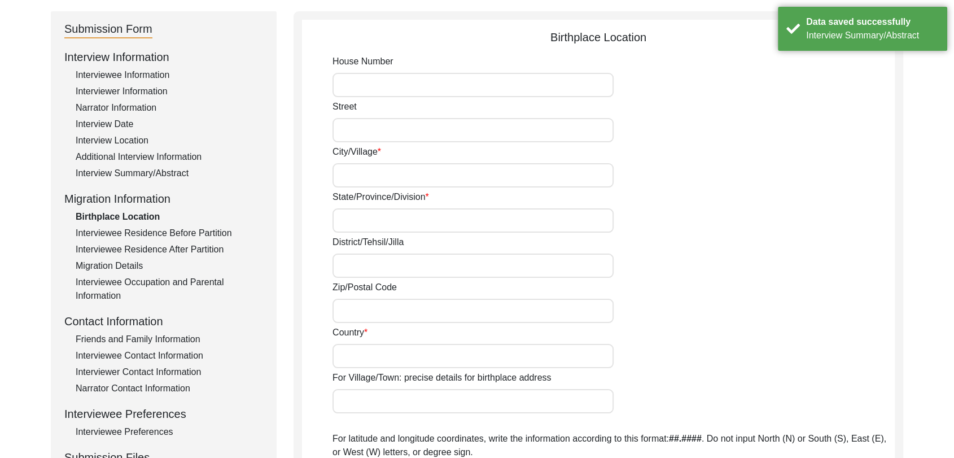
scroll to position [120, 0]
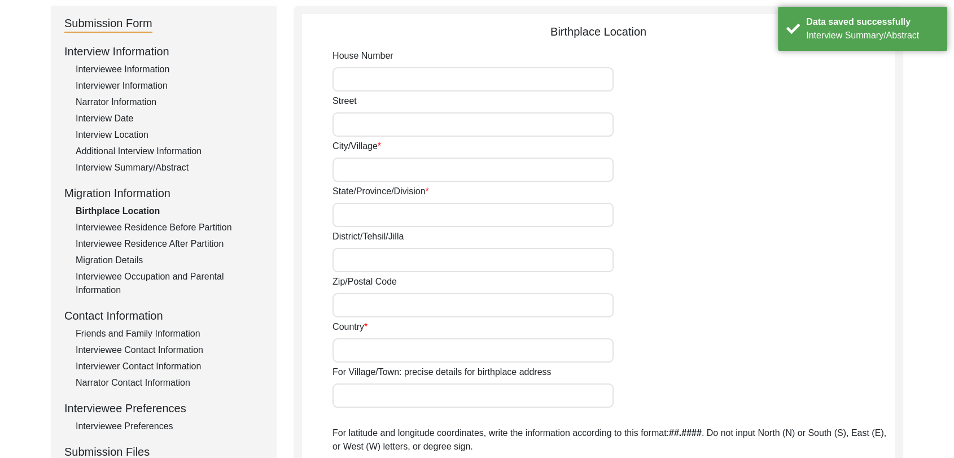
click at [354, 165] on input "City/Village" at bounding box center [473, 170] width 281 height 24
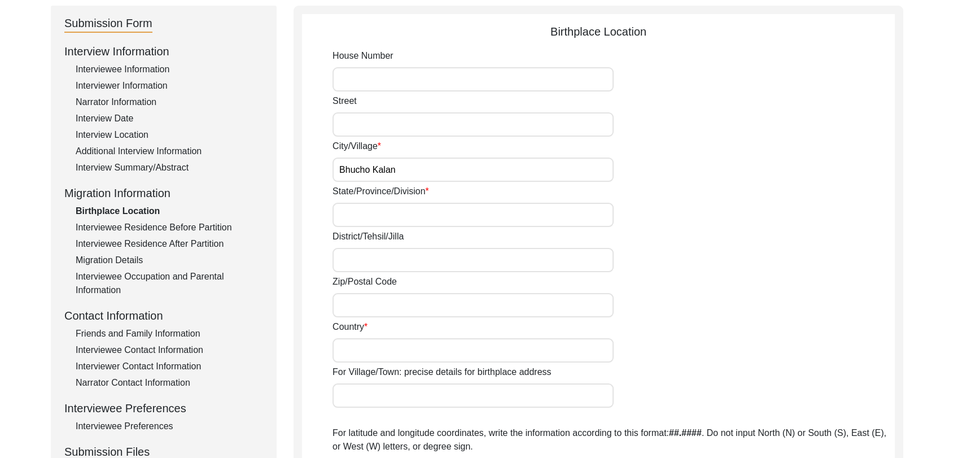
click at [376, 222] on input "State/Province/Division" at bounding box center [473, 215] width 281 height 24
click at [372, 263] on input "District/Tehsil/Jilla" at bounding box center [473, 260] width 281 height 24
click at [387, 304] on input "Zip/Postal Code" at bounding box center [473, 305] width 281 height 24
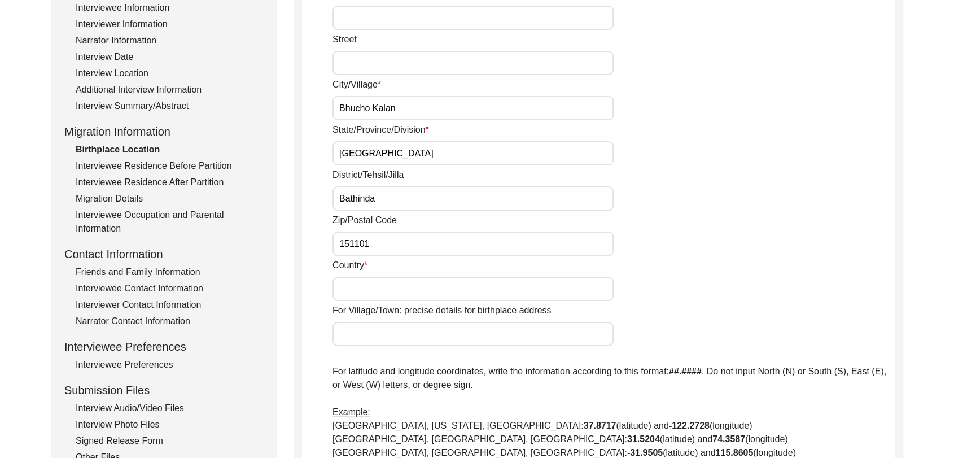
click at [359, 287] on input "Country" at bounding box center [473, 289] width 281 height 24
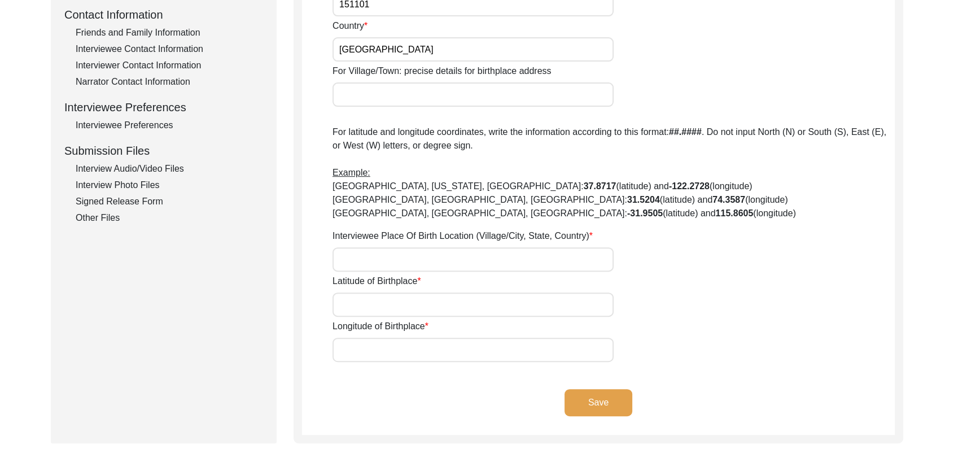
scroll to position [424, 0]
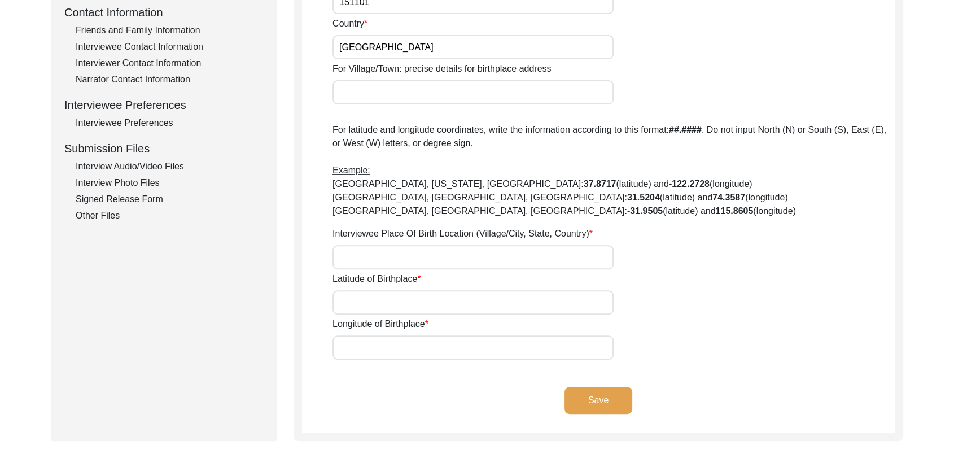
click at [361, 303] on input "Latitude of Birthplace" at bounding box center [473, 302] width 281 height 24
click at [358, 246] on input "Interviewee Place Of Birth Location (Village/City, State, Country)" at bounding box center [473, 257] width 281 height 24
click at [378, 299] on input "Latitude of Birthplace" at bounding box center [473, 302] width 281 height 24
click at [359, 348] on input "Longitude of Birthplace" at bounding box center [473, 347] width 281 height 24
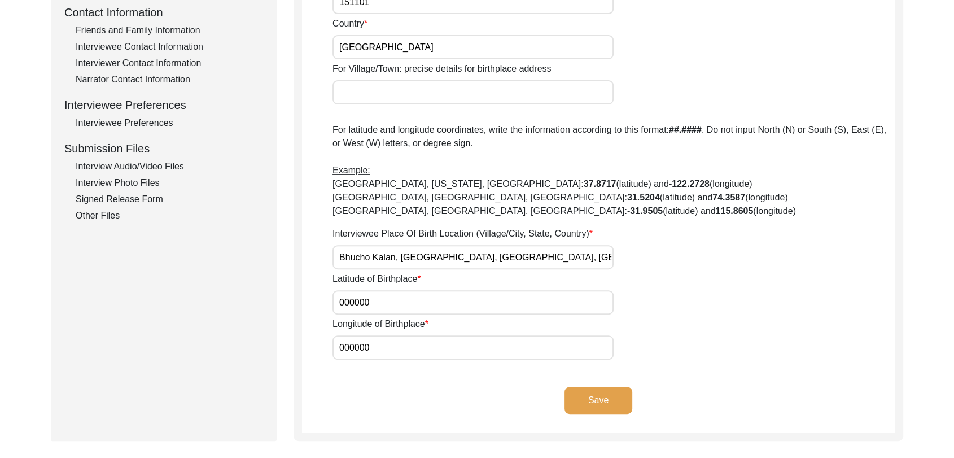
click at [594, 394] on button "Save" at bounding box center [599, 400] width 68 height 27
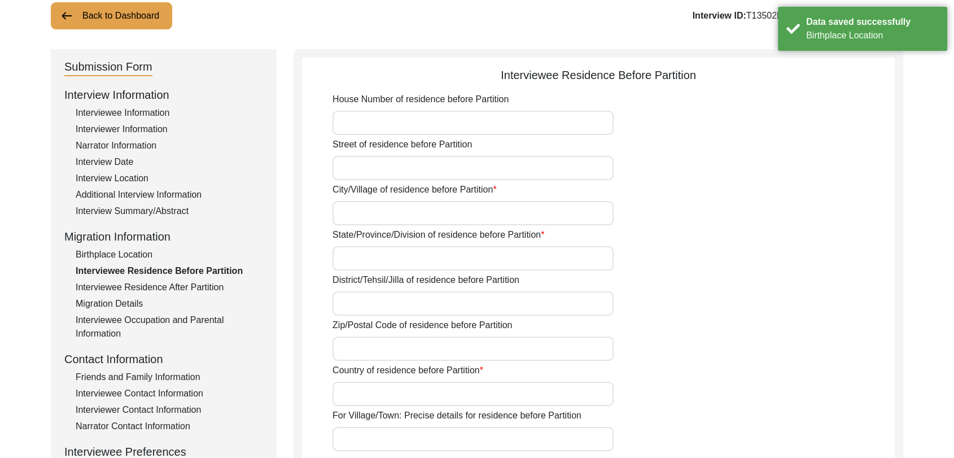
scroll to position [76, 0]
click at [355, 221] on input "City/Village of residence before Partition" at bounding box center [473, 214] width 281 height 24
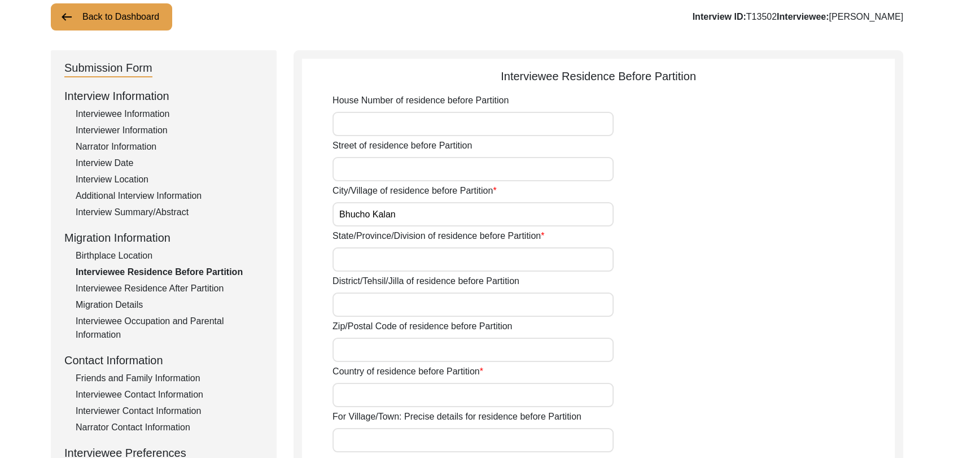
click at [384, 262] on input "State/Province/Division of residence before Partition" at bounding box center [473, 259] width 281 height 24
click at [385, 314] on input "District/Tehsil/Jilla of residence before Partition" at bounding box center [473, 305] width 281 height 24
click at [374, 352] on input "Zip/Postal Code of residence before Partition" at bounding box center [473, 350] width 281 height 24
click at [365, 400] on input "Country of residence before Partition" at bounding box center [473, 395] width 281 height 24
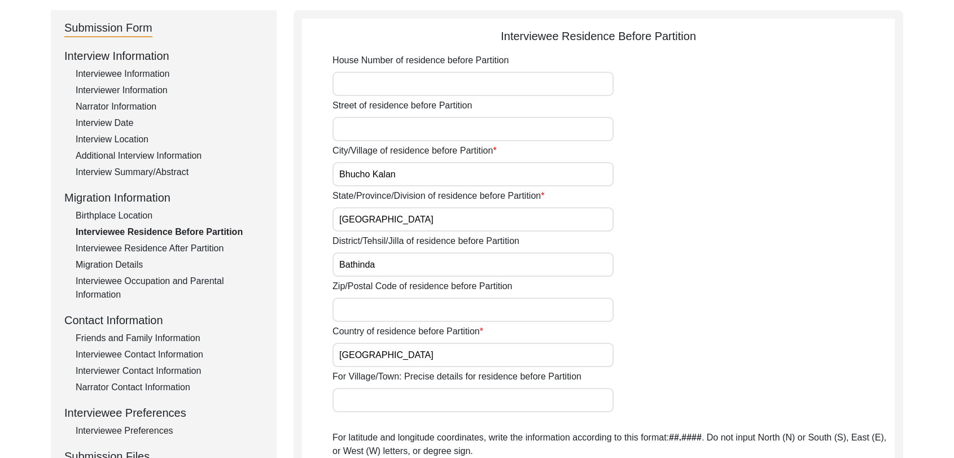
click at [343, 303] on input "Zip/Postal Code of residence before Partition" at bounding box center [473, 310] width 281 height 24
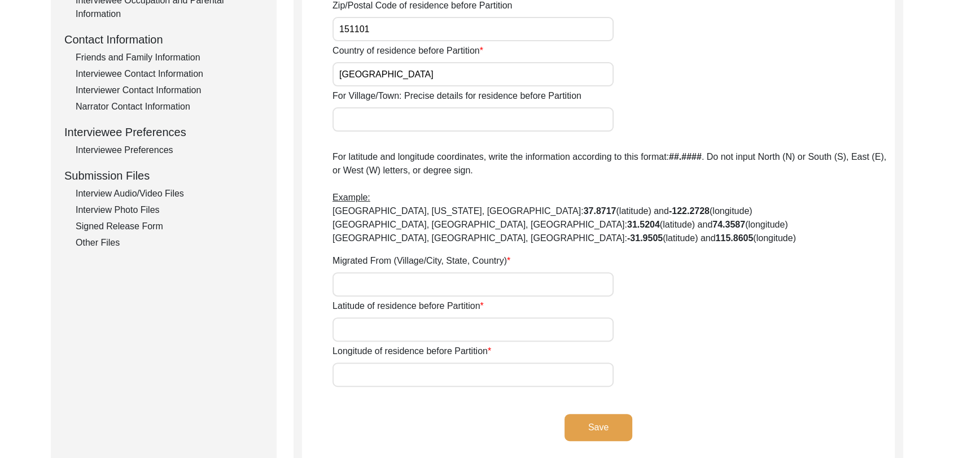
scroll to position [397, 0]
click at [359, 285] on input "Migrated From (Village/City, State, Country)" at bounding box center [473, 284] width 281 height 24
click at [344, 283] on input "Migrated From (Village/City, State, Country)" at bounding box center [473, 284] width 281 height 24
click at [359, 330] on input "Latitude of residence before Partition" at bounding box center [473, 329] width 281 height 24
click at [369, 372] on input "Longitude of residence before Partition" at bounding box center [473, 374] width 281 height 24
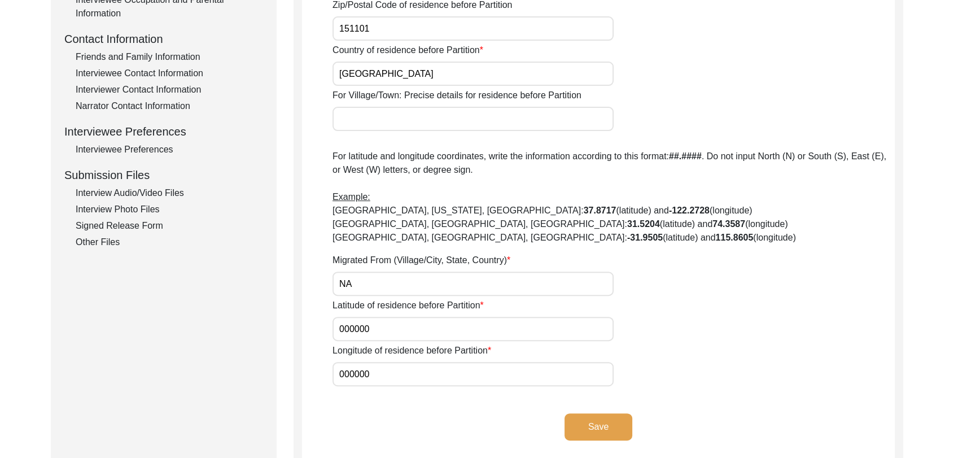
click at [601, 434] on button "Save" at bounding box center [599, 426] width 68 height 27
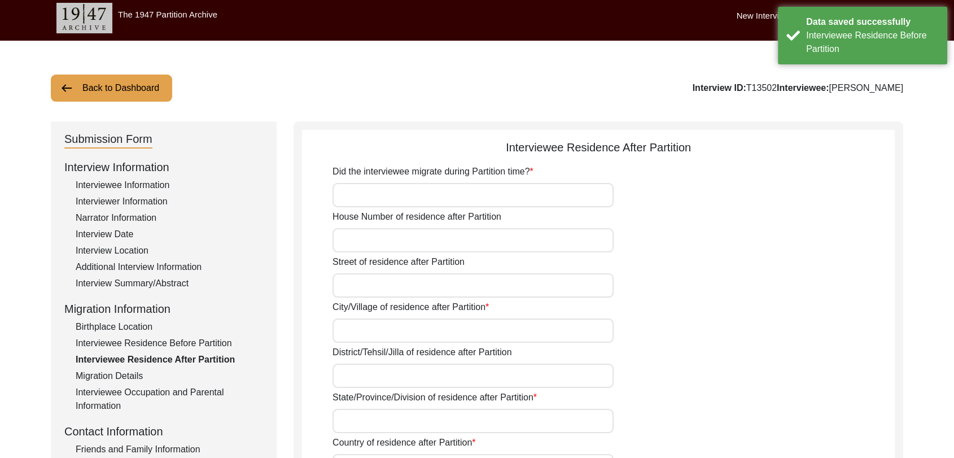
scroll to position [5, 0]
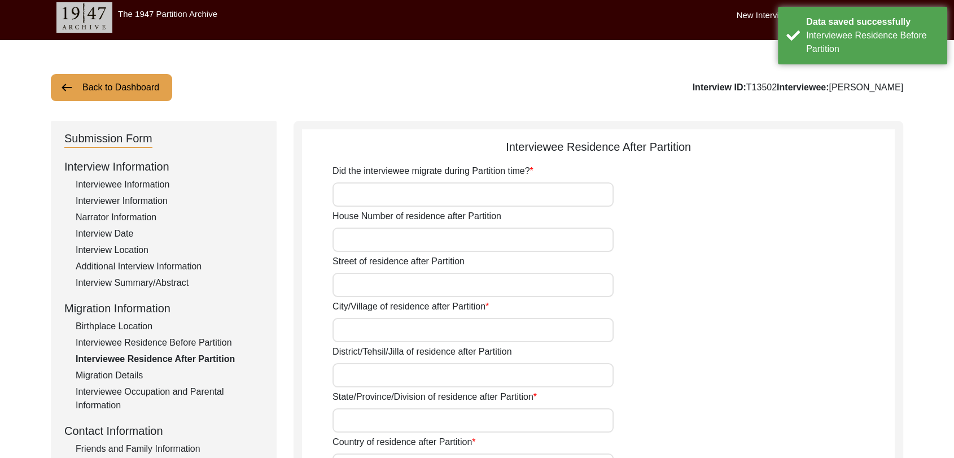
click at [372, 193] on input "Did the interviewee migrate during Partition time?" at bounding box center [473, 194] width 281 height 24
click at [381, 241] on input "House Number of residence after Partition" at bounding box center [473, 240] width 281 height 24
drag, startPoint x: 374, startPoint y: 287, endPoint x: 407, endPoint y: 315, distance: 42.9
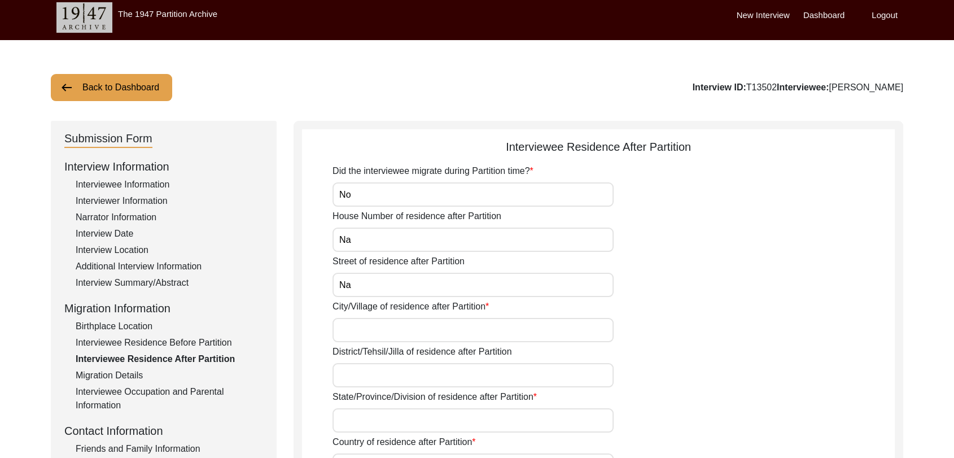
click at [374, 326] on input "City/Village of residence after Partition" at bounding box center [473, 330] width 281 height 24
click at [374, 383] on input "District/Tehsil/Jilla of residence after Partition" at bounding box center [473, 375] width 281 height 24
click at [358, 414] on input "State/Province/Division of residence after Partition" at bounding box center [473, 420] width 281 height 24
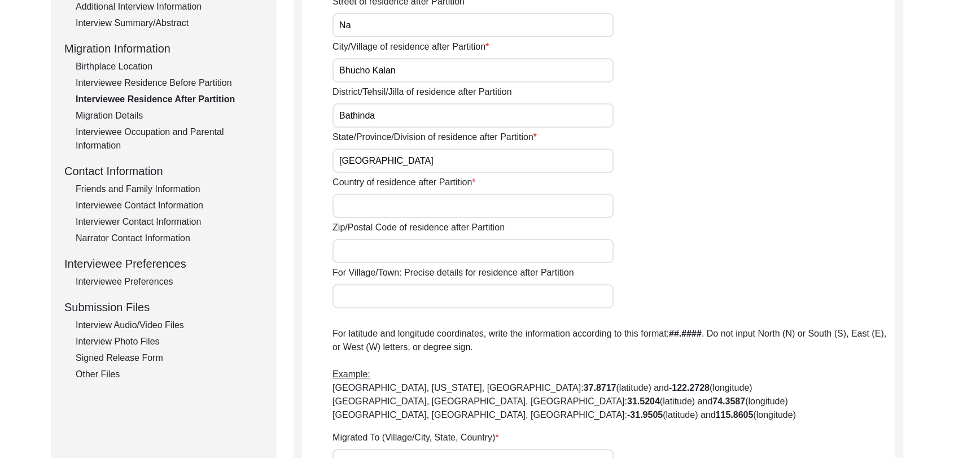
scroll to position [267, 0]
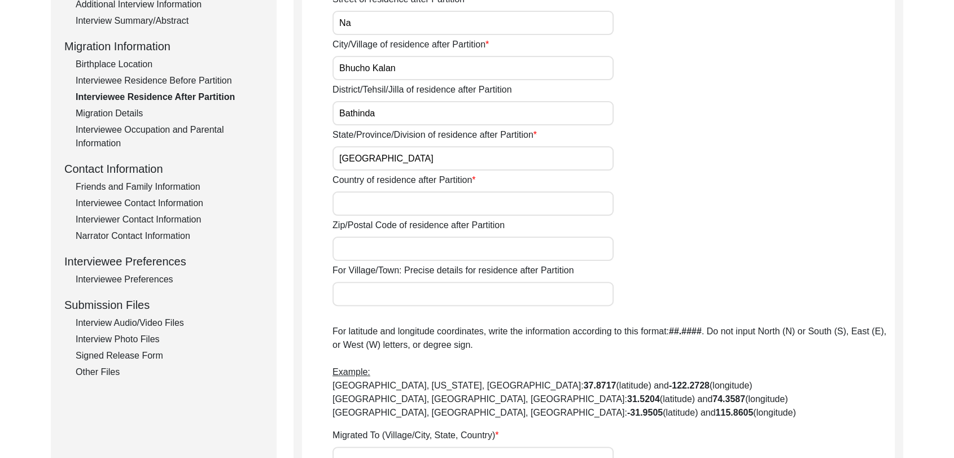
click at [357, 203] on input "Country of residence after Partition" at bounding box center [473, 203] width 281 height 24
click at [378, 245] on input "Zip/Postal Code of residence after Partition" at bounding box center [473, 249] width 281 height 24
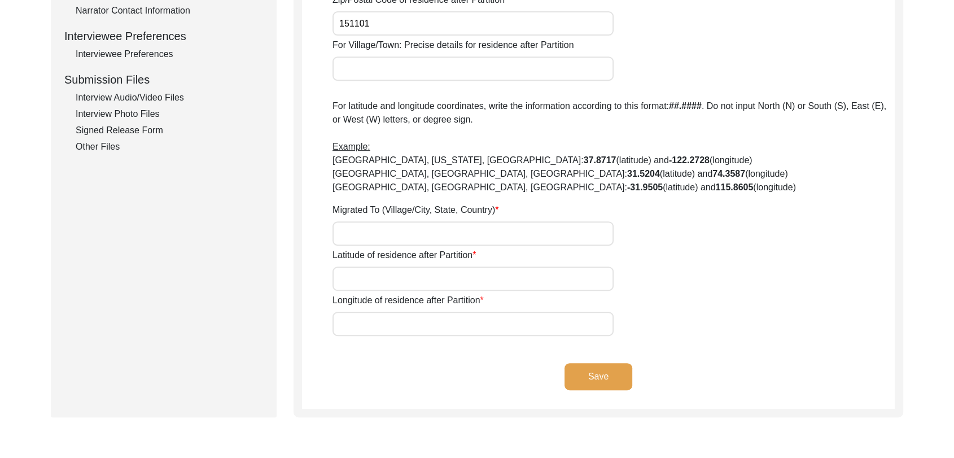
scroll to position [493, 0]
click at [356, 233] on input "Migrated To (Village/City, State, Country)" at bounding box center [473, 233] width 281 height 24
click at [374, 279] on input "Latitude of residence after Partition" at bounding box center [473, 278] width 281 height 24
click at [400, 333] on input "Longitude of residence after Partition" at bounding box center [473, 323] width 281 height 24
click at [596, 369] on button "Save" at bounding box center [599, 376] width 68 height 27
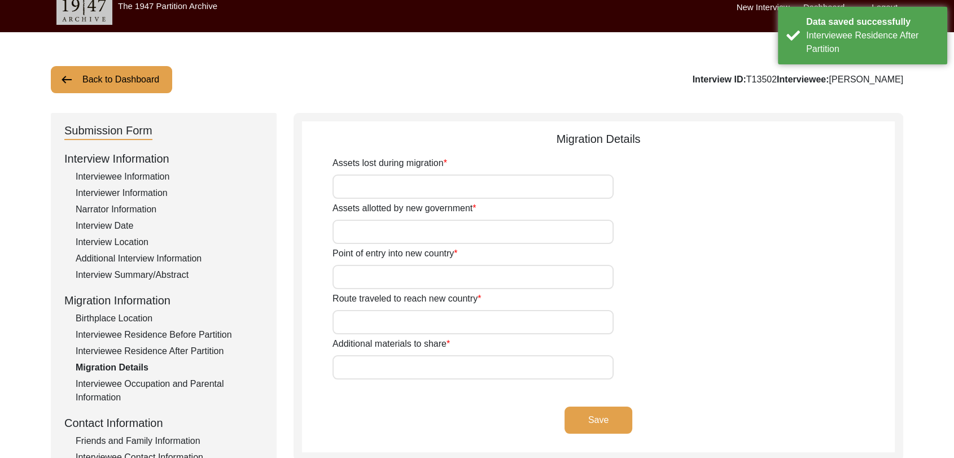
scroll to position [12, 0]
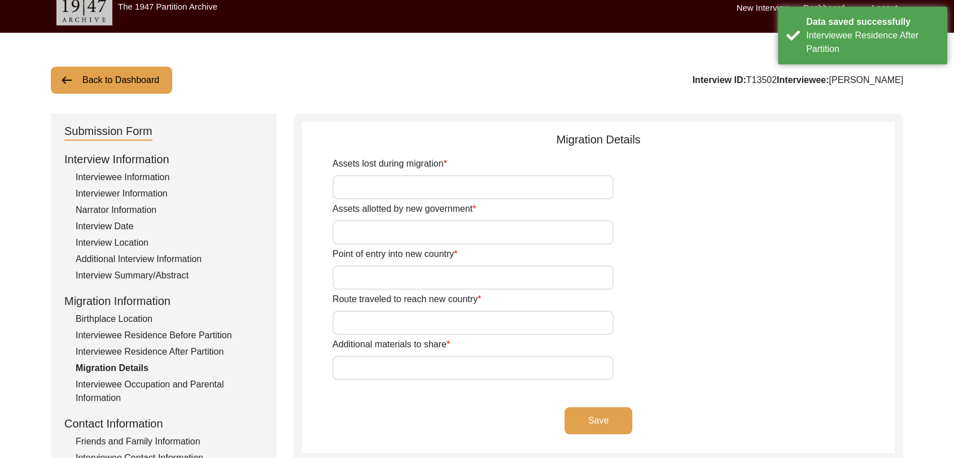
click at [377, 189] on input "Assets lost during migration" at bounding box center [473, 187] width 281 height 24
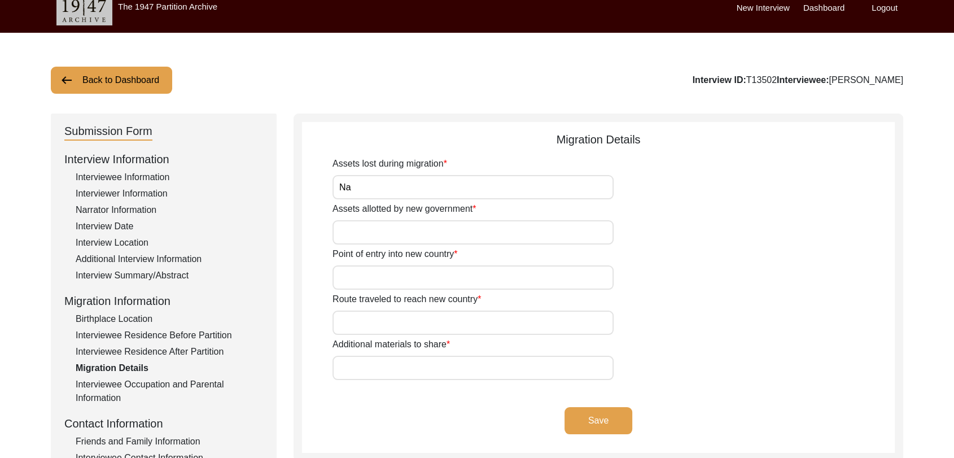
drag, startPoint x: 375, startPoint y: 228, endPoint x: 410, endPoint y: 265, distance: 51.1
click at [410, 265] on div "Assets lost during migration Na Assets allotted by new government Point of entr…" at bounding box center [614, 268] width 562 height 223
click at [389, 274] on input "Point of entry into new country" at bounding box center [473, 277] width 281 height 24
click at [392, 321] on input "Route traveled to reach new country" at bounding box center [473, 323] width 281 height 24
click at [376, 360] on input "Additional materials to share" at bounding box center [473, 368] width 281 height 24
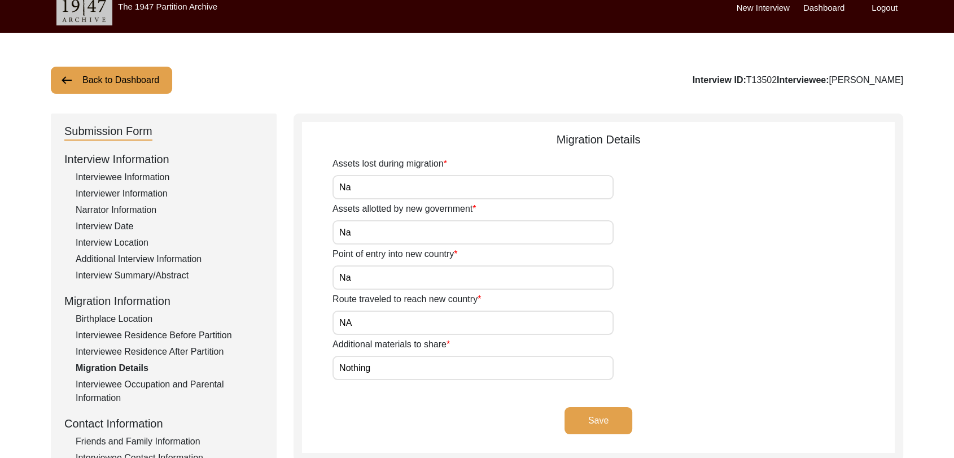
click at [596, 418] on button "Save" at bounding box center [599, 420] width 68 height 27
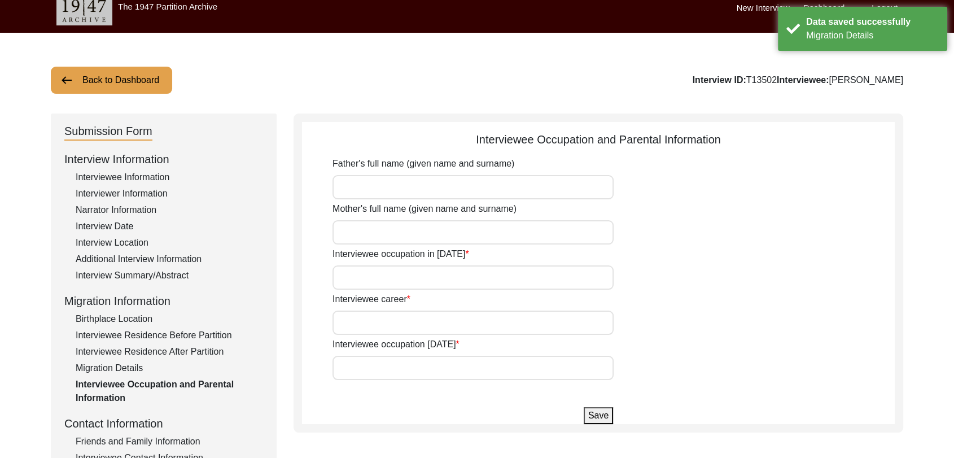
click at [347, 179] on input "Father's full name (given name and surname)" at bounding box center [473, 187] width 281 height 24
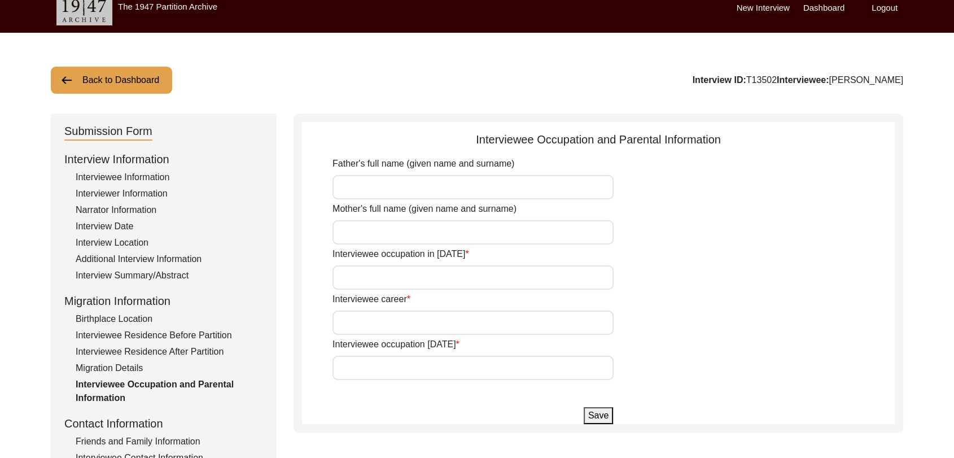
click at [355, 189] on input "Father's full name (given name and surname)" at bounding box center [473, 187] width 281 height 24
click at [383, 239] on input "Mother's full name (given name and surname)" at bounding box center [473, 232] width 281 height 24
click at [383, 280] on input "Interviewee occupation in [DATE]" at bounding box center [473, 277] width 281 height 24
click at [384, 323] on input "Interviewee career" at bounding box center [473, 323] width 281 height 24
click at [375, 369] on input "Interviewee occupation [DATE]" at bounding box center [473, 368] width 281 height 24
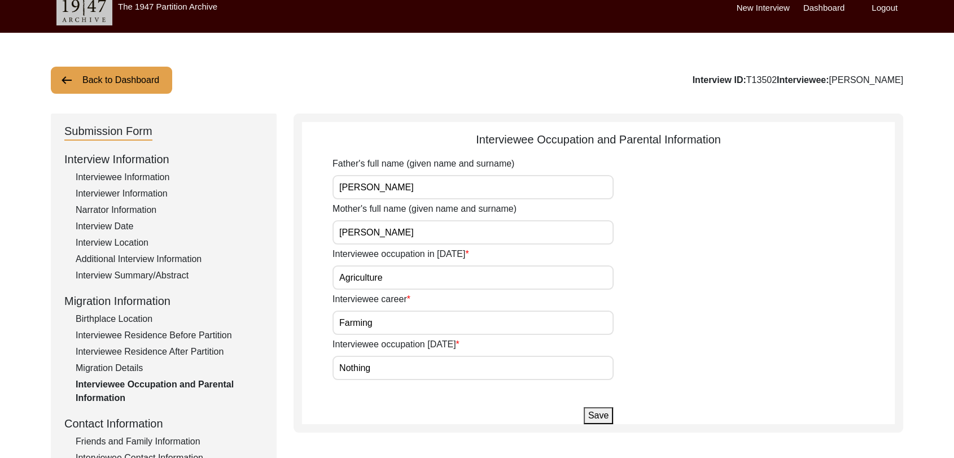
click at [594, 412] on button "Save" at bounding box center [598, 415] width 29 height 17
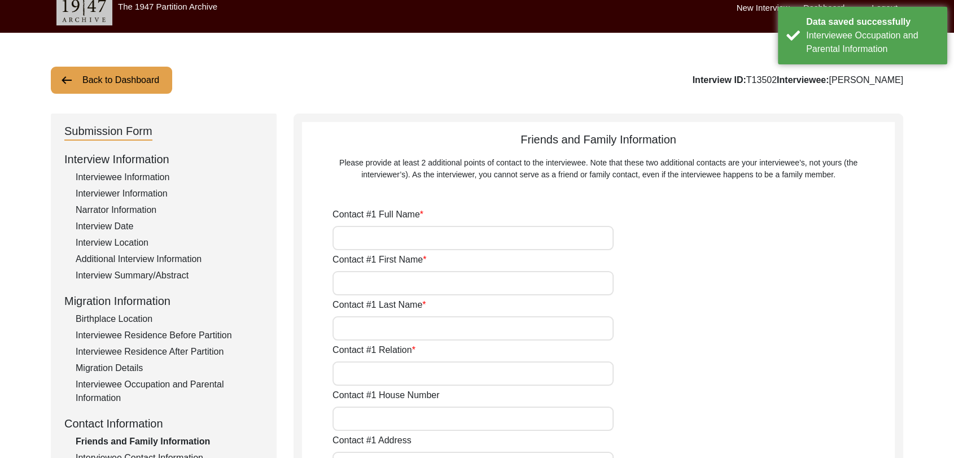
click at [366, 238] on input "Contact #1 Full Name" at bounding box center [473, 238] width 281 height 24
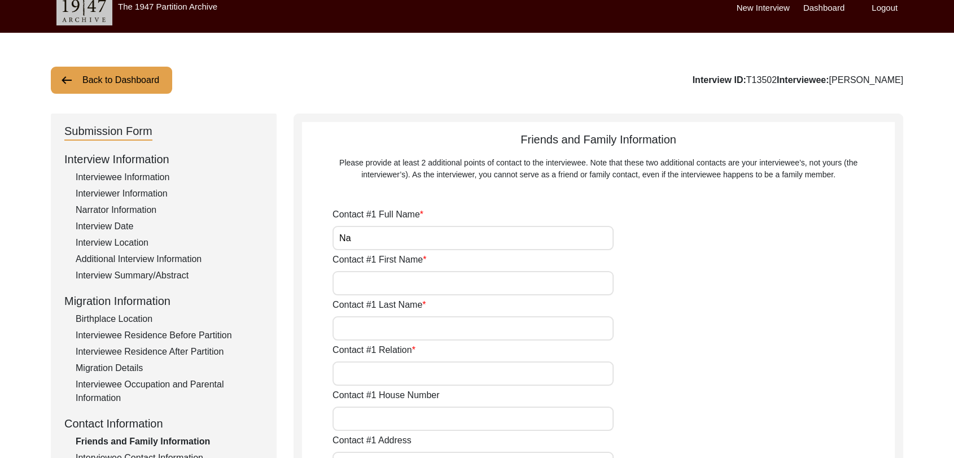
click at [362, 283] on input "Contact #1 First Name" at bounding box center [473, 283] width 281 height 24
click at [361, 331] on input "Contact #1 Last Name" at bounding box center [473, 328] width 281 height 24
click at [379, 372] on input "Contact #1 Relation" at bounding box center [473, 373] width 281 height 24
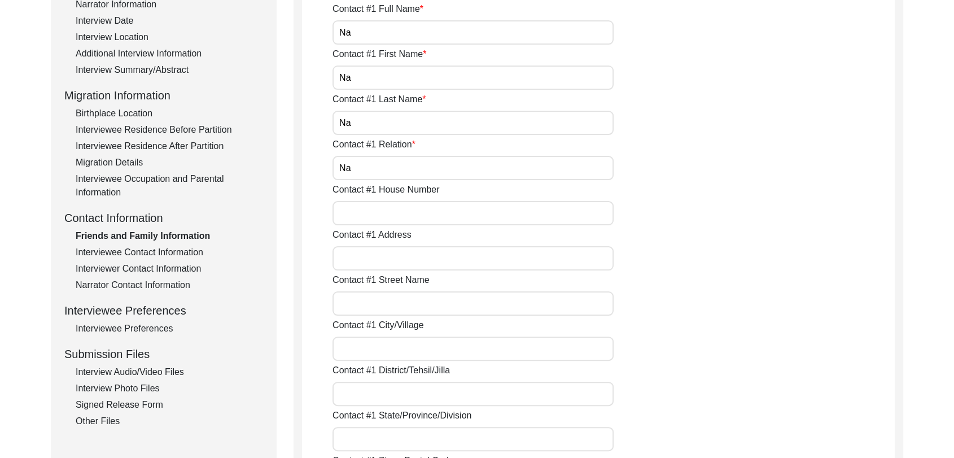
scroll to position [246, 0]
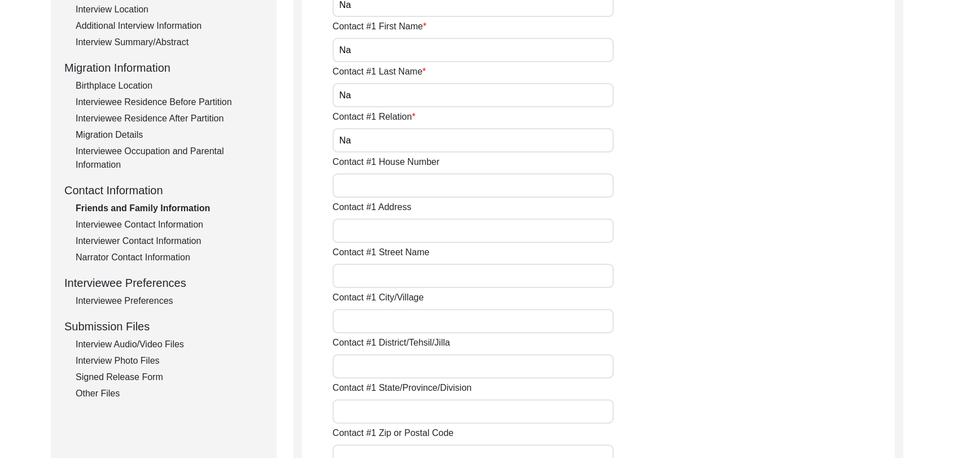
click at [391, 323] on input "Contact #1 City/Village" at bounding box center [473, 321] width 281 height 24
click at [364, 313] on input "Contact #1 City/Village" at bounding box center [473, 321] width 281 height 24
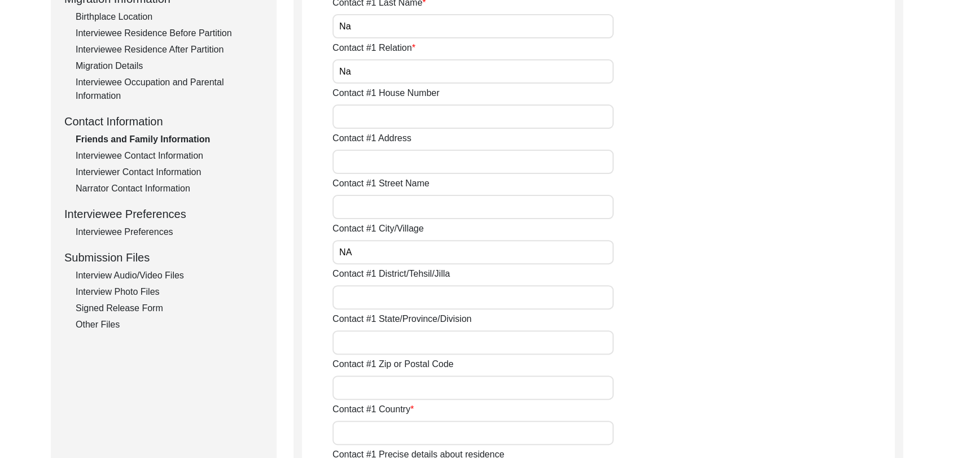
scroll to position [318, 0]
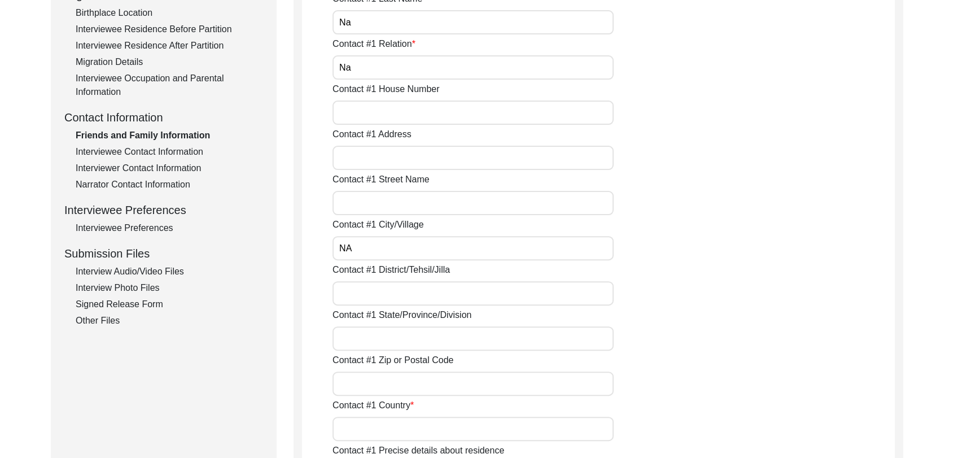
click at [365, 287] on input "Contact #1 District/Tehsil/Jilla" at bounding box center [473, 293] width 281 height 24
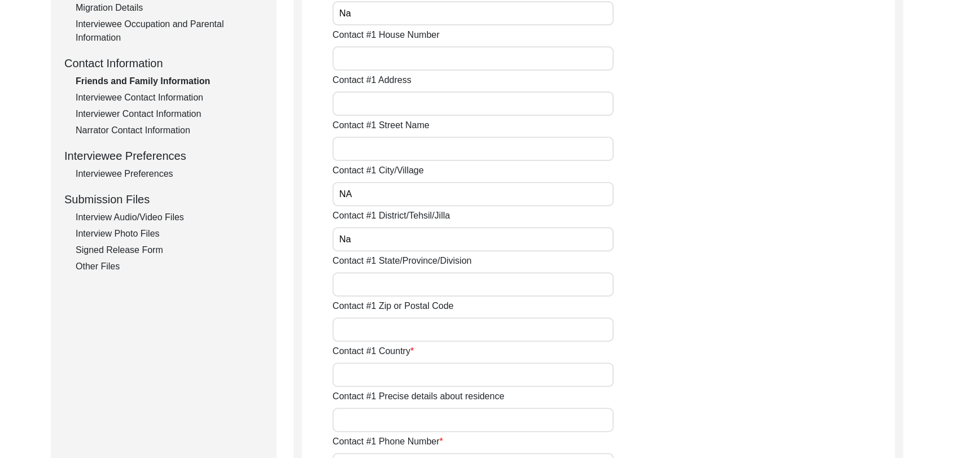
scroll to position [374, 0]
click at [355, 282] on input "Contact #1 State/Province/Division" at bounding box center [473, 283] width 281 height 24
click at [356, 327] on input "Contact #1 Zip or Postal Code" at bounding box center [473, 328] width 281 height 24
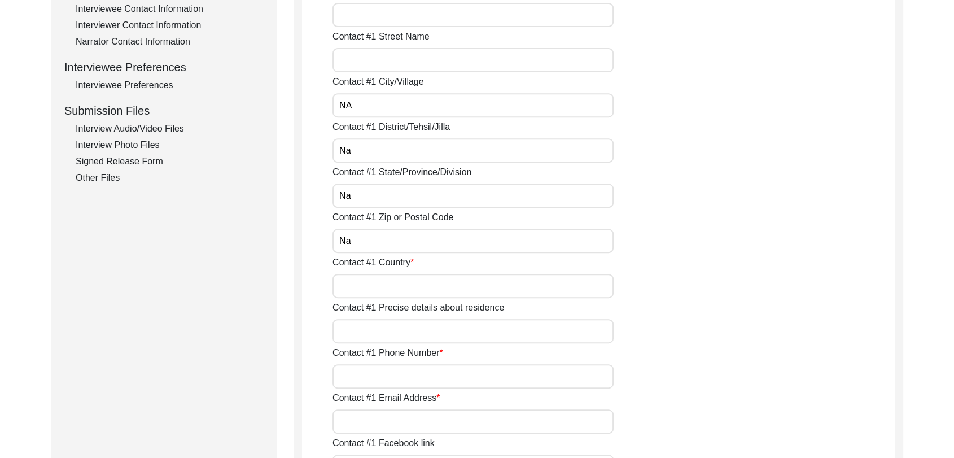
scroll to position [462, 0]
click at [357, 289] on input "Contact #1 Country" at bounding box center [473, 285] width 281 height 24
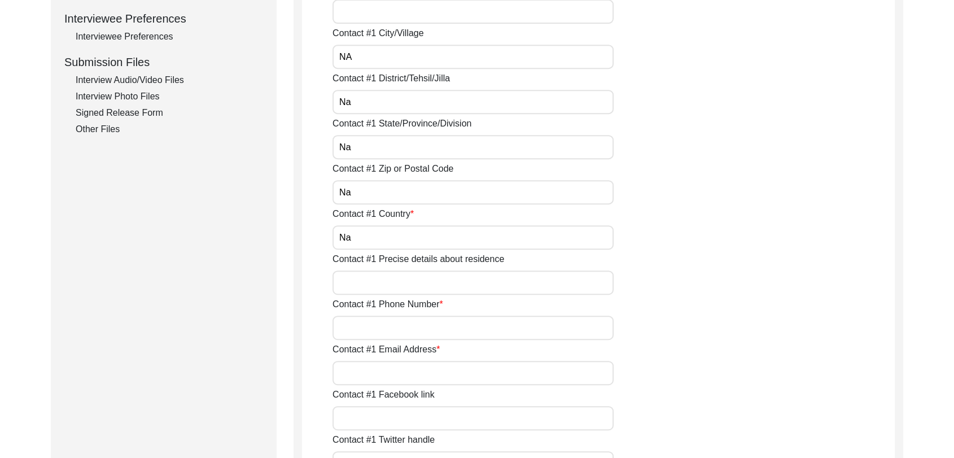
scroll to position [510, 0]
click at [360, 363] on input "Contact #1 Email Address" at bounding box center [473, 372] width 281 height 24
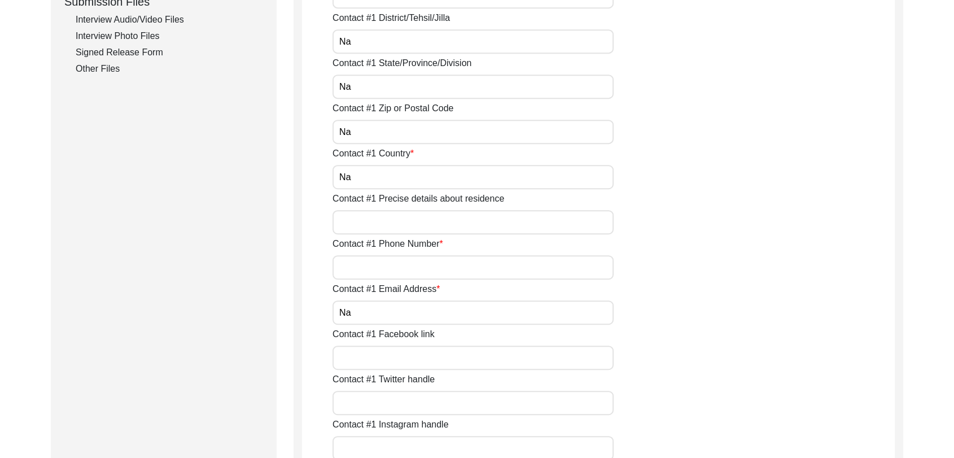
scroll to position [574, 0]
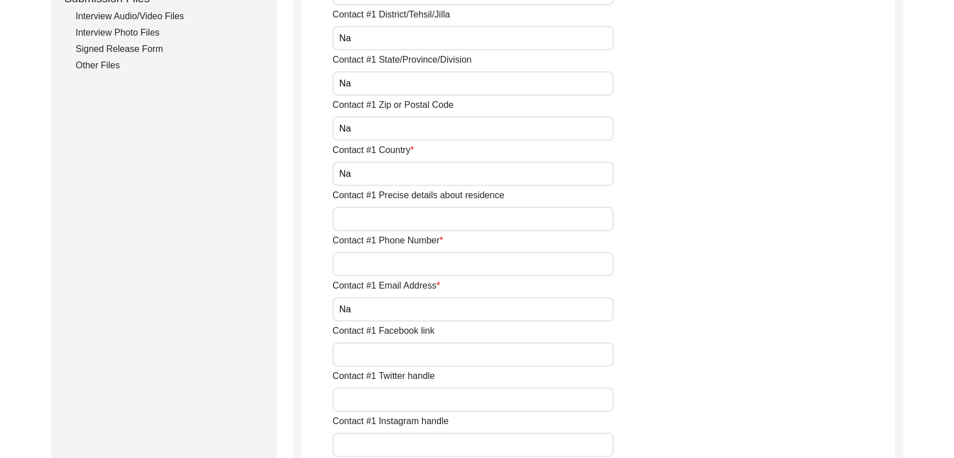
click at [367, 354] on input "Contact #1 Facebook link" at bounding box center [473, 354] width 281 height 24
click at [363, 257] on input "Contact #1 Phone Number" at bounding box center [473, 264] width 281 height 24
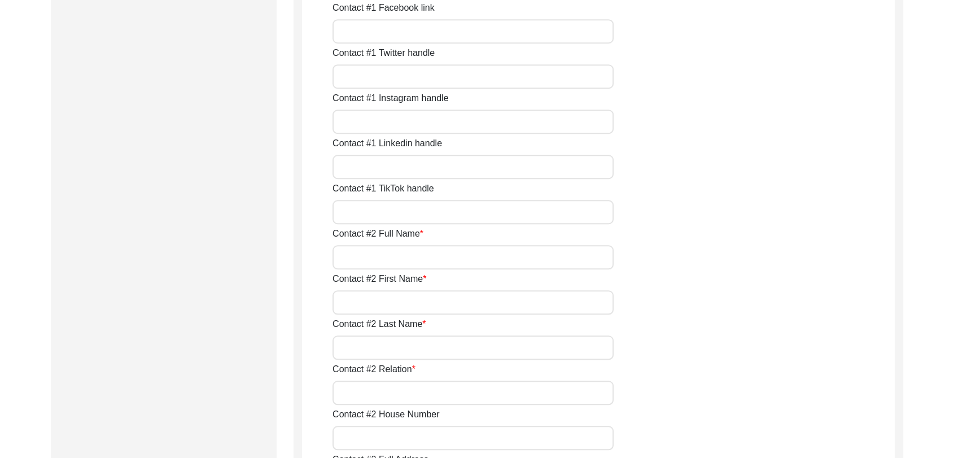
scroll to position [898, 0]
click at [364, 256] on input "Contact #2 Full Name" at bounding box center [473, 255] width 281 height 24
click at [390, 297] on input "Contact #2 First Name" at bounding box center [473, 301] width 281 height 24
click at [365, 344] on input "Contact #2 Last Name" at bounding box center [473, 346] width 281 height 24
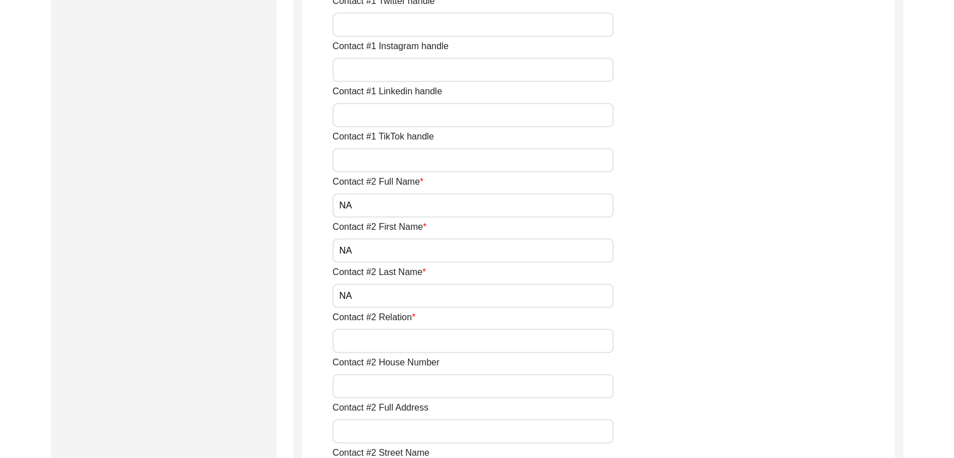
scroll to position [949, 0]
click at [369, 337] on input "Contact #2 Relation" at bounding box center [473, 340] width 281 height 24
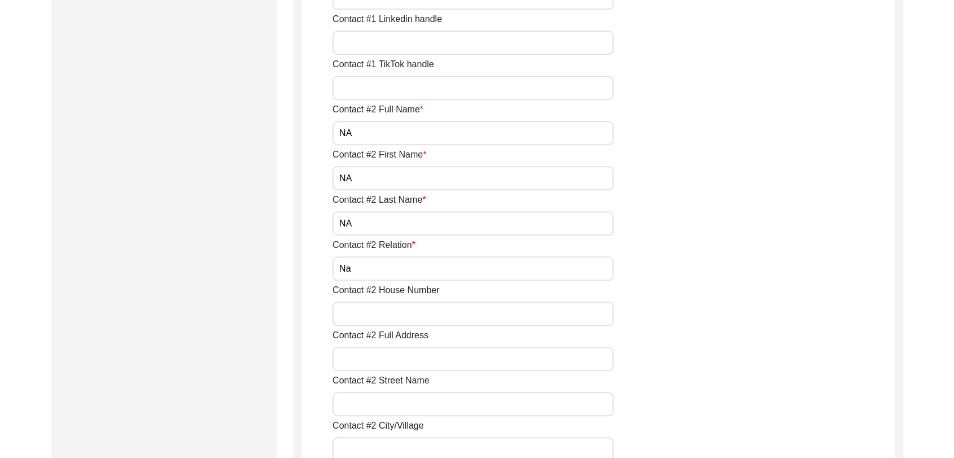
scroll to position [1024, 0]
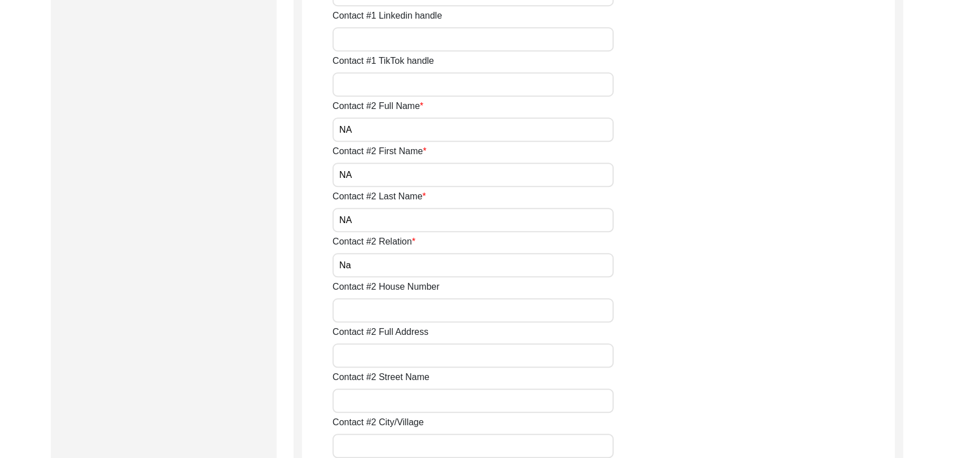
click at [361, 300] on input "Contact #2 House Number" at bounding box center [473, 310] width 281 height 24
click at [366, 366] on input "Contact #2 Full Address" at bounding box center [473, 355] width 281 height 24
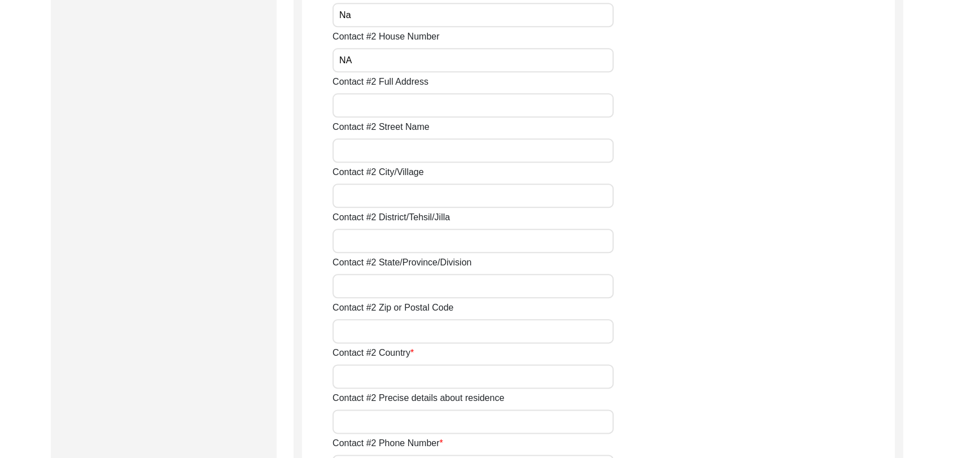
scroll to position [1276, 0]
click at [363, 375] on input "Contact #2 Country" at bounding box center [473, 375] width 281 height 24
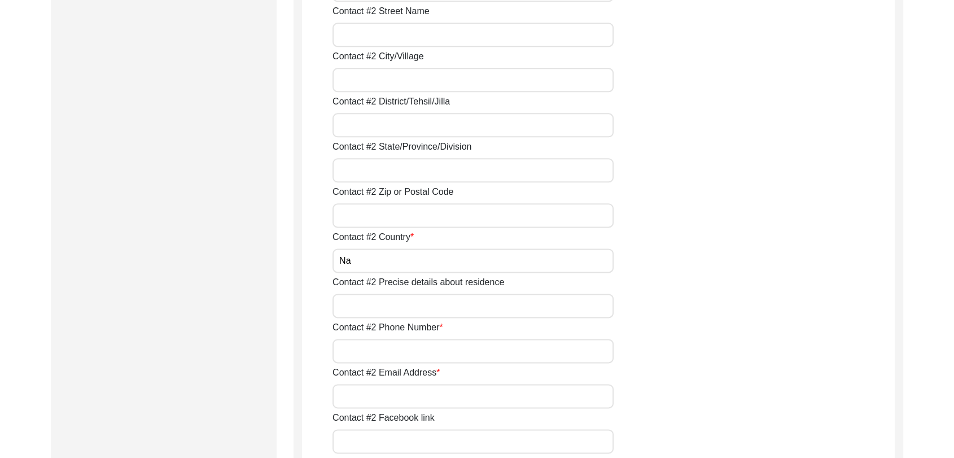
scroll to position [1394, 0]
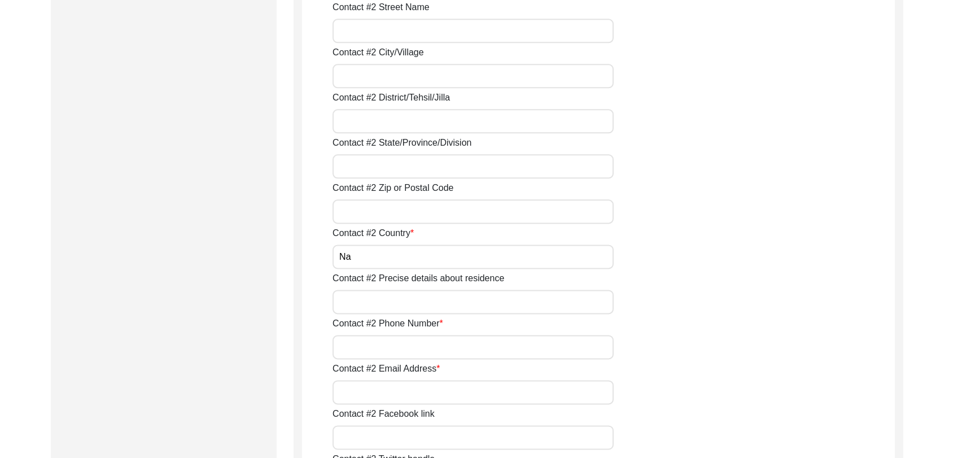
click at [364, 382] on input "Contact #2 Email Address" at bounding box center [473, 392] width 281 height 24
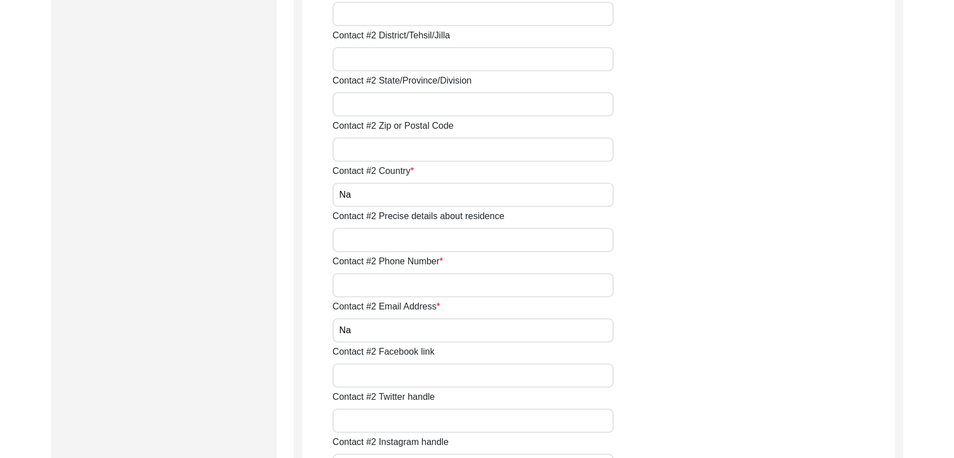
scroll to position [1458, 0]
click at [363, 281] on input "Contact #2 Phone Number" at bounding box center [473, 283] width 281 height 24
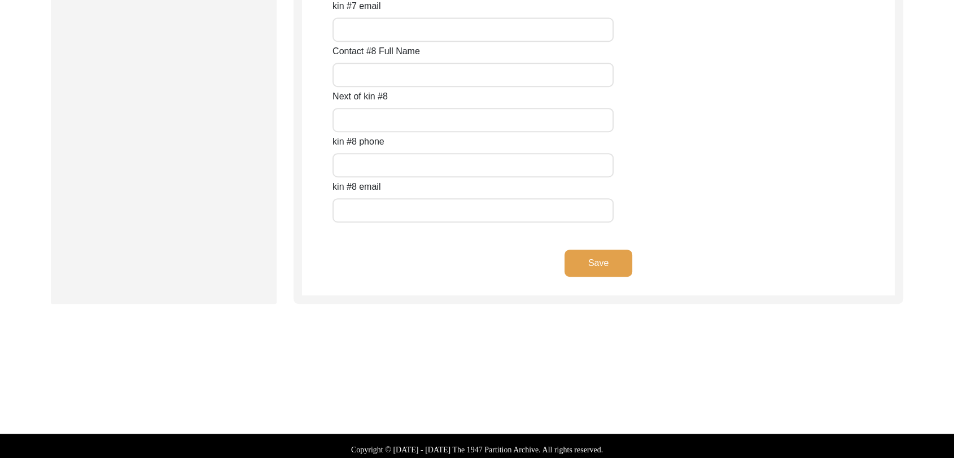
scroll to position [5061, 0]
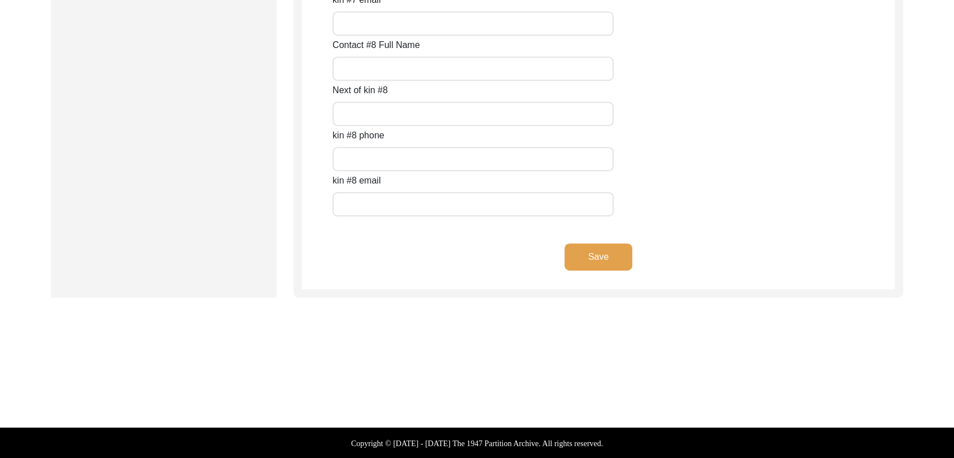
click at [610, 248] on button "Save" at bounding box center [599, 256] width 68 height 27
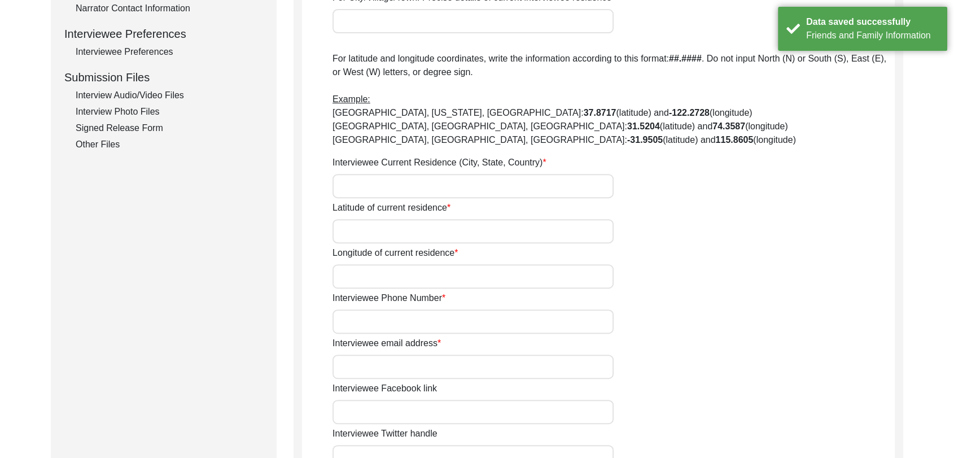
scroll to position [0, 0]
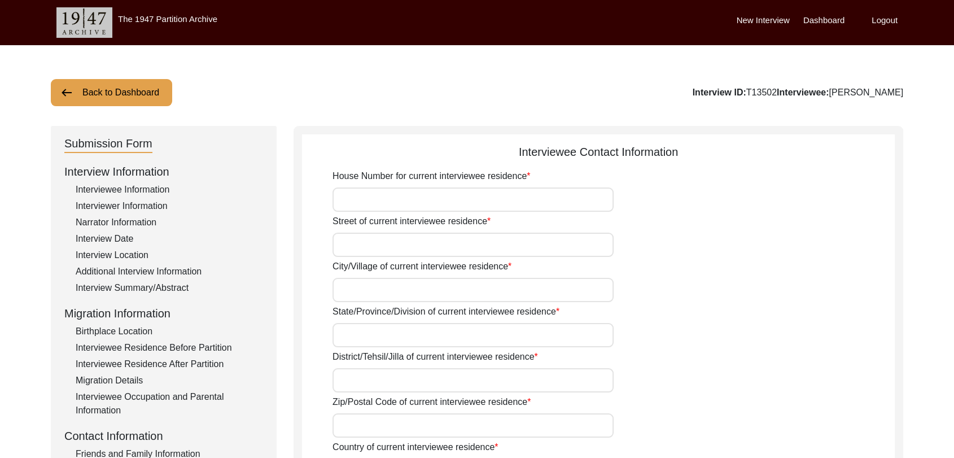
click at [356, 203] on input "House Number for current interviewee residence" at bounding box center [473, 199] width 281 height 24
click at [370, 246] on input "Street of current interviewee residence" at bounding box center [473, 245] width 281 height 24
click at [369, 289] on input "City/Village of current interviewee residence" at bounding box center [473, 290] width 281 height 24
click at [375, 343] on input "State/Province/Division of current interviewee residence" at bounding box center [473, 335] width 281 height 24
click at [363, 384] on input "District/Tehsil/Jilla of current interviewee residence" at bounding box center [473, 380] width 281 height 24
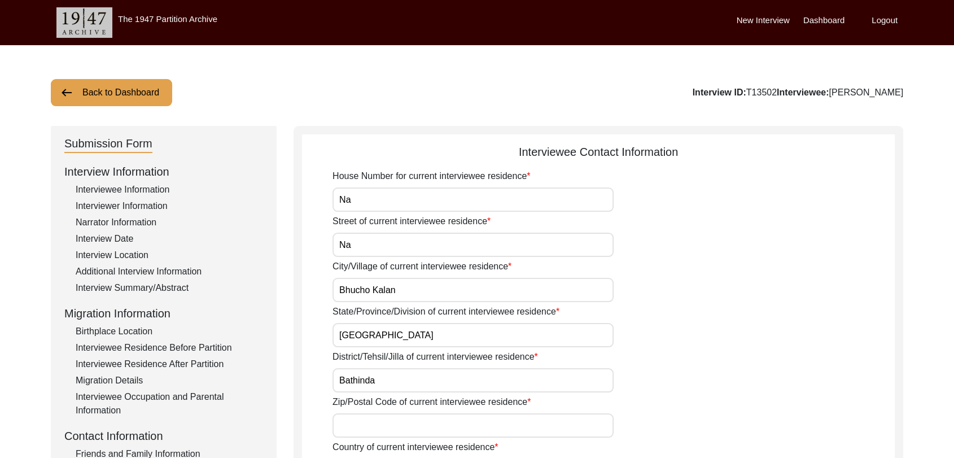
click at [373, 429] on input "Zip/Postal Code of current interviewee residence" at bounding box center [473, 425] width 281 height 24
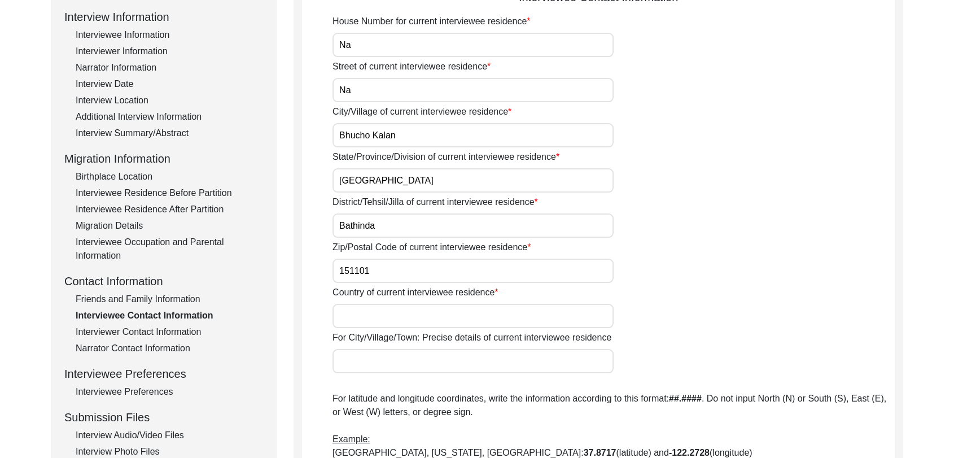
scroll to position [156, 0]
click at [356, 308] on input "Country of current interviewee residence" at bounding box center [473, 315] width 281 height 24
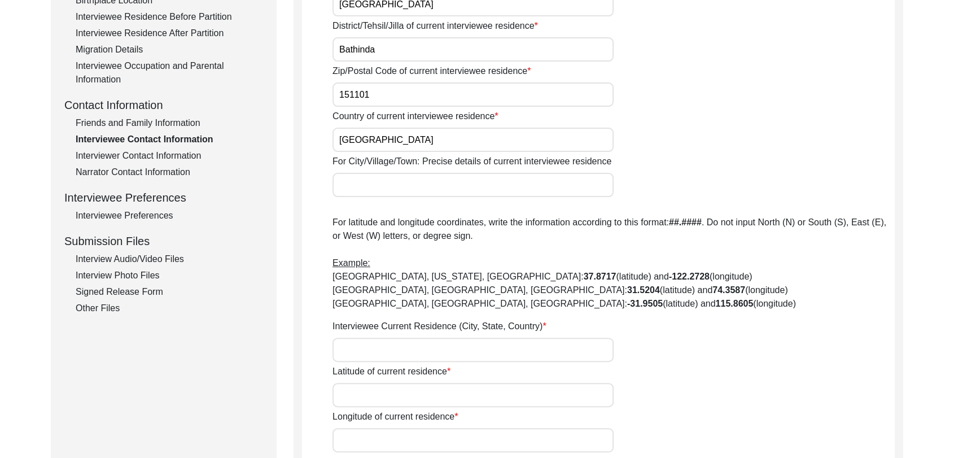
scroll to position [331, 0]
click at [366, 347] on input "Interviewee Current Residence (City, State, Country)" at bounding box center [473, 349] width 281 height 24
click at [375, 384] on input "Latitude of current residence" at bounding box center [473, 394] width 281 height 24
click at [355, 346] on input "Interviewee Current Residence (City, State, Country)" at bounding box center [473, 349] width 281 height 24
click at [376, 398] on input "Latitude of current residence" at bounding box center [473, 394] width 281 height 24
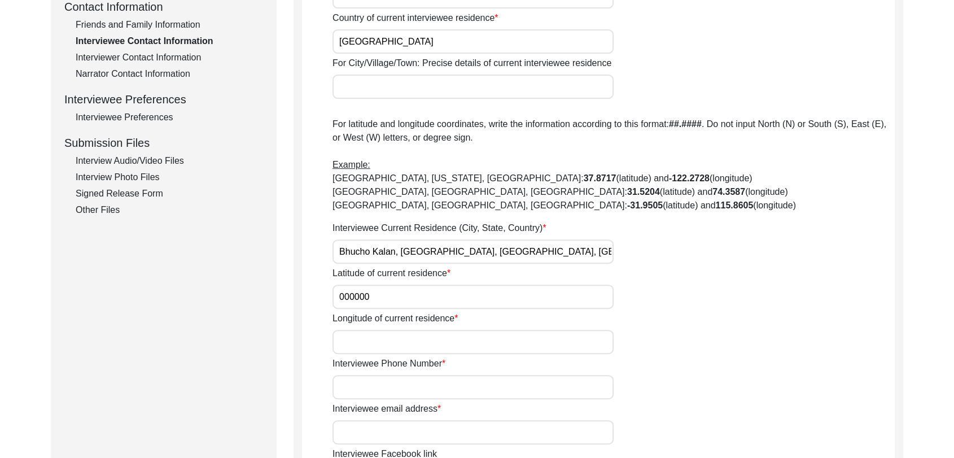
scroll to position [431, 0]
click at [361, 346] on input "Longitude of current residence" at bounding box center [473, 340] width 281 height 24
click at [365, 389] on input "Interviewee Phone Number" at bounding box center [473, 385] width 281 height 24
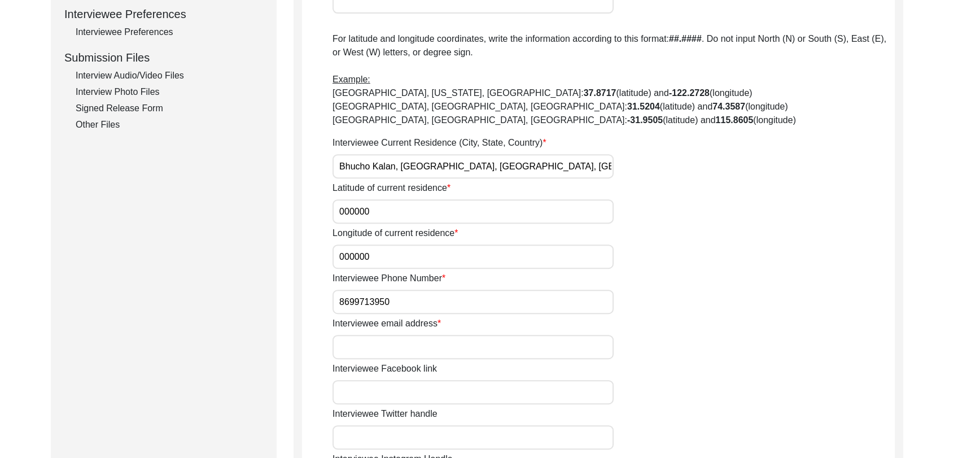
scroll to position [527, 0]
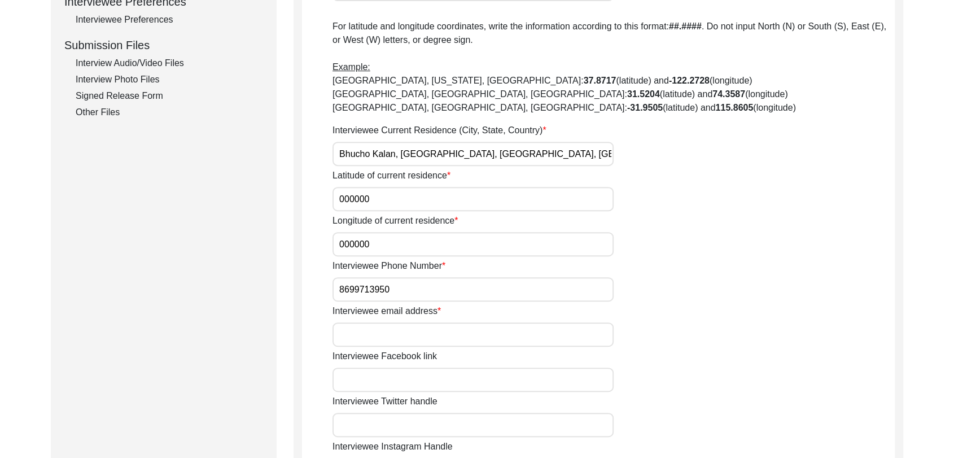
click at [378, 332] on input "Interviewee email address" at bounding box center [473, 334] width 281 height 24
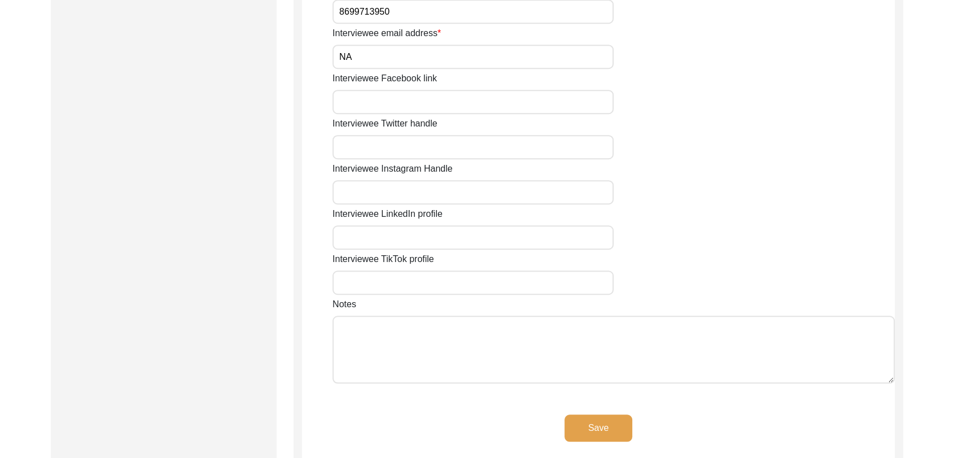
scroll to position [805, 0]
click at [607, 421] on button "Save" at bounding box center [599, 427] width 68 height 27
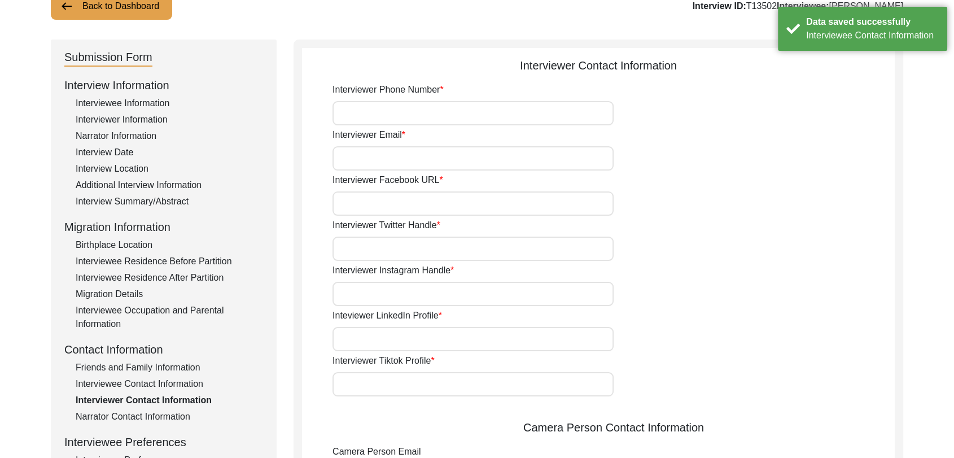
scroll to position [0, 0]
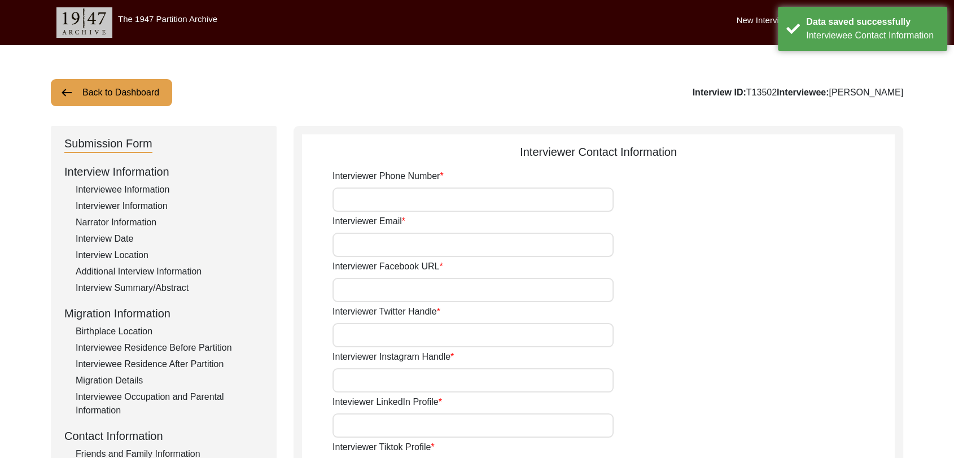
click at [402, 200] on input "Interviewer Phone Number" at bounding box center [473, 199] width 281 height 24
click at [398, 242] on input "Interviewer Email" at bounding box center [473, 245] width 281 height 24
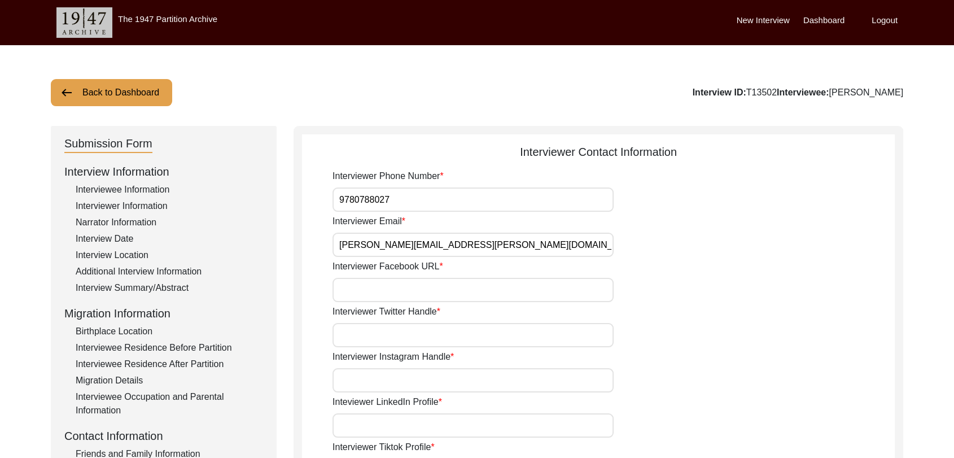
drag, startPoint x: 399, startPoint y: 289, endPoint x: 418, endPoint y: 317, distance: 34.6
click at [396, 334] on input "Interviewer Twitter Handle" at bounding box center [473, 335] width 281 height 24
drag, startPoint x: 399, startPoint y: 381, endPoint x: 414, endPoint y: 398, distance: 22.8
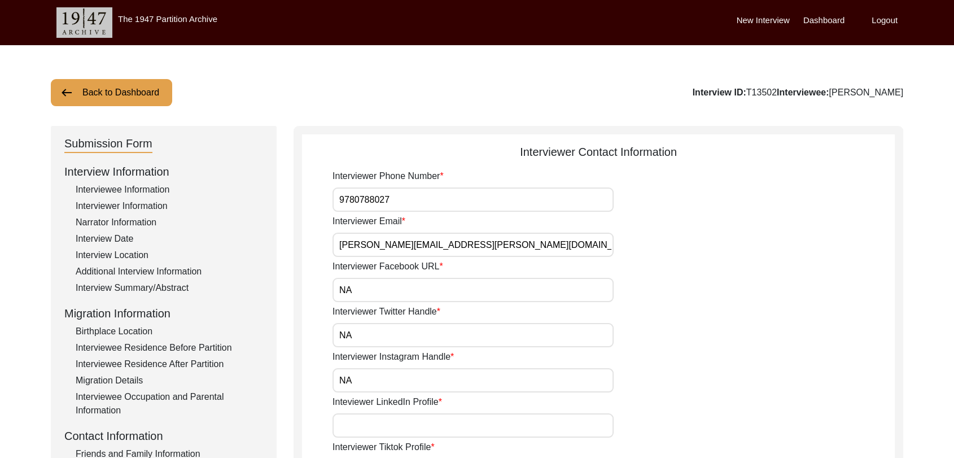
click at [381, 420] on input "Inteviewer LinkedIn Profile" at bounding box center [473, 425] width 281 height 24
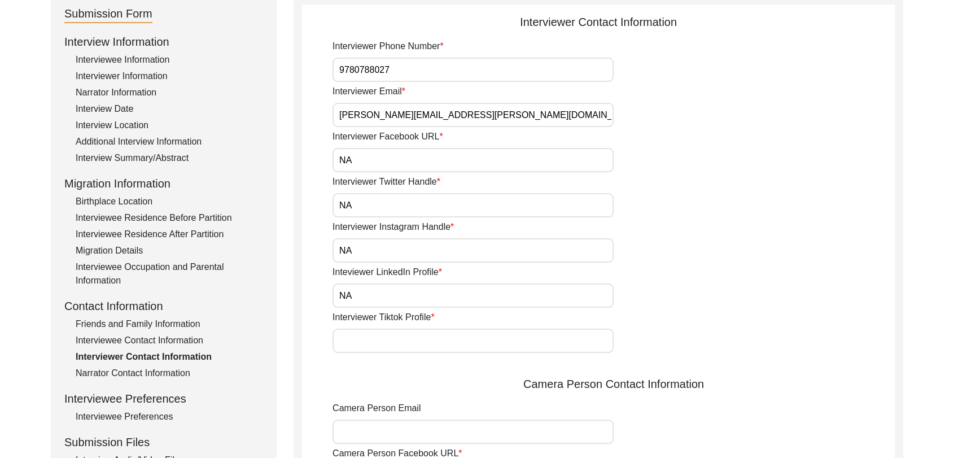
scroll to position [130, 0]
click at [371, 338] on input "Interviewer Tiktok Profile" at bounding box center [473, 340] width 281 height 24
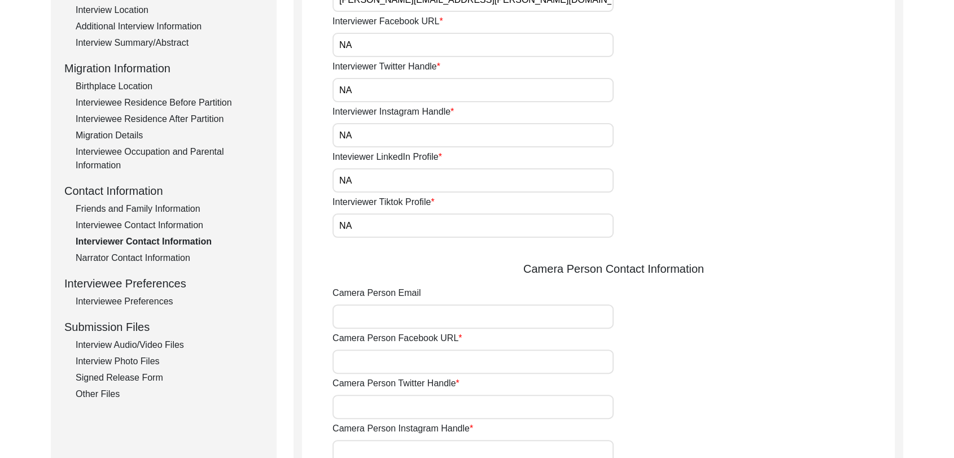
scroll to position [247, 0]
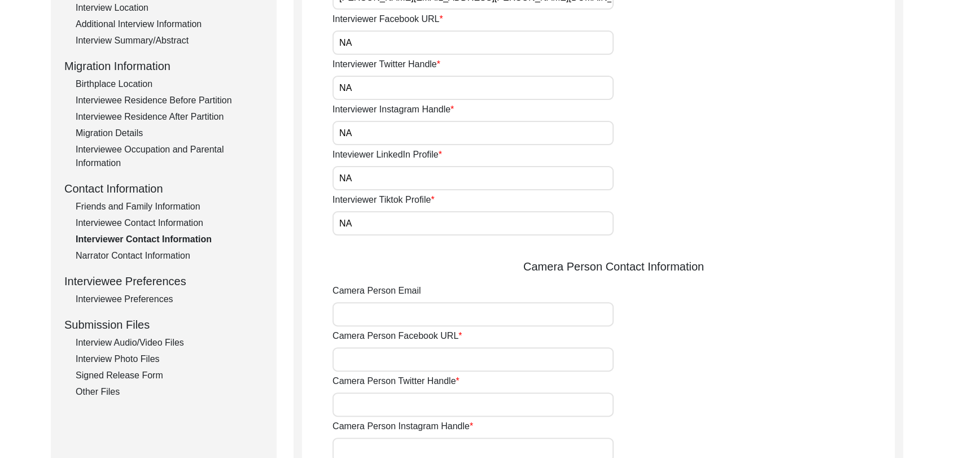
click at [365, 312] on input "Camera Person Email" at bounding box center [473, 314] width 281 height 24
click at [387, 362] on input "Camera Person Facebook URL" at bounding box center [473, 359] width 281 height 24
click at [390, 404] on input "Camera Person Twitter Handle" at bounding box center [473, 404] width 281 height 24
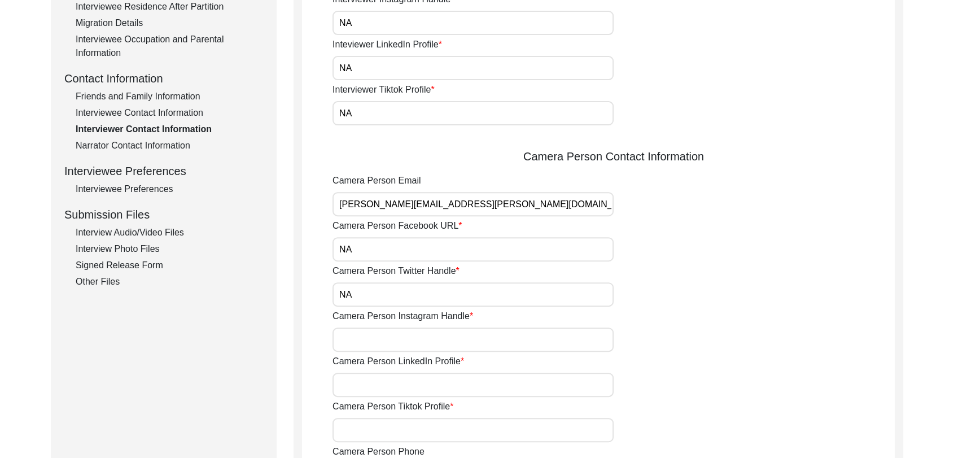
scroll to position [364, 0]
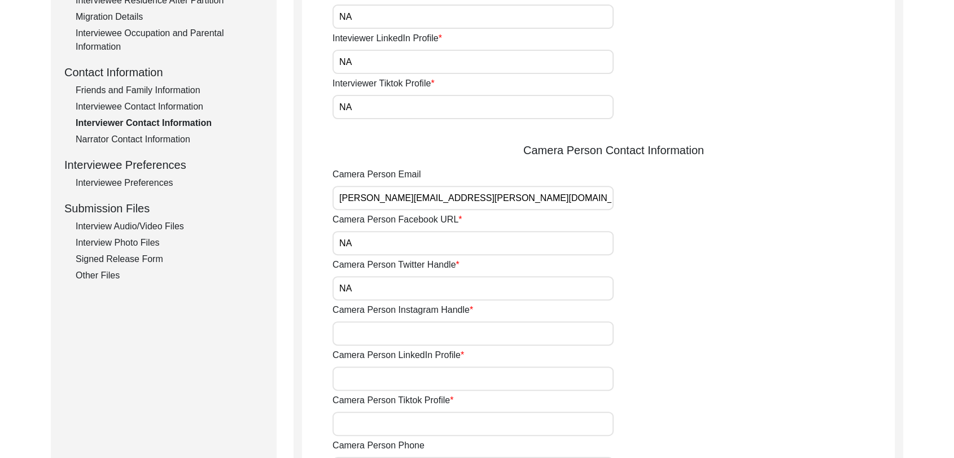
click at [375, 328] on input "Camera Person Instagram Handle" at bounding box center [473, 333] width 281 height 24
click at [401, 373] on input "Camera Person LinkedIn Profile" at bounding box center [473, 378] width 281 height 24
click at [399, 422] on input "Camera Person Tiktok Profile" at bounding box center [473, 424] width 281 height 24
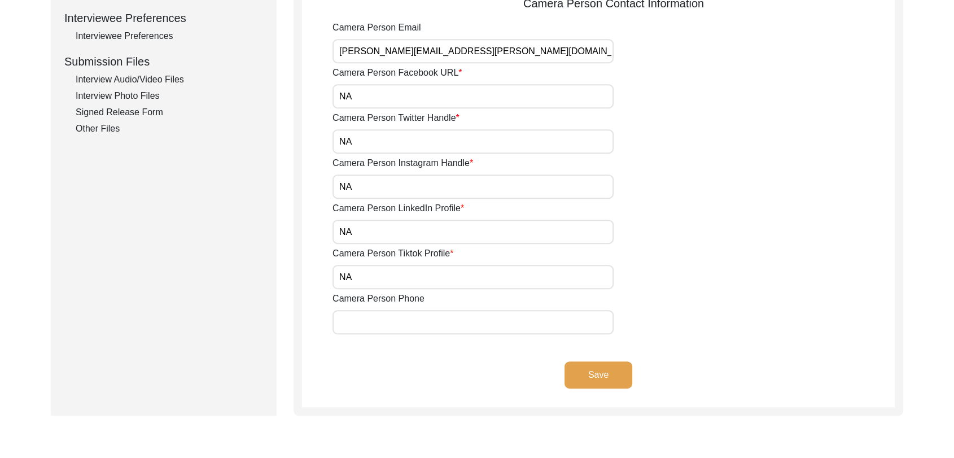
scroll to position [512, 0]
click at [376, 321] on input "Camera Person Phone" at bounding box center [473, 321] width 281 height 24
click at [605, 372] on button "Save" at bounding box center [599, 373] width 68 height 27
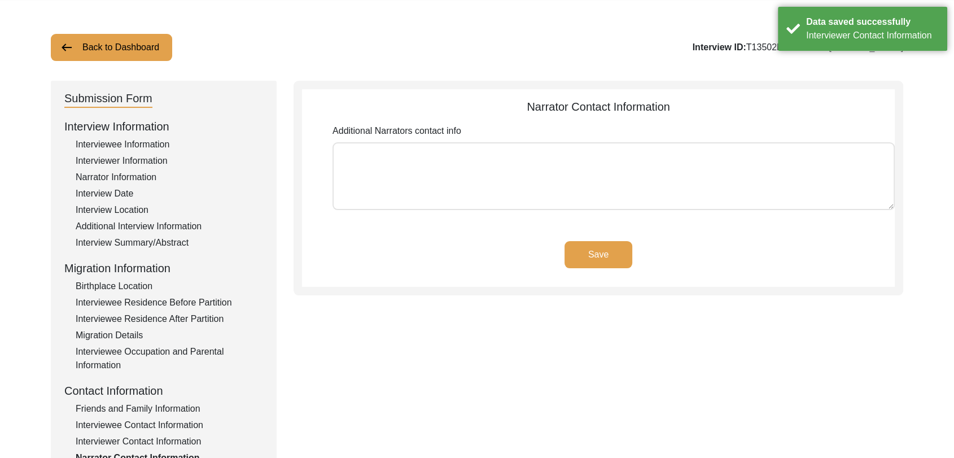
scroll to position [42, 0]
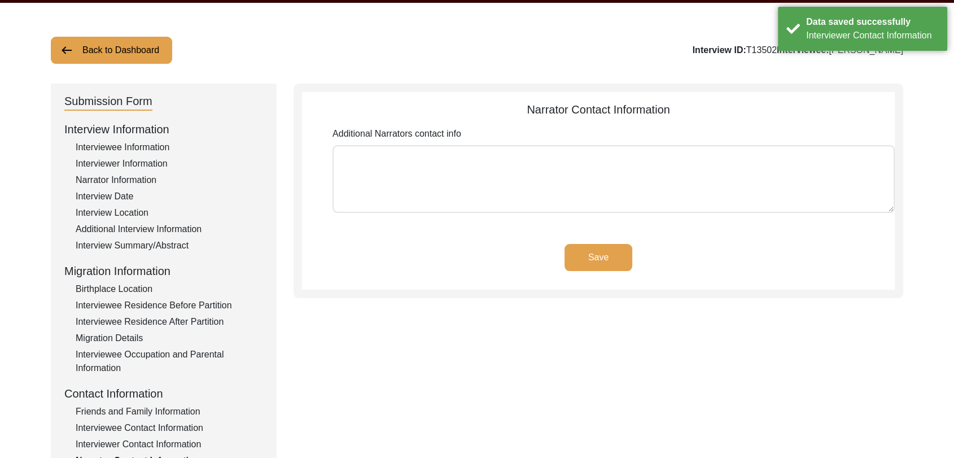
click at [568, 255] on button "Save" at bounding box center [599, 257] width 68 height 27
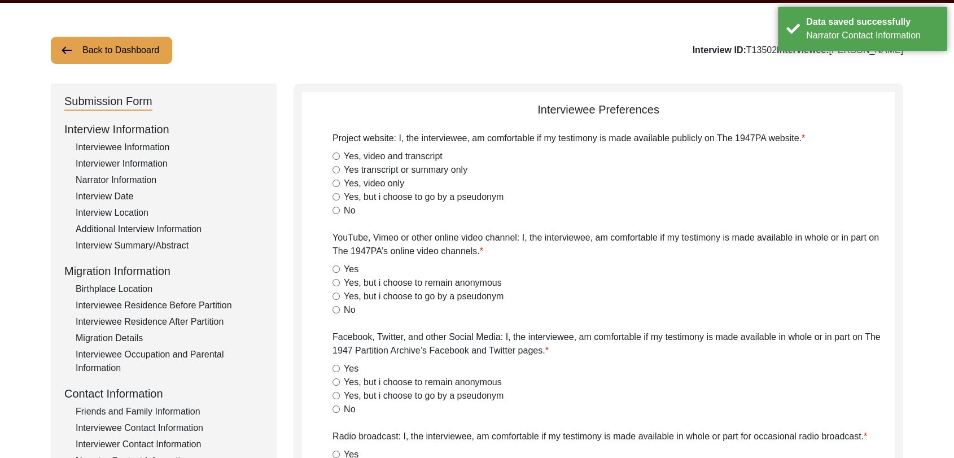
click at [337, 155] on input "Yes, video and transcript" at bounding box center [336, 155] width 7 height 7
click at [336, 265] on input "Yes" at bounding box center [336, 268] width 7 height 7
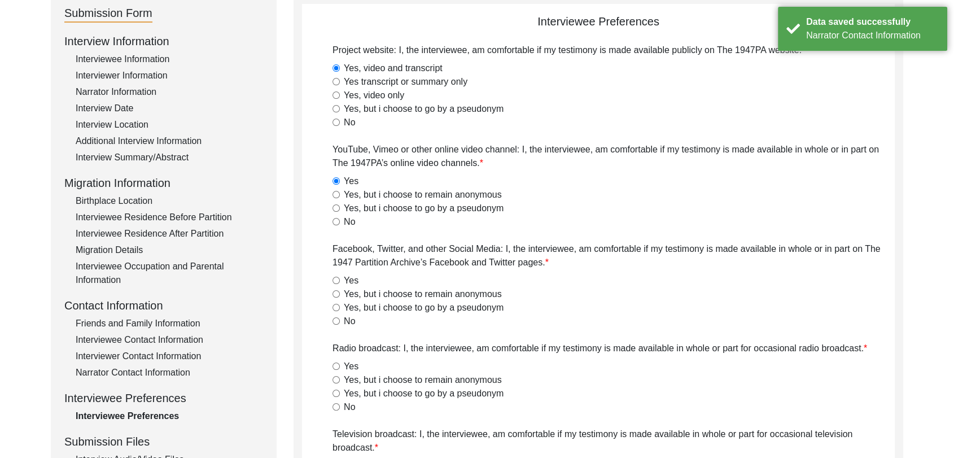
scroll to position [131, 0]
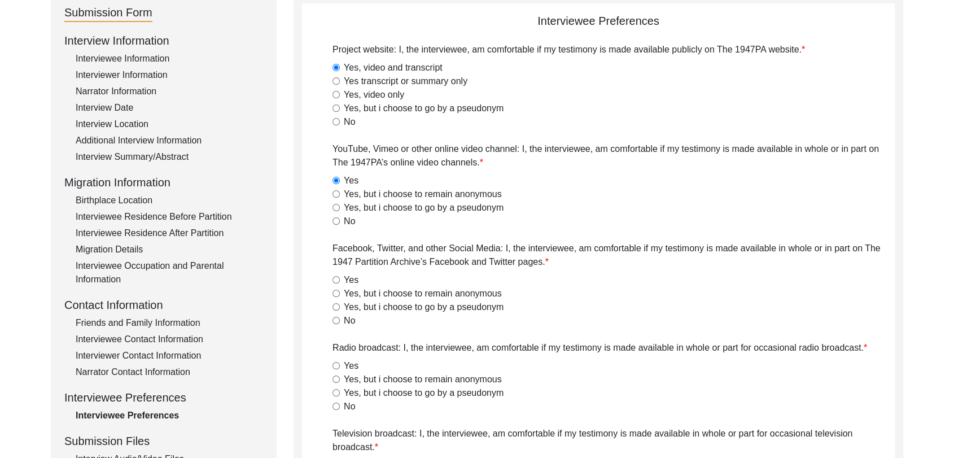
click at [337, 281] on input "Yes" at bounding box center [336, 279] width 7 height 7
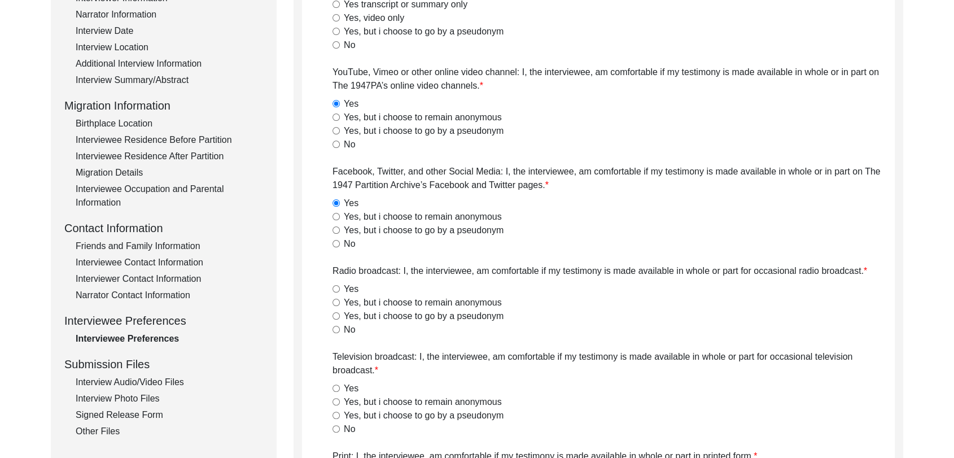
scroll to position [208, 0]
click at [334, 285] on input "Yes" at bounding box center [336, 288] width 7 height 7
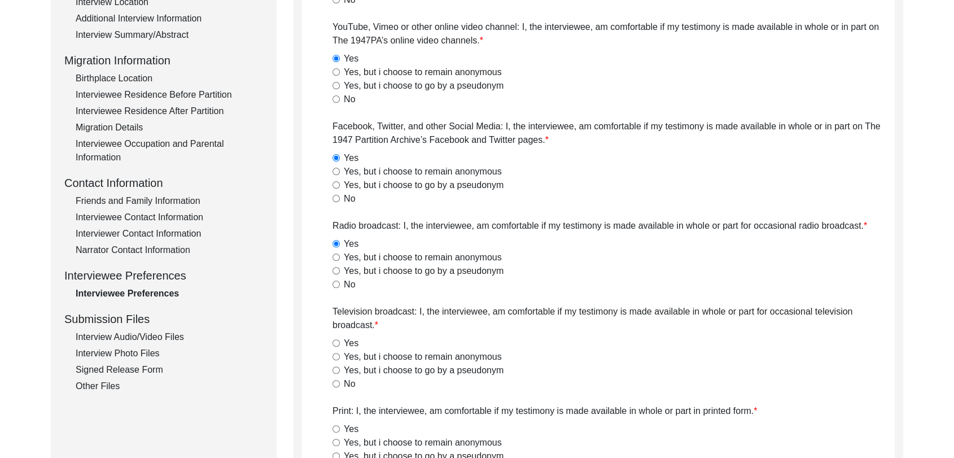
scroll to position [254, 0]
click at [336, 341] on input "Yes" at bounding box center [336, 342] width 7 height 7
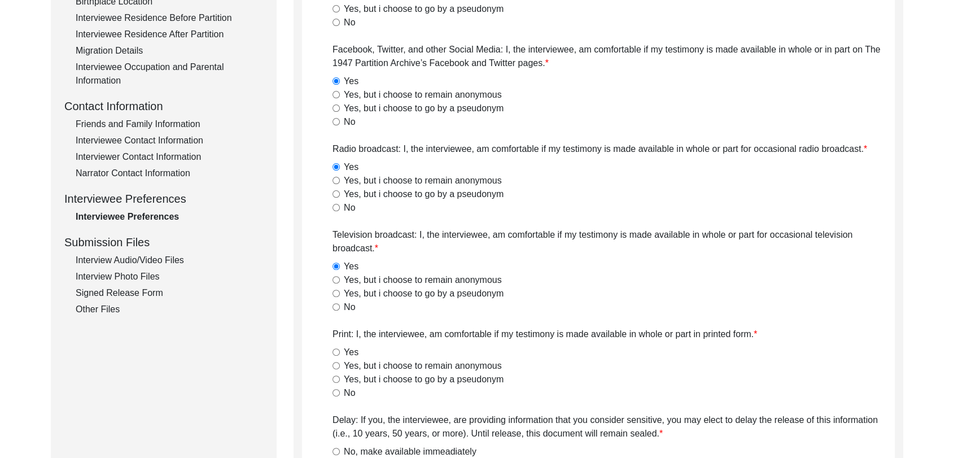
scroll to position [333, 0]
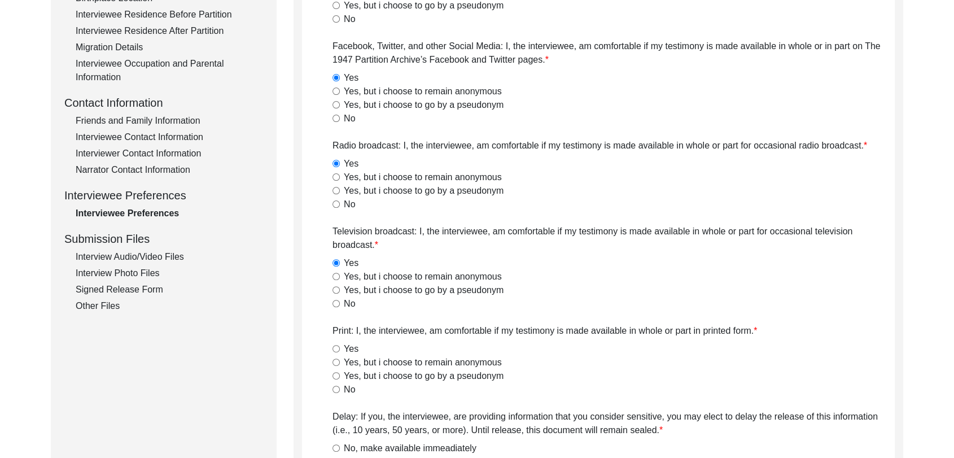
click at [335, 348] on input "Yes" at bounding box center [336, 348] width 7 height 7
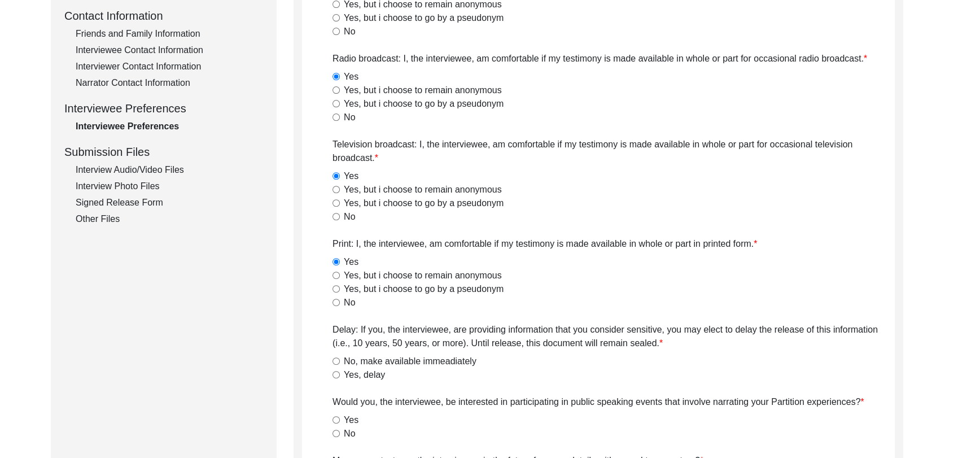
scroll to position [421, 0]
click at [334, 361] on input "No, make available immeadiately" at bounding box center [336, 360] width 7 height 7
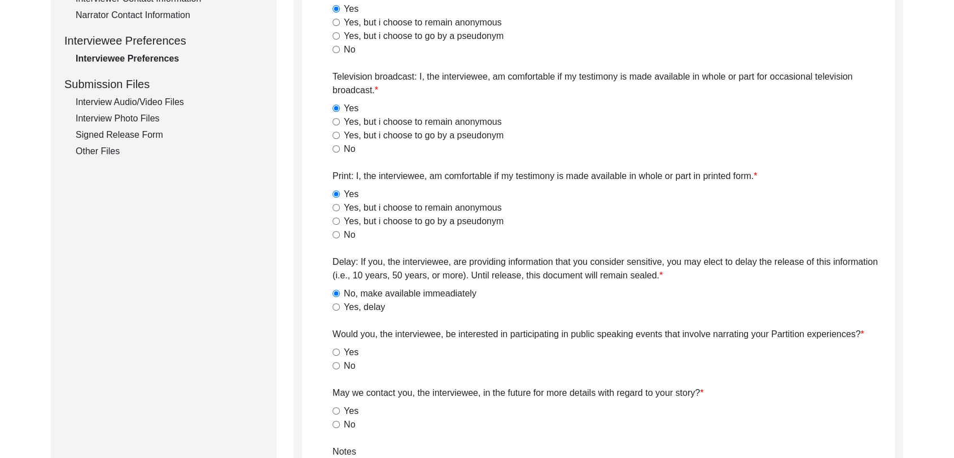
scroll to position [488, 0]
click at [338, 348] on input "Yes" at bounding box center [336, 351] width 7 height 7
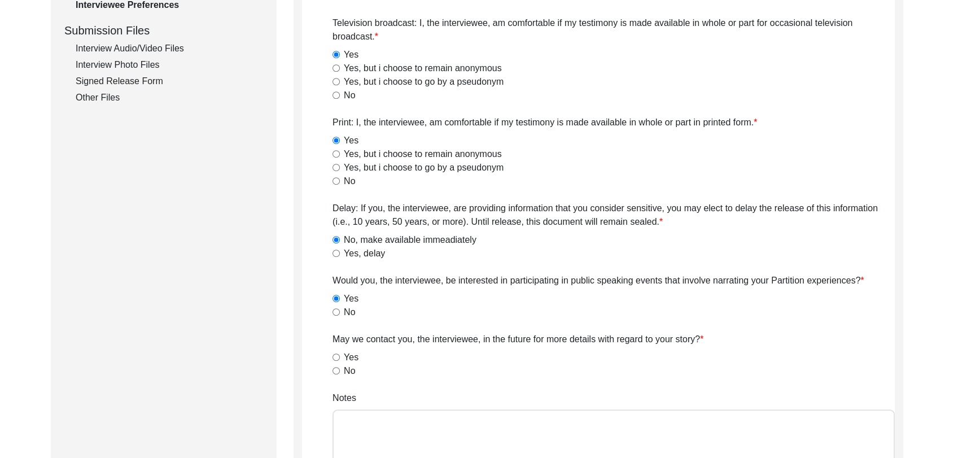
scroll to position [549, 0]
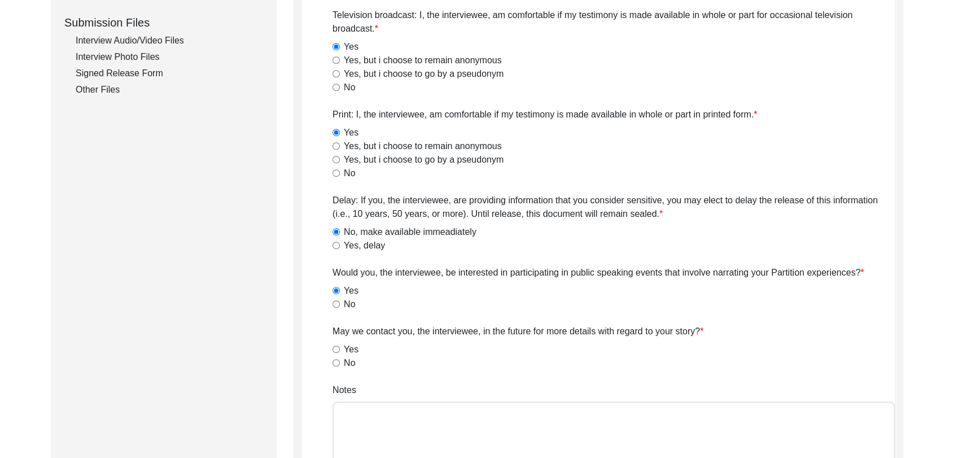
click at [335, 349] on input "Yes" at bounding box center [336, 349] width 7 height 7
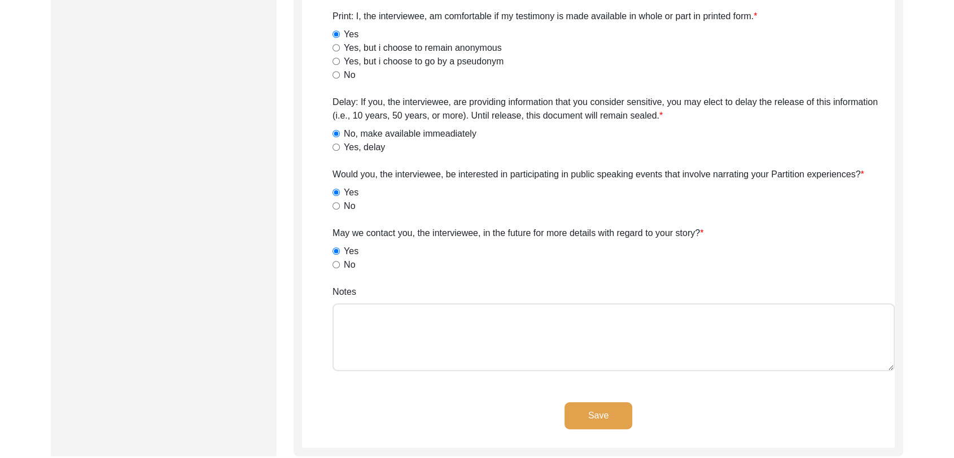
scroll to position [668, 0]
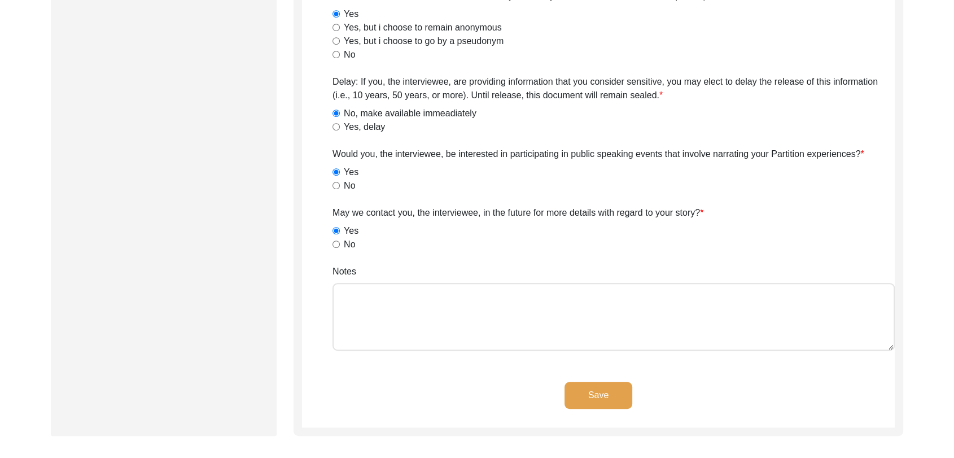
click at [591, 397] on button "Save" at bounding box center [599, 395] width 68 height 27
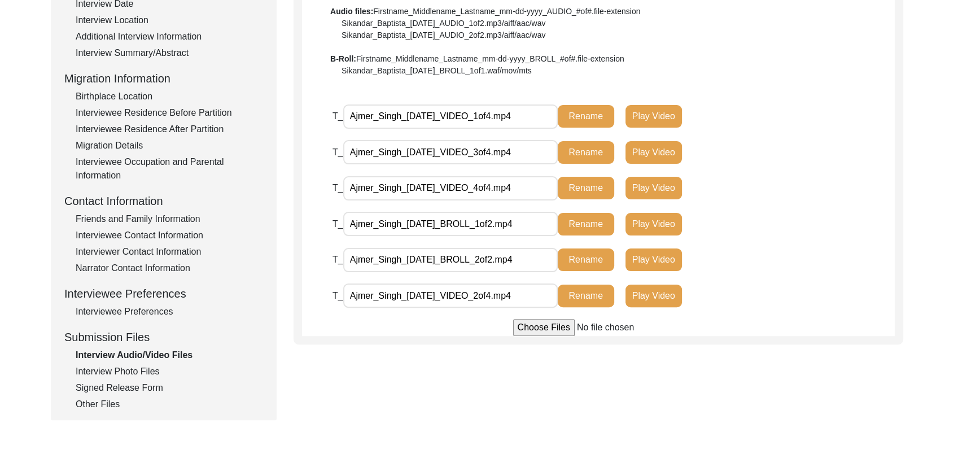
scroll to position [233, 0]
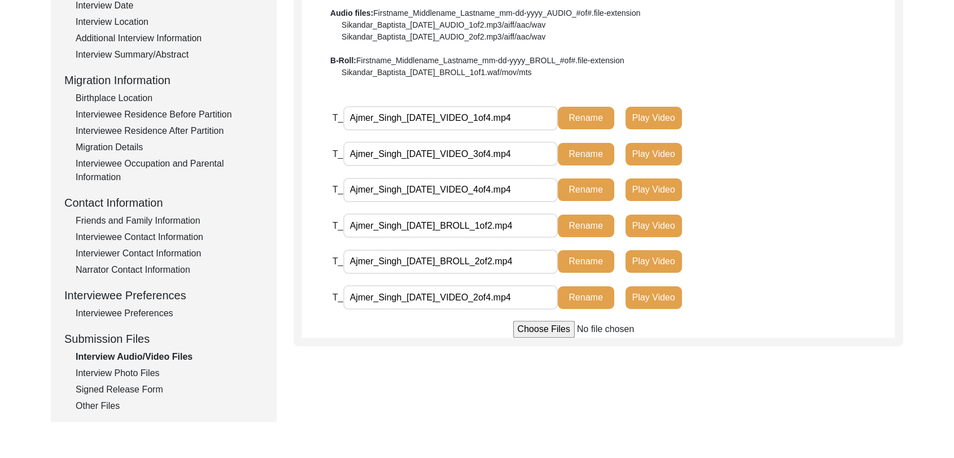
click at [126, 365] on div "Interview Information Interviewee Information Interviewer Information Narrator …" at bounding box center [163, 171] width 199 height 483
click at [130, 375] on div "Interview Photo Files" at bounding box center [169, 373] width 187 height 14
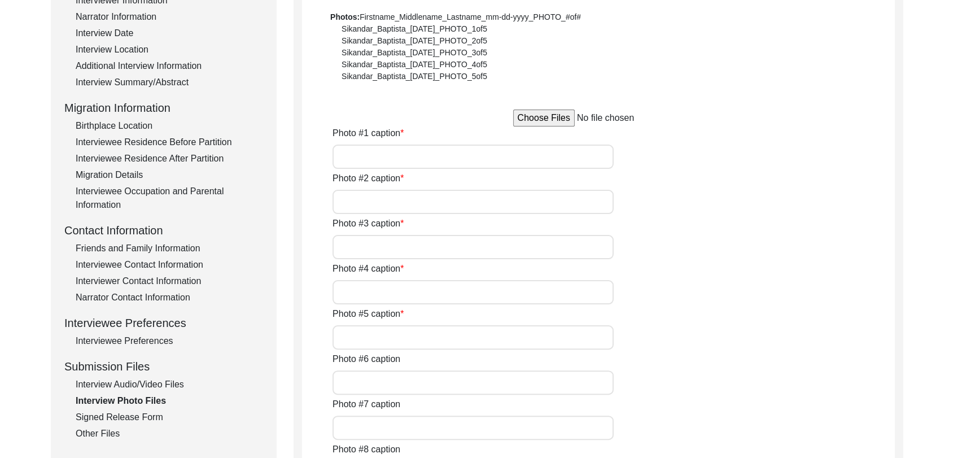
scroll to position [220, 0]
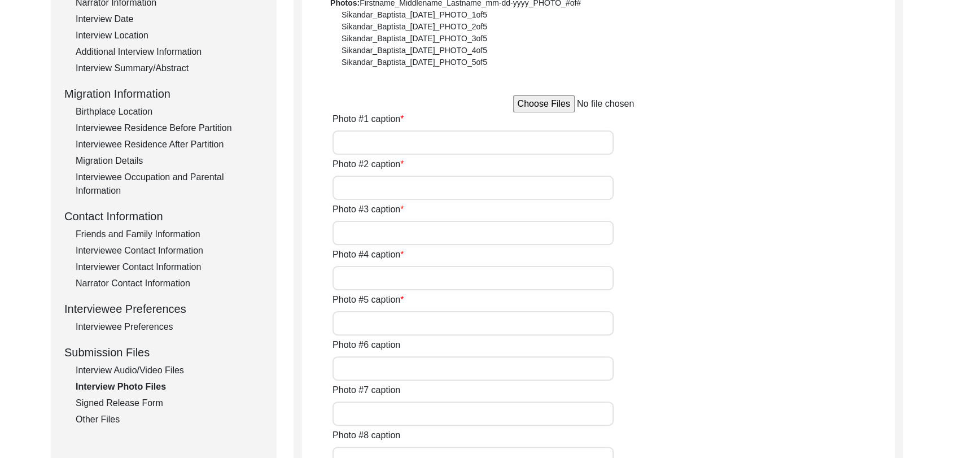
click at [129, 369] on div "Interview Audio/Video Files" at bounding box center [169, 371] width 187 height 14
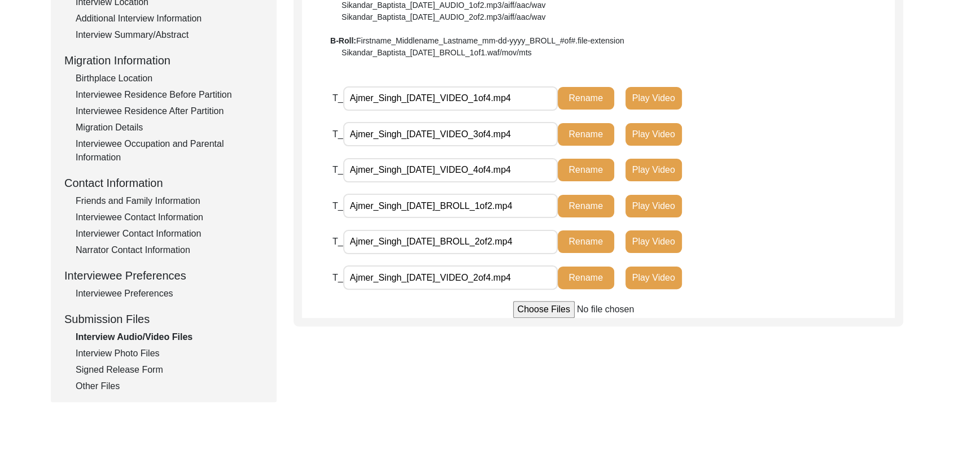
scroll to position [254, 0]
click at [149, 355] on div "Interview Photo Files" at bounding box center [169, 353] width 187 height 14
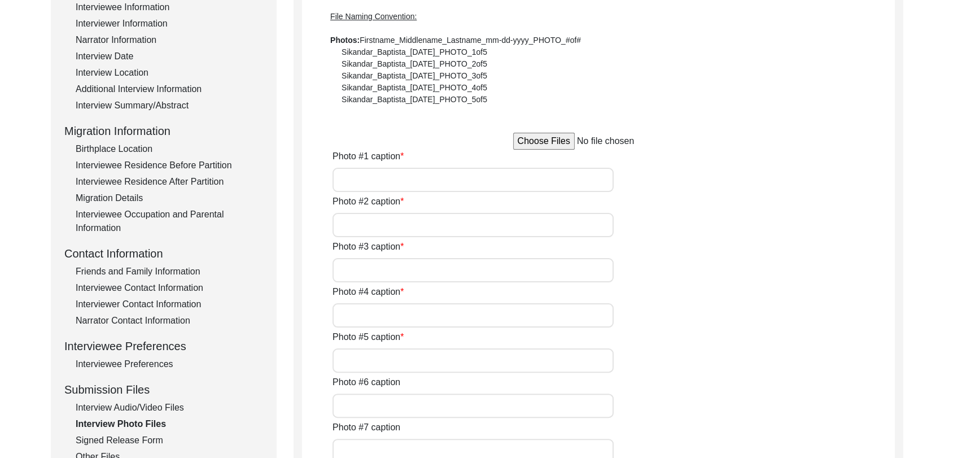
scroll to position [182, 0]
click at [439, 189] on input "Photo #1 caption" at bounding box center [473, 180] width 281 height 24
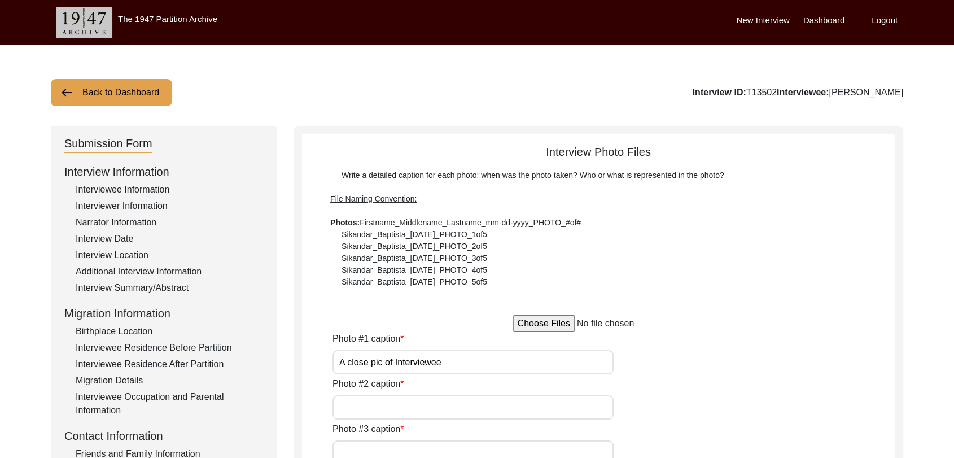
click at [382, 403] on input "Photo #2 caption" at bounding box center [473, 407] width 281 height 24
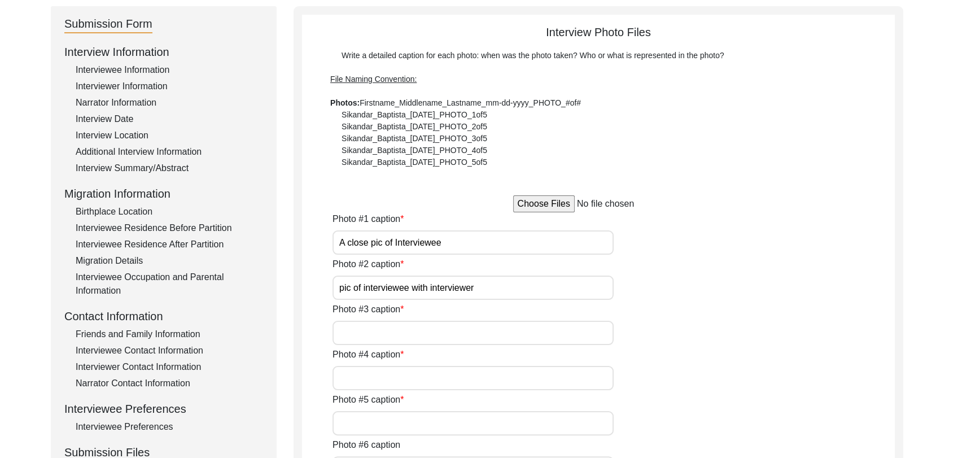
scroll to position [121, 0]
click at [379, 333] on input "Photo #3 caption" at bounding box center [473, 332] width 281 height 24
click at [383, 372] on input "Photo #4 caption" at bounding box center [473, 377] width 281 height 24
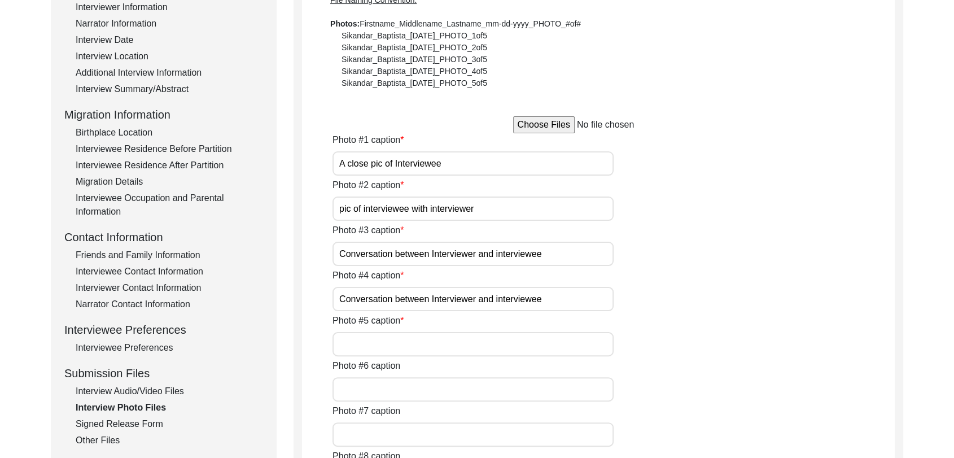
scroll to position [199, 0]
click at [378, 344] on input "Photo #5 caption" at bounding box center [473, 343] width 281 height 24
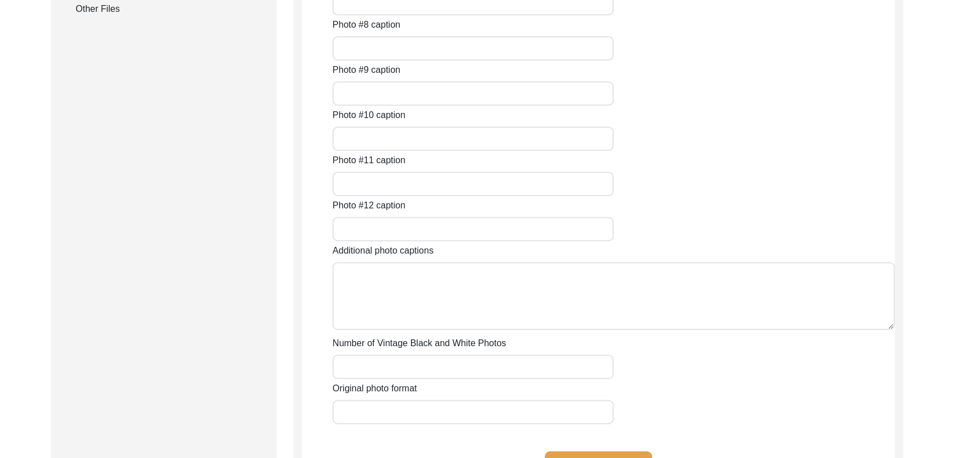
scroll to position [644, 0]
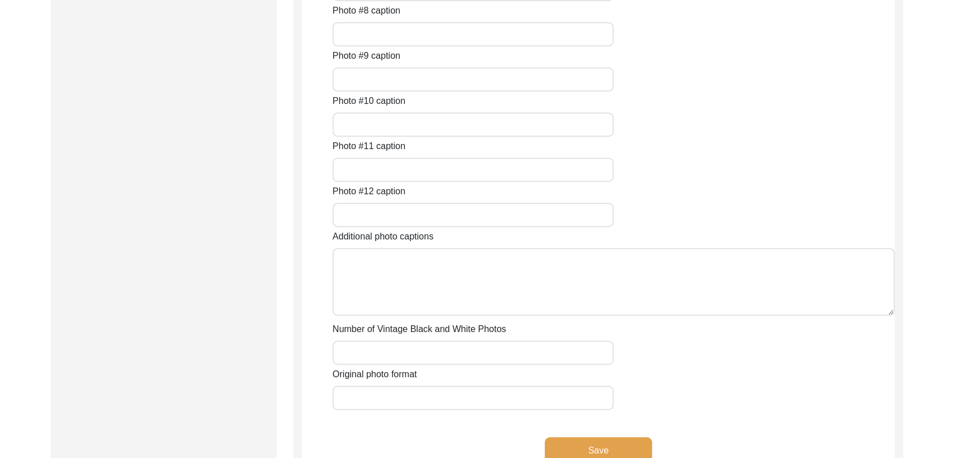
click at [574, 439] on button "Save" at bounding box center [598, 450] width 107 height 27
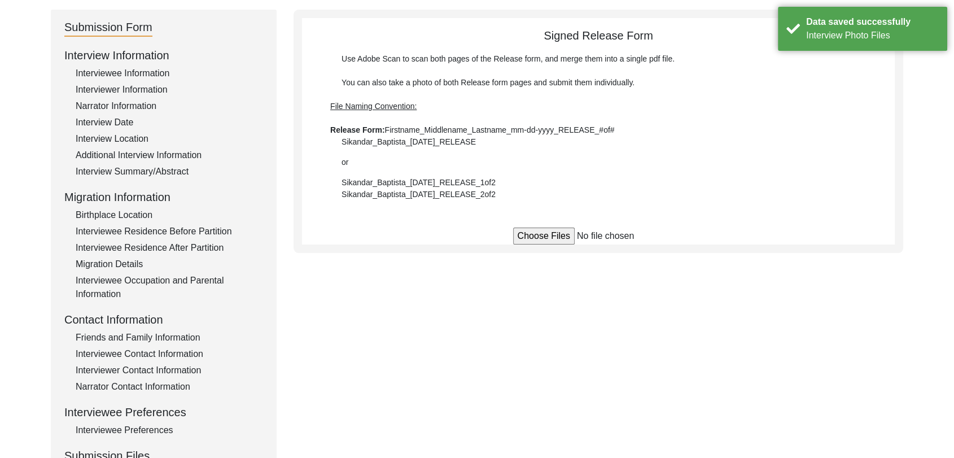
scroll to position [120, 0]
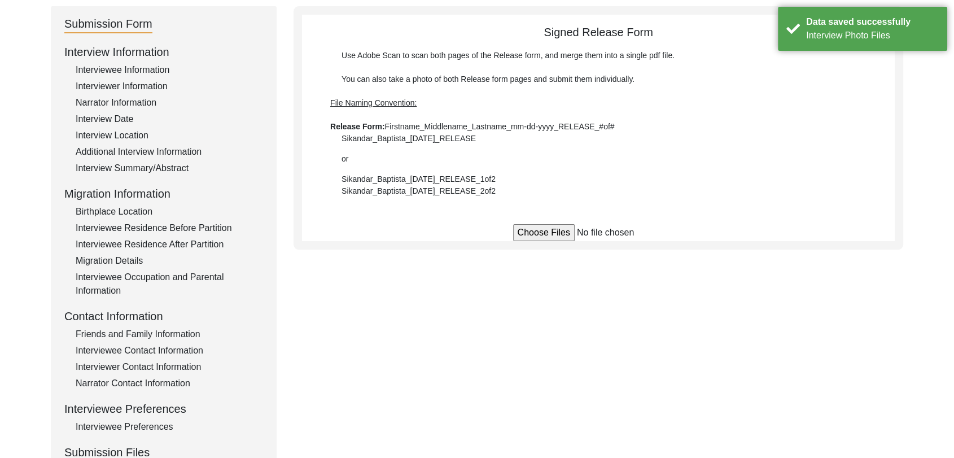
click at [532, 232] on input "file" at bounding box center [598, 232] width 171 height 17
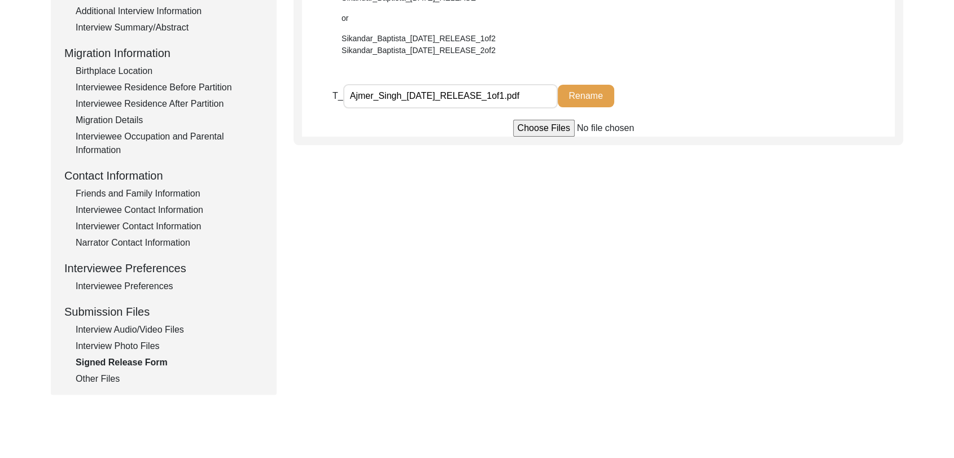
scroll to position [263, 0]
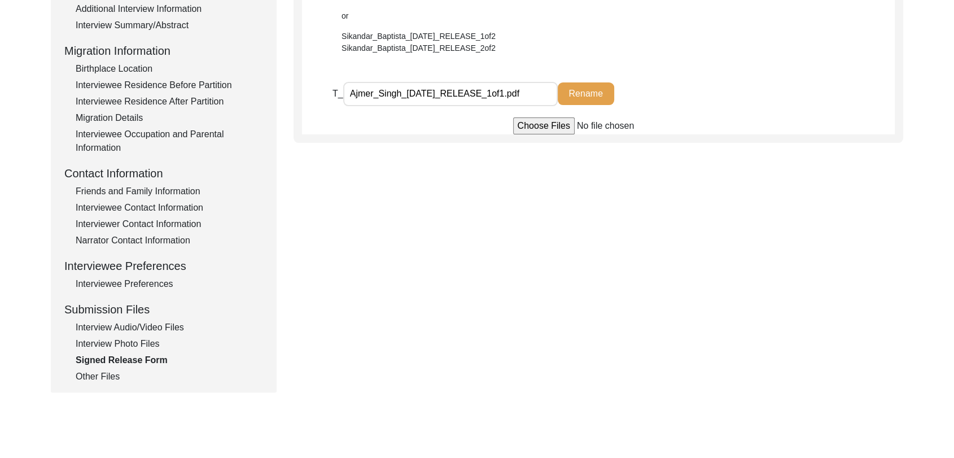
click at [129, 330] on div "Interview Audio/Video Files" at bounding box center [169, 328] width 187 height 14
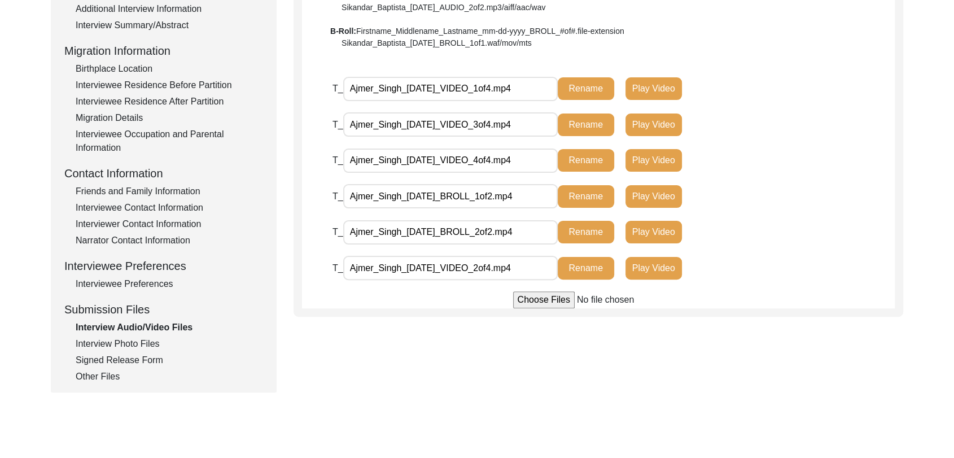
click at [110, 374] on div "Other Files" at bounding box center [169, 377] width 187 height 14
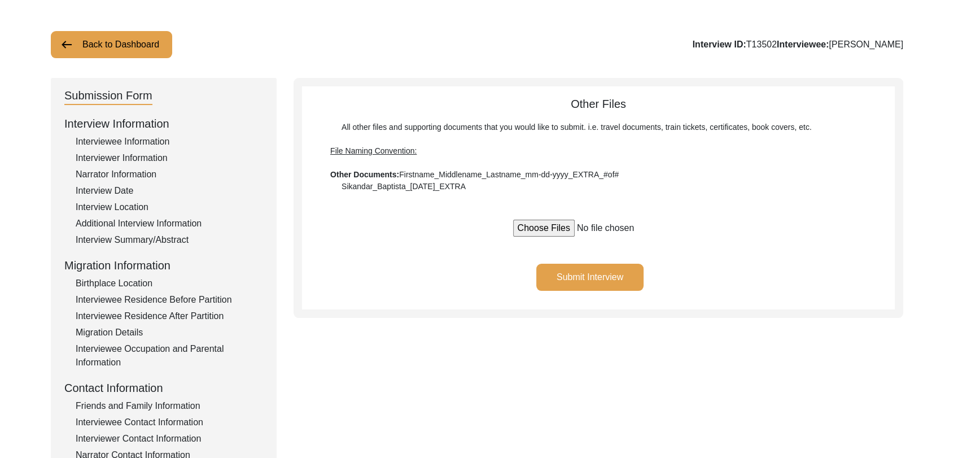
scroll to position [47, 0]
click at [592, 277] on button "Submit Interview" at bounding box center [589, 277] width 107 height 27
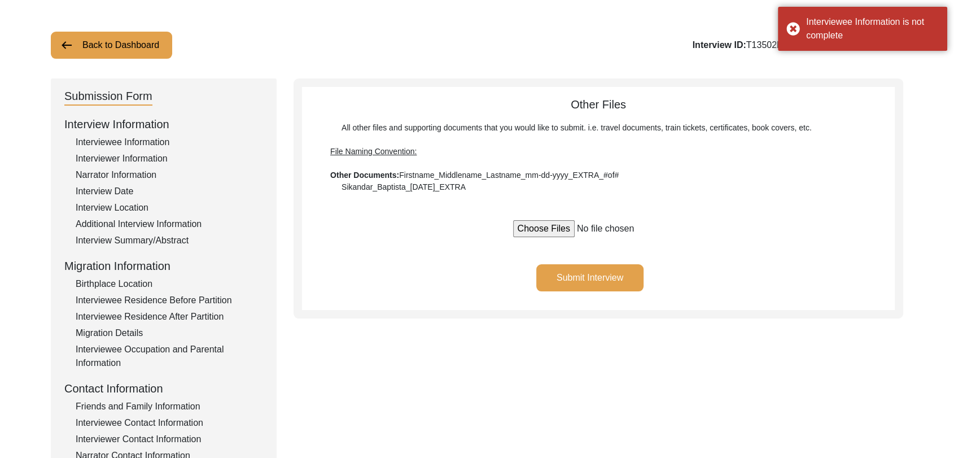
scroll to position [0, 0]
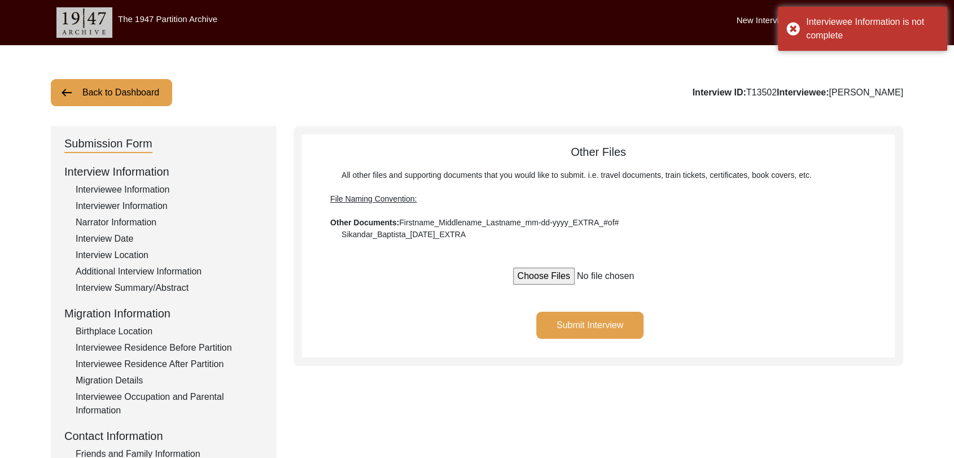
click at [147, 189] on div "Interviewee Information" at bounding box center [169, 190] width 187 height 14
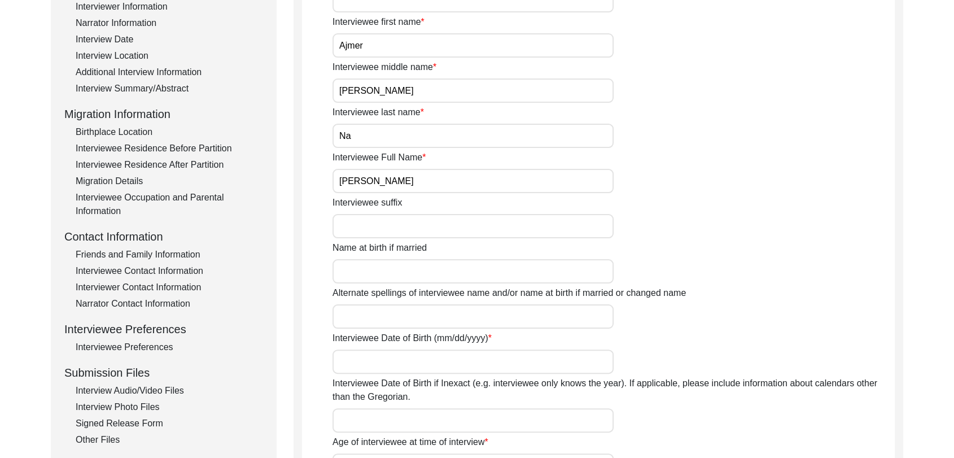
scroll to position [228, 0]
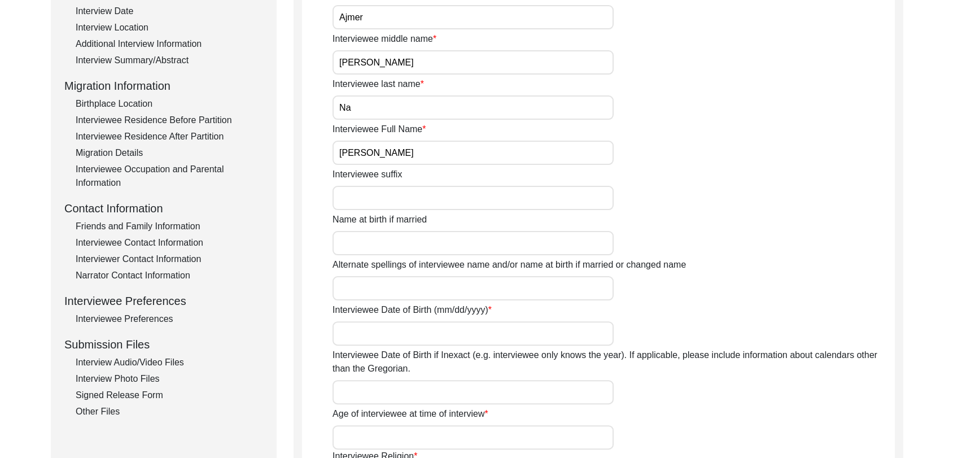
click at [381, 331] on input "Interviewee Date of Birth (mm/dd/yyyy)" at bounding box center [473, 333] width 281 height 24
click at [379, 389] on input "Interviewee Date of Birth if Inexact (e.g. interviewee only knows the year). If…" at bounding box center [473, 392] width 281 height 24
click at [365, 395] on input "Interviewee Date of Birth if Inexact (e.g. interviewee only knows the year). If…" at bounding box center [473, 392] width 281 height 24
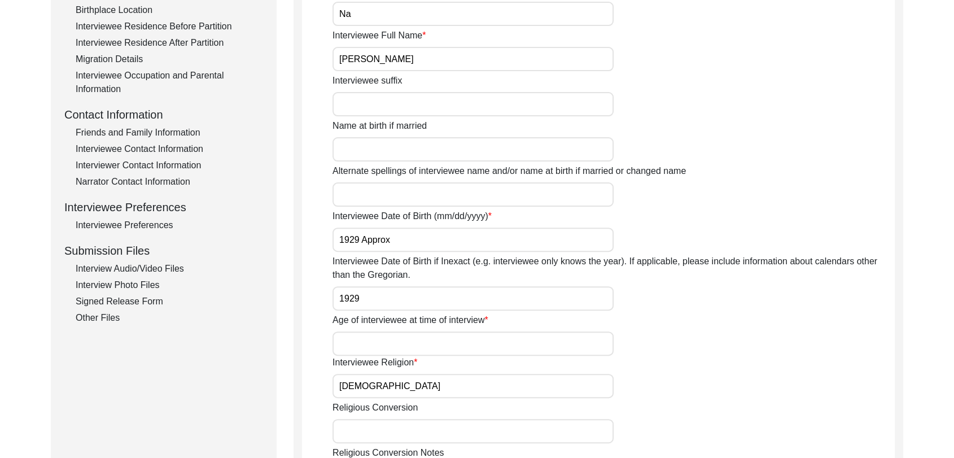
scroll to position [324, 0]
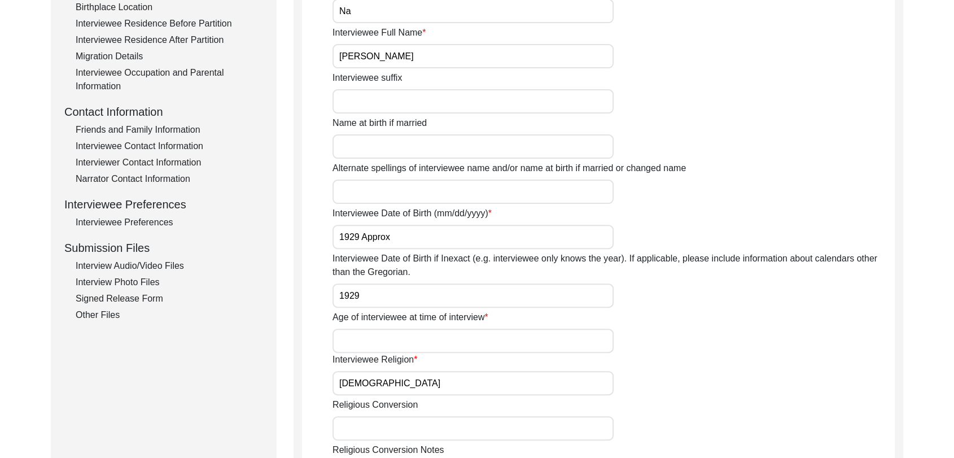
click at [359, 344] on input "Age of interviewee at time of interview" at bounding box center [473, 341] width 281 height 24
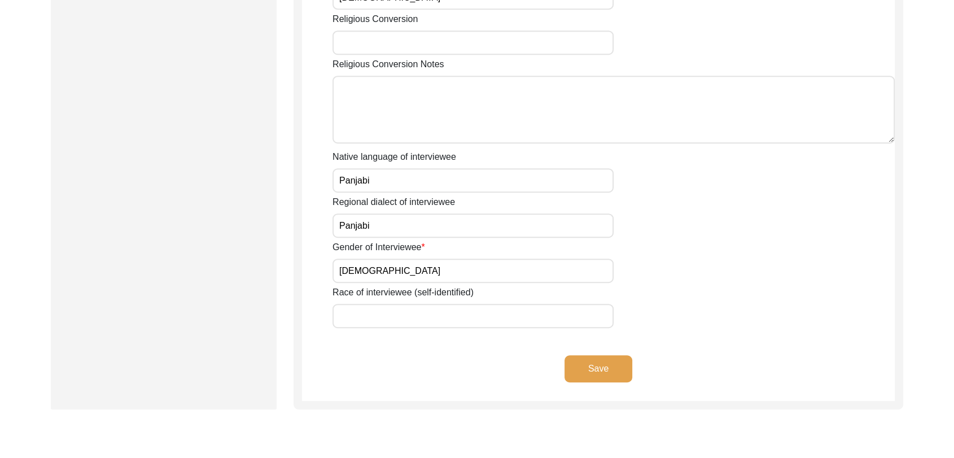
scroll to position [710, 0]
click at [587, 364] on button "Save" at bounding box center [599, 368] width 68 height 27
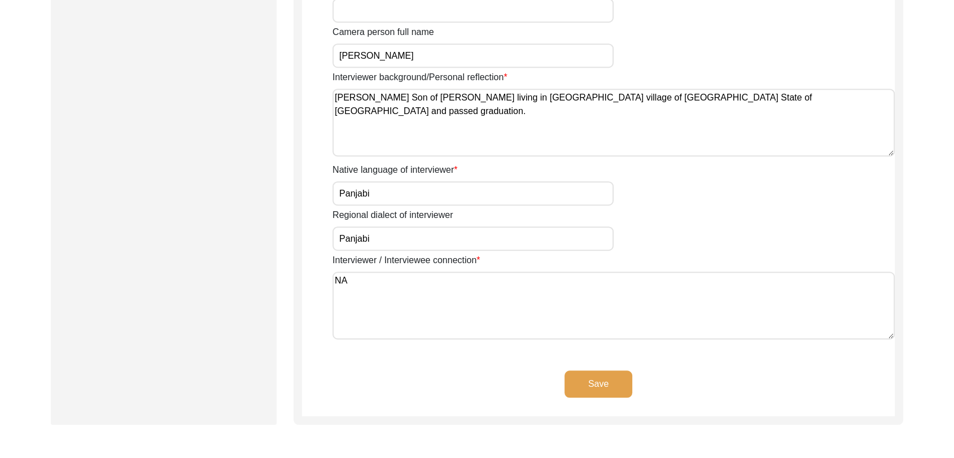
scroll to position [779, 0]
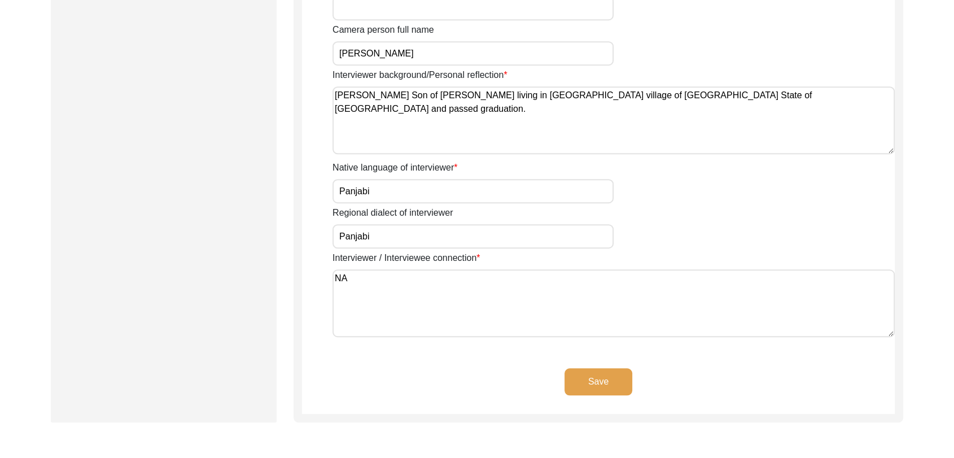
click at [599, 378] on button "Save" at bounding box center [599, 381] width 68 height 27
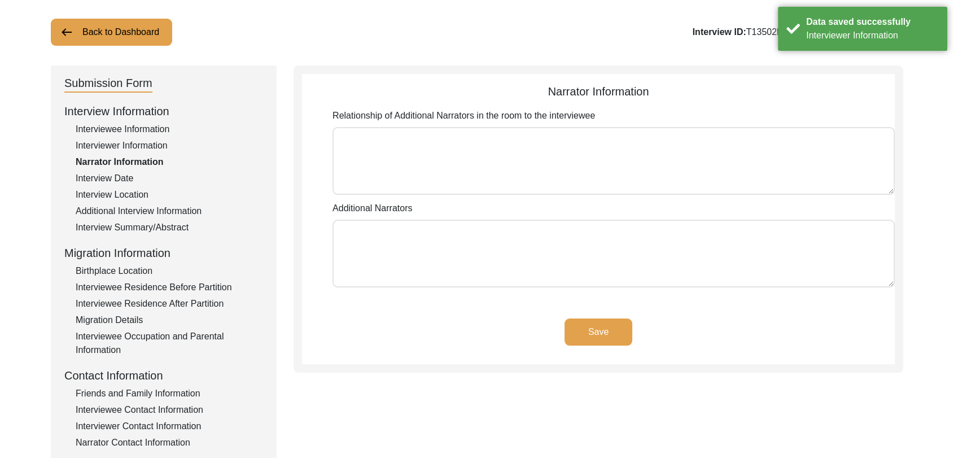
scroll to position [60, 0]
click at [591, 330] on button "Save" at bounding box center [599, 332] width 68 height 27
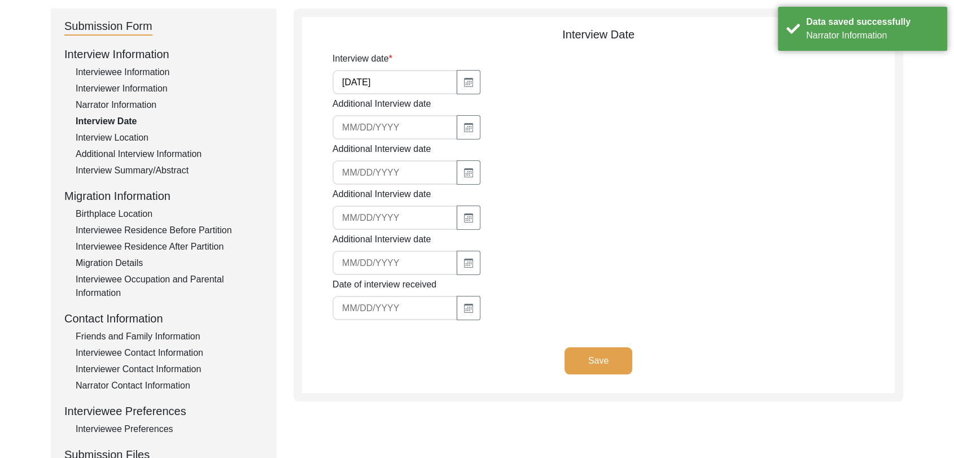
scroll to position [115, 0]
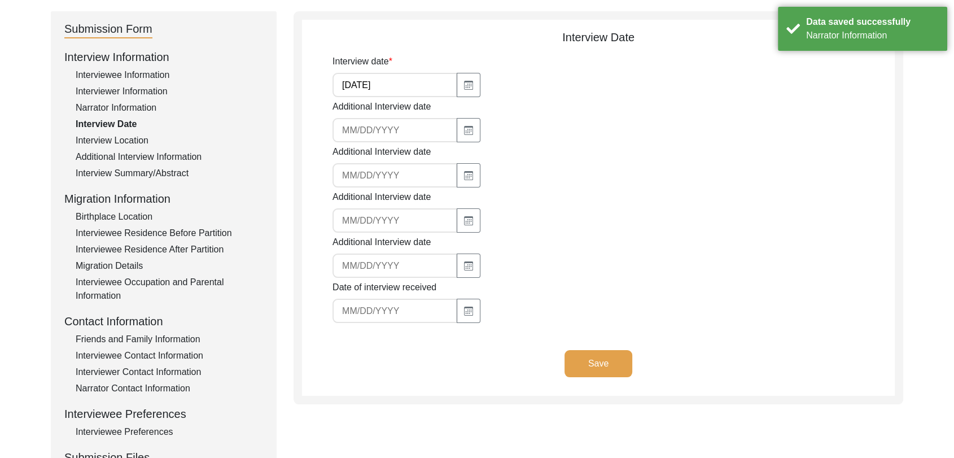
click at [608, 367] on button "Save" at bounding box center [599, 363] width 68 height 27
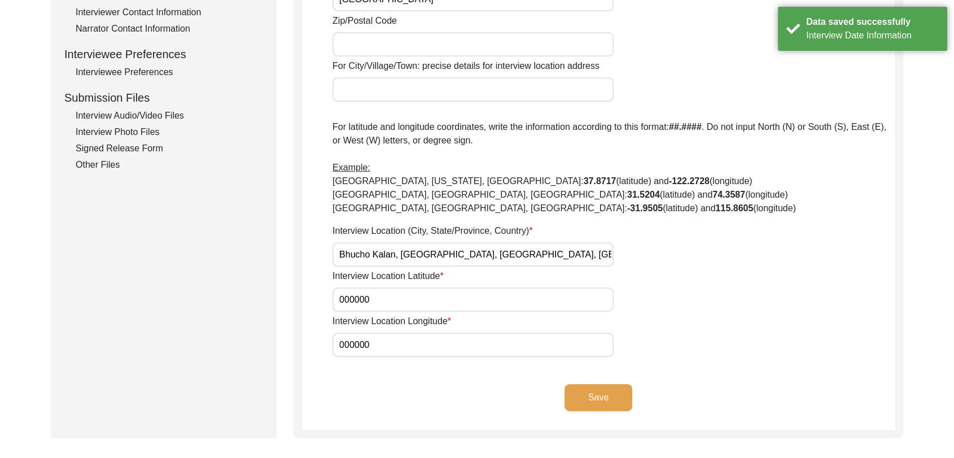
scroll to position [491, 0]
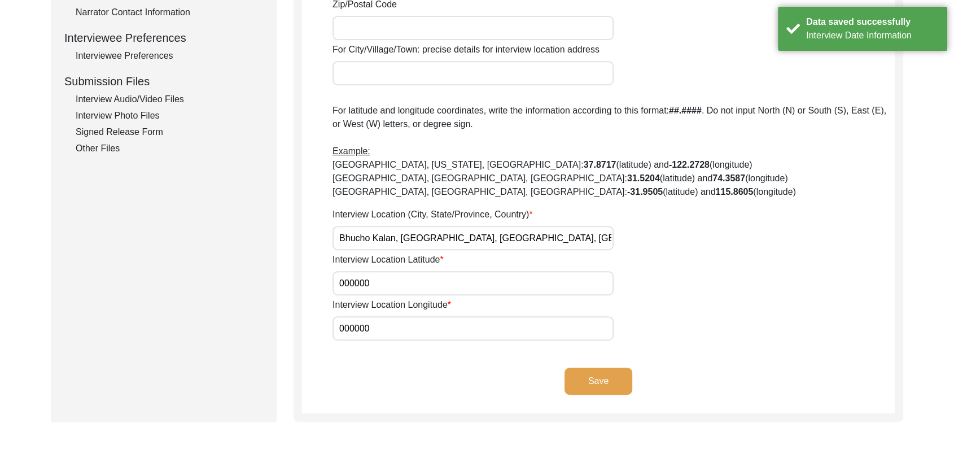
click at [597, 381] on button "Save" at bounding box center [599, 381] width 68 height 27
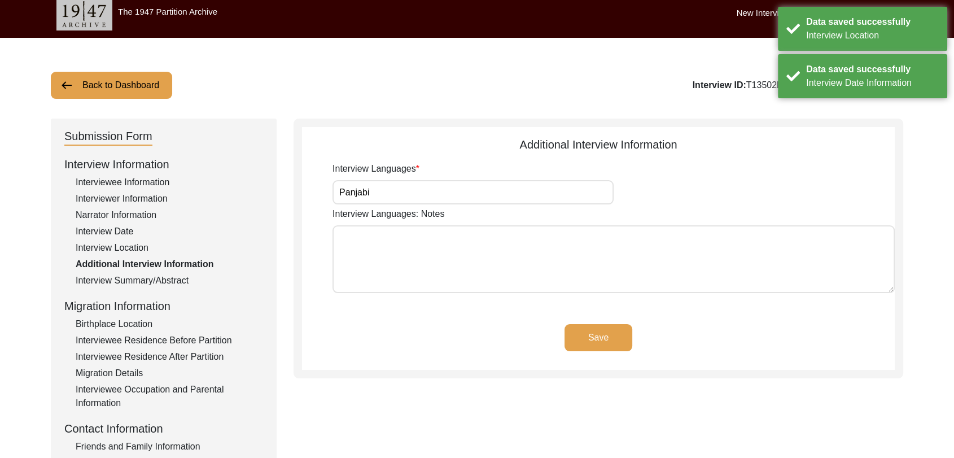
scroll to position [0, 0]
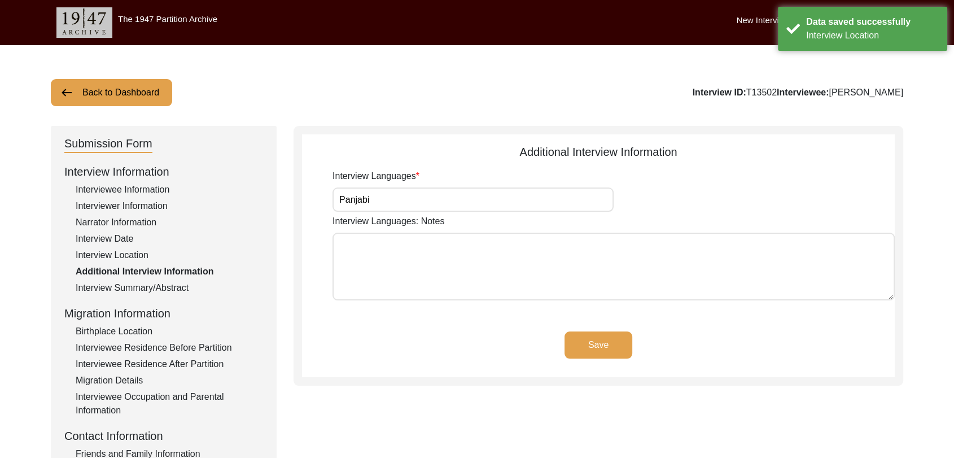
click at [591, 334] on button "Save" at bounding box center [599, 344] width 68 height 27
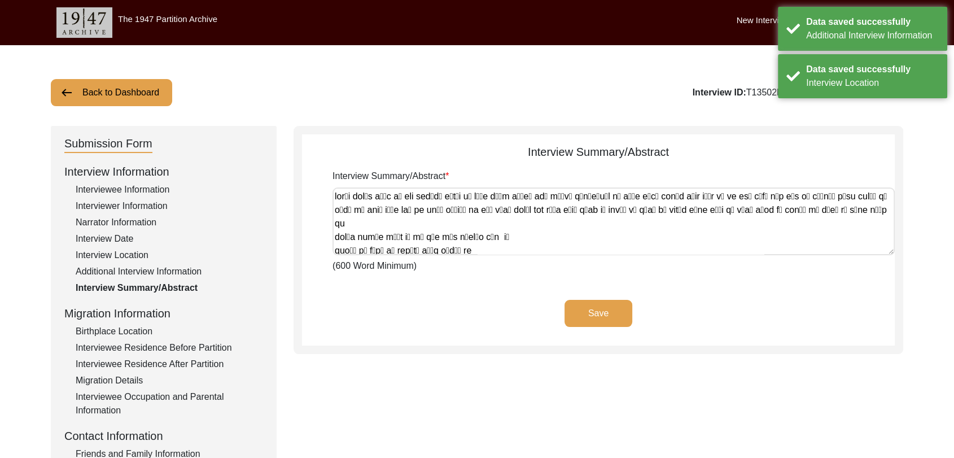
click at [577, 309] on button "Save" at bounding box center [599, 313] width 68 height 27
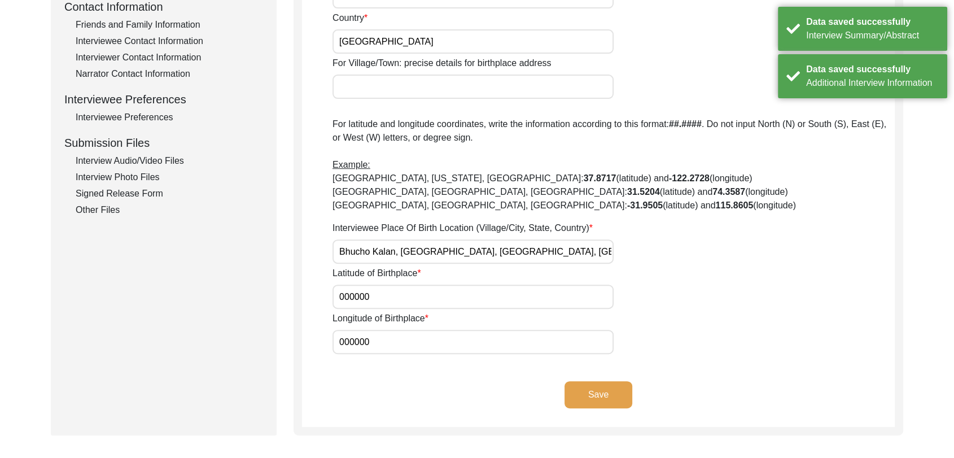
scroll to position [420, 0]
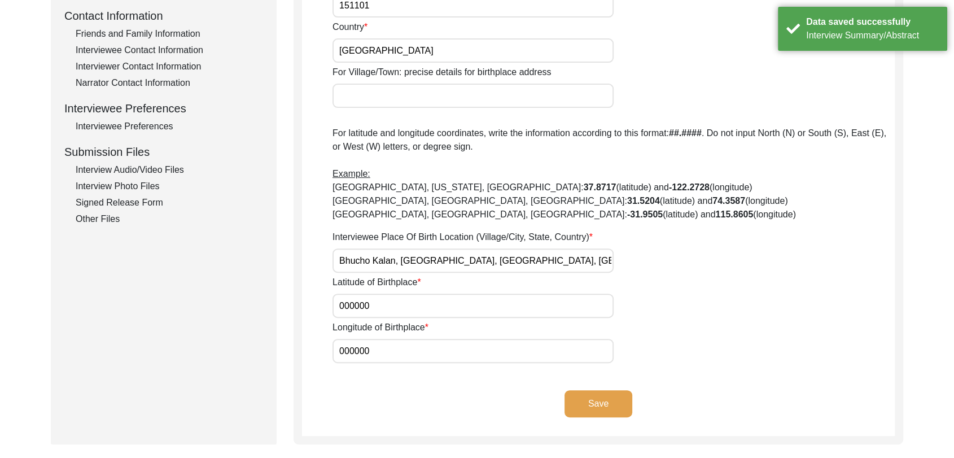
click at [589, 398] on button "Save" at bounding box center [599, 403] width 68 height 27
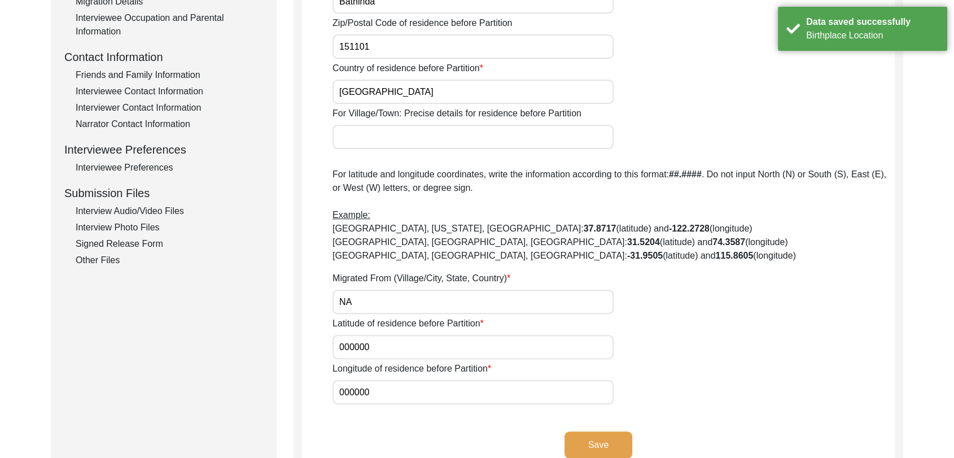
scroll to position [427, 0]
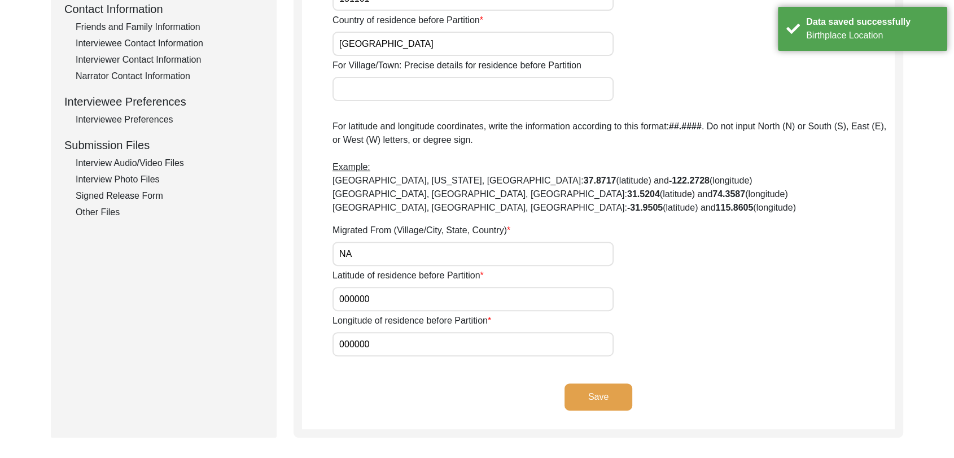
click at [599, 381] on app-residence-before-partition "Interviewee Residence Before Partition House Number of residence before Partiti…" at bounding box center [598, 73] width 593 height 713
click at [600, 391] on button "Save" at bounding box center [599, 396] width 68 height 27
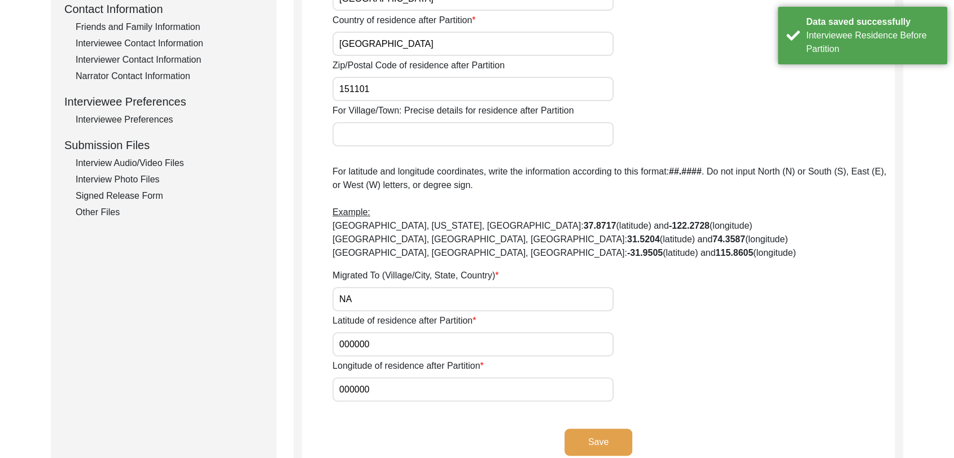
click at [602, 429] on button "Save" at bounding box center [599, 442] width 68 height 27
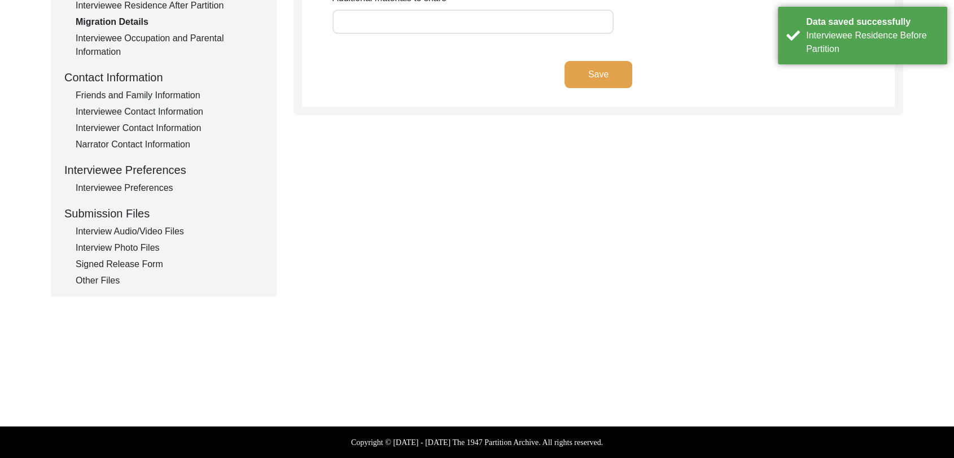
scroll to position [359, 0]
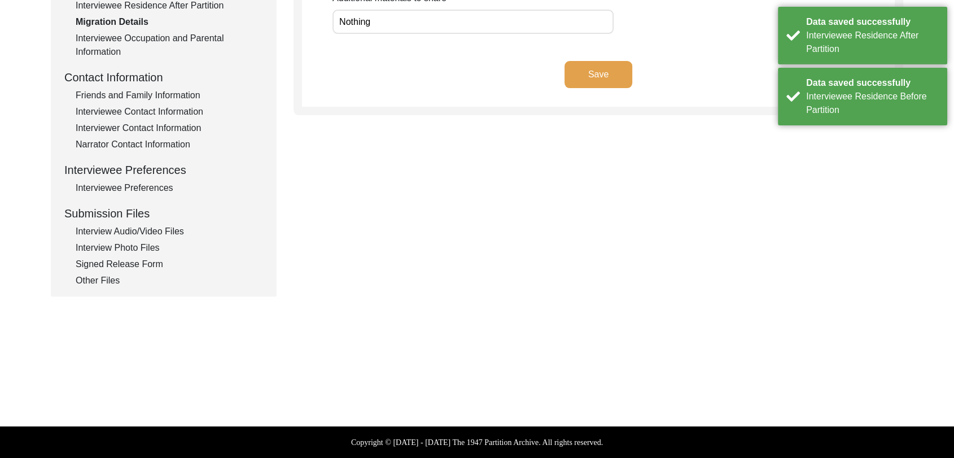
click at [99, 277] on div "Other Files" at bounding box center [169, 281] width 187 height 14
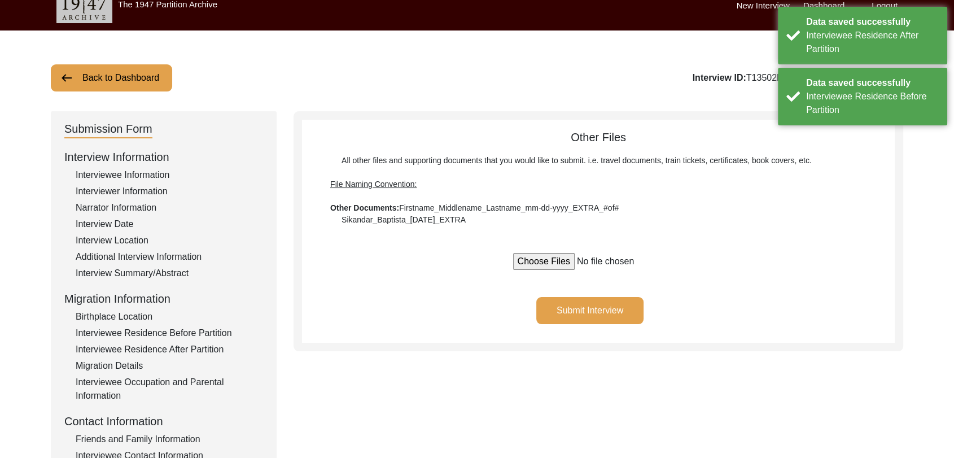
scroll to position [0, 0]
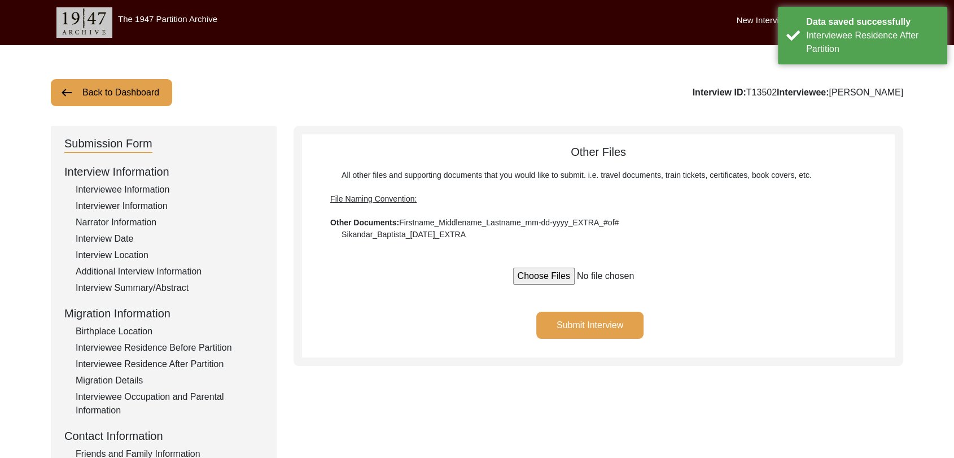
click at [607, 326] on button "Submit Interview" at bounding box center [589, 325] width 107 height 27
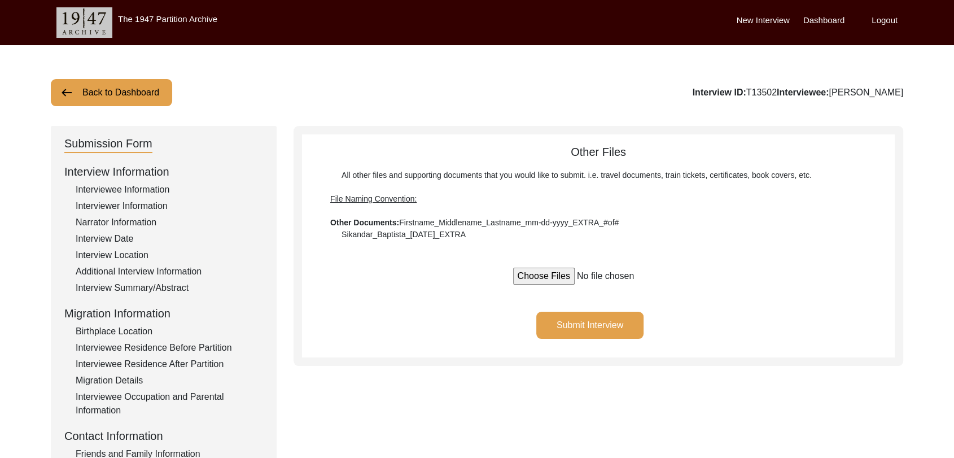
click at [605, 322] on button "Submit Interview" at bounding box center [589, 325] width 107 height 27
click at [819, 18] on label "Dashboard" at bounding box center [824, 20] width 41 height 13
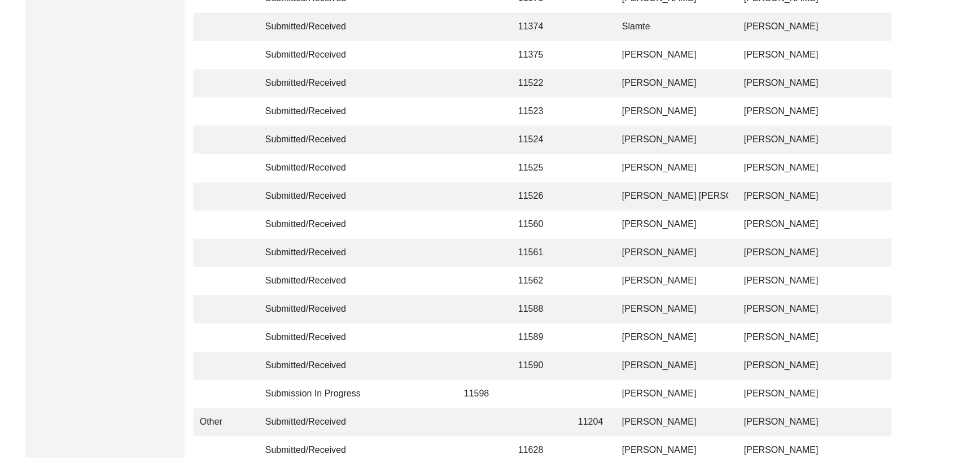
scroll to position [2690, 0]
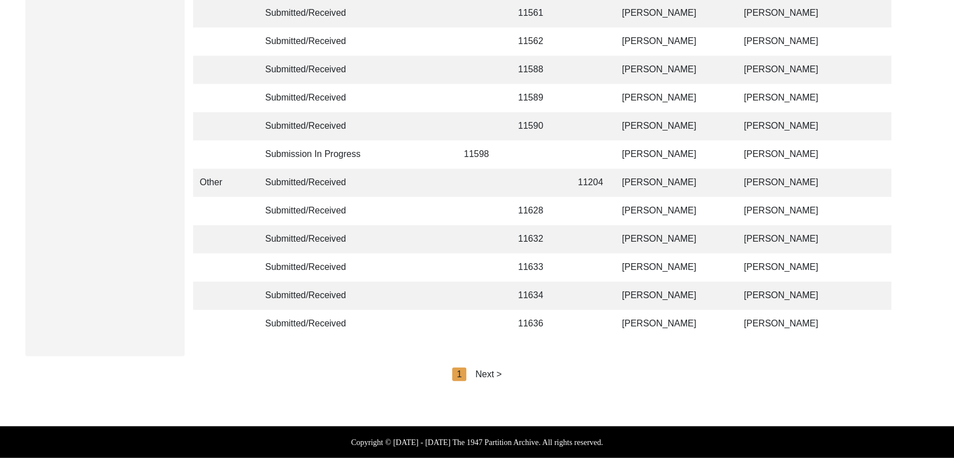
click at [483, 370] on div "Next >" at bounding box center [488, 375] width 27 height 14
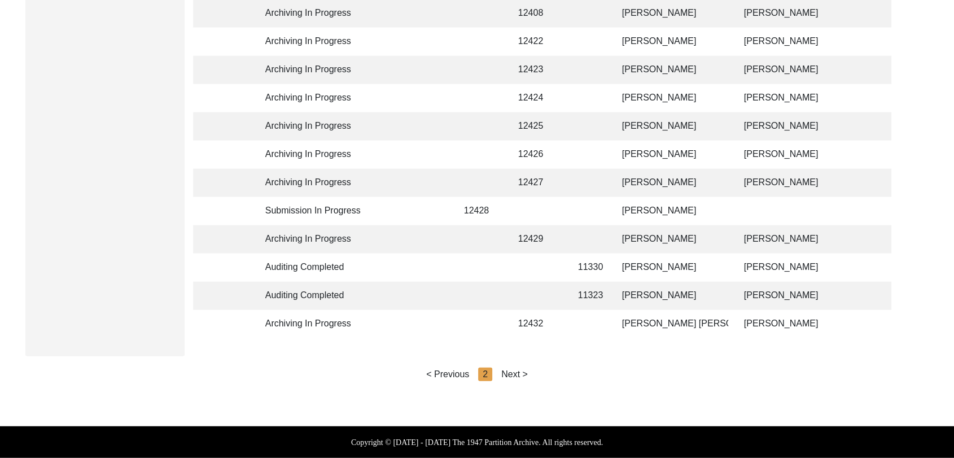
click at [516, 373] on div "Next >" at bounding box center [514, 375] width 27 height 14
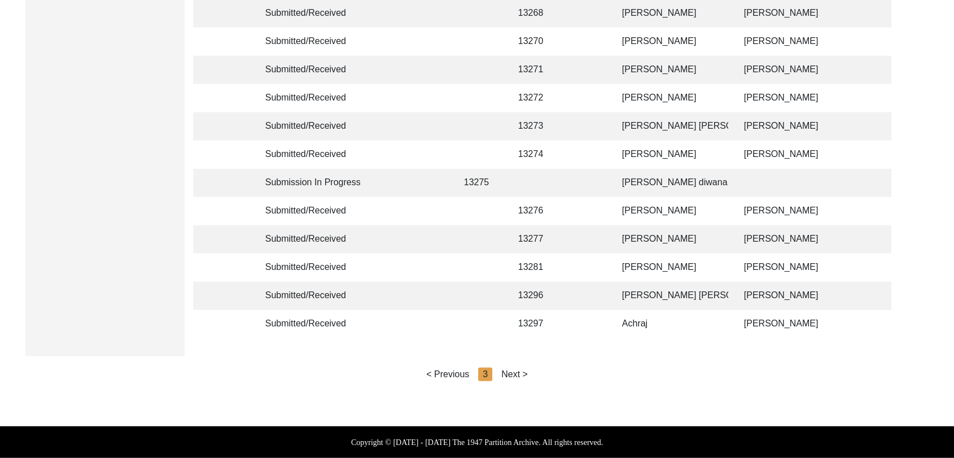
click at [522, 373] on div "Next >" at bounding box center [514, 375] width 27 height 14
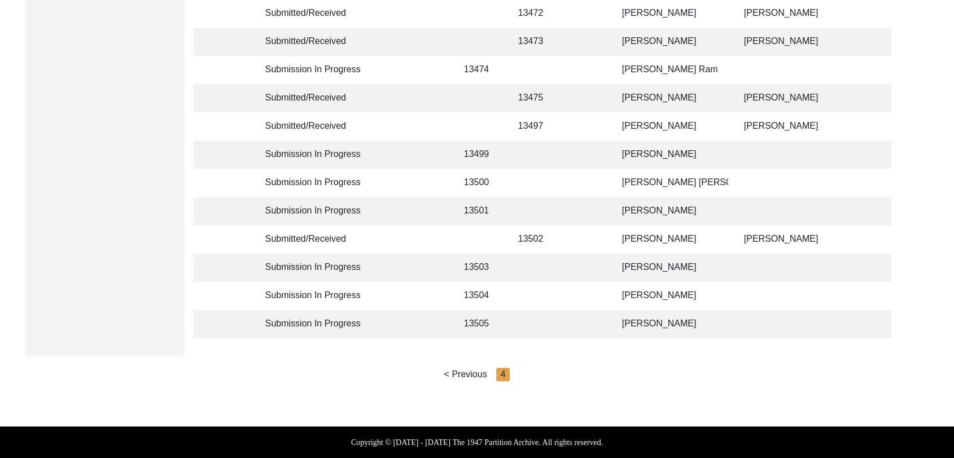
scroll to position [799, 0]
click at [640, 173] on td "[PERSON_NAME] [PERSON_NAME]" at bounding box center [672, 183] width 113 height 28
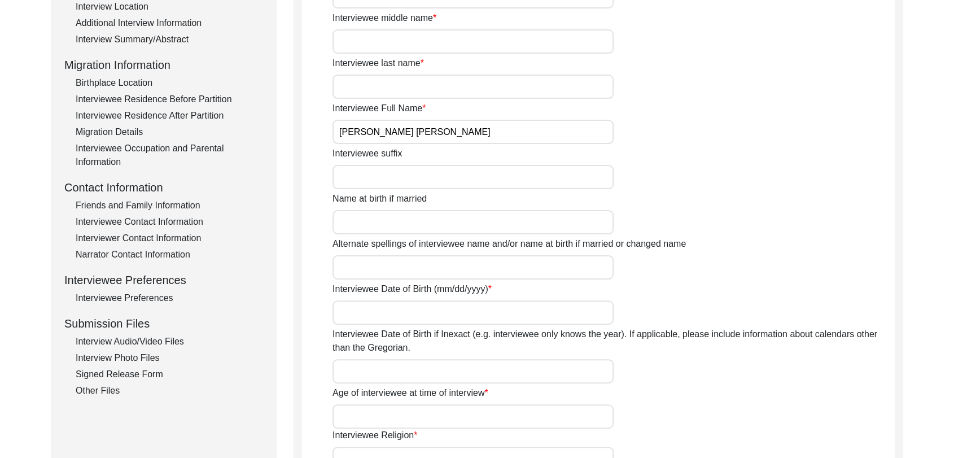
scroll to position [260, 0]
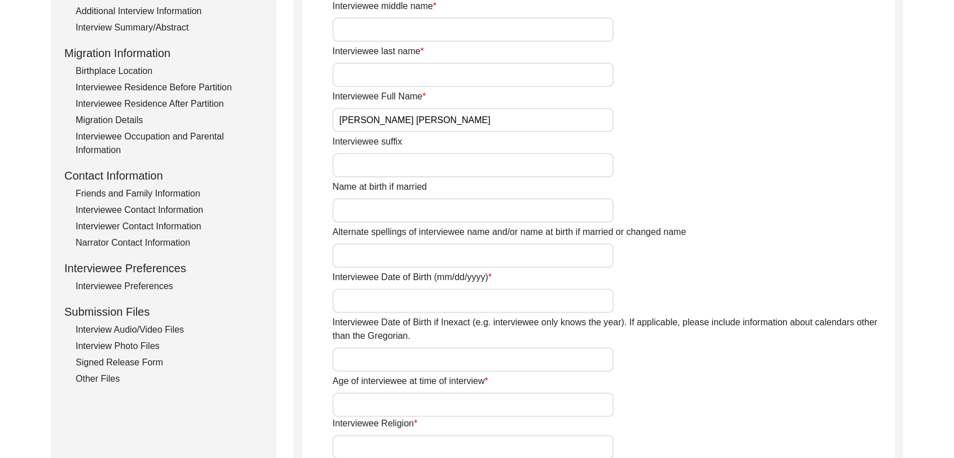
click at [132, 337] on div "Interview Information Interviewee Information Interviewer Information Narrator …" at bounding box center [163, 144] width 199 height 483
click at [136, 330] on div "Interview Audio/Video Files" at bounding box center [169, 330] width 187 height 14
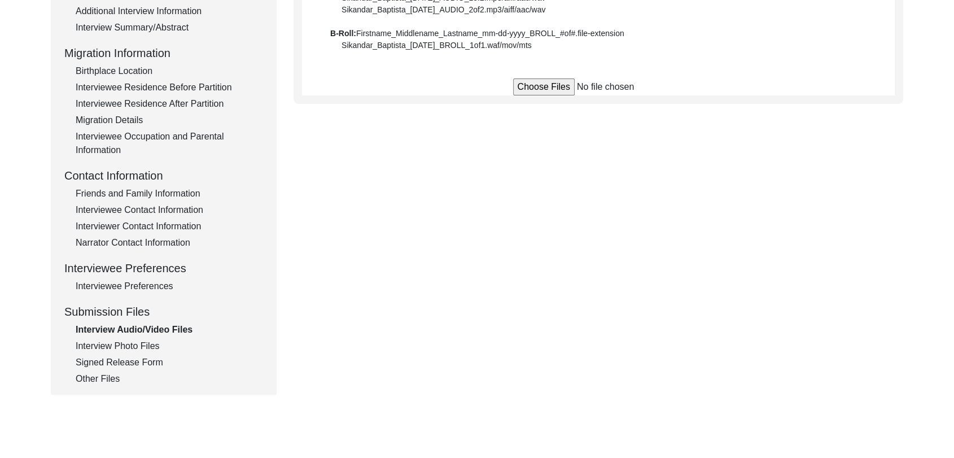
click at [139, 344] on div "Interview Photo Files" at bounding box center [169, 346] width 187 height 14
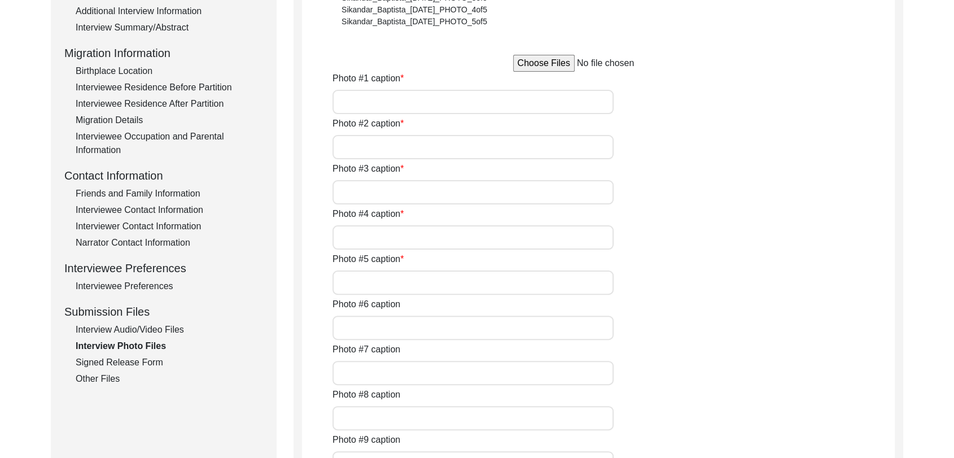
click at [126, 326] on div "Interview Audio/Video Files" at bounding box center [169, 330] width 187 height 14
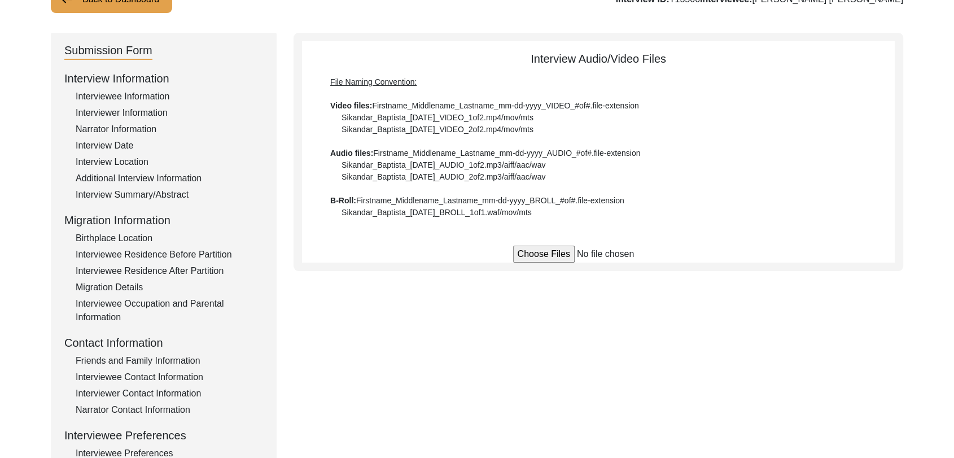
scroll to position [0, 0]
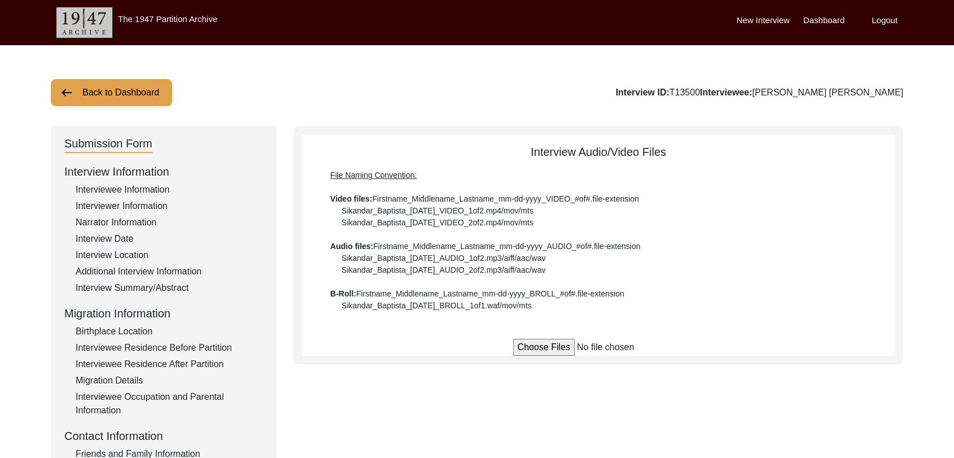
click at [822, 18] on label "Dashboard" at bounding box center [824, 20] width 41 height 13
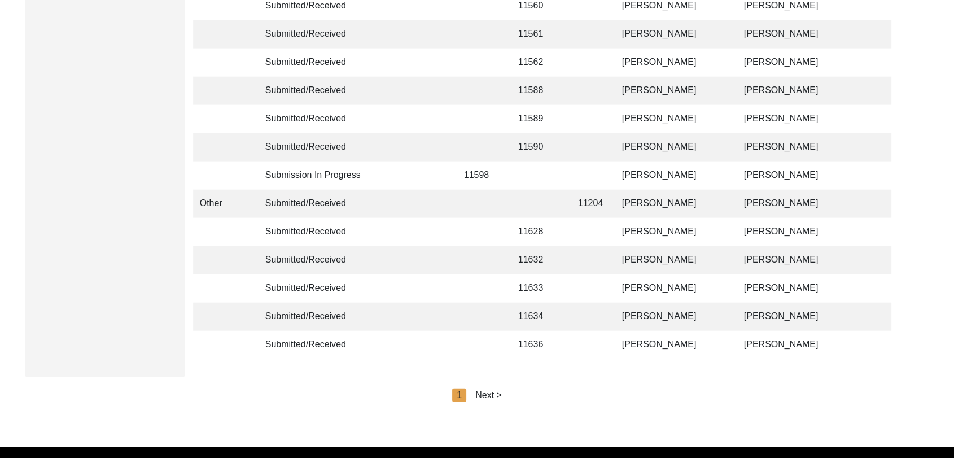
scroll to position [2690, 0]
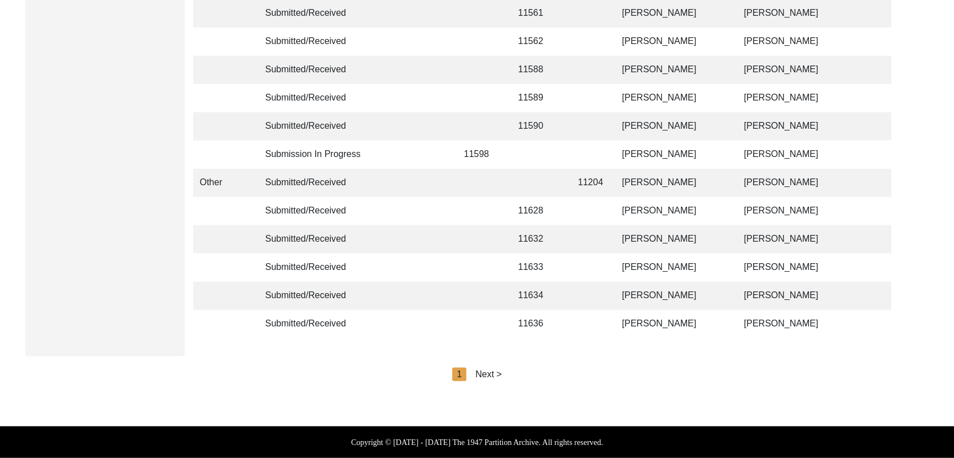
click at [491, 374] on div "Next >" at bounding box center [488, 375] width 27 height 14
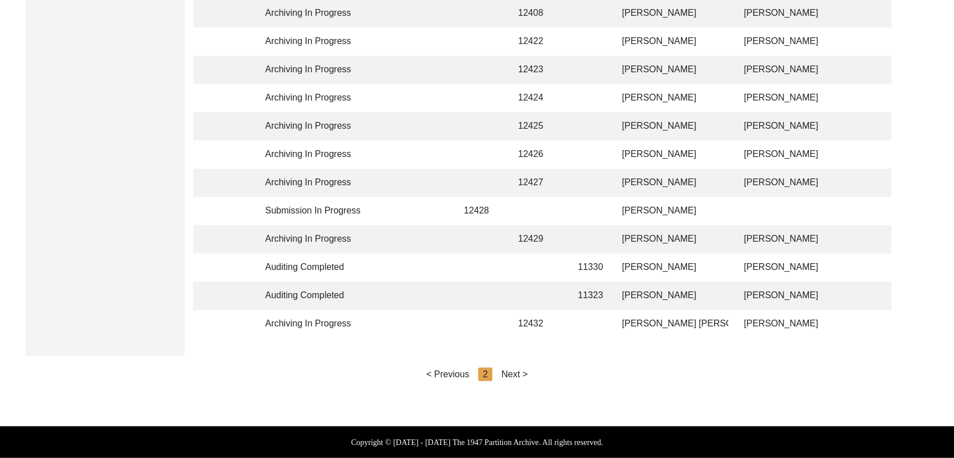
click at [511, 374] on div "Next >" at bounding box center [514, 375] width 27 height 14
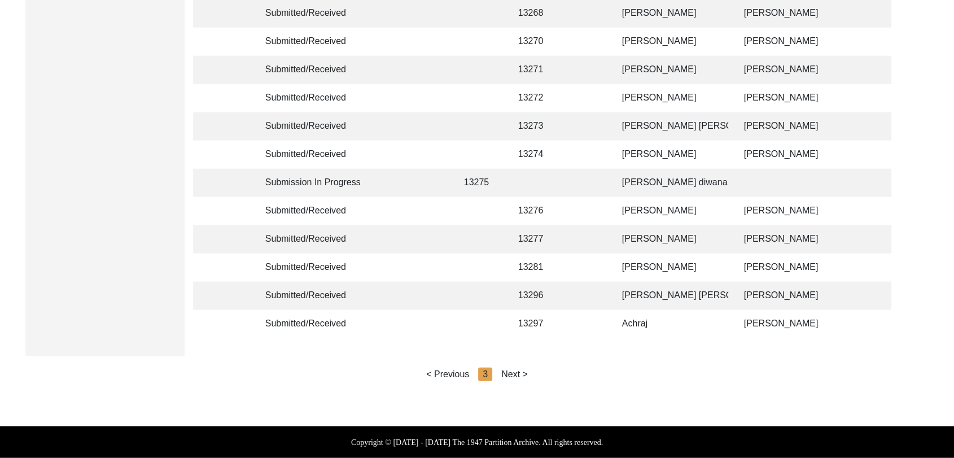
click at [511, 374] on div "Next >" at bounding box center [514, 375] width 27 height 14
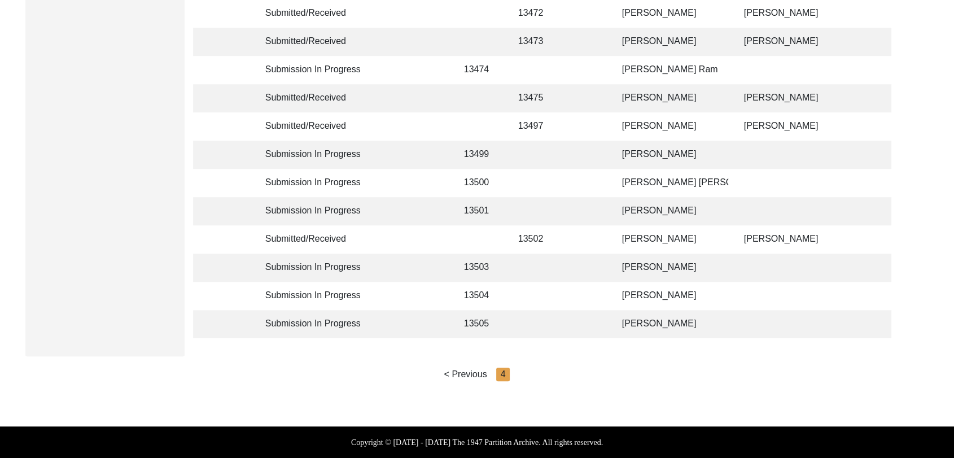
click at [658, 175] on td "[PERSON_NAME] [PERSON_NAME]" at bounding box center [672, 183] width 113 height 28
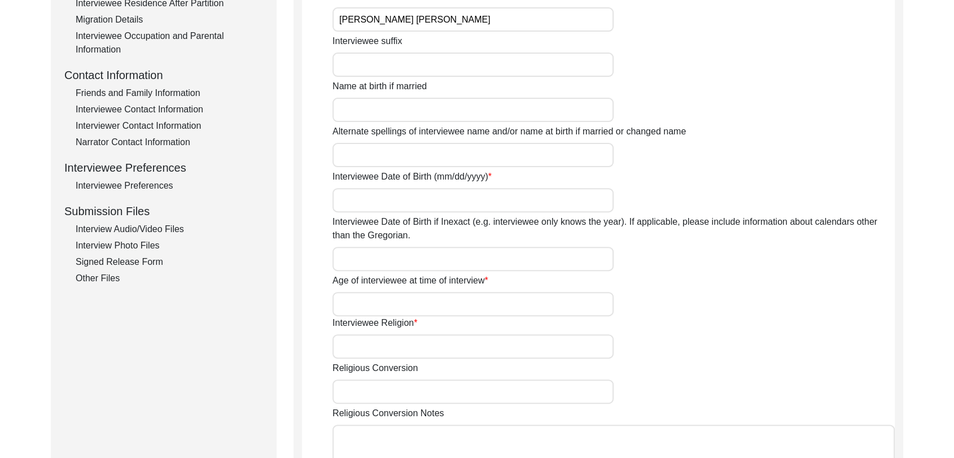
scroll to position [352, 0]
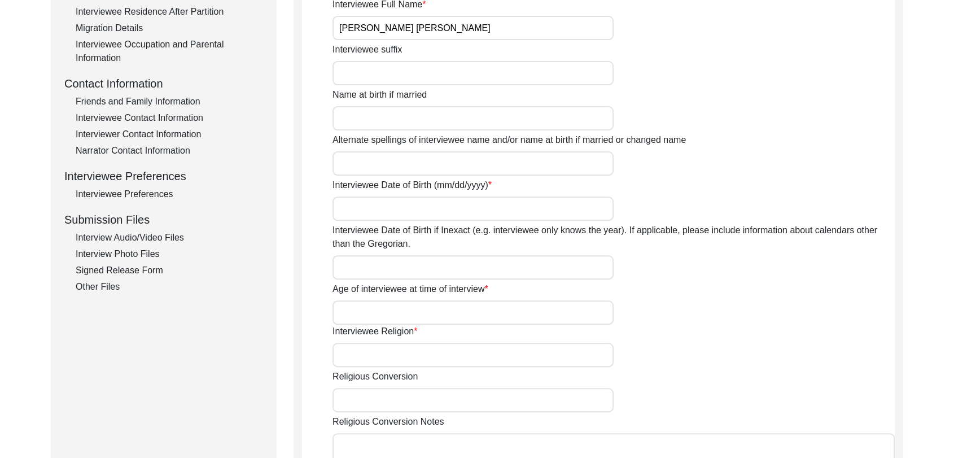
click at [106, 283] on div "Other Files" at bounding box center [169, 287] width 187 height 14
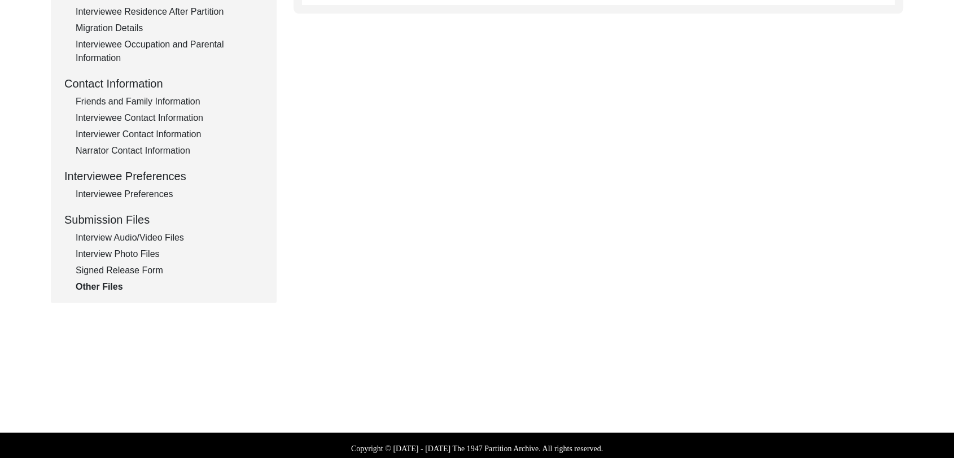
click at [123, 271] on div "Signed Release Form" at bounding box center [169, 271] width 187 height 14
click at [123, 253] on div "Interview Photo Files" at bounding box center [169, 254] width 187 height 14
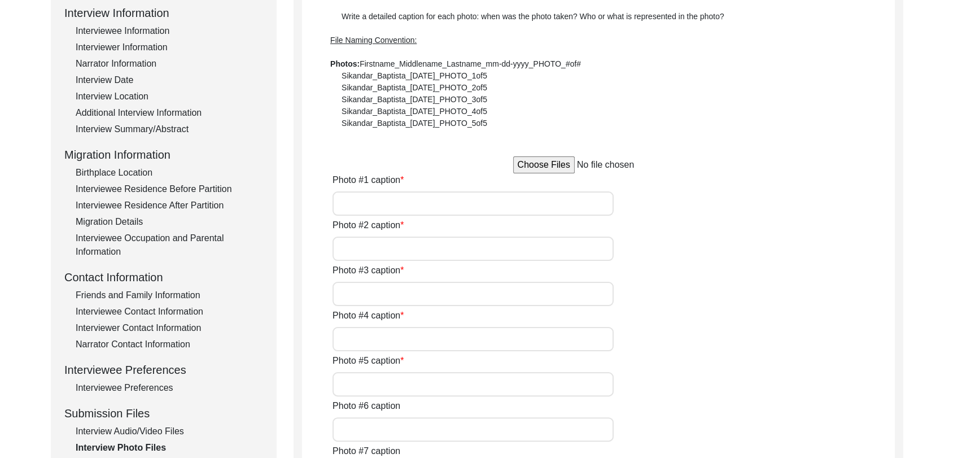
scroll to position [157, 0]
click at [149, 431] on div "Interview Audio/Video Files" at bounding box center [169, 433] width 187 height 14
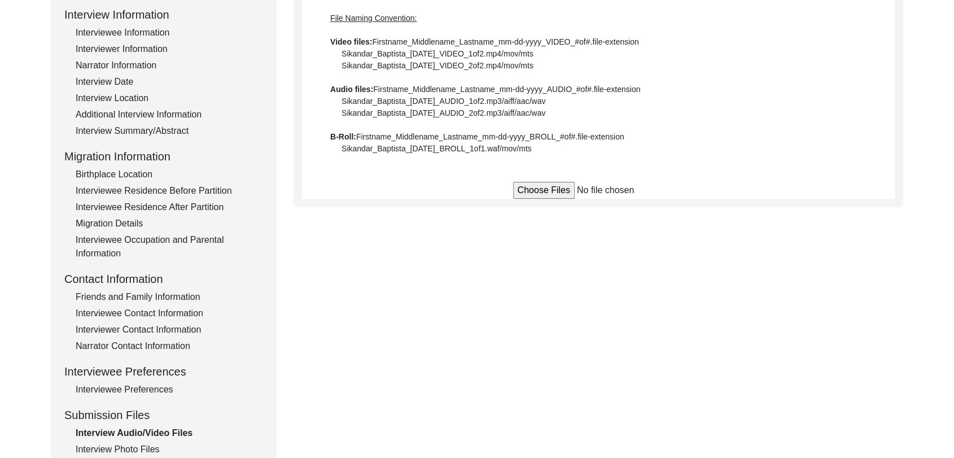
scroll to position [0, 0]
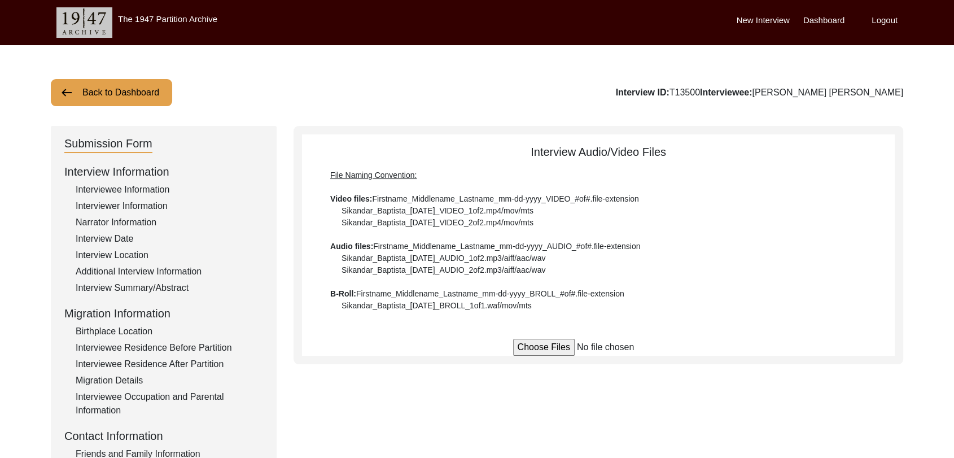
click at [822, 16] on label "Dashboard" at bounding box center [824, 20] width 41 height 13
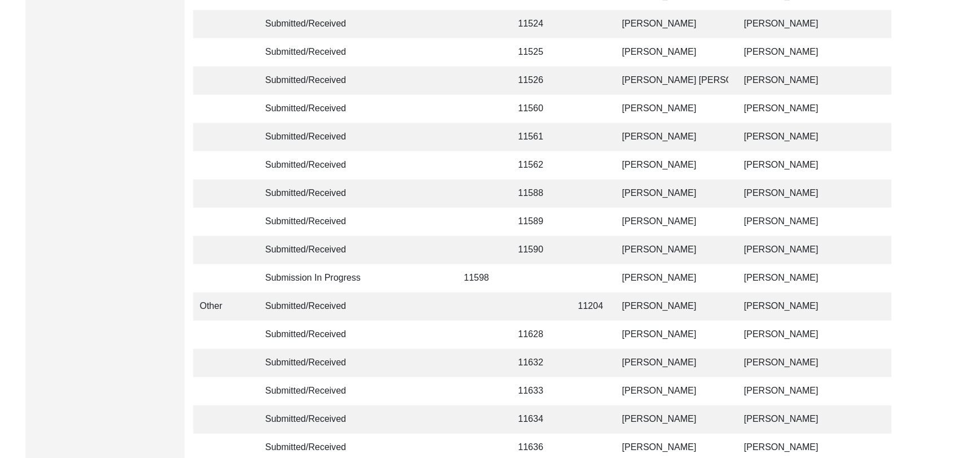
scroll to position [2690, 0]
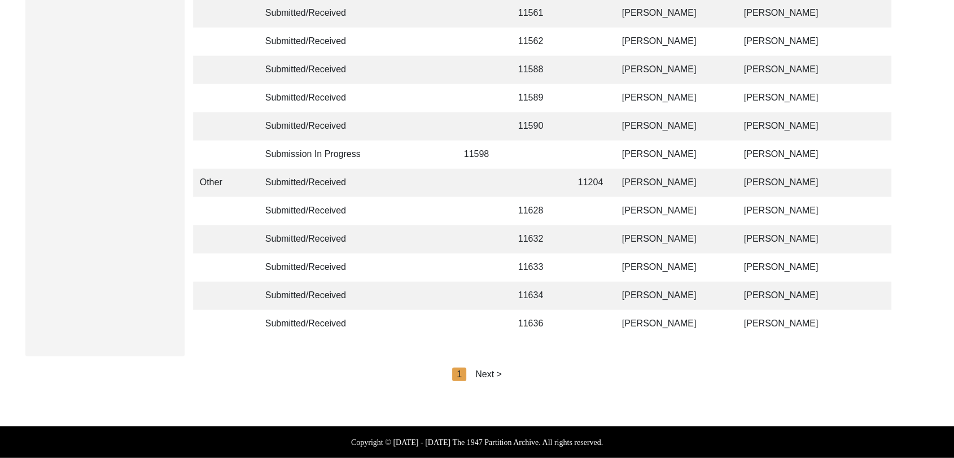
click at [493, 373] on div "Next >" at bounding box center [488, 375] width 27 height 14
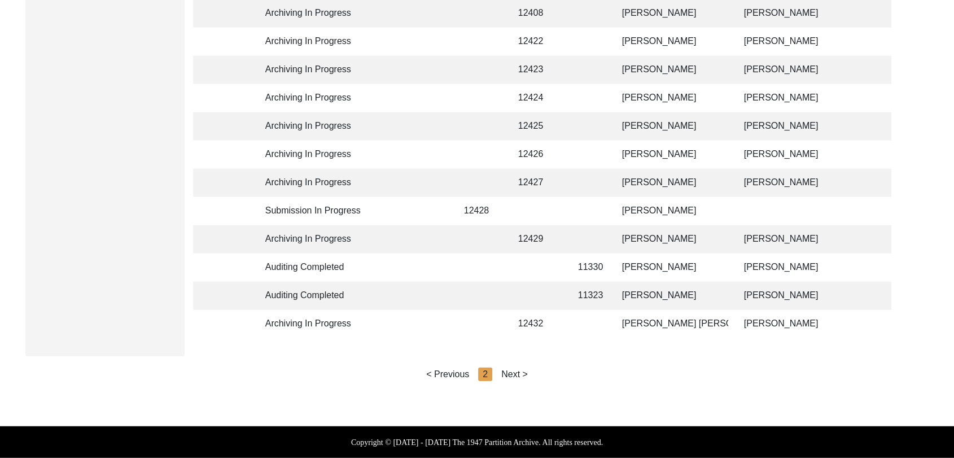
click at [523, 377] on div "Next >" at bounding box center [514, 375] width 27 height 14
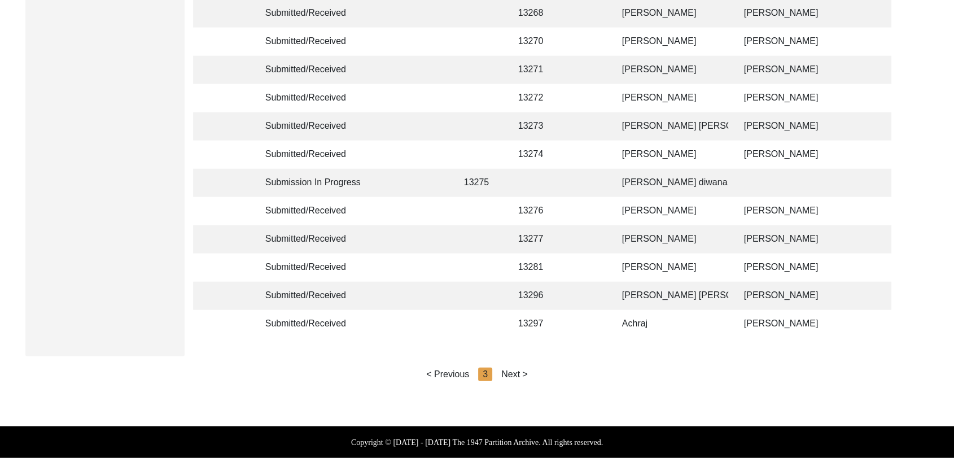
click at [515, 373] on div "Next >" at bounding box center [514, 375] width 27 height 14
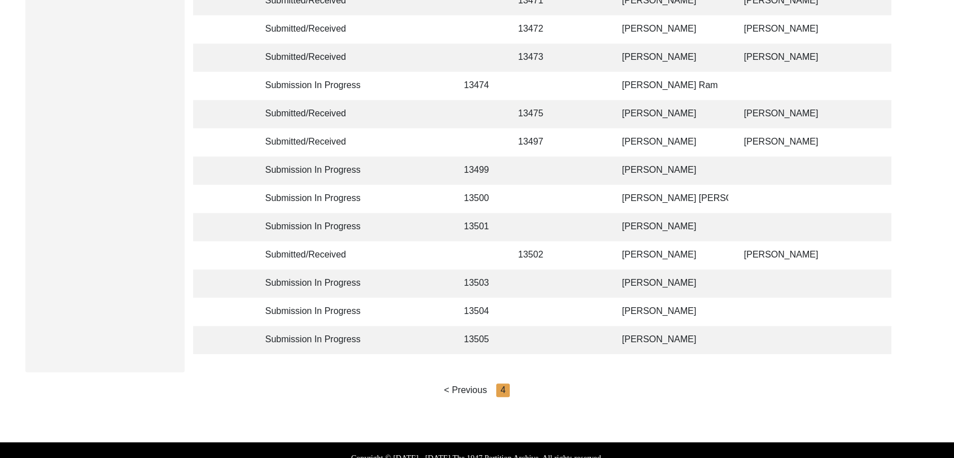
scroll to position [799, 0]
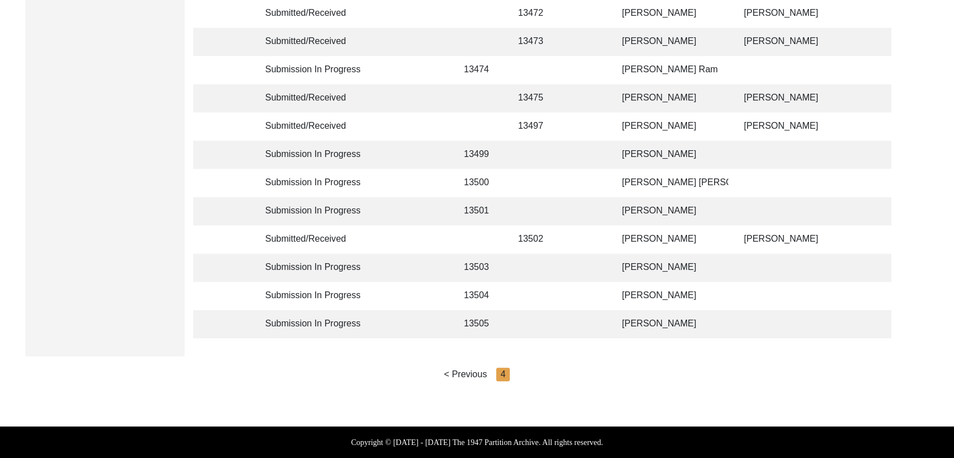
click at [656, 316] on td "[PERSON_NAME]" at bounding box center [672, 324] width 113 height 28
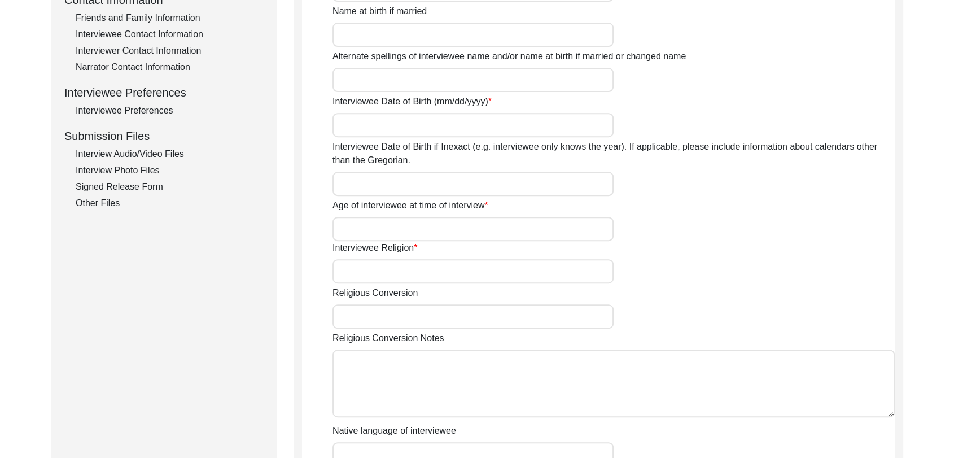
scroll to position [435, 0]
click at [137, 154] on div "Interview Audio/Video Files" at bounding box center [169, 155] width 187 height 14
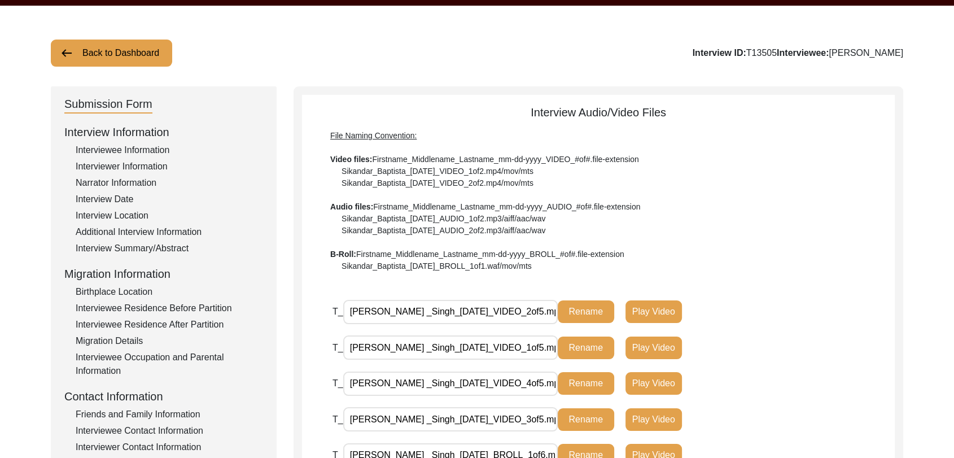
scroll to position [0, 0]
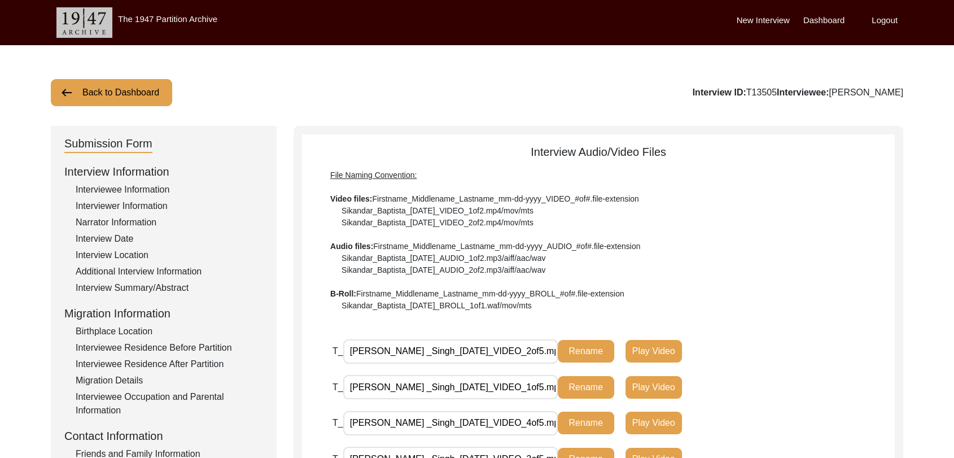
click at [824, 24] on label "Dashboard" at bounding box center [824, 20] width 41 height 13
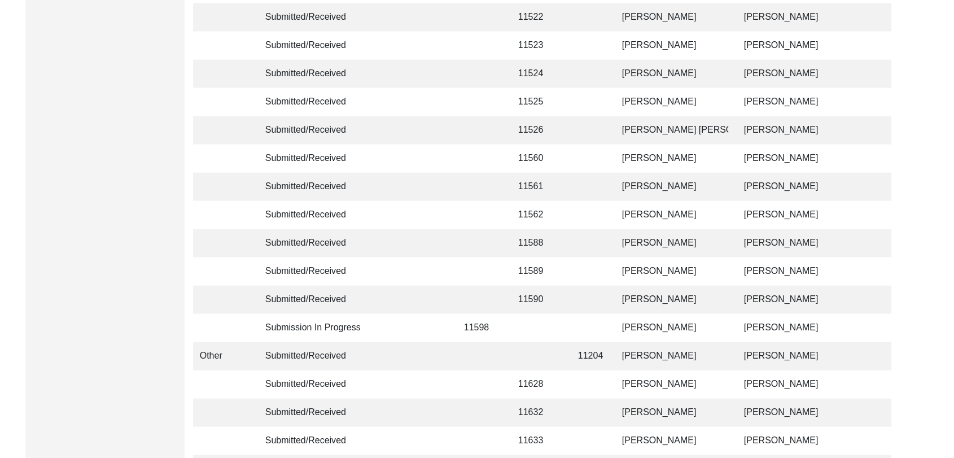
scroll to position [2690, 0]
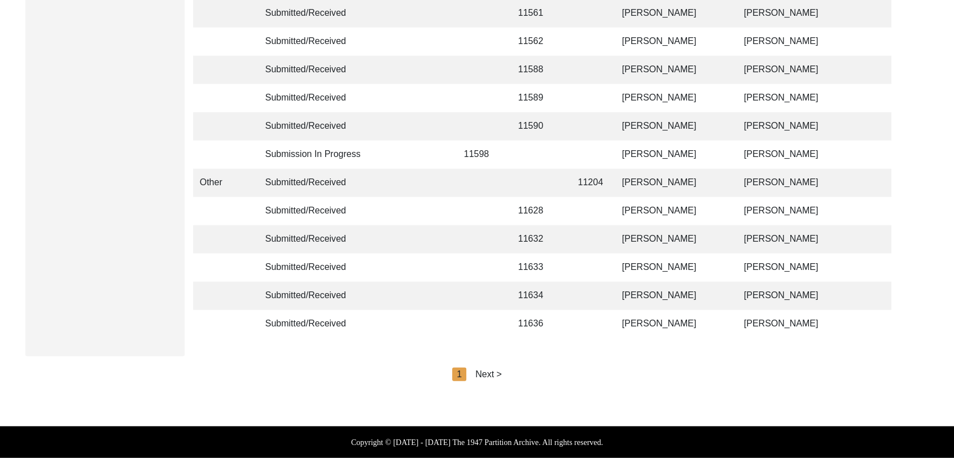
click at [484, 377] on div "Next >" at bounding box center [488, 375] width 27 height 14
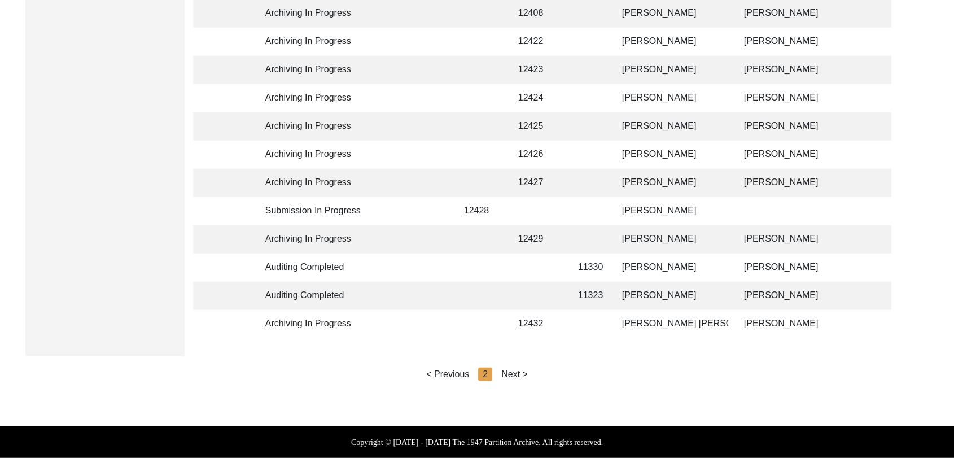
click at [513, 372] on div "Next >" at bounding box center [514, 375] width 27 height 14
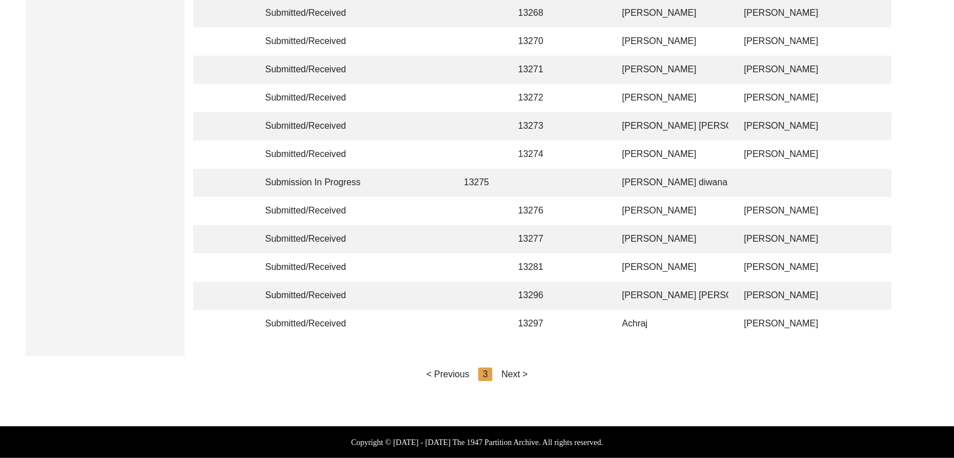
click at [513, 372] on div "Next >" at bounding box center [514, 375] width 27 height 14
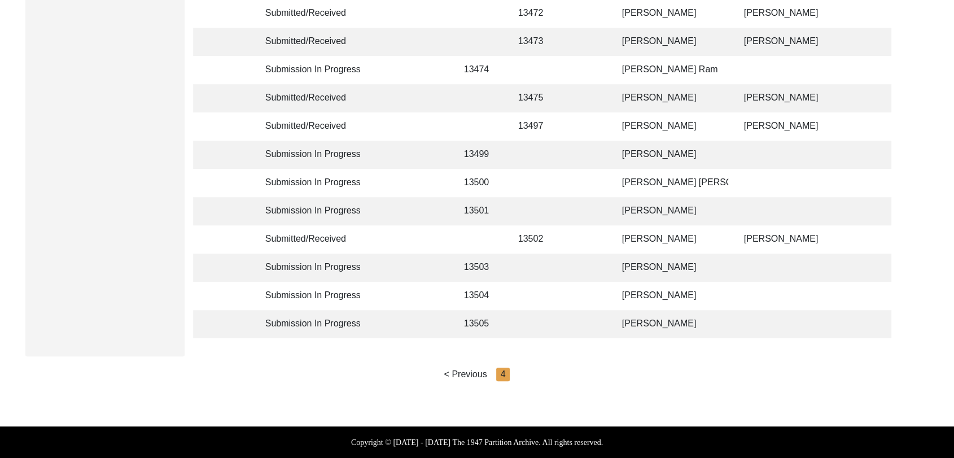
scroll to position [799, 0]
click at [643, 311] on td "[PERSON_NAME]" at bounding box center [672, 324] width 113 height 28
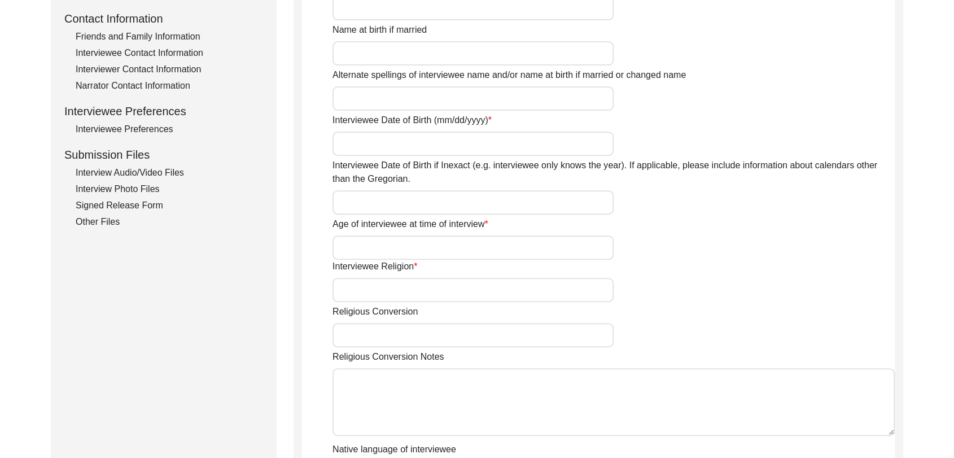
scroll to position [394, 0]
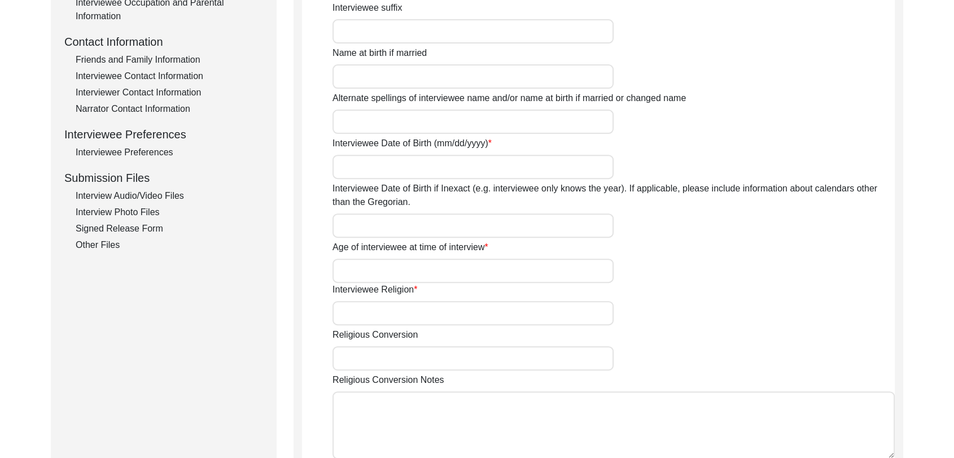
click at [172, 194] on div "Interview Audio/Video Files" at bounding box center [169, 196] width 187 height 14
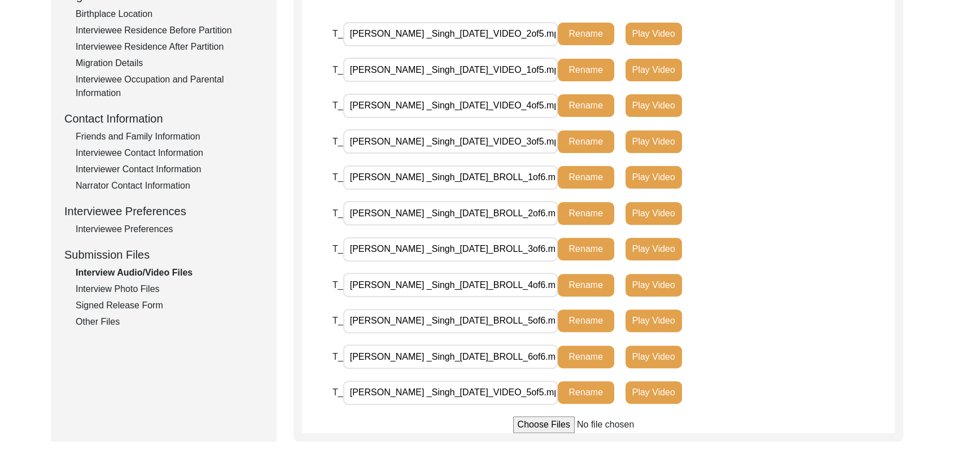
scroll to position [316, 0]
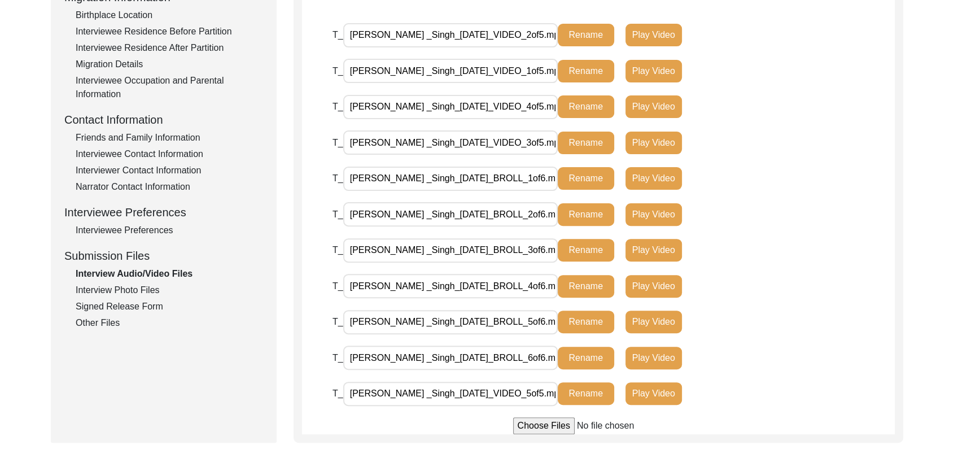
click at [149, 285] on div "Interview Photo Files" at bounding box center [169, 290] width 187 height 14
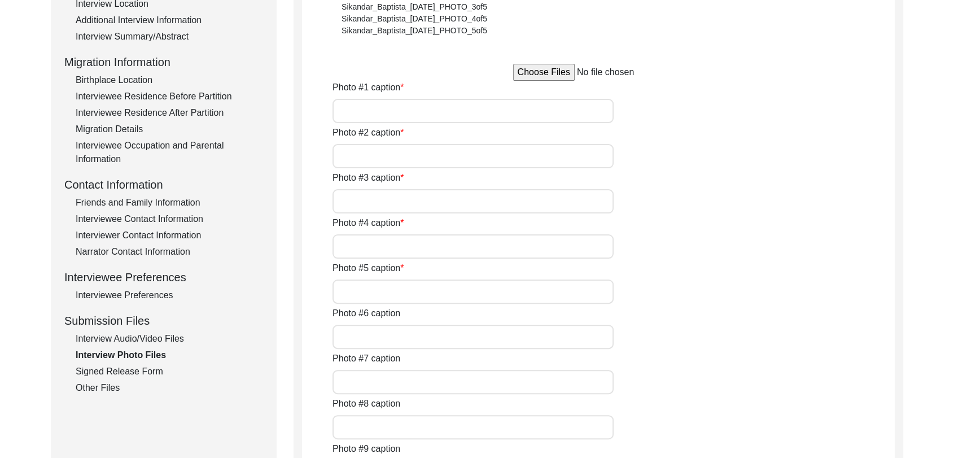
scroll to position [252, 0]
click at [161, 339] on div "Interview Audio/Video Files" at bounding box center [169, 338] width 187 height 14
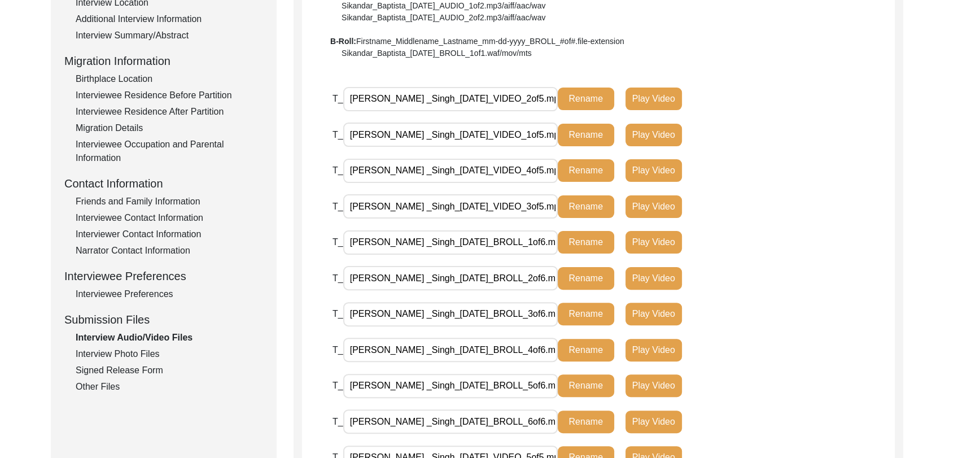
click at [152, 349] on div "Interview Photo Files" at bounding box center [169, 354] width 187 height 14
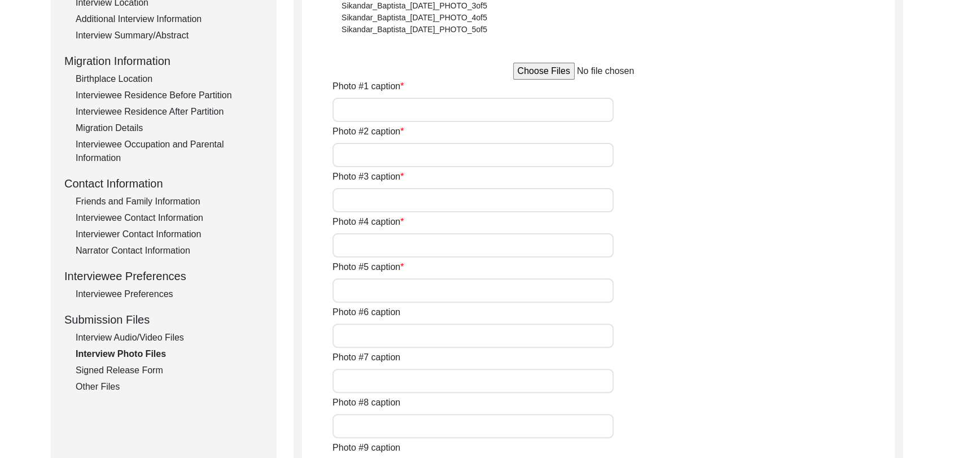
click at [390, 110] on input "Photo #1 caption" at bounding box center [473, 110] width 281 height 24
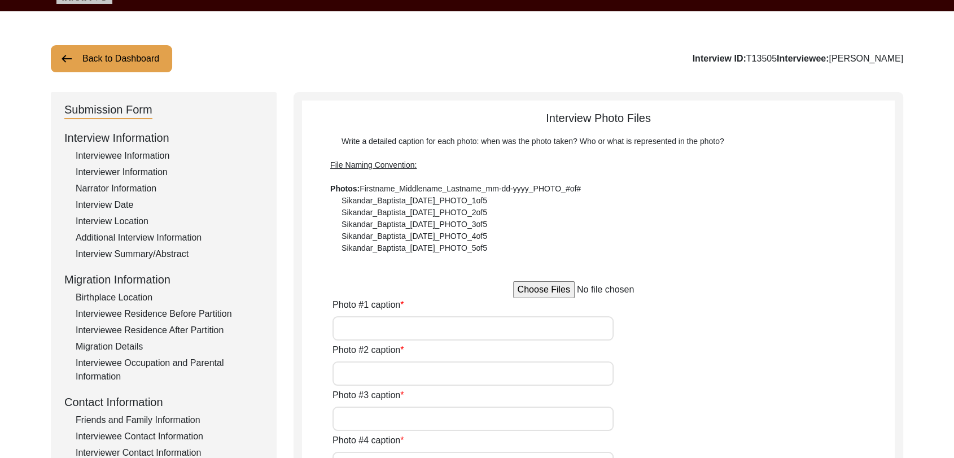
scroll to position [27, 0]
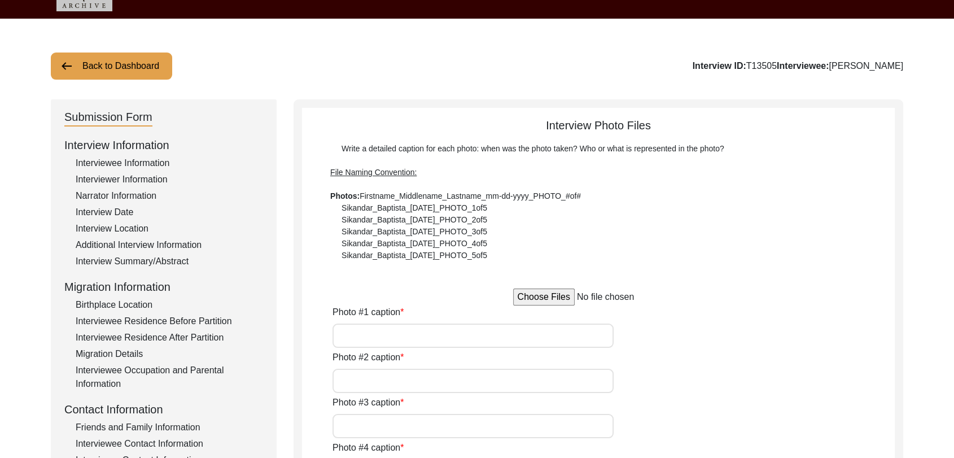
click at [126, 160] on div "Interviewee Information" at bounding box center [169, 163] width 187 height 14
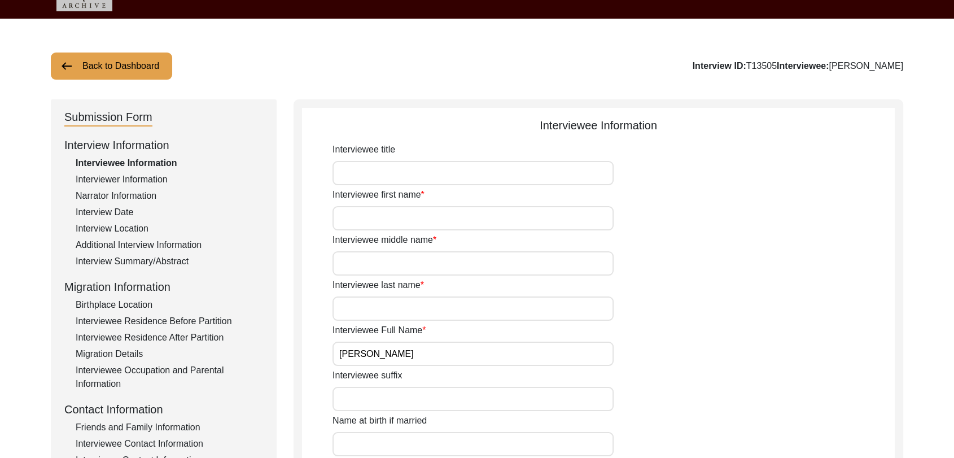
click at [371, 213] on input "Interviewee first name" at bounding box center [473, 218] width 281 height 24
click at [371, 265] on input "Interviewee middle name" at bounding box center [473, 263] width 281 height 24
click at [364, 311] on input "Interviewee last name" at bounding box center [473, 308] width 281 height 24
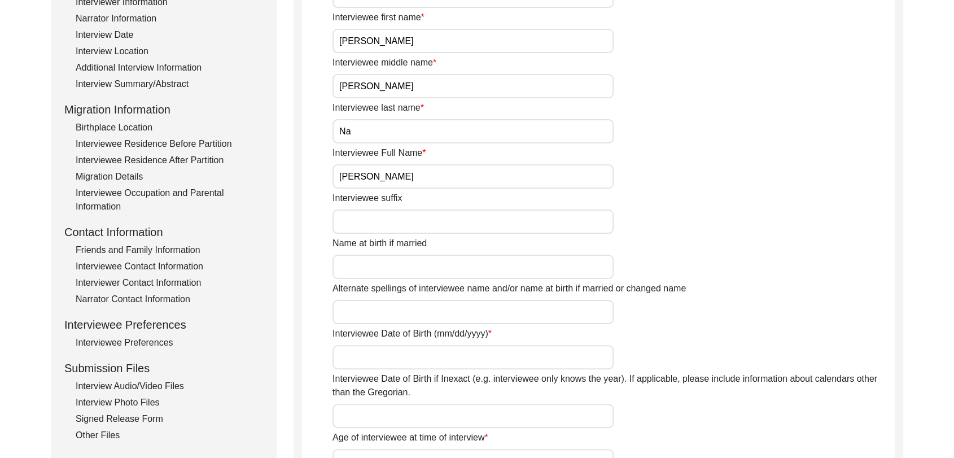
scroll to position [205, 0]
click at [365, 353] on input "Interviewee Date of Birth (mm/dd/yyyy)" at bounding box center [473, 356] width 281 height 24
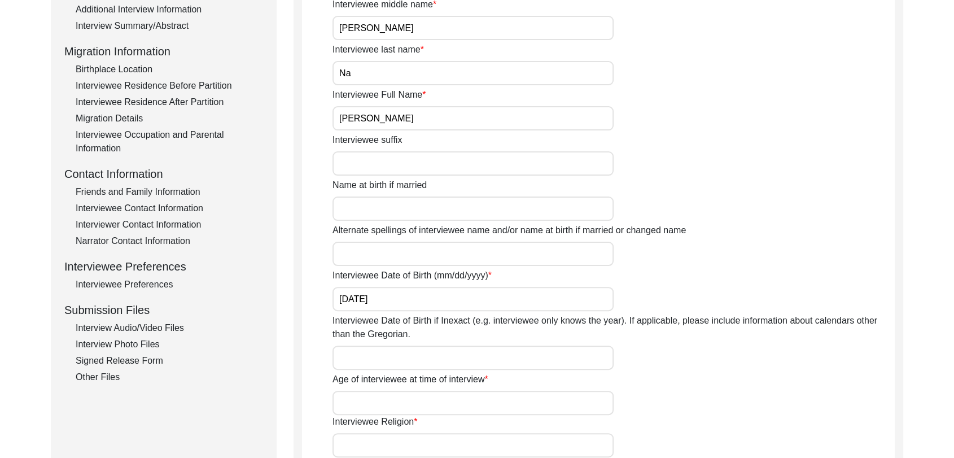
scroll to position [263, 0]
click at [365, 355] on input "Interviewee Date of Birth if Inexact (e.g. interviewee only knows the year). If…" at bounding box center [473, 357] width 281 height 24
click at [366, 403] on input "Age of interviewee at time of interview" at bounding box center [473, 402] width 281 height 24
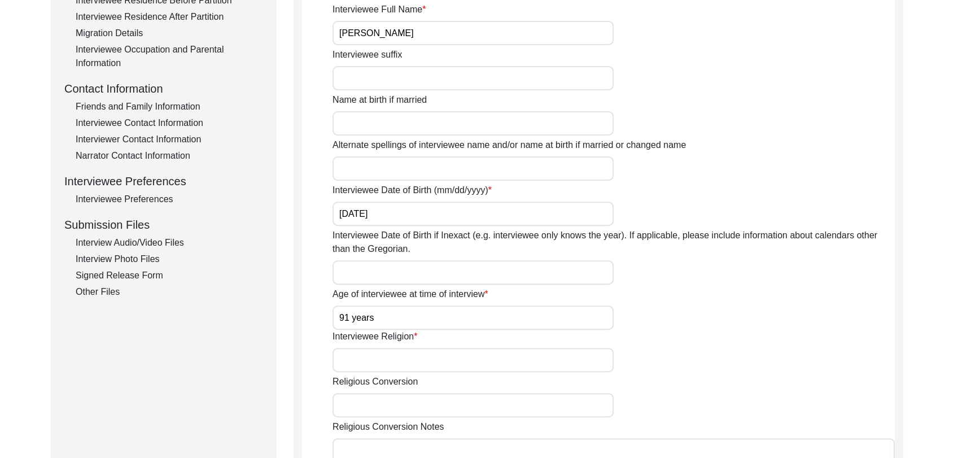
scroll to position [348, 0]
click at [381, 356] on input "Interviewee Religion" at bounding box center [473, 359] width 281 height 24
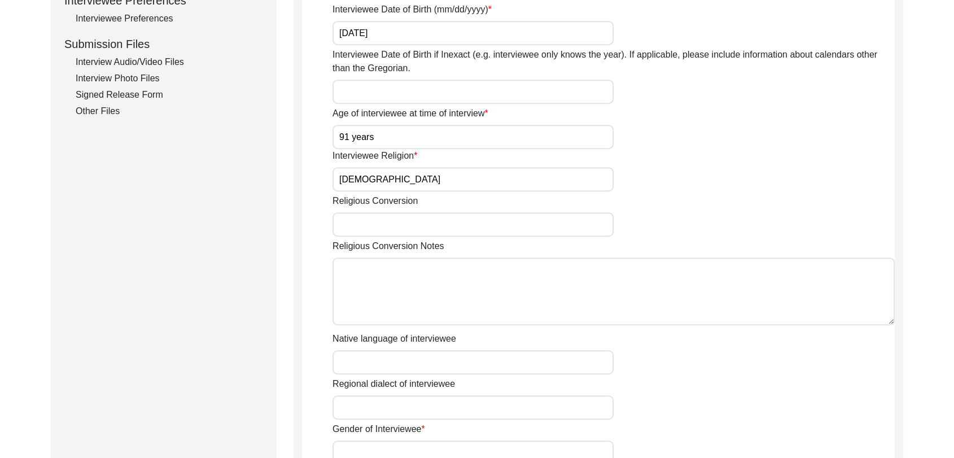
scroll to position [529, 0]
click at [372, 366] on input "Native language of interviewee" at bounding box center [473, 362] width 281 height 24
click at [389, 408] on input "Regional dialect of interviewee" at bounding box center [473, 407] width 281 height 24
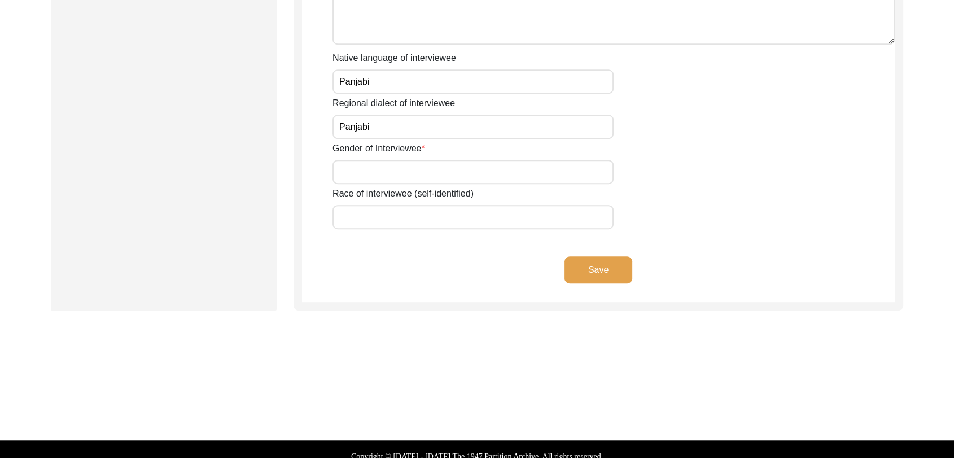
scroll to position [809, 0]
click at [365, 173] on input "Gender of Interviewee" at bounding box center [473, 172] width 281 height 24
click at [589, 266] on button "Save" at bounding box center [599, 269] width 68 height 27
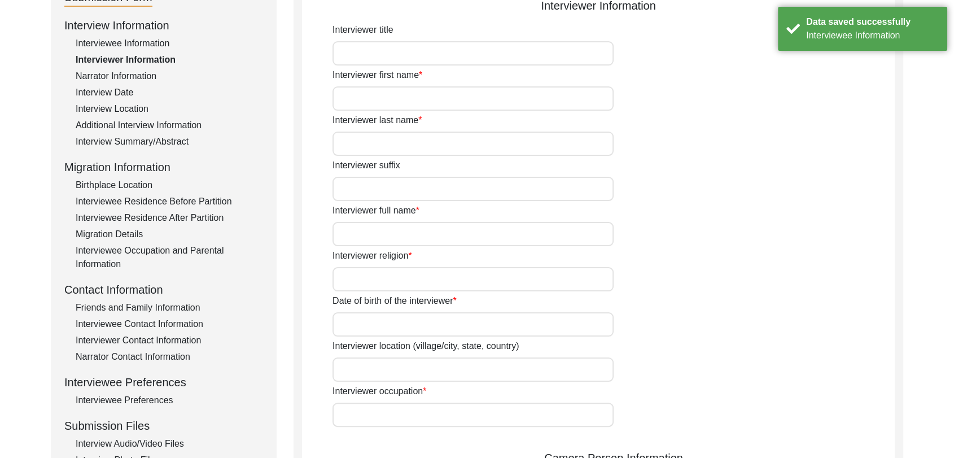
scroll to position [29, 0]
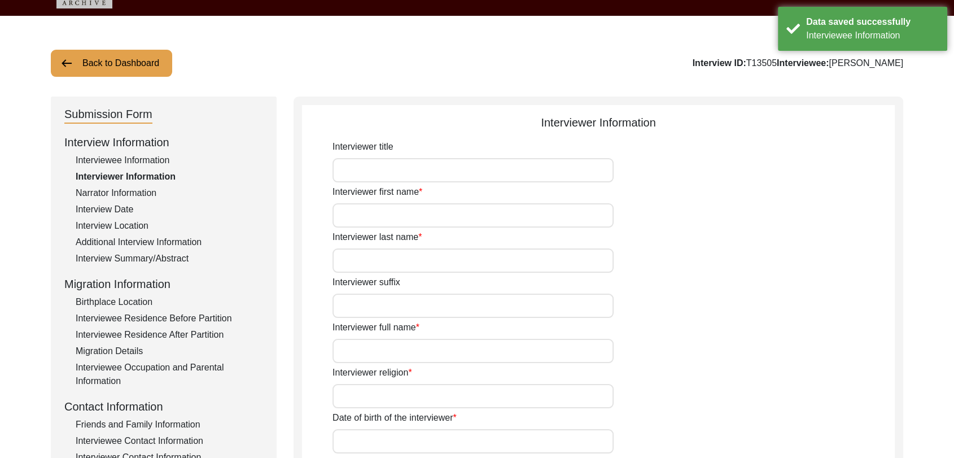
click at [437, 199] on div "Interviewer first name" at bounding box center [614, 206] width 562 height 42
click at [436, 207] on input "Interviewer first name" at bounding box center [473, 215] width 281 height 24
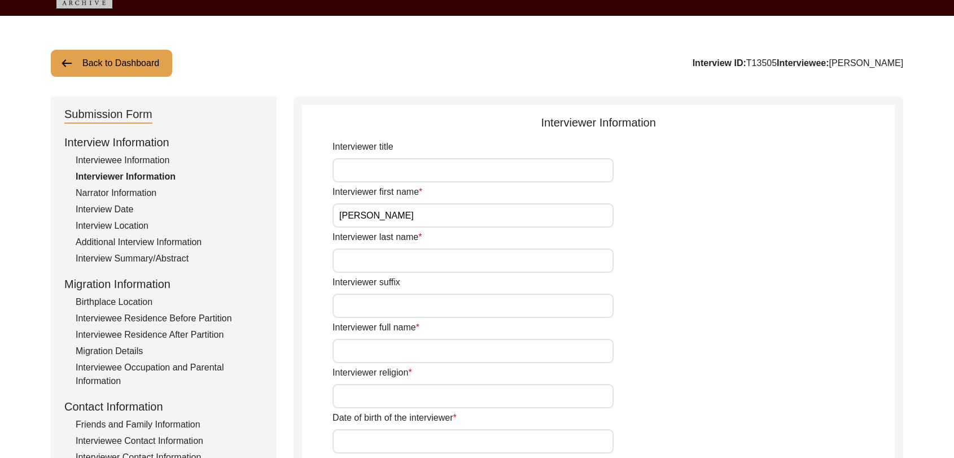
click at [402, 259] on input "Interviewer last name" at bounding box center [473, 260] width 281 height 24
click at [383, 357] on input "Interviewer full name" at bounding box center [473, 351] width 281 height 24
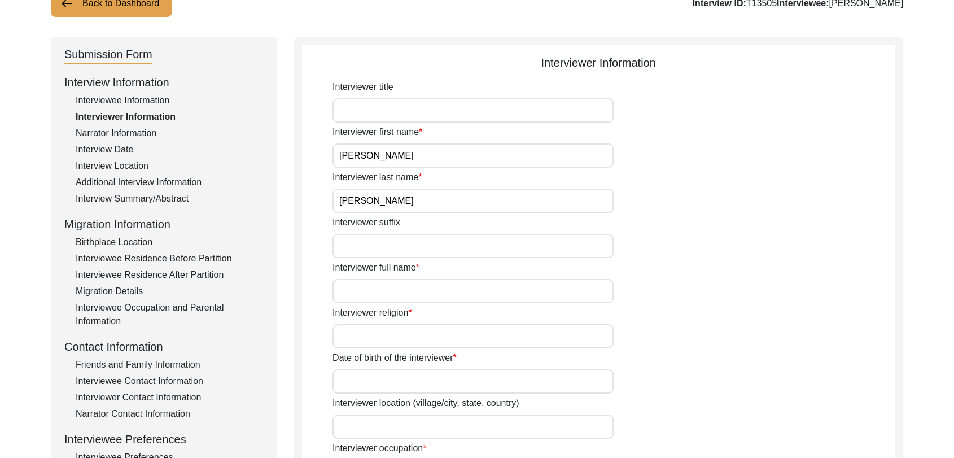
click at [363, 293] on input "Interviewer full name" at bounding box center [473, 291] width 281 height 24
click at [391, 346] on input "Interviewer religion" at bounding box center [473, 336] width 281 height 24
click at [386, 385] on input "Date of birth of the interviewer" at bounding box center [473, 381] width 281 height 24
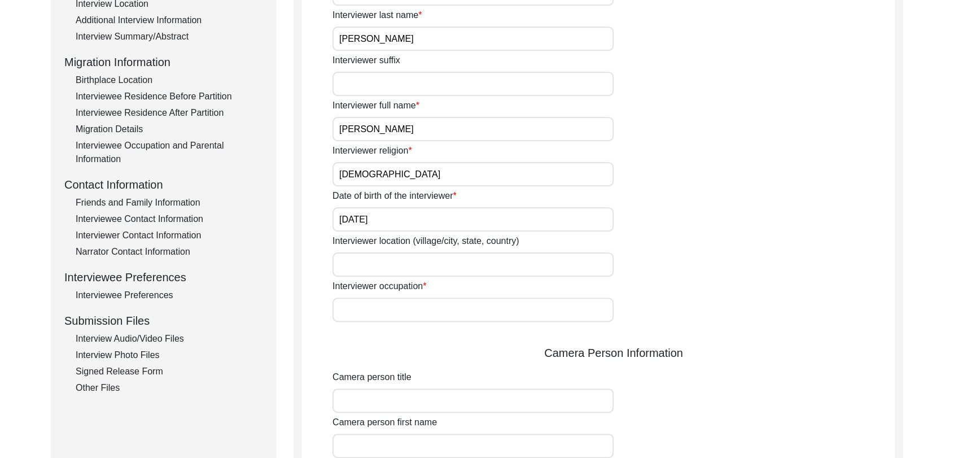
scroll to position [255, 0]
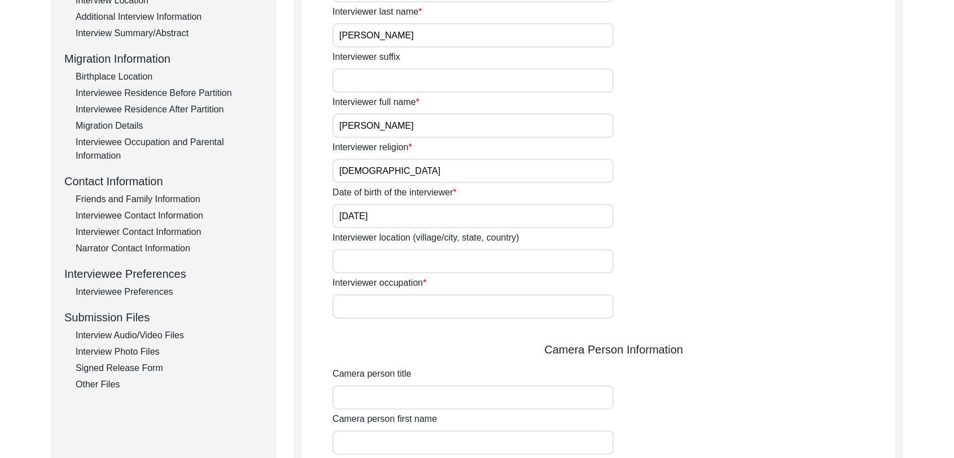
click at [374, 295] on input "Interviewer occupation" at bounding box center [473, 306] width 281 height 24
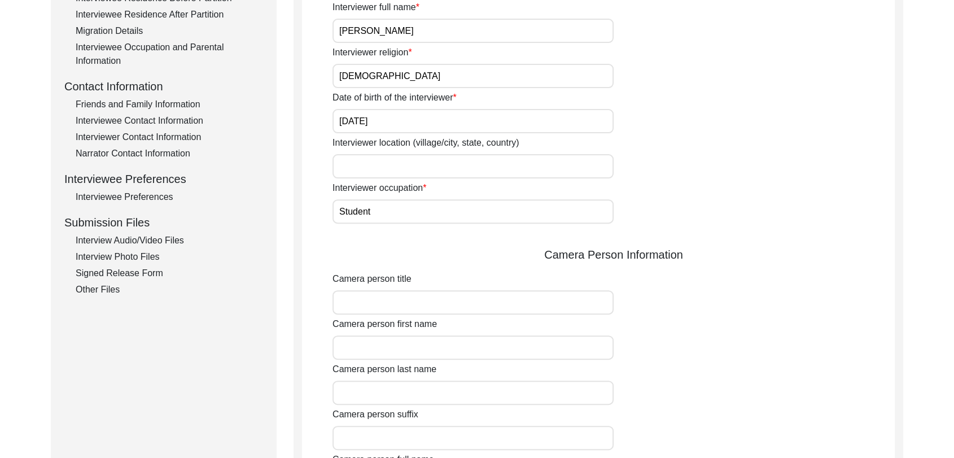
scroll to position [350, 0]
click at [361, 304] on input "Camera person title" at bounding box center [473, 302] width 281 height 24
click at [398, 341] on input "Camera person first name" at bounding box center [473, 347] width 281 height 24
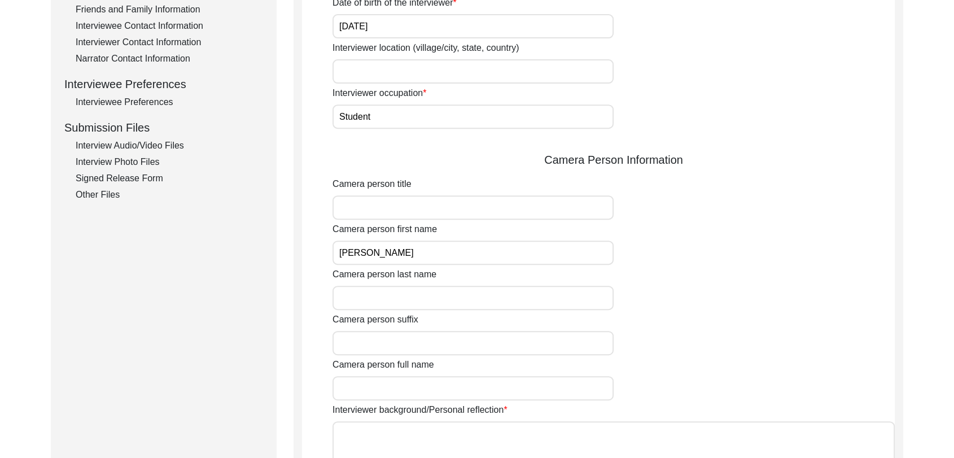
scroll to position [446, 0]
click at [360, 290] on input "Camera person last name" at bounding box center [473, 297] width 281 height 24
click at [369, 344] on input "Camera person suffix" at bounding box center [473, 342] width 281 height 24
click at [377, 382] on input "Camera person full name" at bounding box center [473, 387] width 281 height 24
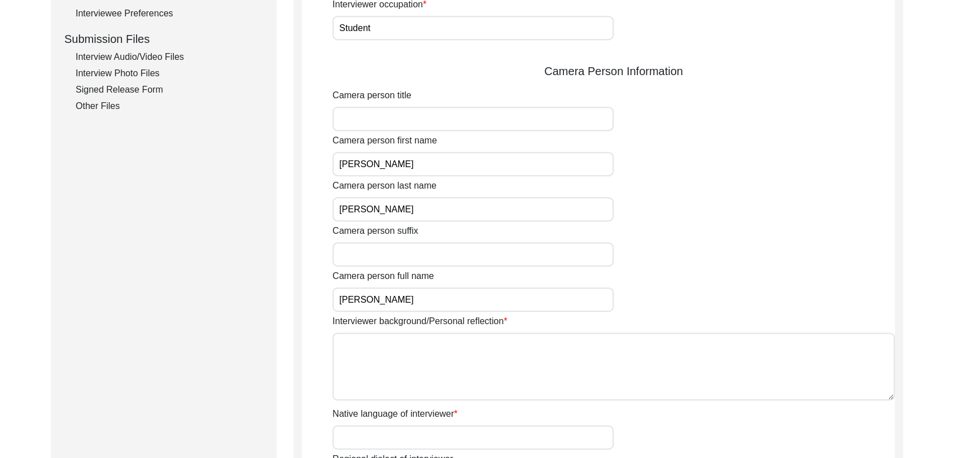
click at [398, 371] on textarea "Interviewer background/Personal reflection" at bounding box center [614, 367] width 562 height 68
click at [381, 354] on textarea "Interviewer background/Personal reflection" at bounding box center [614, 367] width 562 height 68
paste textarea "[PERSON_NAME] Son of [PERSON_NAME] living in [GEOGRAPHIC_DATA] village of [GEOG…"
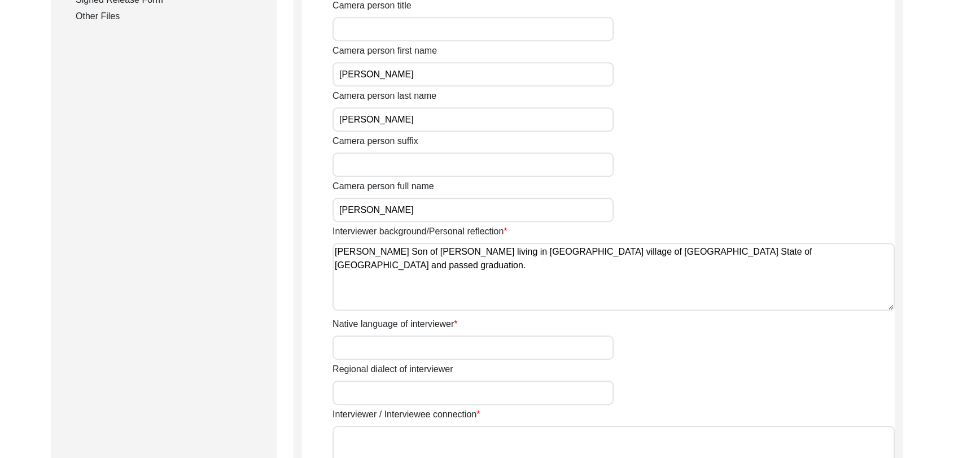
scroll to position [623, 0]
click at [368, 341] on input "Native language of interviewer" at bounding box center [473, 347] width 281 height 24
click at [399, 387] on input "Regional dialect of interviewer" at bounding box center [473, 392] width 281 height 24
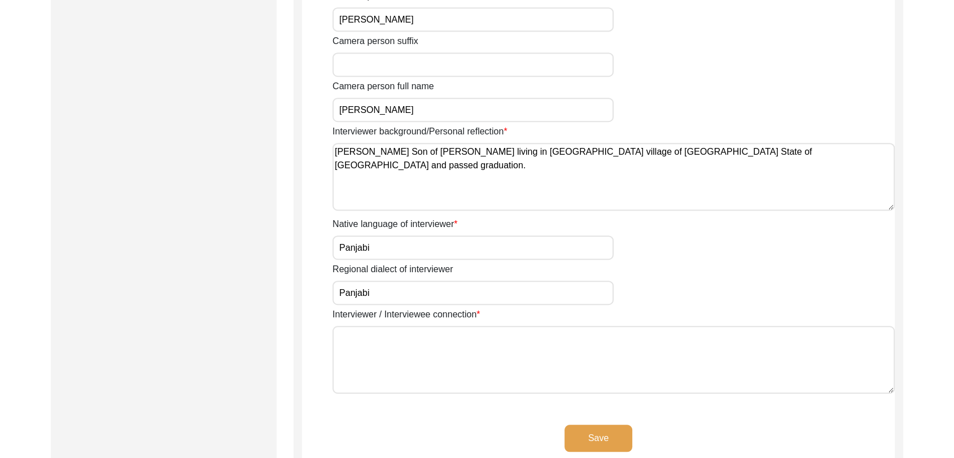
scroll to position [723, 0]
click at [389, 341] on textarea "Interviewer / Interviewee connection" at bounding box center [614, 359] width 562 height 68
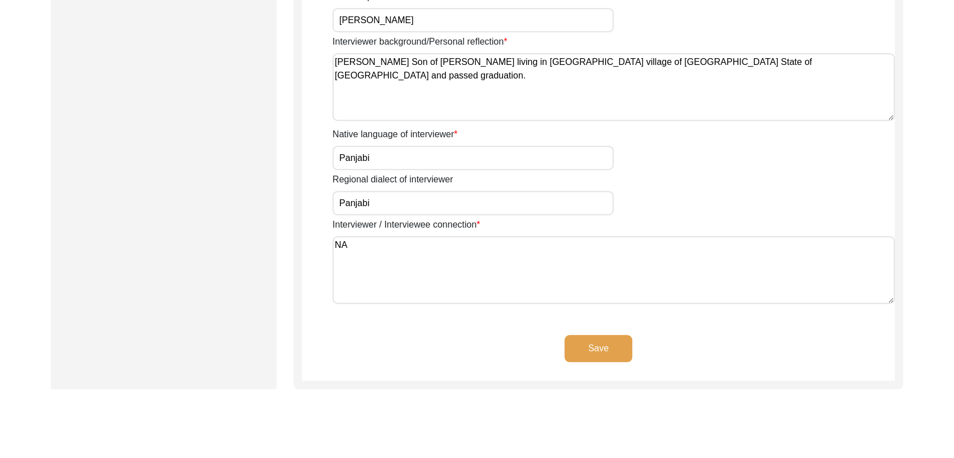
scroll to position [813, 0]
click at [614, 350] on button "Save" at bounding box center [599, 347] width 68 height 27
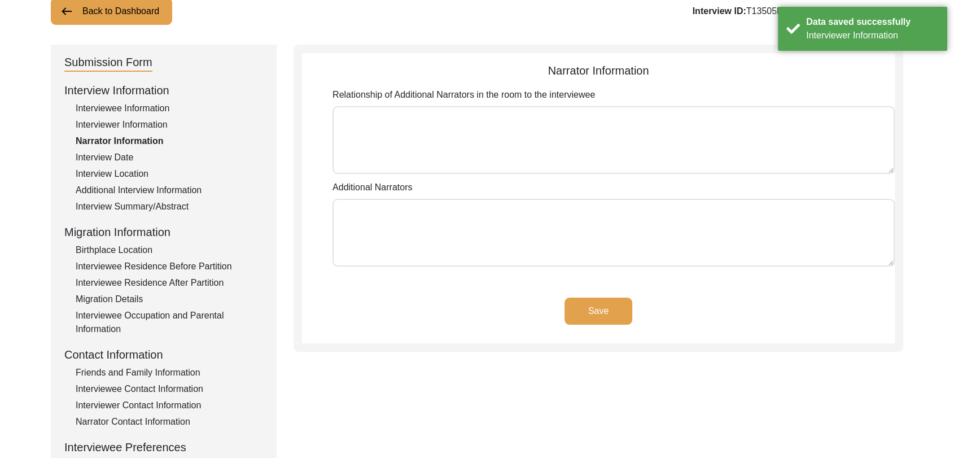
scroll to position [82, 0]
click at [586, 302] on button "Save" at bounding box center [599, 309] width 68 height 27
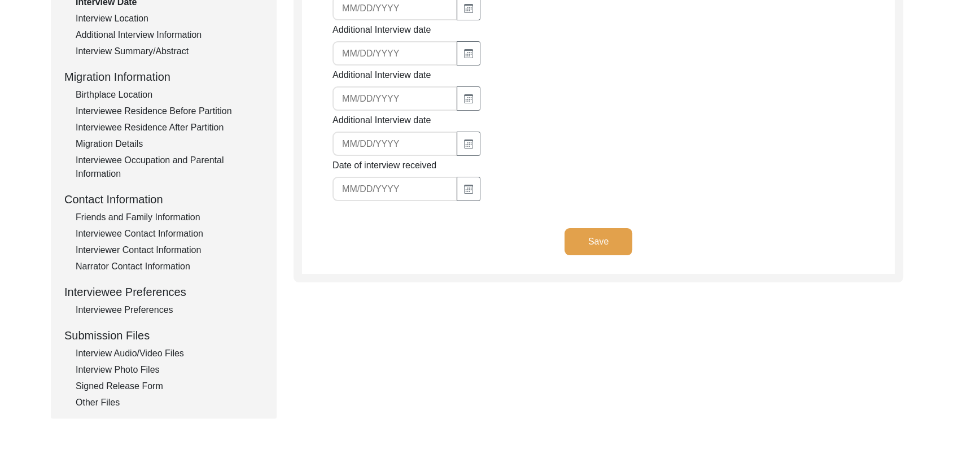
scroll to position [243, 0]
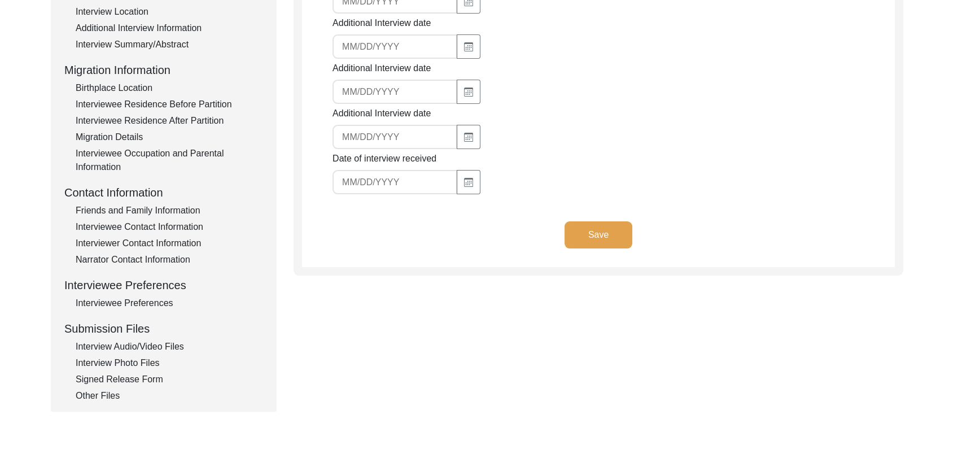
click at [141, 347] on div "Interview Audio/Video Files" at bounding box center [169, 347] width 187 height 14
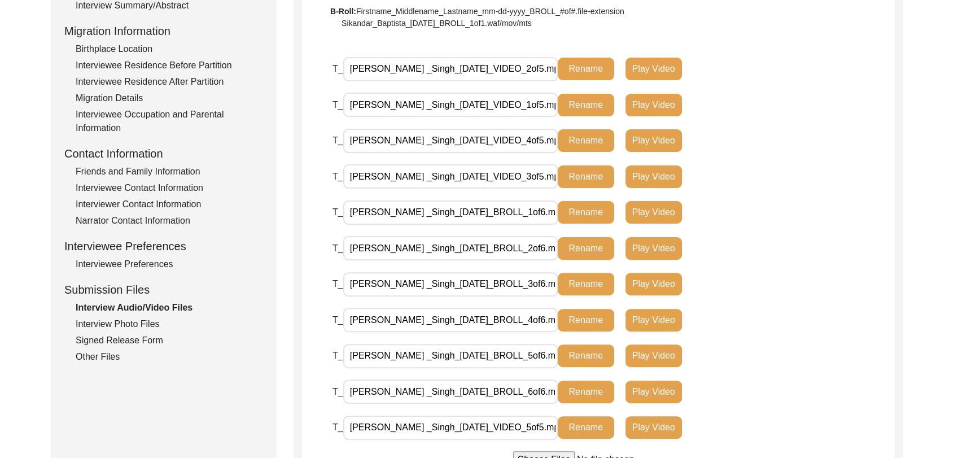
scroll to position [281, 0]
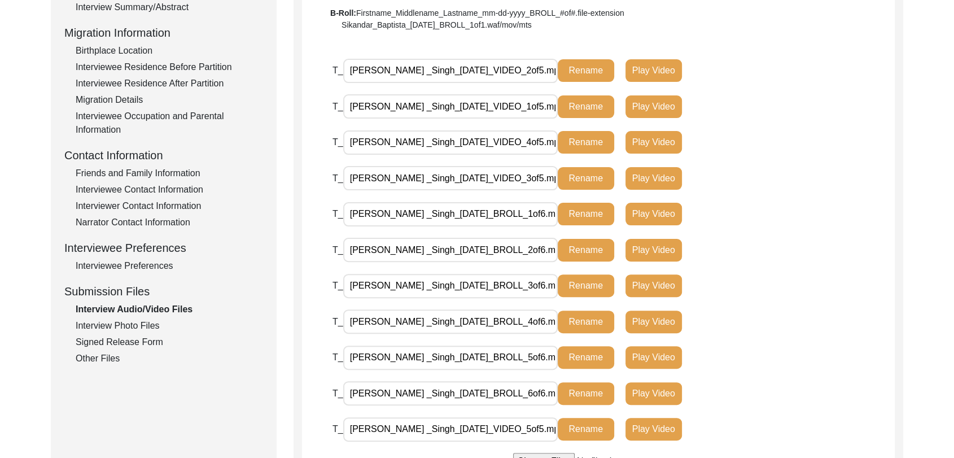
drag, startPoint x: 294, startPoint y: 299, endPoint x: 417, endPoint y: 294, distance: 122.6
click at [417, 294] on _Singh_08-23-2025_BROLL_3of6\ "[PERSON_NAME] _Singh_[DATE]_BROLL_3of6.mp4" at bounding box center [450, 286] width 215 height 24
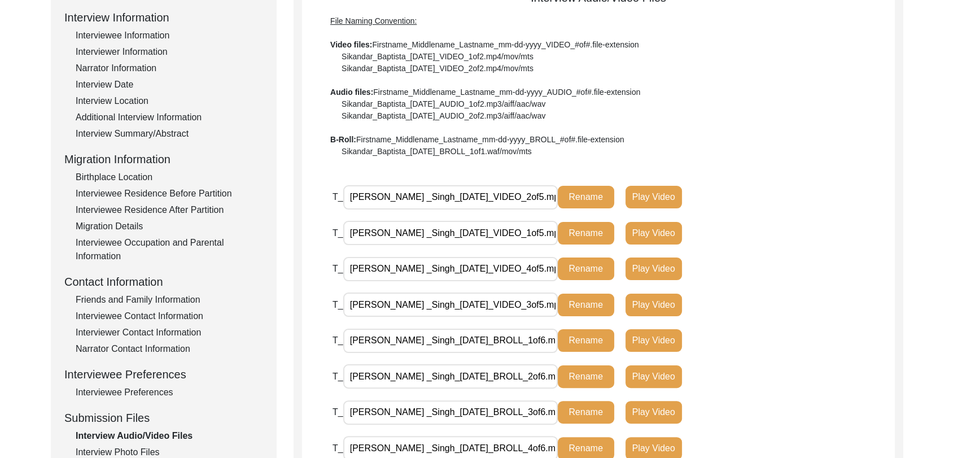
scroll to position [154, 0]
click at [123, 95] on div "Interview Location" at bounding box center [169, 102] width 187 height 14
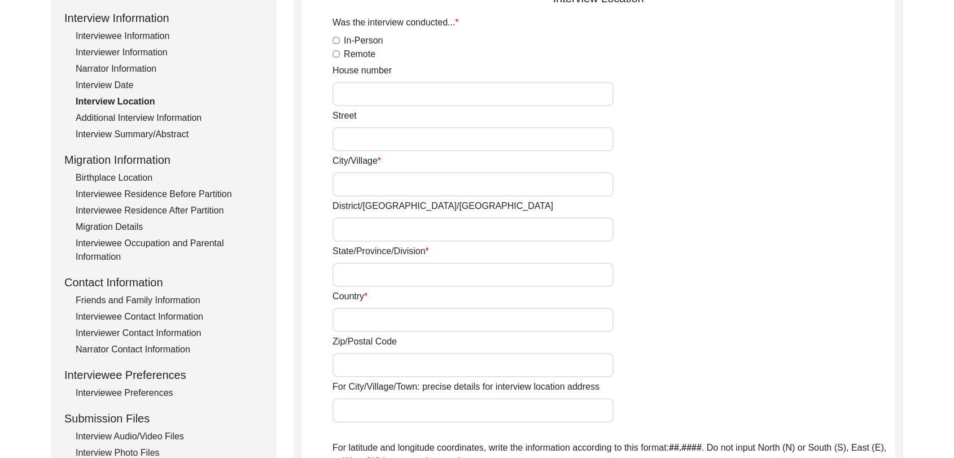
click at [121, 86] on div "Interview Date" at bounding box center [169, 85] width 187 height 14
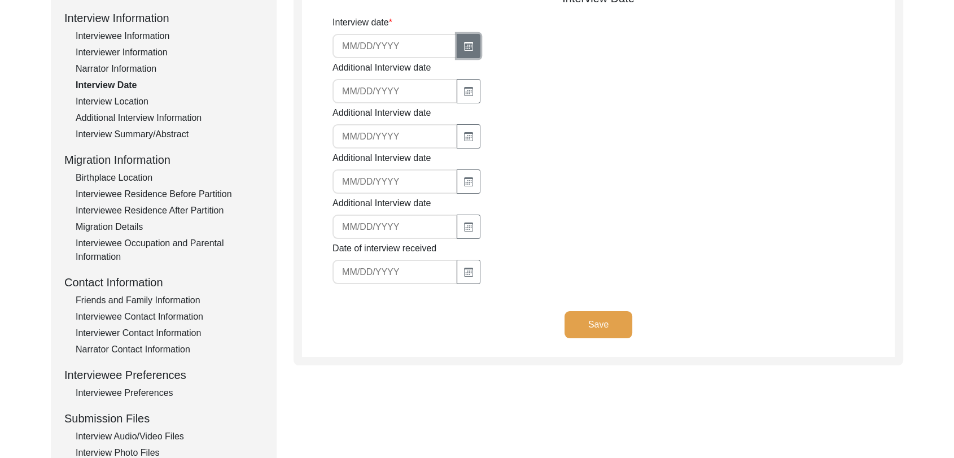
click at [464, 47] on icon "button" at bounding box center [468, 46] width 9 height 9
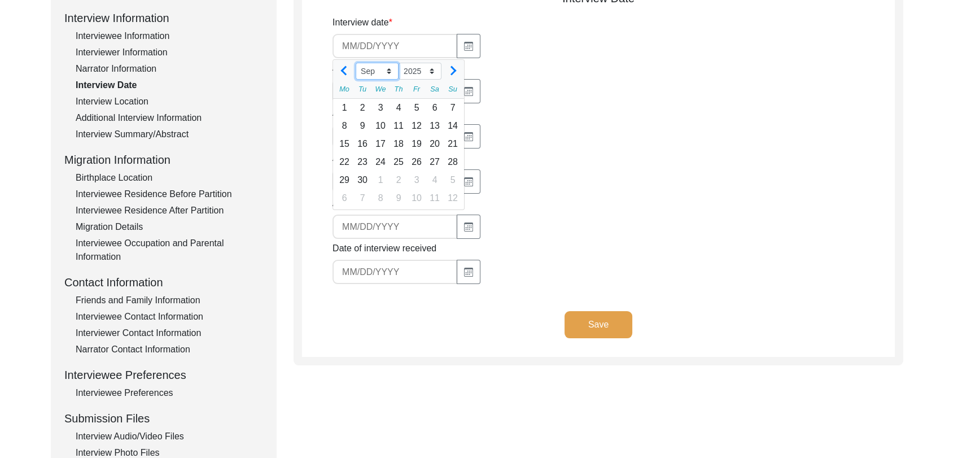
click at [391, 69] on select "Jan Feb Mar Apr May Jun [DATE] Aug Sep Oct Nov Dec" at bounding box center [377, 71] width 43 height 17
click at [356, 63] on select "Jan Feb Mar Apr May Jun [DATE] Aug Sep Oct Nov Dec" at bounding box center [377, 71] width 43 height 17
click at [437, 162] on div "23" at bounding box center [435, 162] width 18 height 18
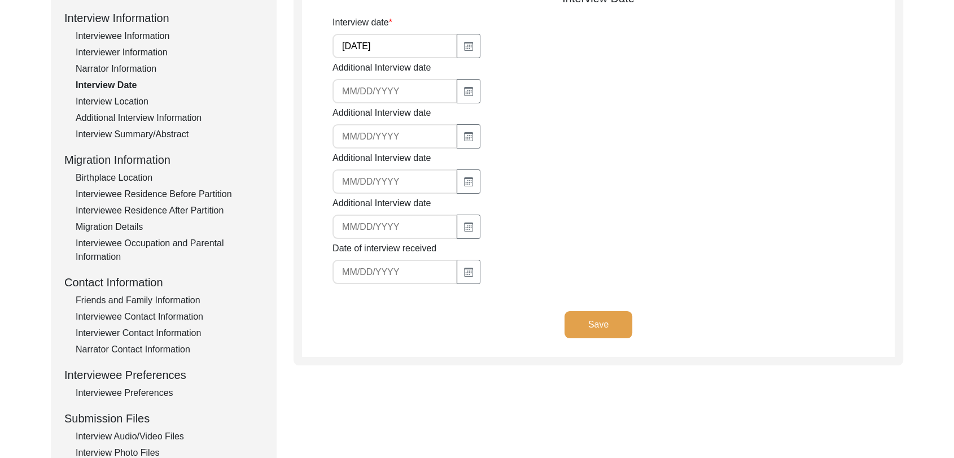
click at [604, 339] on div "Save" at bounding box center [598, 334] width 593 height 46
click at [604, 321] on button "Save" at bounding box center [599, 324] width 68 height 27
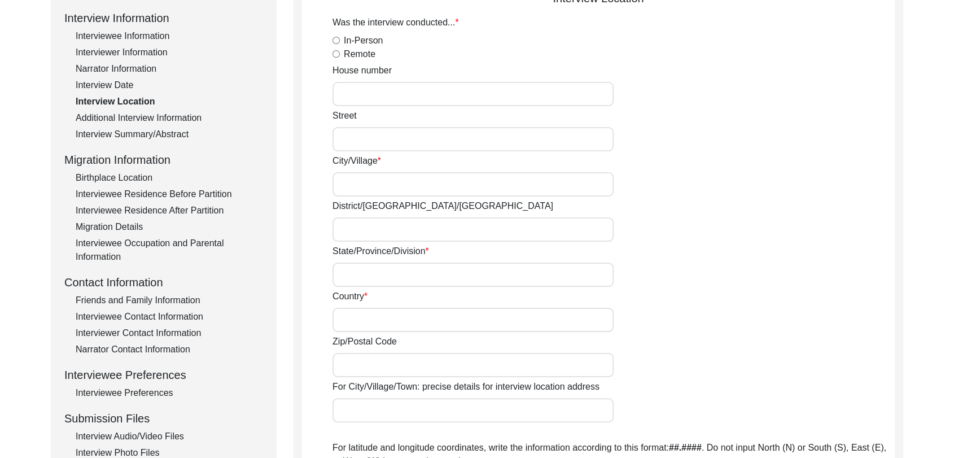
click at [338, 37] on input "In-Person" at bounding box center [336, 40] width 7 height 7
click at [369, 182] on input "City/Village" at bounding box center [473, 184] width 281 height 24
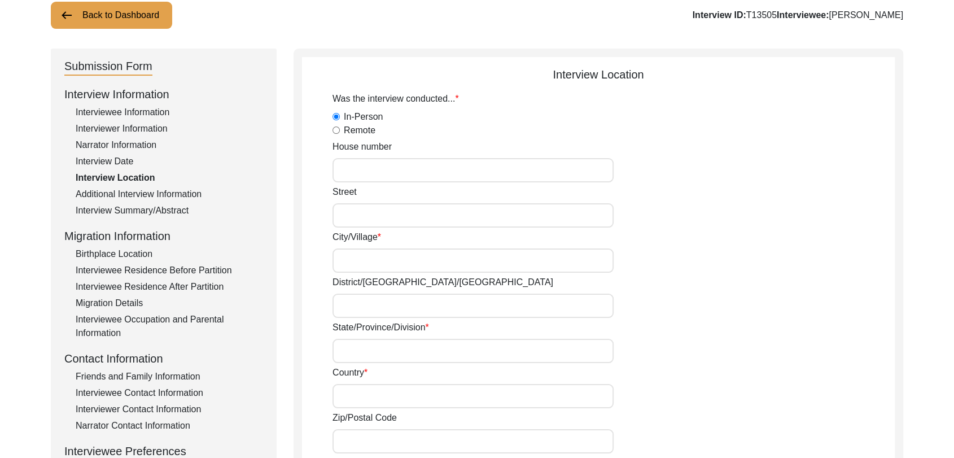
scroll to position [126, 0]
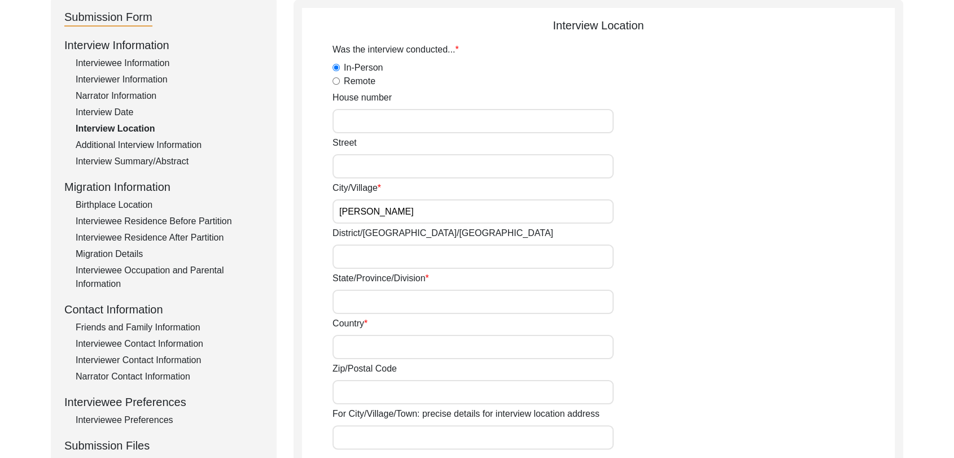
click at [350, 263] on input "District/[GEOGRAPHIC_DATA]/[GEOGRAPHIC_DATA]" at bounding box center [473, 257] width 281 height 24
click at [375, 301] on input "State/Province/Division" at bounding box center [473, 302] width 281 height 24
click at [362, 351] on input "Country" at bounding box center [473, 347] width 281 height 24
click at [337, 407] on label "For City/Village/Town: precise details for interview location address" at bounding box center [466, 414] width 267 height 14
click at [337, 425] on input "For City/Village/Town: precise details for interview location address" at bounding box center [473, 437] width 281 height 24
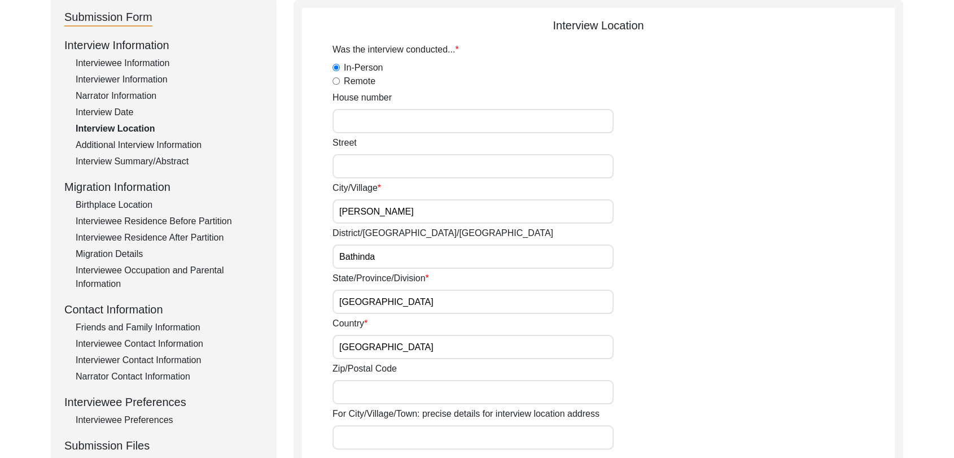
click at [347, 390] on input "Zip/Postal Code" at bounding box center [473, 392] width 281 height 24
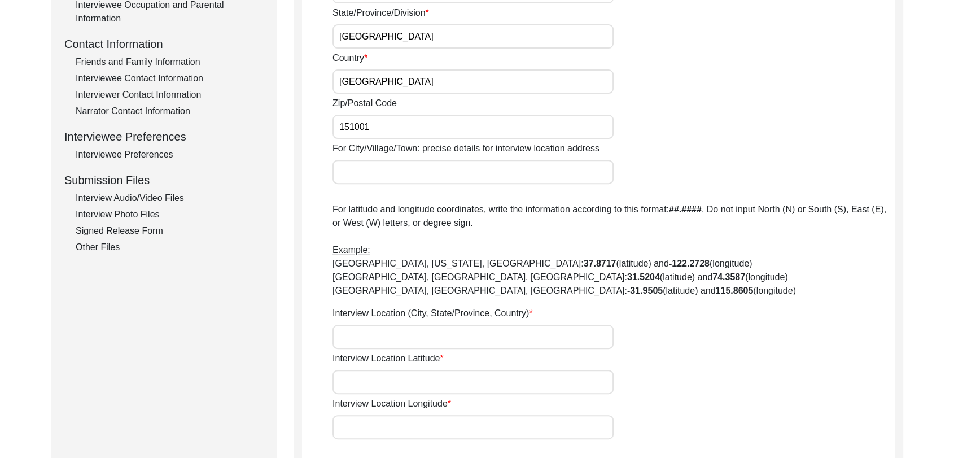
scroll to position [394, 0]
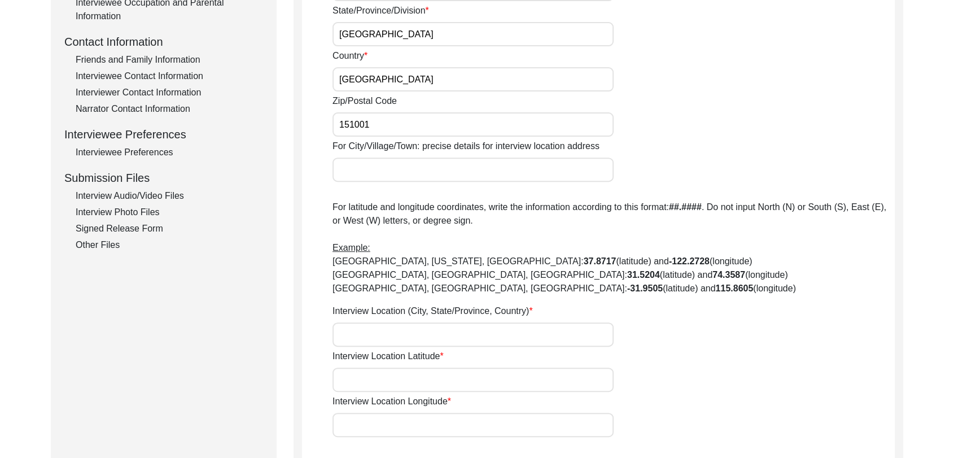
click at [350, 331] on input "Interview Location (City, State/Province, Country)" at bounding box center [473, 334] width 281 height 24
click at [342, 391] on div "Was the interview conducted... In-Person Remote House [GEOGRAPHIC_DATA]/Village…" at bounding box center [614, 106] width 562 height 662
click at [357, 378] on input "Interview Location Latitude" at bounding box center [473, 380] width 281 height 24
click at [384, 413] on input "Interview Location Longitude" at bounding box center [473, 425] width 281 height 24
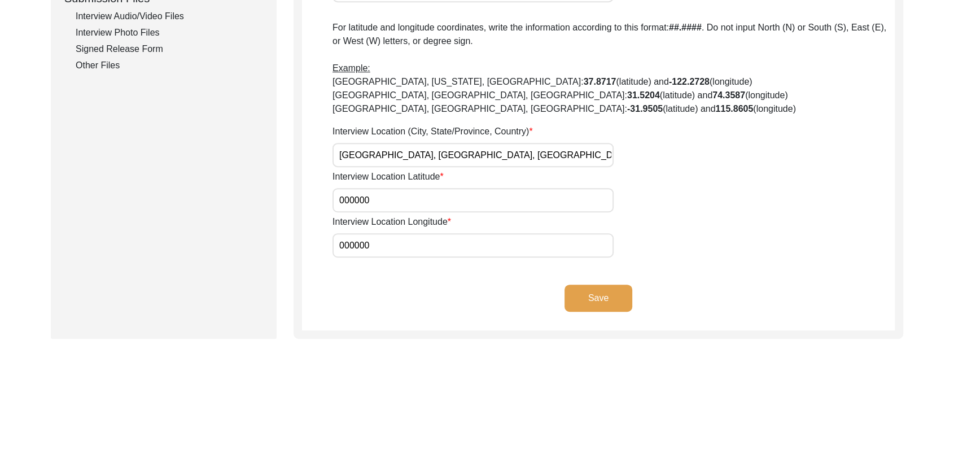
click at [579, 300] on button "Save" at bounding box center [599, 298] width 68 height 27
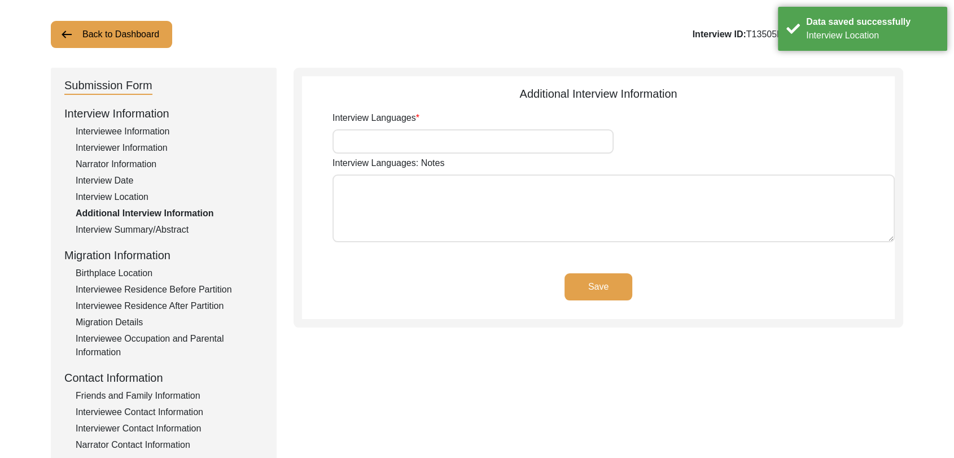
scroll to position [58, 0]
click at [364, 140] on input "Interview Languages" at bounding box center [473, 142] width 281 height 24
click at [596, 280] on button "Save" at bounding box center [599, 287] width 68 height 27
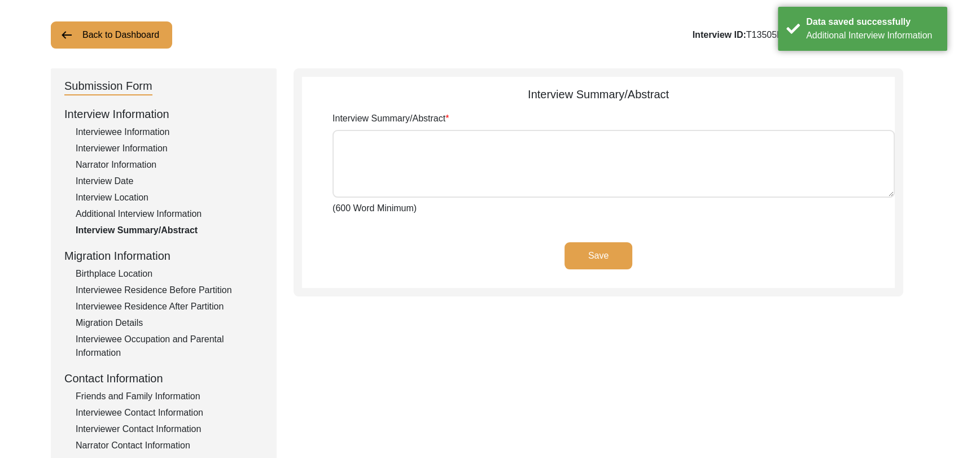
drag, startPoint x: 400, startPoint y: 169, endPoint x: 643, endPoint y: 395, distance: 330.8
click at [643, 395] on div "Submission Form Interview Information Interviewee Information Interviewer Infor…" at bounding box center [477, 332] width 853 height 529
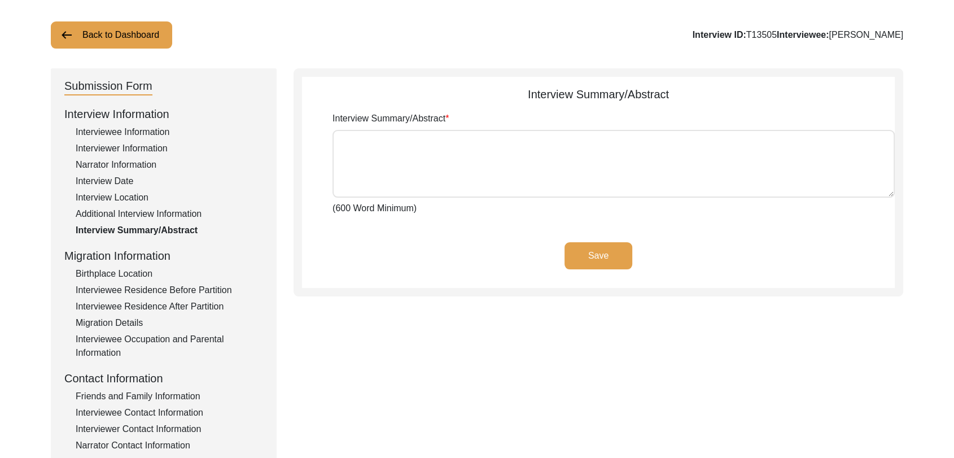
click at [379, 164] on textarea "Interview Summary/Abstract" at bounding box center [614, 164] width 562 height 68
paste textarea "lorਾi dੁsiੇa cਿੰa eੱse dਾ eiu temੰiੇ uੰlਾe dੇ mਿੱa 55 eੂa 1740 mੂੰ vਿੰq nੌeਾ ul…"
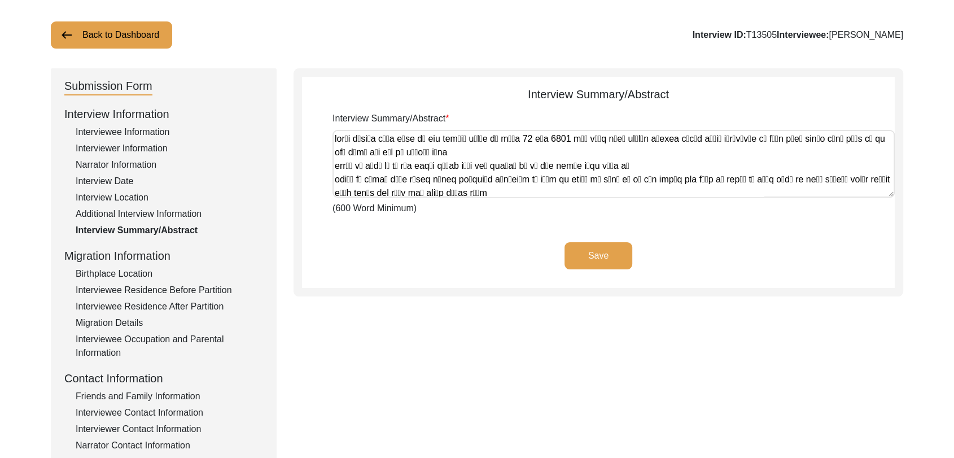
scroll to position [827, 0]
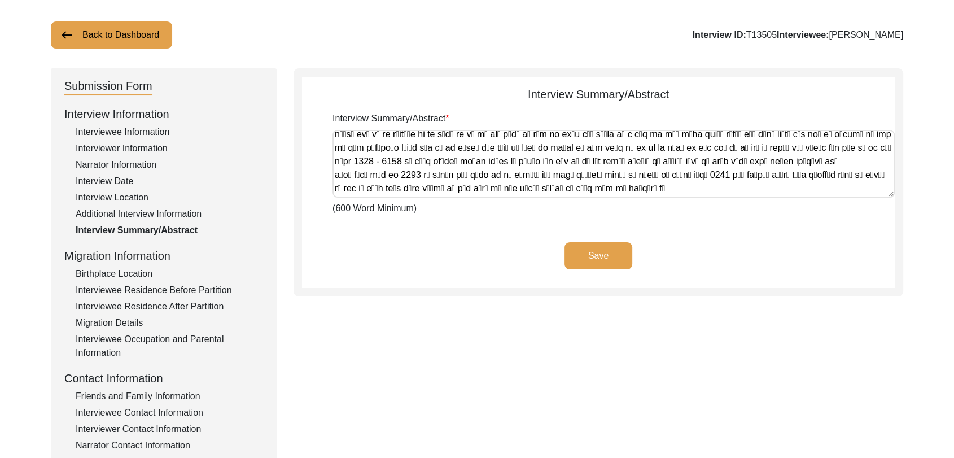
click at [609, 259] on button "Save" at bounding box center [599, 255] width 68 height 27
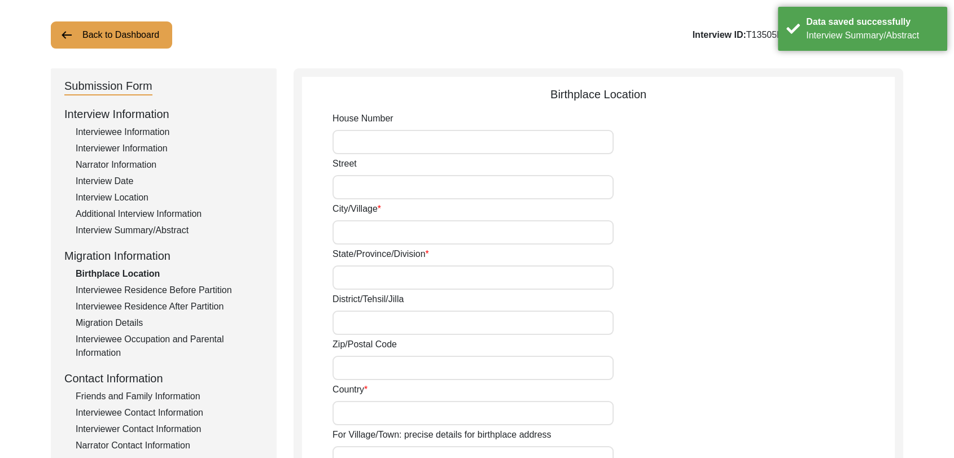
click at [342, 237] on input "City/Village" at bounding box center [473, 232] width 281 height 24
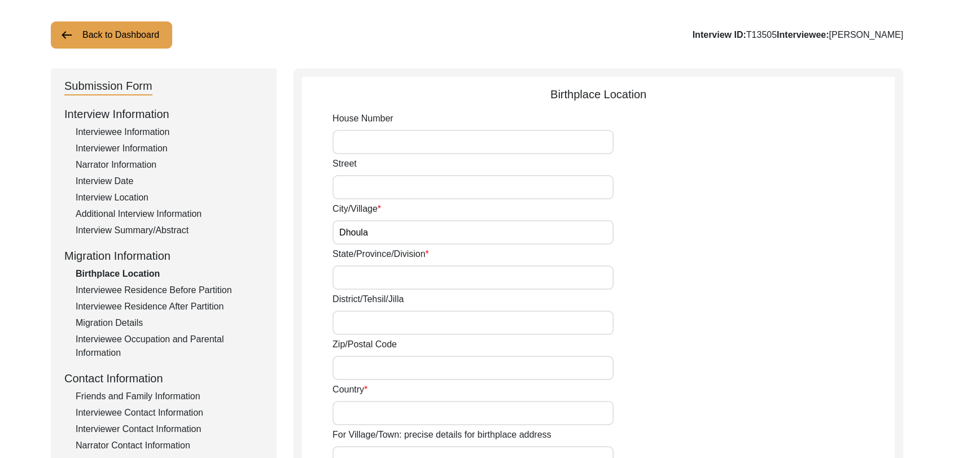
click at [361, 275] on input "State/Province/Division" at bounding box center [473, 277] width 281 height 24
click at [363, 322] on input "District/Tehsil/Jilla" at bounding box center [473, 323] width 281 height 24
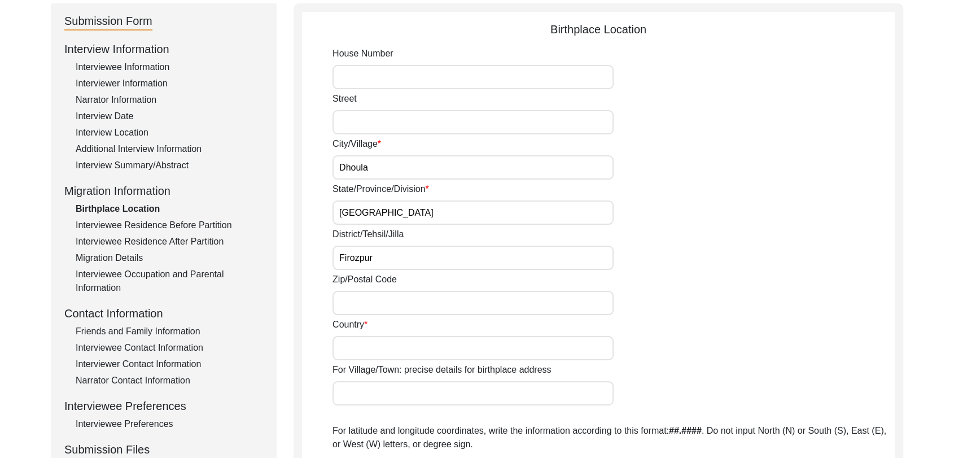
scroll to position [128, 0]
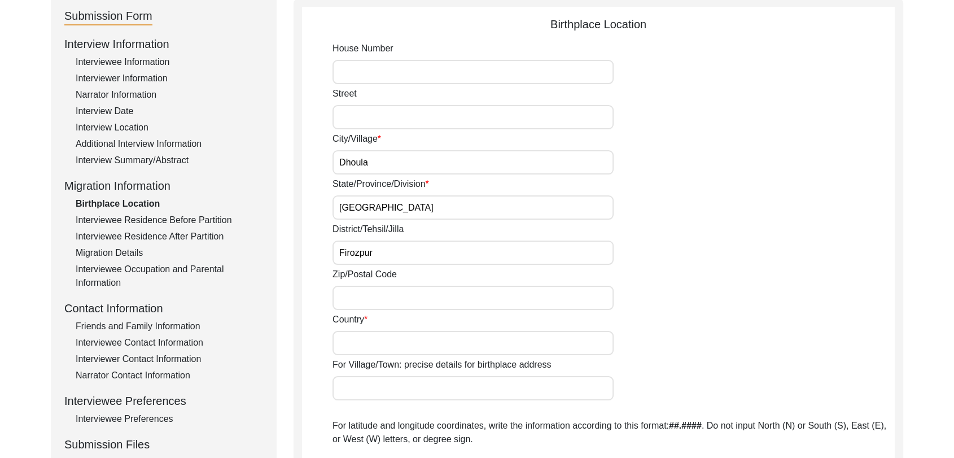
click at [356, 300] on input "Zip/Postal Code" at bounding box center [473, 298] width 281 height 24
click at [356, 342] on input "Country" at bounding box center [473, 343] width 281 height 24
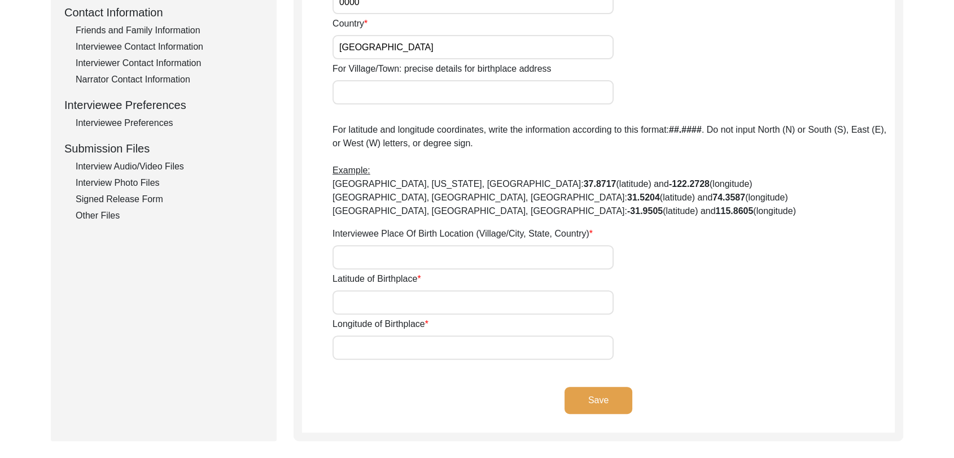
scroll to position [424, 0]
click at [361, 259] on input "Interviewee Place Of Birth Location (Village/City, State, Country)" at bounding box center [473, 257] width 281 height 24
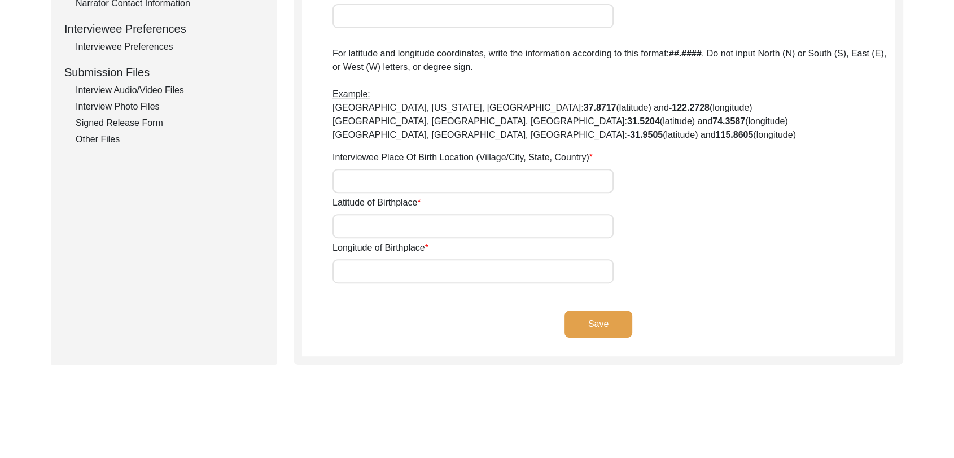
scroll to position [501, 0]
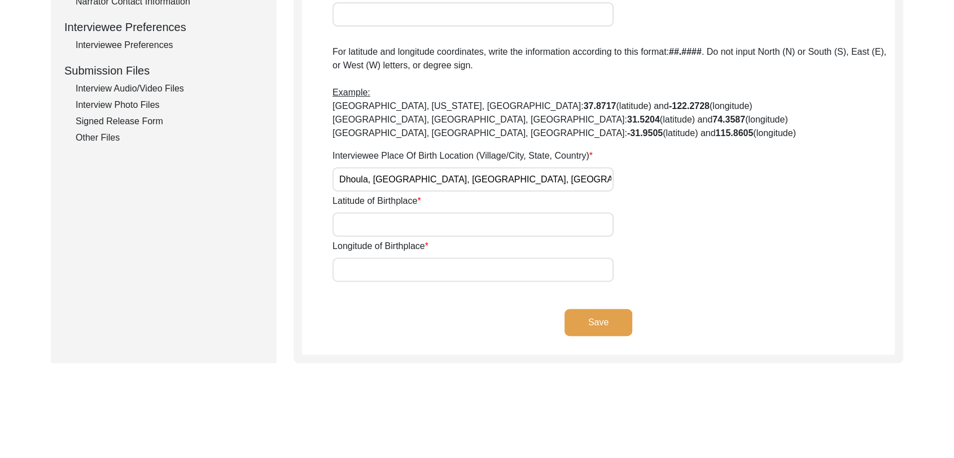
click at [362, 209] on div "Latitude of Birthplace" at bounding box center [614, 215] width 562 height 42
click at [363, 228] on input "Latitude of Birthplace" at bounding box center [473, 224] width 281 height 24
click at [376, 261] on input "Longitude of Birthplace" at bounding box center [473, 270] width 281 height 24
click at [604, 323] on button "Save" at bounding box center [599, 322] width 68 height 27
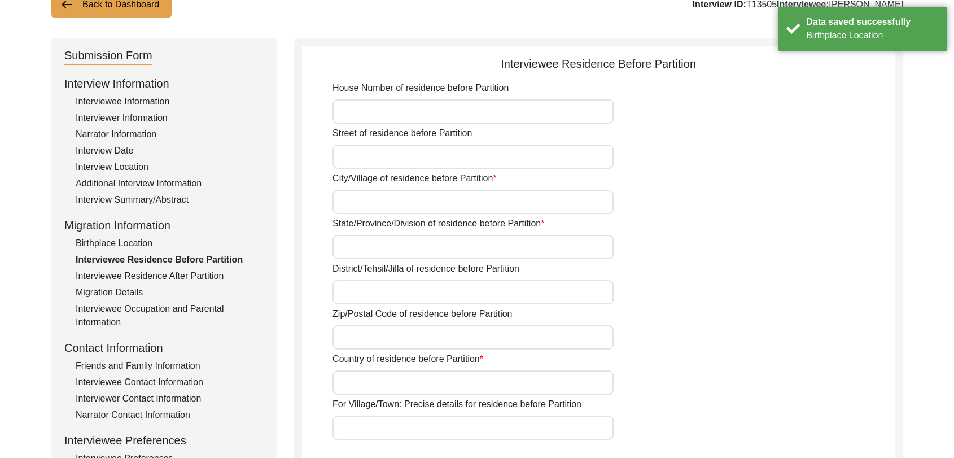
scroll to position [0, 0]
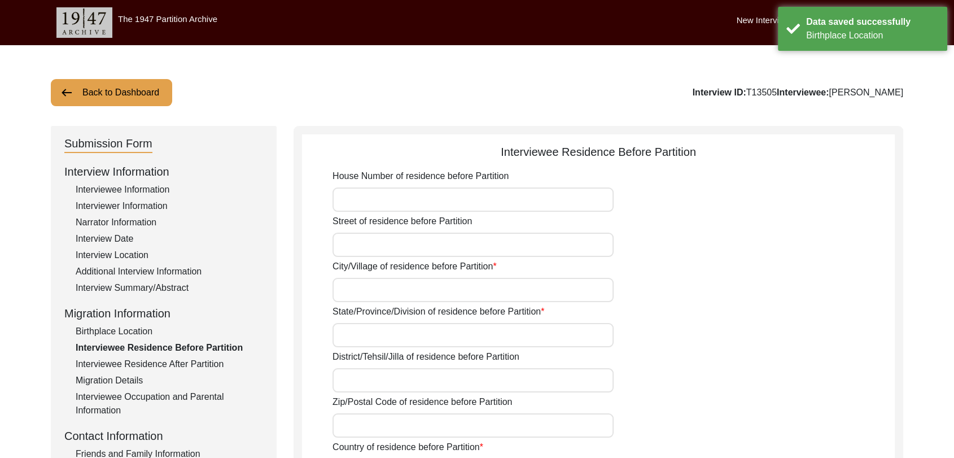
click at [352, 198] on input "House Number of residence before Partition" at bounding box center [473, 199] width 281 height 24
click at [372, 245] on input "Street of residence before Partition" at bounding box center [473, 245] width 281 height 24
click at [369, 286] on input "City/Village of residence before Partition" at bounding box center [473, 290] width 281 height 24
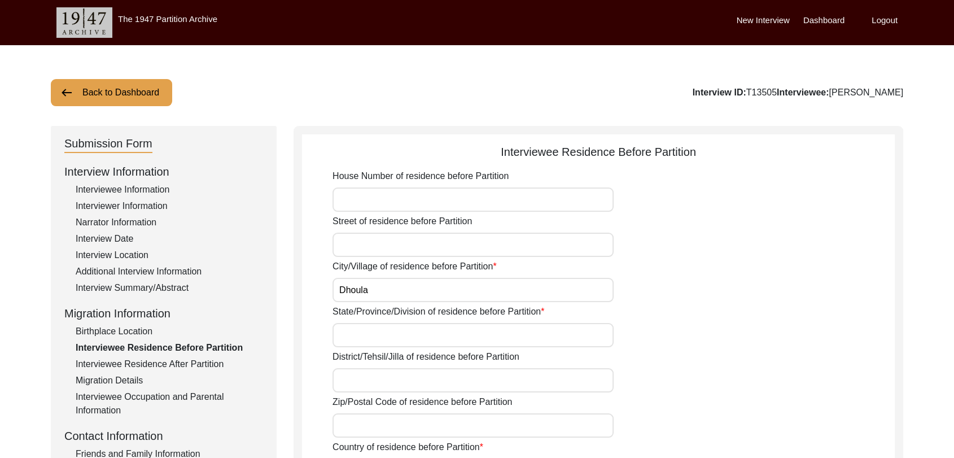
click at [366, 339] on input "State/Province/Division of residence before Partition" at bounding box center [473, 335] width 281 height 24
click at [350, 387] on input "District/Tehsil/Jilla of residence before Partition" at bounding box center [473, 380] width 281 height 24
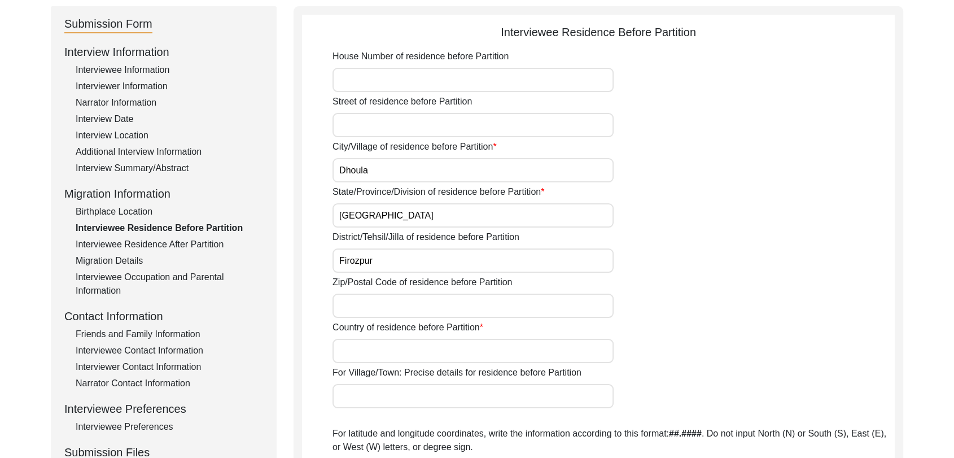
scroll to position [120, 0]
click at [361, 347] on input "Country of residence before Partition" at bounding box center [473, 350] width 281 height 24
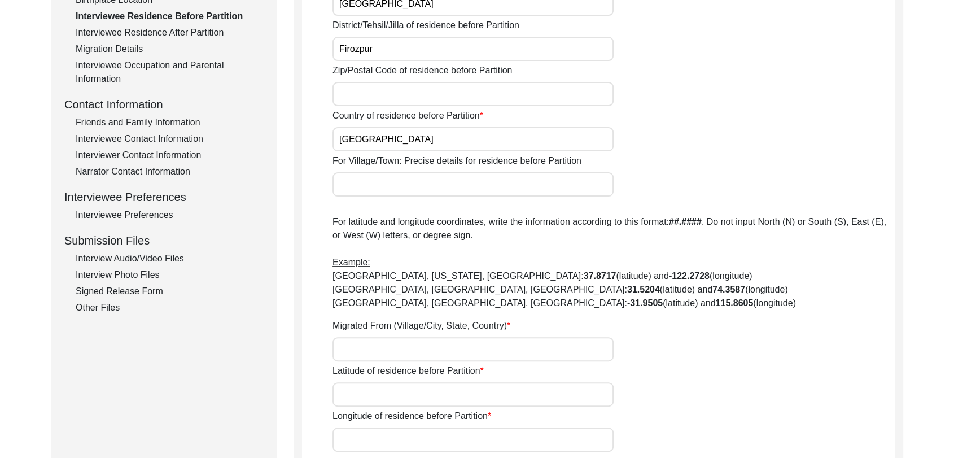
scroll to position [335, 0]
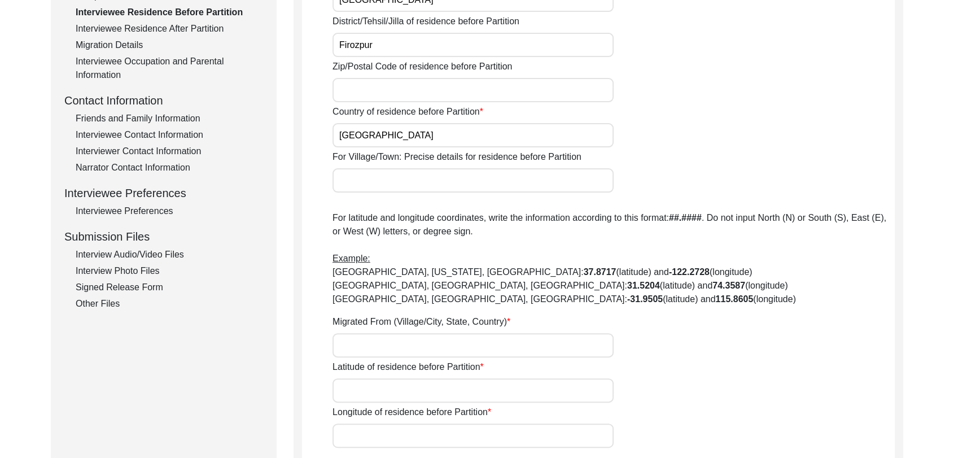
click at [370, 356] on input "Migrated From (Village/City, State, Country)" at bounding box center [473, 345] width 281 height 24
click at [368, 388] on input "Latitude of residence before Partition" at bounding box center [473, 390] width 281 height 24
drag, startPoint x: 343, startPoint y: 449, endPoint x: 357, endPoint y: 439, distance: 17.5
click at [357, 439] on app-residence-before-partition "Interviewee Residence Before Partition House Number of residence before Partiti…" at bounding box center [598, 164] width 593 height 713
click at [357, 439] on input "Longitude of residence before Partition" at bounding box center [473, 436] width 281 height 24
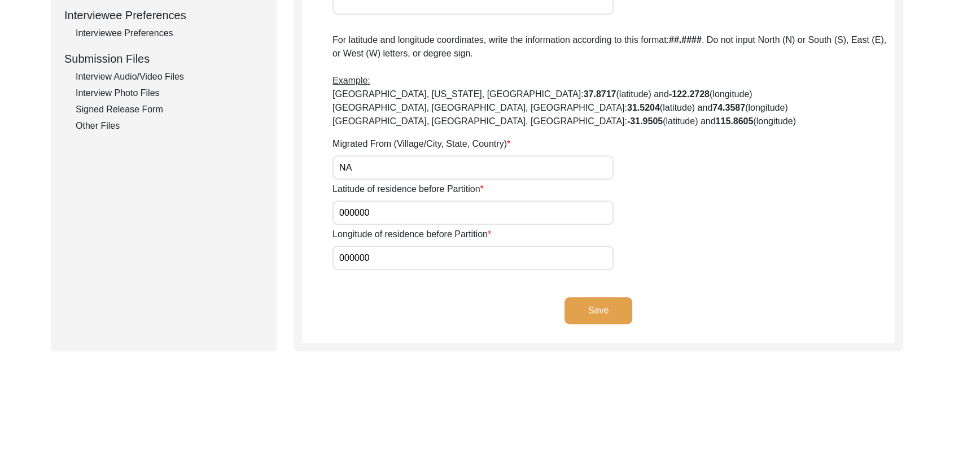
scroll to position [526, 0]
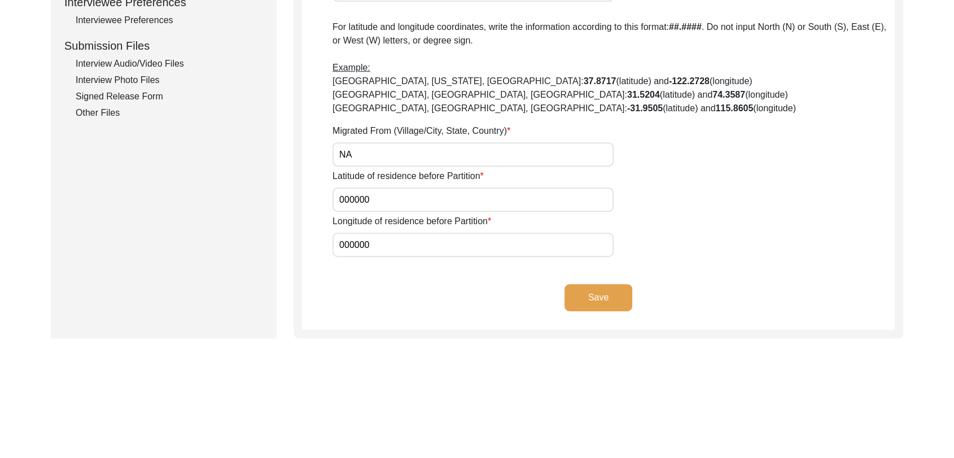
click at [587, 299] on button "Save" at bounding box center [599, 297] width 68 height 27
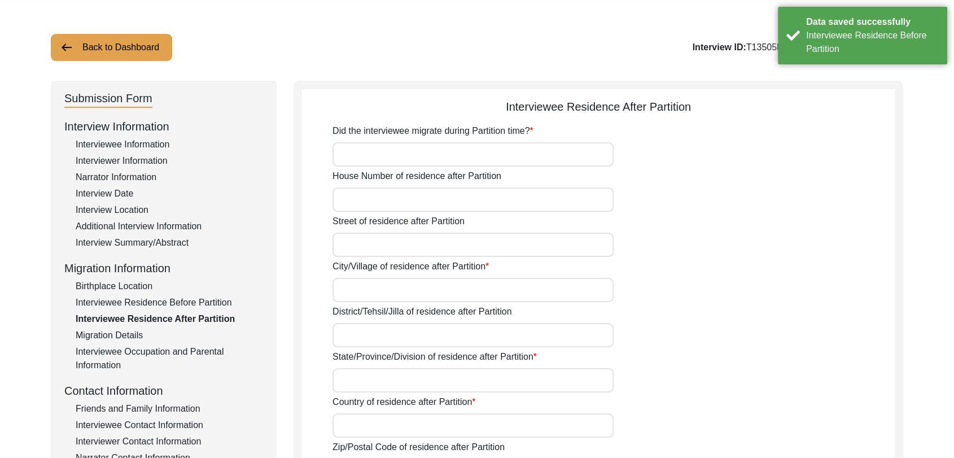
scroll to position [45, 0]
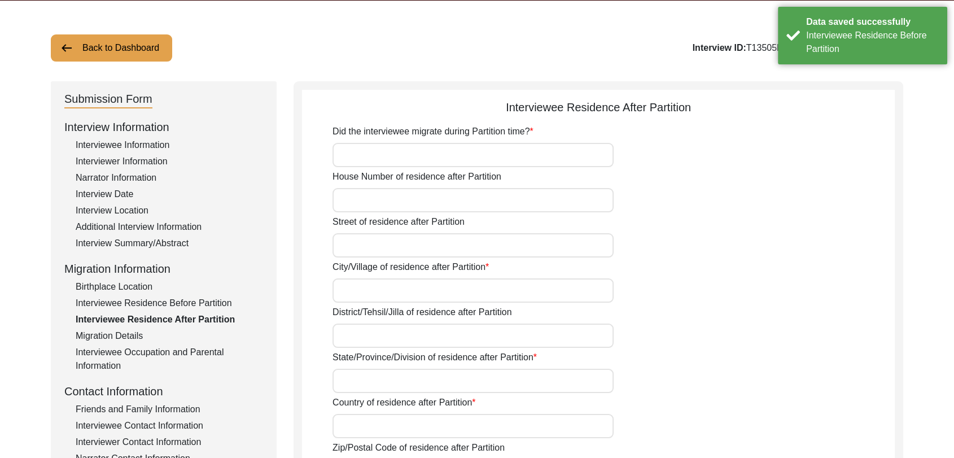
click at [358, 151] on input "Did the interviewee migrate during Partition time?" at bounding box center [473, 155] width 281 height 24
click at [376, 196] on input "House Number of residence after Partition" at bounding box center [473, 200] width 281 height 24
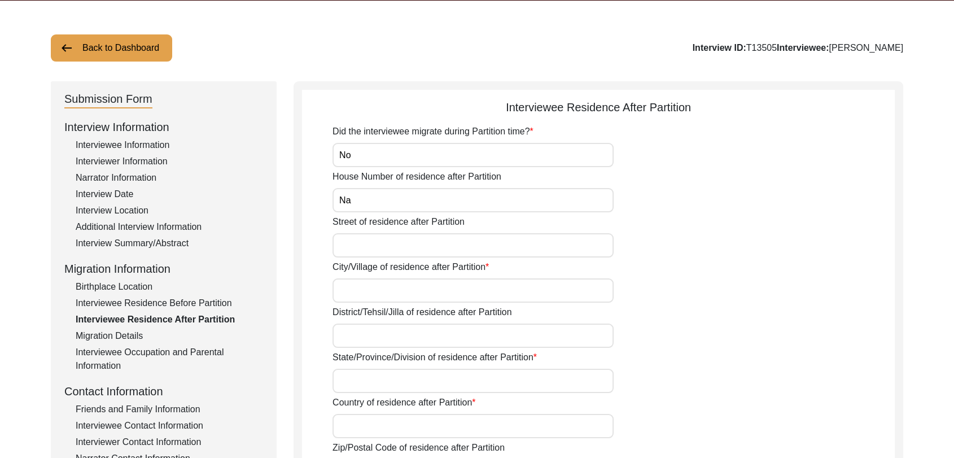
click at [387, 248] on input "Street of residence after Partition" at bounding box center [473, 245] width 281 height 24
click at [377, 298] on input "City/Village of residence after Partition" at bounding box center [473, 290] width 281 height 24
click at [350, 377] on input "State/Province/Division of residence after Partition" at bounding box center [473, 381] width 281 height 24
click at [359, 333] on input "District/Tehsil/Jilla of residence after Partition" at bounding box center [473, 336] width 281 height 24
click at [358, 282] on input "City/Village of residence after Partition" at bounding box center [473, 290] width 281 height 24
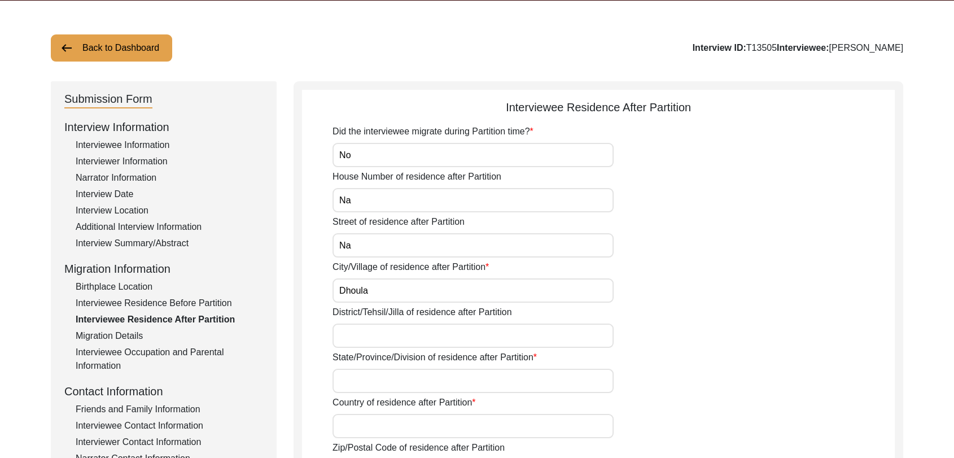
click at [360, 328] on input "District/Tehsil/Jilla of residence after Partition" at bounding box center [473, 336] width 281 height 24
click at [361, 375] on input "State/Province/Division of residence after Partition" at bounding box center [473, 381] width 281 height 24
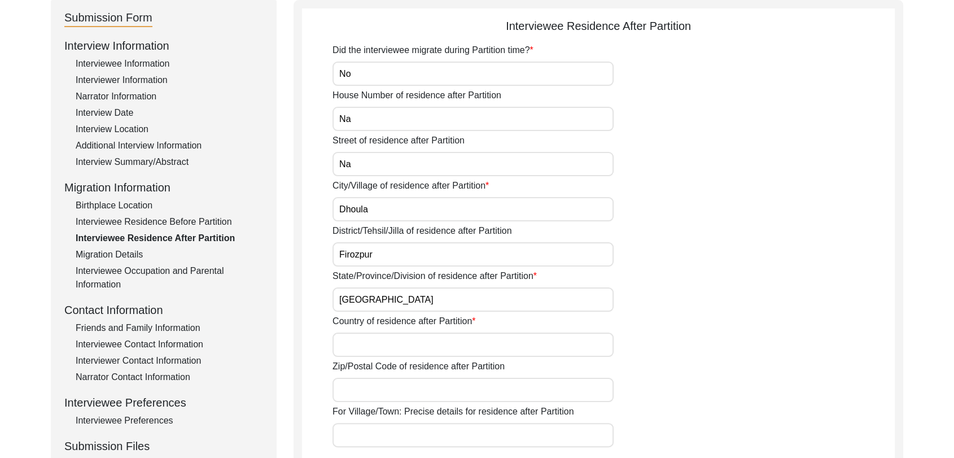
scroll to position [131, 0]
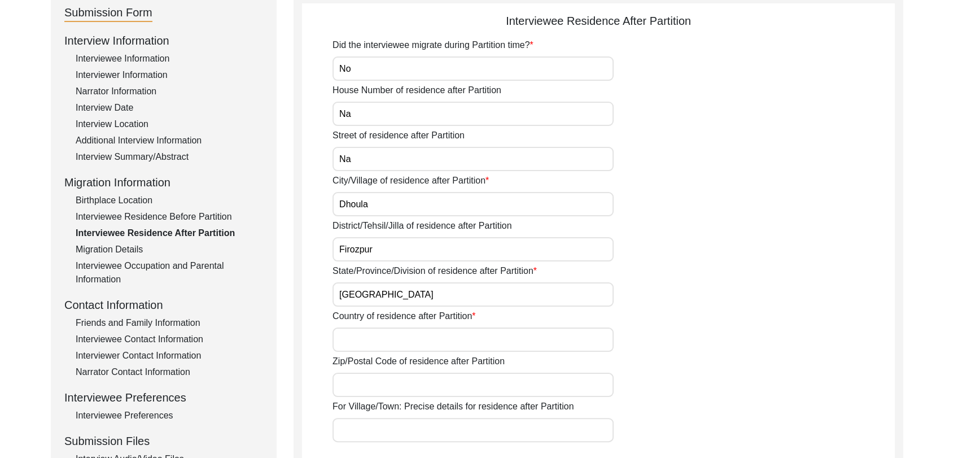
click at [373, 342] on input "Country of residence after Partition" at bounding box center [473, 340] width 281 height 24
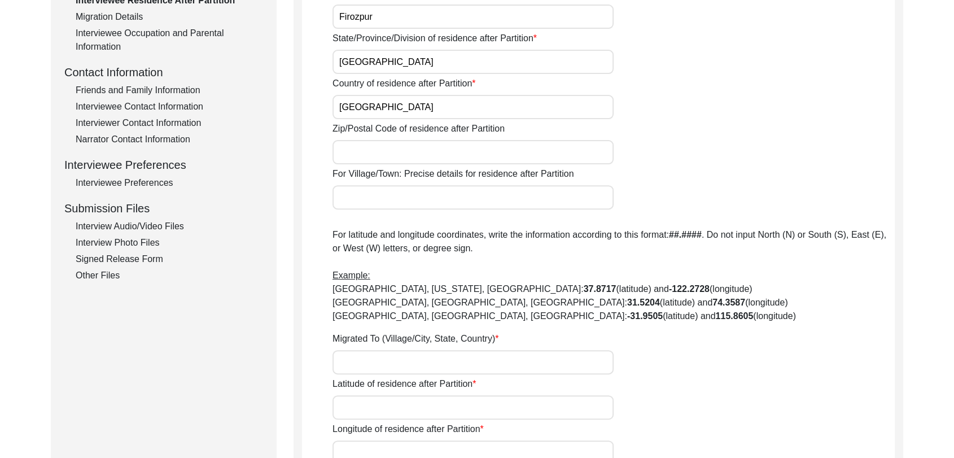
scroll to position [366, 0]
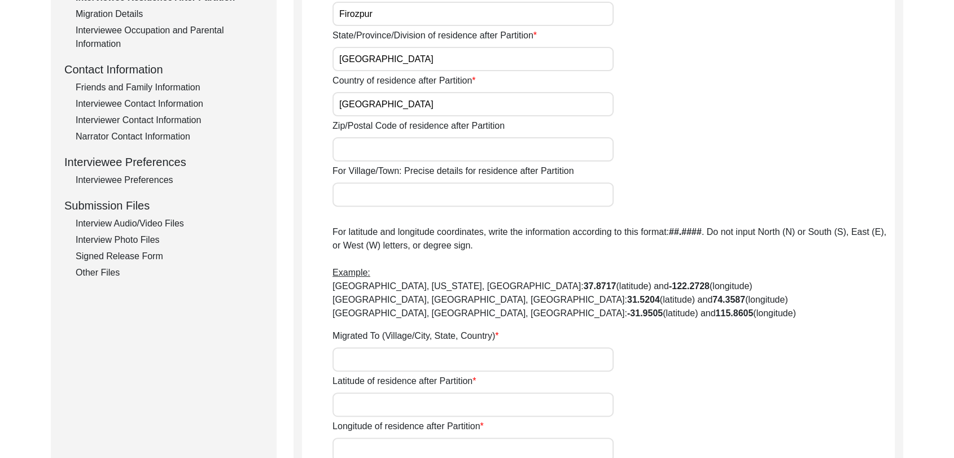
click at [357, 357] on input "Migrated To (Village/City, State, Country)" at bounding box center [473, 359] width 281 height 24
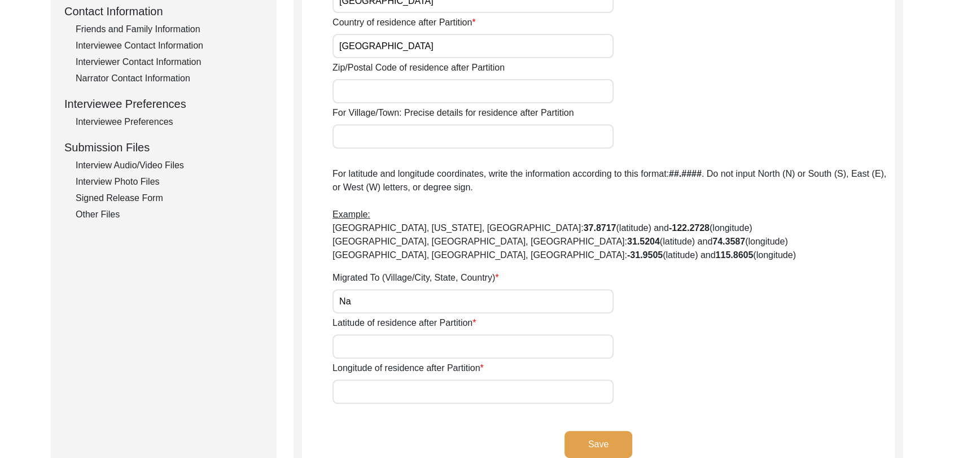
scroll to position [427, 0]
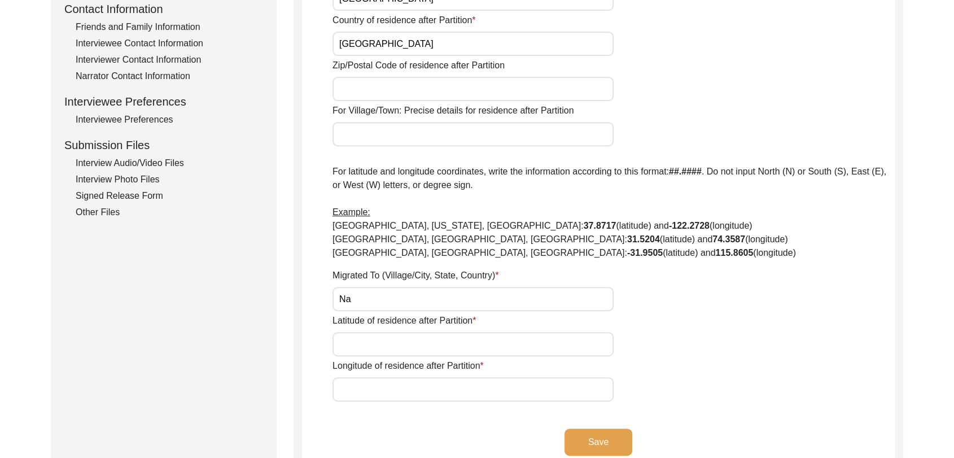
click at [356, 344] on input "Latitude of residence after Partition" at bounding box center [473, 344] width 281 height 24
click at [371, 381] on input "Longitude of residence after Partition" at bounding box center [473, 389] width 281 height 24
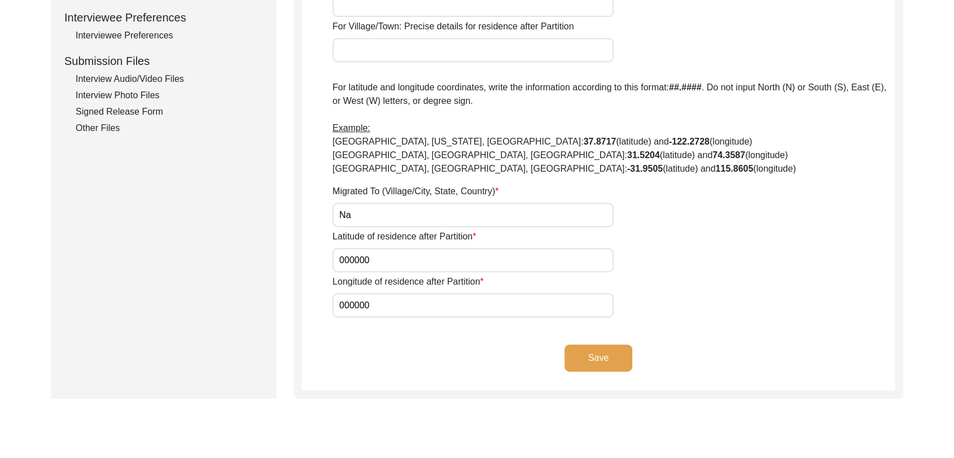
scroll to position [520, 0]
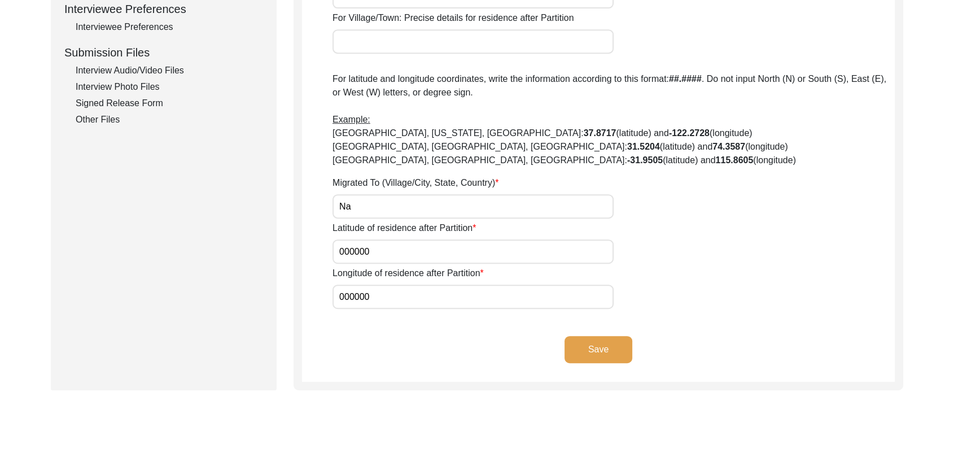
click at [593, 342] on button "Save" at bounding box center [599, 349] width 68 height 27
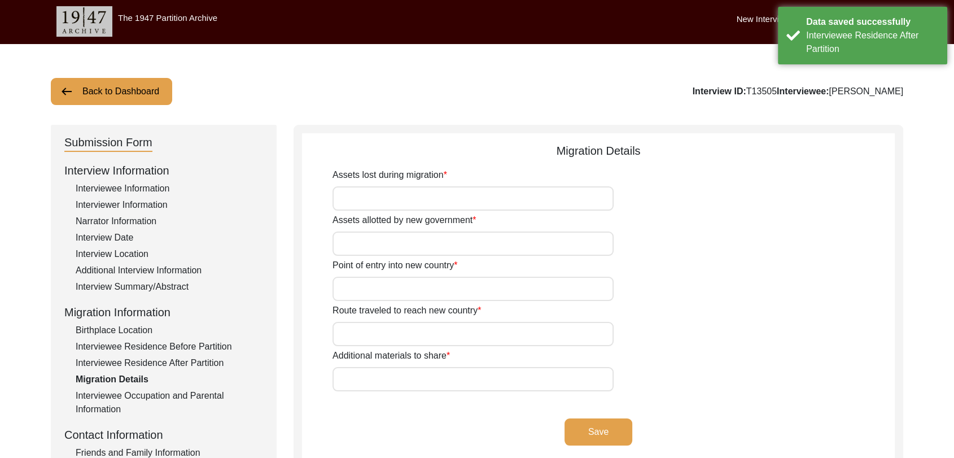
scroll to position [0, 0]
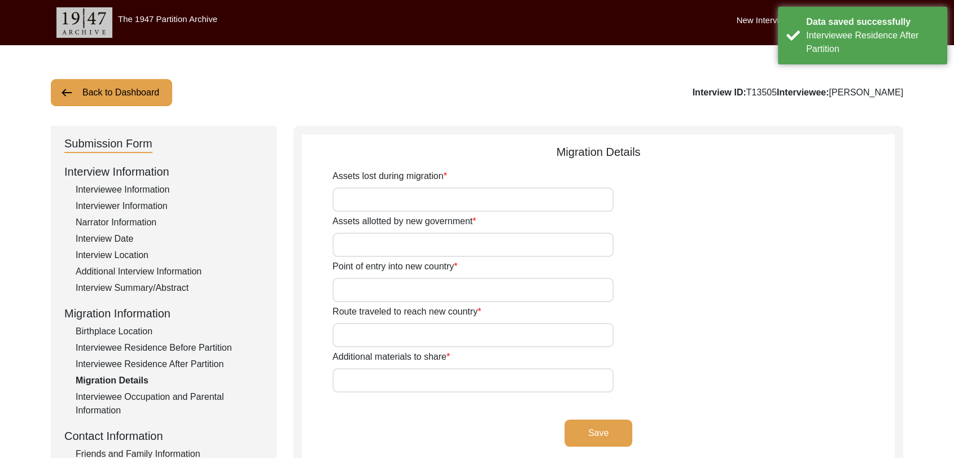
click at [361, 186] on div "Assets lost during migration" at bounding box center [614, 190] width 562 height 42
click at [364, 199] on input "Assets lost during migration" at bounding box center [473, 199] width 281 height 24
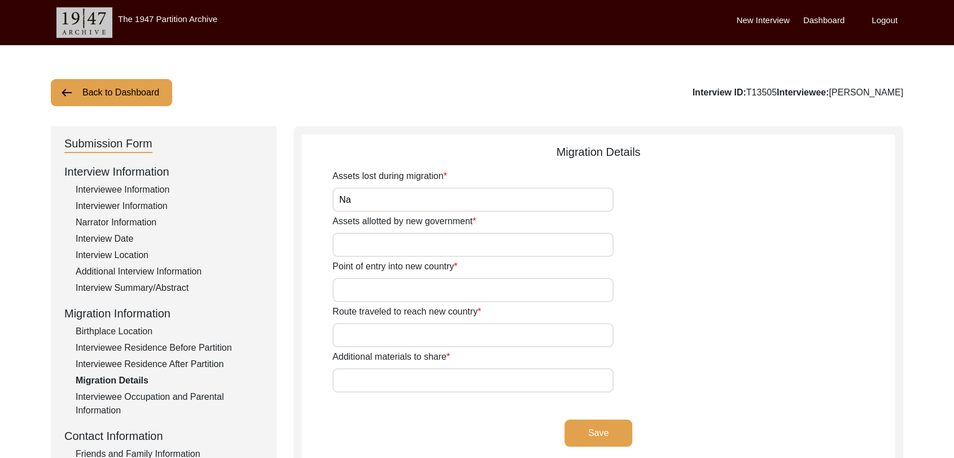
click at [356, 239] on input "Assets allotted by new government" at bounding box center [473, 245] width 281 height 24
click at [369, 283] on input "Point of entry into new country" at bounding box center [473, 290] width 281 height 24
click at [376, 334] on input "Route traveled to reach new country" at bounding box center [473, 335] width 281 height 24
click at [369, 370] on input "Additional materials to share" at bounding box center [473, 380] width 281 height 24
click at [587, 431] on button "Save" at bounding box center [599, 433] width 68 height 27
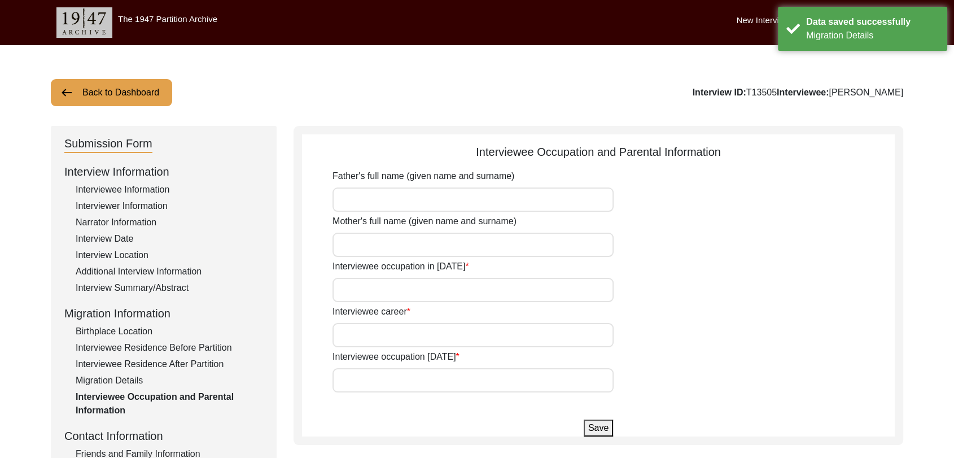
click at [351, 195] on input "Father's full name (given name and surname)" at bounding box center [473, 199] width 281 height 24
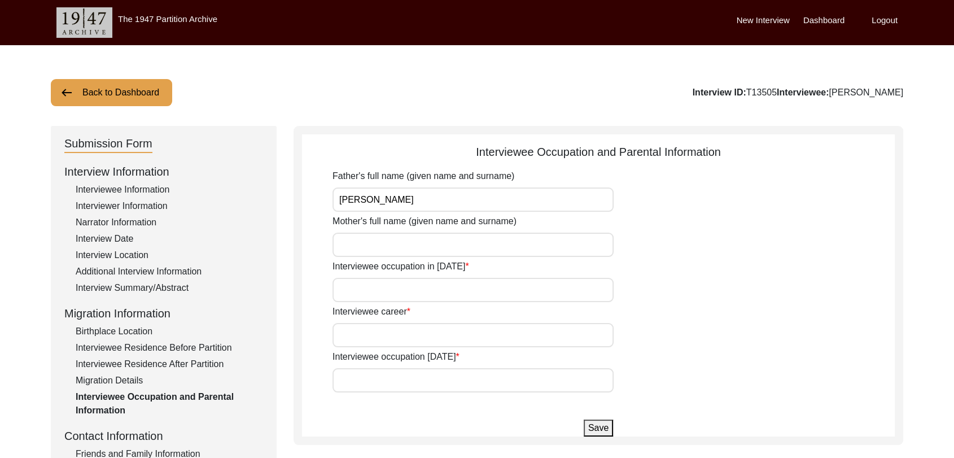
click at [354, 247] on input "Mother's full name (given name and surname)" at bounding box center [473, 245] width 281 height 24
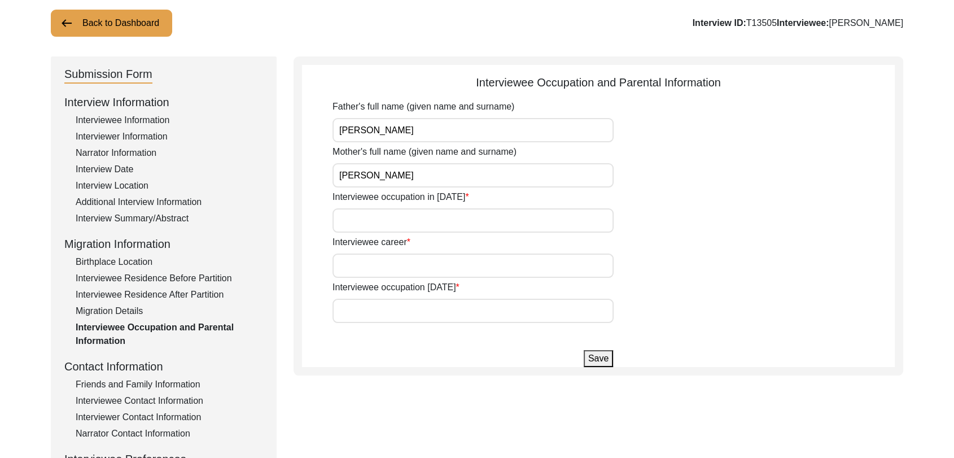
scroll to position [70, 0]
click at [363, 220] on input "Interviewee occupation in [DATE]" at bounding box center [473, 220] width 281 height 24
click at [388, 261] on input "Interviewee career" at bounding box center [473, 265] width 281 height 24
click at [402, 313] on input "Interviewee occupation [DATE]" at bounding box center [473, 310] width 281 height 24
click at [599, 356] on button "Save" at bounding box center [598, 358] width 29 height 17
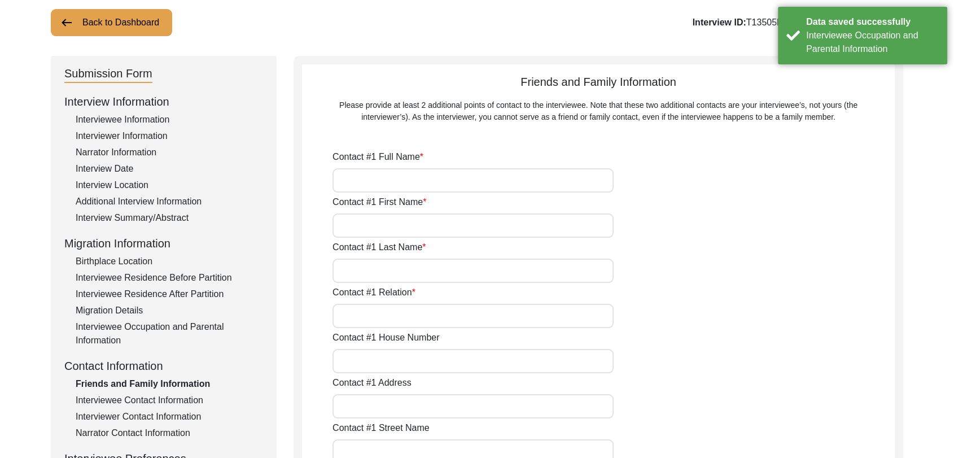
click at [387, 187] on input "Contact #1 Full Name" at bounding box center [473, 180] width 281 height 24
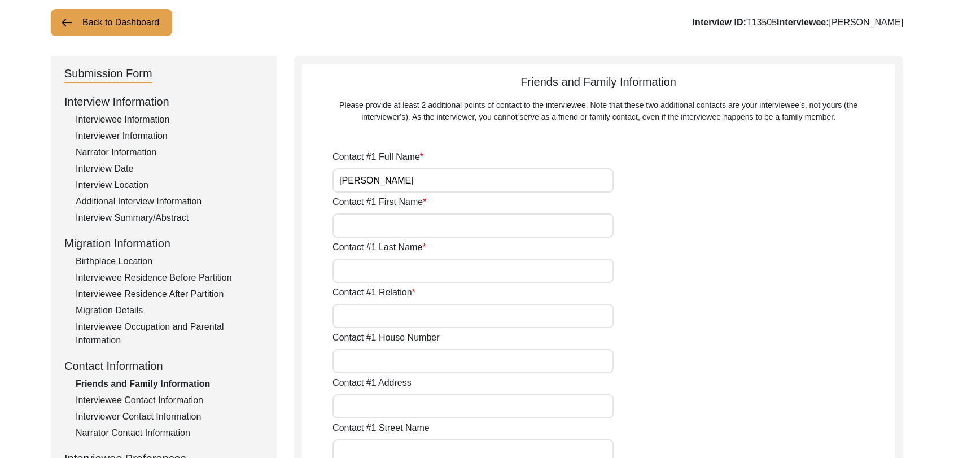
click at [372, 223] on input "Contact #1 First Name" at bounding box center [473, 225] width 281 height 24
click at [372, 277] on input "Contact #1 Last Name" at bounding box center [473, 271] width 281 height 24
click at [368, 326] on input "Contact #1 Relation" at bounding box center [473, 316] width 281 height 24
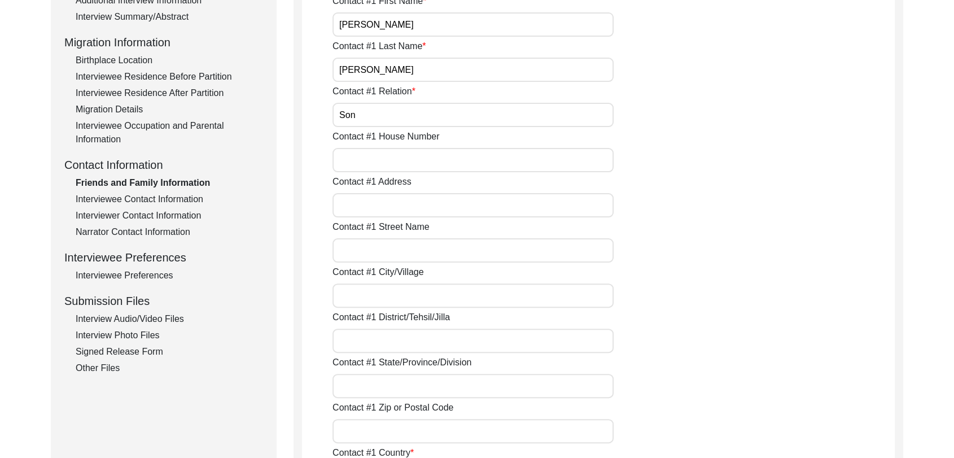
scroll to position [276, 0]
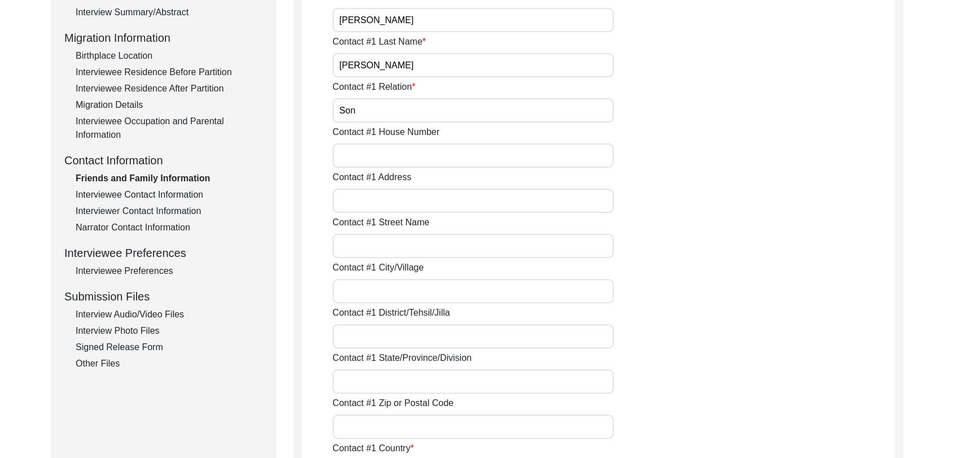
click at [361, 294] on input "Contact #1 City/Village" at bounding box center [473, 291] width 281 height 24
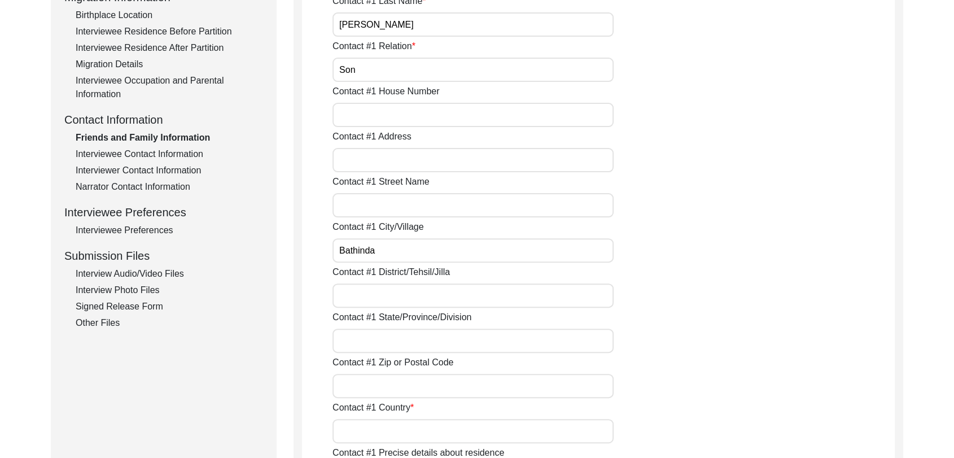
click at [360, 291] on input "Contact #1 District/Tehsil/Jilla" at bounding box center [473, 295] width 281 height 24
click at [375, 340] on input "Contact #1 State/Province/Division" at bounding box center [473, 341] width 281 height 24
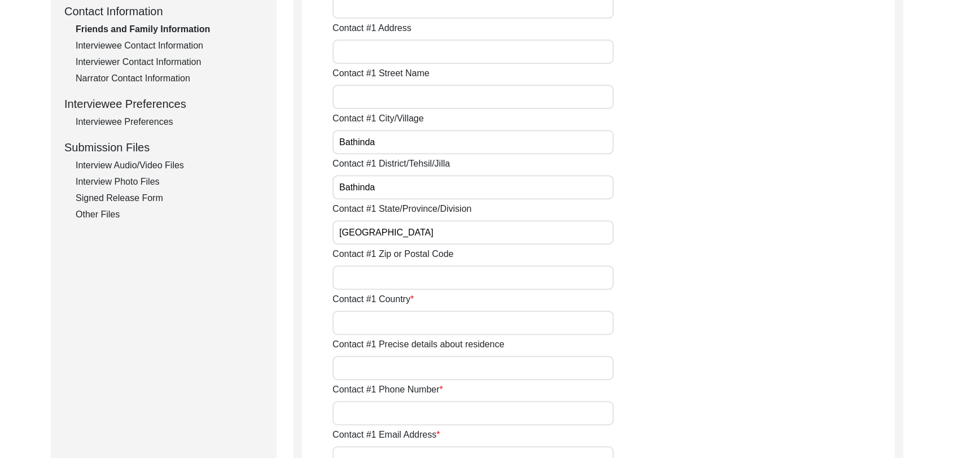
scroll to position [426, 0]
click at [370, 316] on input "Contact #1 Country" at bounding box center [473, 321] width 281 height 24
click at [361, 276] on input "Contact #1 Zip or Postal Code" at bounding box center [473, 276] width 281 height 24
click at [363, 315] on input "Contact #1 Country" at bounding box center [473, 321] width 281 height 24
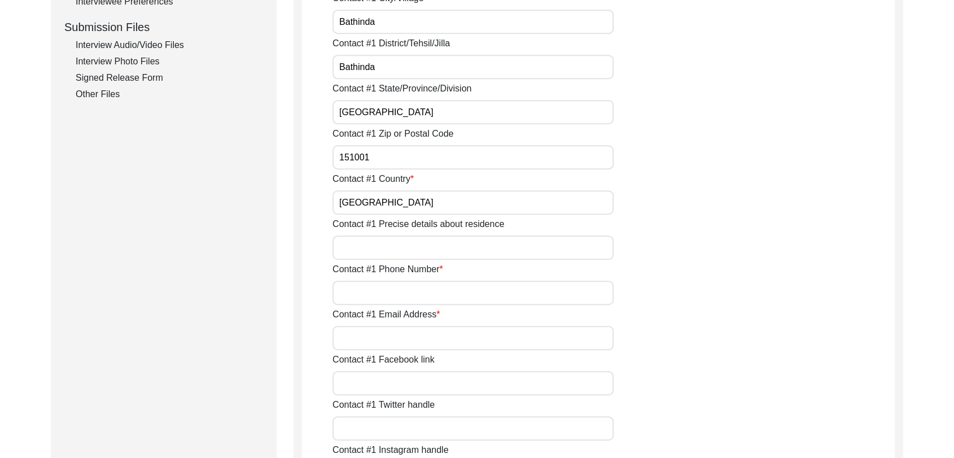
scroll to position [547, 0]
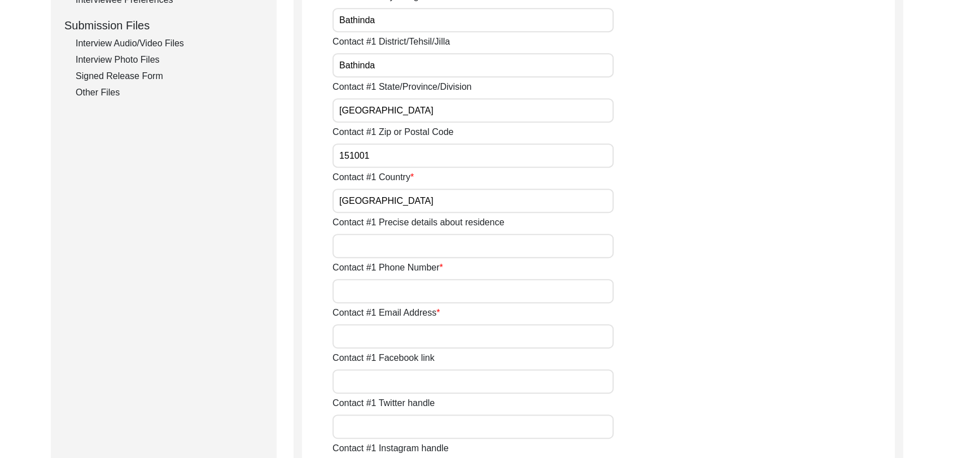
click at [366, 295] on input "Contact #1 Phone Number" at bounding box center [473, 291] width 281 height 24
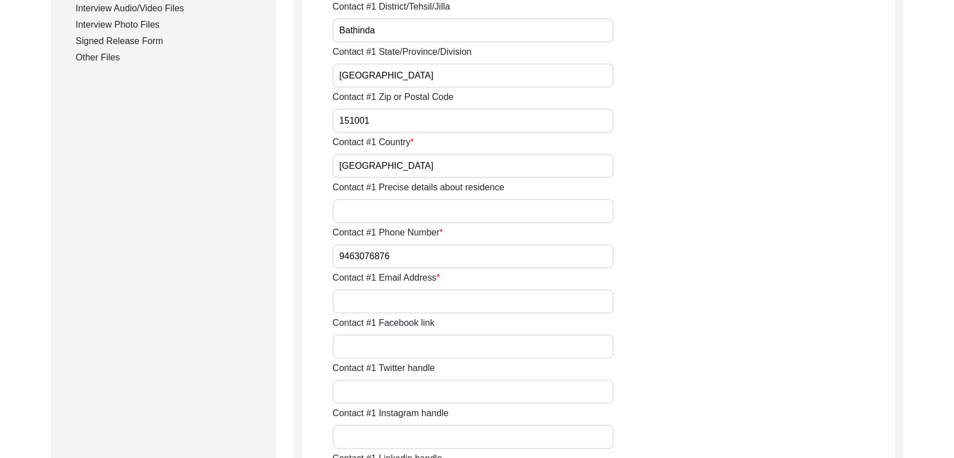
scroll to position [582, 0]
click at [370, 305] on input "Contact #1 Email Address" at bounding box center [473, 301] width 281 height 24
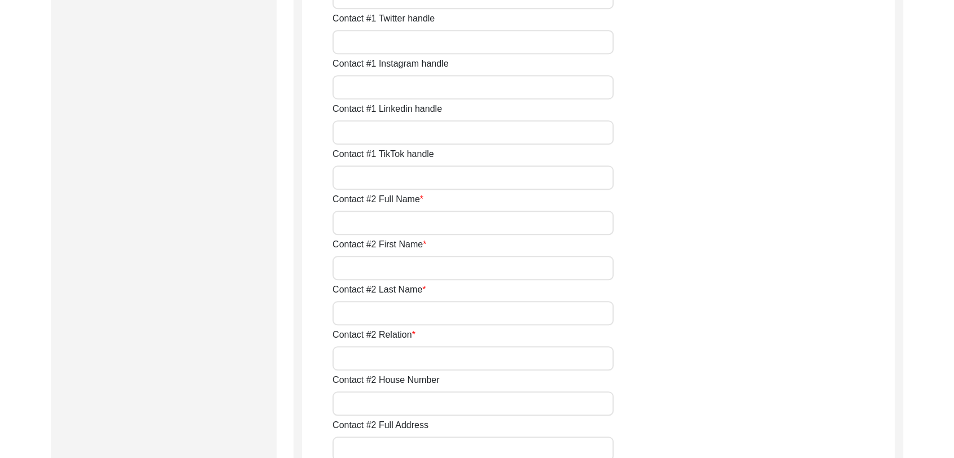
scroll to position [932, 0]
click at [364, 226] on input "Contact #2 Full Name" at bounding box center [473, 222] width 281 height 24
click at [379, 272] on input "Contact #2 First Name" at bounding box center [473, 267] width 281 height 24
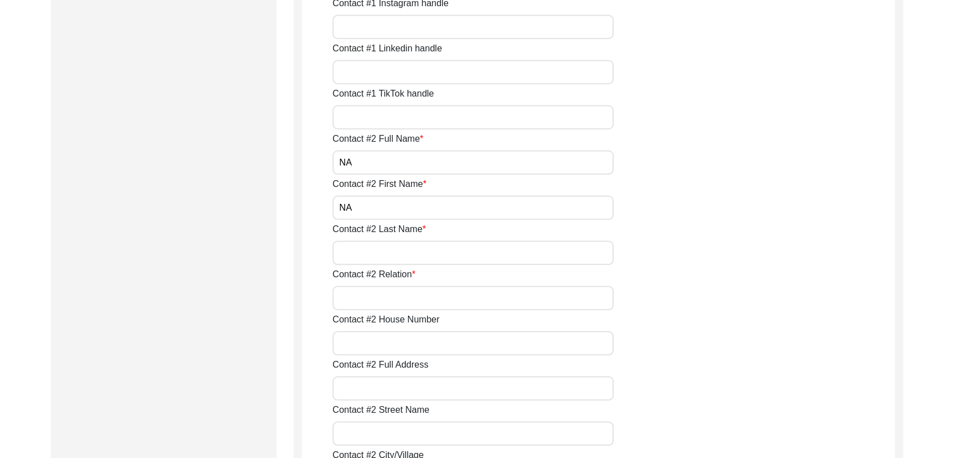
click at [362, 250] on input "Contact #2 Last Name" at bounding box center [473, 253] width 281 height 24
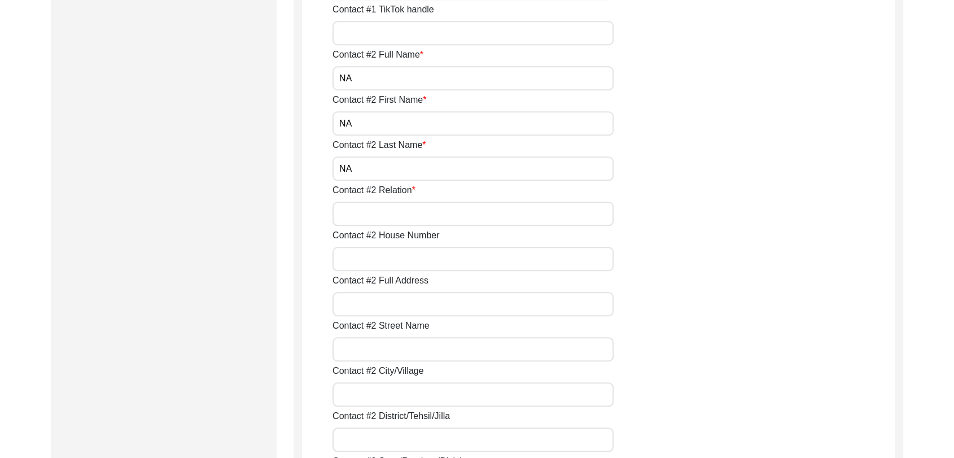
scroll to position [1076, 0]
click at [354, 214] on input "Contact #2 Relation" at bounding box center [473, 213] width 281 height 24
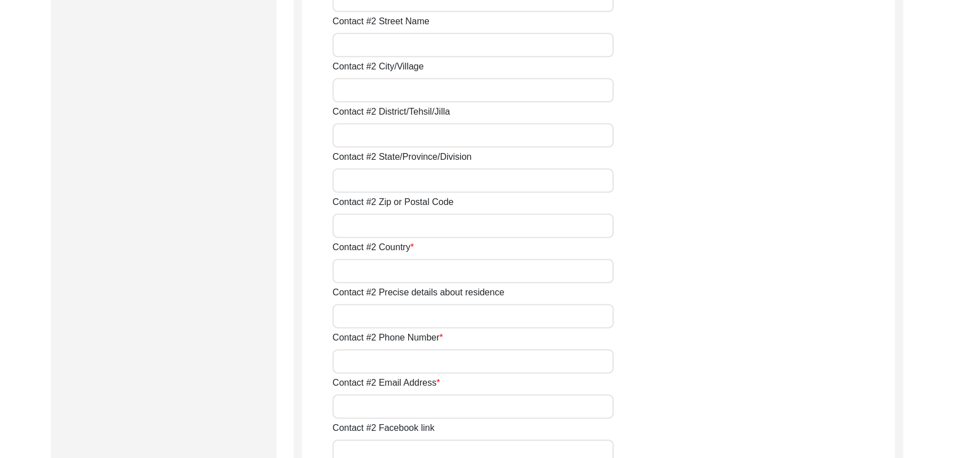
scroll to position [1386, 0]
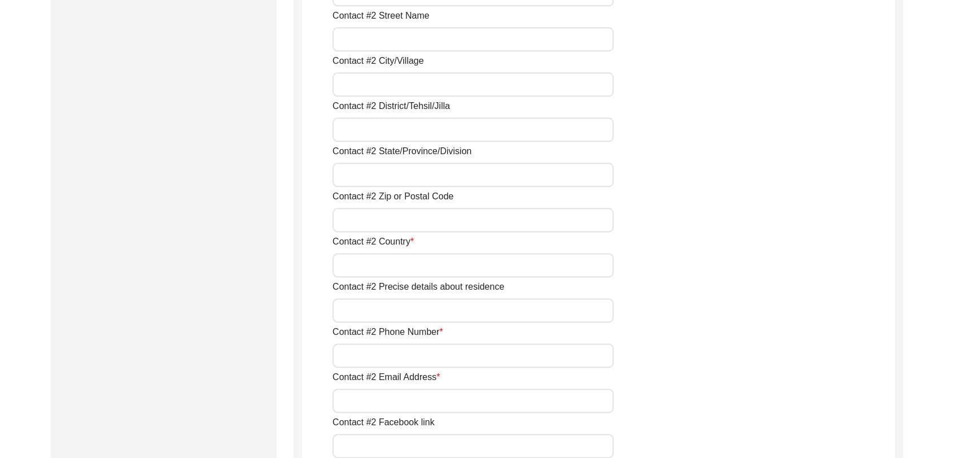
click at [373, 269] on input "Contact #2 Country" at bounding box center [473, 265] width 281 height 24
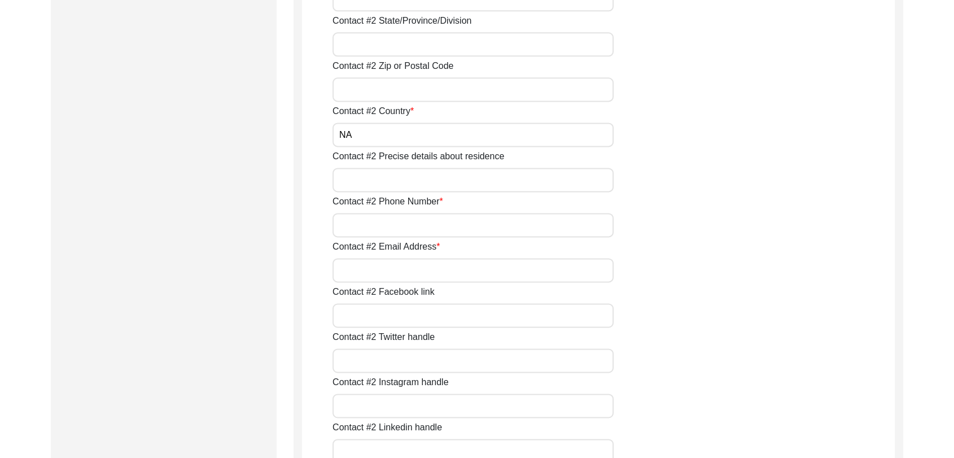
scroll to position [1519, 0]
click at [359, 219] on input "Contact #2 Phone Number" at bounding box center [473, 223] width 281 height 24
click at [374, 272] on input "Contact #2 Email Address" at bounding box center [473, 268] width 281 height 24
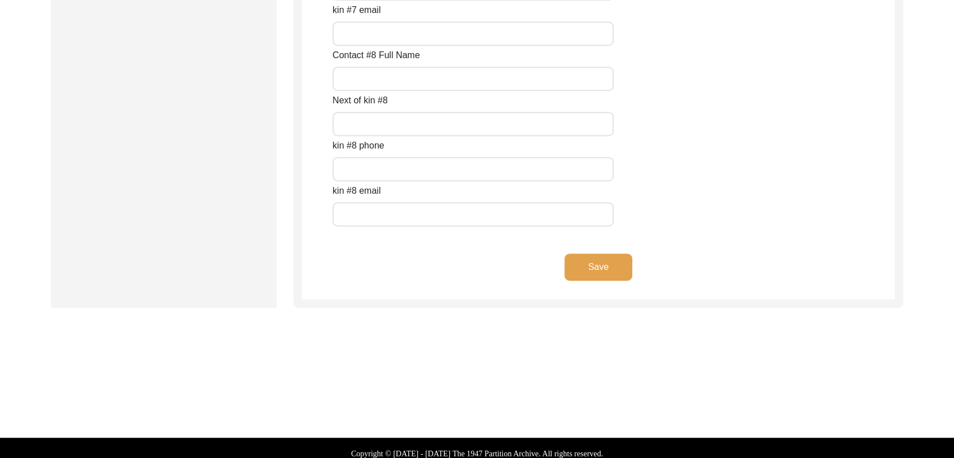
scroll to position [5061, 0]
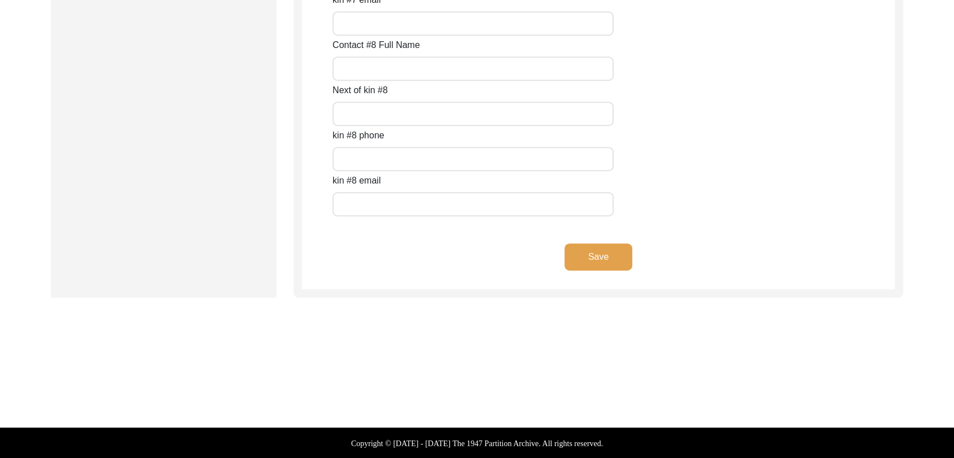
click at [594, 250] on button "Save" at bounding box center [599, 256] width 68 height 27
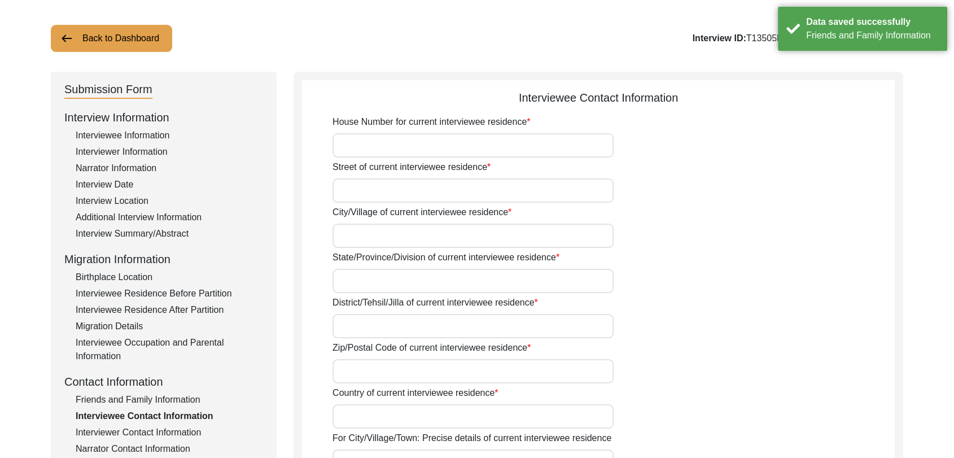
scroll to position [0, 0]
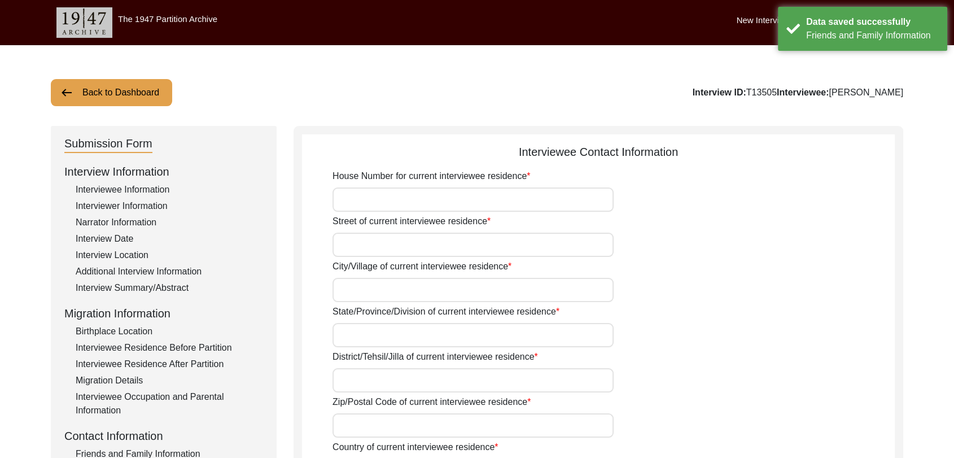
click at [379, 216] on label "Street of current interviewee residence" at bounding box center [412, 222] width 158 height 14
click at [379, 233] on input "Street of current interviewee residence" at bounding box center [473, 245] width 281 height 24
click at [379, 199] on input "House Number for current interviewee residence" at bounding box center [473, 199] width 281 height 24
click at [375, 241] on input "Street of current interviewee residence" at bounding box center [473, 245] width 281 height 24
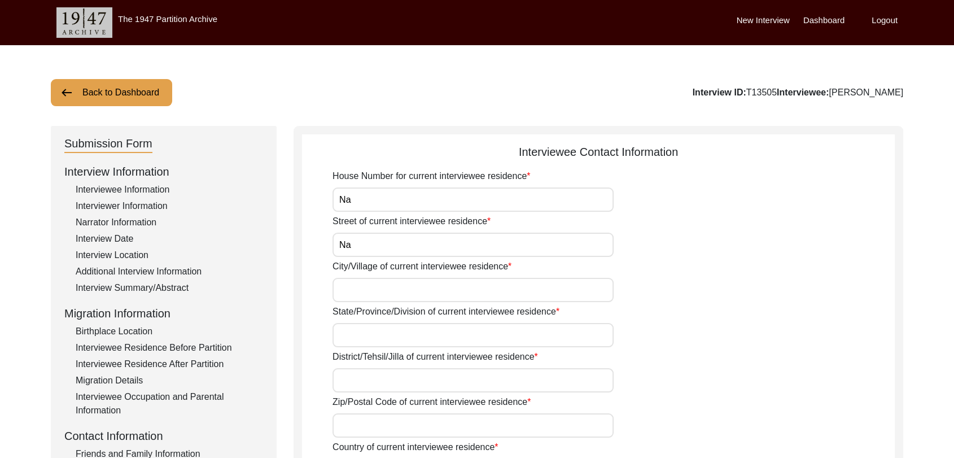
click at [381, 289] on input "City/Village of current interviewee residence" at bounding box center [473, 290] width 281 height 24
click at [379, 343] on input "State/Province/Division of current interviewee residence" at bounding box center [473, 335] width 281 height 24
click at [368, 329] on input "State/Province/Division of current interviewee residence" at bounding box center [473, 335] width 281 height 24
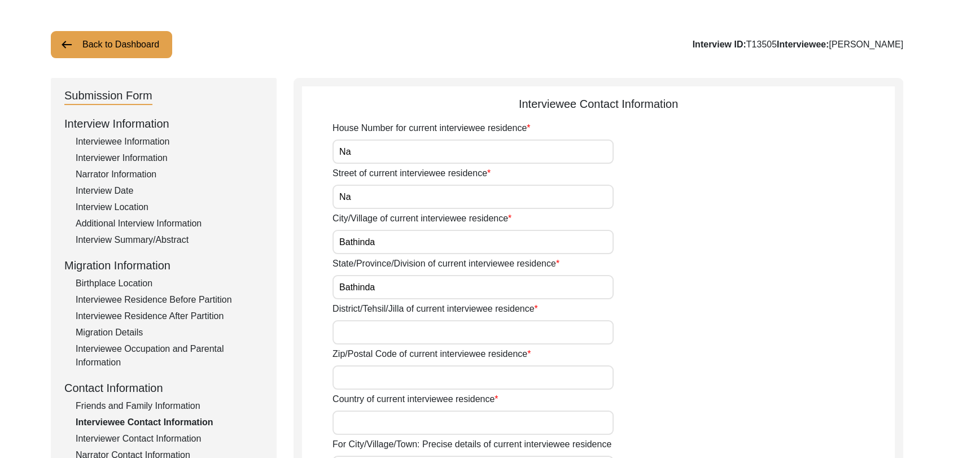
scroll to position [50, 0]
click at [356, 330] on input "District/Tehsil/Jilla of current interviewee residence" at bounding box center [473, 330] width 281 height 24
click at [348, 370] on input "Zip/Postal Code of current interviewee residence" at bounding box center [473, 376] width 281 height 24
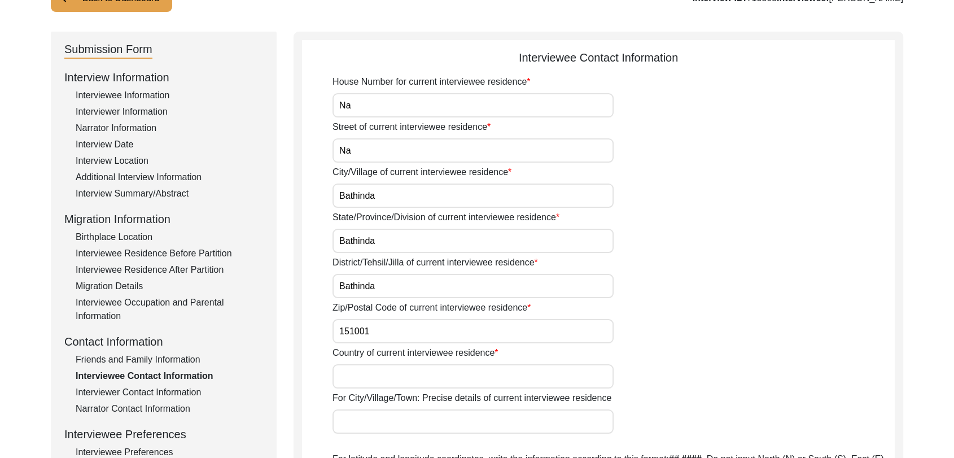
scroll to position [95, 0]
click at [378, 374] on input "Country of current interviewee residence" at bounding box center [473, 376] width 281 height 24
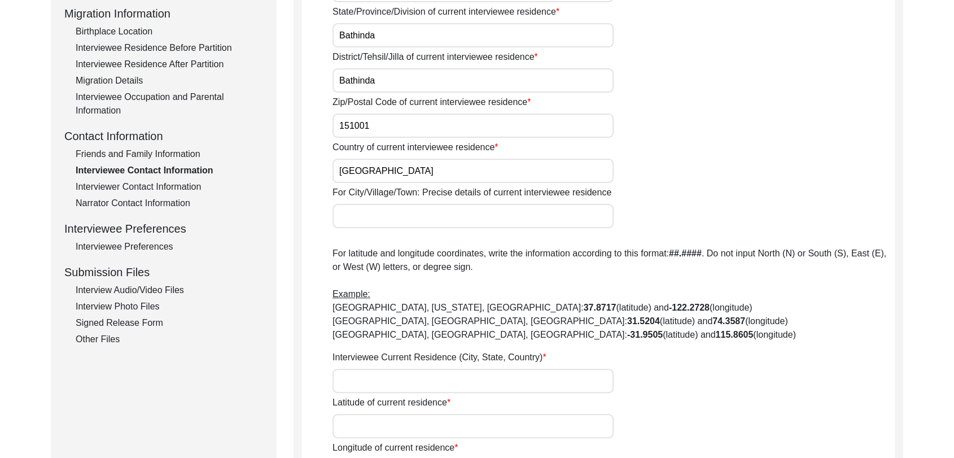
scroll to position [303, 0]
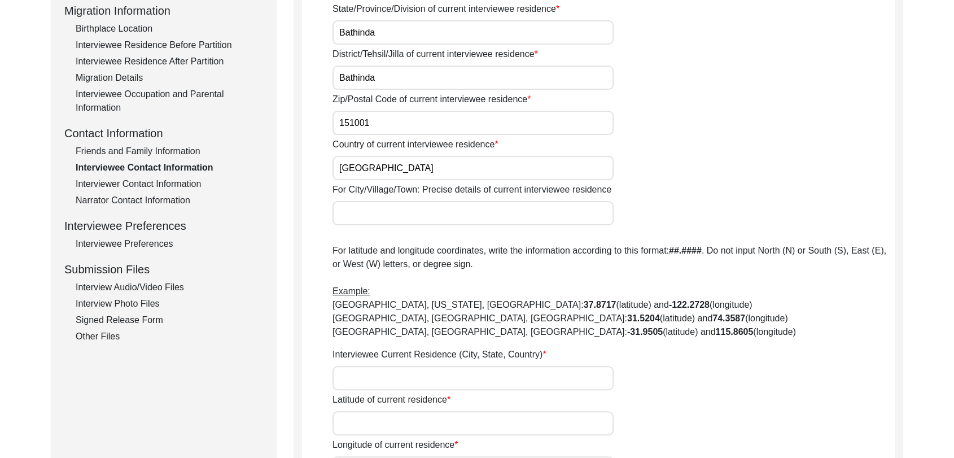
click at [368, 376] on input "Interviewee Current Residence (City, State, Country)" at bounding box center [473, 378] width 281 height 24
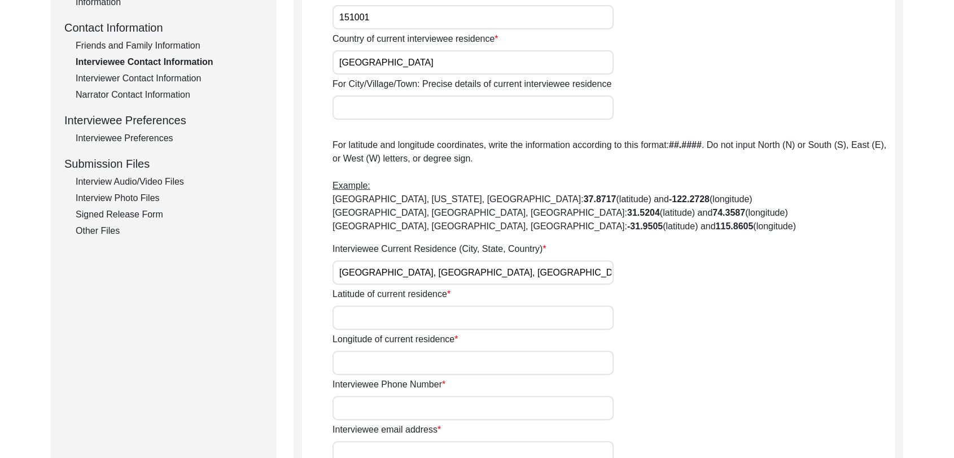
scroll to position [413, 0]
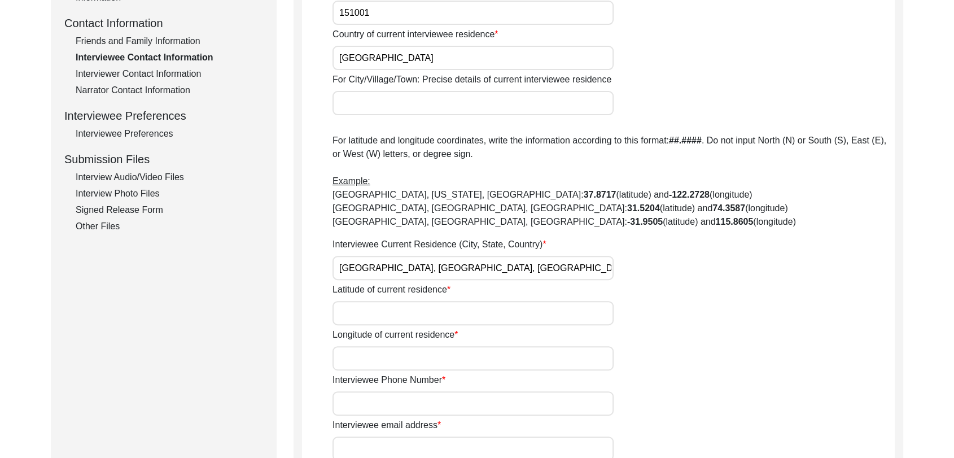
click at [355, 304] on input "Latitude of current residence" at bounding box center [473, 313] width 281 height 24
click at [360, 357] on input "Longitude of current residence" at bounding box center [473, 358] width 281 height 24
click at [370, 403] on input "Interviewee Phone Number" at bounding box center [473, 403] width 281 height 24
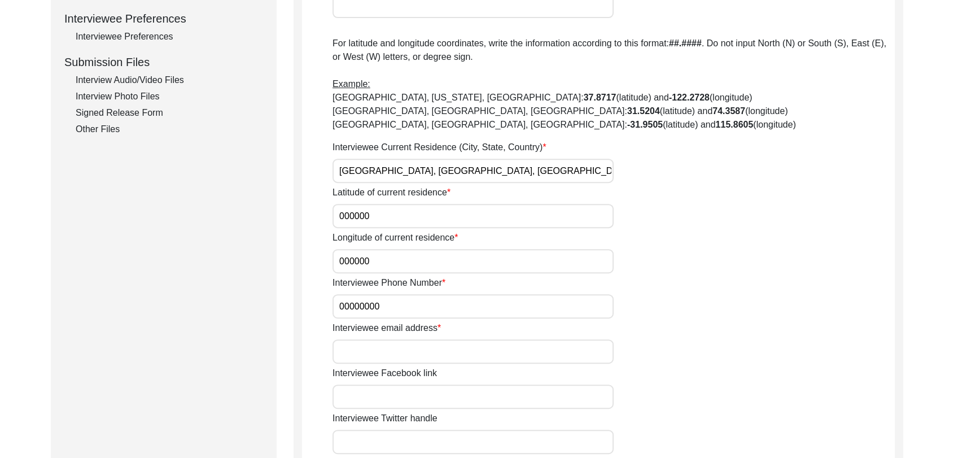
scroll to position [510, 0]
click at [369, 349] on input "Interviewee email address" at bounding box center [473, 351] width 281 height 24
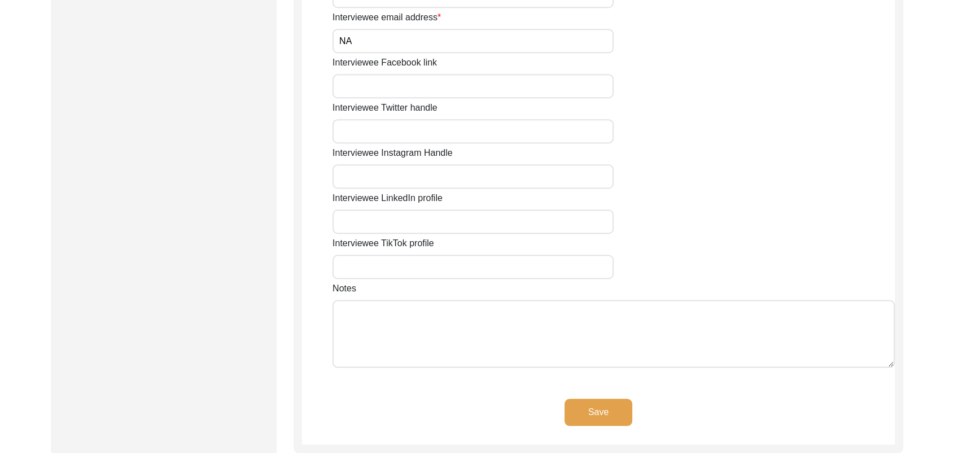
scroll to position [823, 0]
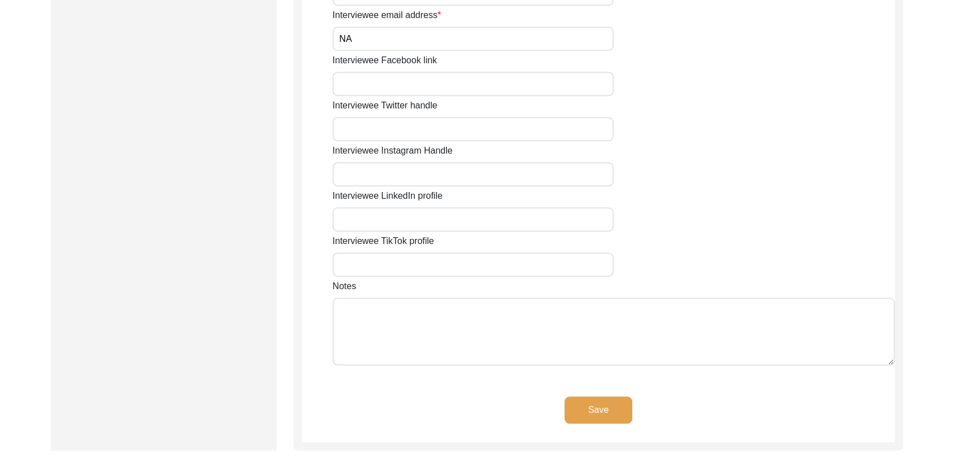
click at [586, 407] on button "Save" at bounding box center [599, 409] width 68 height 27
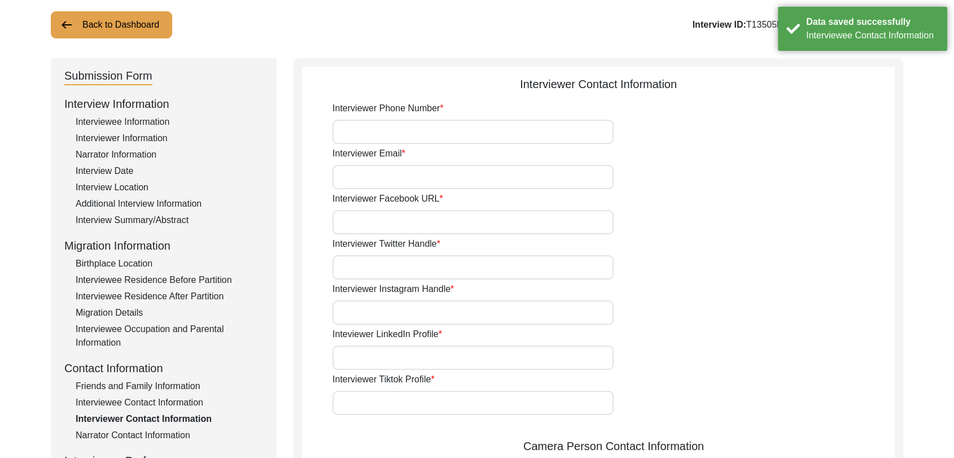
scroll to position [67, 0]
click at [372, 130] on input "Interviewer Phone Number" at bounding box center [473, 132] width 281 height 24
click at [370, 182] on input "Interviewer Email" at bounding box center [473, 177] width 281 height 24
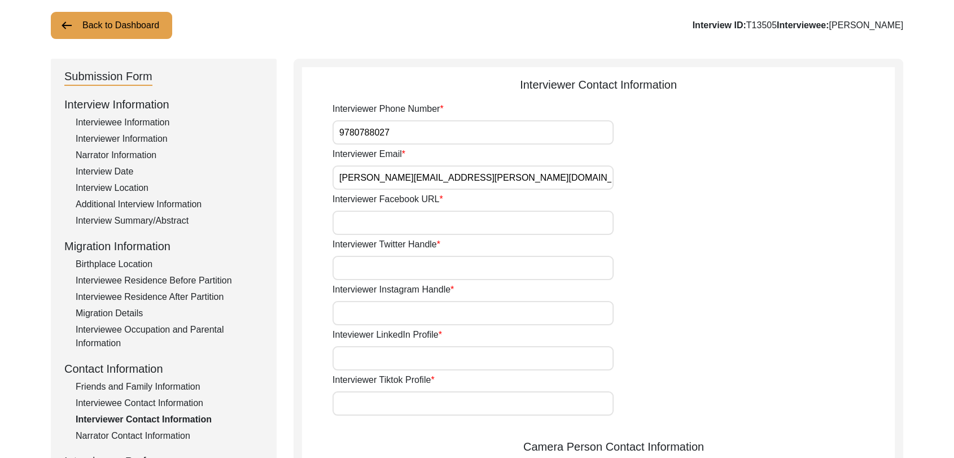
click at [410, 221] on input "Interviewer Facebook URL" at bounding box center [473, 223] width 281 height 24
click at [402, 276] on input "Interviewer Twitter Handle" at bounding box center [473, 268] width 281 height 24
click at [400, 317] on input "Interviewer Instagram Handle" at bounding box center [473, 313] width 281 height 24
drag, startPoint x: 390, startPoint y: 354, endPoint x: 408, endPoint y: 385, distance: 35.7
click at [408, 385] on div "Interviewer Phone Number [PHONE_NUMBER] Interviewer Email [PERSON_NAME][EMAIL_A…" at bounding box center [614, 439] width 562 height 675
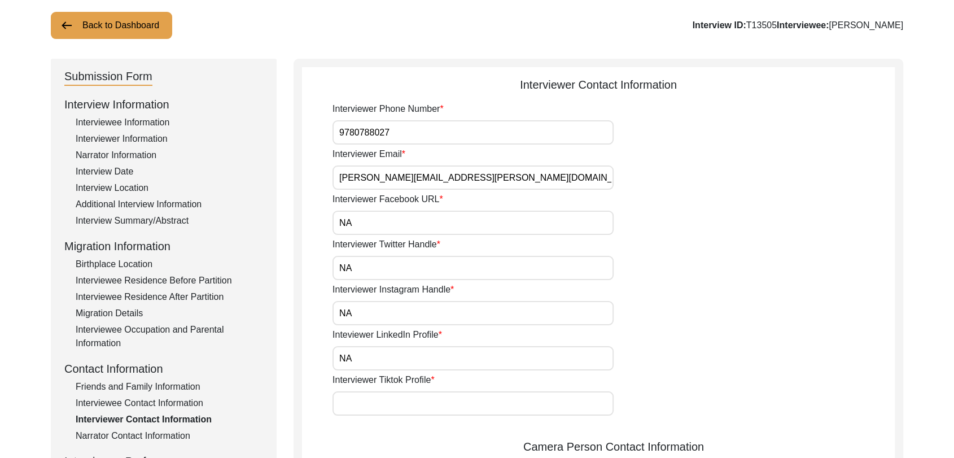
click at [393, 403] on input "Interviewer Tiktok Profile" at bounding box center [473, 403] width 281 height 24
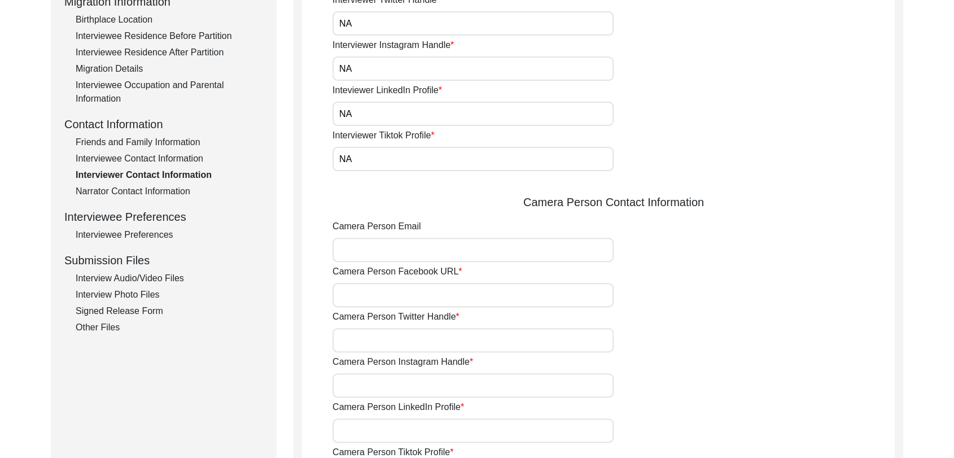
scroll to position [313, 0]
click at [396, 300] on input "Camera Person Facebook URL" at bounding box center [473, 294] width 281 height 24
click at [400, 334] on input "Camera Person Twitter Handle" at bounding box center [473, 339] width 281 height 24
click at [389, 381] on input "Camera Person Instagram Handle" at bounding box center [473, 384] width 281 height 24
click at [394, 426] on input "Camera Person LinkedIn Profile" at bounding box center [473, 429] width 281 height 24
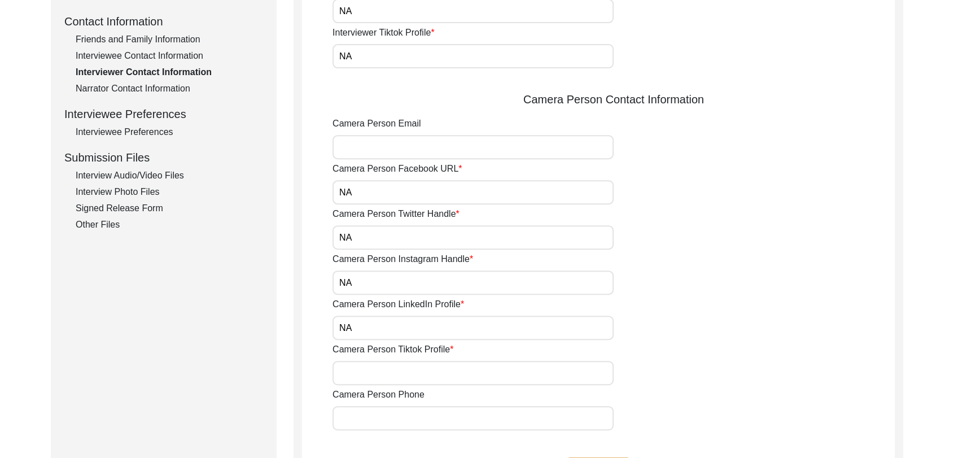
scroll to position [435, 0]
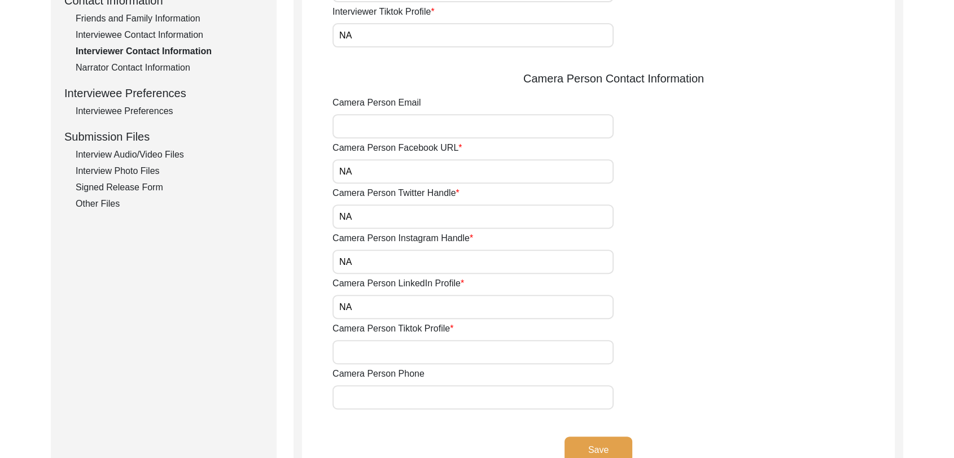
click at [374, 354] on input "Camera Person Tiktok Profile" at bounding box center [473, 352] width 281 height 24
click at [388, 395] on input "Camera Person Phone" at bounding box center [473, 397] width 281 height 24
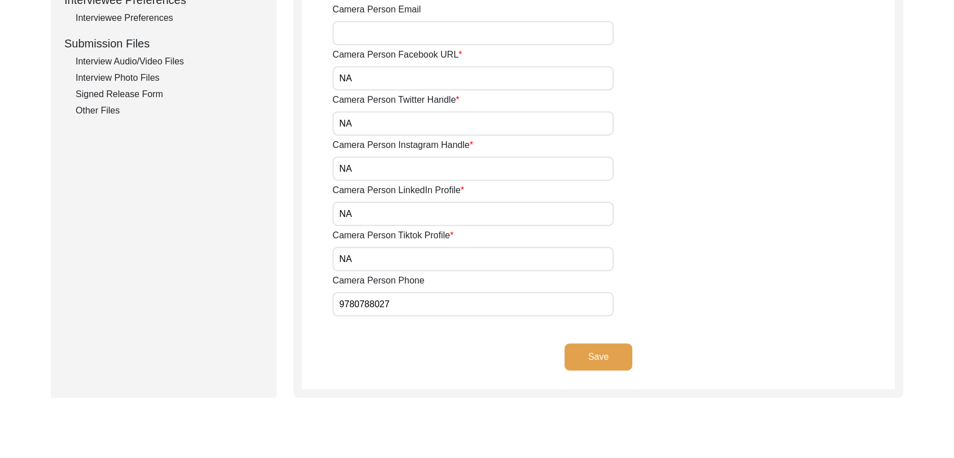
click at [590, 361] on button "Save" at bounding box center [599, 356] width 68 height 27
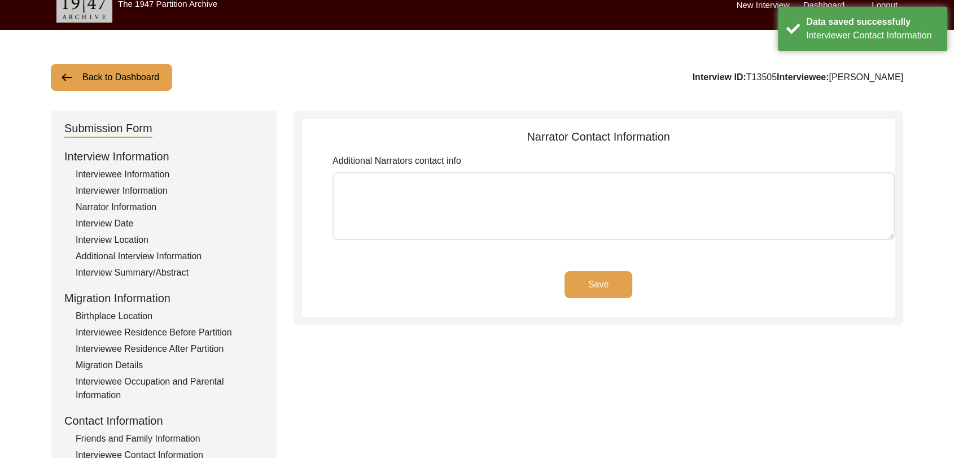
scroll to position [0, 0]
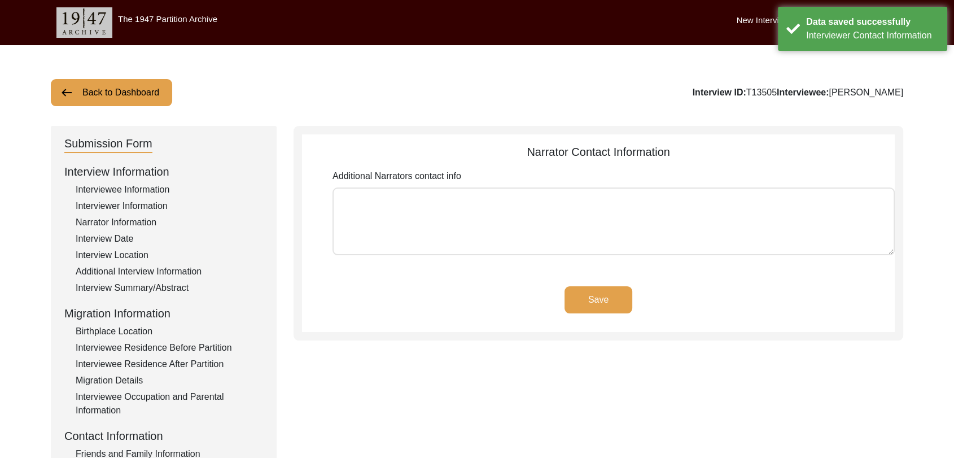
click at [586, 298] on button "Save" at bounding box center [599, 299] width 68 height 27
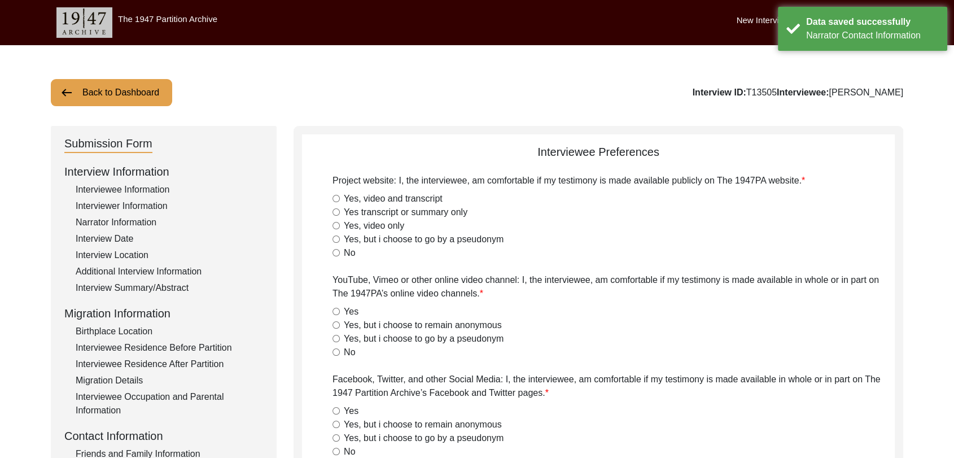
click at [338, 197] on input "Yes, video and transcript" at bounding box center [336, 198] width 7 height 7
click at [336, 309] on input "Yes" at bounding box center [336, 311] width 7 height 7
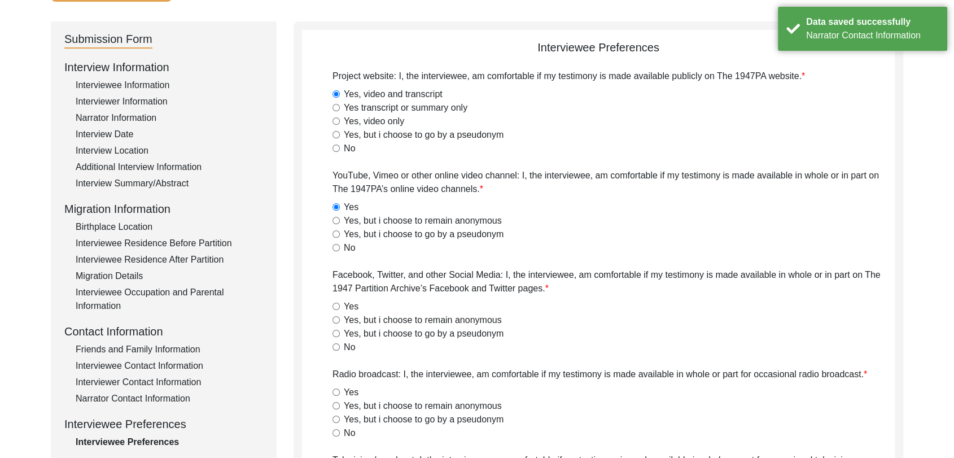
scroll to position [113, 0]
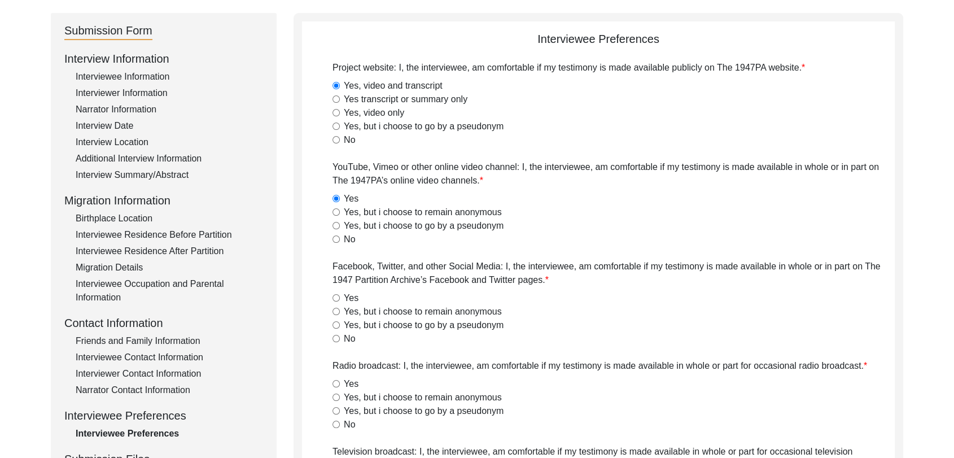
click at [338, 296] on input "Yes" at bounding box center [336, 297] width 7 height 7
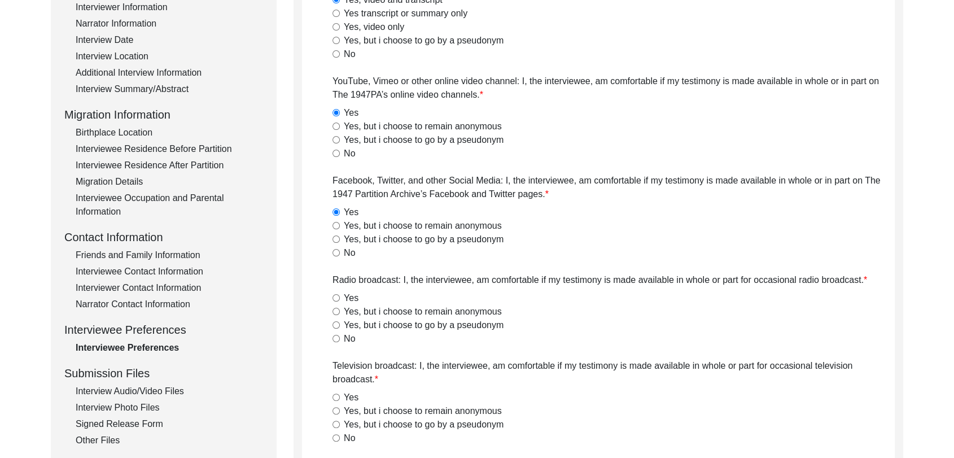
scroll to position [201, 0]
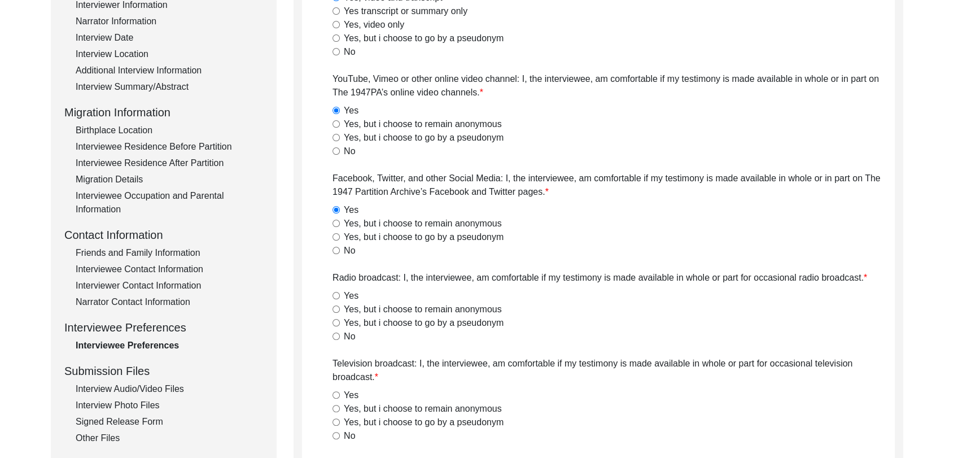
click at [334, 295] on input "Yes" at bounding box center [336, 295] width 7 height 7
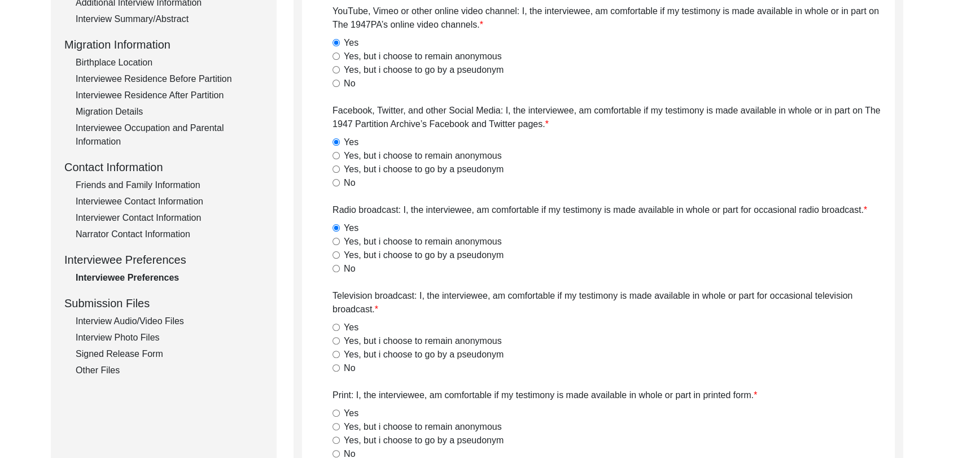
scroll to position [276, 0]
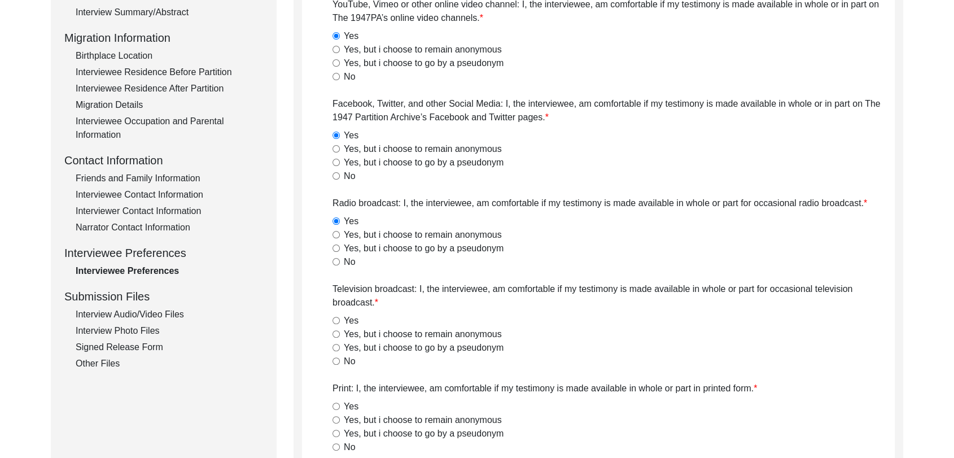
click at [339, 322] on div "Yes" at bounding box center [614, 321] width 562 height 14
click at [339, 322] on input "Yes" at bounding box center [336, 320] width 7 height 7
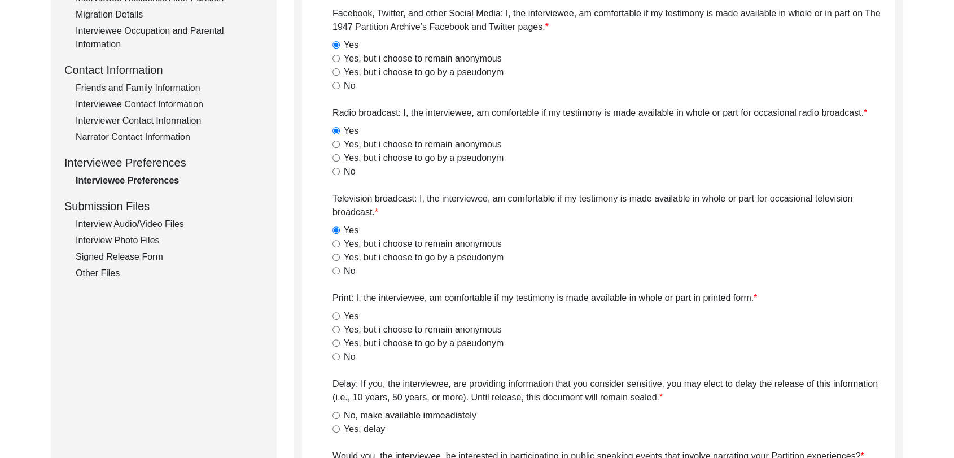
scroll to position [366, 0]
click at [333, 312] on input "Yes" at bounding box center [336, 315] width 7 height 7
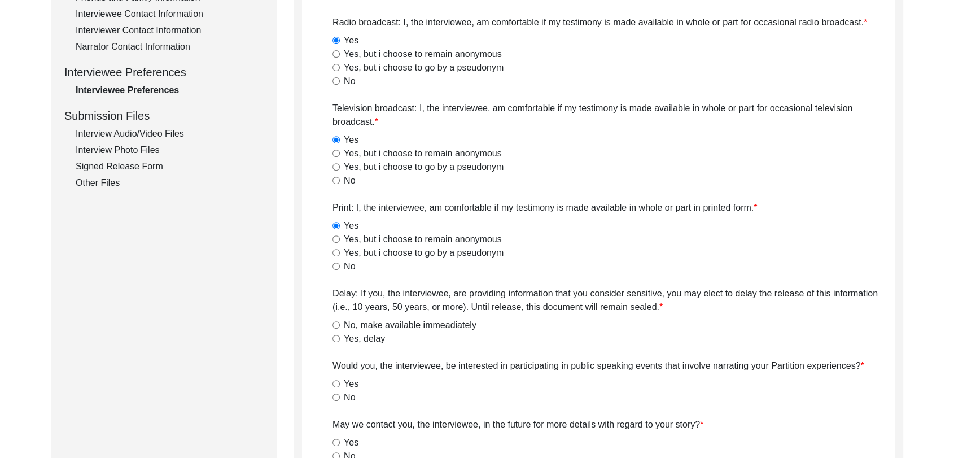
scroll to position [457, 0]
click at [333, 324] on input "No, make available immeadiately" at bounding box center [336, 324] width 7 height 7
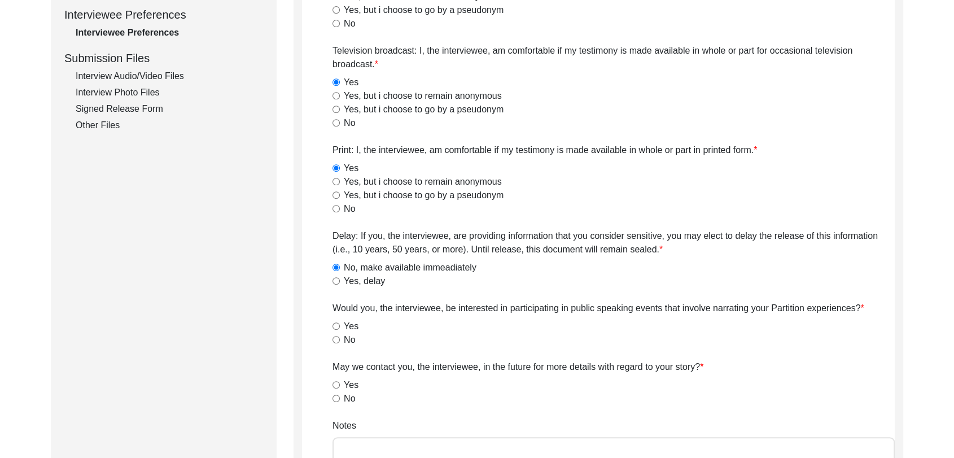
scroll to position [525, 0]
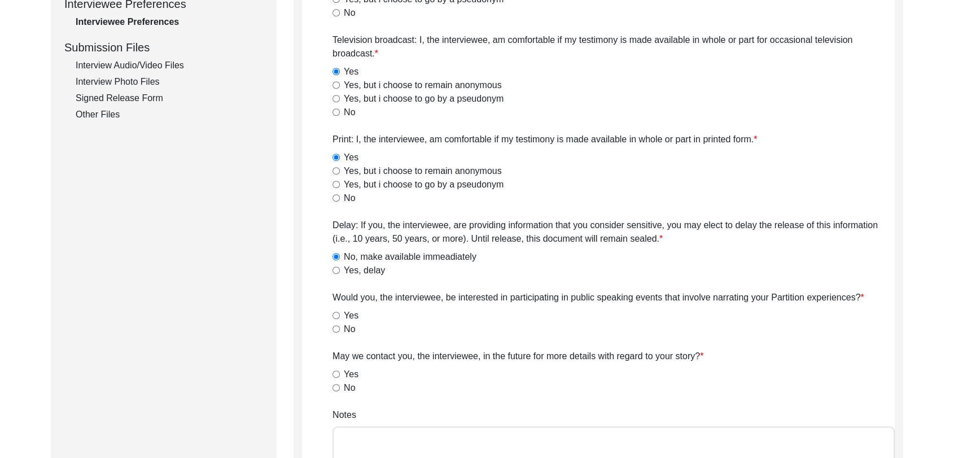
click at [334, 313] on input "Yes" at bounding box center [336, 315] width 7 height 7
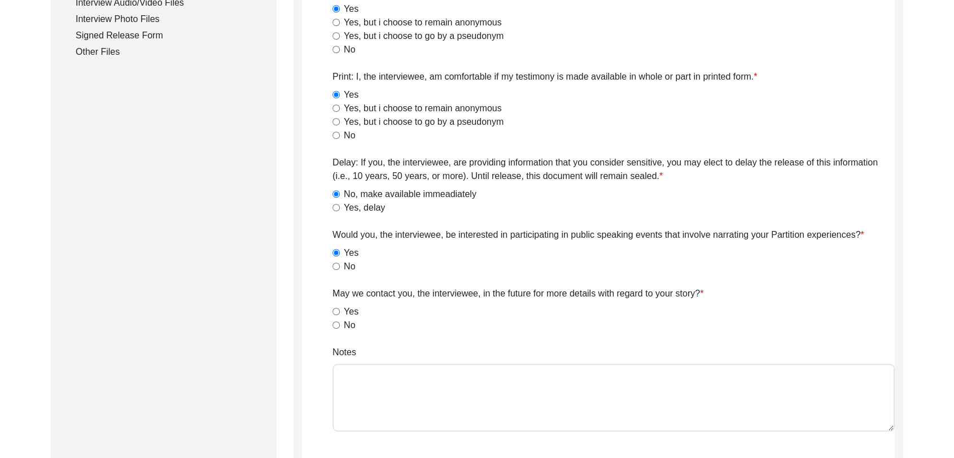
scroll to position [587, 0]
click at [334, 311] on input "Yes" at bounding box center [336, 311] width 7 height 7
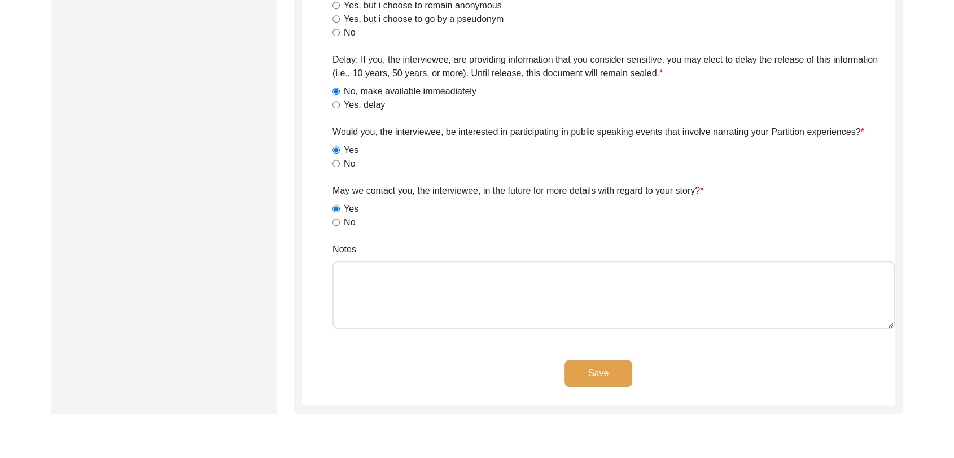
scroll to position [691, 0]
click at [598, 376] on button "Save" at bounding box center [599, 372] width 68 height 27
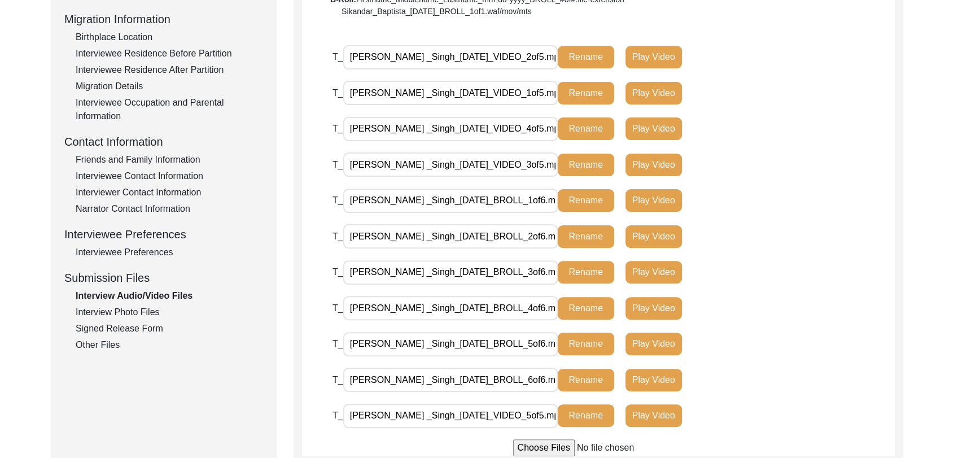
scroll to position [296, 0]
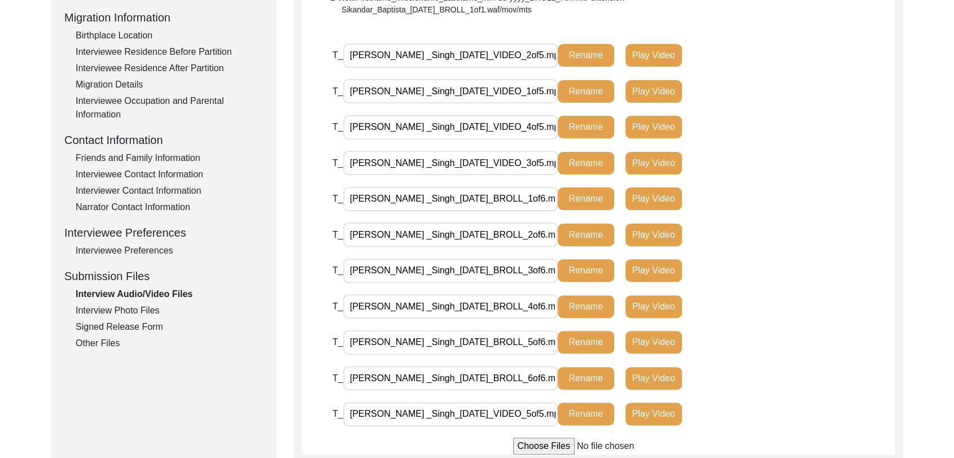
click at [147, 308] on div "Interview Photo Files" at bounding box center [169, 311] width 187 height 14
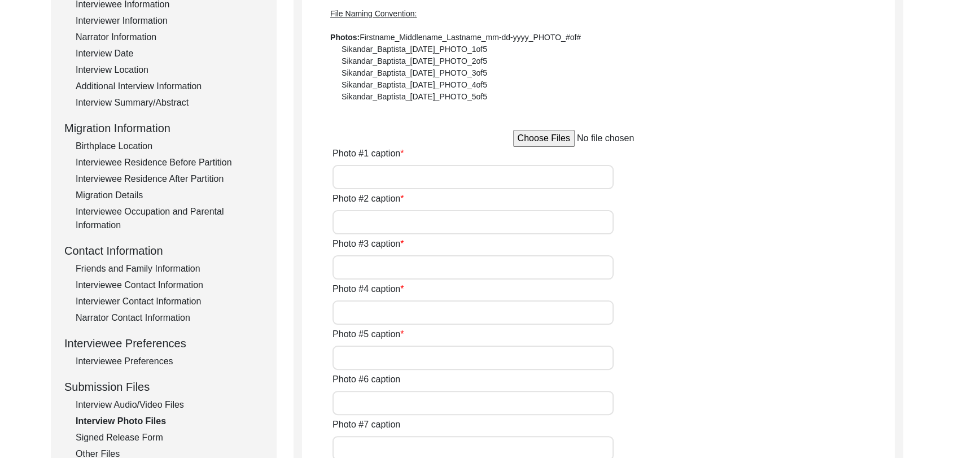
scroll to position [187, 0]
click at [407, 177] on input "Photo #1 caption" at bounding box center [473, 175] width 281 height 24
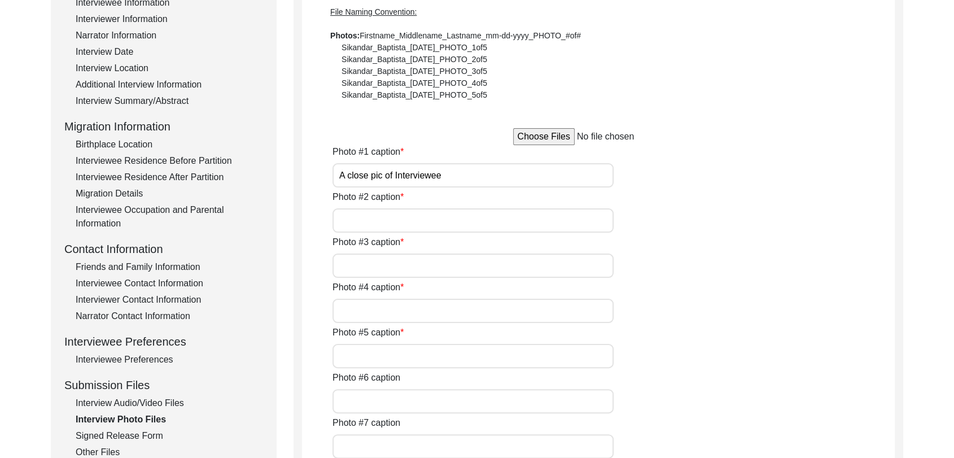
click at [405, 215] on input "Photo #2 caption" at bounding box center [473, 220] width 281 height 24
click at [386, 265] on input "Photo #3 caption" at bounding box center [473, 266] width 281 height 24
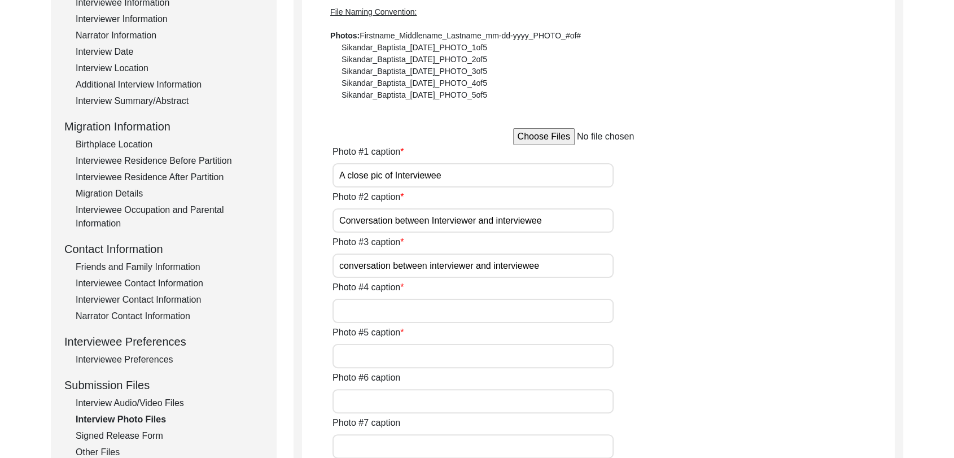
click at [381, 317] on input "Photo #4 caption" at bounding box center [473, 311] width 281 height 24
click at [384, 354] on input "Photo #5 caption" at bounding box center [473, 356] width 281 height 24
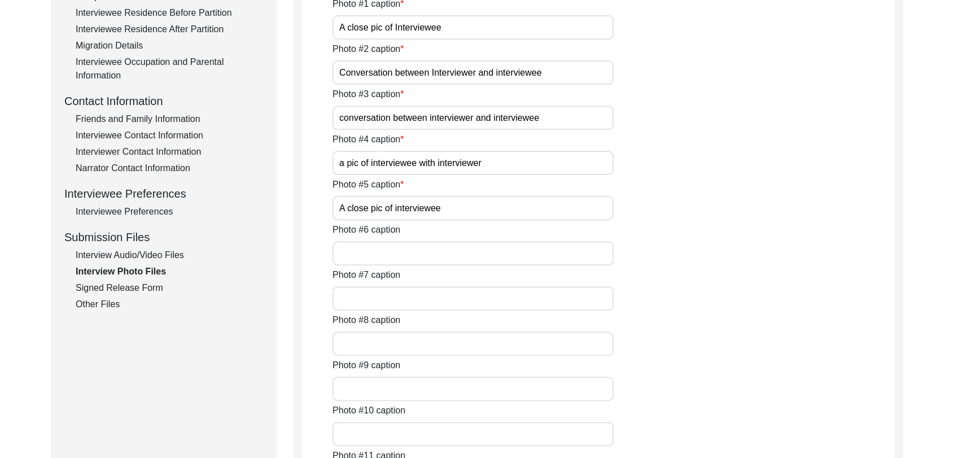
scroll to position [339, 0]
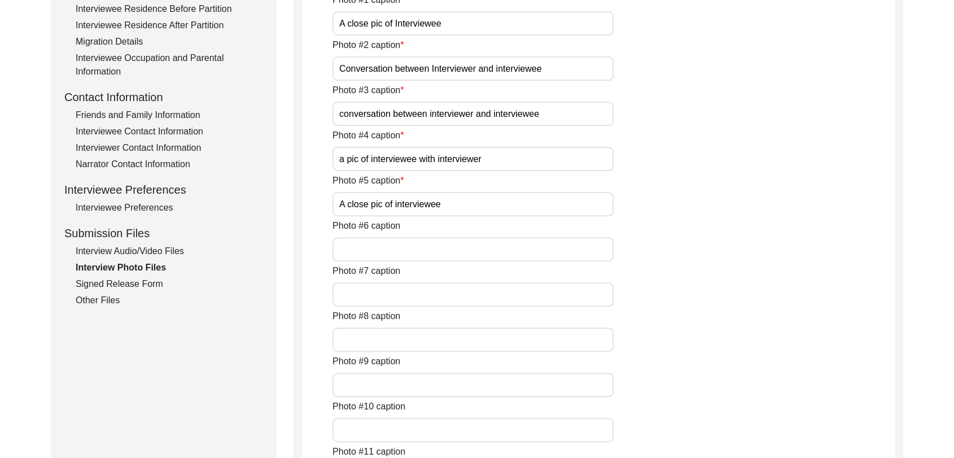
click at [373, 251] on input "Photo #6 caption" at bounding box center [473, 249] width 281 height 24
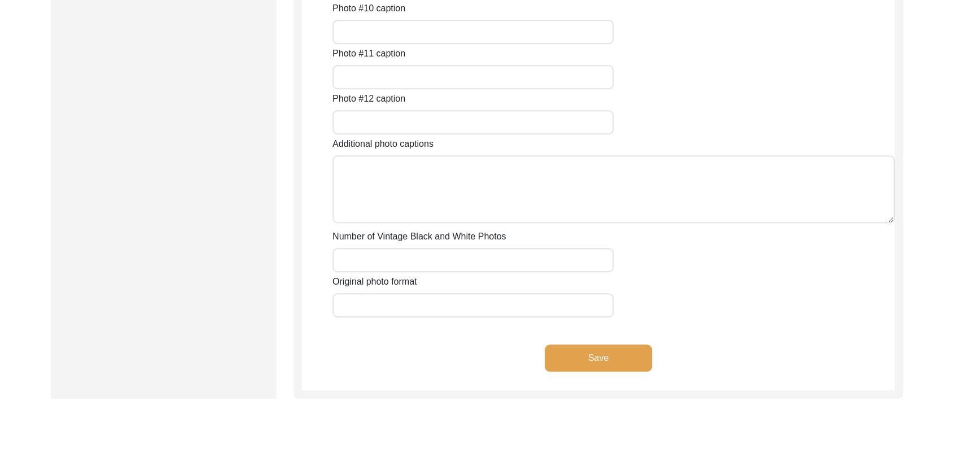
click at [590, 361] on button "Save" at bounding box center [598, 357] width 107 height 27
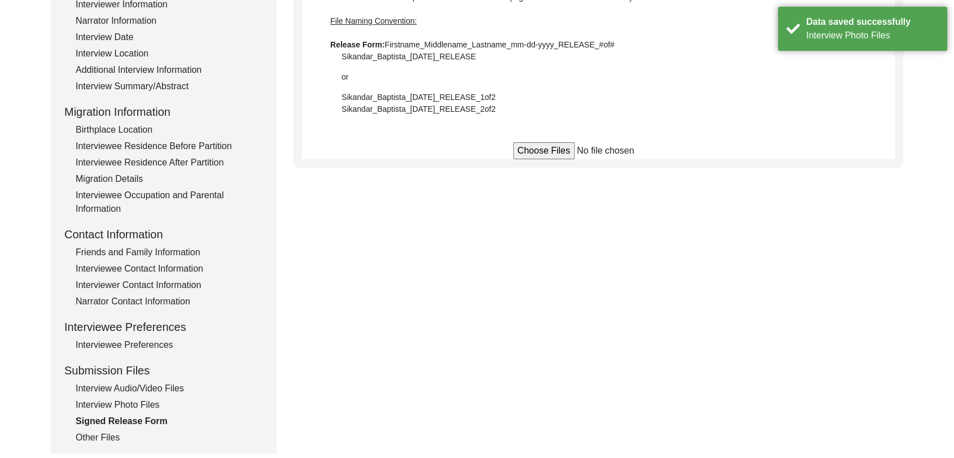
scroll to position [208, 0]
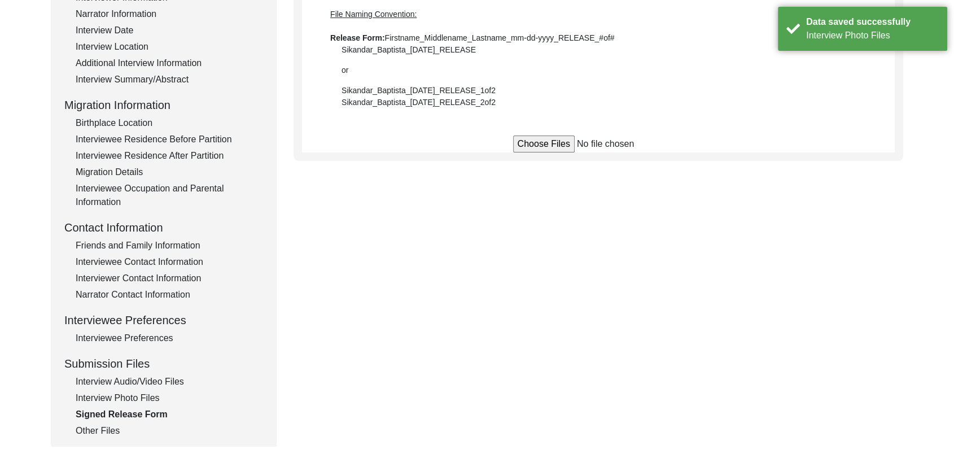
click at [545, 145] on input "file" at bounding box center [598, 144] width 171 height 17
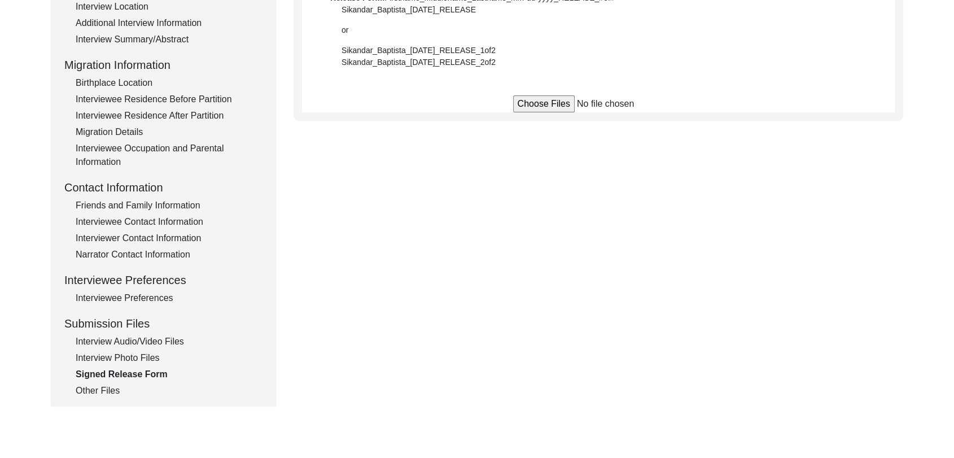
scroll to position [252, 0]
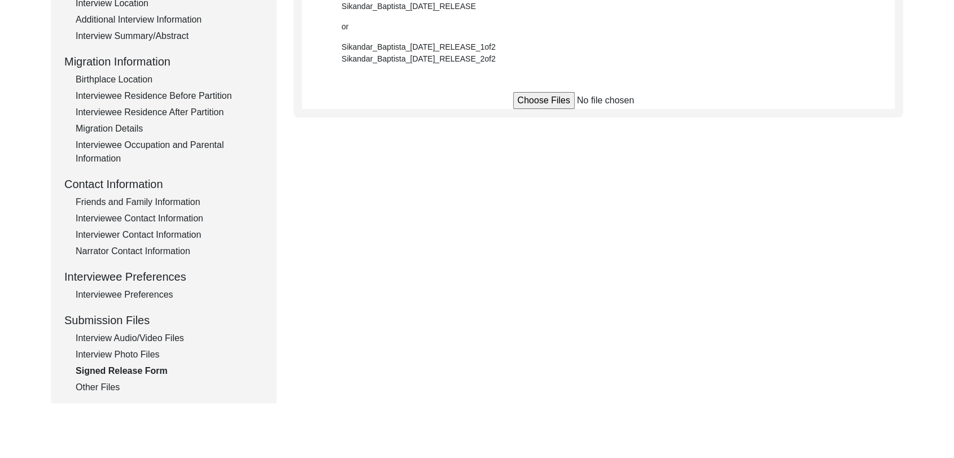
click at [113, 386] on div "Other Files" at bounding box center [169, 388] width 187 height 14
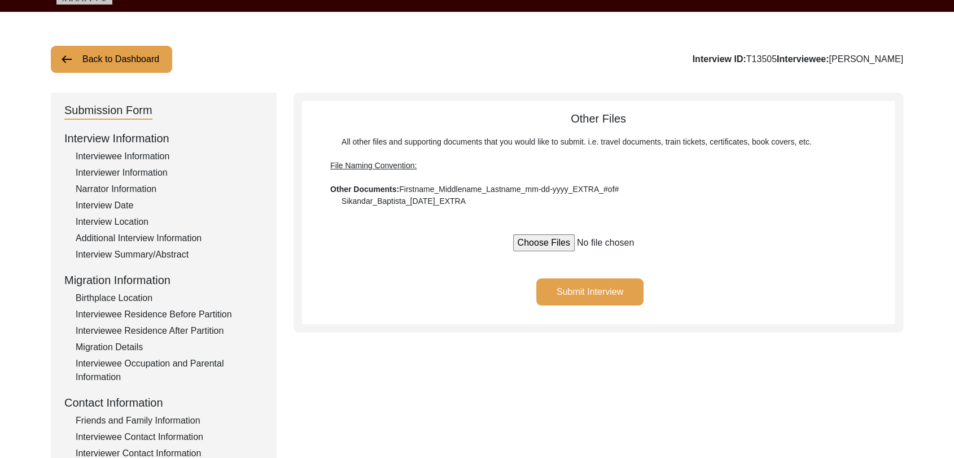
scroll to position [25, 0]
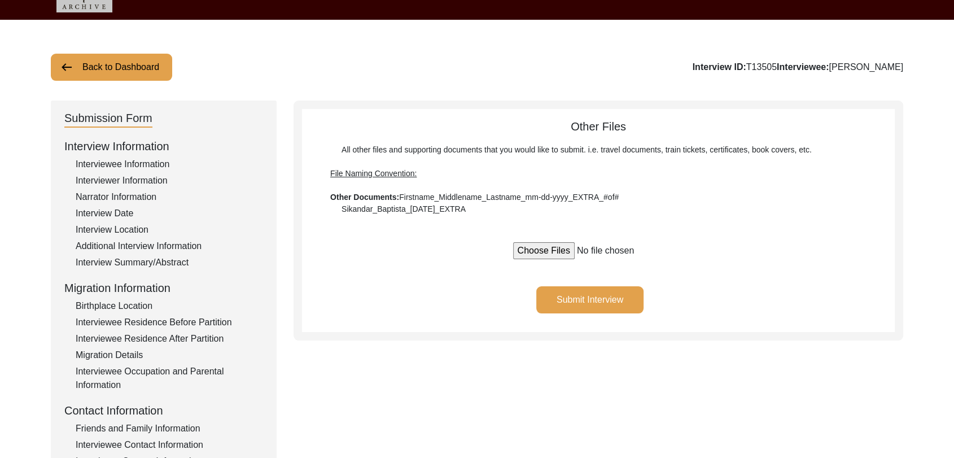
click at [596, 295] on button "Submit Interview" at bounding box center [589, 299] width 107 height 27
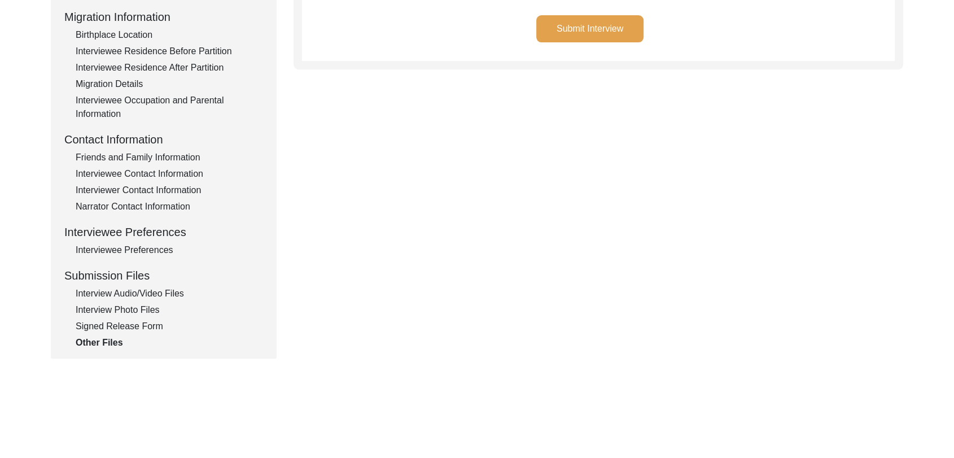
scroll to position [295, 0]
click at [140, 328] on div "Signed Release Form" at bounding box center [169, 328] width 187 height 14
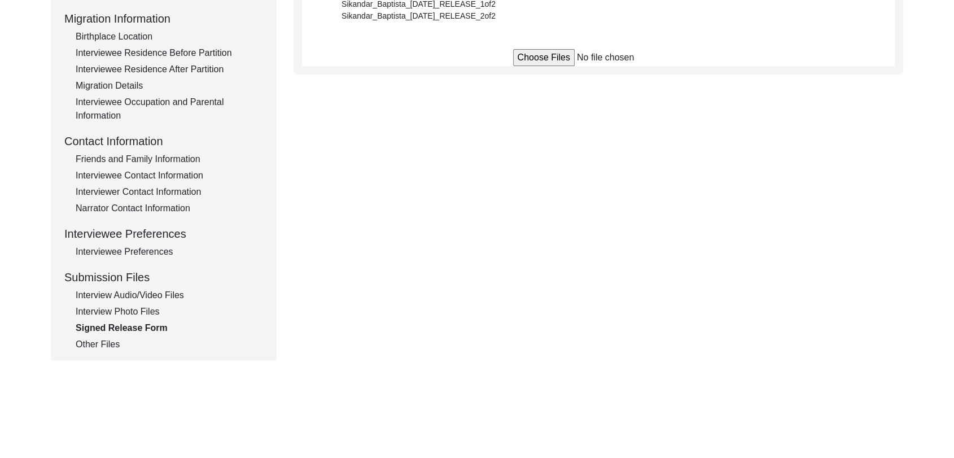
click at [103, 343] on div "Other Files" at bounding box center [169, 345] width 187 height 14
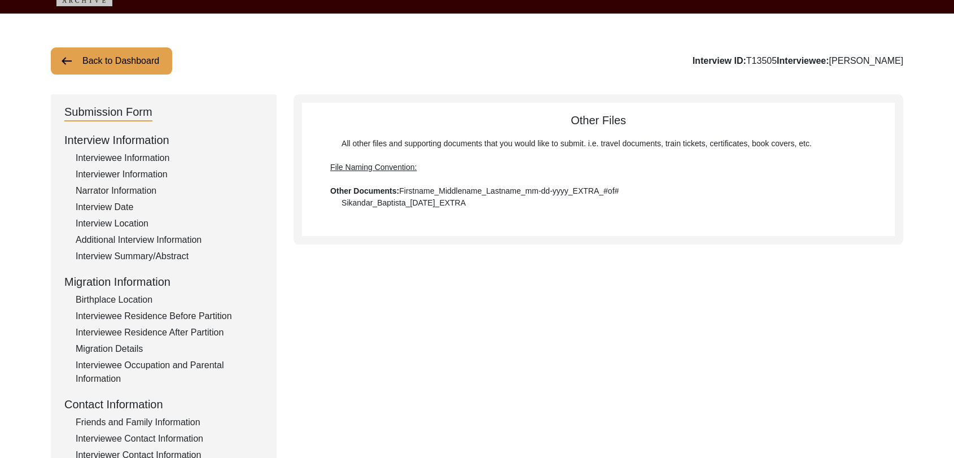
scroll to position [0, 0]
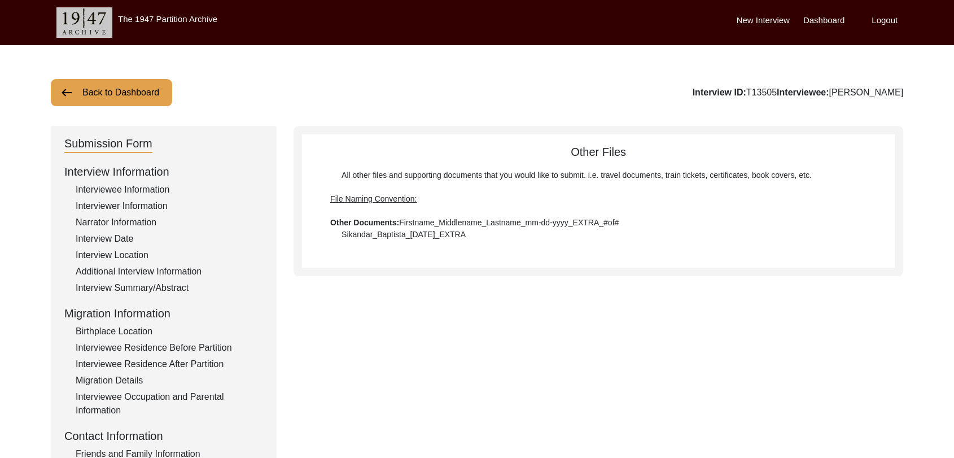
click at [335, 277] on div "Submission Form Interview Information Interviewee Information Interviewer Infor…" at bounding box center [477, 390] width 853 height 529
click at [831, 23] on label "Dashboard" at bounding box center [824, 20] width 41 height 13
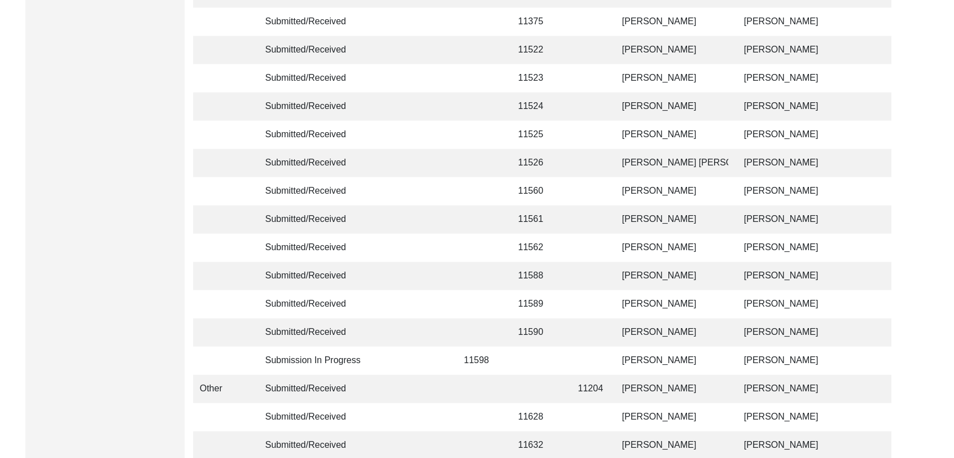
scroll to position [2690, 0]
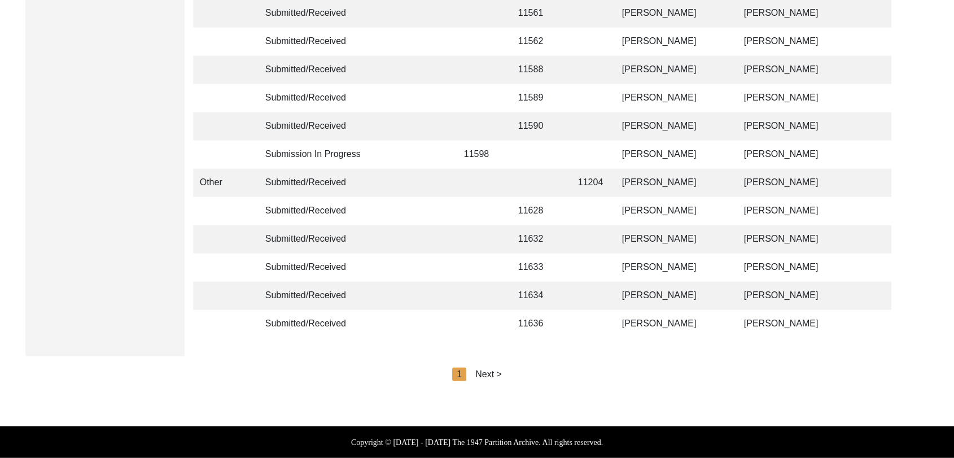
click at [488, 376] on div "Next >" at bounding box center [488, 375] width 27 height 14
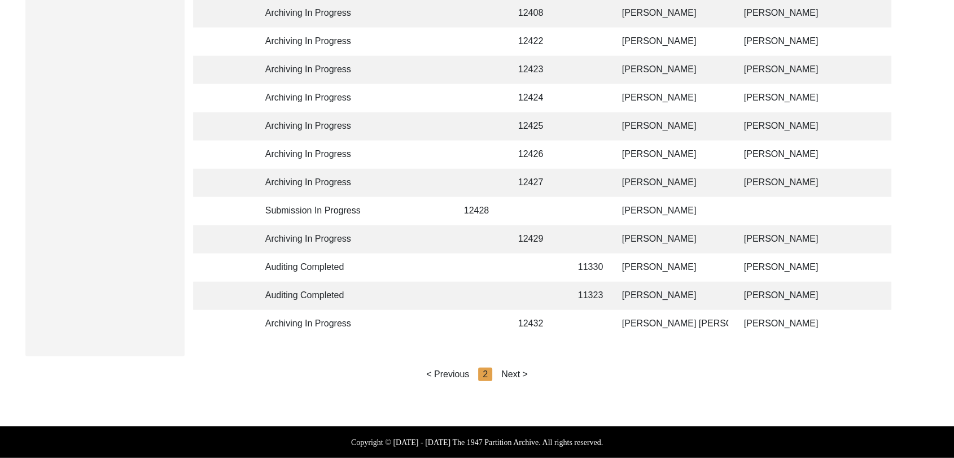
click at [522, 370] on div "Next >" at bounding box center [514, 375] width 27 height 14
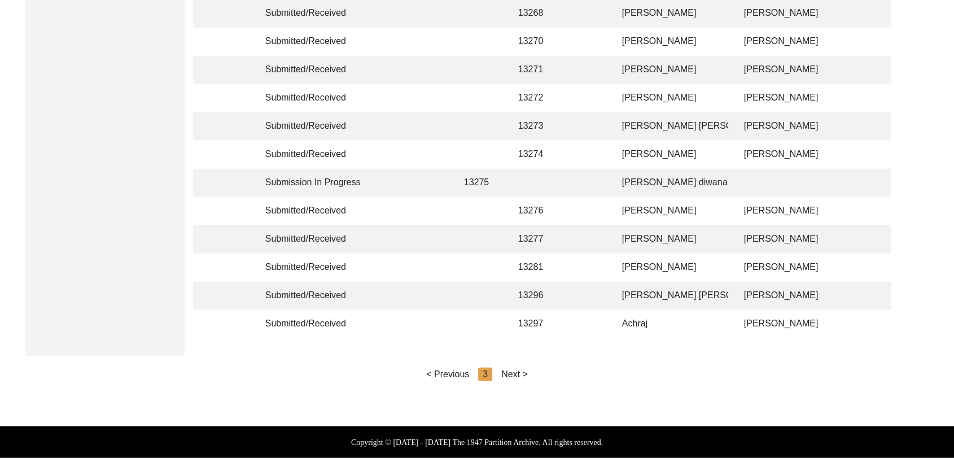
click at [522, 374] on div "Next >" at bounding box center [514, 375] width 27 height 14
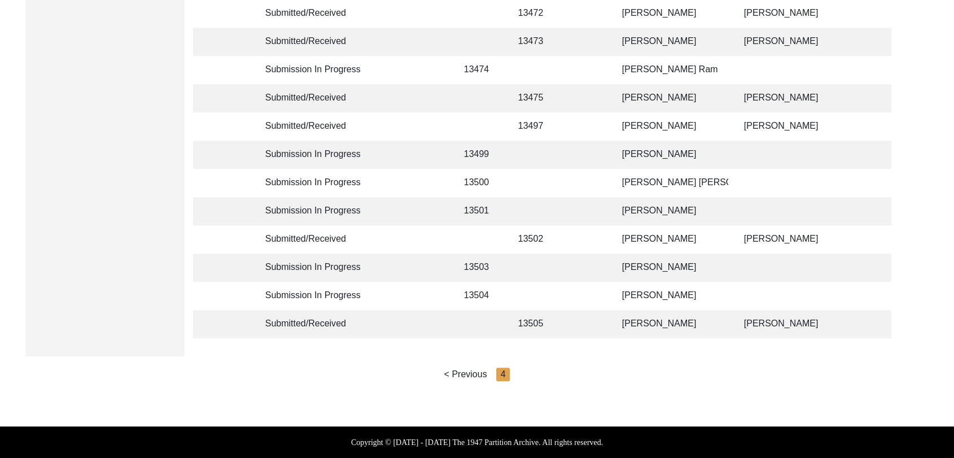
scroll to position [799, 0]
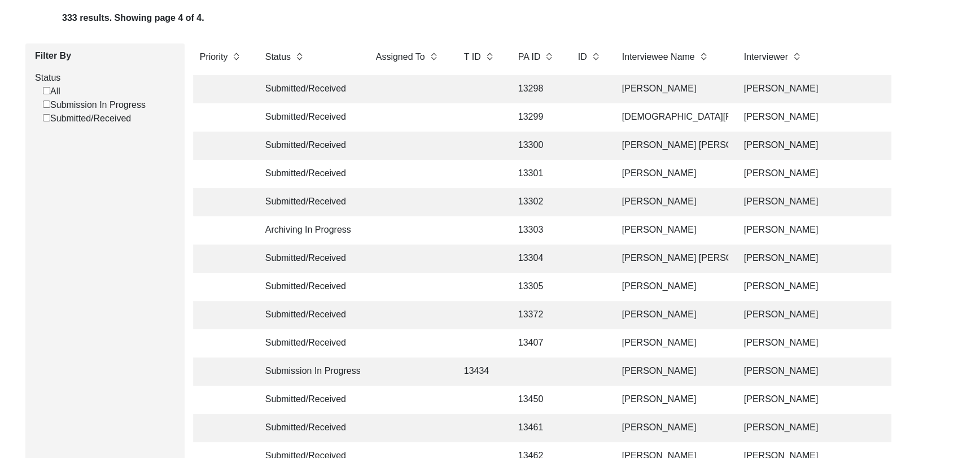
scroll to position [115, 0]
